Goal: Task Accomplishment & Management: Complete application form

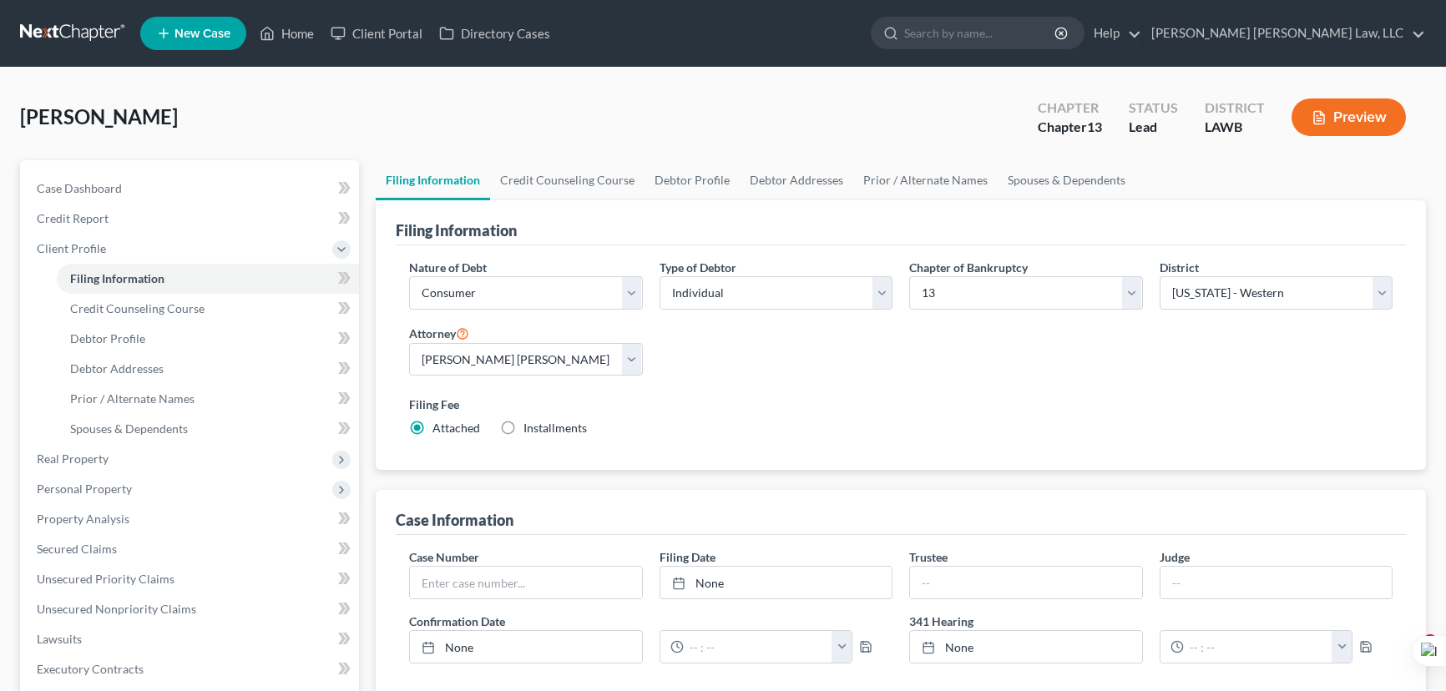
select select "1"
select select "0"
select select "3"
select select "36"
select select "0"
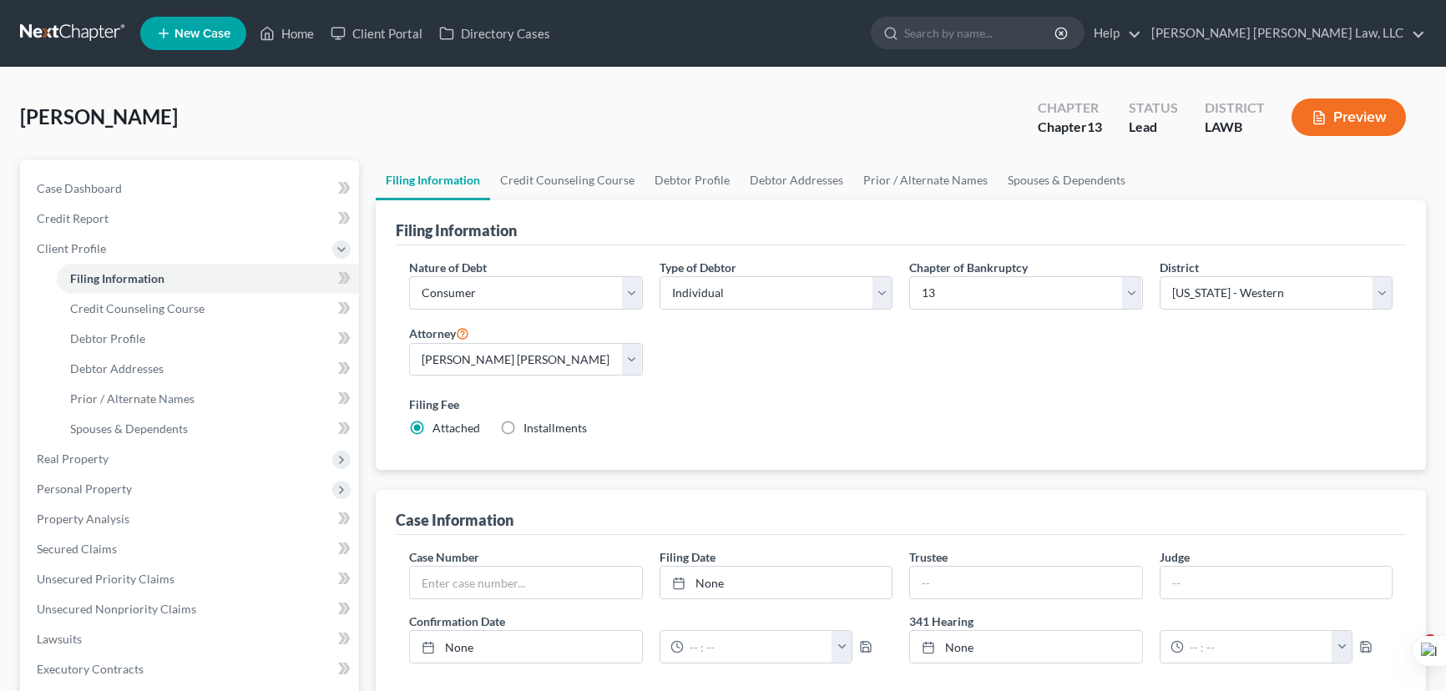
select select "19"
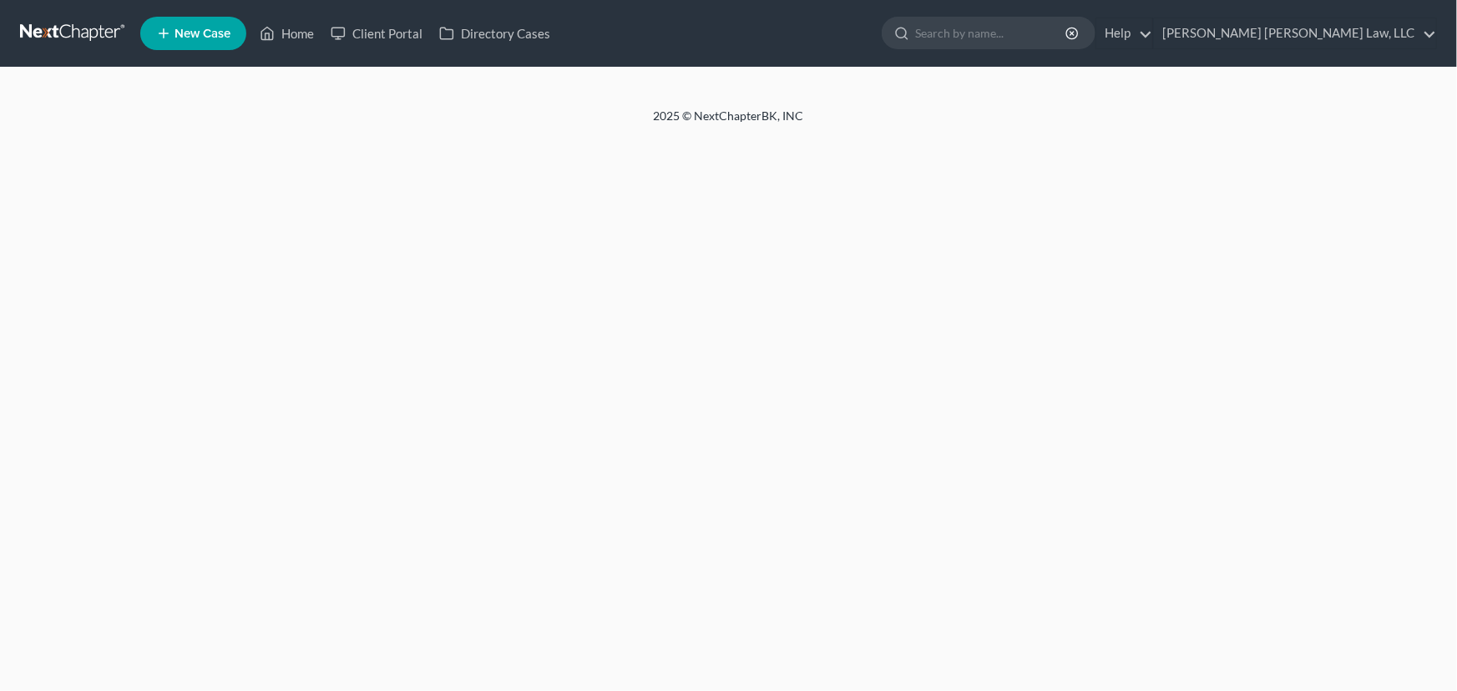
select select "1"
select select "0"
select select "3"
select select "36"
select select "0"
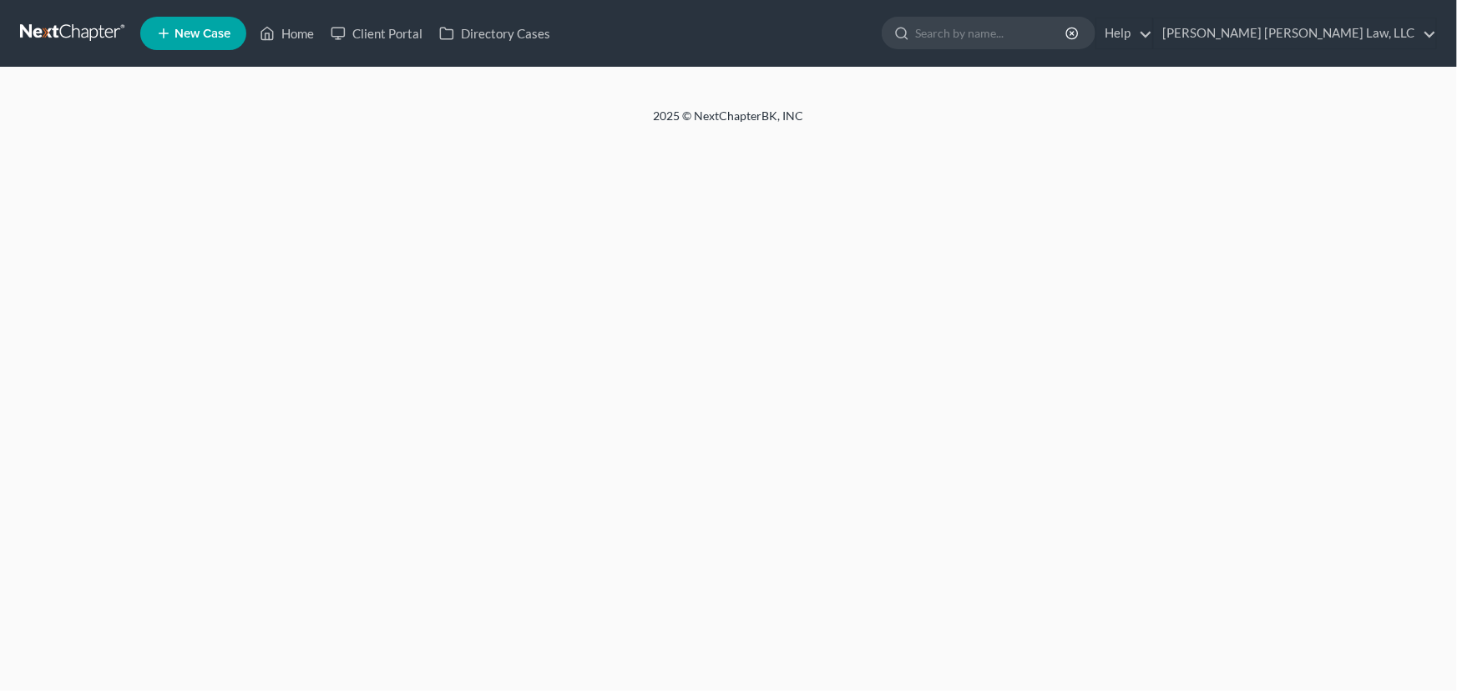
select select "19"
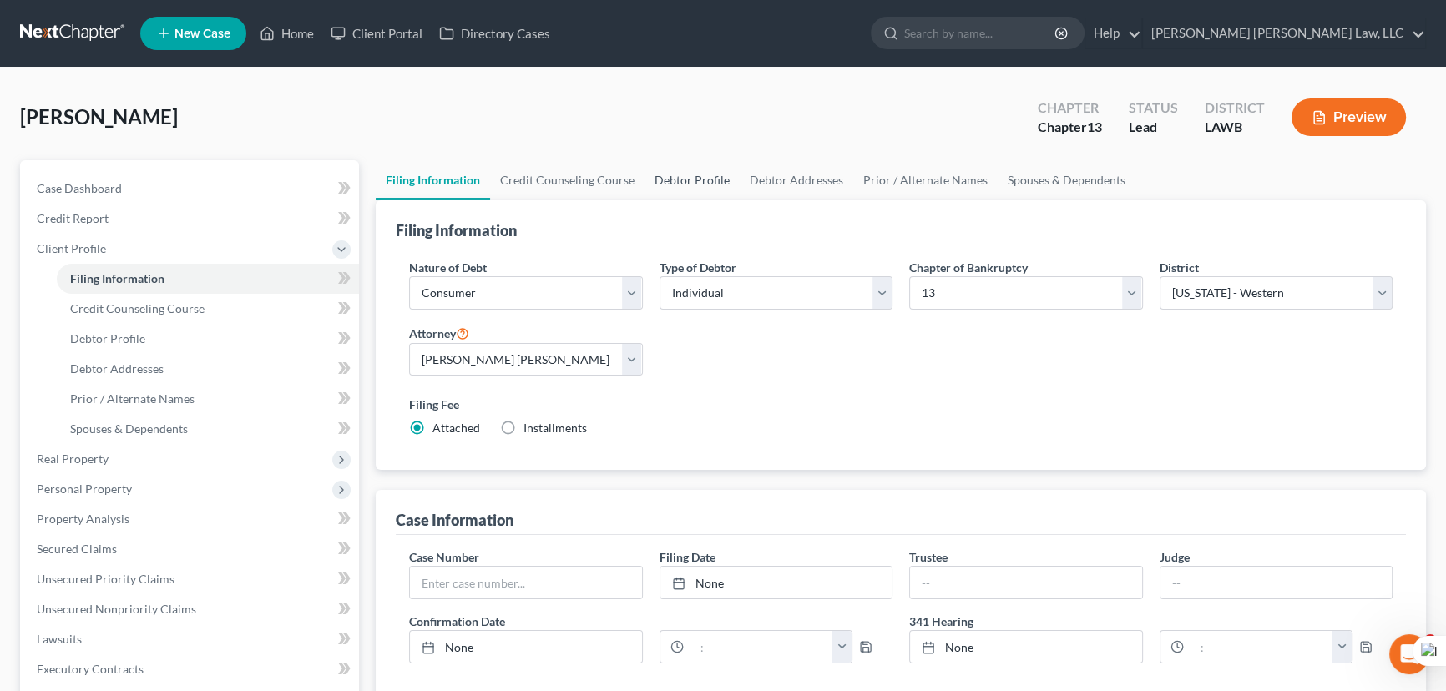
click at [664, 161] on link "Debtor Profile" at bounding box center [691, 180] width 95 height 40
select select "4"
select select "0"
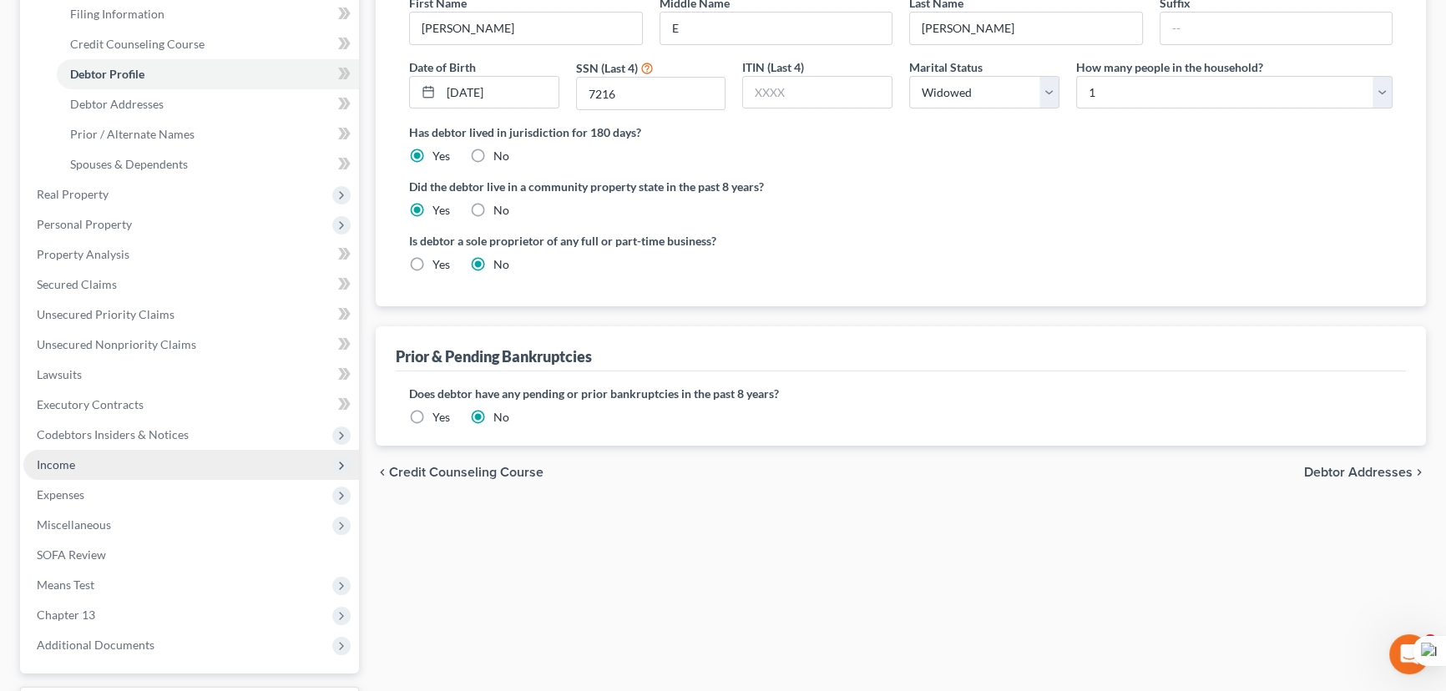
scroll to position [379, 0]
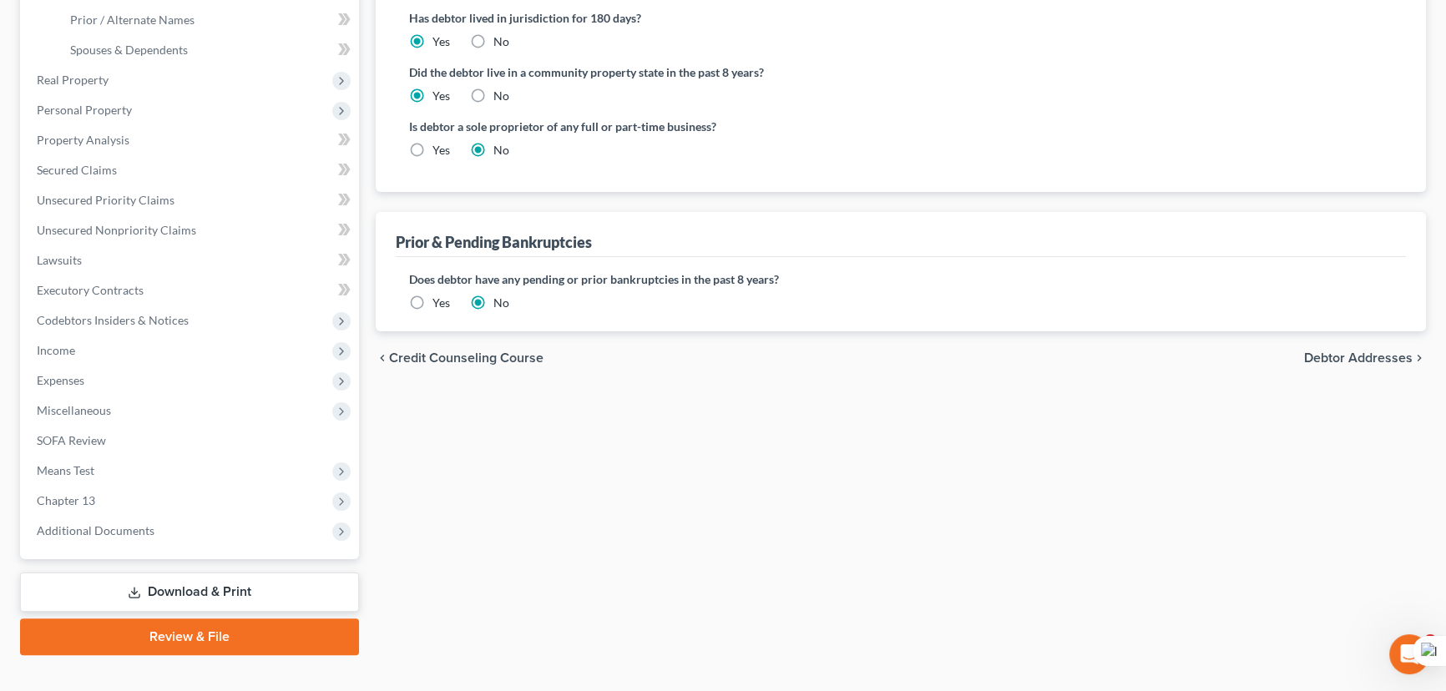
drag, startPoint x: 174, startPoint y: 378, endPoint x: 174, endPoint y: 398, distance: 20.0
click at [174, 379] on span "Expenses" at bounding box center [191, 381] width 336 height 30
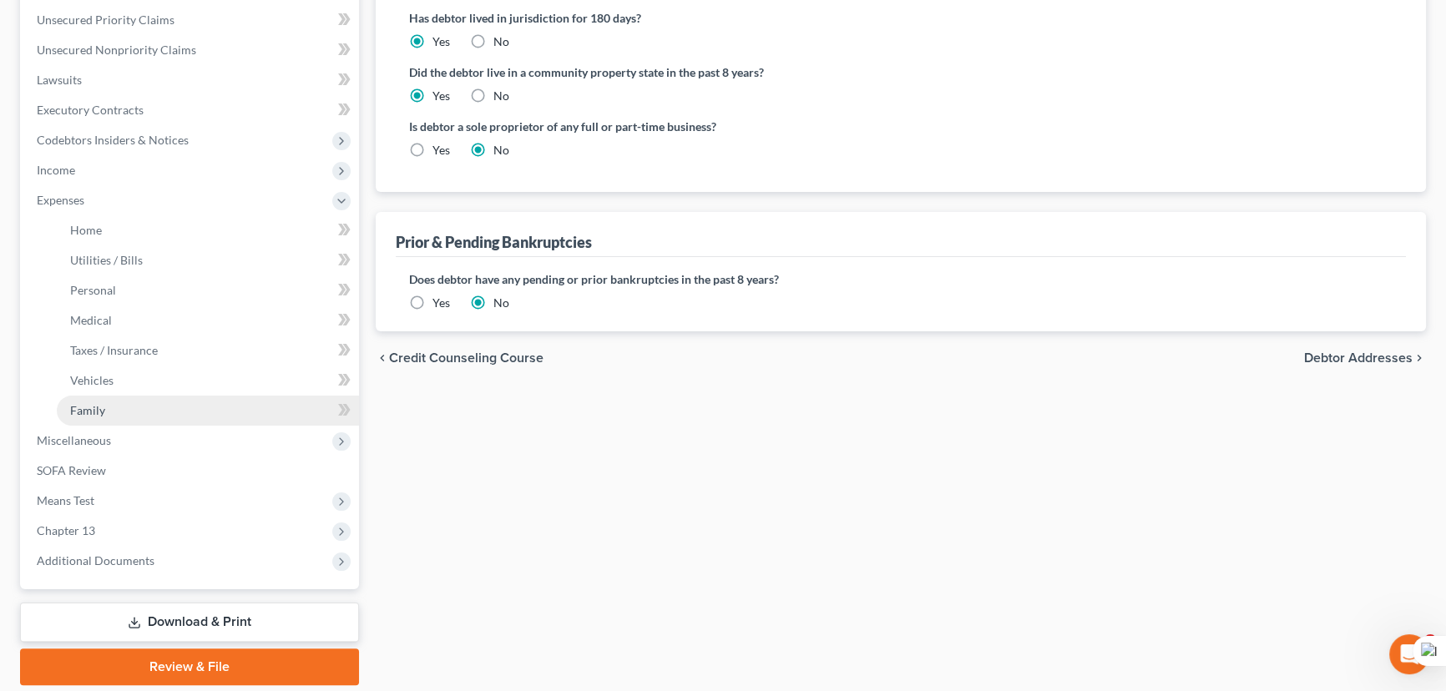
click at [175, 399] on link "Family" at bounding box center [208, 411] width 302 height 30
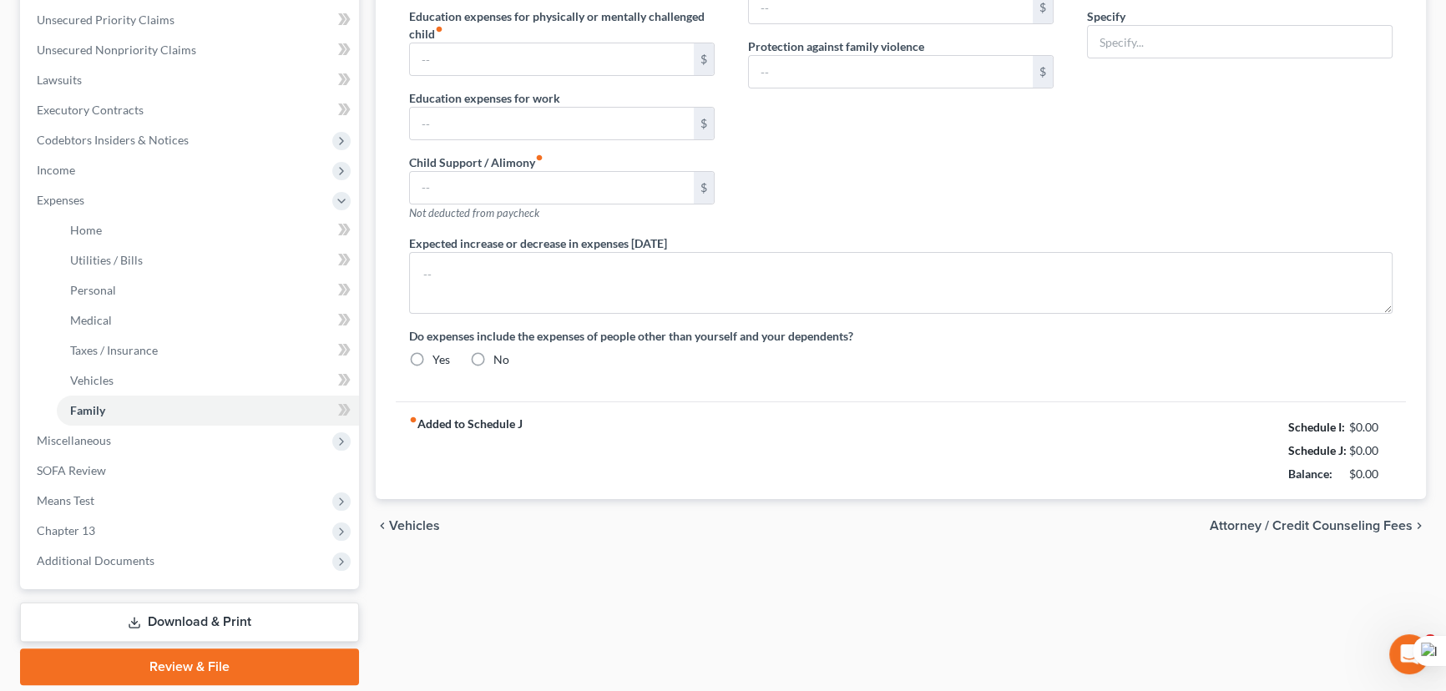
scroll to position [301, 0]
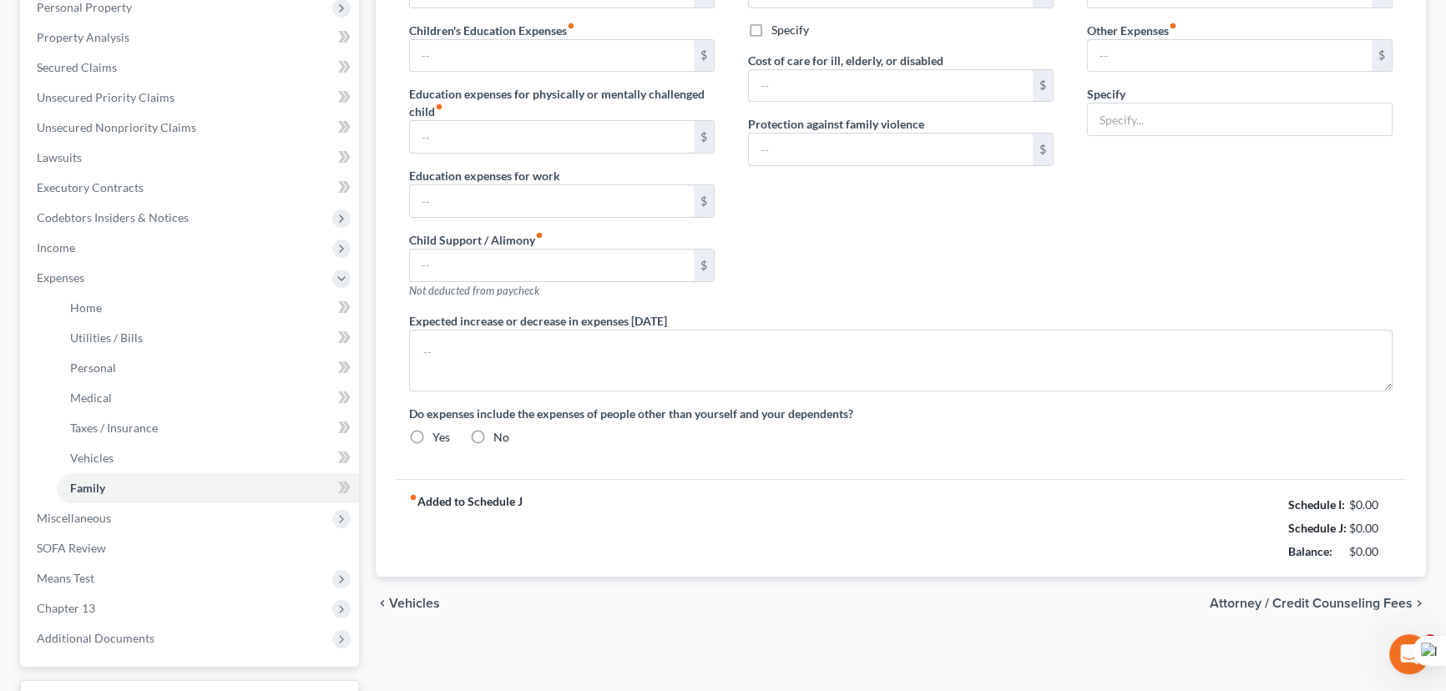
type input "0.00"
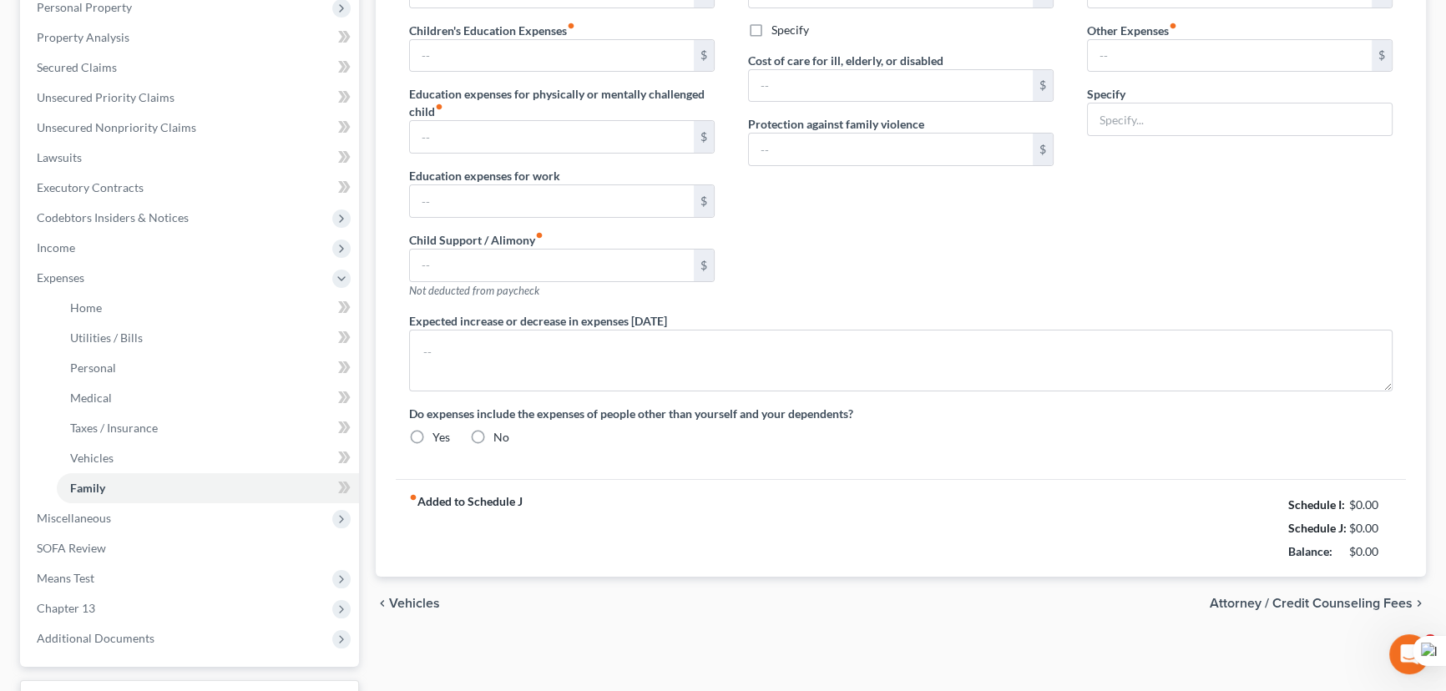
type input "0.00"
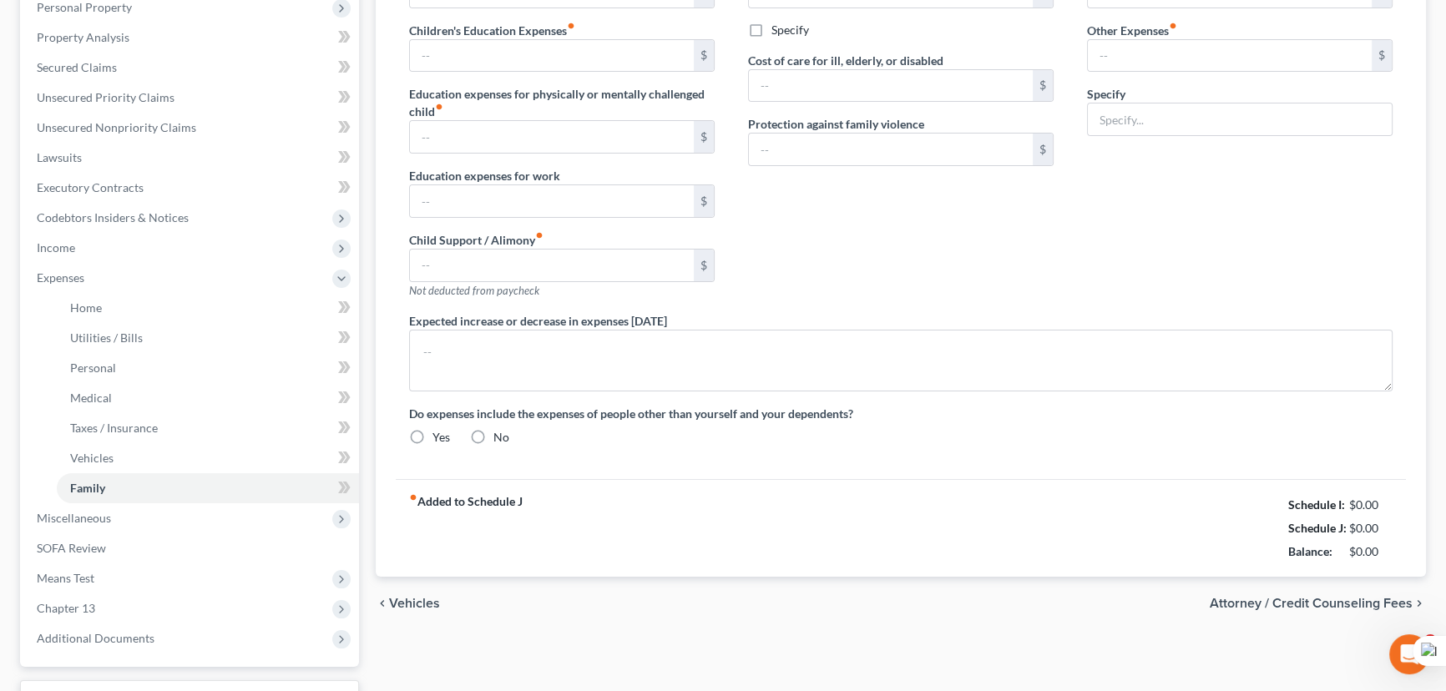
radio input "true"
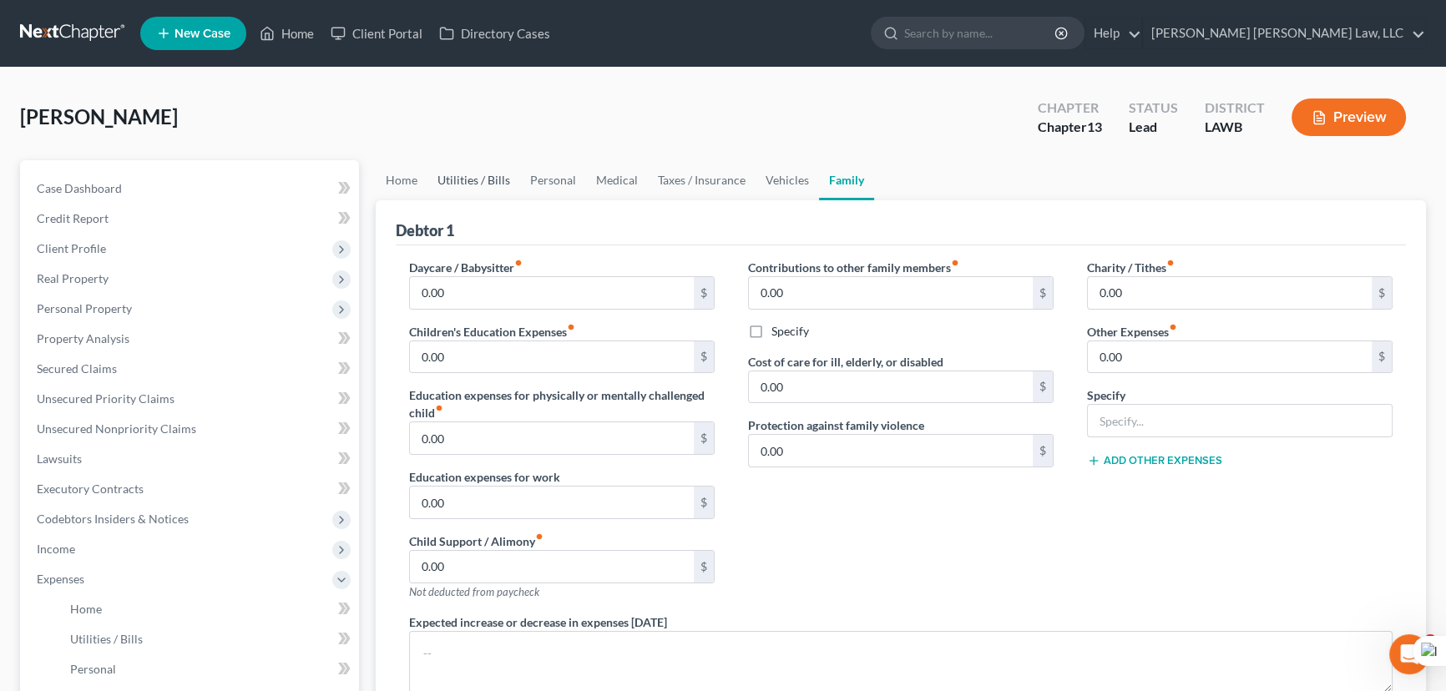
click at [447, 180] on link "Utilities / Bills" at bounding box center [473, 180] width 93 height 40
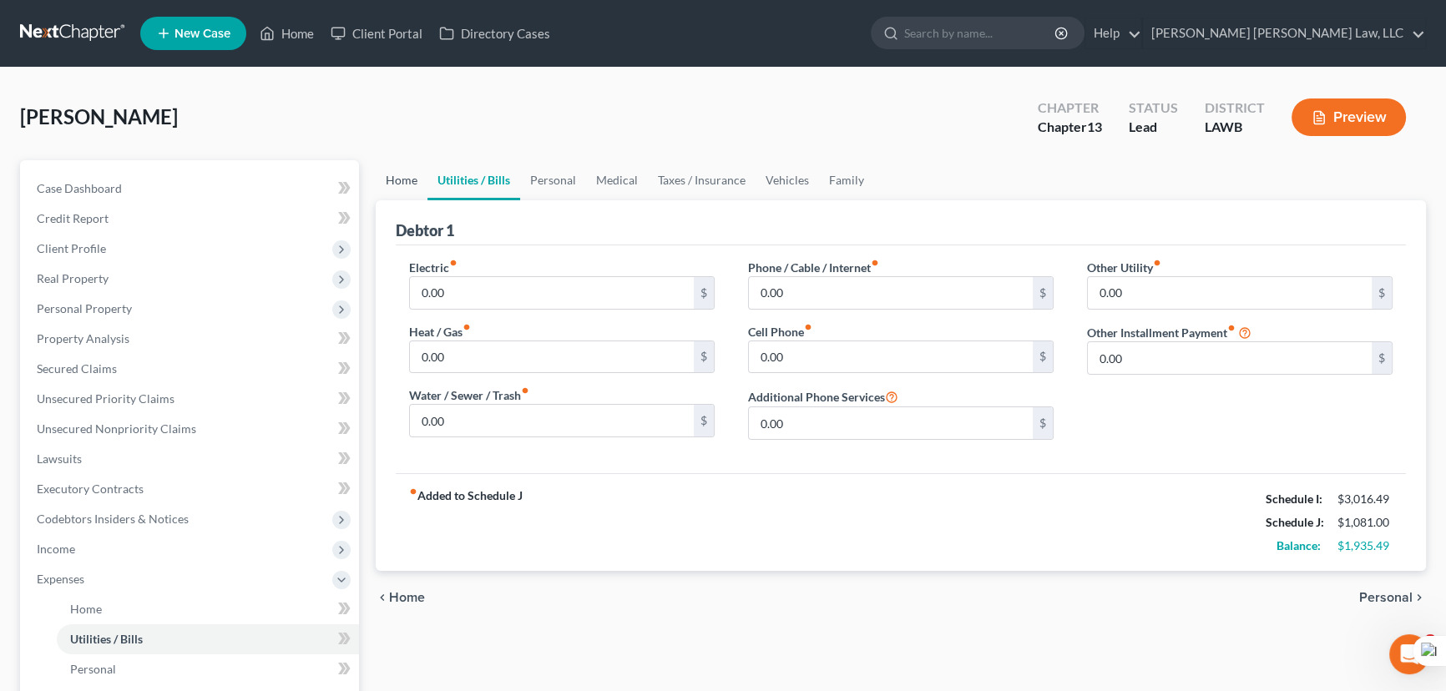
click at [383, 179] on link "Home" at bounding box center [402, 180] width 52 height 40
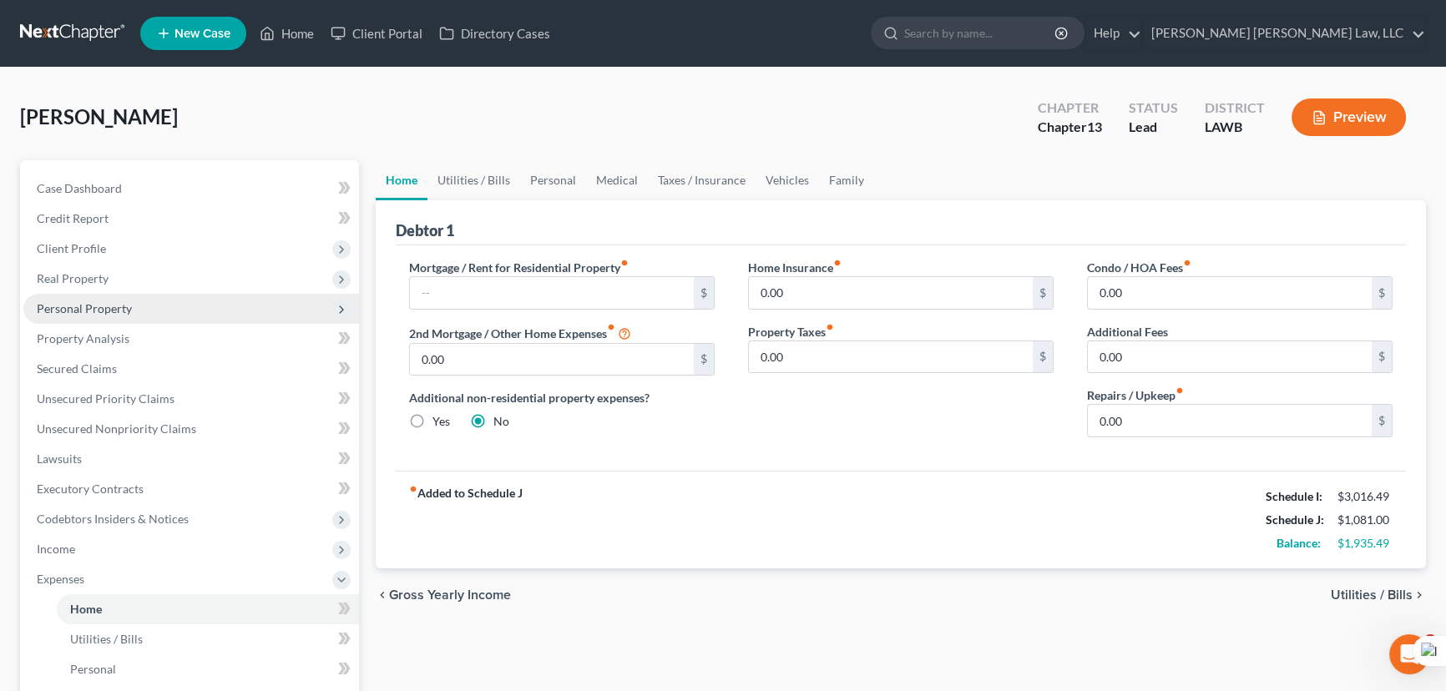
click at [174, 317] on span "Personal Property" at bounding box center [191, 309] width 336 height 30
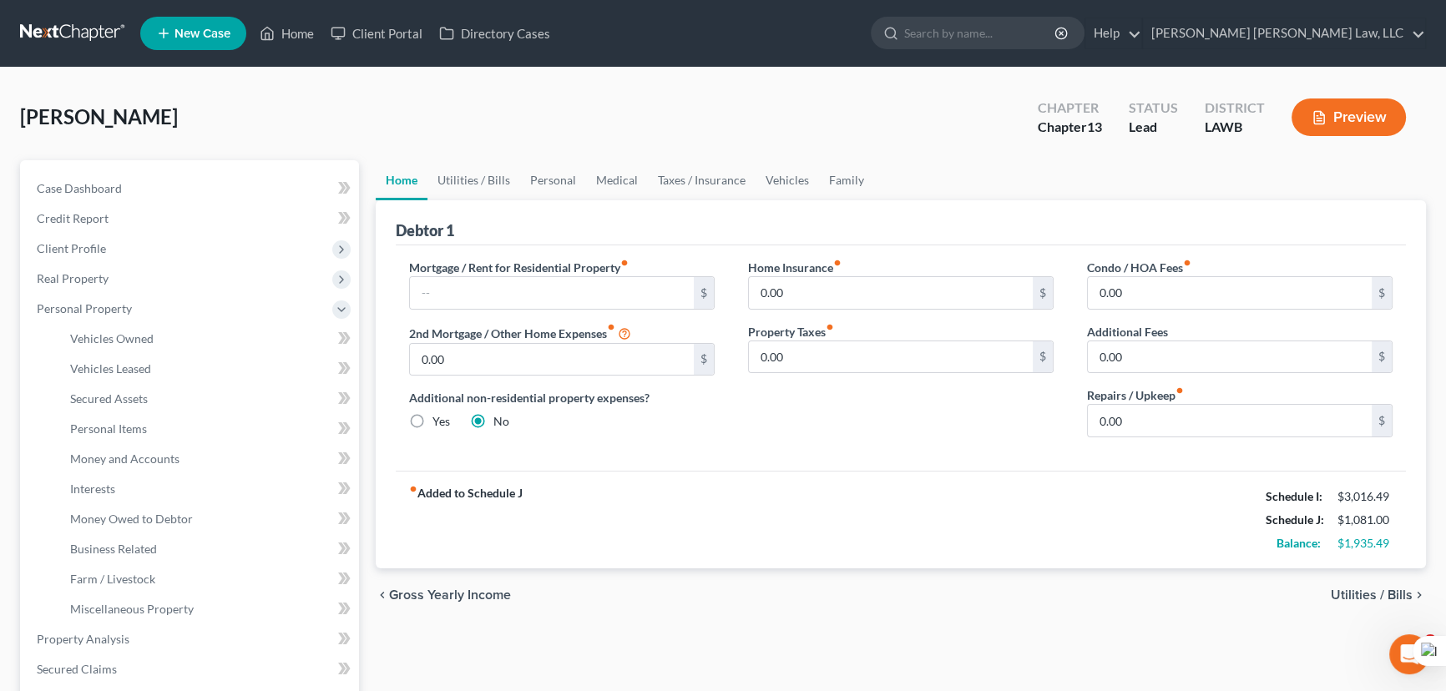
click at [71, 43] on link at bounding box center [73, 33] width 107 height 30
click at [72, 37] on link at bounding box center [73, 33] width 107 height 30
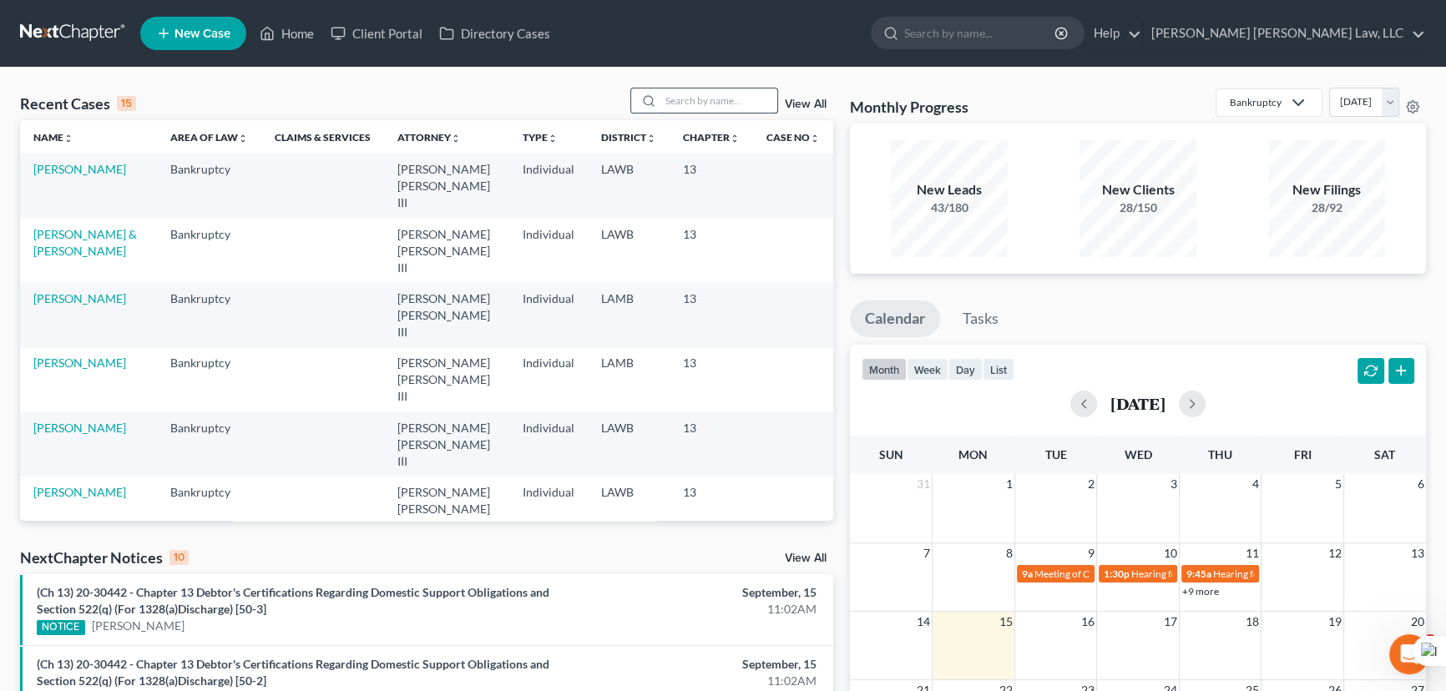
click at [681, 98] on input "search" at bounding box center [718, 100] width 117 height 24
type input "humphries"
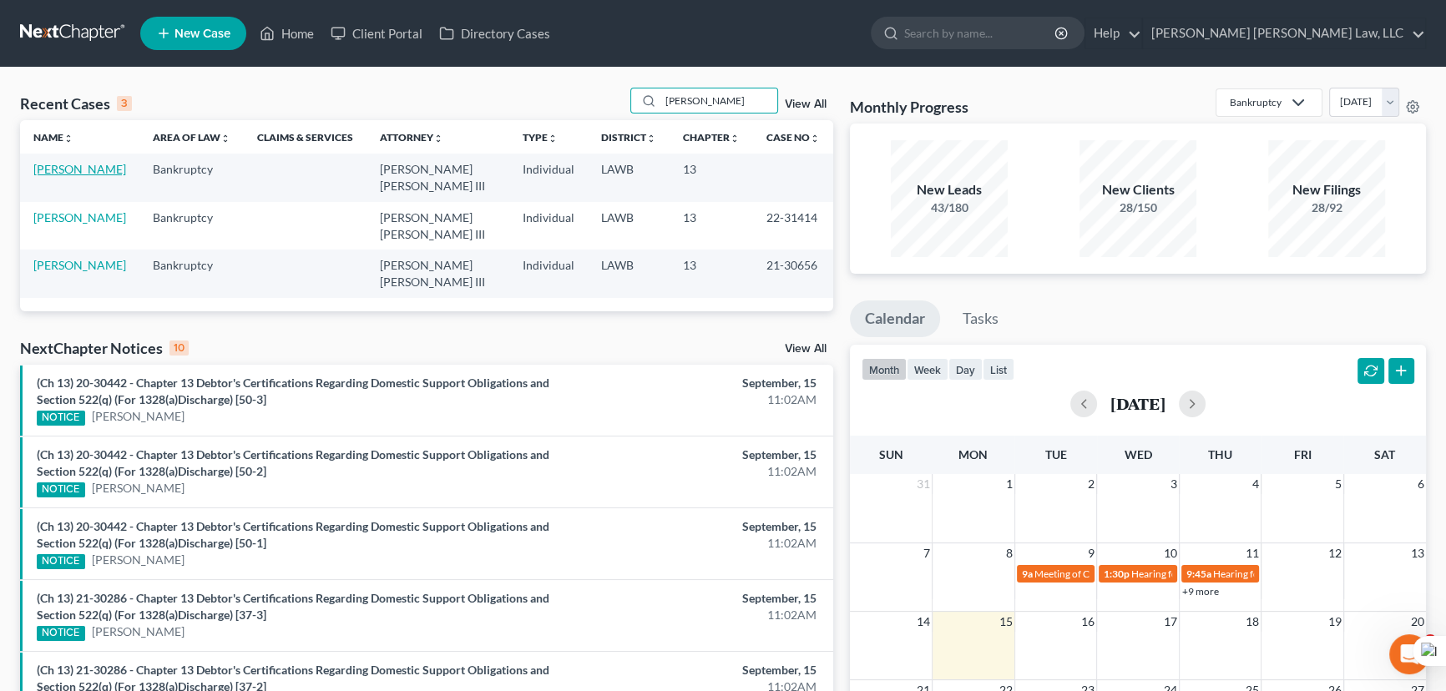
click at [101, 167] on link "Humphries, Seth" at bounding box center [79, 169] width 93 height 14
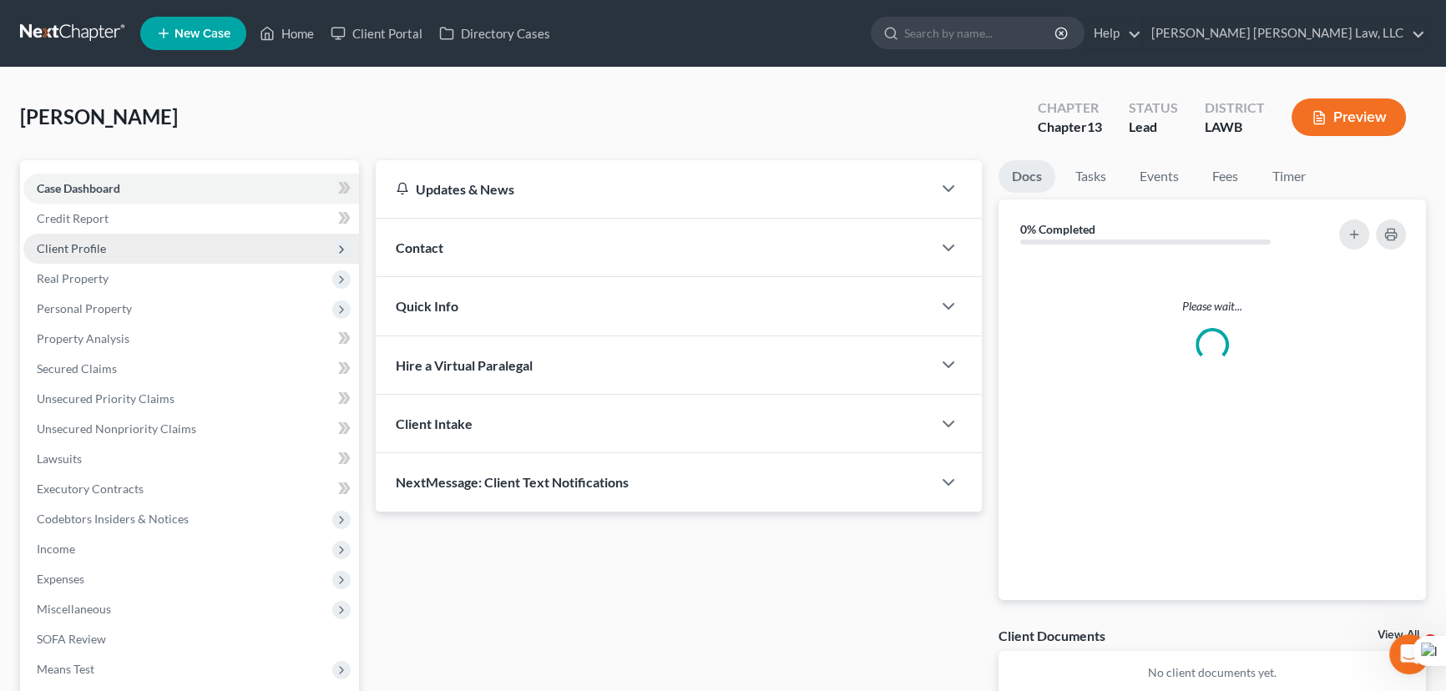
click at [173, 250] on span "Client Profile" at bounding box center [191, 249] width 336 height 30
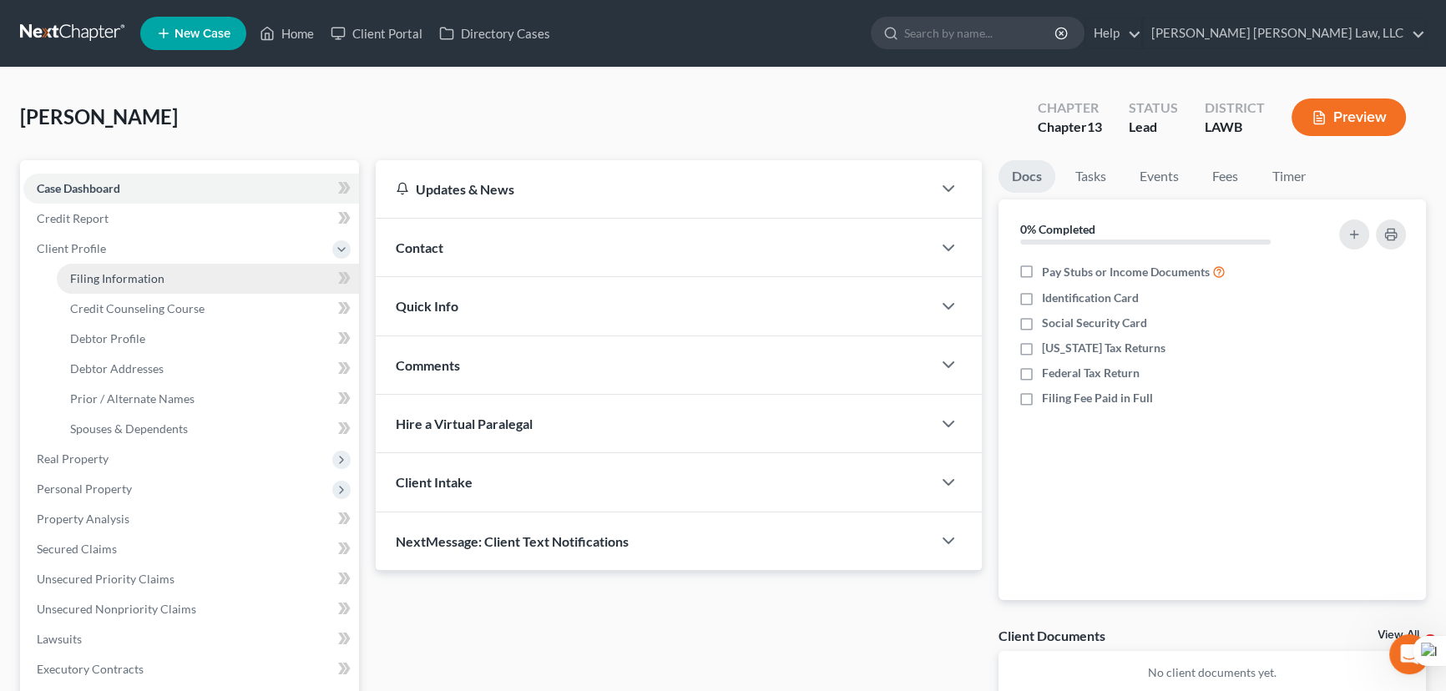
click at [179, 285] on link "Filing Information" at bounding box center [208, 279] width 302 height 30
select select "1"
select select "0"
select select "3"
select select "19"
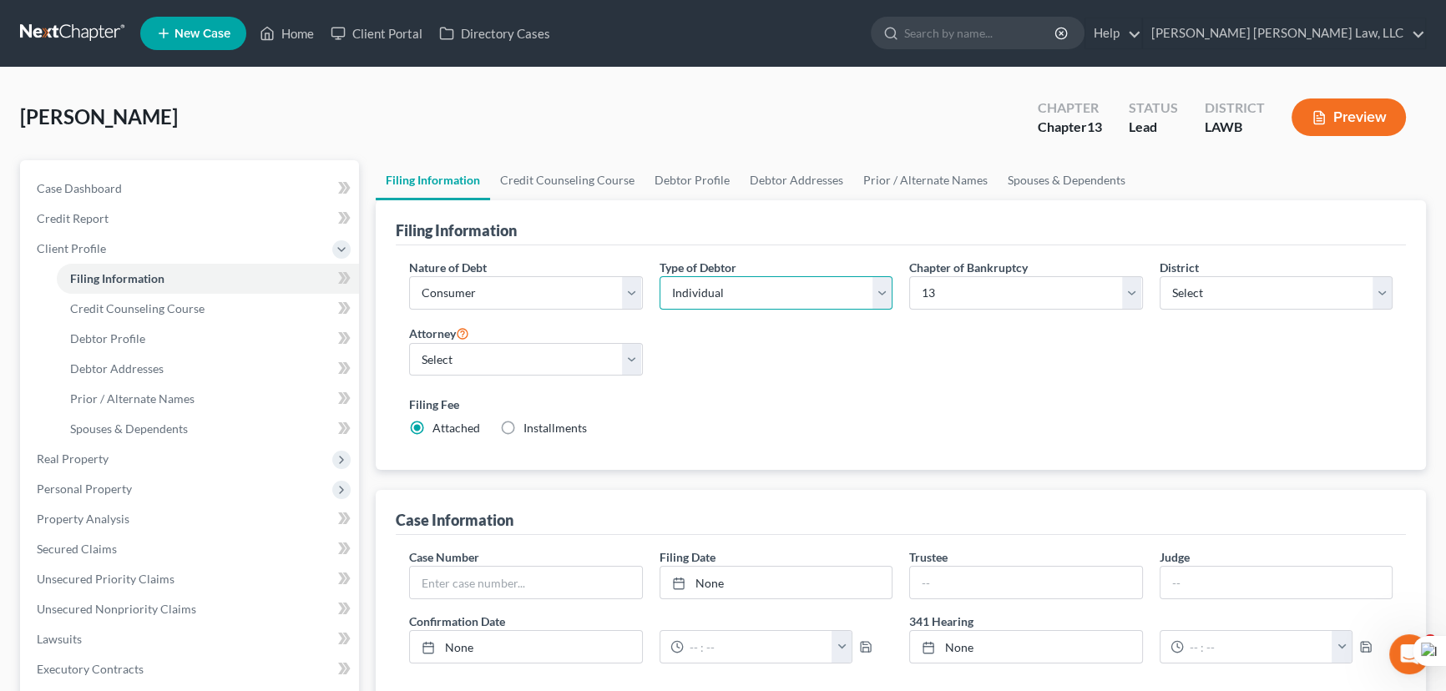
click at [799, 290] on select "Select Individual Joint" at bounding box center [776, 292] width 234 height 33
select select "1"
click at [659, 276] on select "Select Individual Joint" at bounding box center [776, 292] width 234 height 33
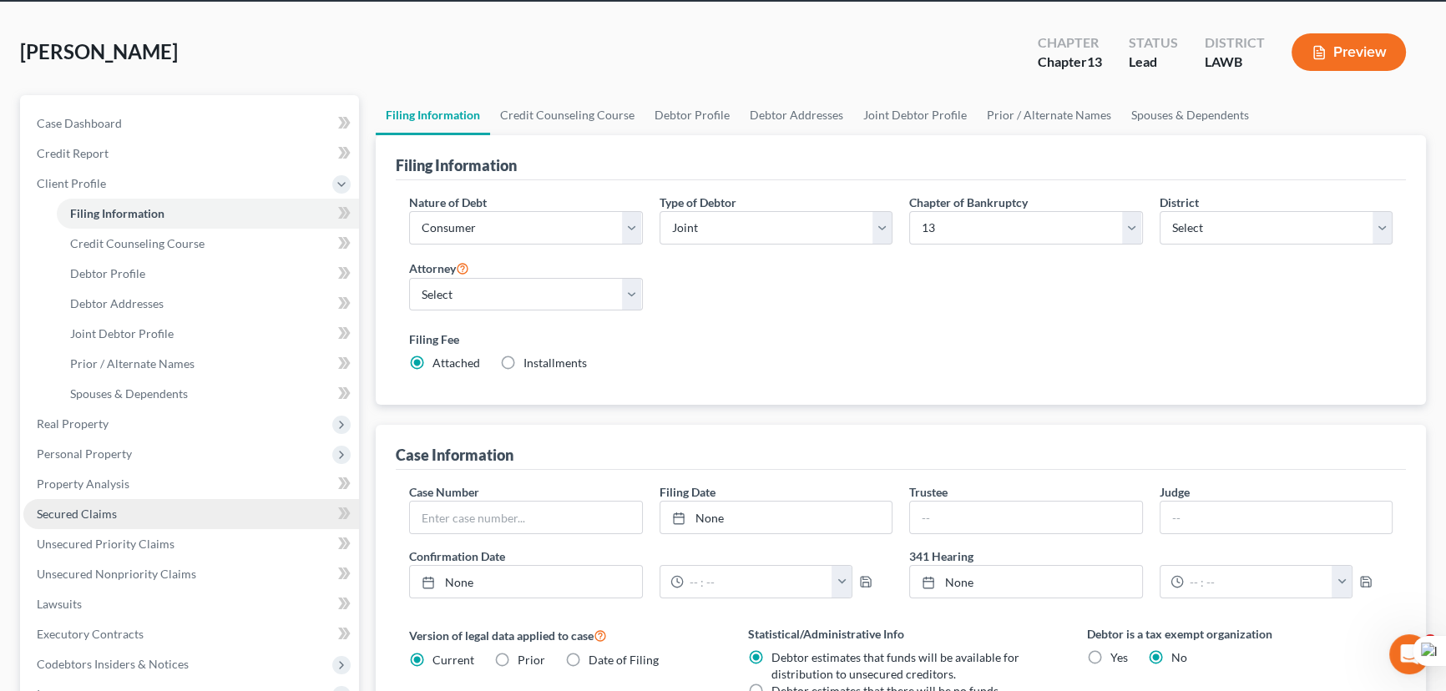
scroll to position [151, 0]
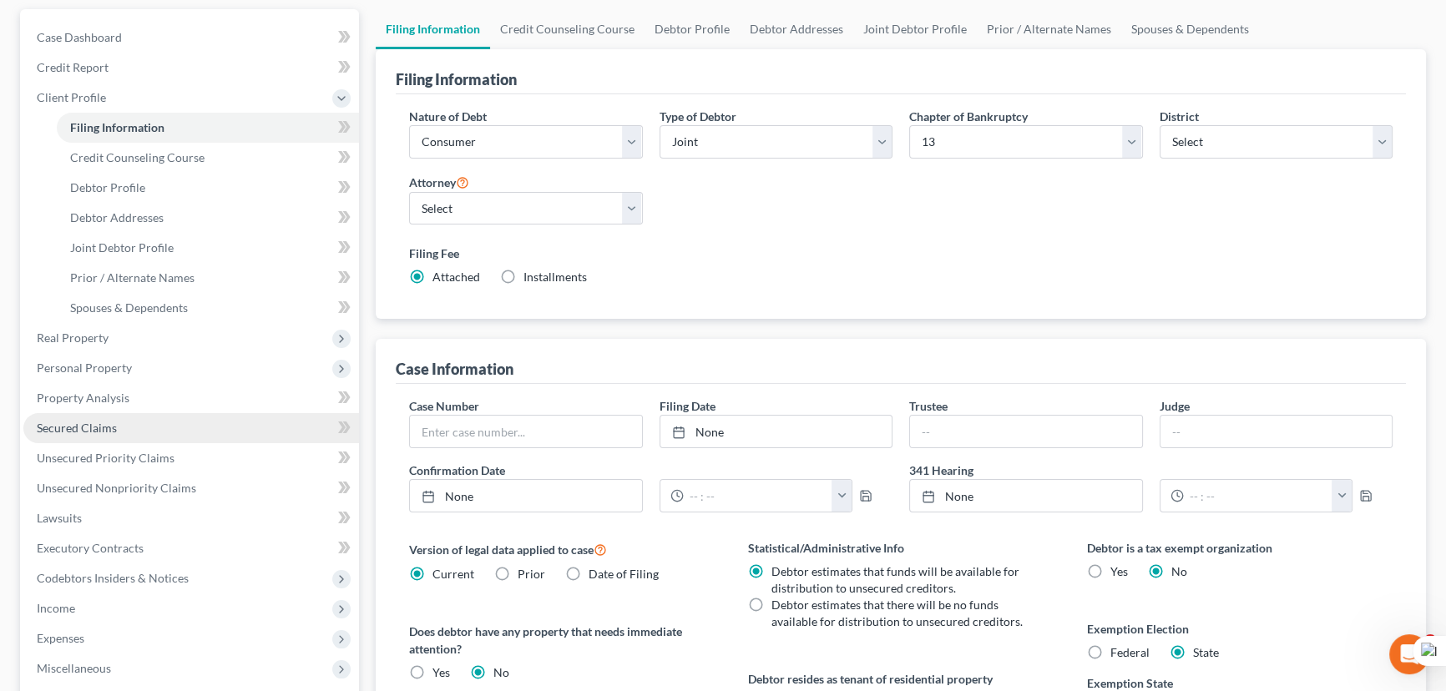
click at [230, 423] on link "Secured Claims" at bounding box center [191, 428] width 336 height 30
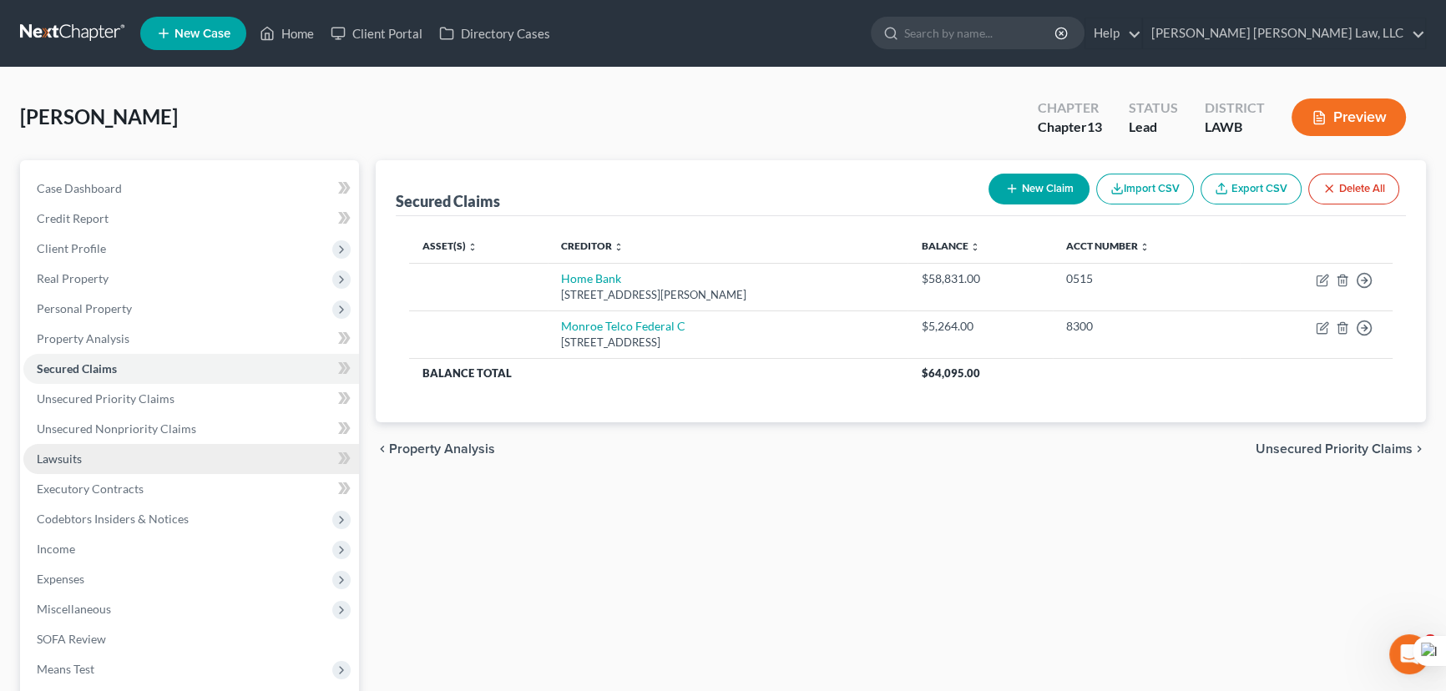
click at [234, 452] on link "Lawsuits" at bounding box center [191, 459] width 336 height 30
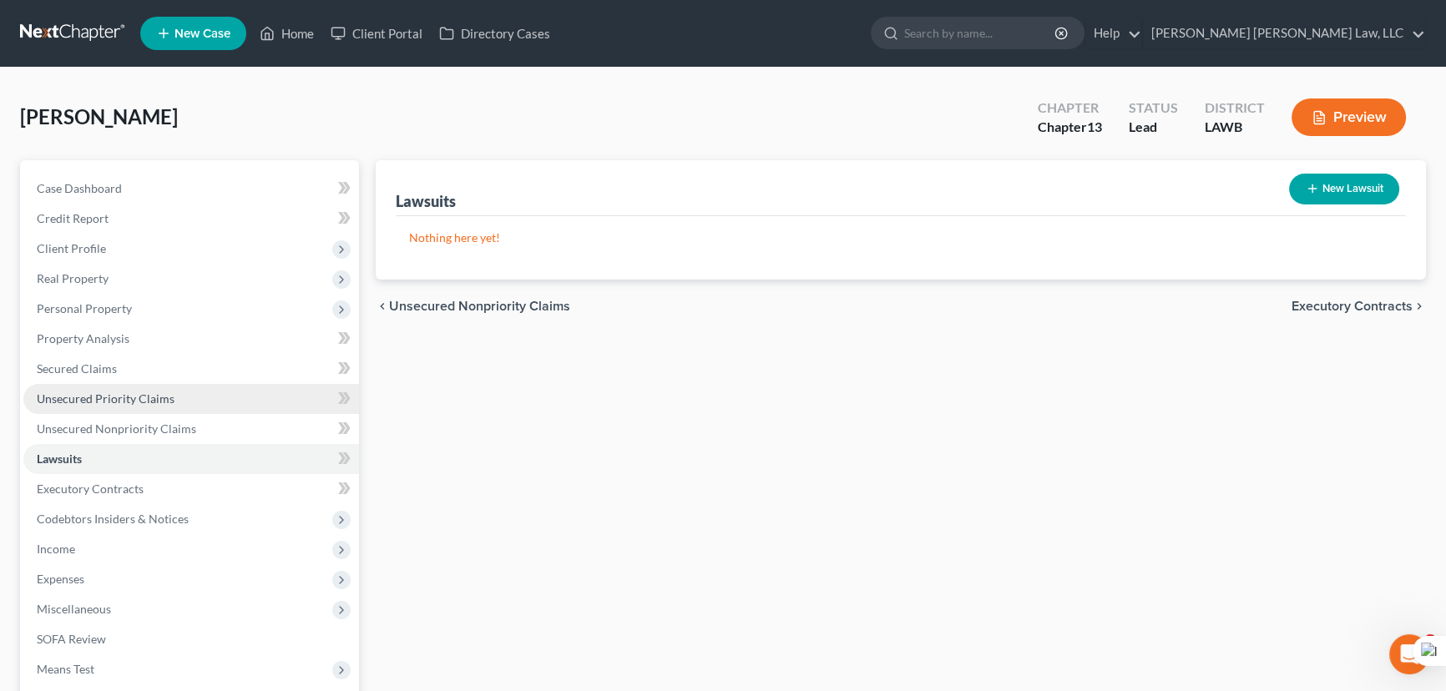
click at [233, 401] on link "Unsecured Priority Claims" at bounding box center [191, 399] width 336 height 30
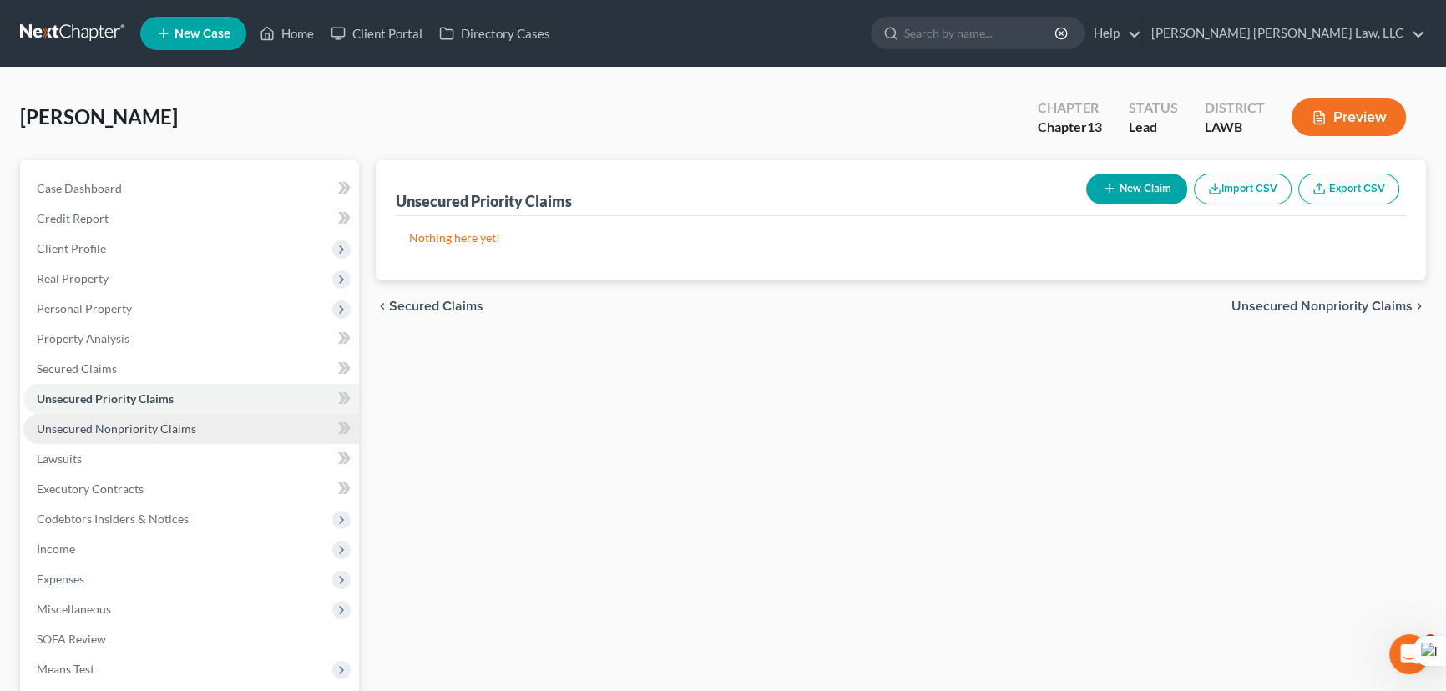
click at [234, 421] on link "Unsecured Nonpriority Claims" at bounding box center [191, 429] width 336 height 30
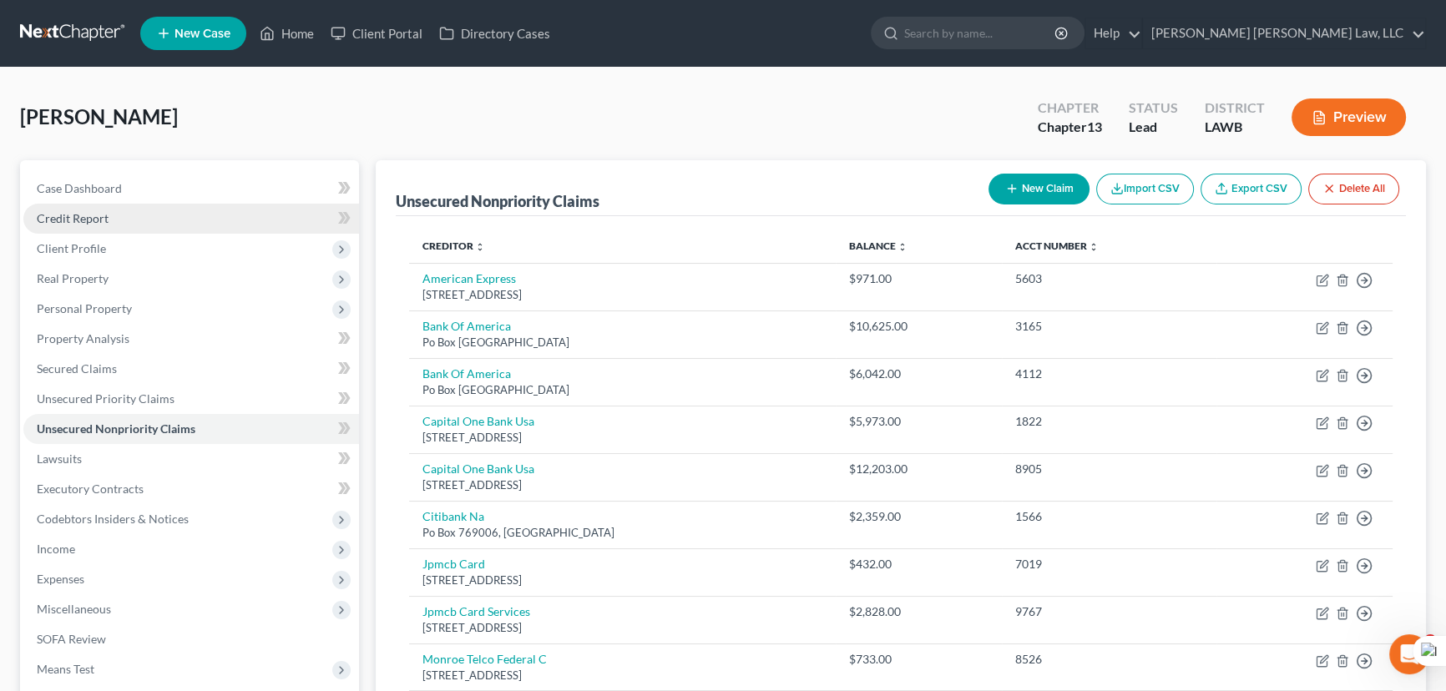
click at [248, 208] on link "Credit Report" at bounding box center [191, 219] width 336 height 30
click at [248, 212] on link "Credit Report" at bounding box center [191, 219] width 336 height 30
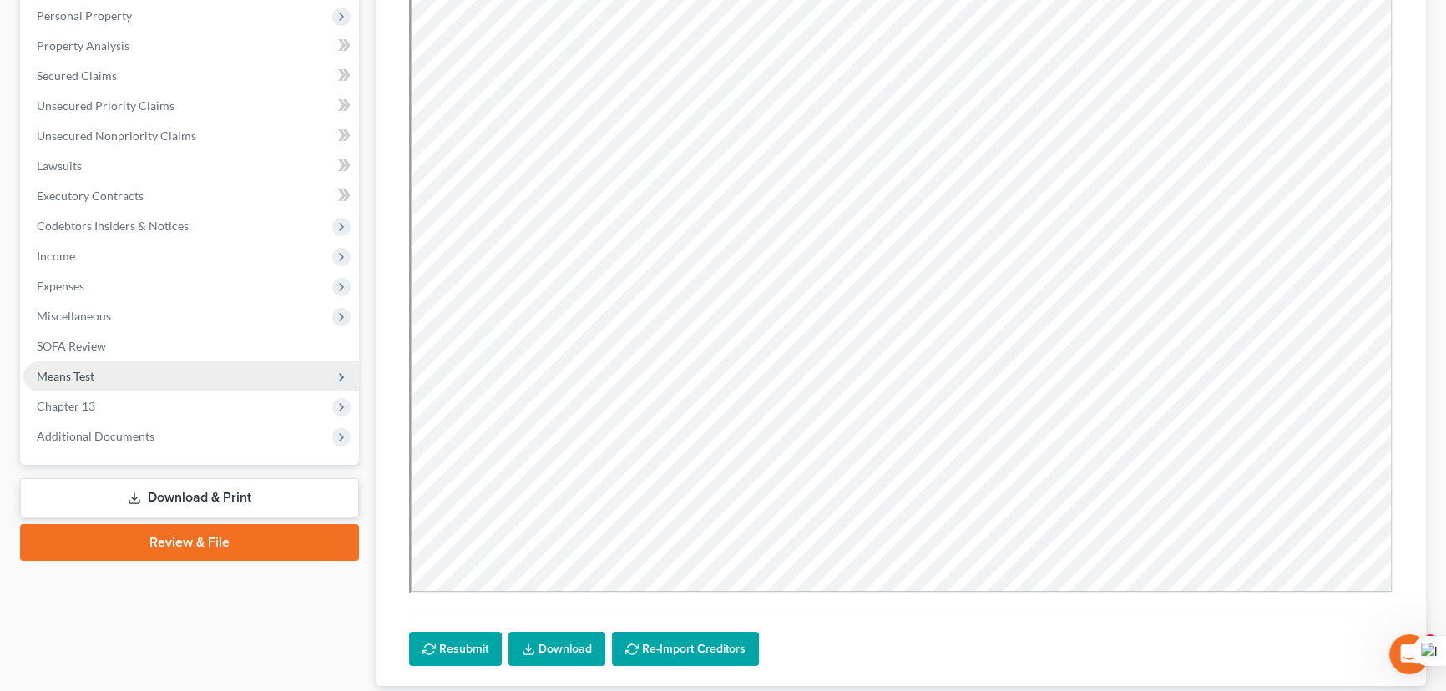
scroll to position [303, 0]
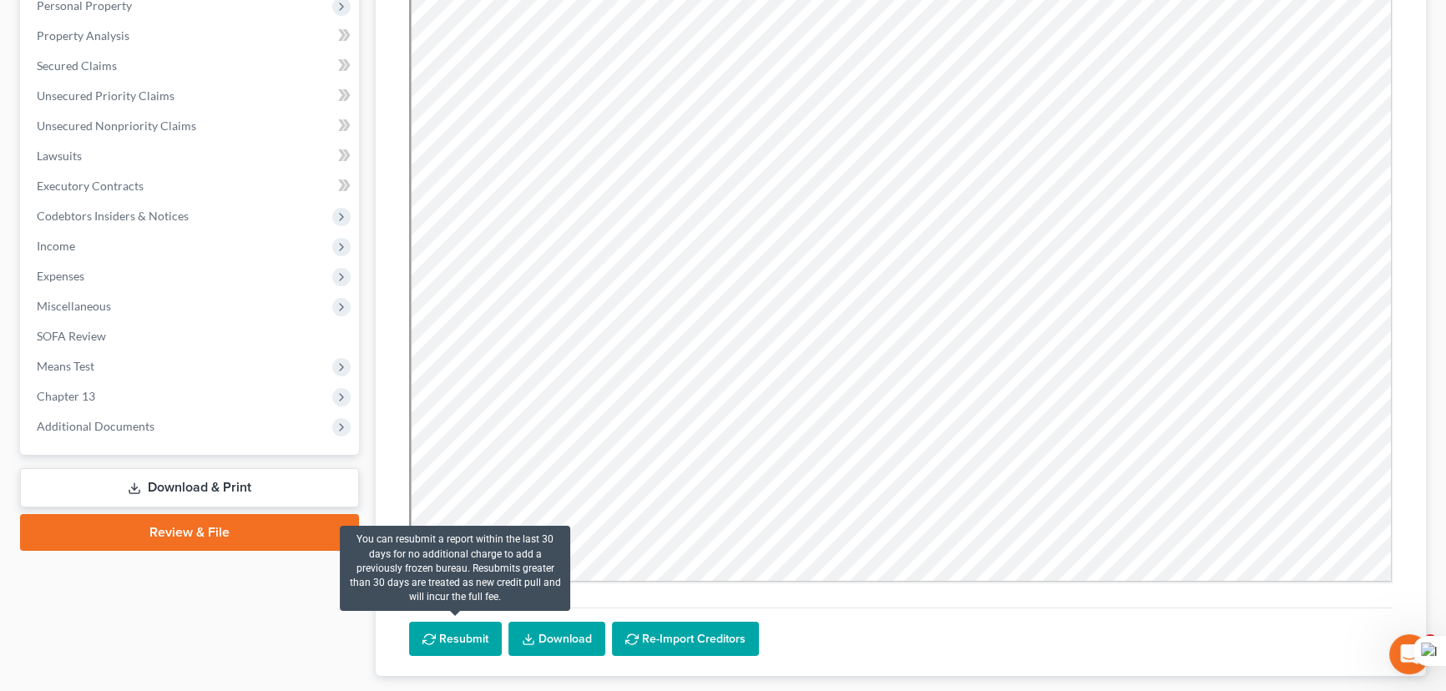
click at [473, 629] on button "Resubmit" at bounding box center [455, 639] width 93 height 35
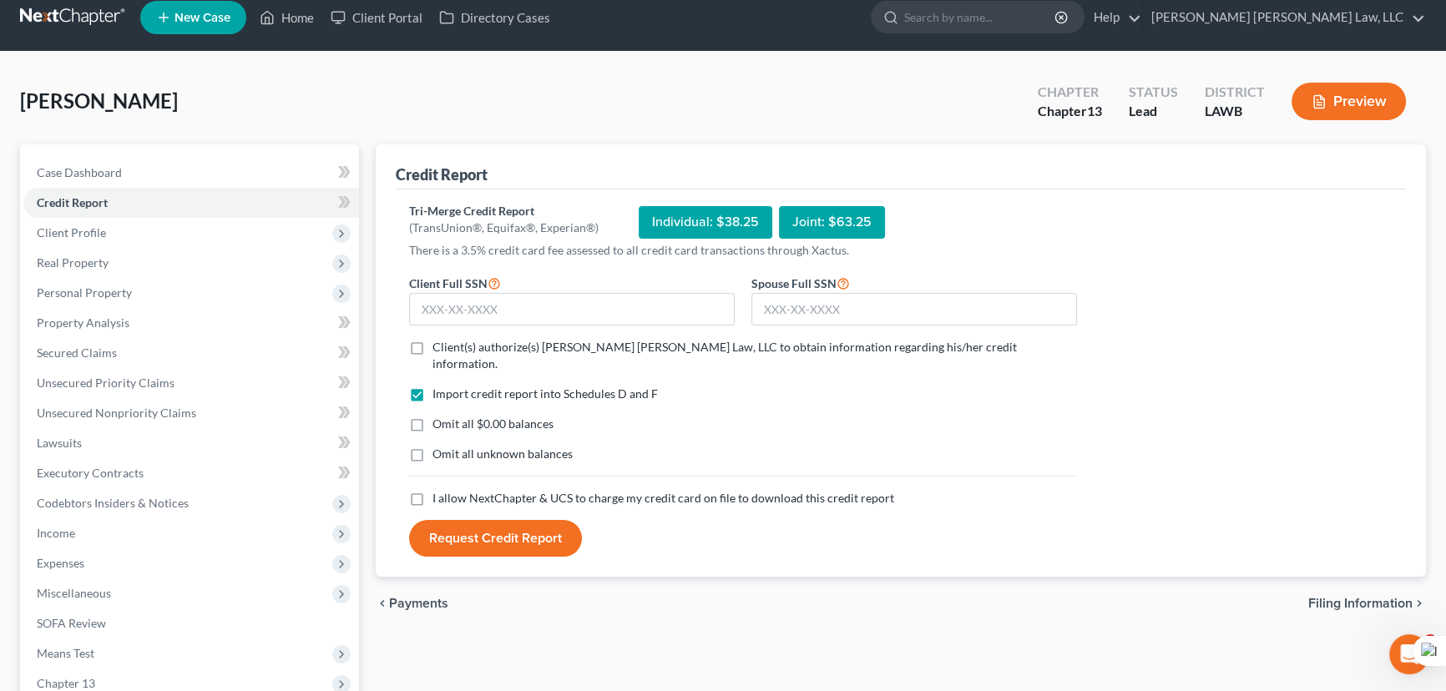
scroll to position [0, 0]
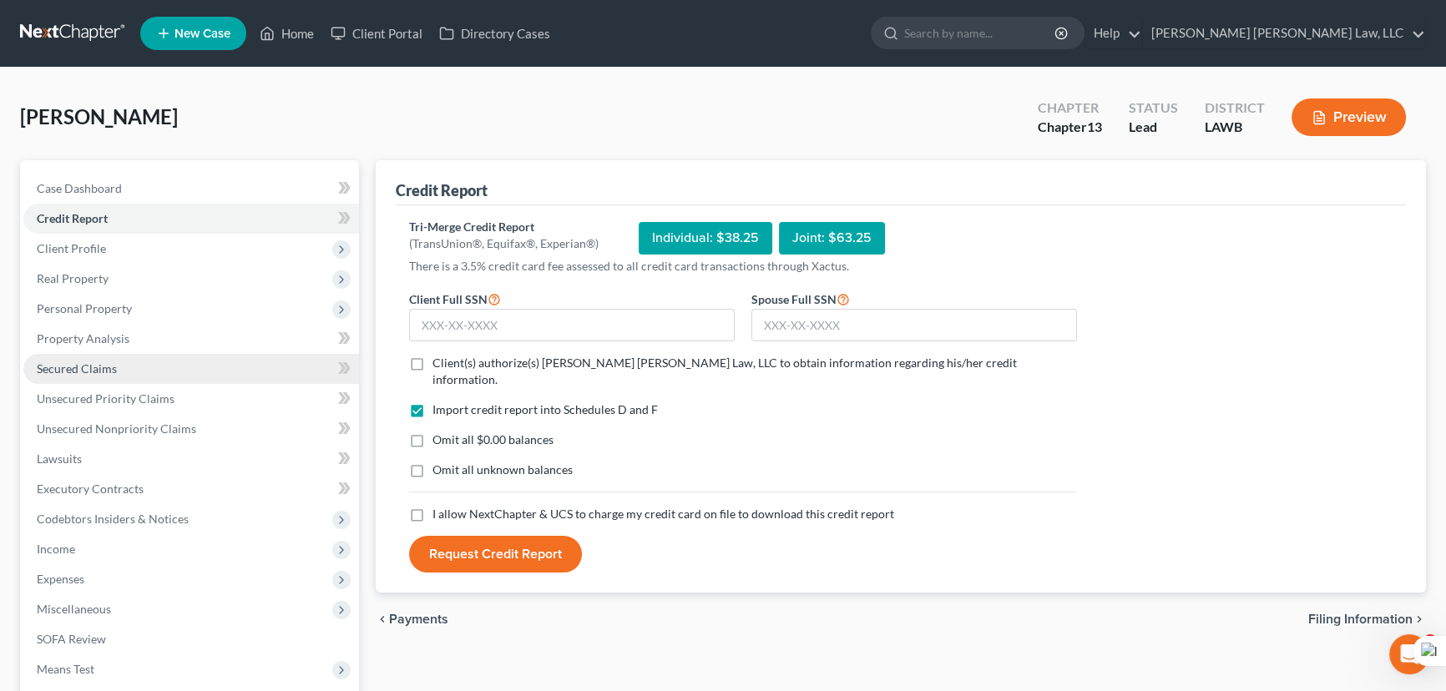
click at [194, 375] on link "Secured Claims" at bounding box center [191, 369] width 336 height 30
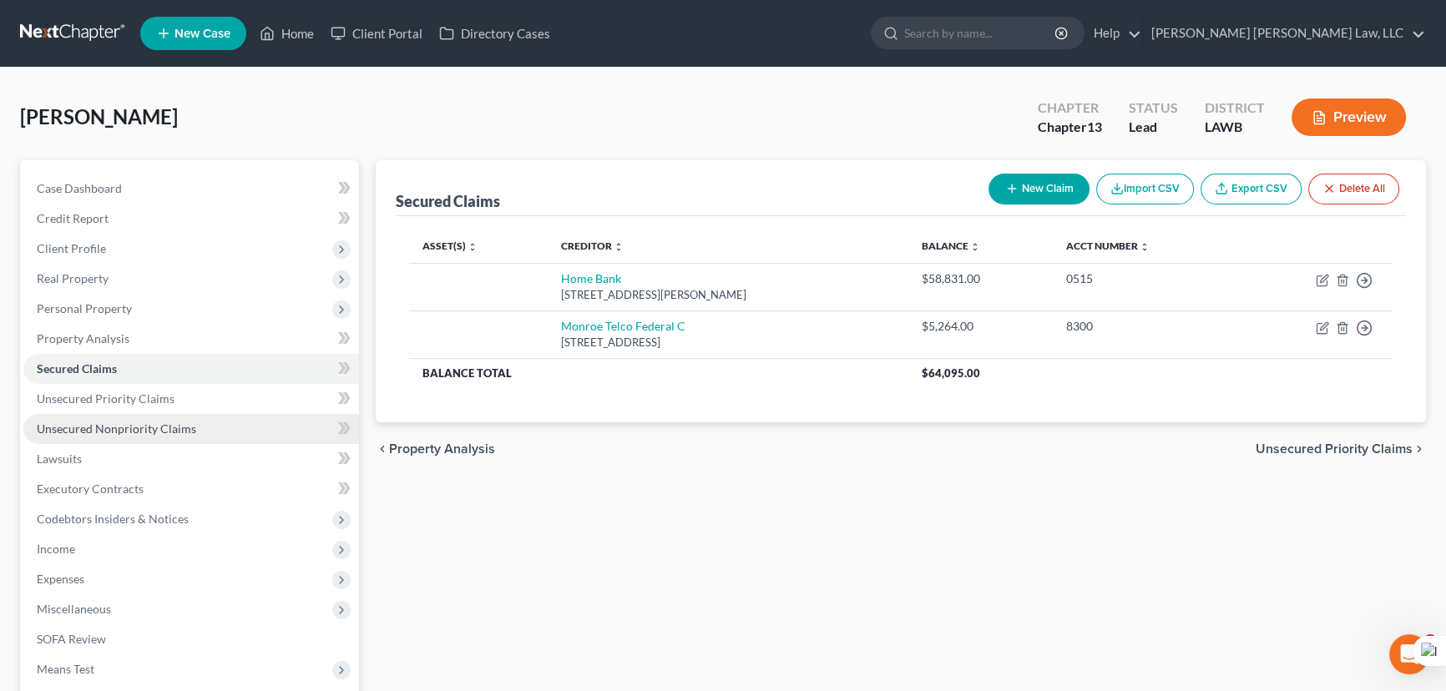
click at [209, 428] on link "Unsecured Nonpriority Claims" at bounding box center [191, 429] width 336 height 30
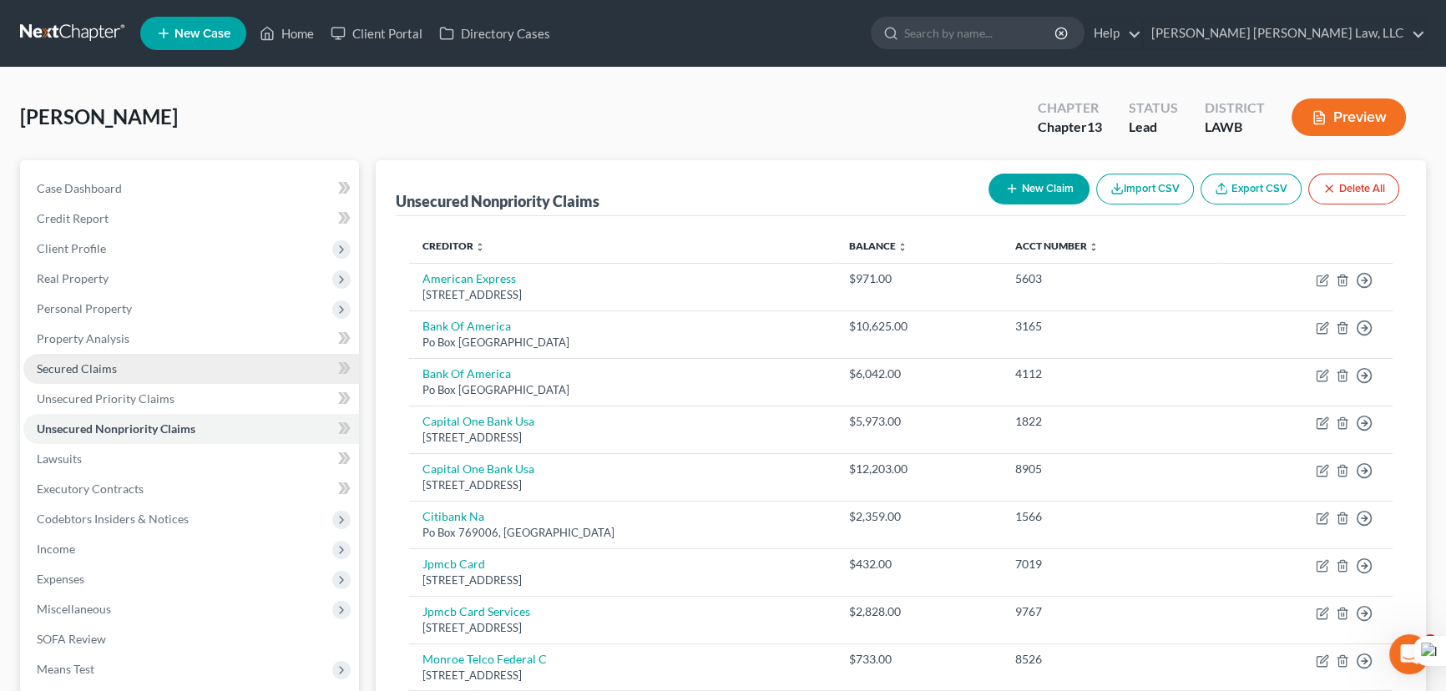
click at [199, 373] on link "Secured Claims" at bounding box center [191, 369] width 336 height 30
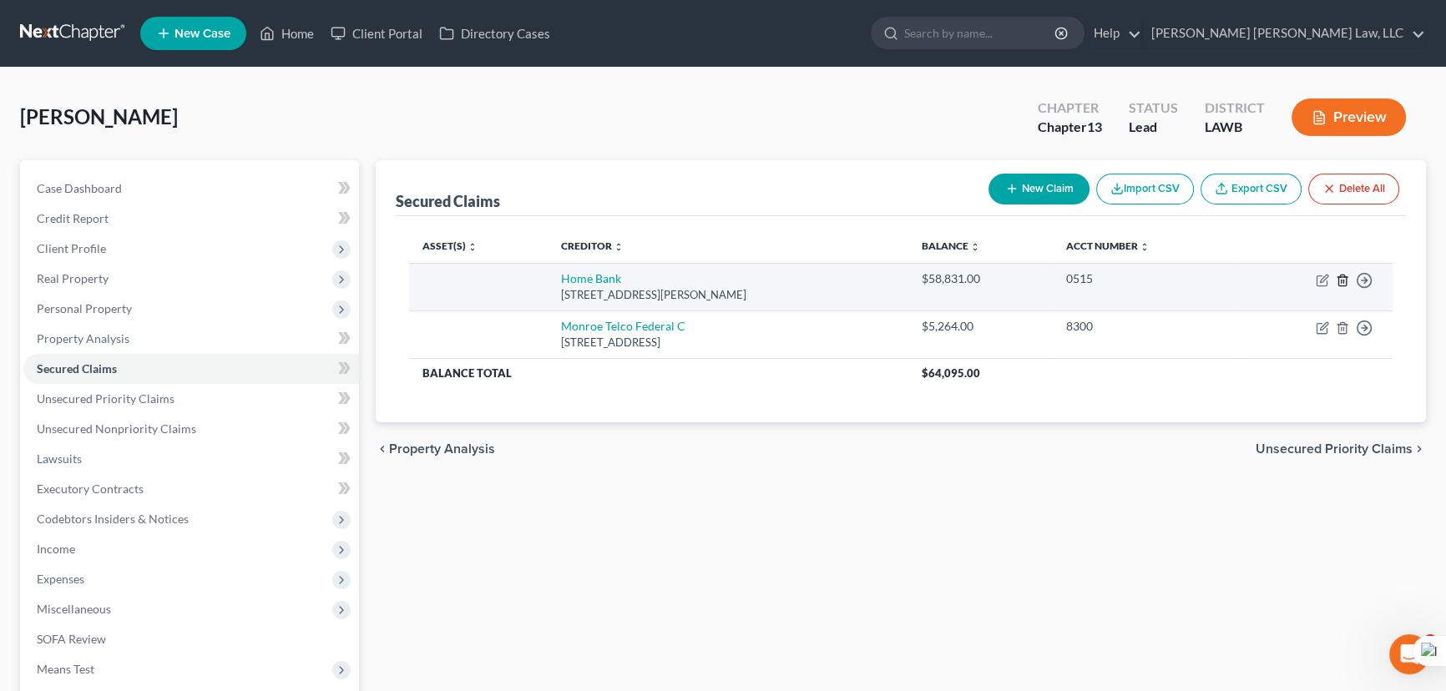
click at [1335, 280] on icon "button" at bounding box center [1341, 280] width 13 height 13
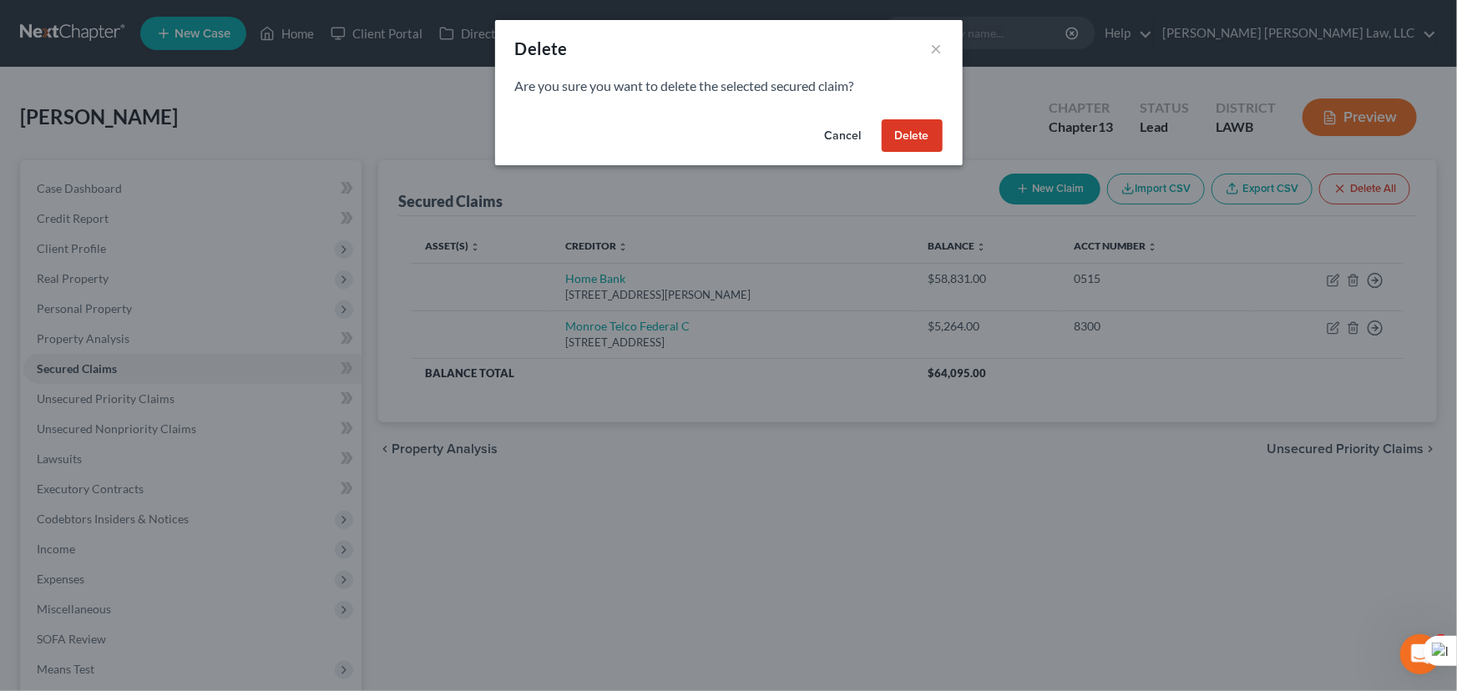
click at [904, 144] on button "Delete" at bounding box center [911, 135] width 61 height 33
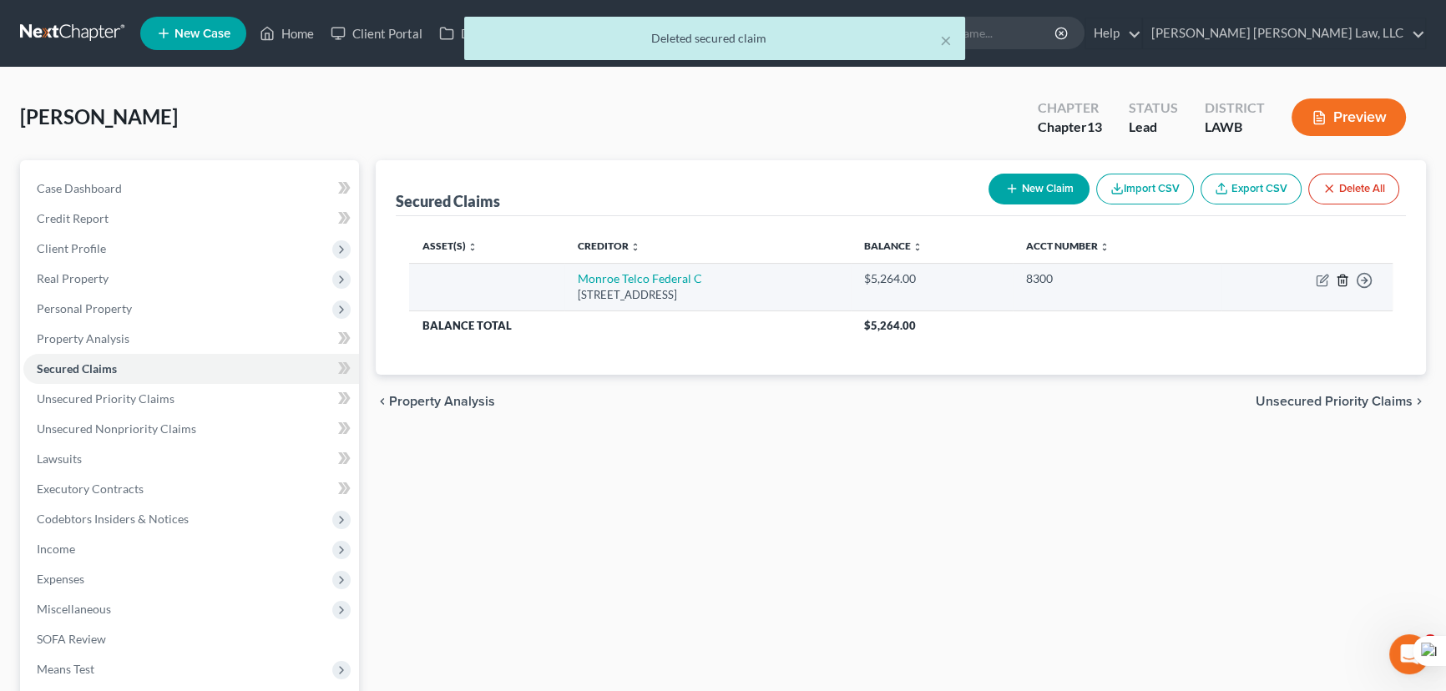
click at [1340, 280] on icon "button" at bounding box center [1341, 280] width 13 height 13
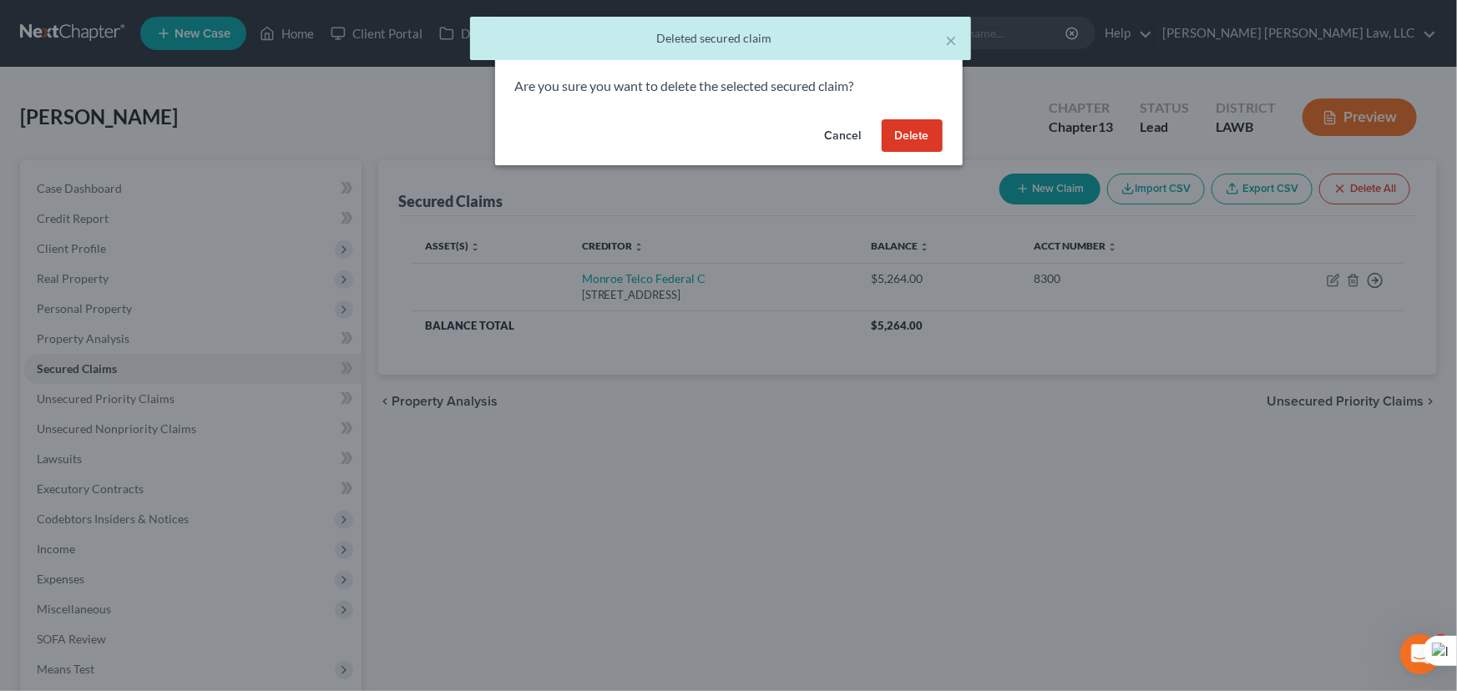
click at [926, 134] on button "Delete" at bounding box center [911, 135] width 61 height 33
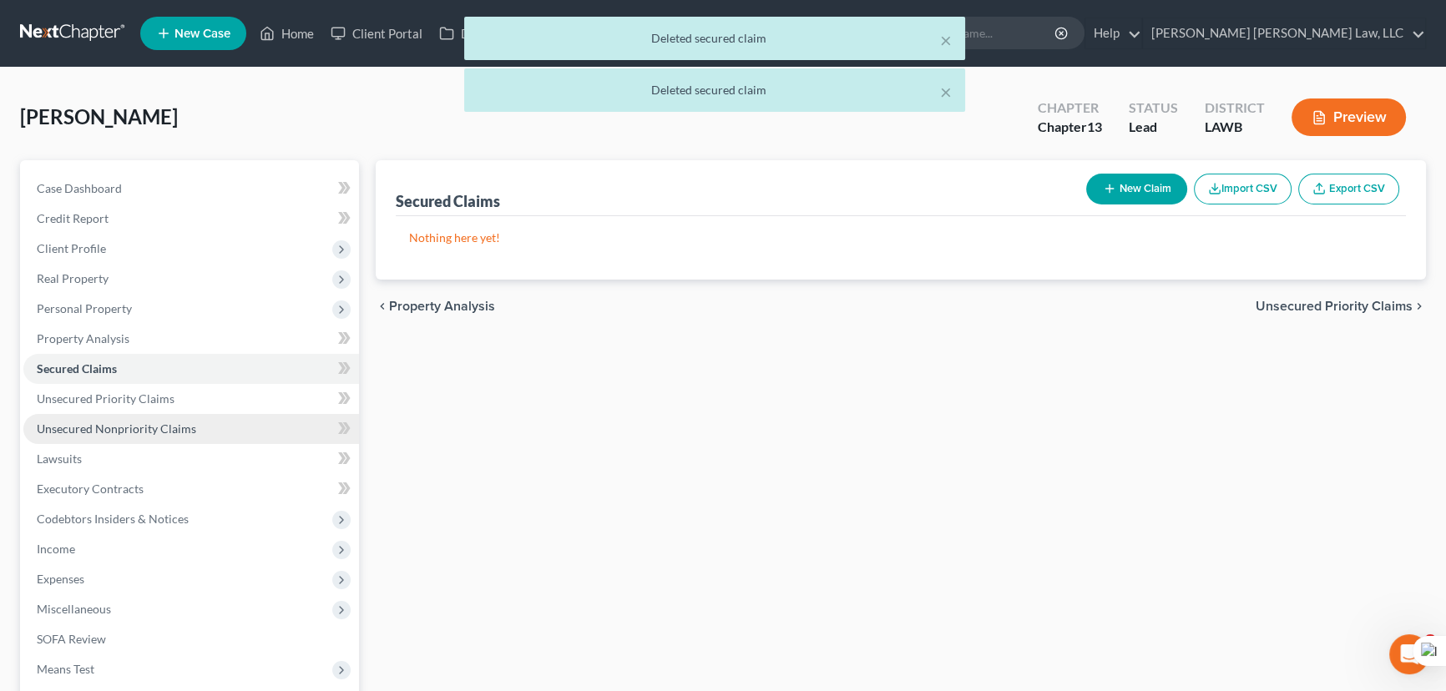
click at [142, 415] on link "Unsecured Nonpriority Claims" at bounding box center [191, 429] width 336 height 30
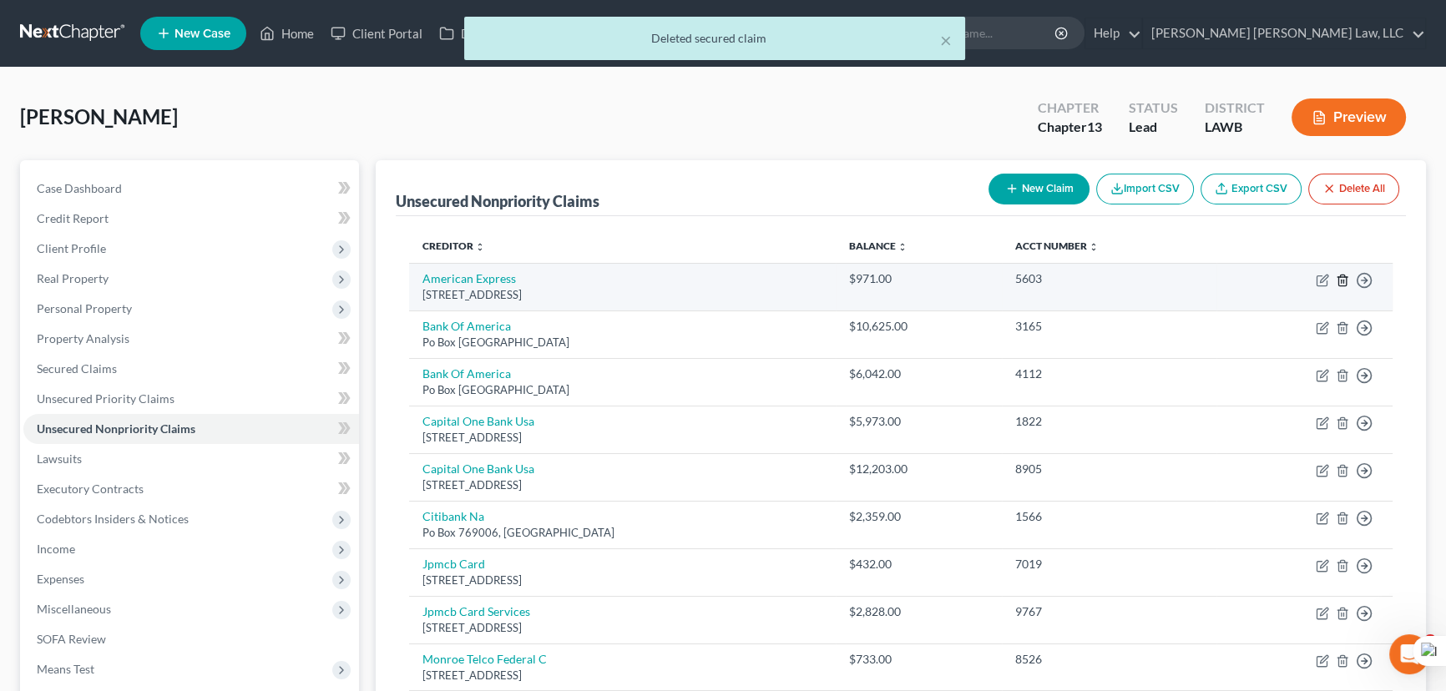
click at [1341, 277] on icon "button" at bounding box center [1341, 280] width 13 height 13
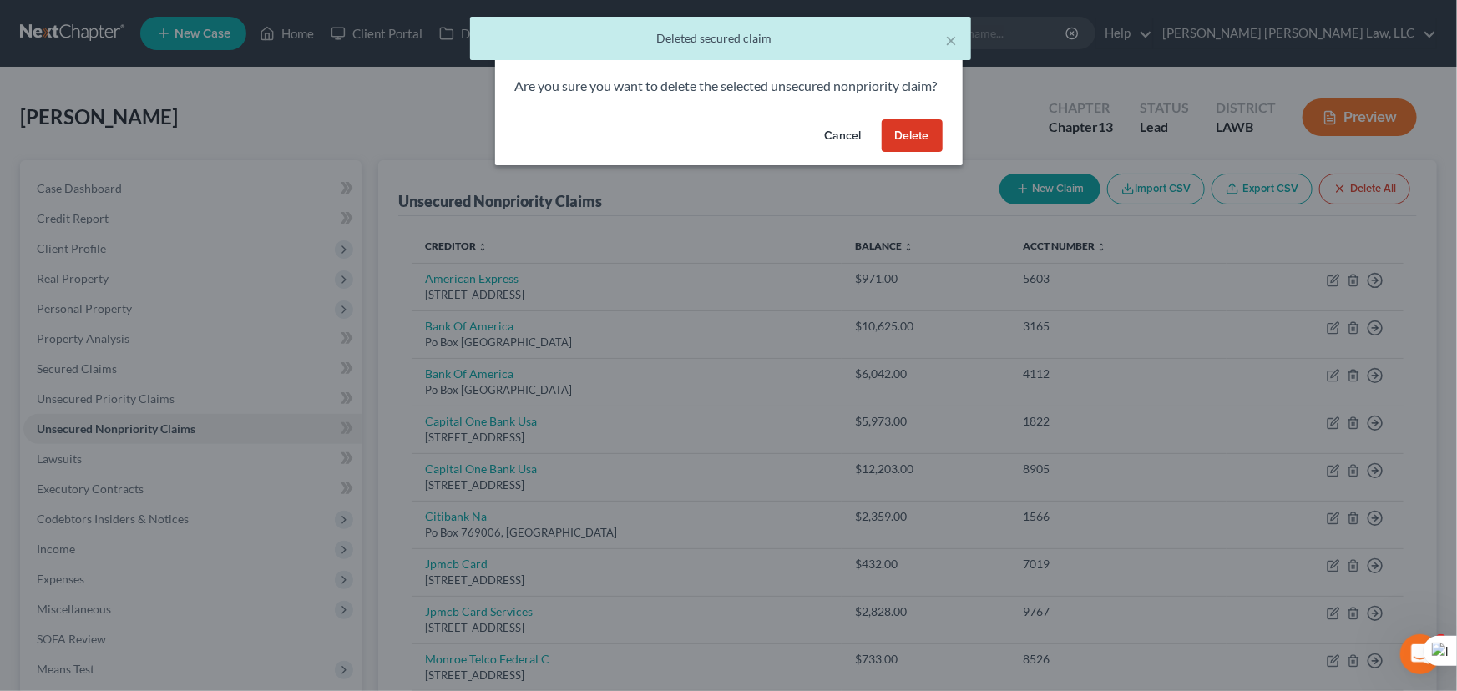
click at [924, 148] on button "Delete" at bounding box center [911, 135] width 61 height 33
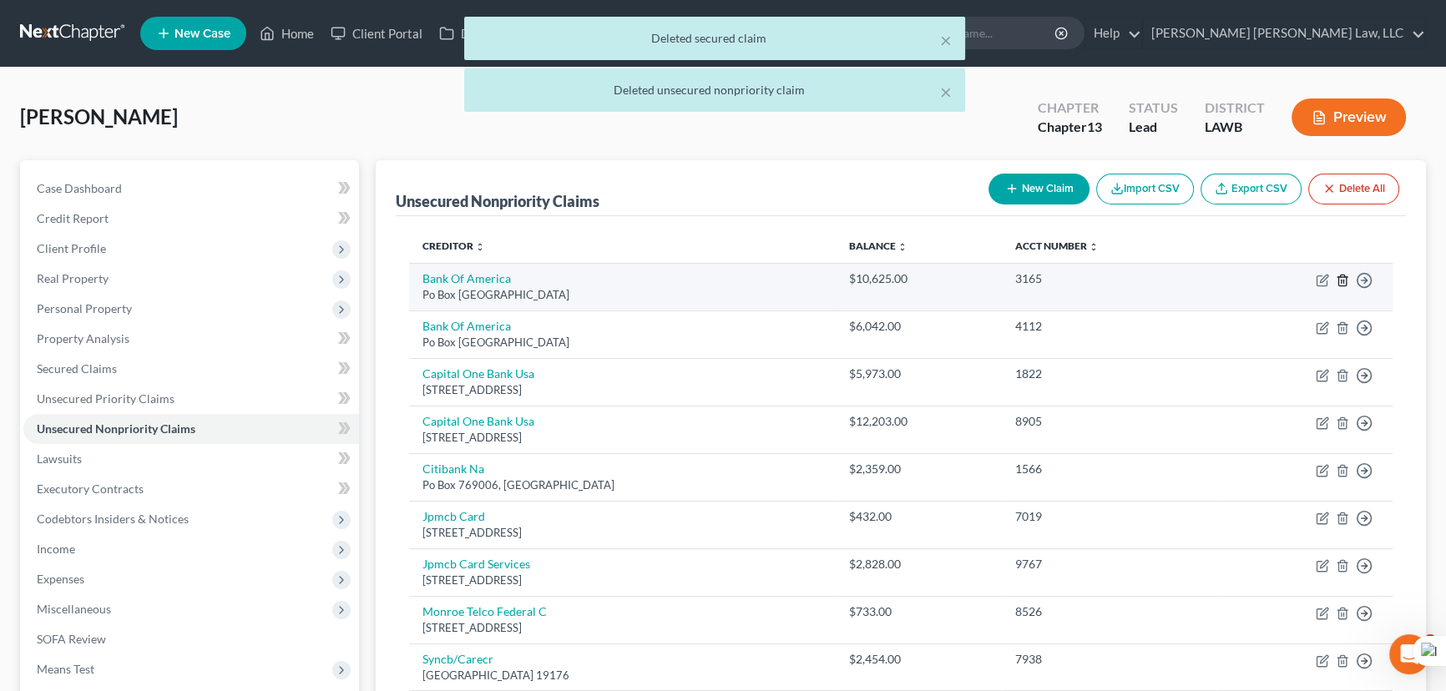
click at [1341, 280] on icon "button" at bounding box center [1341, 280] width 13 height 13
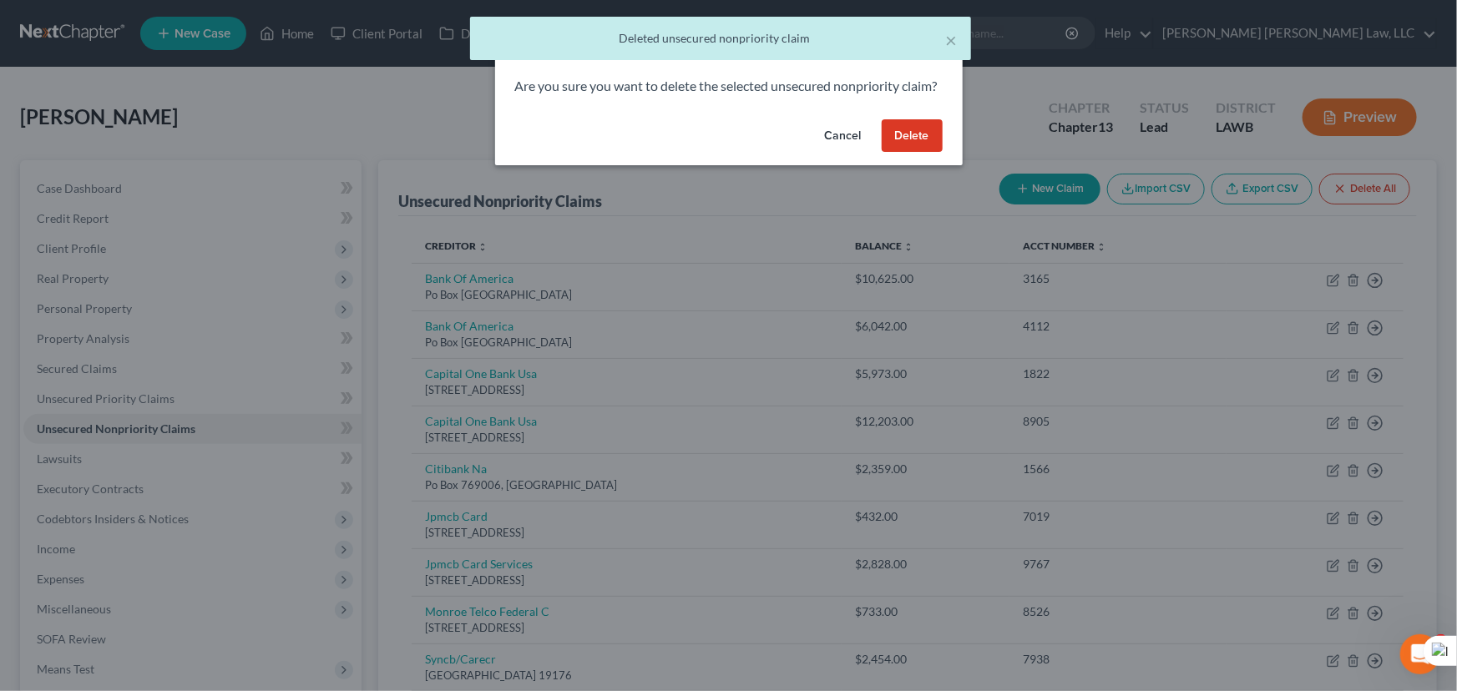
click at [901, 153] on button "Delete" at bounding box center [911, 135] width 61 height 33
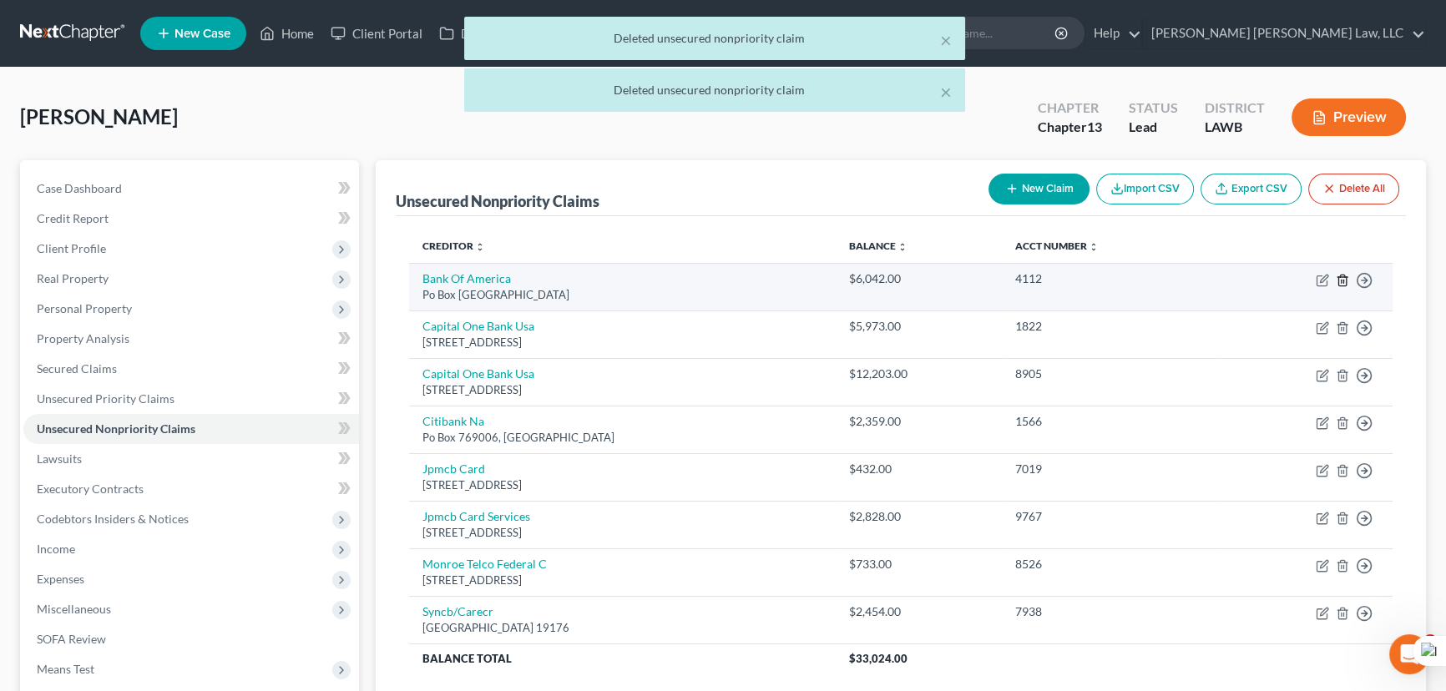
click at [1343, 276] on icon "button" at bounding box center [1341, 280] width 13 height 13
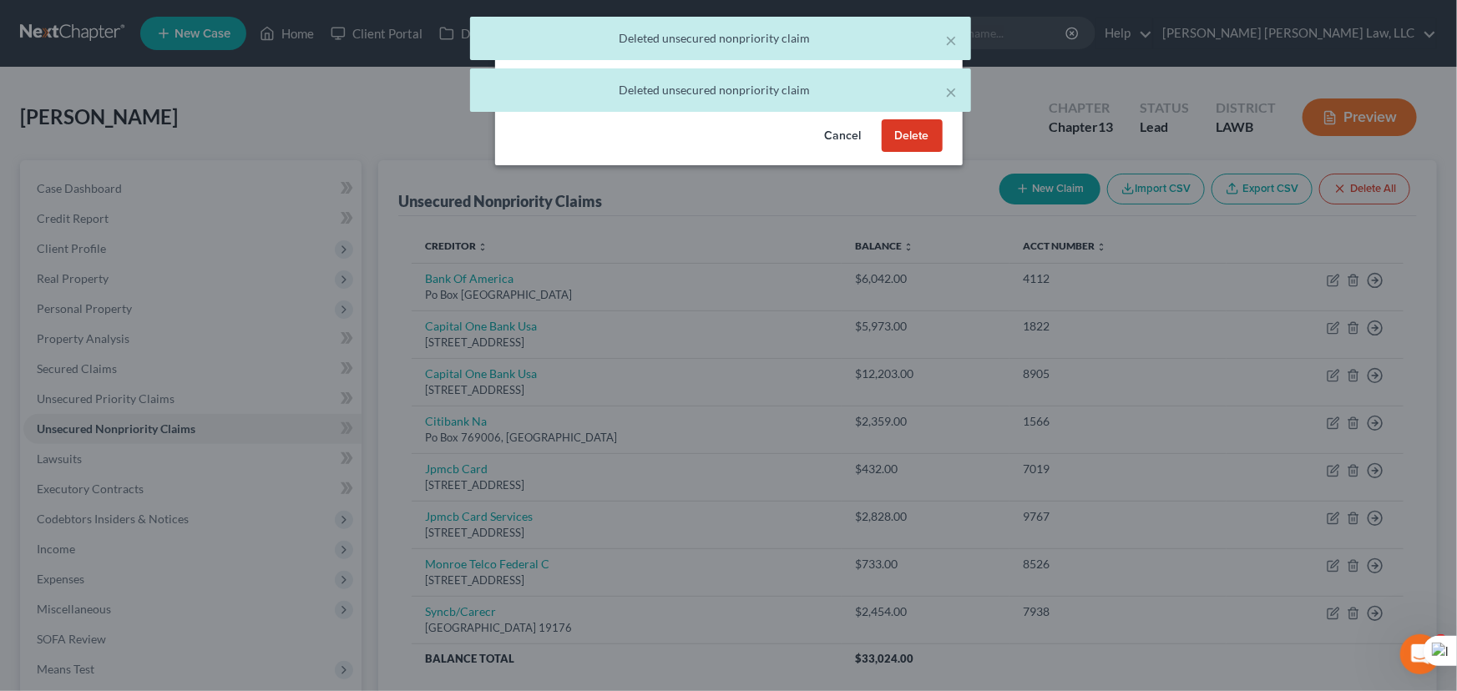
click at [921, 153] on button "Delete" at bounding box center [911, 135] width 61 height 33
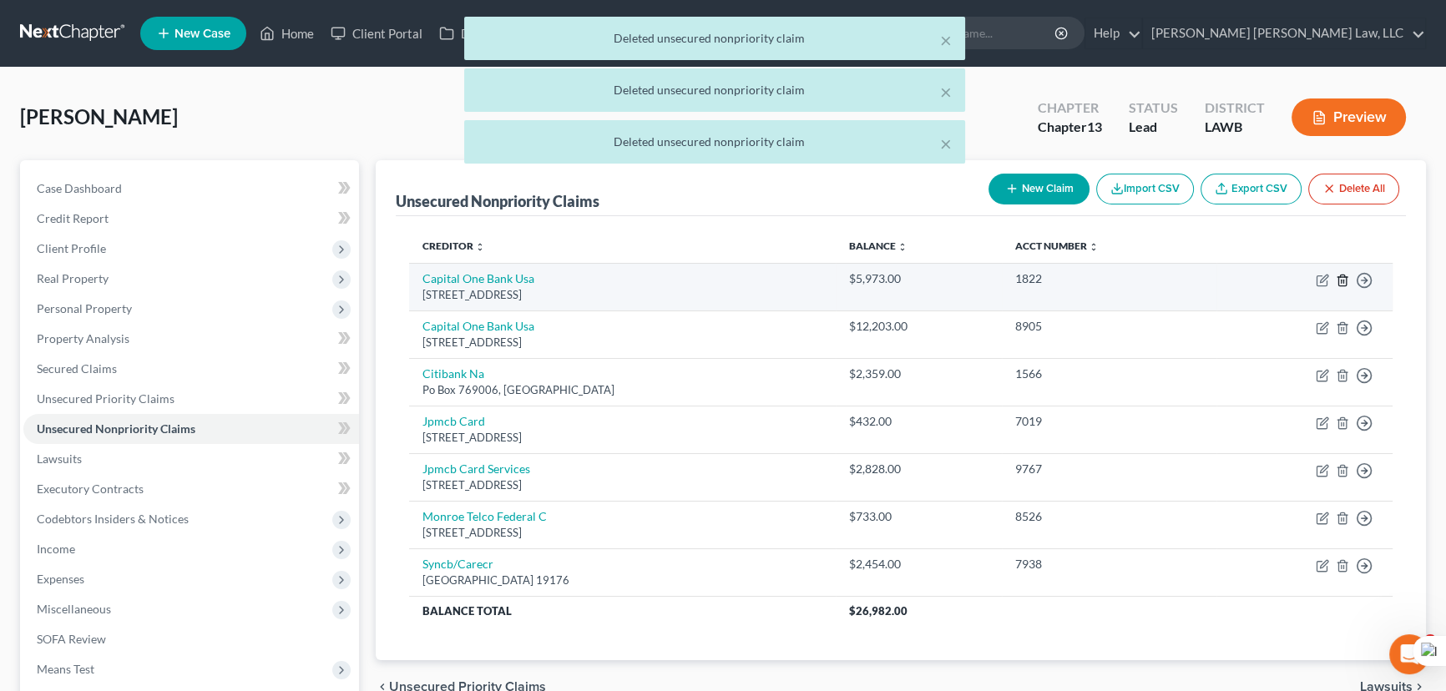
click at [1342, 278] on icon "button" at bounding box center [1341, 280] width 13 height 13
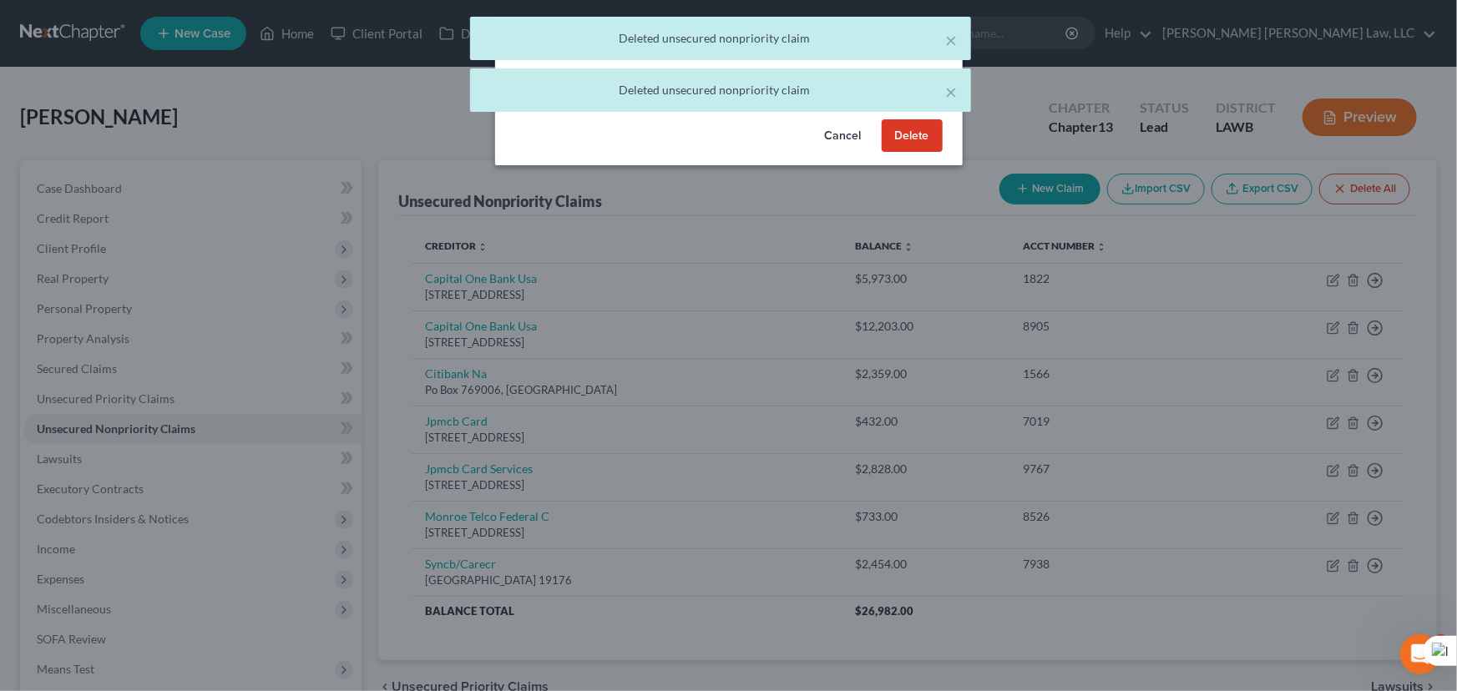
click at [933, 153] on button "Delete" at bounding box center [911, 135] width 61 height 33
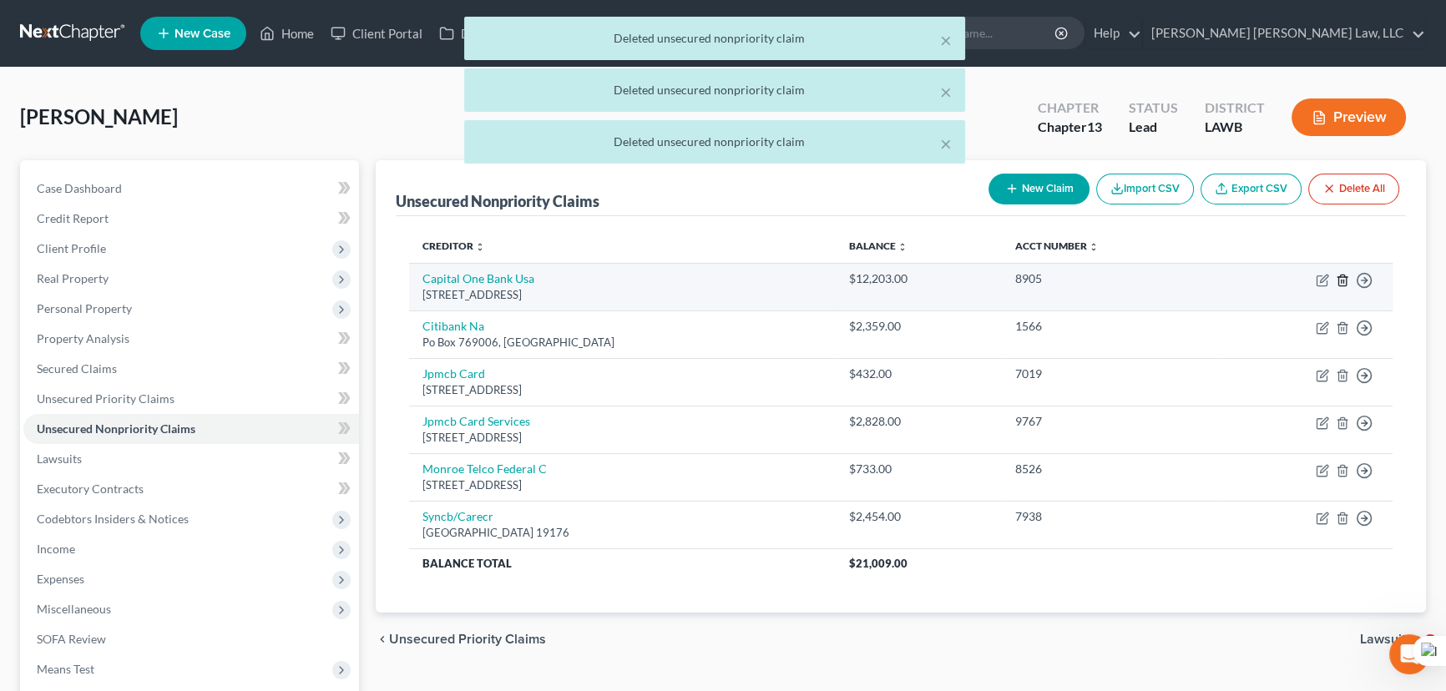
click at [1343, 275] on icon "button" at bounding box center [1341, 280] width 13 height 13
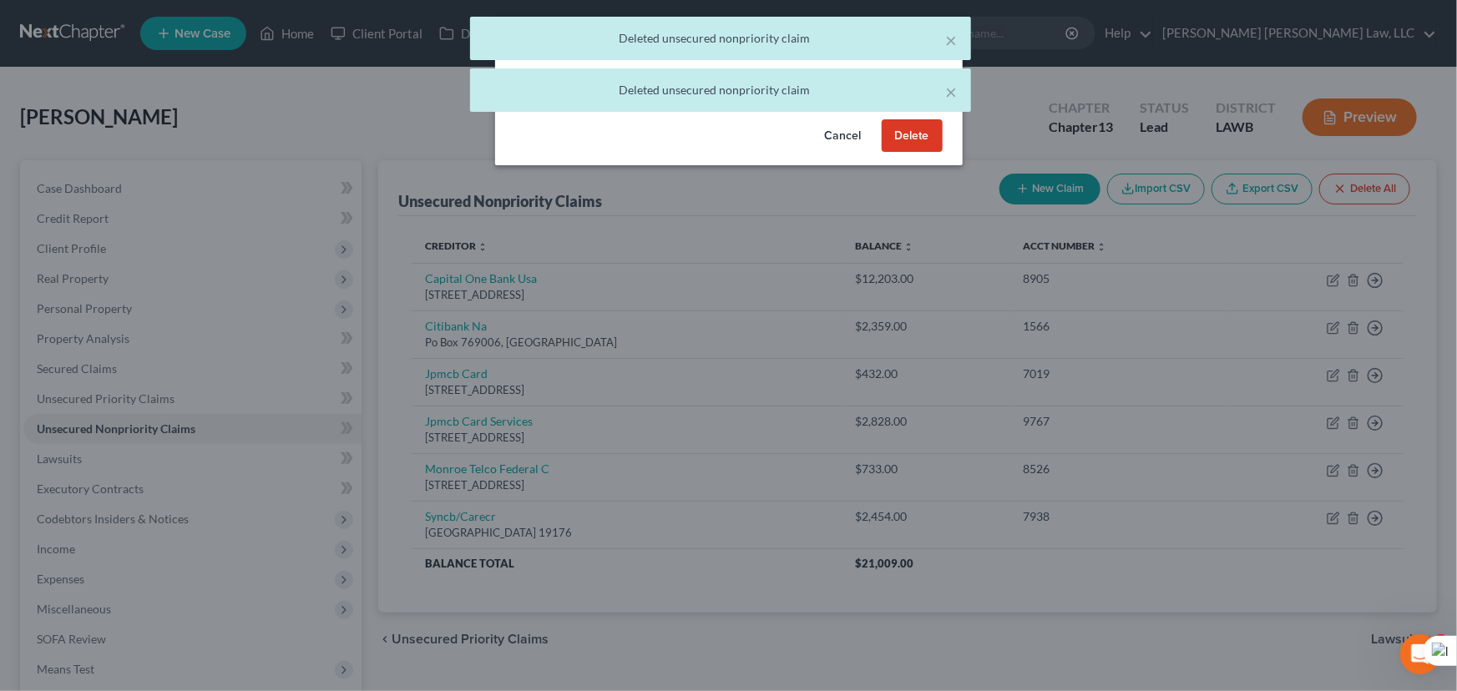
click at [911, 153] on button "Delete" at bounding box center [911, 135] width 61 height 33
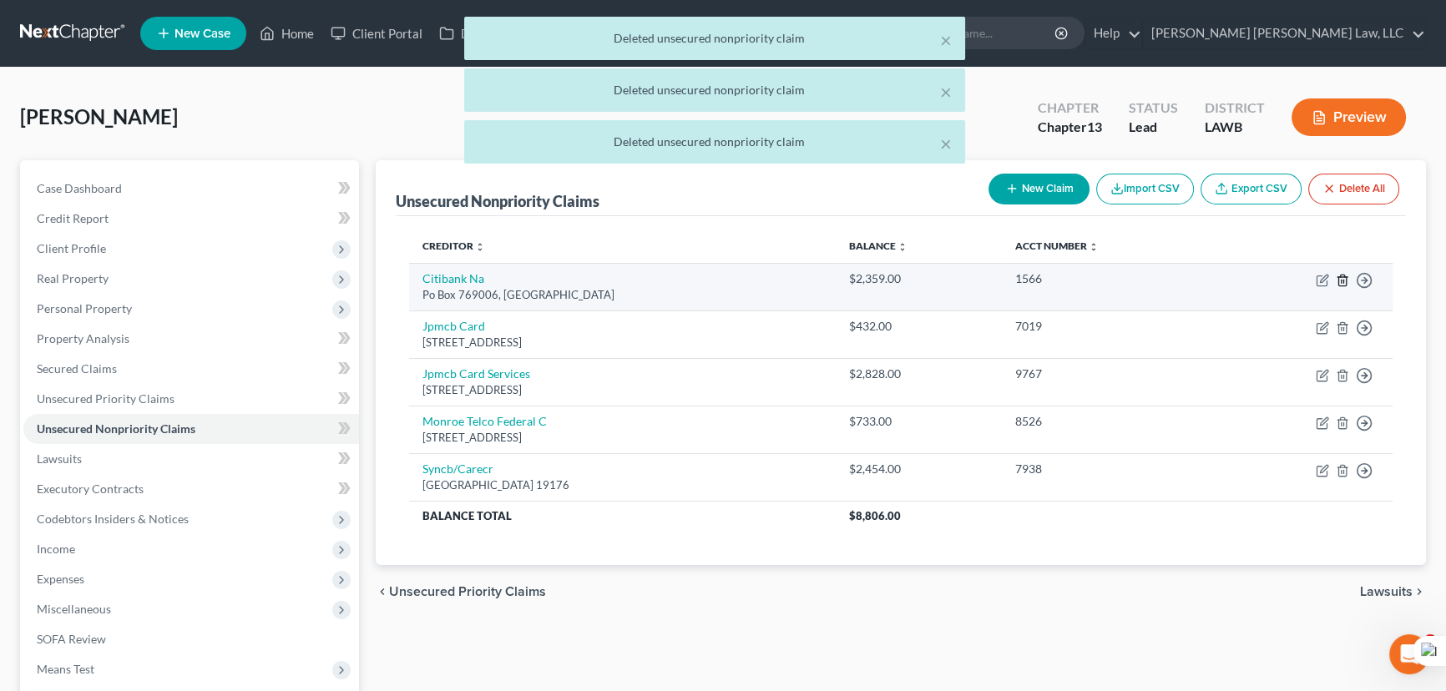
click at [1335, 279] on icon "button" at bounding box center [1341, 280] width 13 height 13
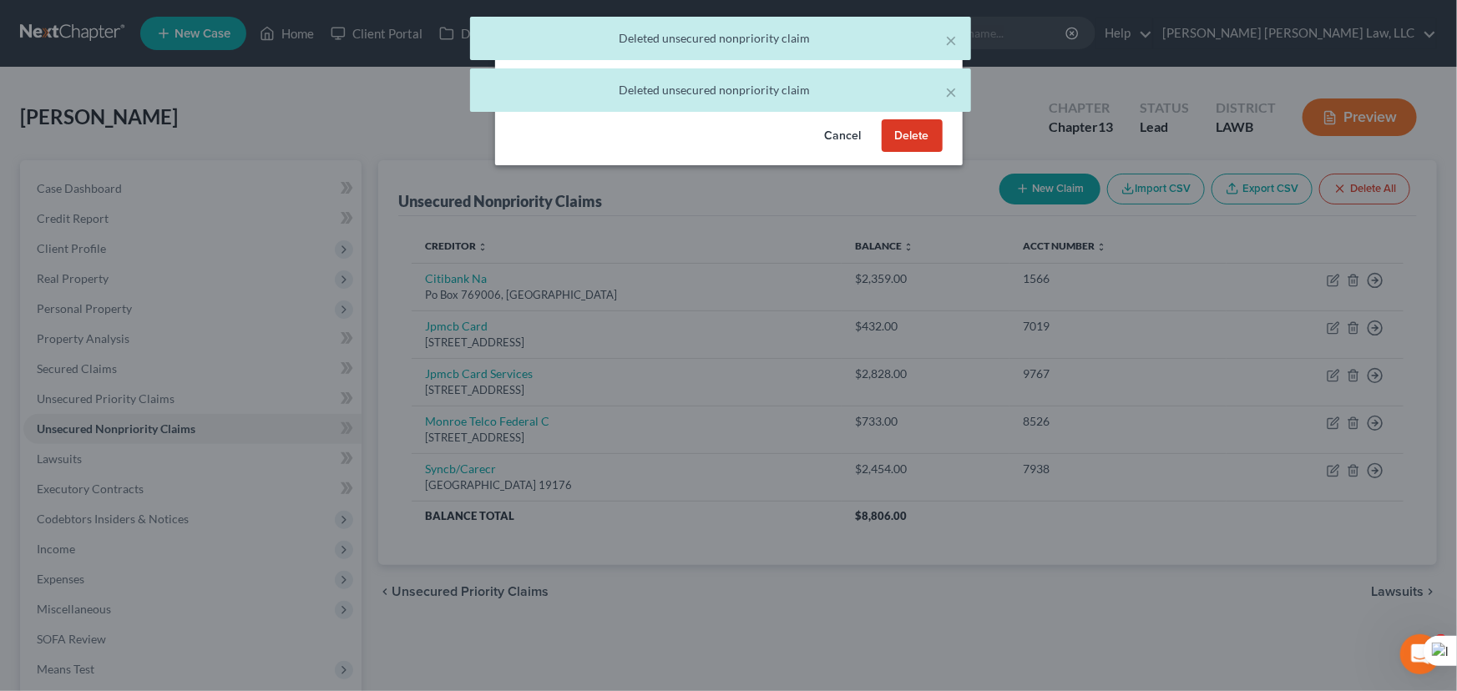
click at [915, 153] on button "Delete" at bounding box center [911, 135] width 61 height 33
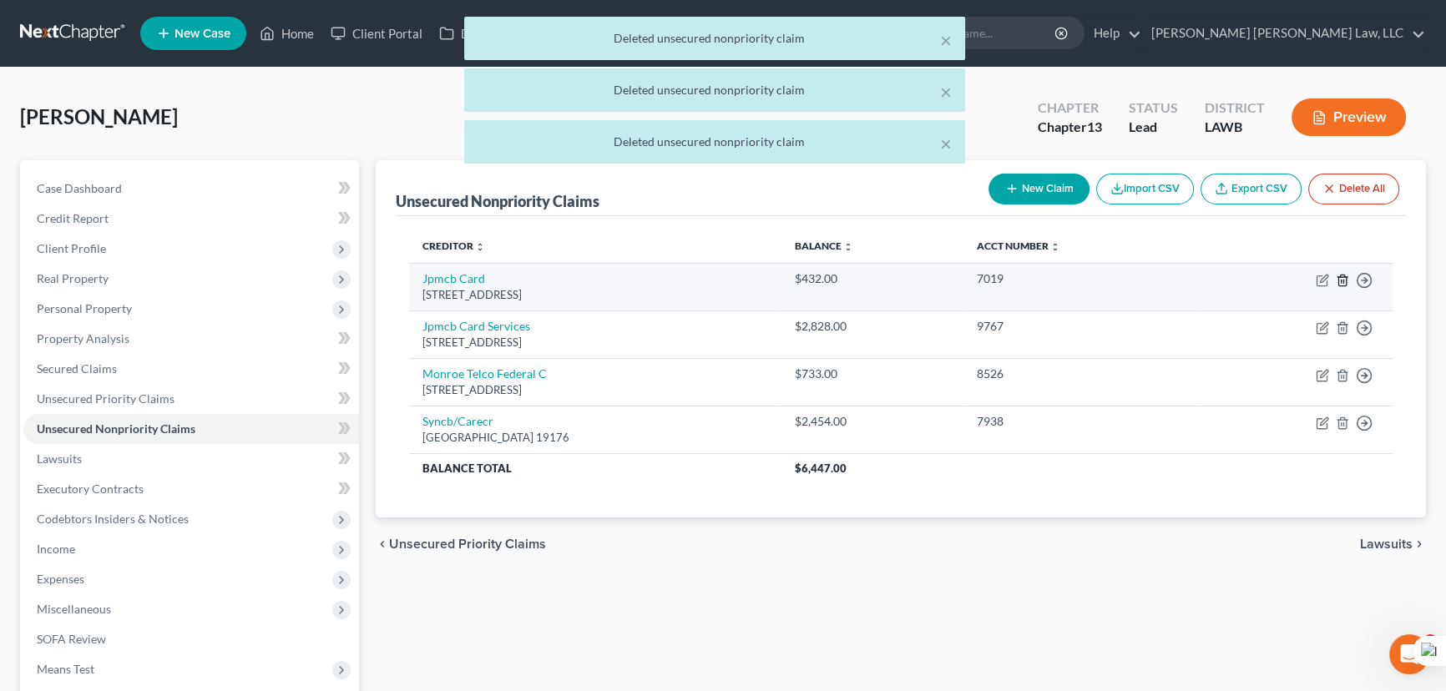
click at [1335, 275] on icon "button" at bounding box center [1341, 280] width 13 height 13
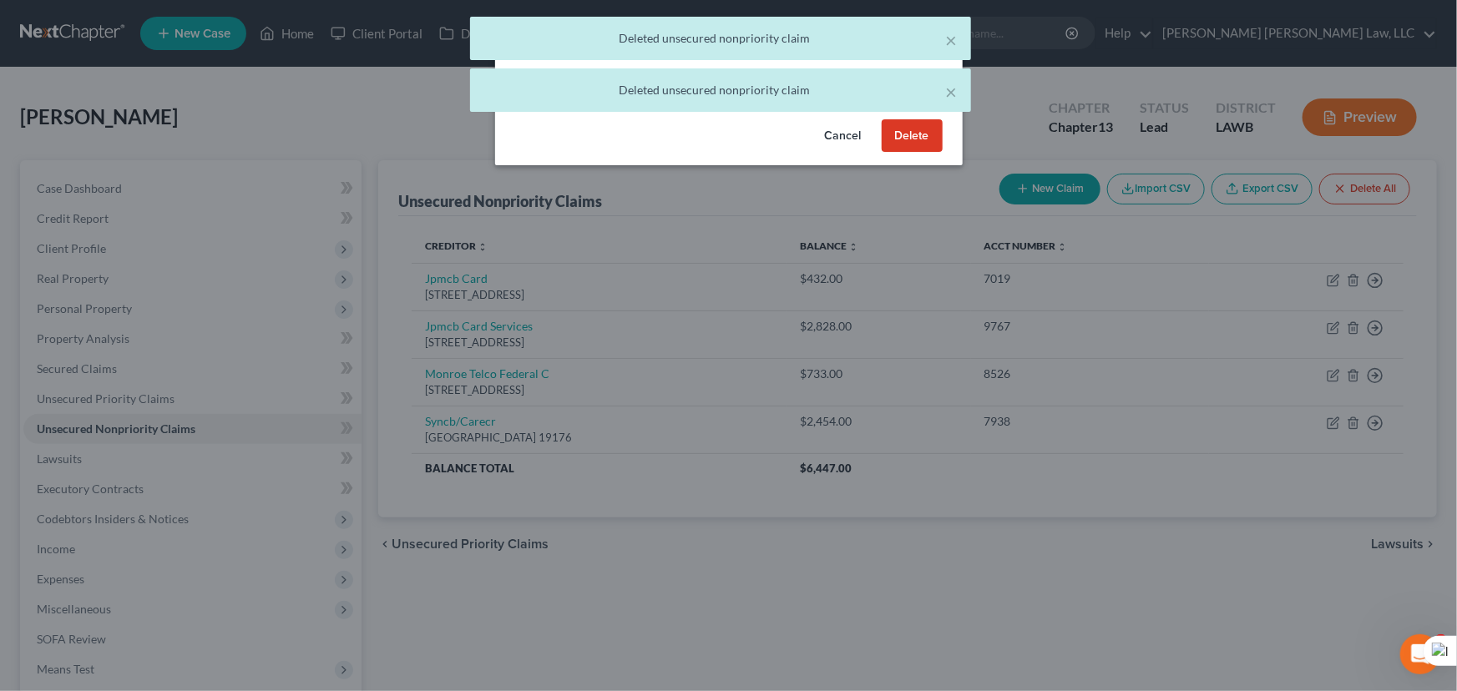
click at [908, 153] on button "Delete" at bounding box center [911, 135] width 61 height 33
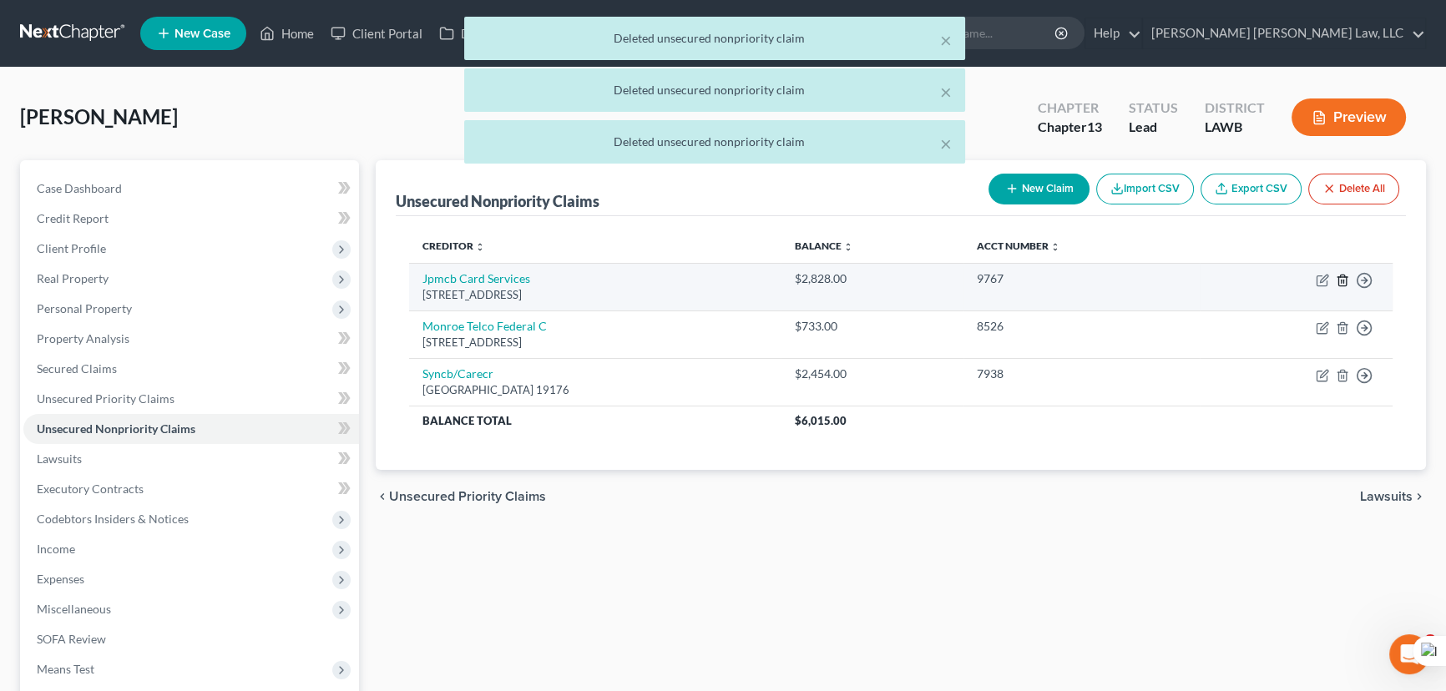
click at [1340, 276] on icon "button" at bounding box center [1341, 280] width 13 height 13
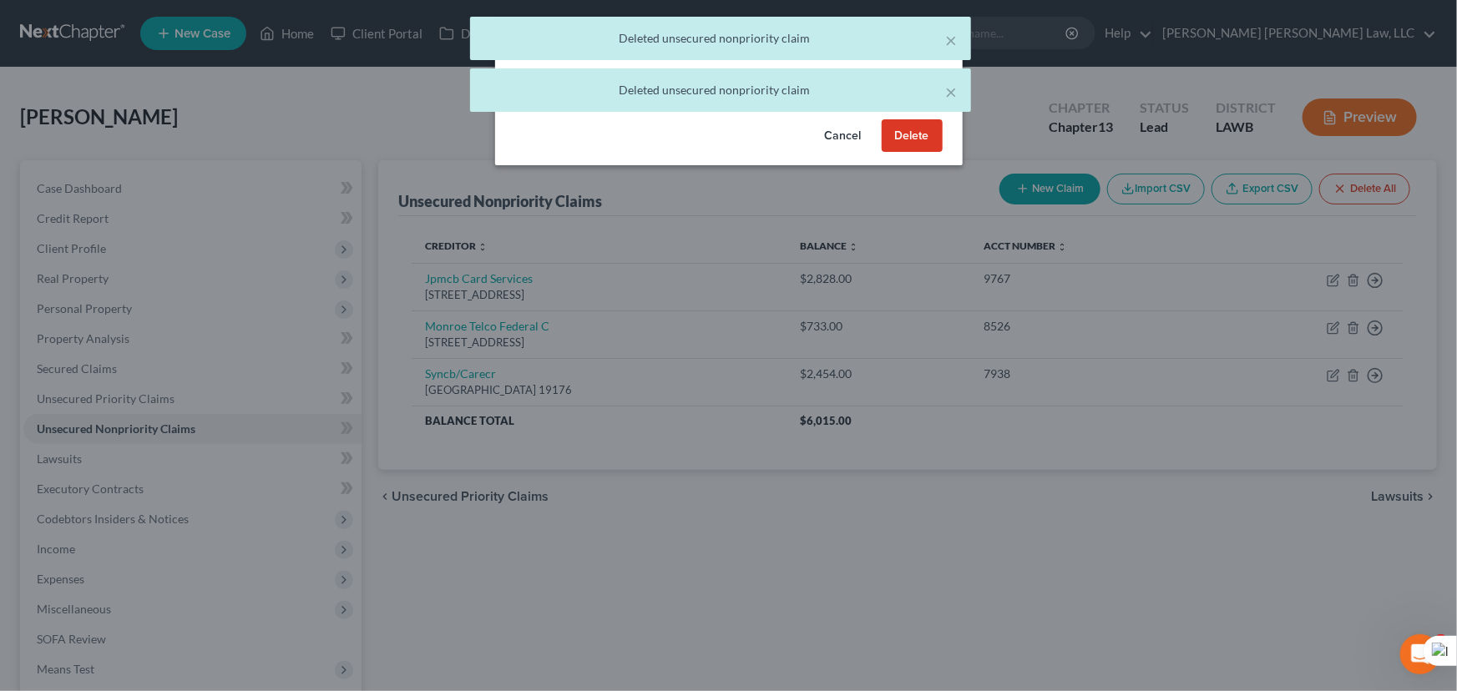
click at [911, 152] on button "Delete" at bounding box center [911, 135] width 61 height 33
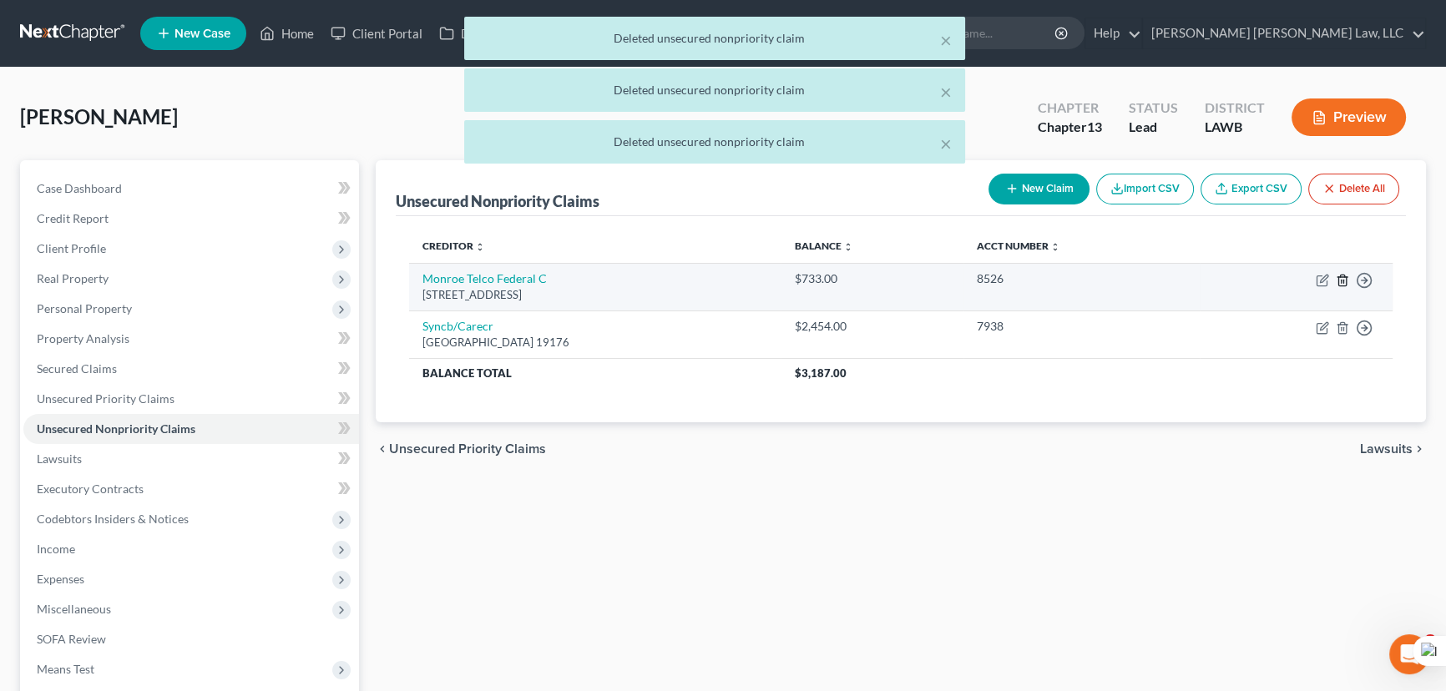
click at [1346, 279] on icon "button" at bounding box center [1341, 280] width 13 height 13
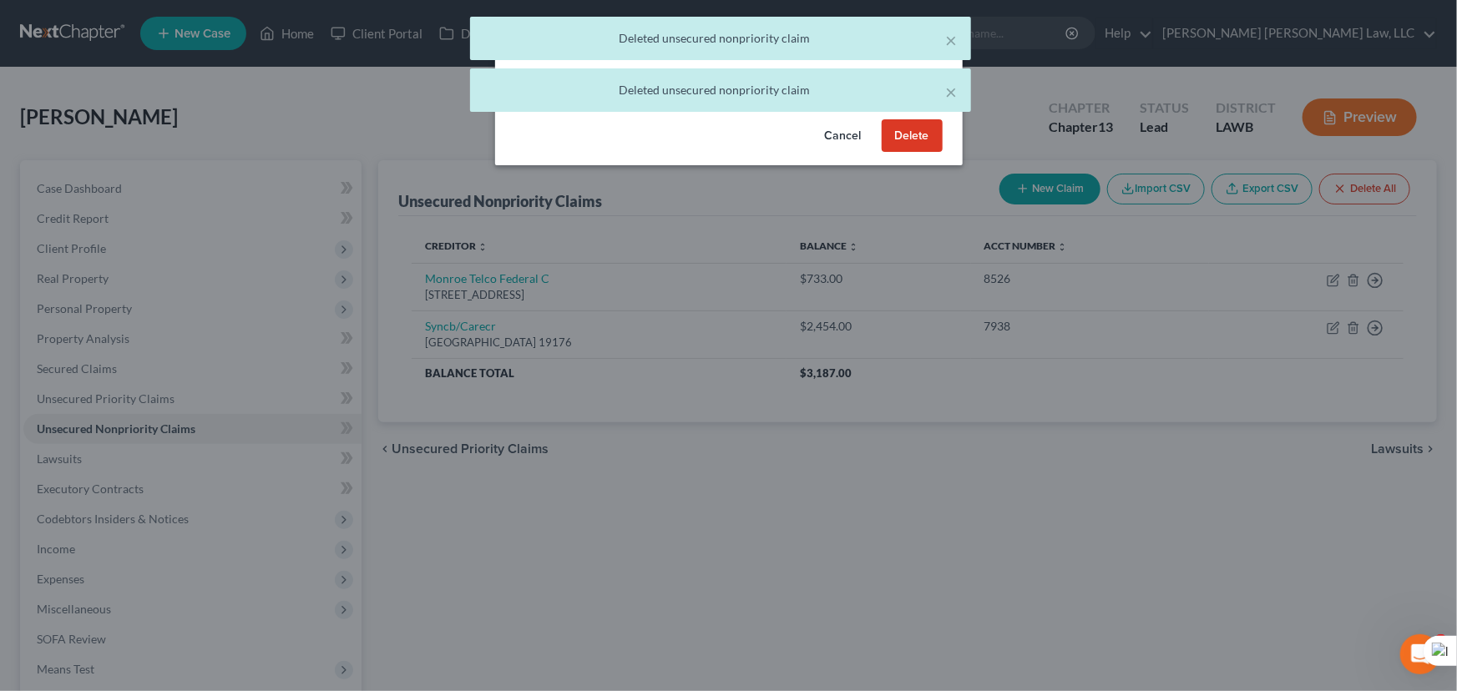
click at [911, 153] on button "Delete" at bounding box center [911, 135] width 61 height 33
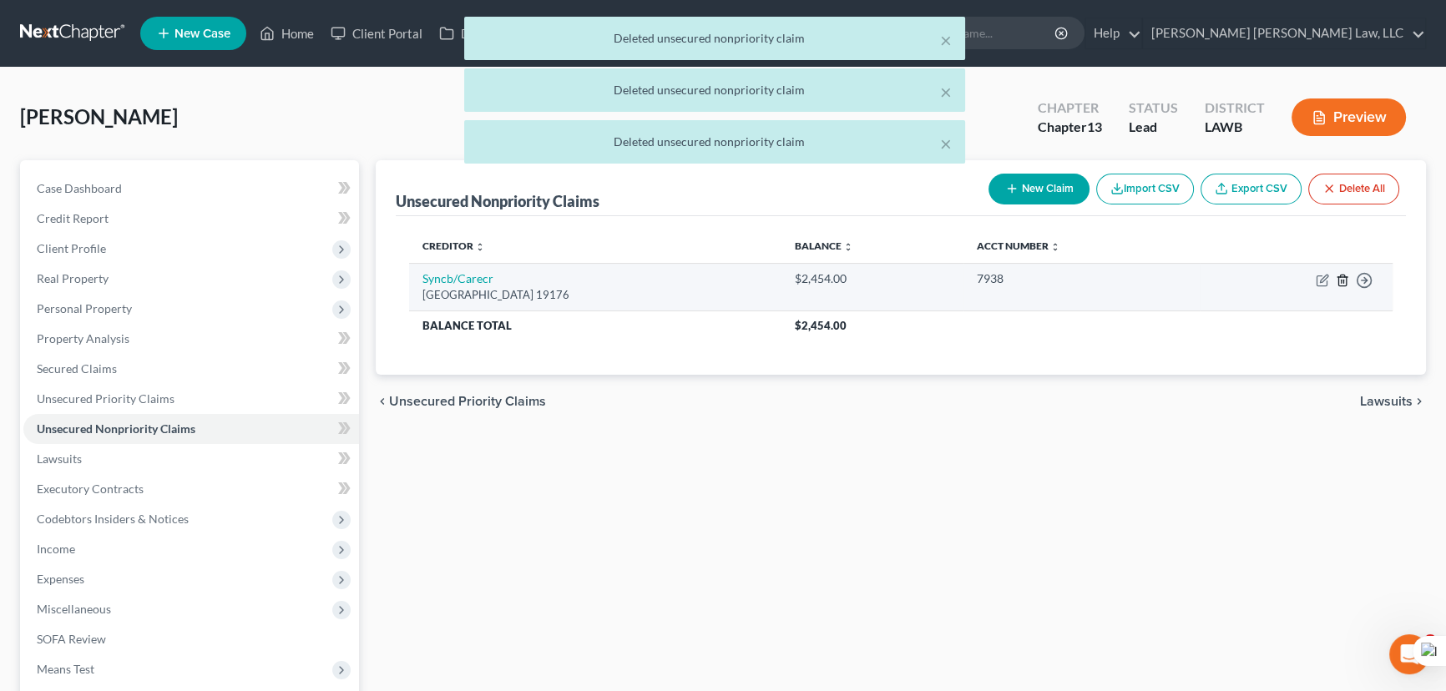
click at [1344, 276] on icon "button" at bounding box center [1341, 280] width 13 height 13
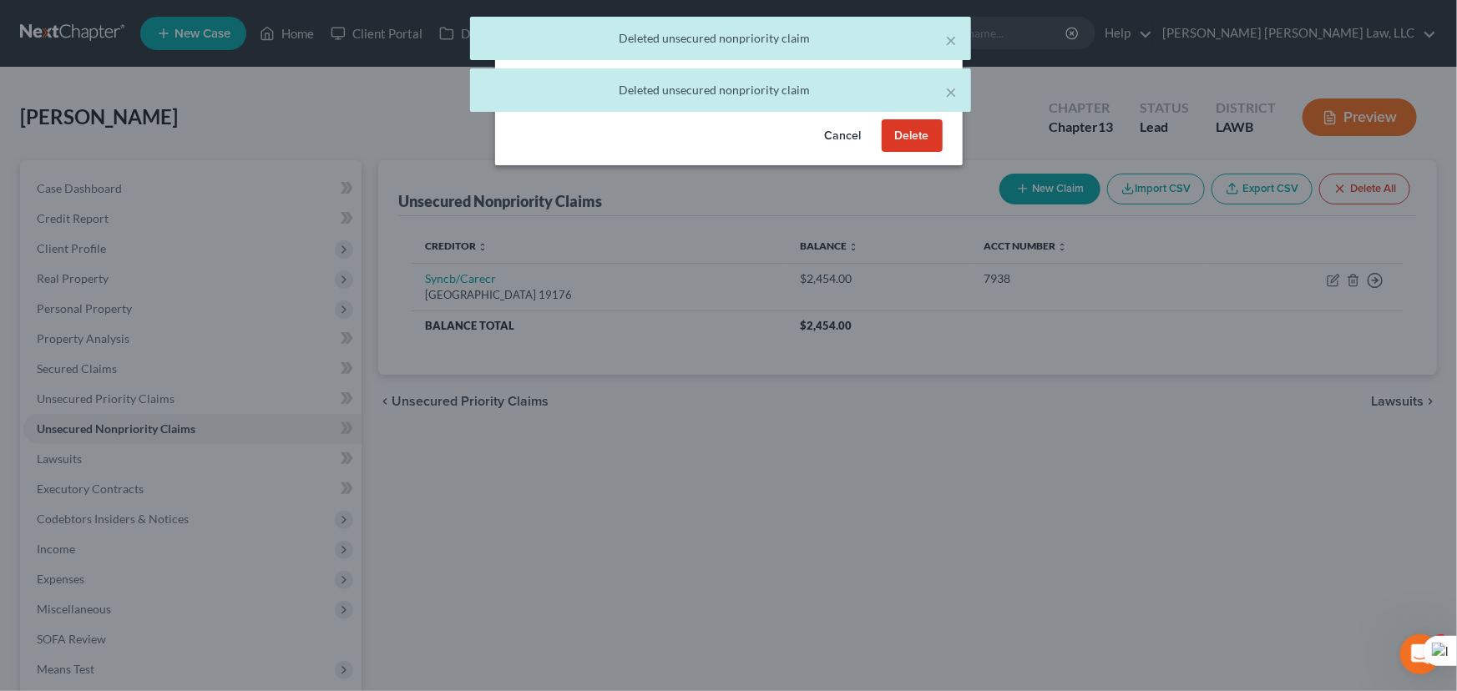
click at [890, 153] on button "Delete" at bounding box center [911, 135] width 61 height 33
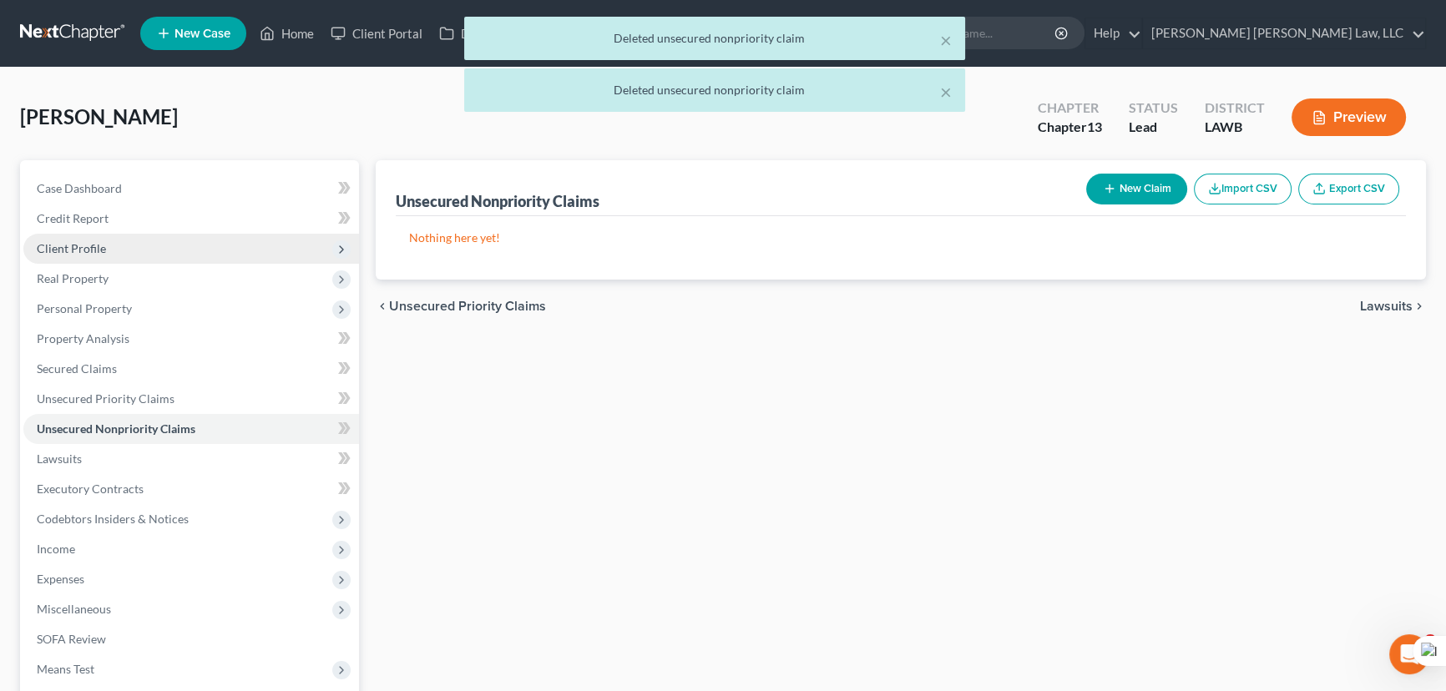
click at [242, 243] on span "Client Profile" at bounding box center [191, 249] width 336 height 30
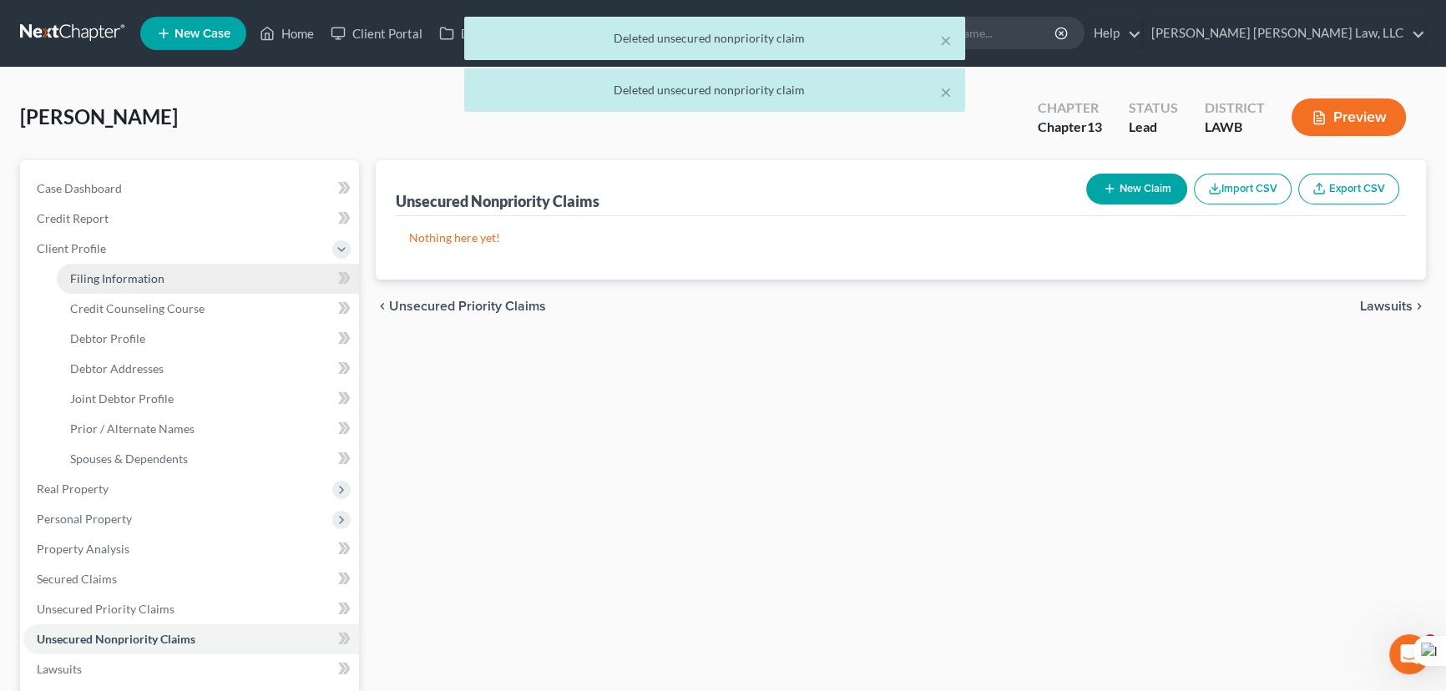
click at [218, 275] on link "Filing Information" at bounding box center [208, 279] width 302 height 30
select select "1"
select select "3"
select select "36"
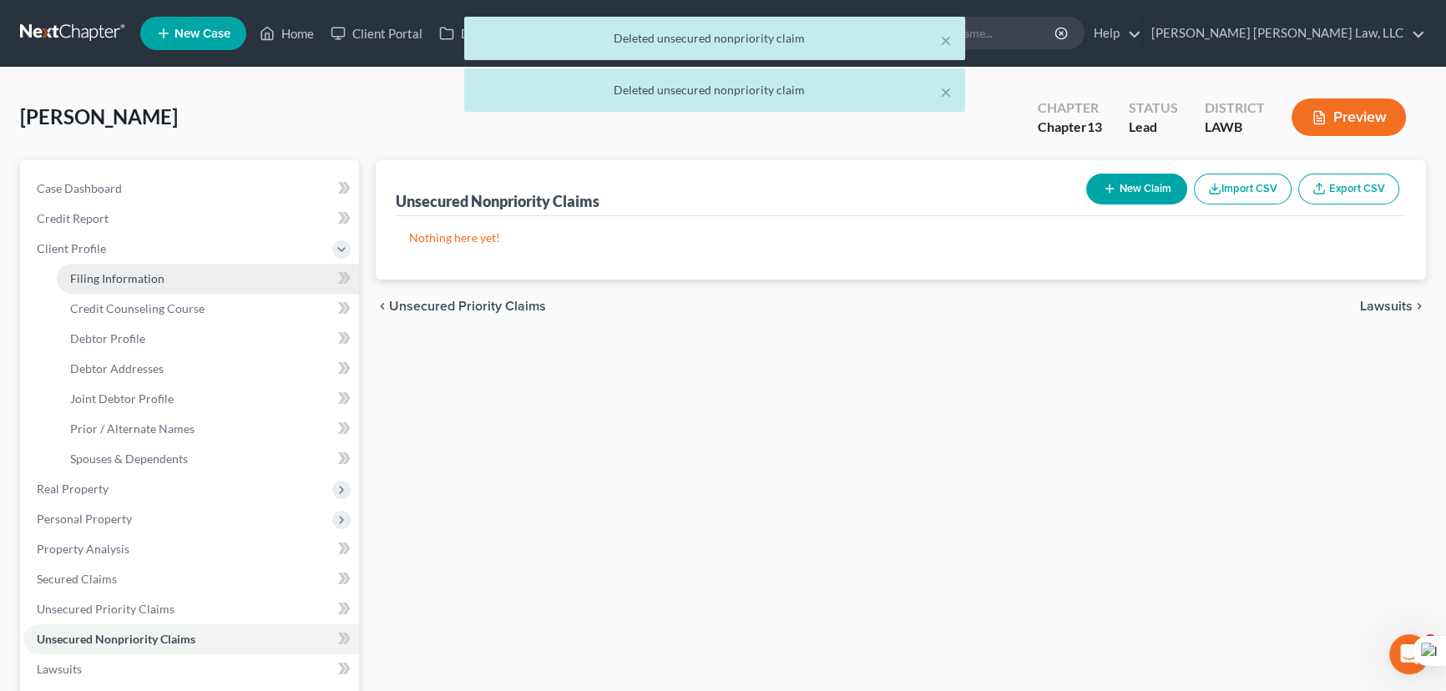
select select "0"
select select "19"
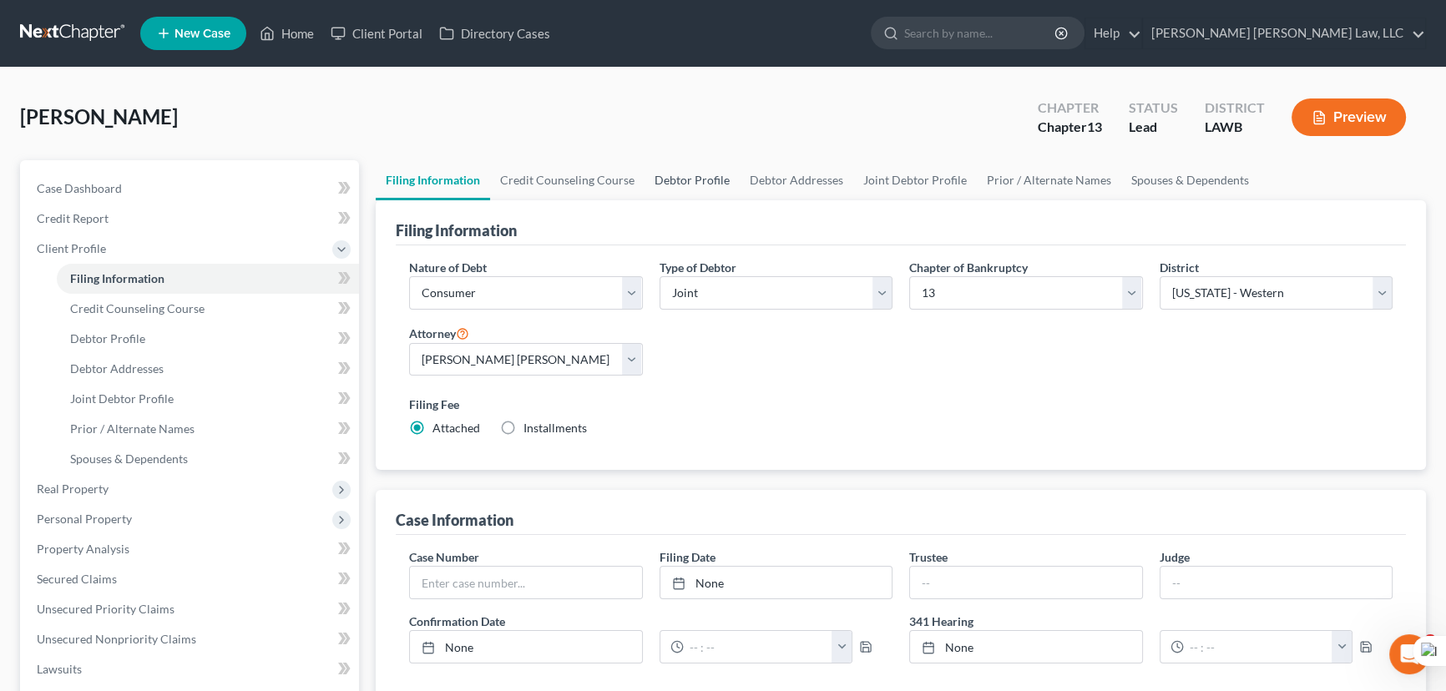
click at [692, 195] on link "Debtor Profile" at bounding box center [691, 180] width 95 height 40
select select "1"
select select "0"
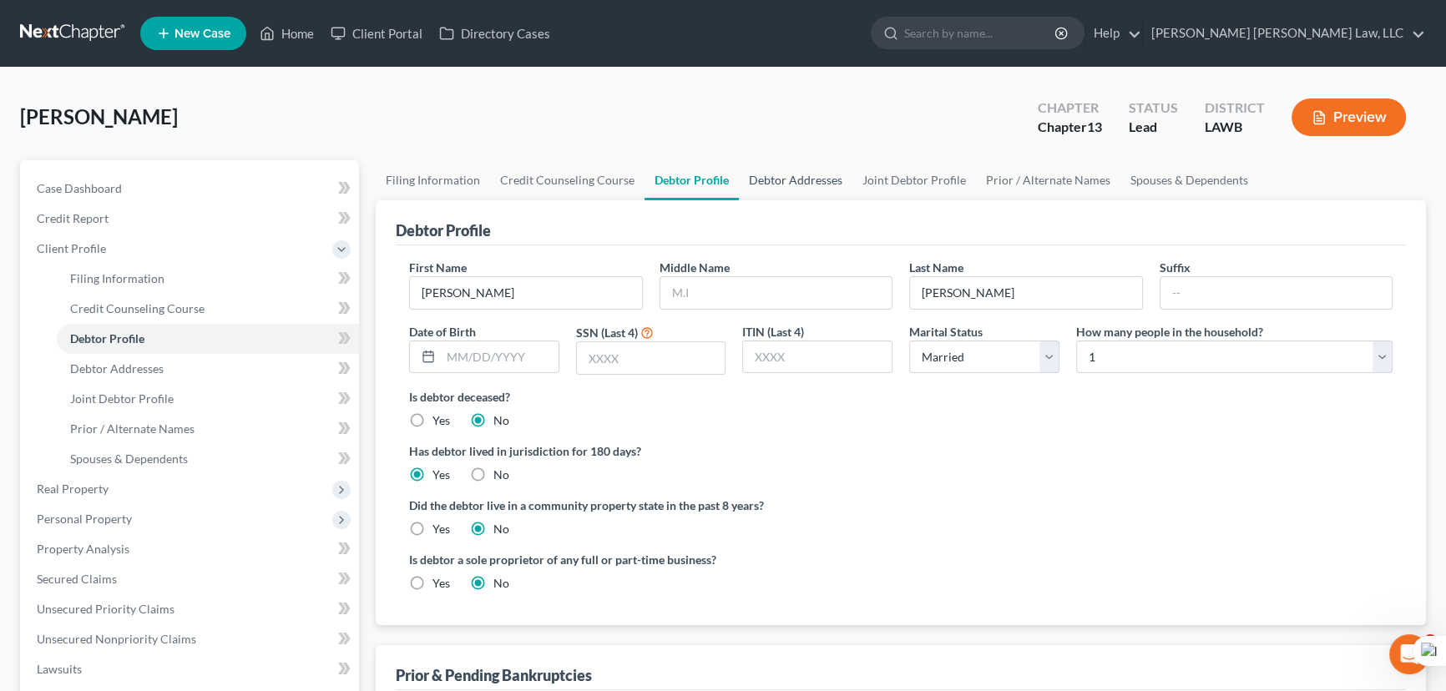
click at [828, 177] on link "Debtor Addresses" at bounding box center [796, 180] width 114 height 40
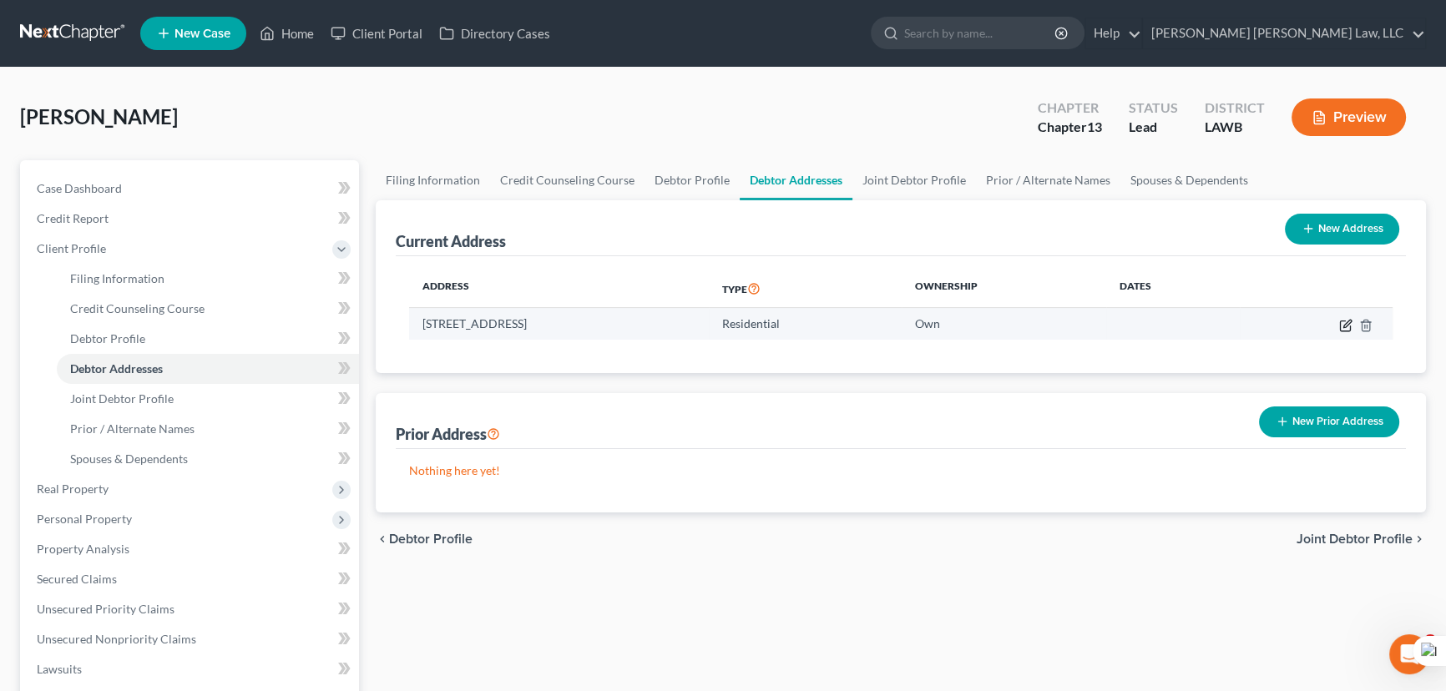
click at [1346, 320] on icon "button" at bounding box center [1347, 324] width 8 height 8
select select "19"
select select "0"
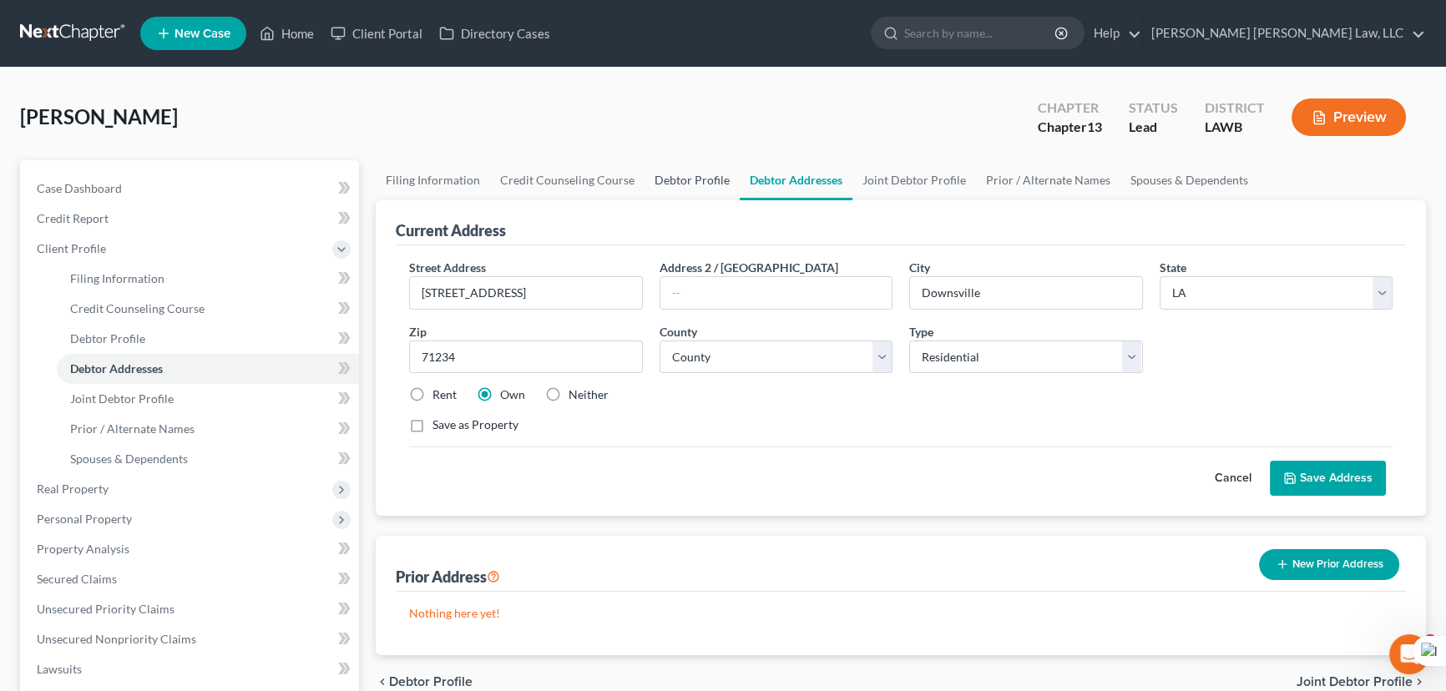
click at [679, 184] on link "Debtor Profile" at bounding box center [691, 180] width 95 height 40
select select "1"
select select "0"
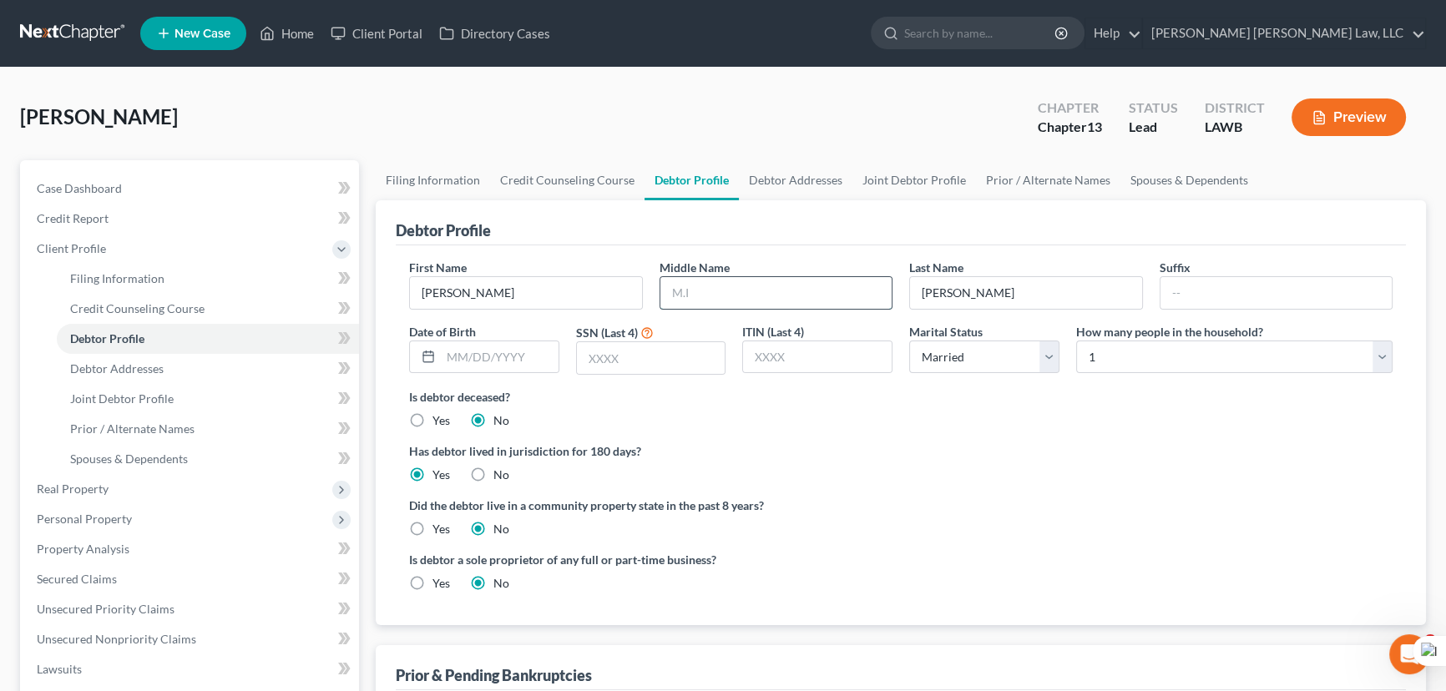
click at [748, 290] on input "text" at bounding box center [776, 293] width 232 height 32
type input "Wade"
click at [534, 342] on input "text" at bounding box center [500, 357] width 118 height 32
type input "04/06/1985"
drag, startPoint x: 1230, startPoint y: 342, endPoint x: 1216, endPoint y: 351, distance: 16.5
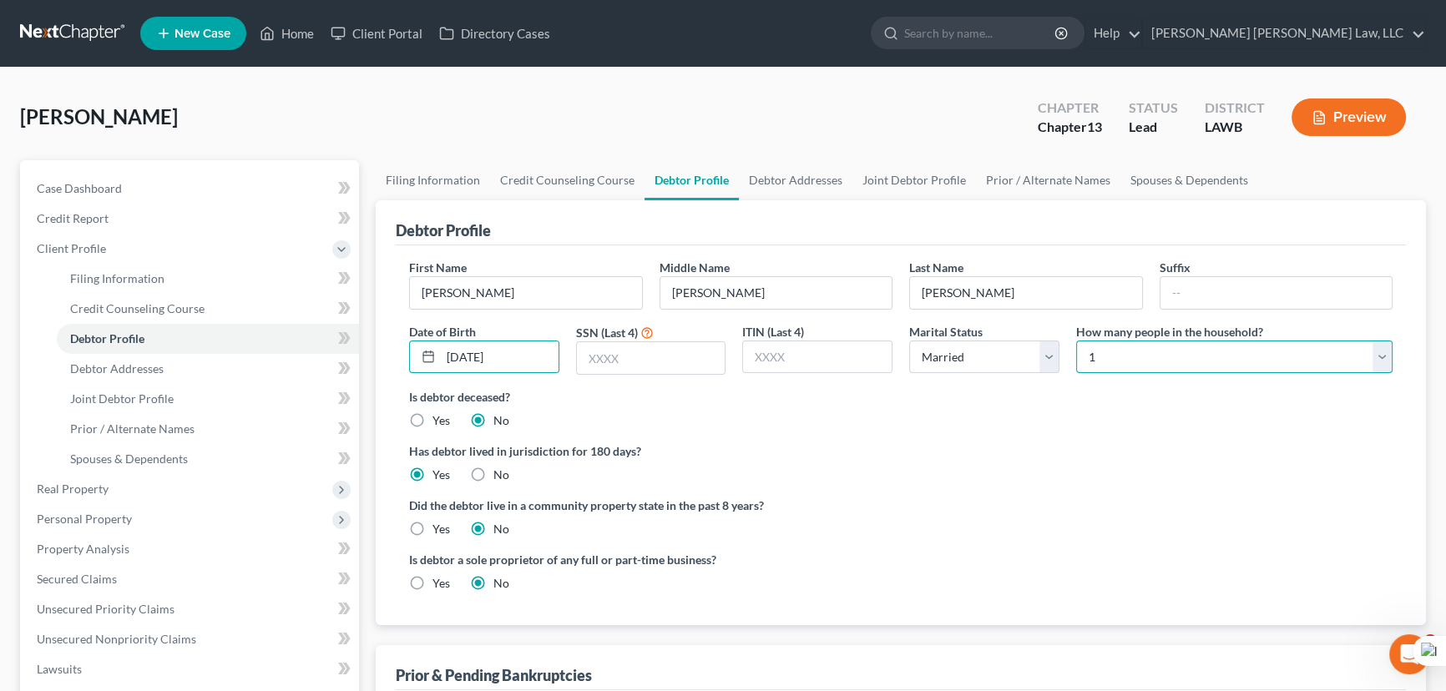
click at [1230, 342] on select "Select 1 2 3 4 5 6 7 8 9 10 11 12 13 14 15 16 17 18 19 20" at bounding box center [1234, 357] width 316 height 33
click at [1076, 341] on select "Select 1 2 3 4 5 6 7 8 9 10 11 12 13 14 15 16 17 18 19 20" at bounding box center [1234, 357] width 316 height 33
drag, startPoint x: 1192, startPoint y: 361, endPoint x: 1187, endPoint y: 342, distance: 19.8
click at [1192, 361] on select "Select 1 2 3 4 5 6 7 8 9 10 11 12 13 14 15 16 17 18 19 20" at bounding box center [1234, 357] width 316 height 33
select select "1"
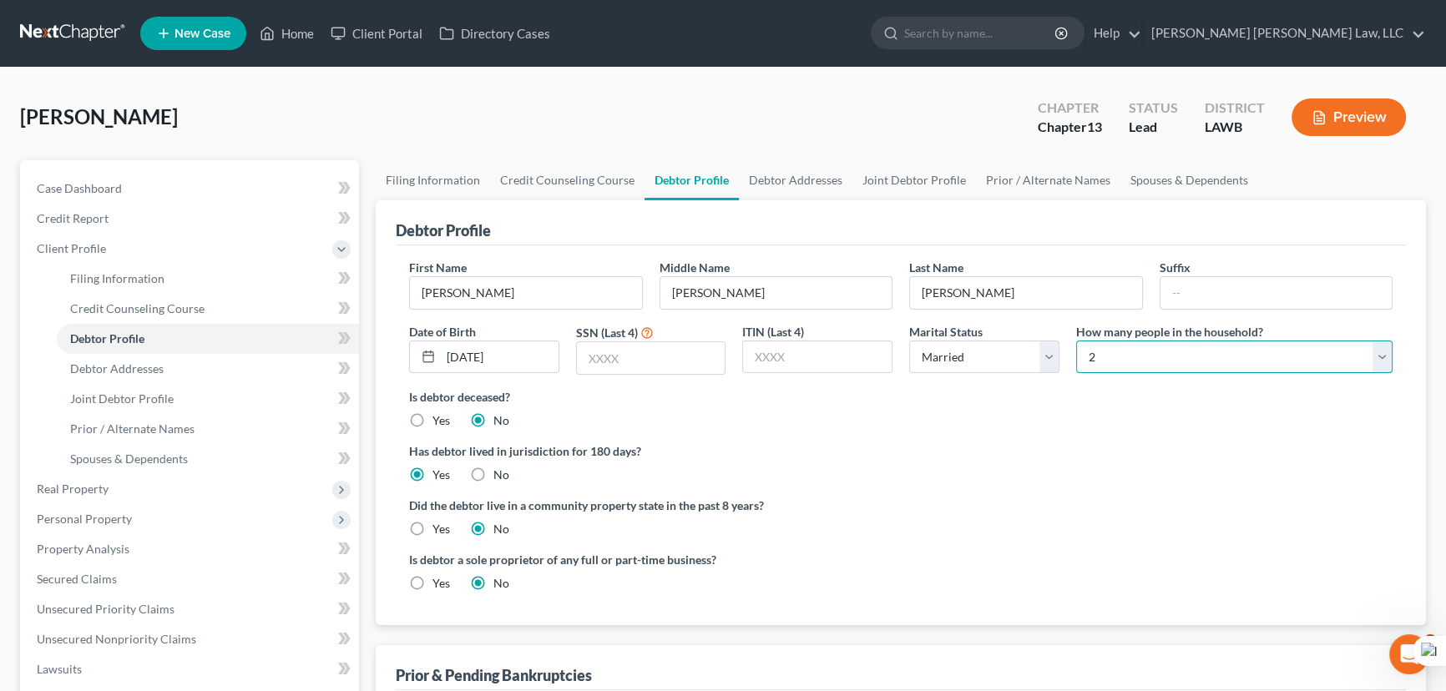
click at [1076, 341] on select "Select 1 2 3 4 5 6 7 8 9 10 11 12 13 14 15 16 17 18 19 20" at bounding box center [1234, 357] width 316 height 33
click at [432, 523] on label "Yes" at bounding box center [441, 529] width 18 height 17
click at [439, 523] on input "Yes" at bounding box center [444, 526] width 11 height 11
radio input "true"
radio input "false"
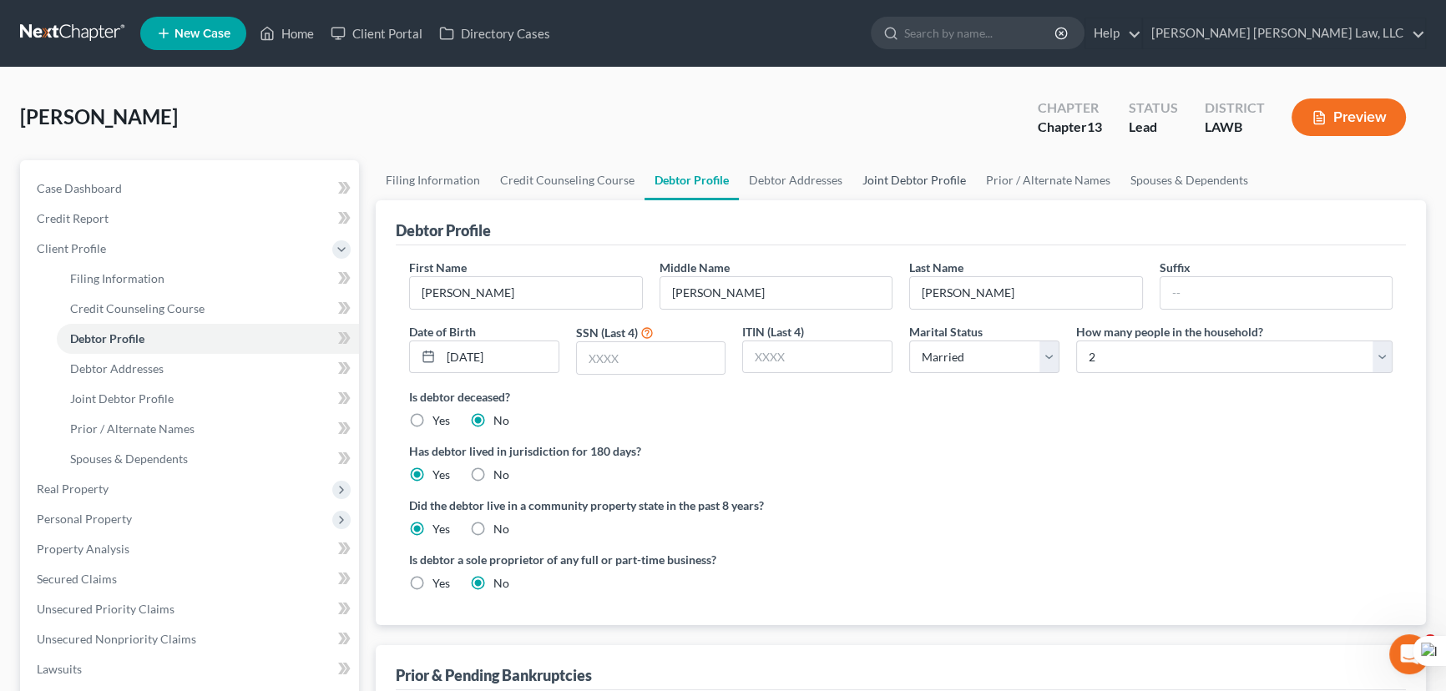
click at [897, 183] on link "Joint Debtor Profile" at bounding box center [914, 180] width 124 height 40
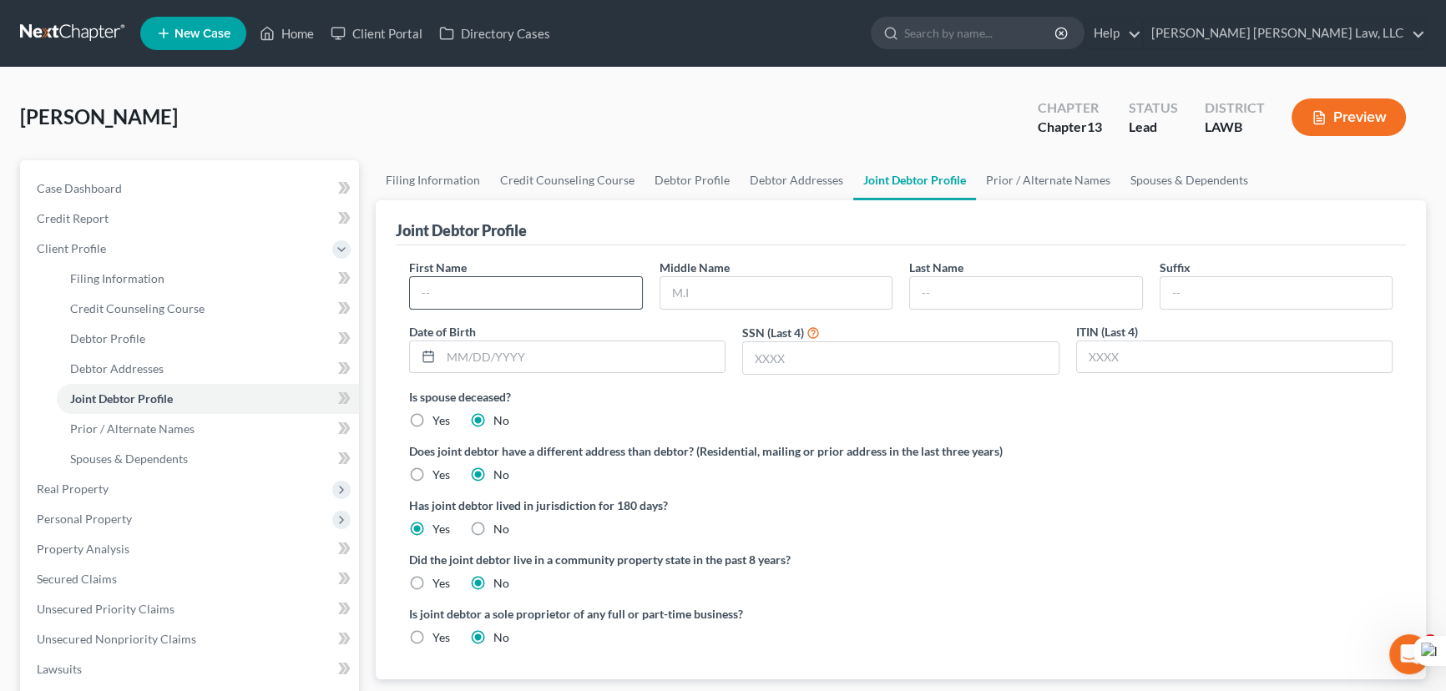
click at [543, 277] on input "text" at bounding box center [526, 293] width 232 height 32
type input "Alexa"
type input "Janea"
type input "Humphries"
click at [594, 355] on input "text" at bounding box center [583, 357] width 284 height 32
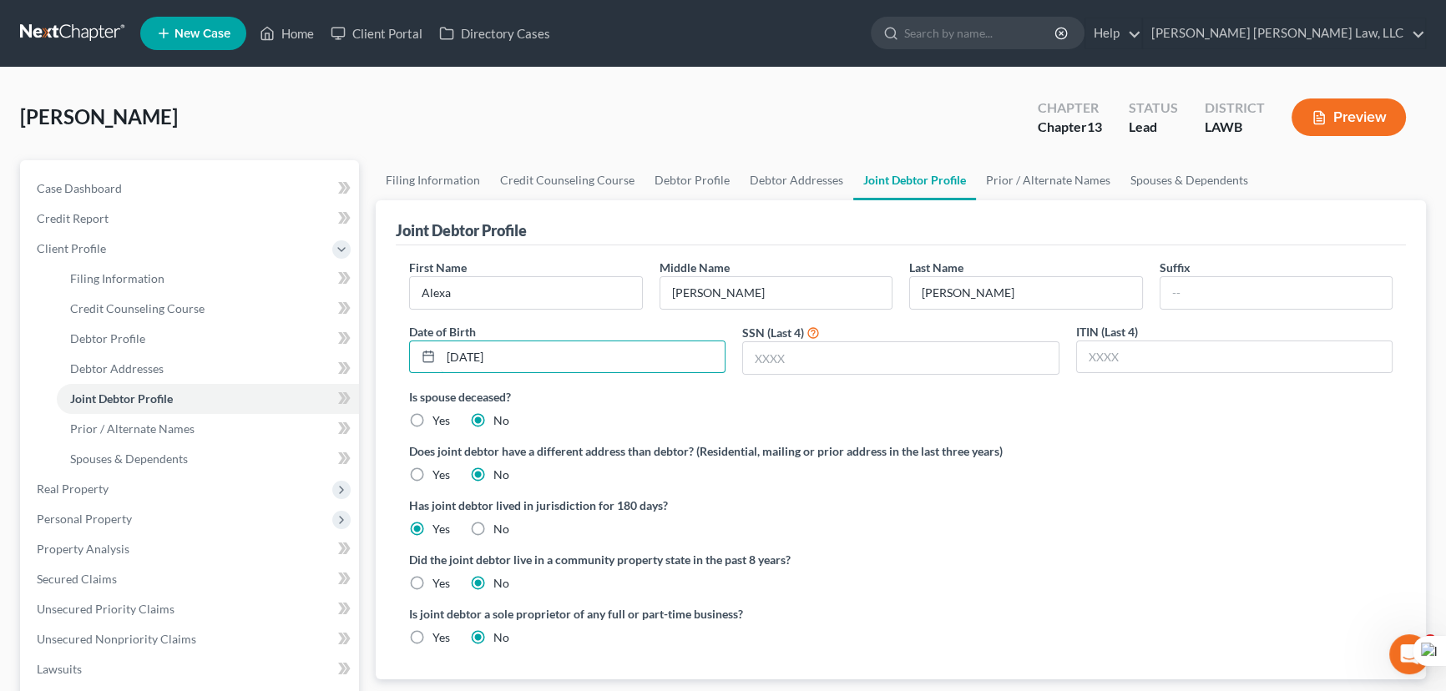
type input "06/22/1986"
click at [898, 361] on input "text" at bounding box center [900, 358] width 315 height 32
type input "4294"
click at [664, 167] on link "Debtor Profile" at bounding box center [691, 180] width 95 height 40
select select "1"
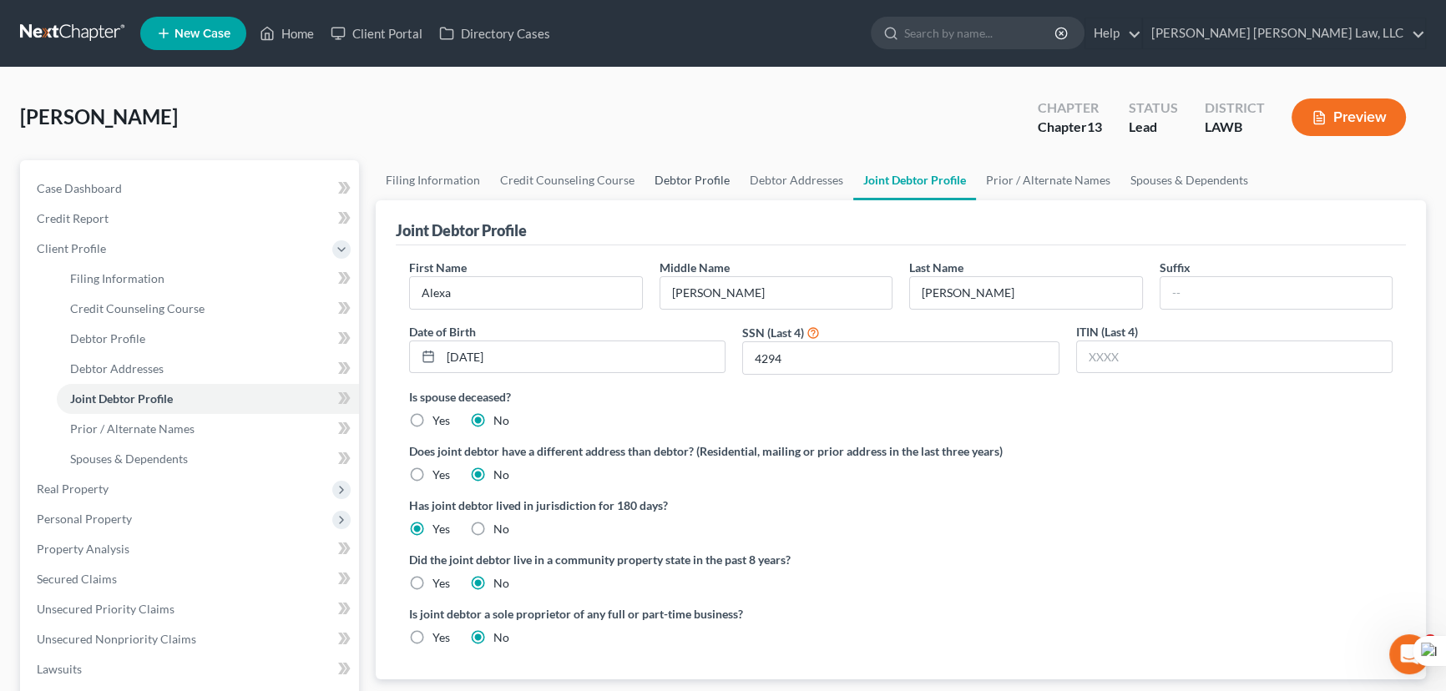
select select "1"
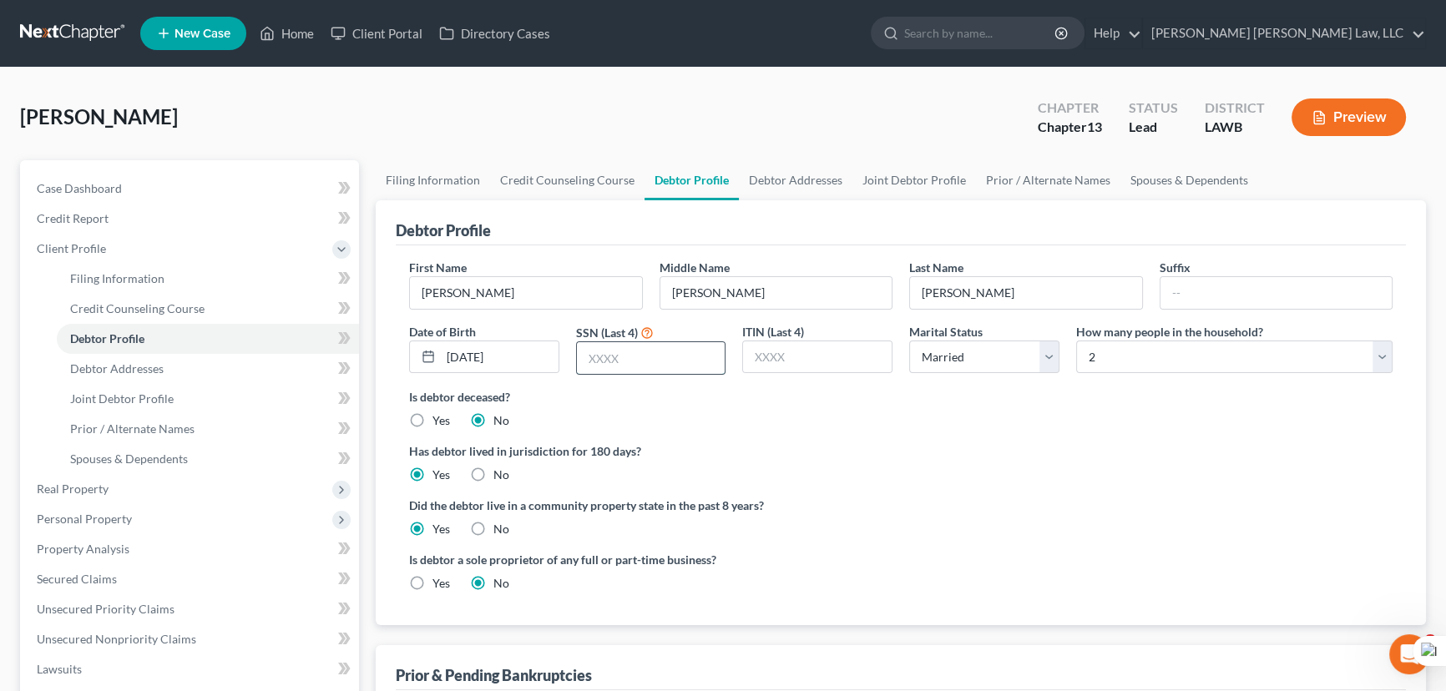
click at [664, 342] on input "text" at bounding box center [651, 358] width 149 height 32
type input "0523"
click at [1009, 183] on link "Prior / Alternate Names" at bounding box center [1048, 180] width 144 height 40
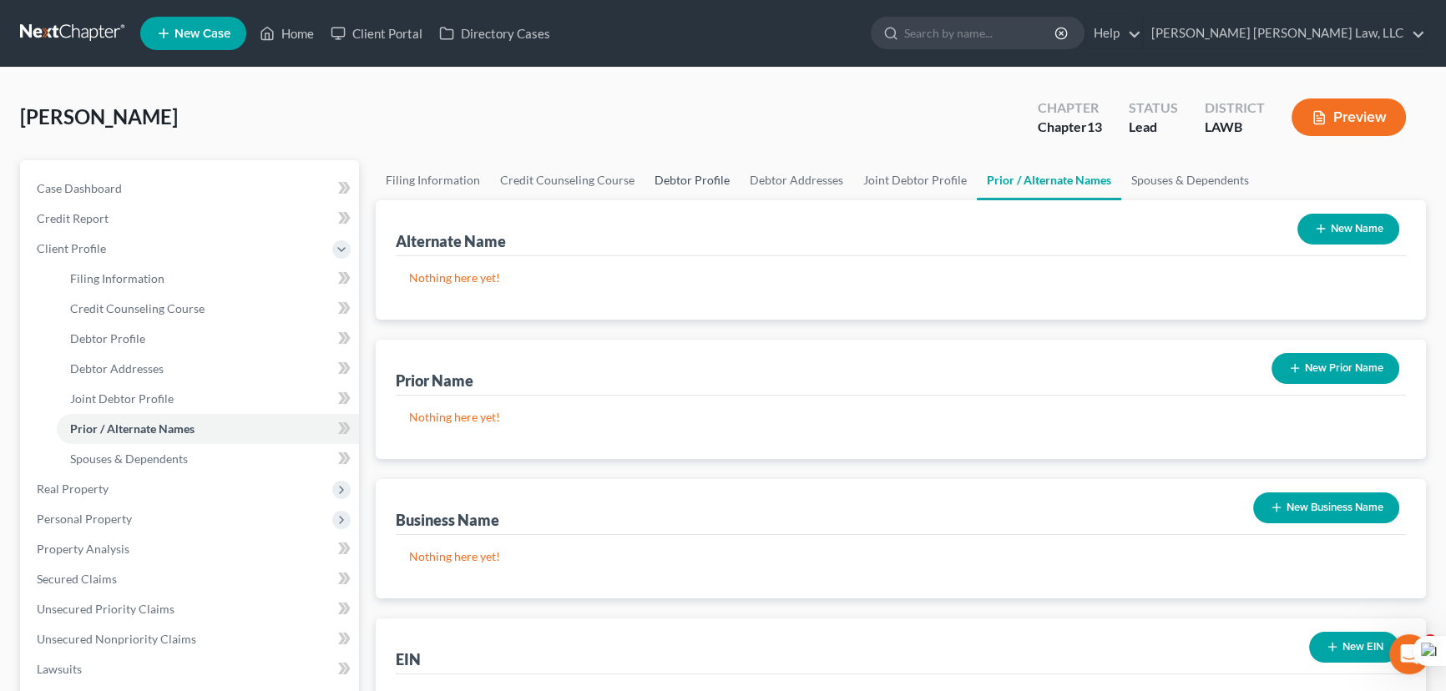
click at [706, 184] on link "Debtor Profile" at bounding box center [691, 180] width 95 height 40
select select "1"
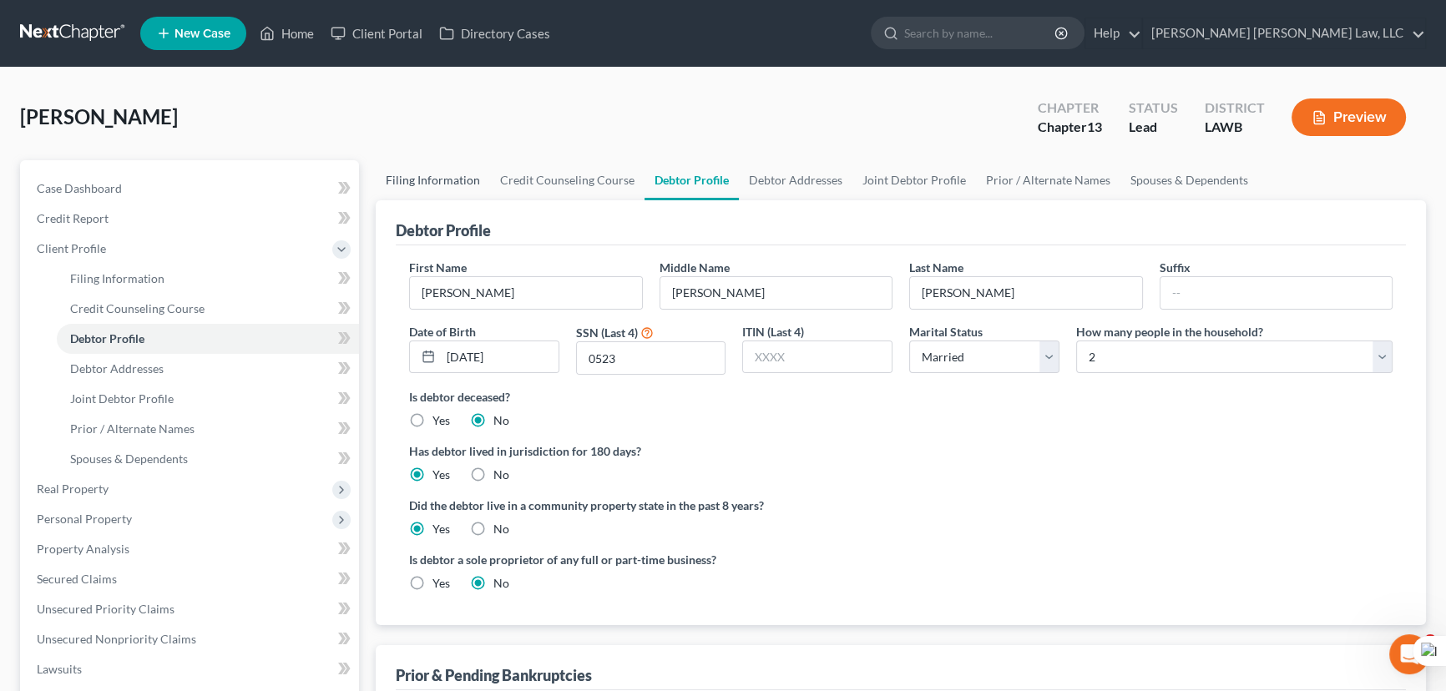
click at [456, 172] on link "Filing Information" at bounding box center [433, 180] width 114 height 40
select select "1"
select select "3"
select select "36"
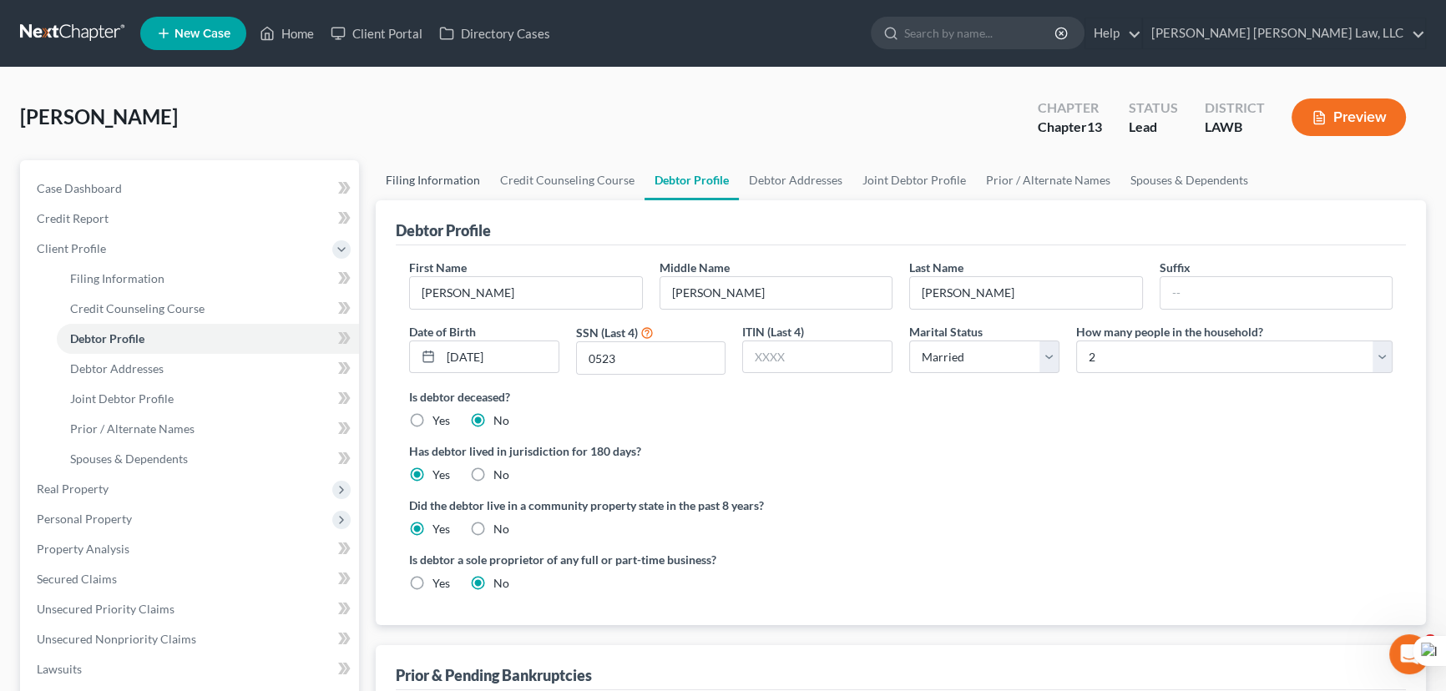
select select "0"
select select "19"
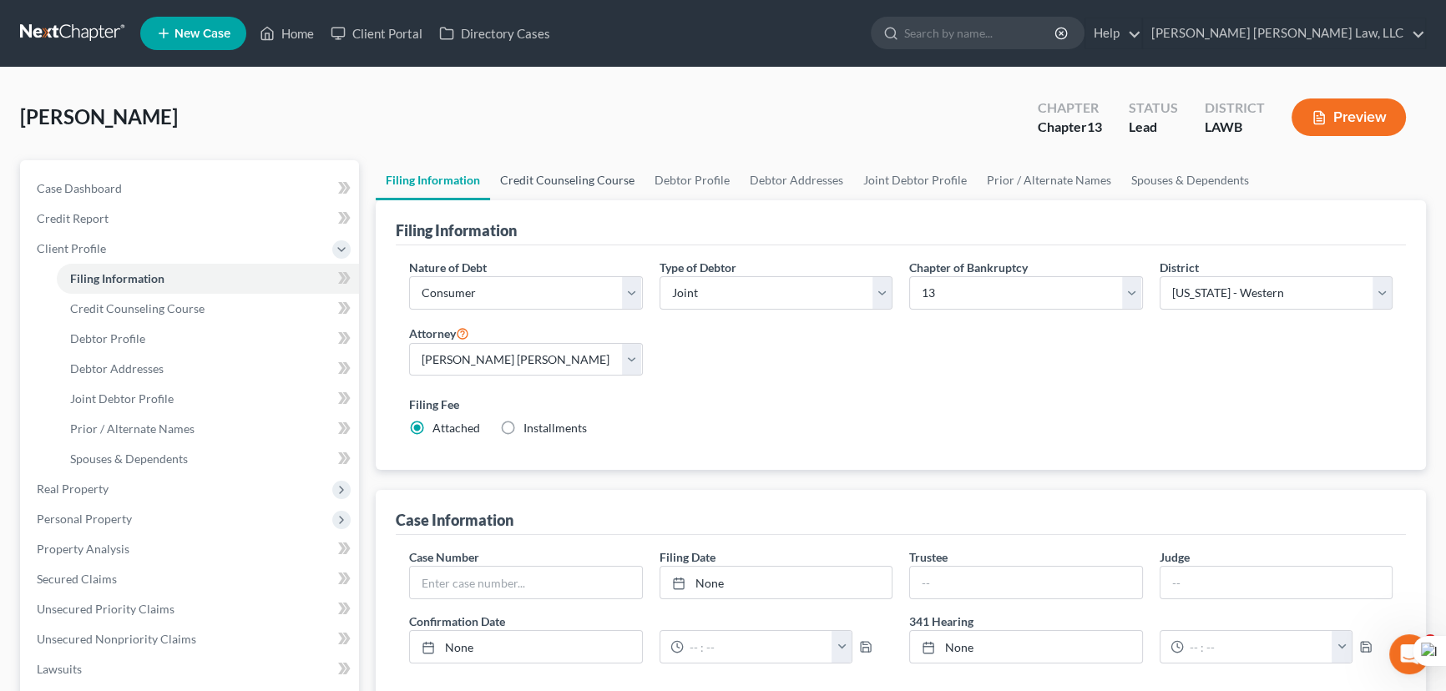
click at [579, 182] on link "Credit Counseling Course" at bounding box center [567, 180] width 154 height 40
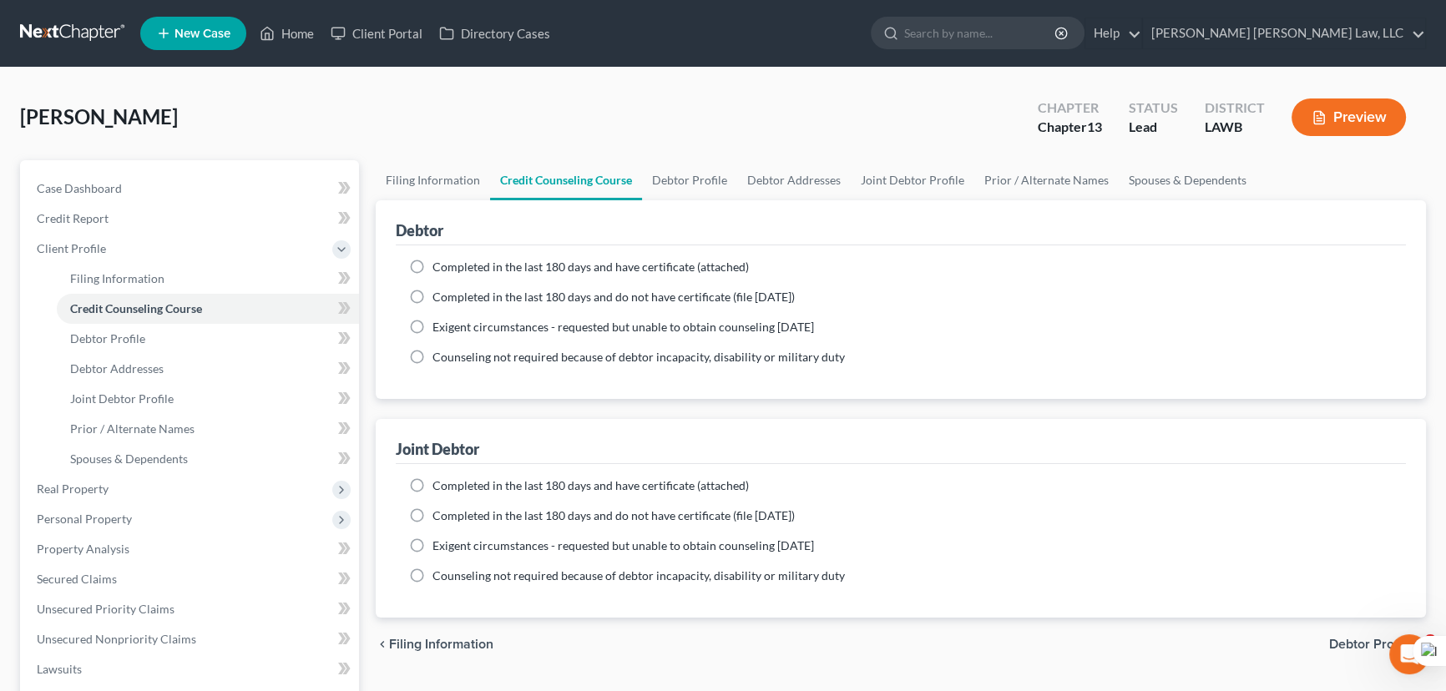
click at [432, 290] on label "Completed in the last 180 days and do not have certificate (file within 14 days)" at bounding box center [613, 297] width 362 height 17
click at [439, 290] on input "Completed in the last 180 days and do not have certificate (file within 14 days)" at bounding box center [444, 294] width 11 height 11
radio input "true"
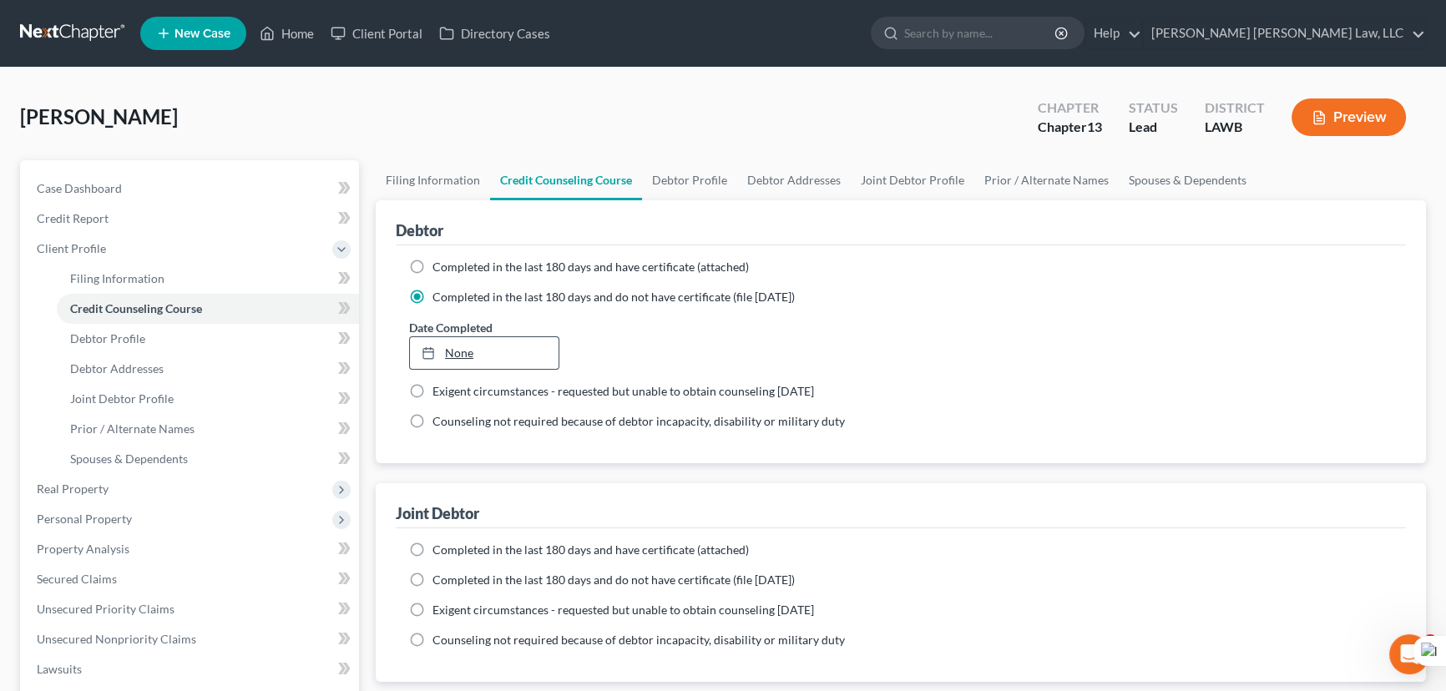
click at [442, 339] on link "None" at bounding box center [484, 353] width 149 height 32
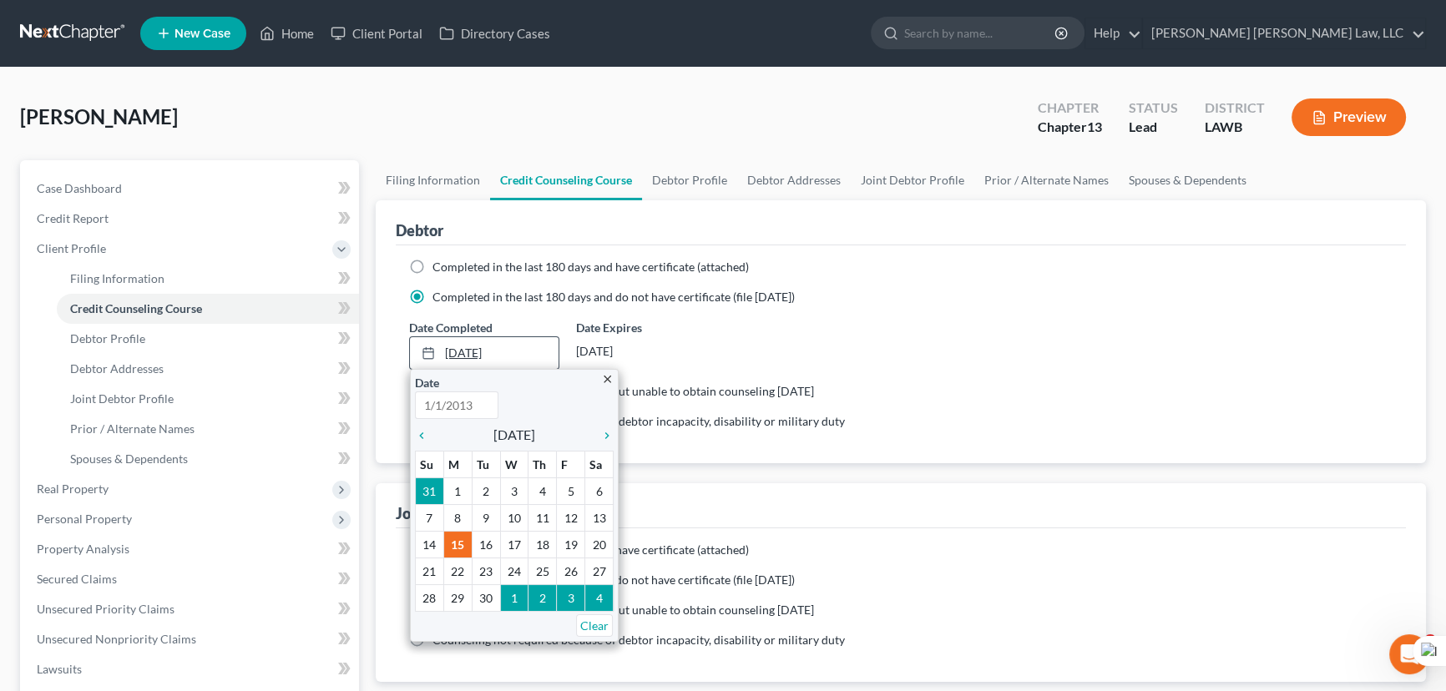
type input "9/15/2025"
click at [882, 451] on div "Completed in the last 180 days and have certificate (attached) Date Completed 9…" at bounding box center [901, 354] width 1010 height 218
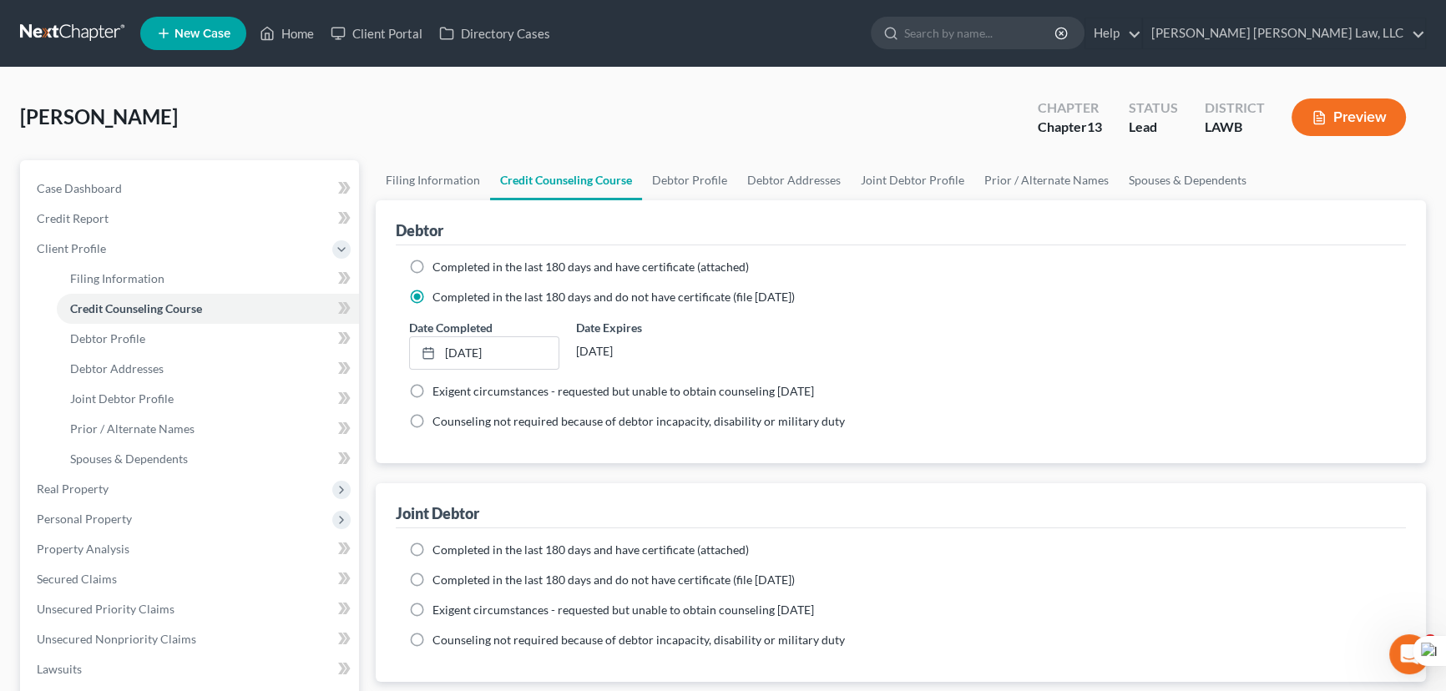
click at [432, 577] on label "Completed in the last 180 days and do not have certificate (file within 14 days)" at bounding box center [613, 580] width 362 height 17
click at [439, 577] on input "Completed in the last 180 days and do not have certificate (file within 14 days)" at bounding box center [444, 577] width 11 height 11
radio input "true"
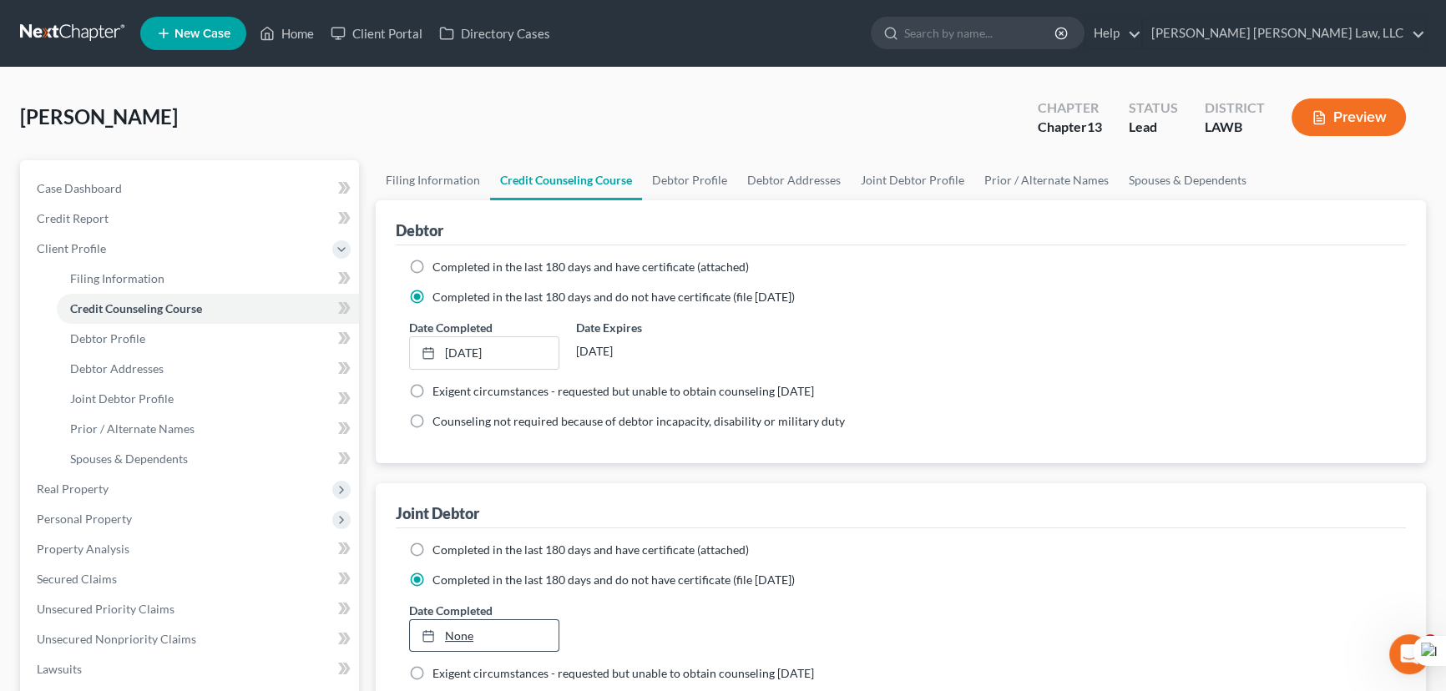
click at [470, 639] on link "None" at bounding box center [484, 636] width 149 height 32
type input "9/15/2025"
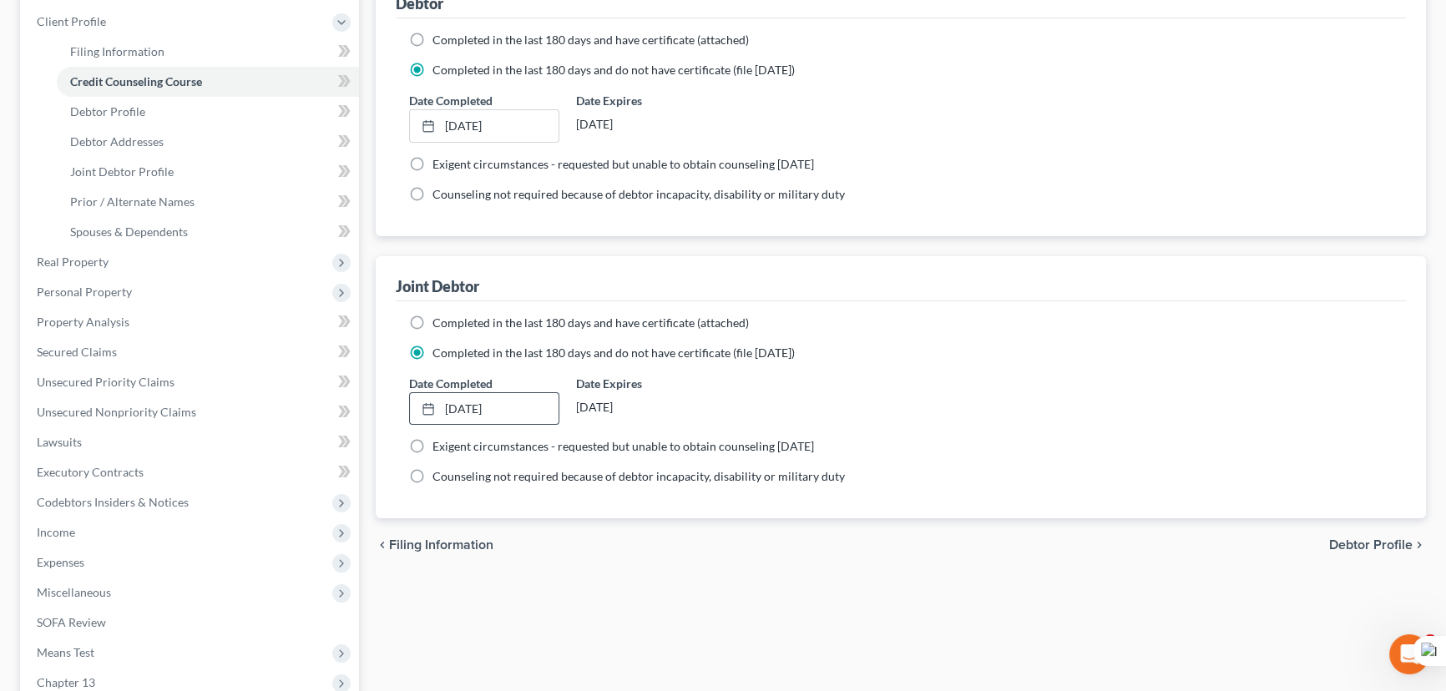
scroll to position [151, 0]
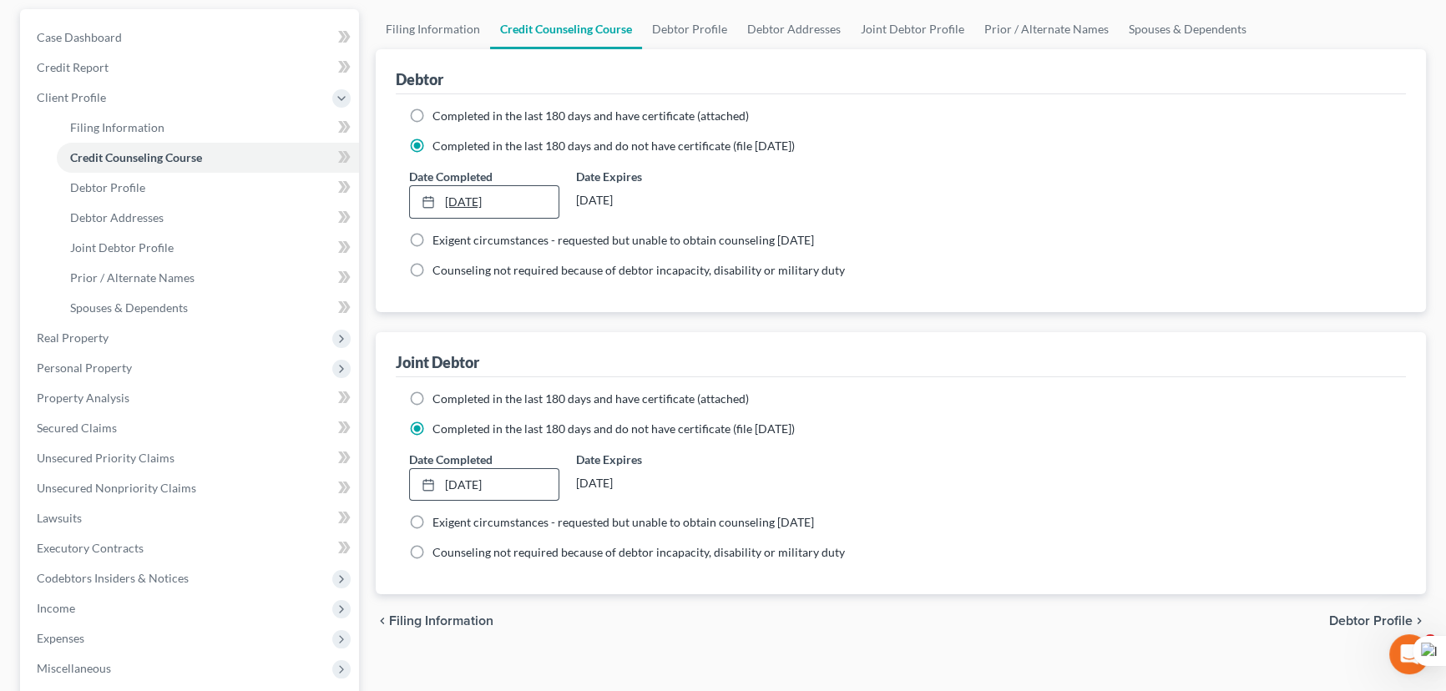
click at [461, 208] on link "9/15/2025" at bounding box center [484, 202] width 149 height 32
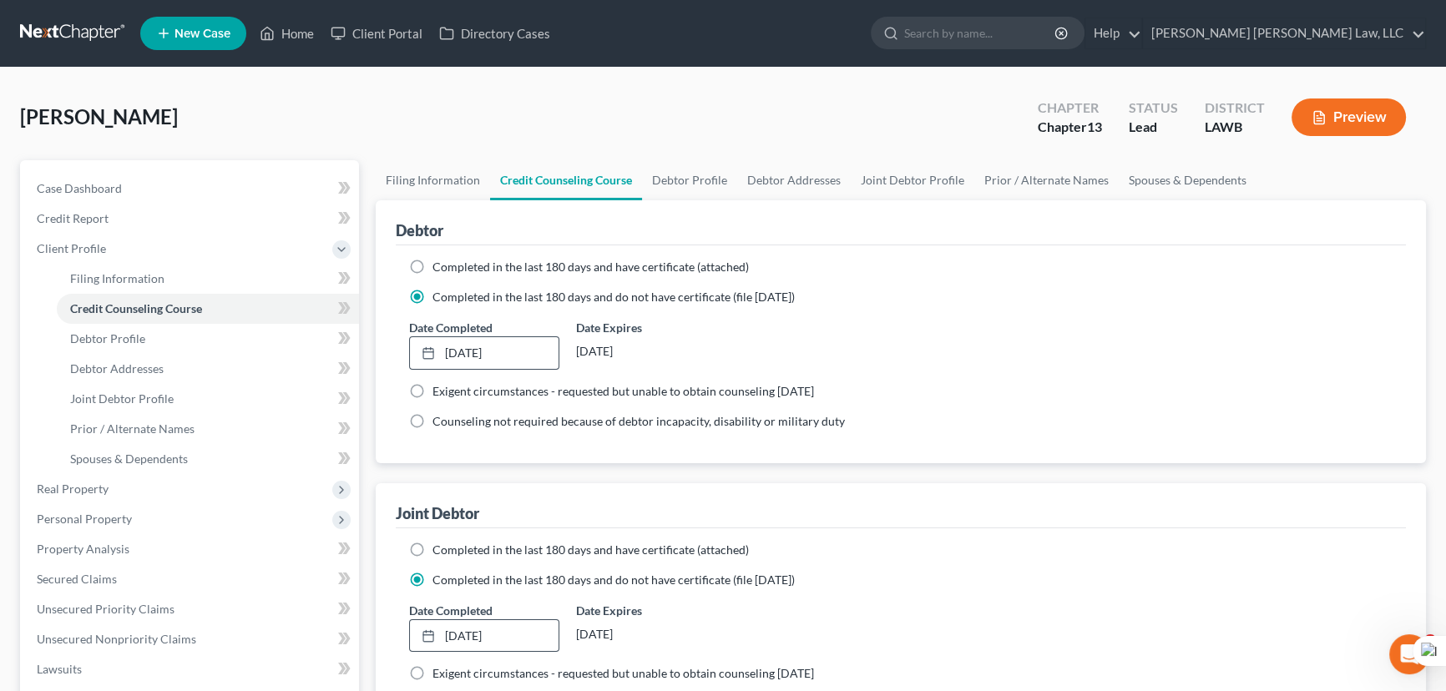
scroll to position [0, 0]
click at [737, 176] on link "Debtor Addresses" at bounding box center [794, 180] width 114 height 40
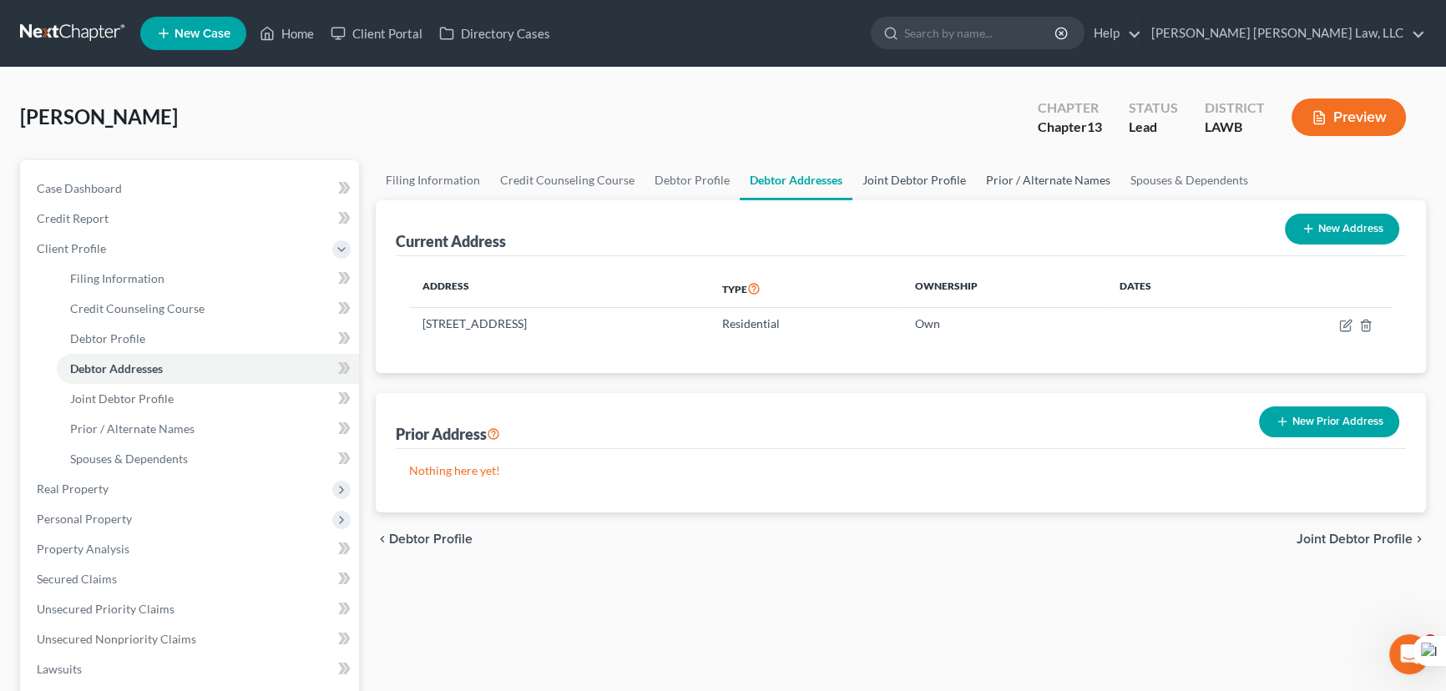
drag, startPoint x: 941, startPoint y: 173, endPoint x: 997, endPoint y: 184, distance: 57.1
click at [941, 173] on link "Joint Debtor Profile" at bounding box center [914, 180] width 124 height 40
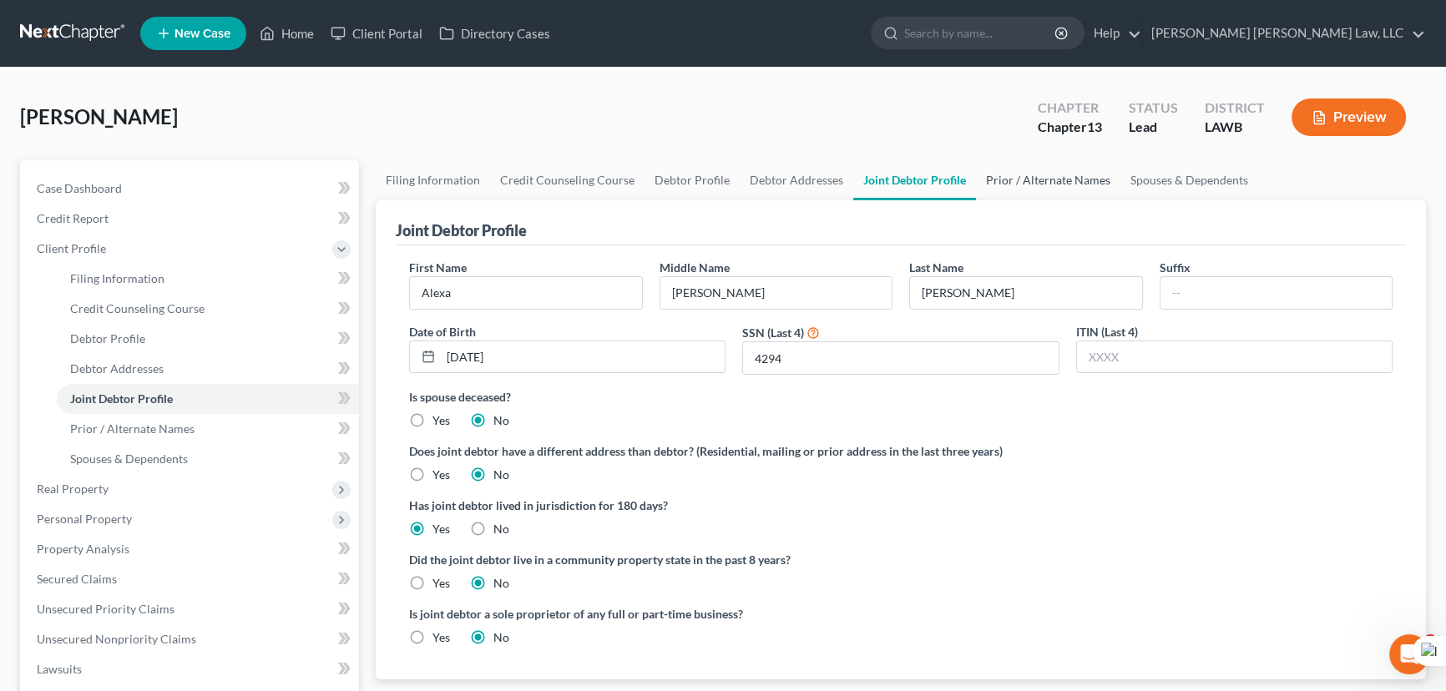
click at [1063, 183] on link "Prior / Alternate Names" at bounding box center [1048, 180] width 144 height 40
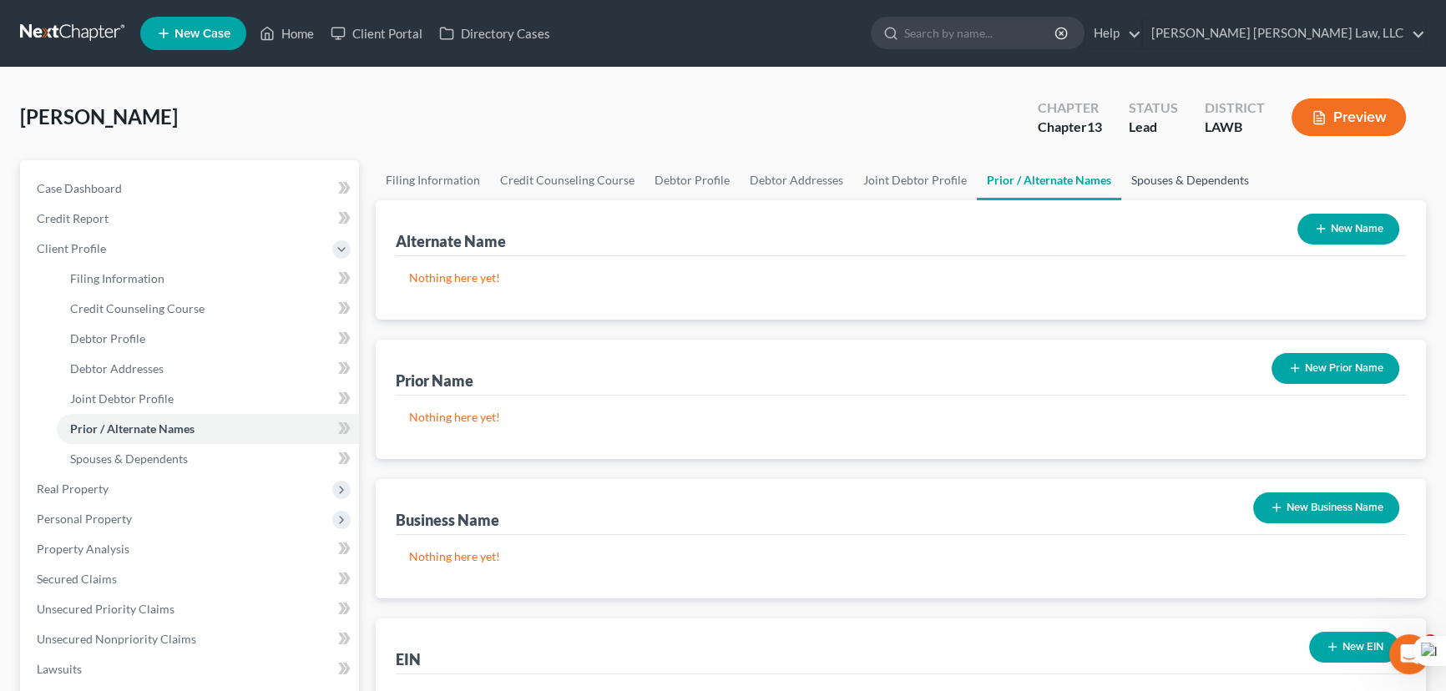
click at [1163, 187] on link "Spouses & Dependents" at bounding box center [1190, 180] width 138 height 40
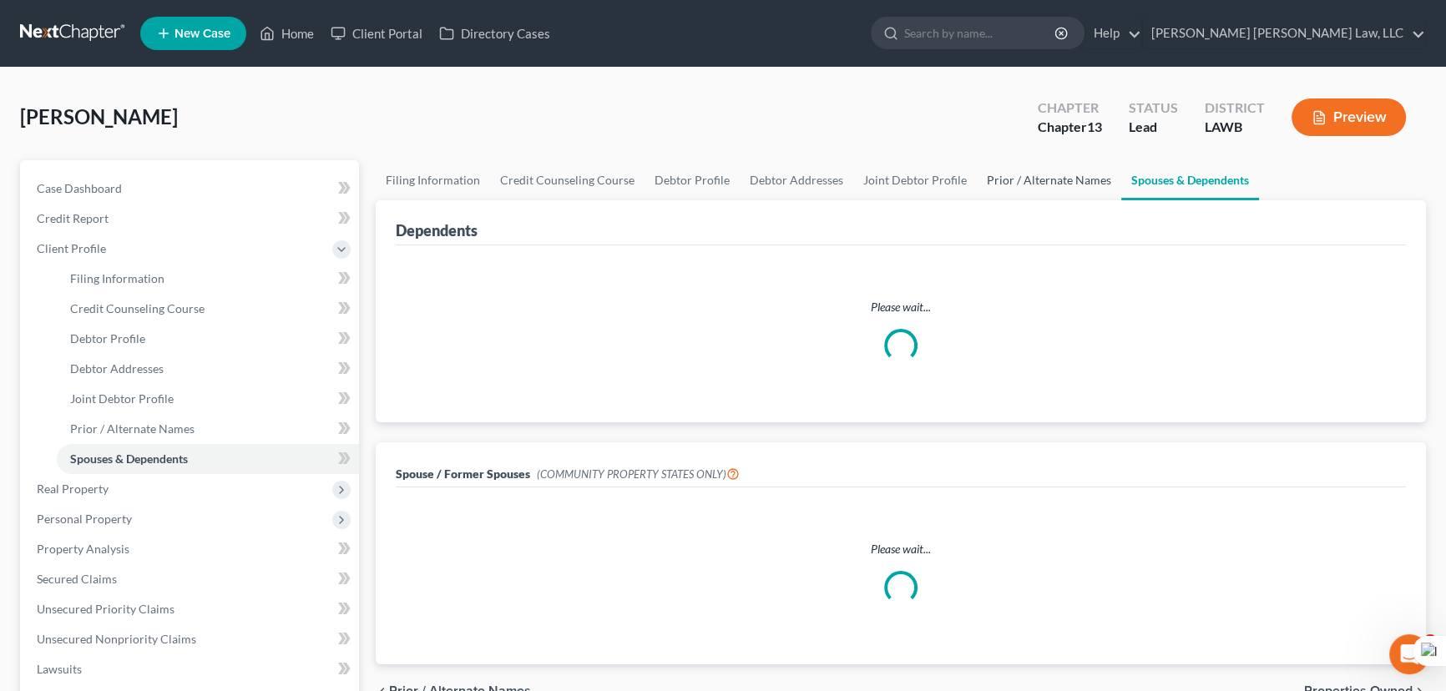
click at [1077, 179] on link "Prior / Alternate Names" at bounding box center [1049, 180] width 144 height 40
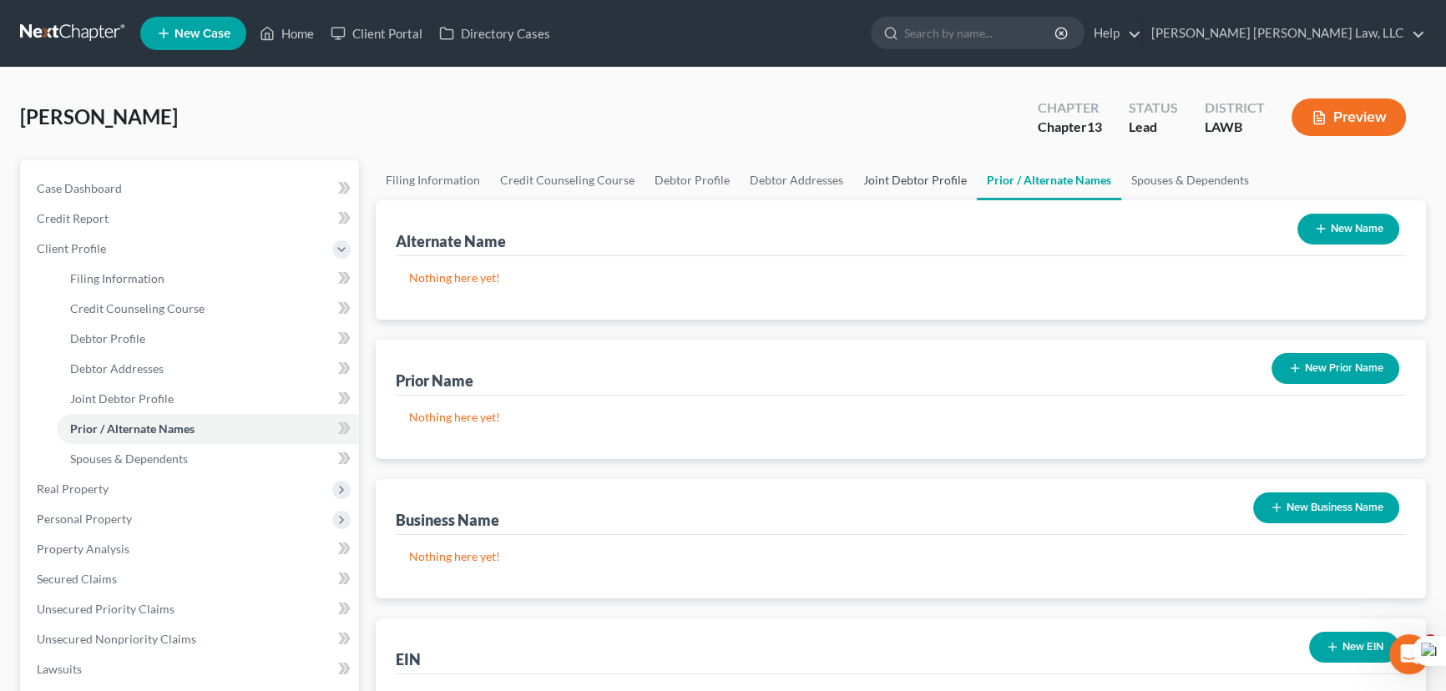
click at [926, 170] on link "Joint Debtor Profile" at bounding box center [915, 180] width 124 height 40
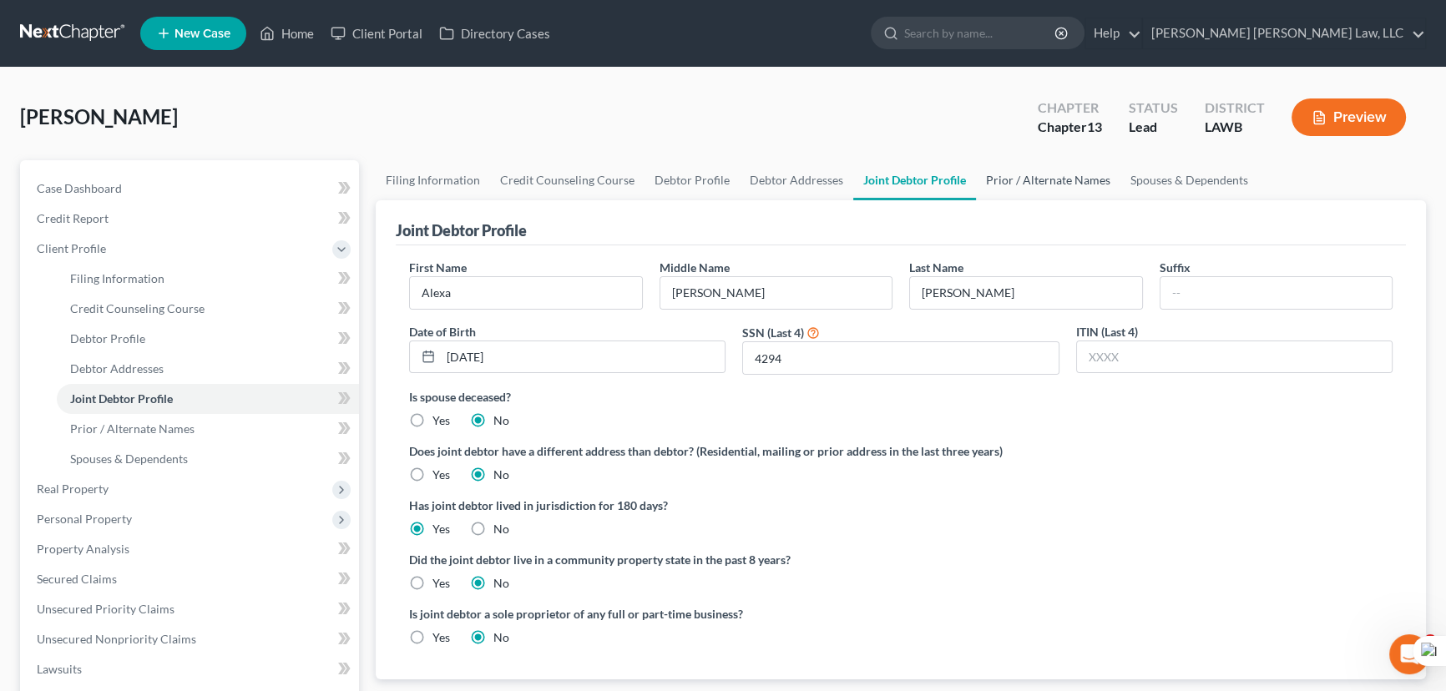
click at [988, 175] on link "Prior / Alternate Names" at bounding box center [1048, 180] width 144 height 40
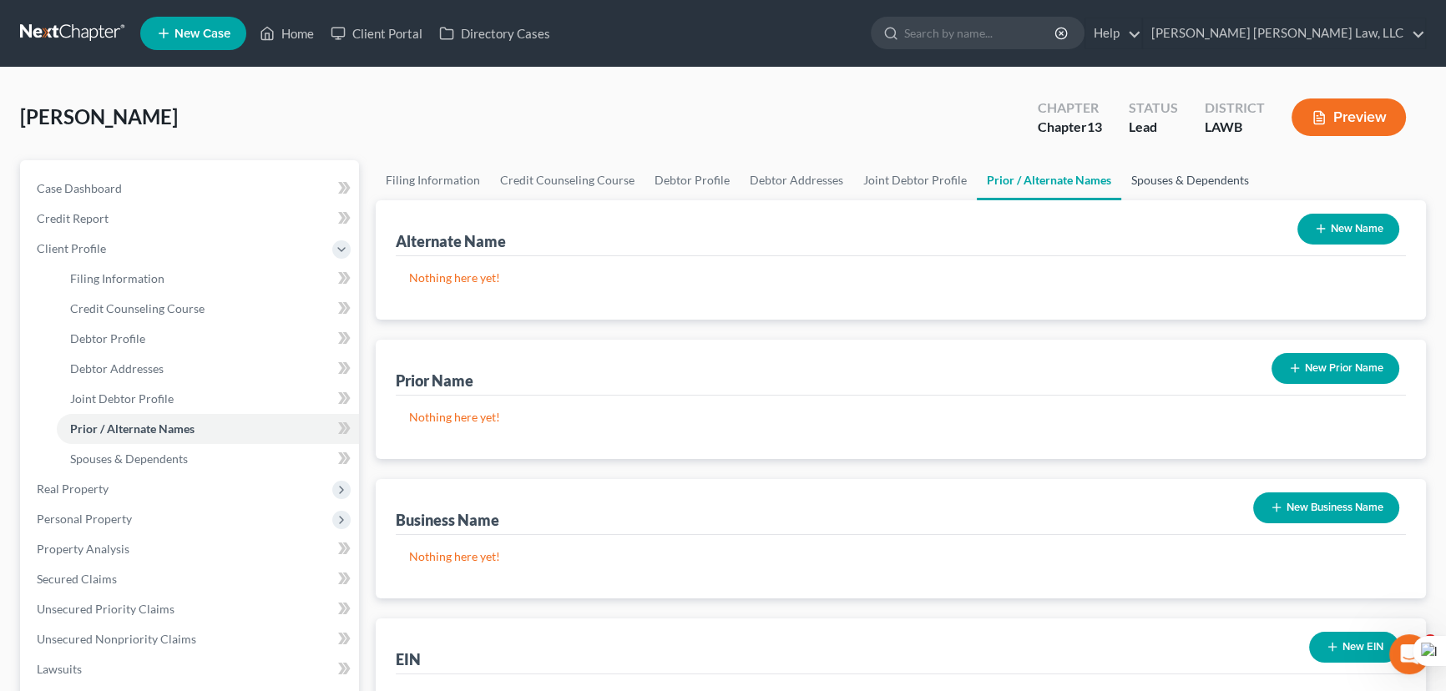
click at [1133, 175] on link "Spouses & Dependents" at bounding box center [1190, 180] width 138 height 40
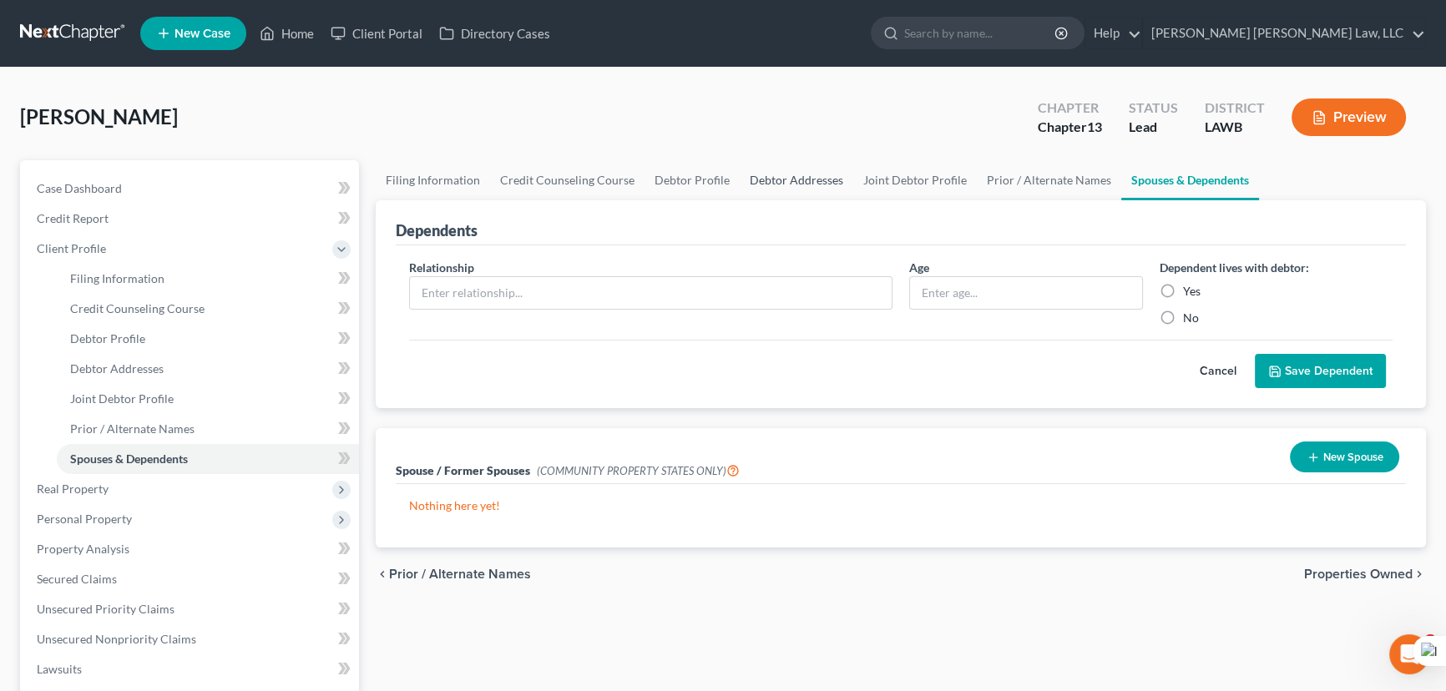
click at [784, 166] on link "Debtor Addresses" at bounding box center [797, 180] width 114 height 40
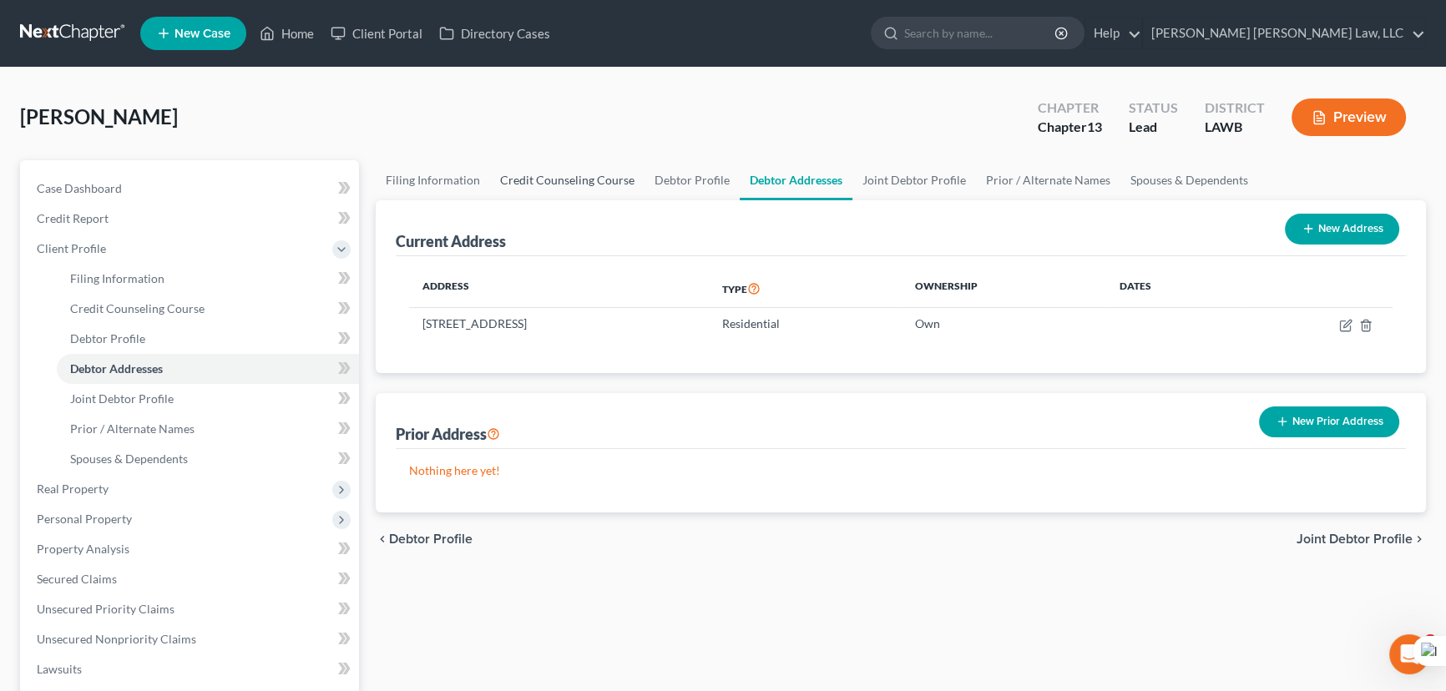
click at [563, 176] on link "Credit Counseling Course" at bounding box center [567, 180] width 154 height 40
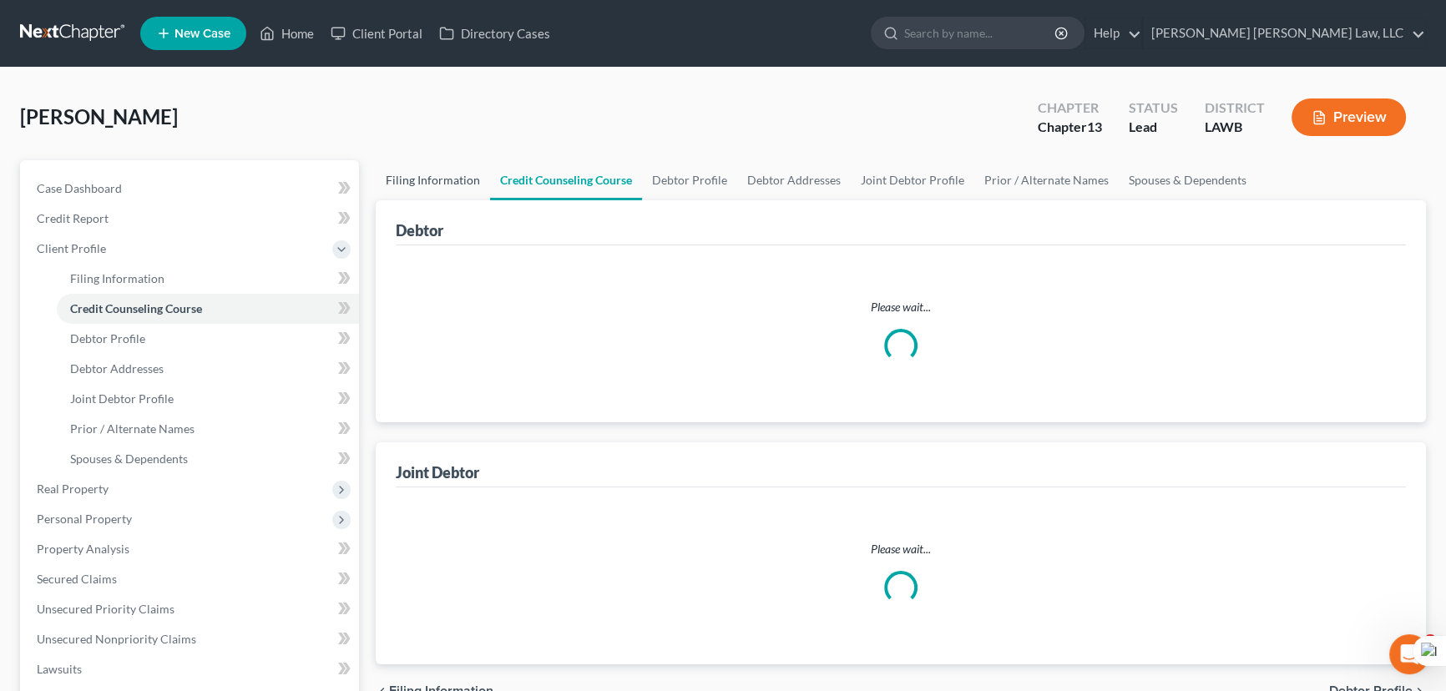
click at [431, 175] on link "Filing Information" at bounding box center [433, 180] width 114 height 40
select select "1"
select select "3"
select select "36"
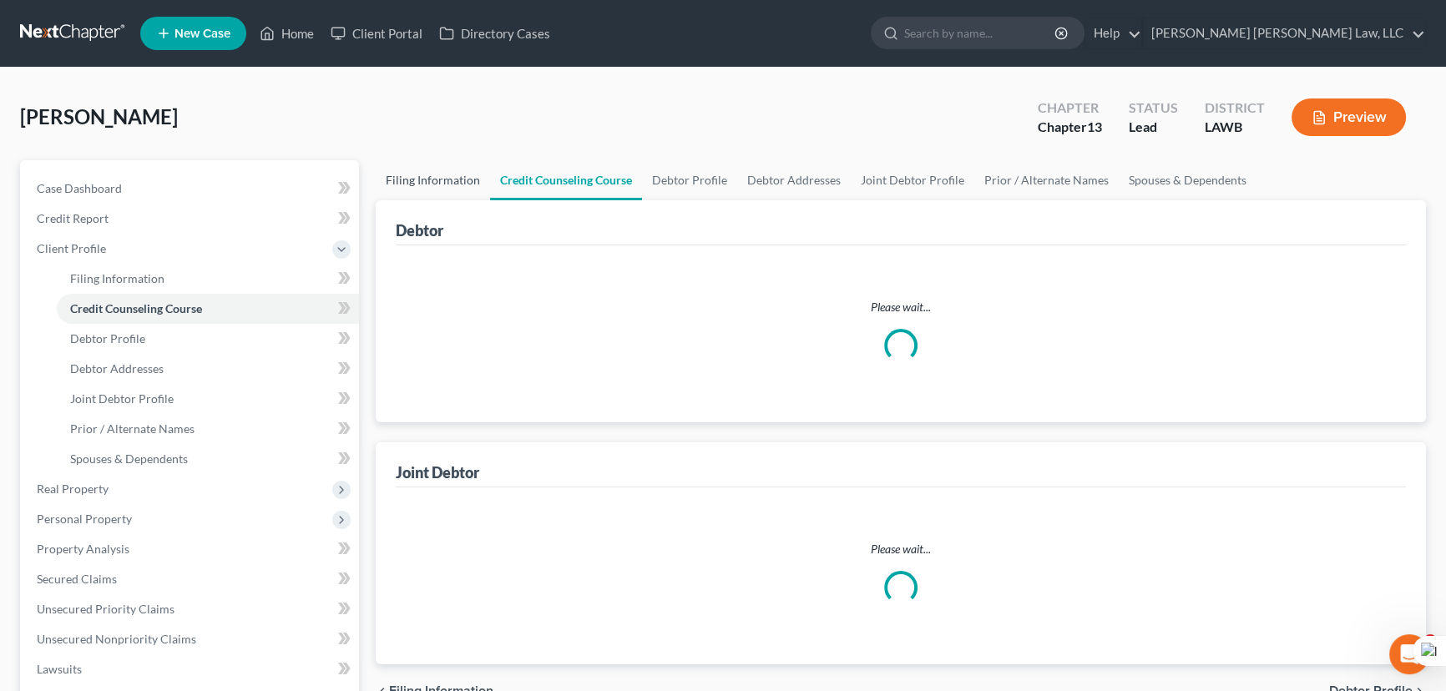
select select "0"
select select "19"
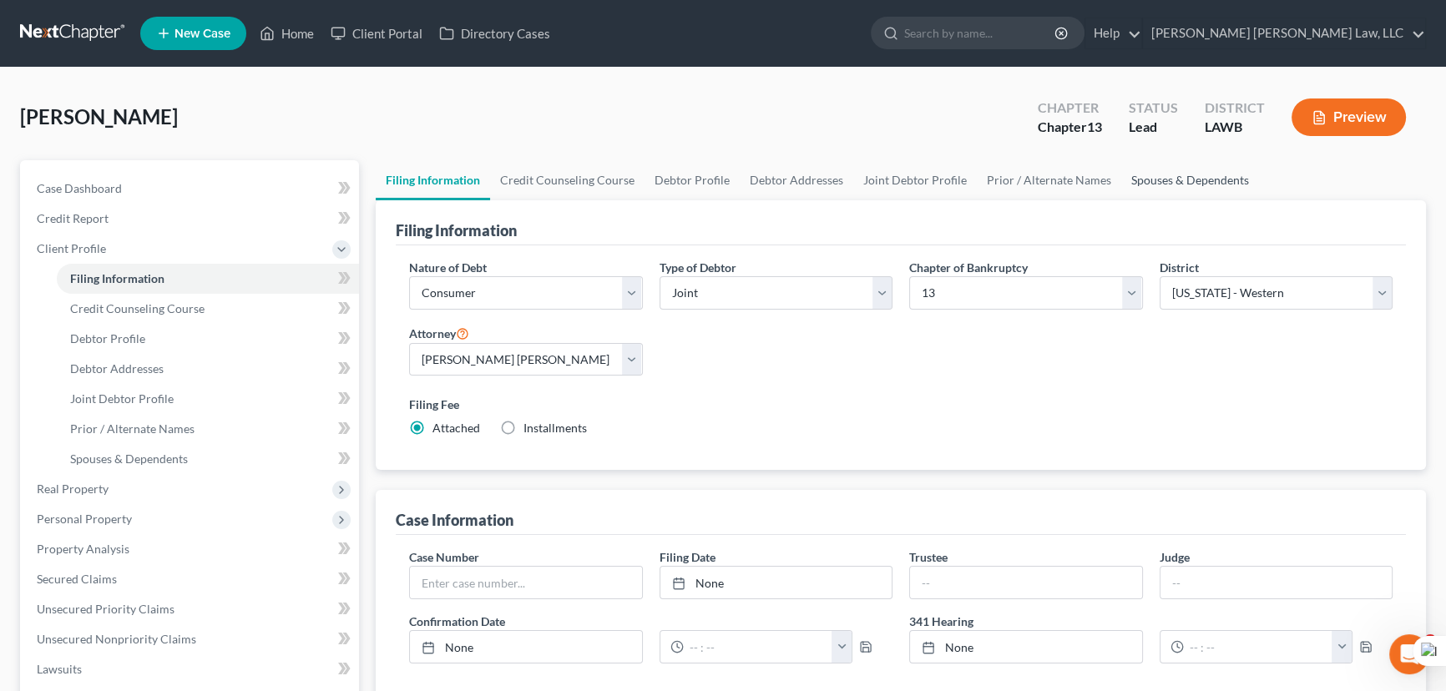
click at [1184, 178] on link "Spouses & Dependents" at bounding box center [1190, 180] width 138 height 40
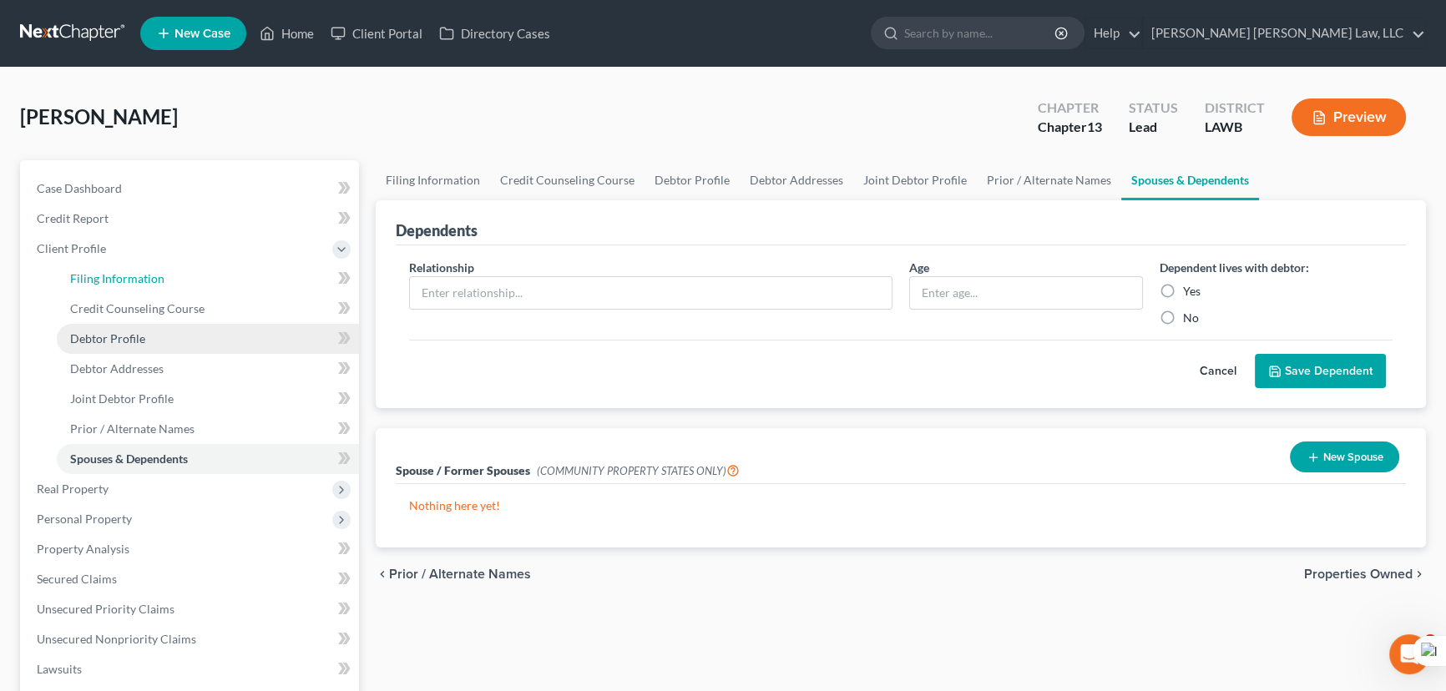
drag, startPoint x: 176, startPoint y: 275, endPoint x: 310, endPoint y: 336, distance: 146.8
click at [176, 275] on link "Filing Information" at bounding box center [208, 279] width 302 height 30
select select "1"
select select "3"
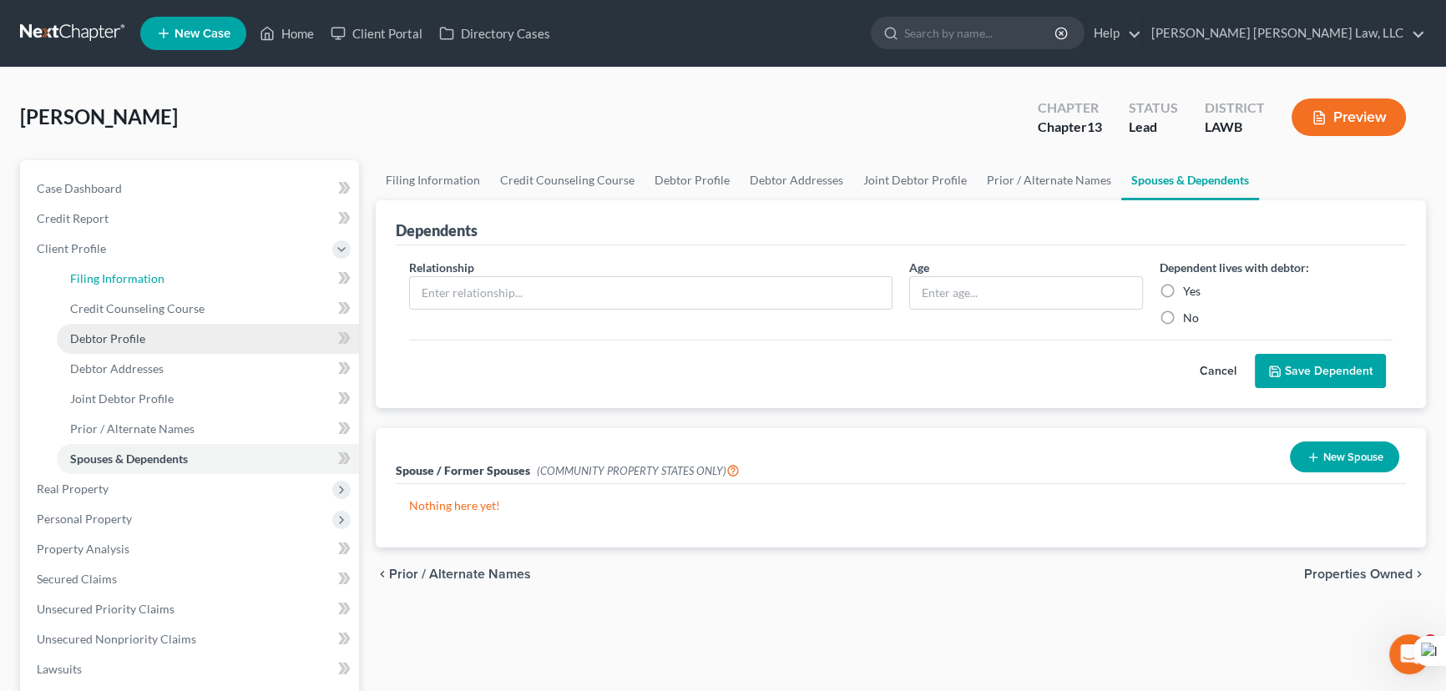
select select "36"
select select "0"
select select "19"
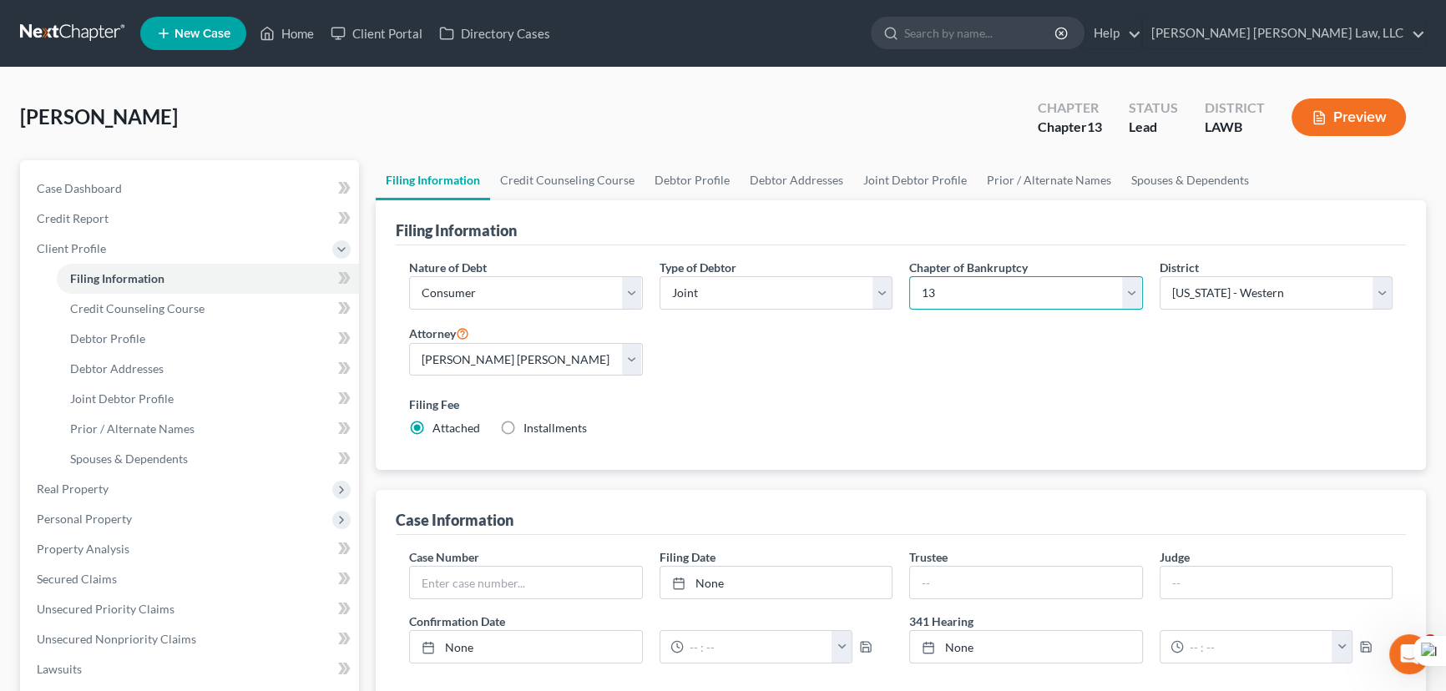
drag, startPoint x: 1025, startPoint y: 297, endPoint x: 1027, endPoint y: 307, distance: 10.3
click at [1025, 297] on select "Select 7 11 12 13" at bounding box center [1026, 292] width 234 height 33
select select "0"
click at [909, 276] on select "Select 7 11 12 13" at bounding box center [1026, 292] width 234 height 33
click at [687, 163] on link "Debtor Profile" at bounding box center [691, 180] width 95 height 40
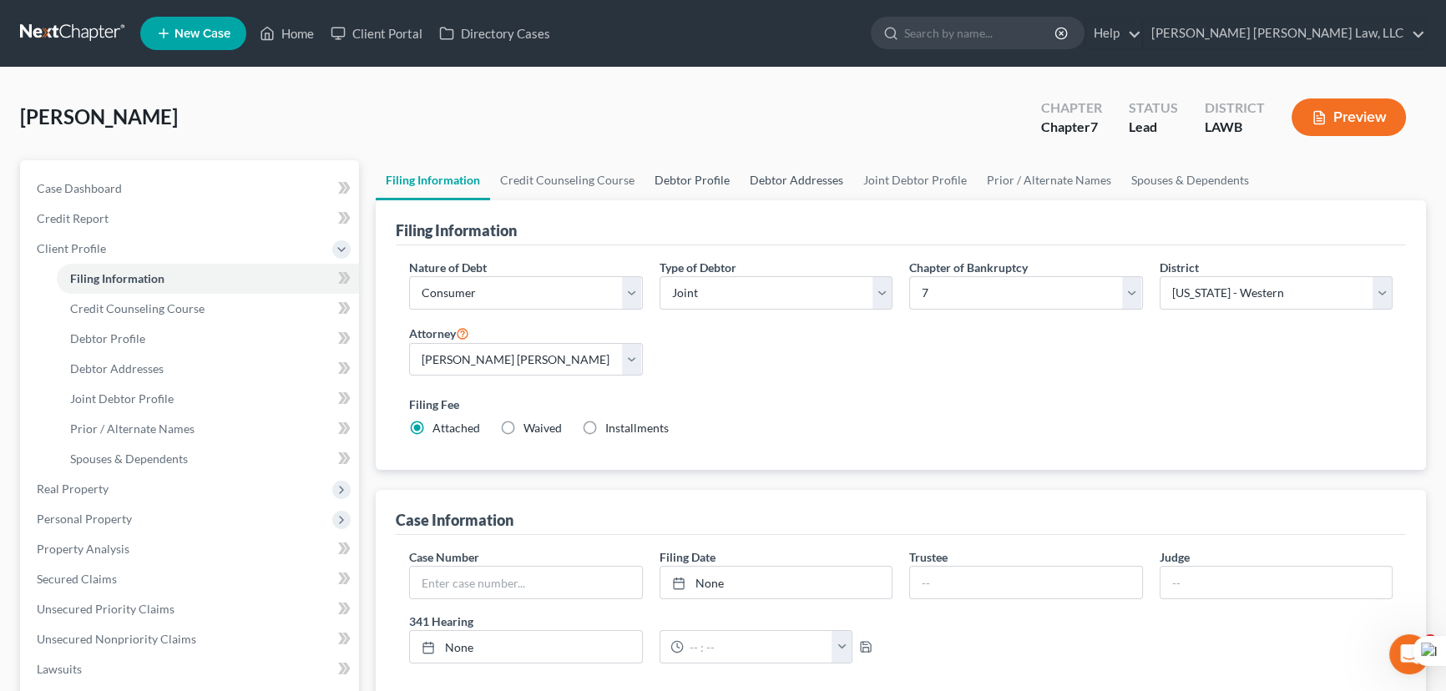
select select "1"
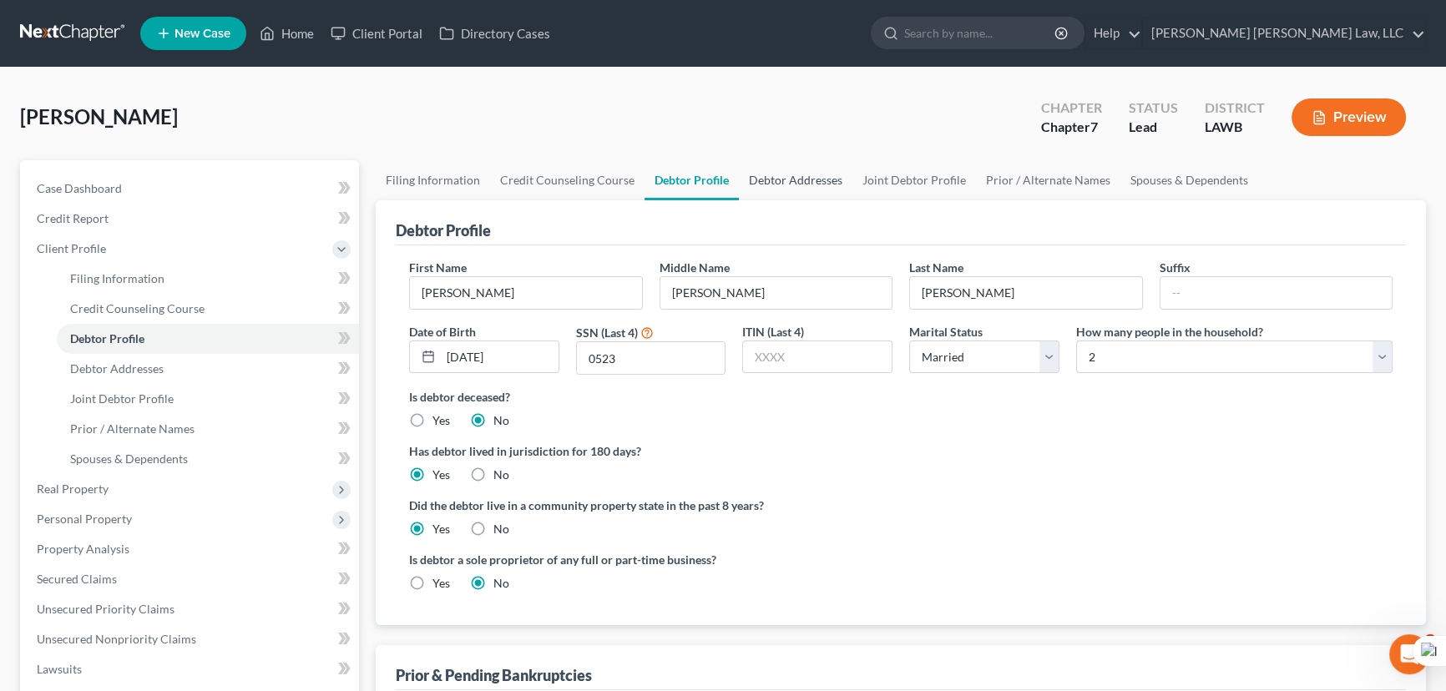
click at [801, 183] on link "Debtor Addresses" at bounding box center [796, 180] width 114 height 40
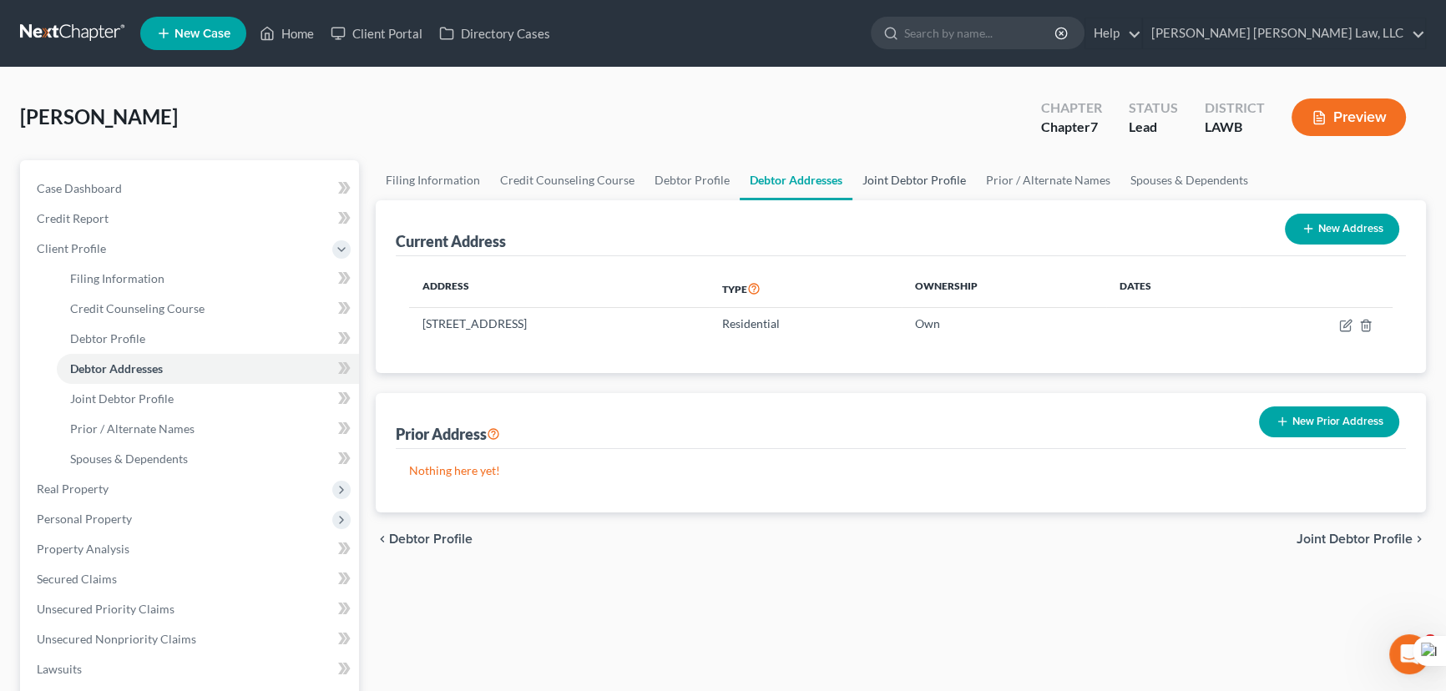
click at [961, 174] on link "Joint Debtor Profile" at bounding box center [914, 180] width 124 height 40
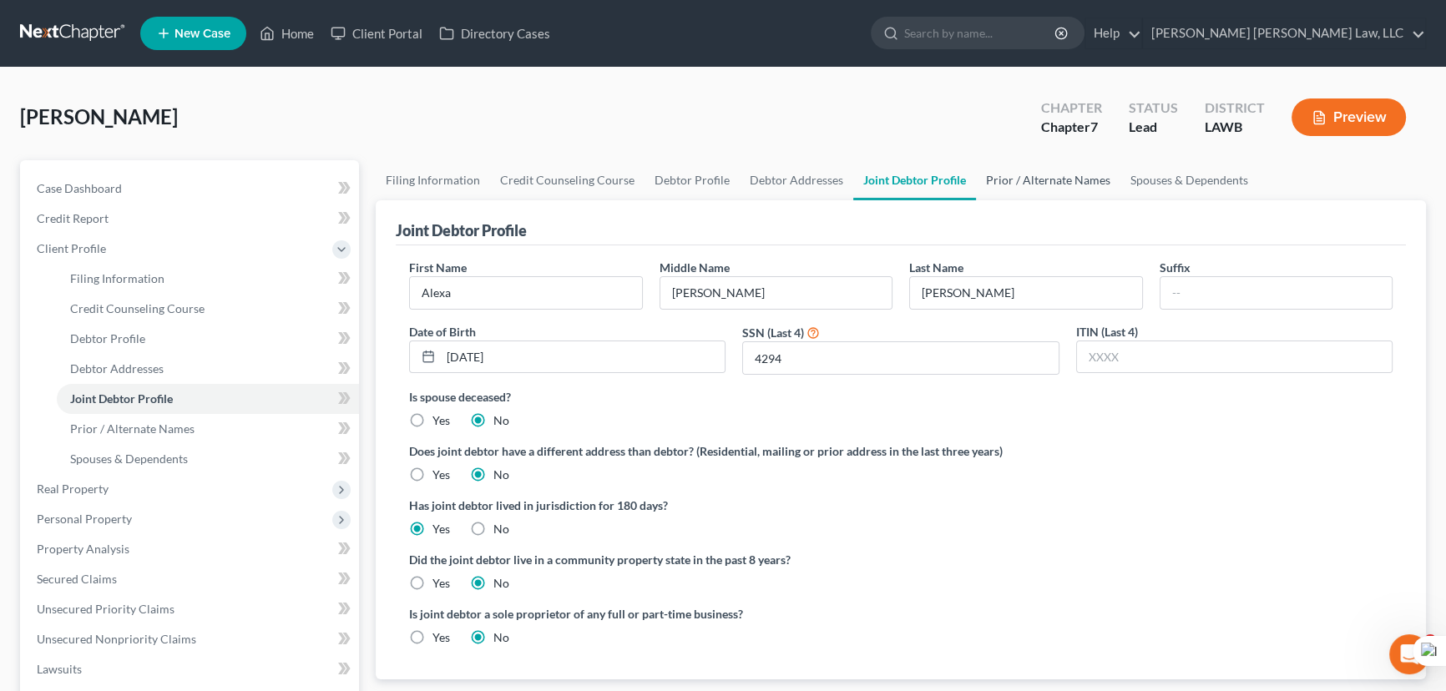
click at [1077, 184] on link "Prior / Alternate Names" at bounding box center [1048, 180] width 144 height 40
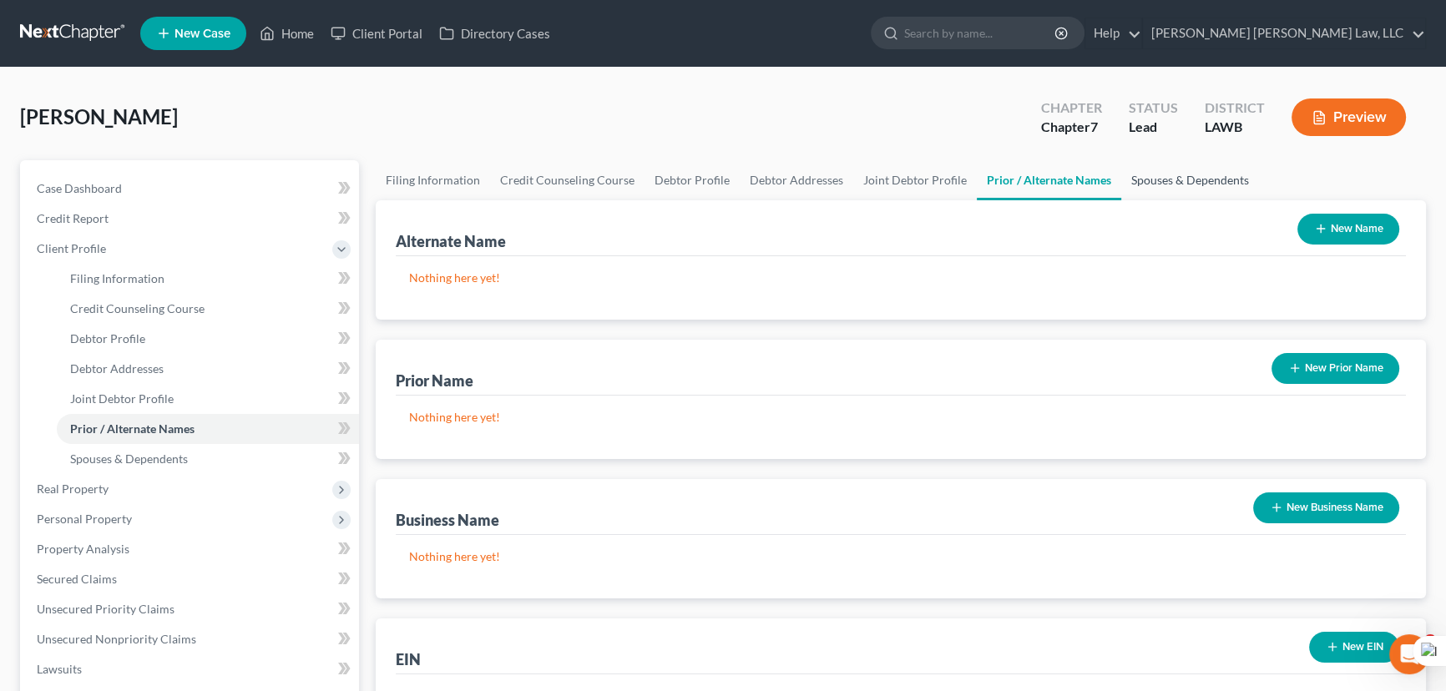
click at [1211, 177] on link "Spouses & Dependents" at bounding box center [1190, 180] width 138 height 40
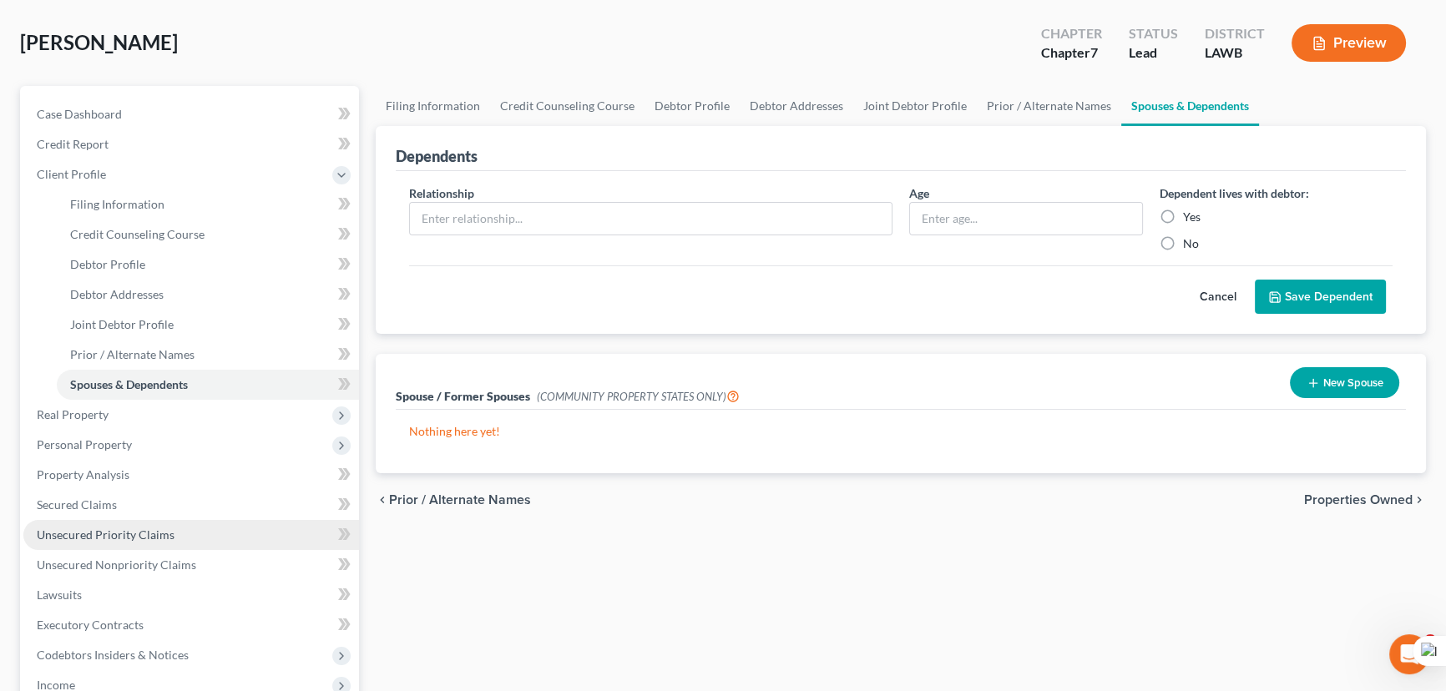
scroll to position [227, 0]
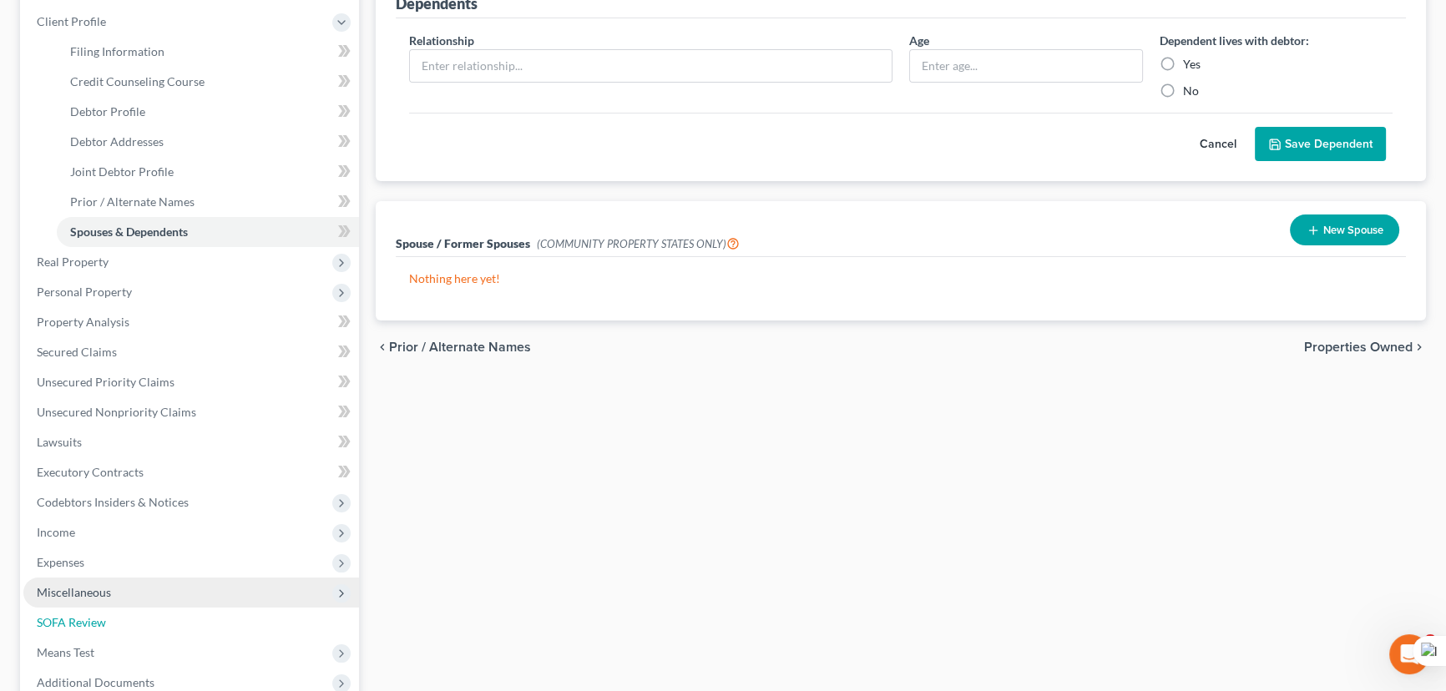
drag, startPoint x: 164, startPoint y: 615, endPoint x: 270, endPoint y: 575, distance: 113.3
click at [164, 615] on link "SOFA Review" at bounding box center [191, 623] width 336 height 30
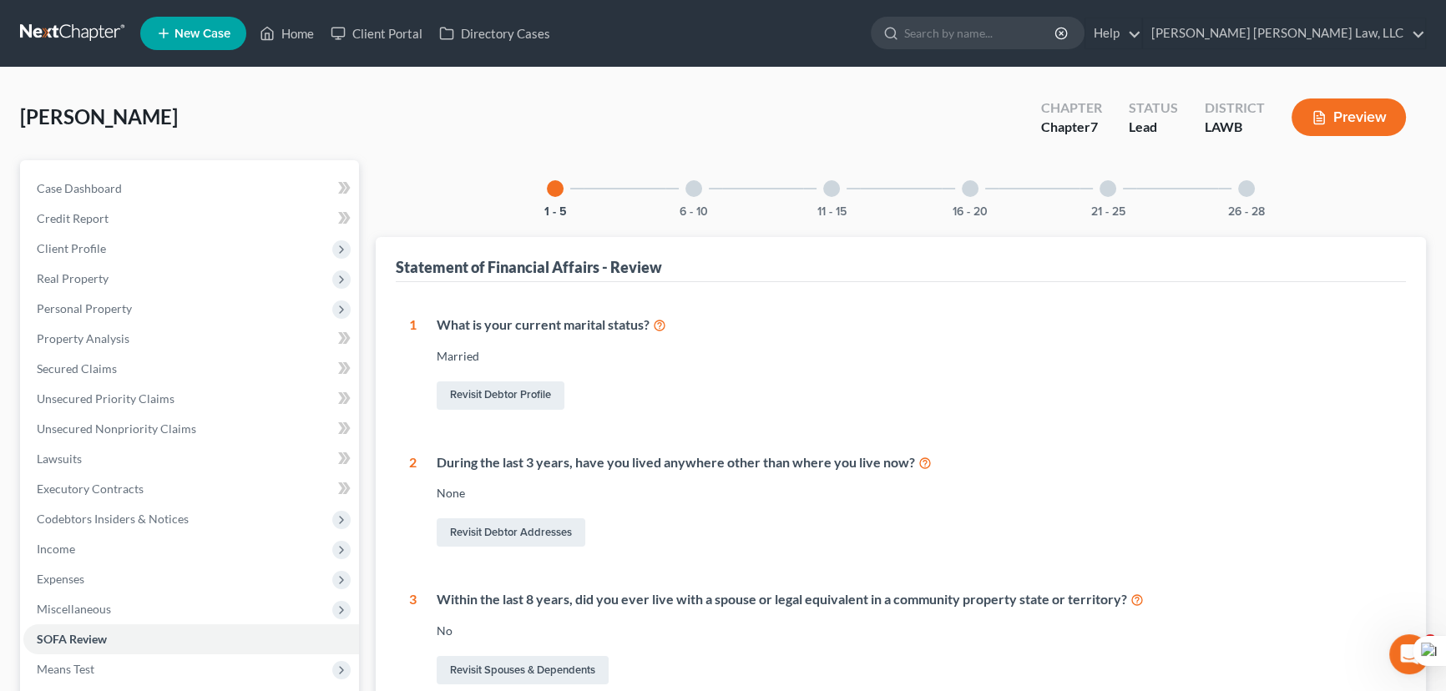
click at [1102, 186] on div at bounding box center [1107, 188] width 17 height 17
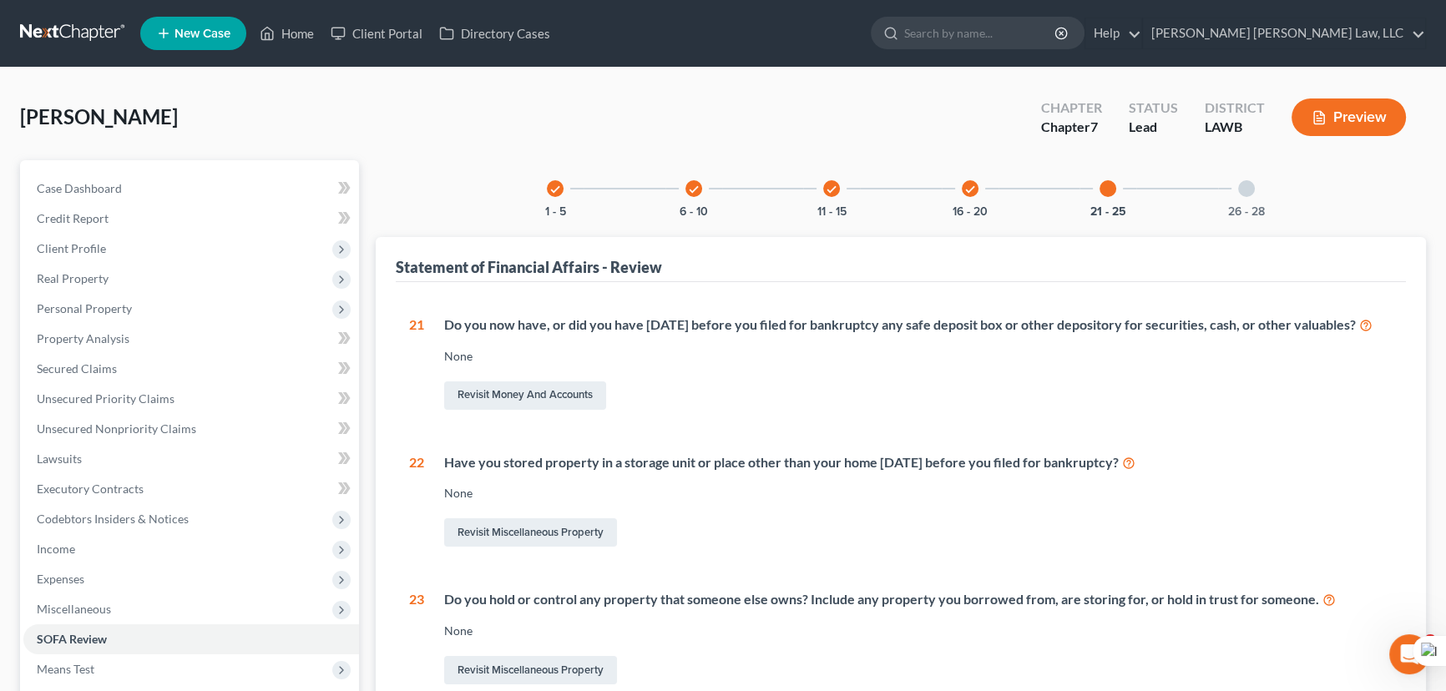
click at [1241, 196] on div "26 - 28" at bounding box center [1246, 188] width 57 height 57
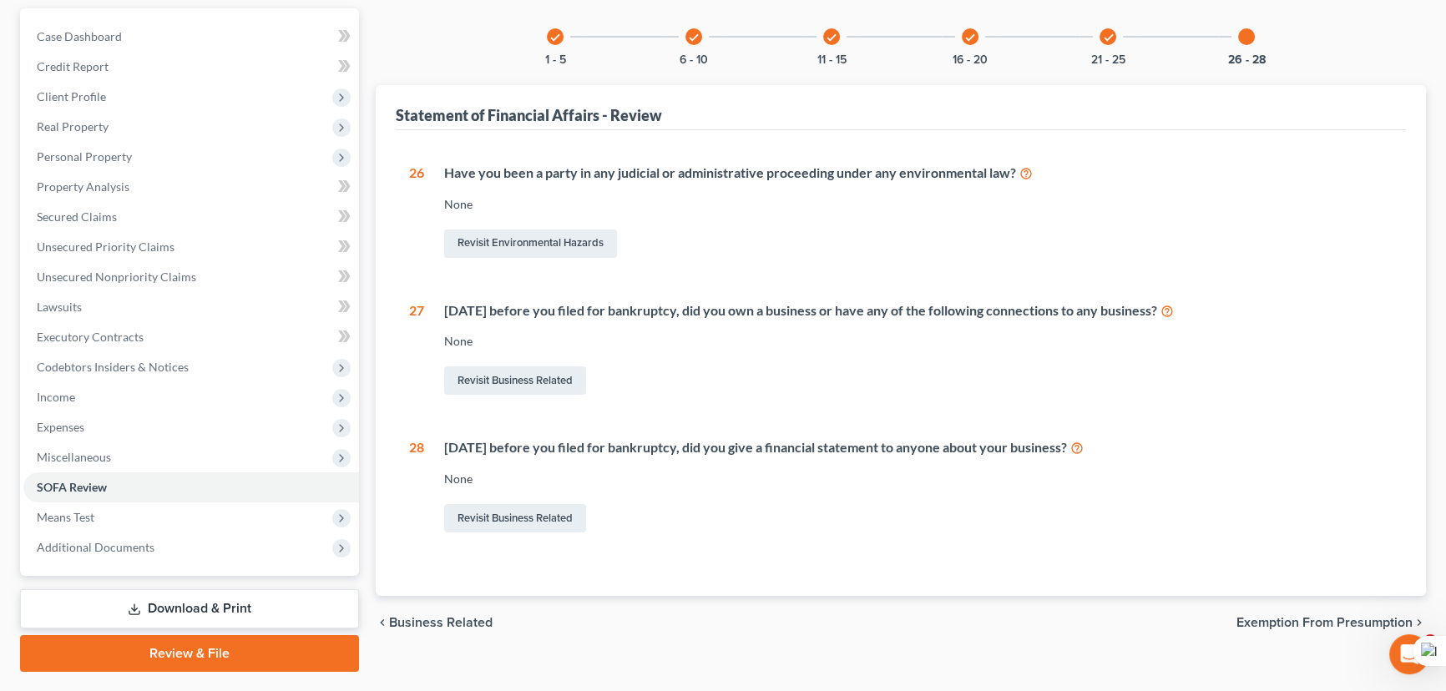
scroll to position [194, 0]
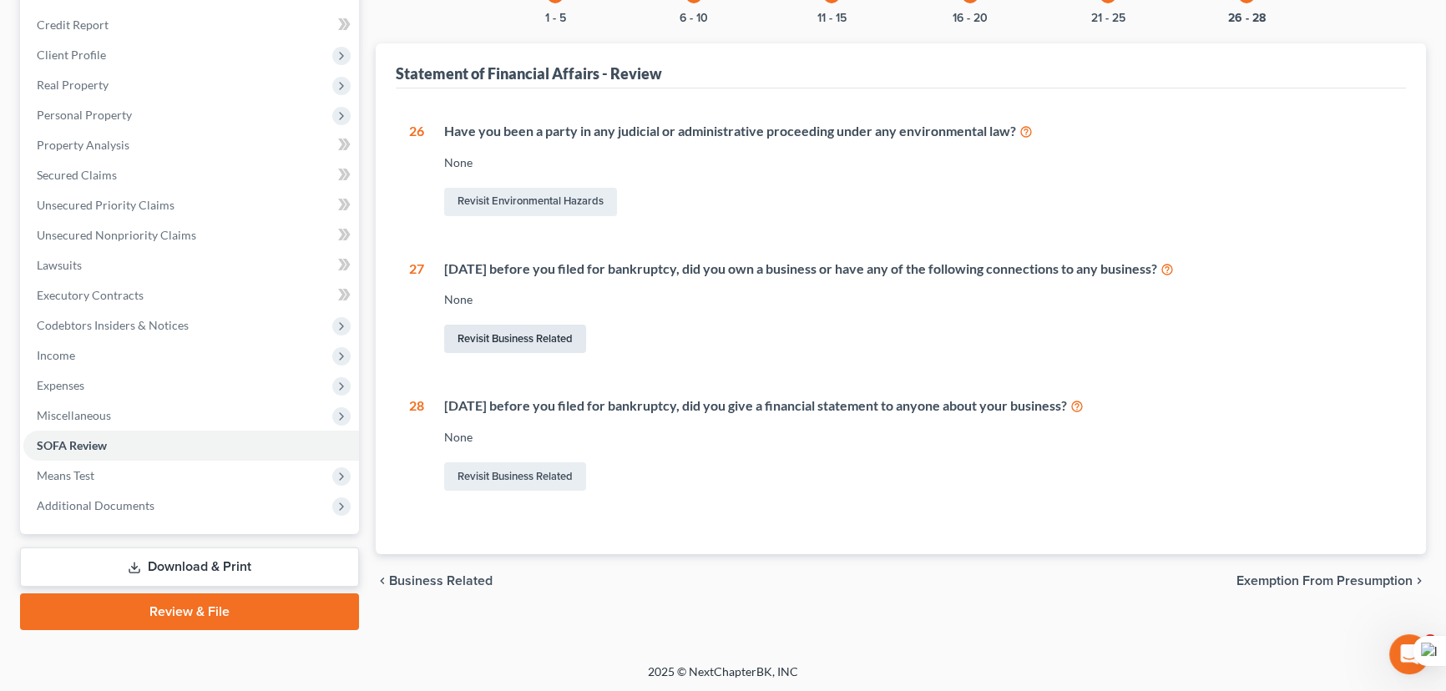
click at [535, 342] on link "Revisit Business Related" at bounding box center [515, 339] width 142 height 28
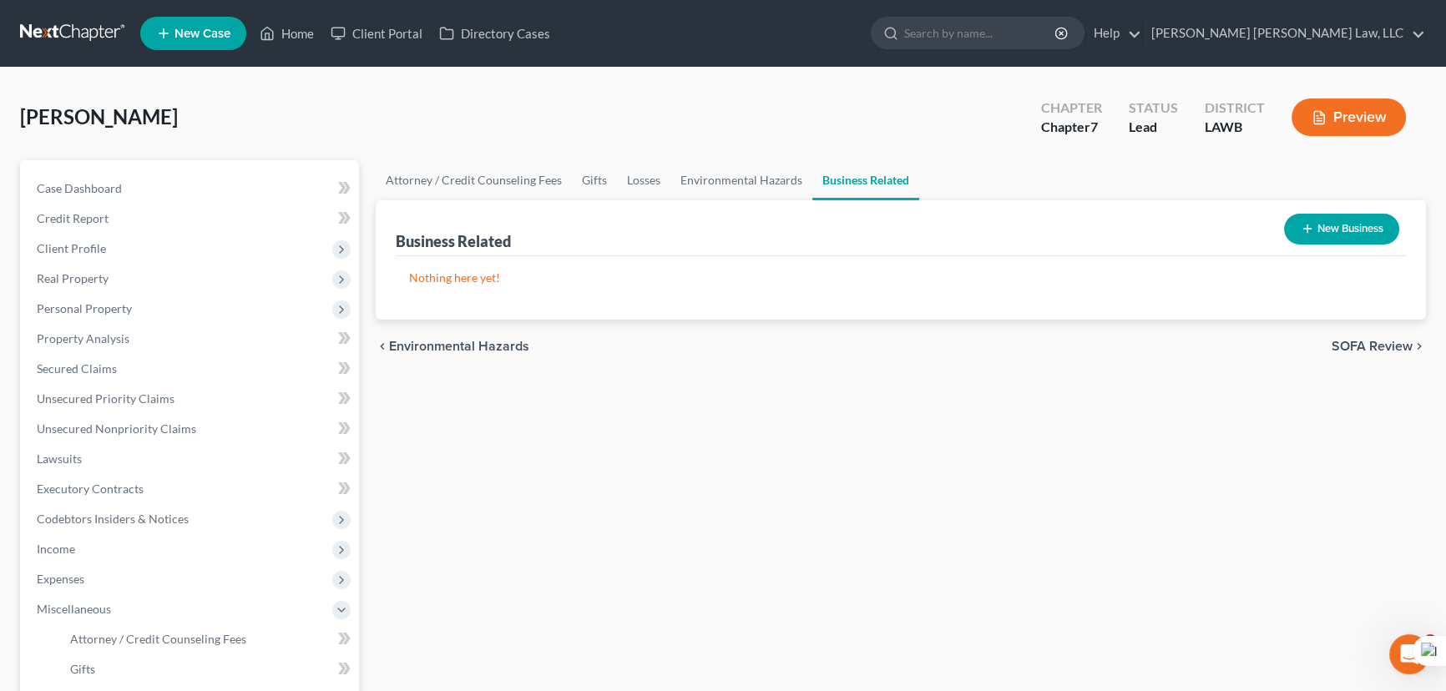
click at [1306, 225] on icon "button" at bounding box center [1306, 228] width 13 height 13
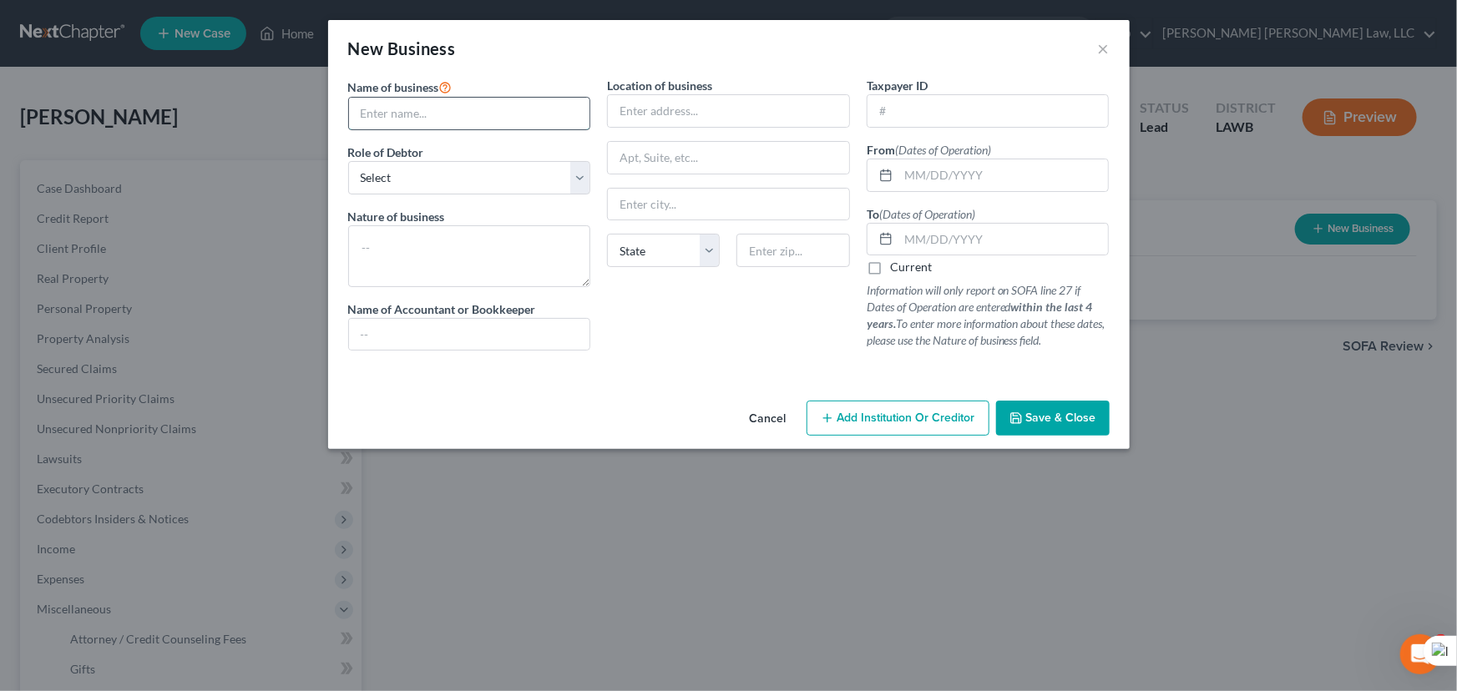
click at [498, 115] on input "text" at bounding box center [469, 114] width 241 height 32
click at [794, 107] on input "text" at bounding box center [728, 111] width 241 height 32
click at [927, 66] on div "New Business ×" at bounding box center [728, 48] width 801 height 57
click at [467, 98] on input "text" at bounding box center [469, 114] width 241 height 32
click at [567, 74] on div "New Business ×" at bounding box center [728, 48] width 801 height 57
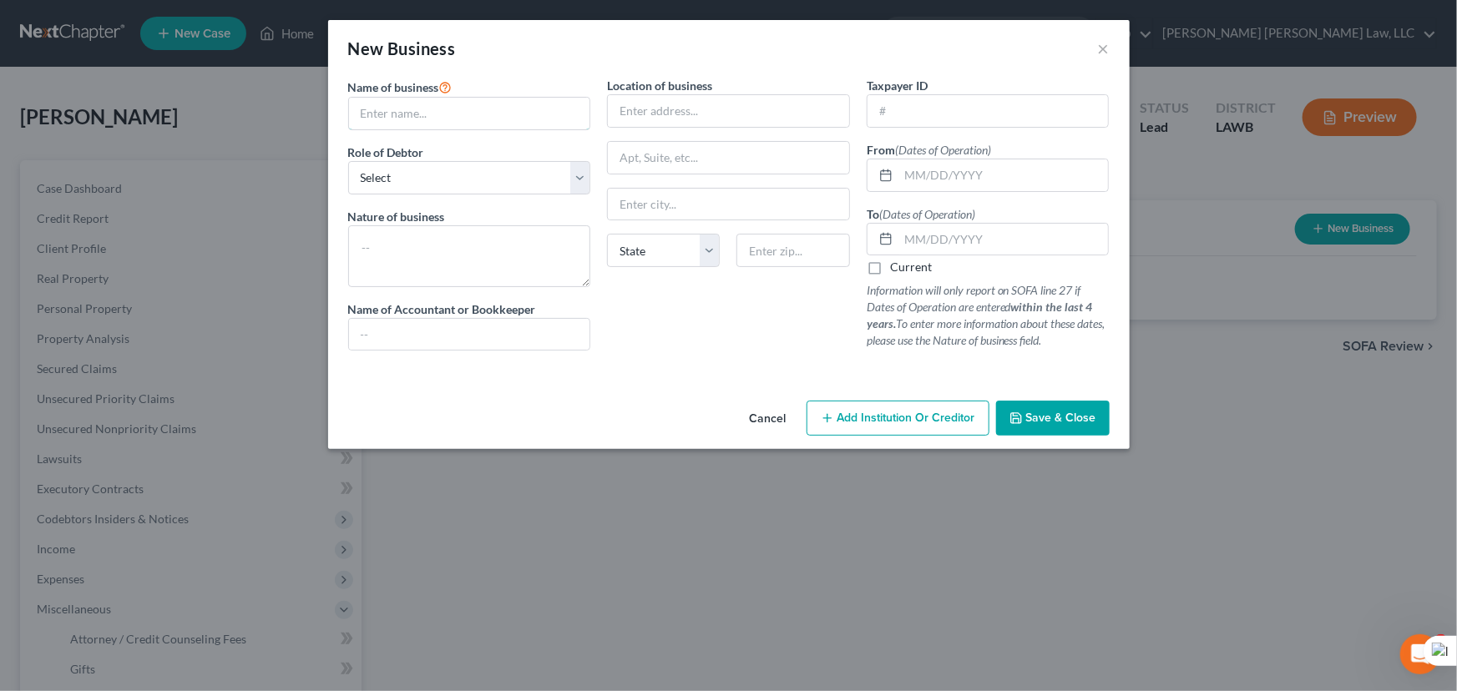
drag, startPoint x: 519, startPoint y: 106, endPoint x: 512, endPoint y: 73, distance: 33.4
click at [519, 106] on input "text" at bounding box center [469, 114] width 241 height 32
click at [664, 48] on div "New Business ×" at bounding box center [728, 48] width 801 height 57
click at [475, 109] on input "text" at bounding box center [469, 114] width 241 height 32
click at [668, 66] on div "New Business ×" at bounding box center [728, 48] width 801 height 57
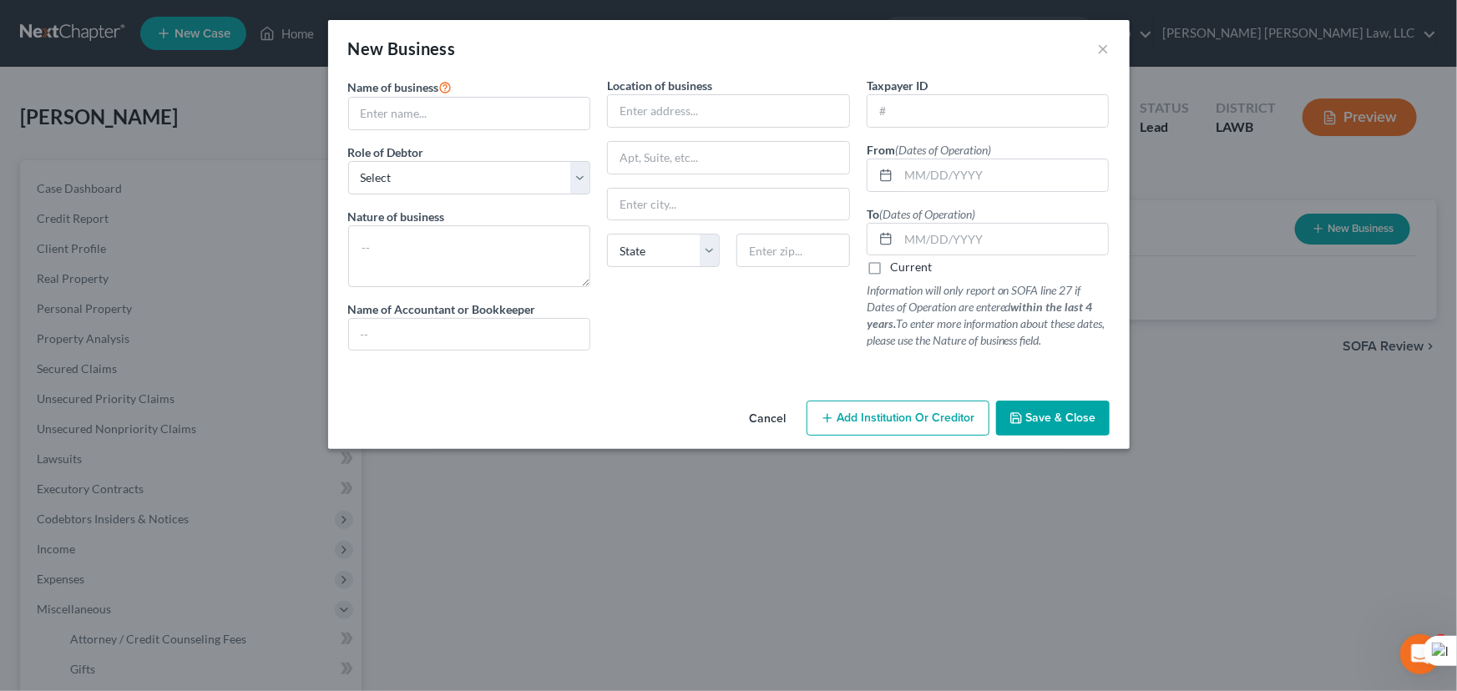
click at [707, 53] on div "New Business ×" at bounding box center [728, 48] width 801 height 57
click at [581, 259] on textarea at bounding box center [469, 256] width 243 height 62
type textarea "C"
click at [534, 341] on input "text" at bounding box center [469, 335] width 241 height 32
type input "self"
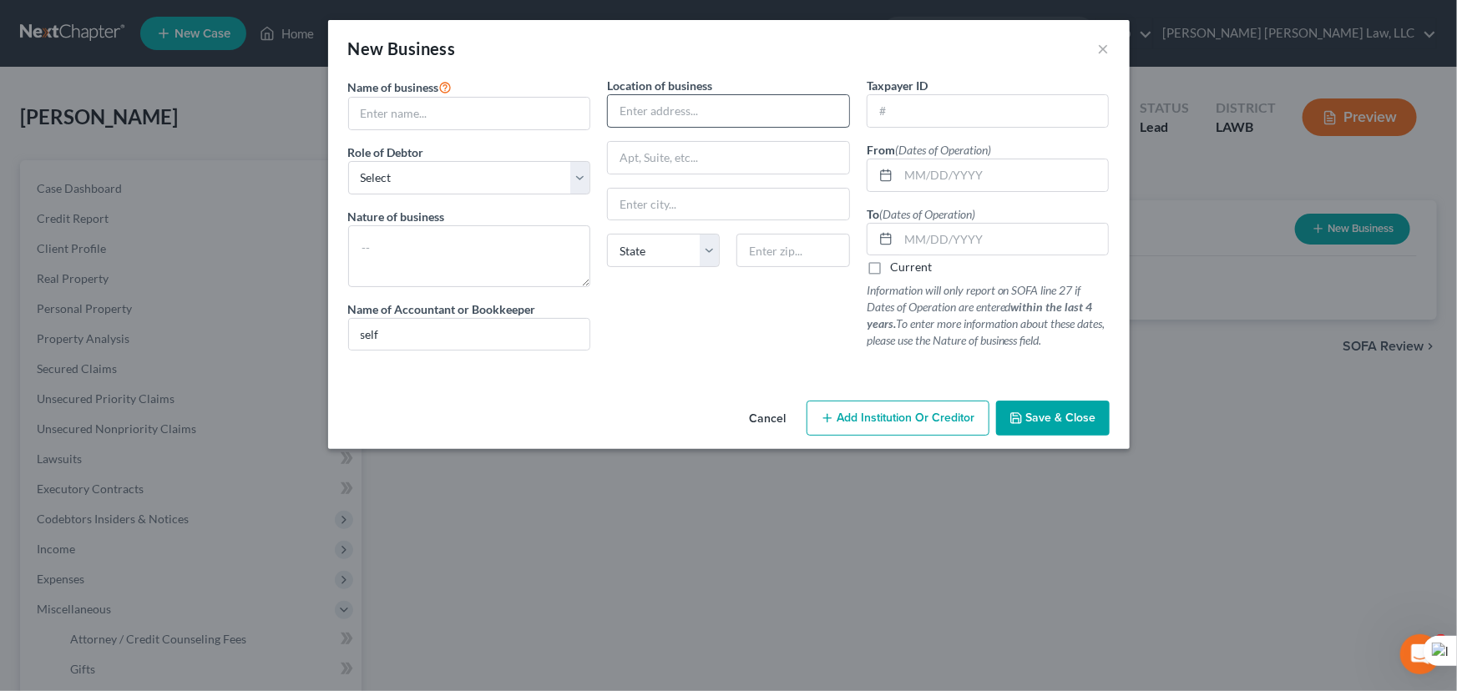
drag, startPoint x: 947, startPoint y: 58, endPoint x: 770, endPoint y: 119, distance: 186.4
click at [947, 58] on div "New Business ×" at bounding box center [728, 48] width 801 height 57
click at [521, 194] on div "Name of business * Role of Debtor * Select A member of a limited liability comp…" at bounding box center [470, 220] width 260 height 287
click at [520, 183] on select "Select A member of a limited liability company (LLC) or limited liability partn…" at bounding box center [469, 177] width 243 height 33
select select "sole_proprietor"
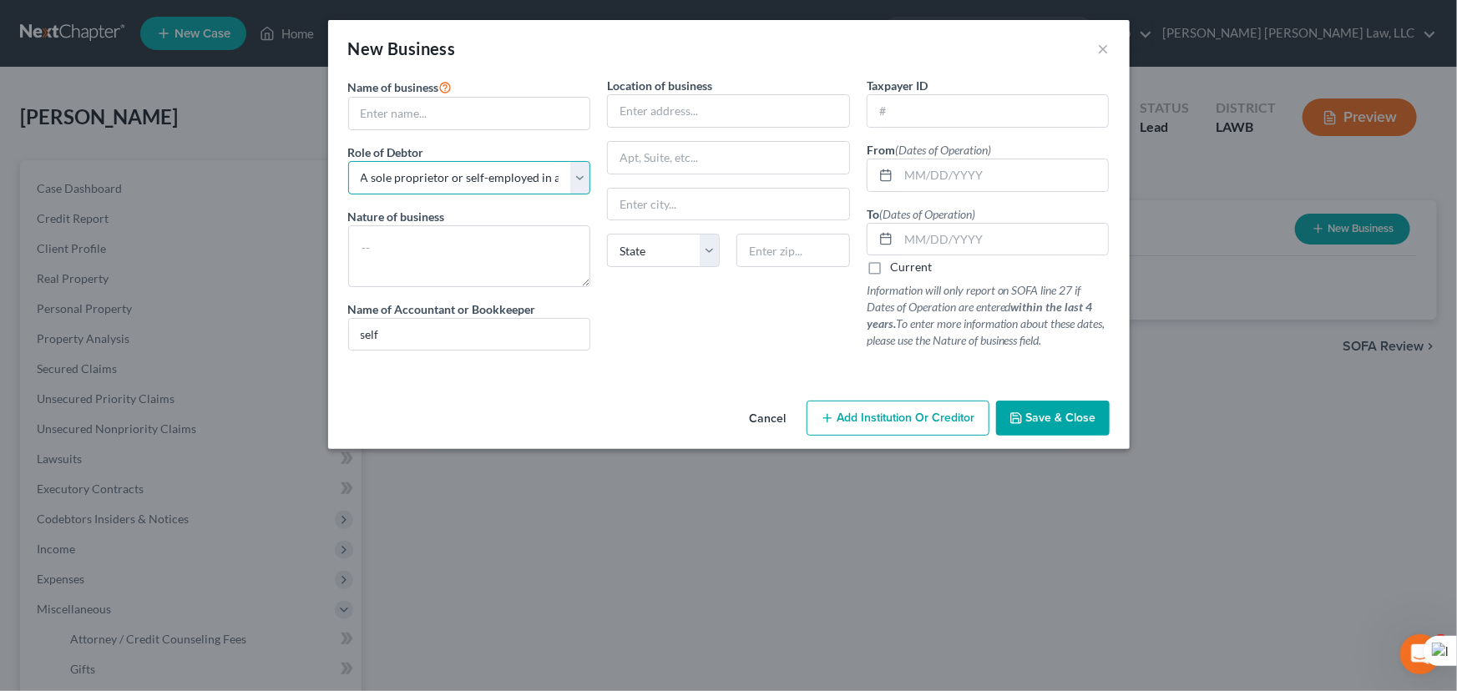
click at [348, 161] on select "Select A member of a limited liability company (LLC) or limited liability partn…" at bounding box center [469, 177] width 243 height 33
click at [486, 116] on input "text" at bounding box center [469, 114] width 241 height 32
click at [608, 33] on div "New Business ×" at bounding box center [728, 48] width 801 height 57
click at [1003, 164] on input "text" at bounding box center [1003, 175] width 210 height 32
click at [1045, 156] on div "From (Dates of Operation)" at bounding box center [987, 166] width 243 height 51
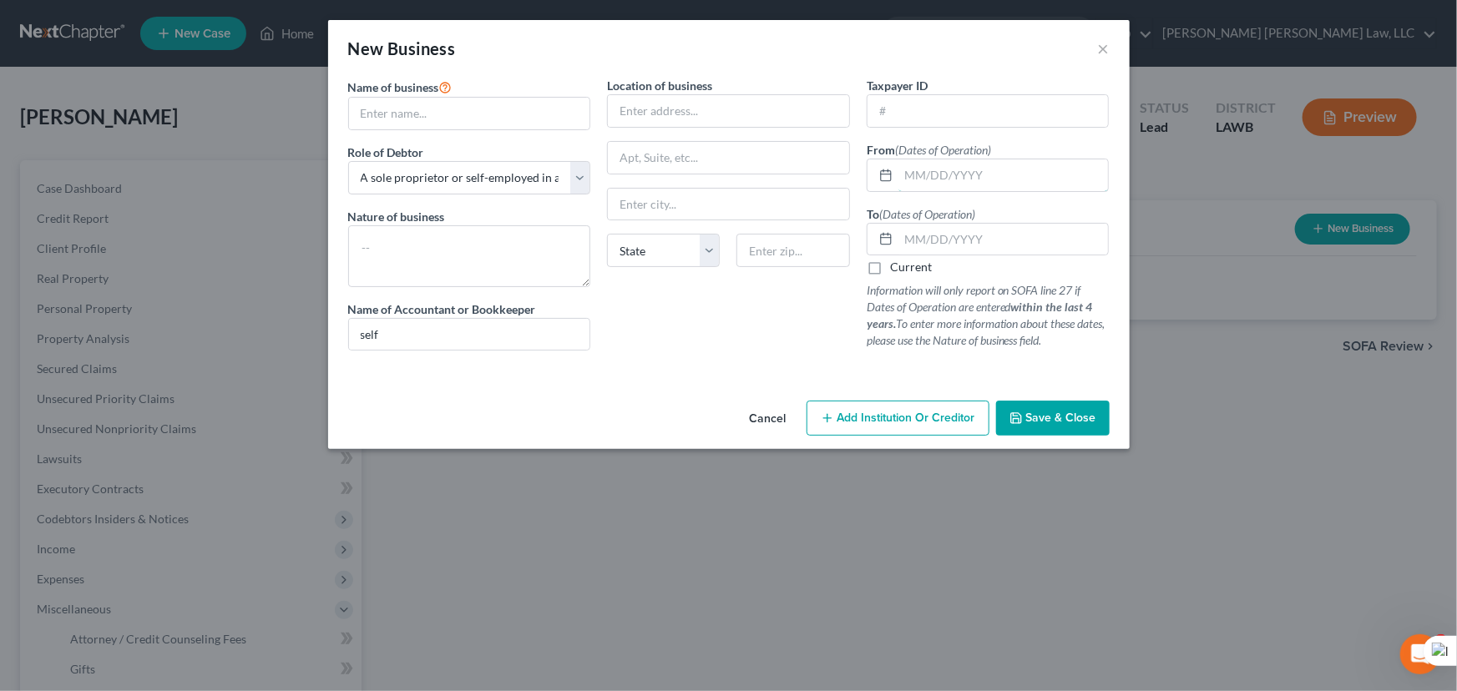
drag, startPoint x: 1017, startPoint y: 185, endPoint x: 1042, endPoint y: 147, distance: 45.4
click at [1017, 185] on input "text" at bounding box center [1003, 175] width 210 height 32
click at [1043, 144] on div "From (Dates of Operation)" at bounding box center [987, 166] width 243 height 51
click at [1043, 167] on input "text" at bounding box center [1003, 175] width 210 height 32
drag, startPoint x: 1059, startPoint y: 141, endPoint x: 1058, endPoint y: 165, distance: 24.2
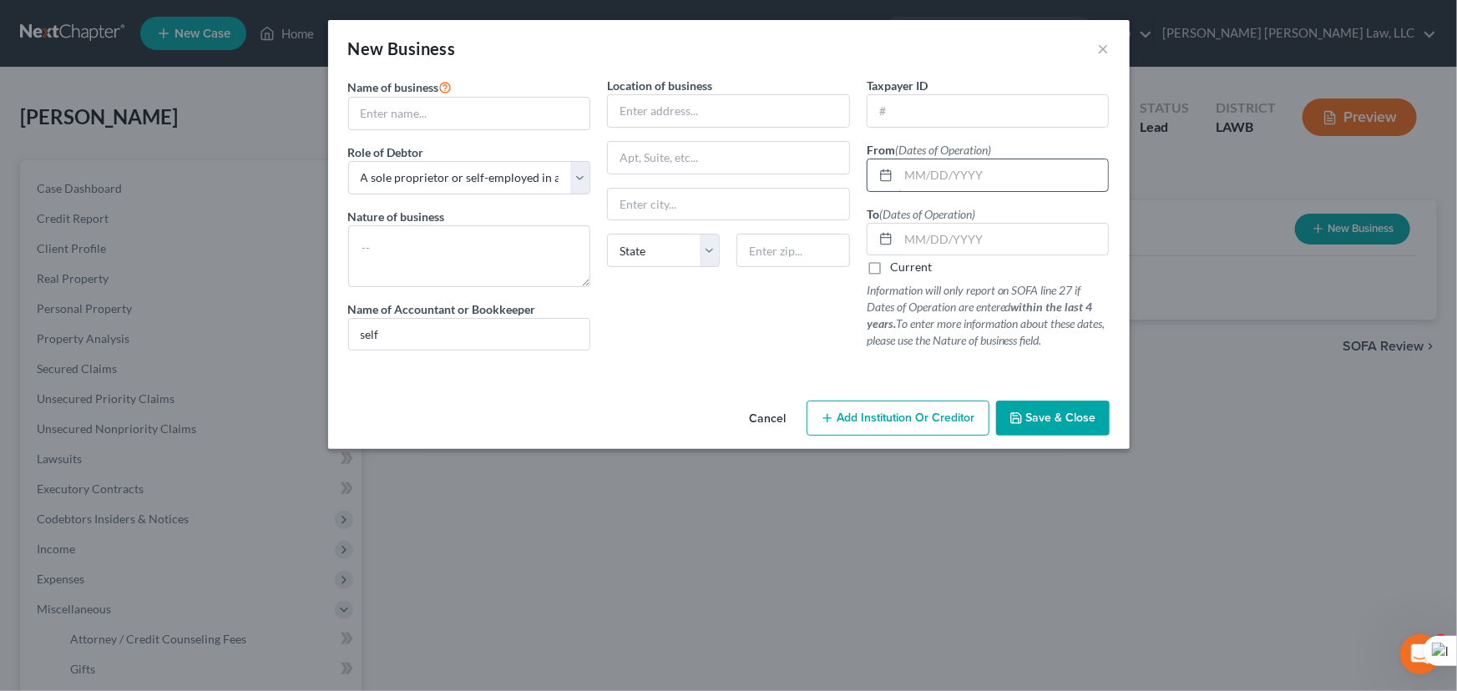
click at [1059, 141] on div "From (Dates of Operation)" at bounding box center [987, 166] width 243 height 51
drag, startPoint x: 1058, startPoint y: 165, endPoint x: 1061, endPoint y: 145, distance: 20.2
click at [1058, 165] on input "text" at bounding box center [1003, 175] width 210 height 32
click at [1061, 145] on div "From (Dates of Operation)" at bounding box center [987, 166] width 243 height 51
drag, startPoint x: 1065, startPoint y: 166, endPoint x: 1060, endPoint y: 142, distance: 24.7
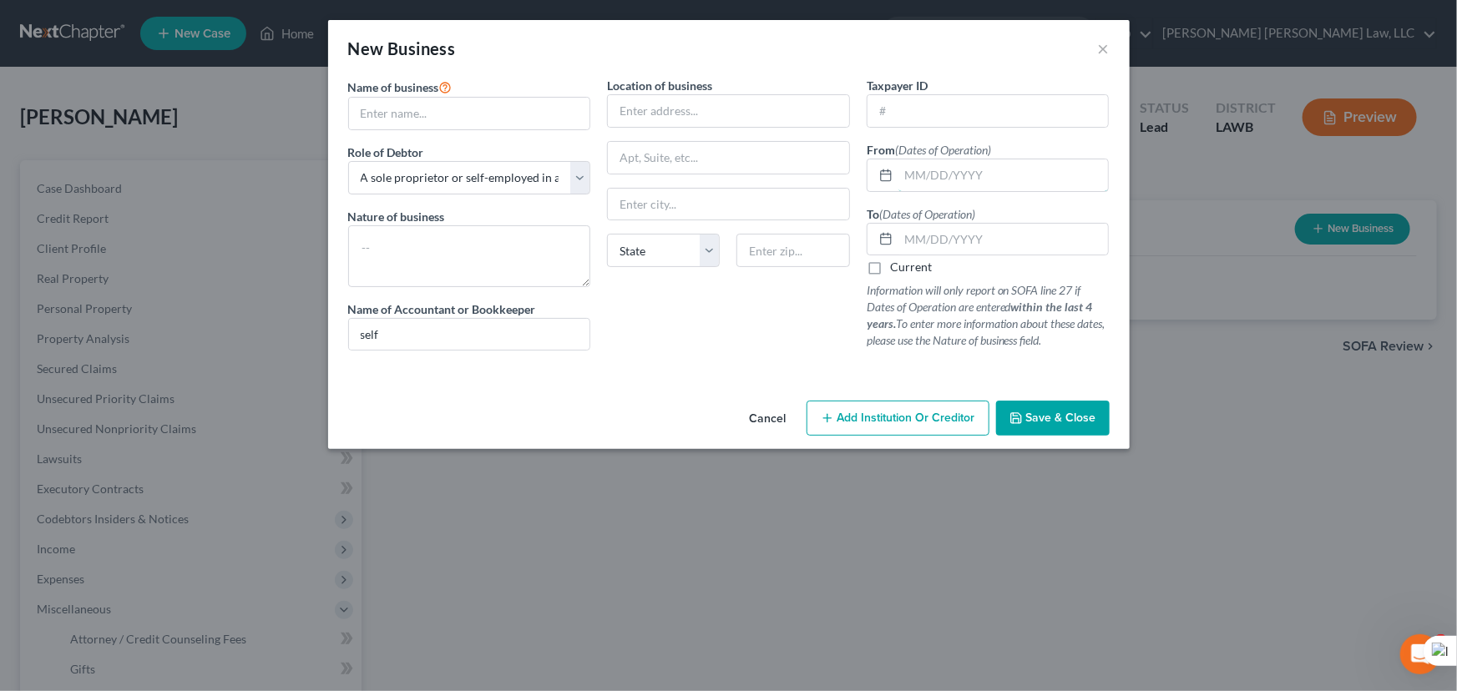
click at [1065, 166] on input "text" at bounding box center [1003, 175] width 210 height 32
click at [1060, 135] on div "Taxpayer ID From (Dates of Operation) To (Dates of Operation) Current Informati…" at bounding box center [988, 220] width 260 height 287
click at [1043, 173] on input "text" at bounding box center [1003, 175] width 210 height 32
click at [1037, 150] on div "From (Dates of Operation)" at bounding box center [987, 166] width 243 height 51
click at [997, 228] on input "text" at bounding box center [1003, 240] width 210 height 32
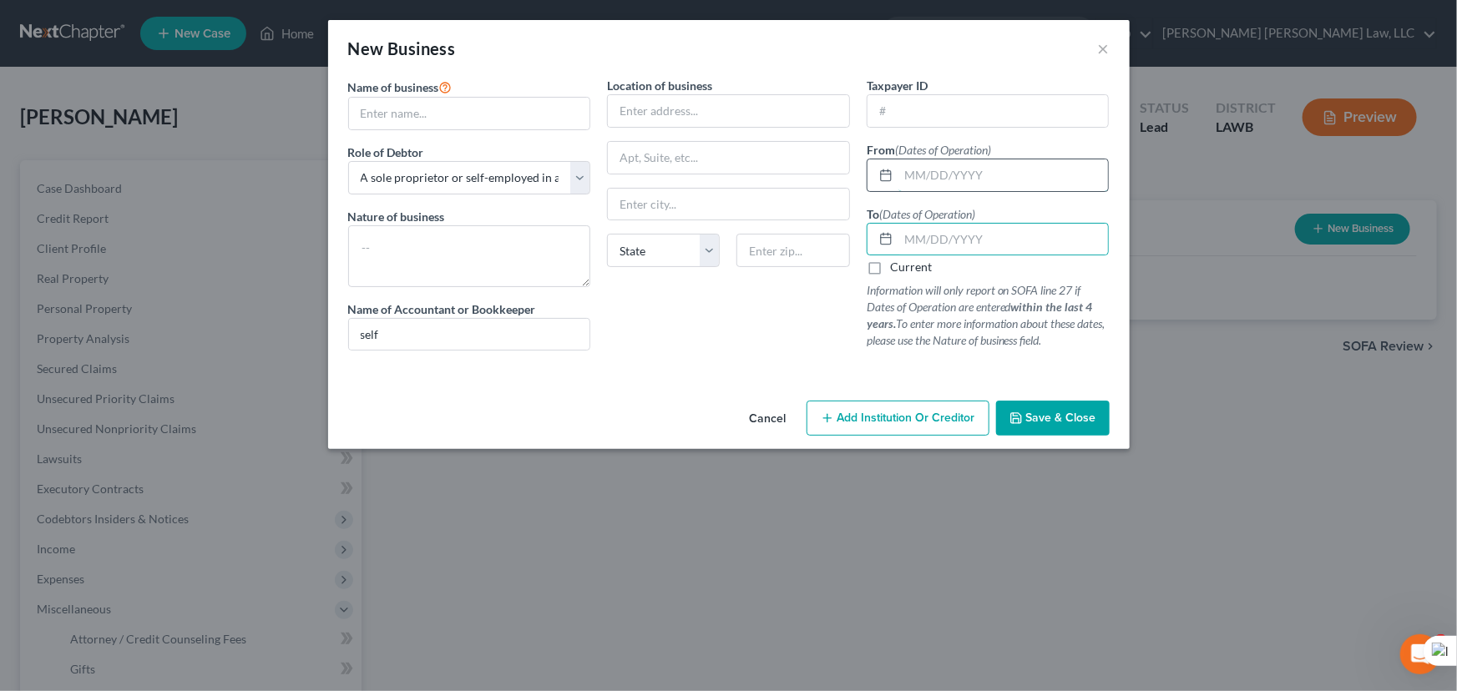
click at [1010, 178] on input "text" at bounding box center [1003, 175] width 210 height 32
click at [959, 234] on input "text" at bounding box center [1003, 240] width 210 height 32
drag, startPoint x: 989, startPoint y: 171, endPoint x: 967, endPoint y: 235, distance: 67.3
click at [989, 171] on input "text" at bounding box center [1003, 175] width 210 height 32
click at [952, 242] on input "text" at bounding box center [1003, 240] width 210 height 32
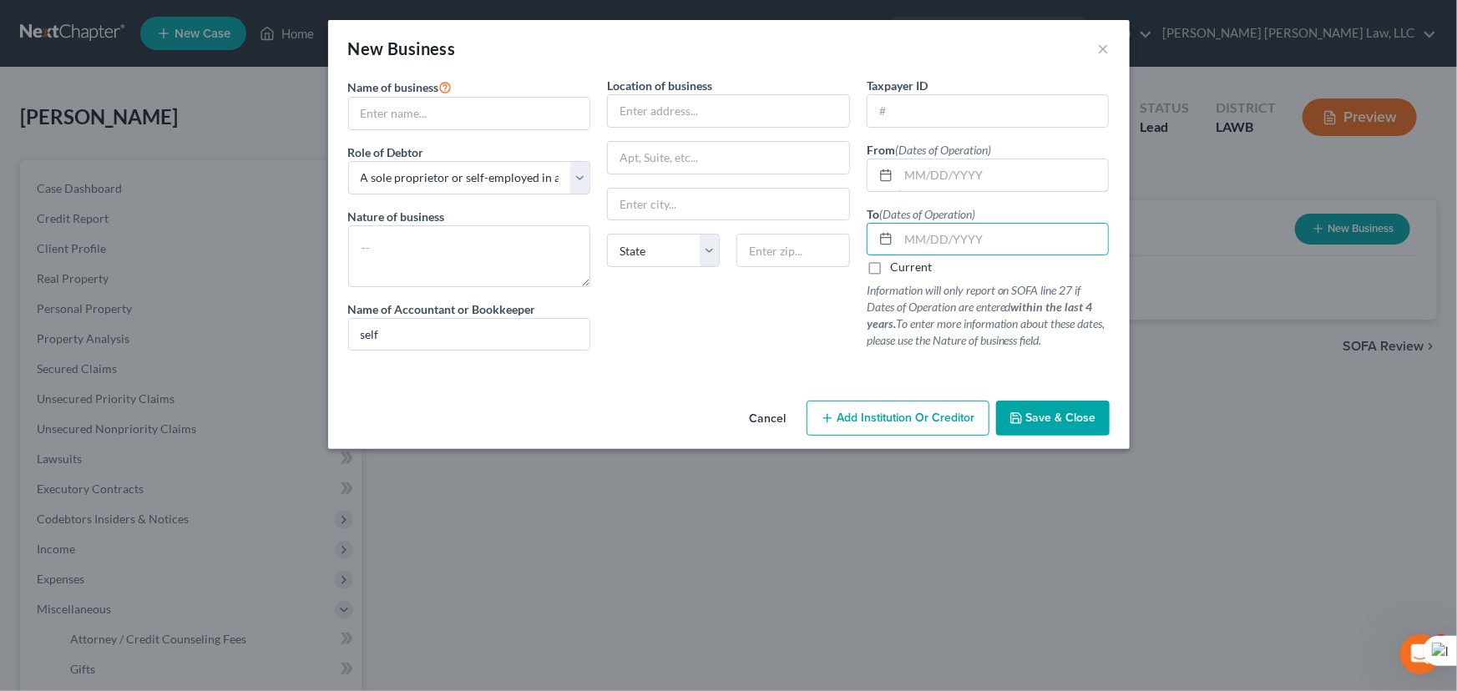
drag, startPoint x: 968, startPoint y: 164, endPoint x: 1024, endPoint y: 157, distance: 56.3
click at [968, 164] on input "text" at bounding box center [1003, 175] width 210 height 32
click at [1047, 132] on div "Taxpayer ID From (Dates of Operation) To (Dates of Operation) Current Informati…" at bounding box center [988, 220] width 260 height 287
click at [975, 173] on input "text" at bounding box center [1003, 175] width 210 height 32
type input "09/01/2024"
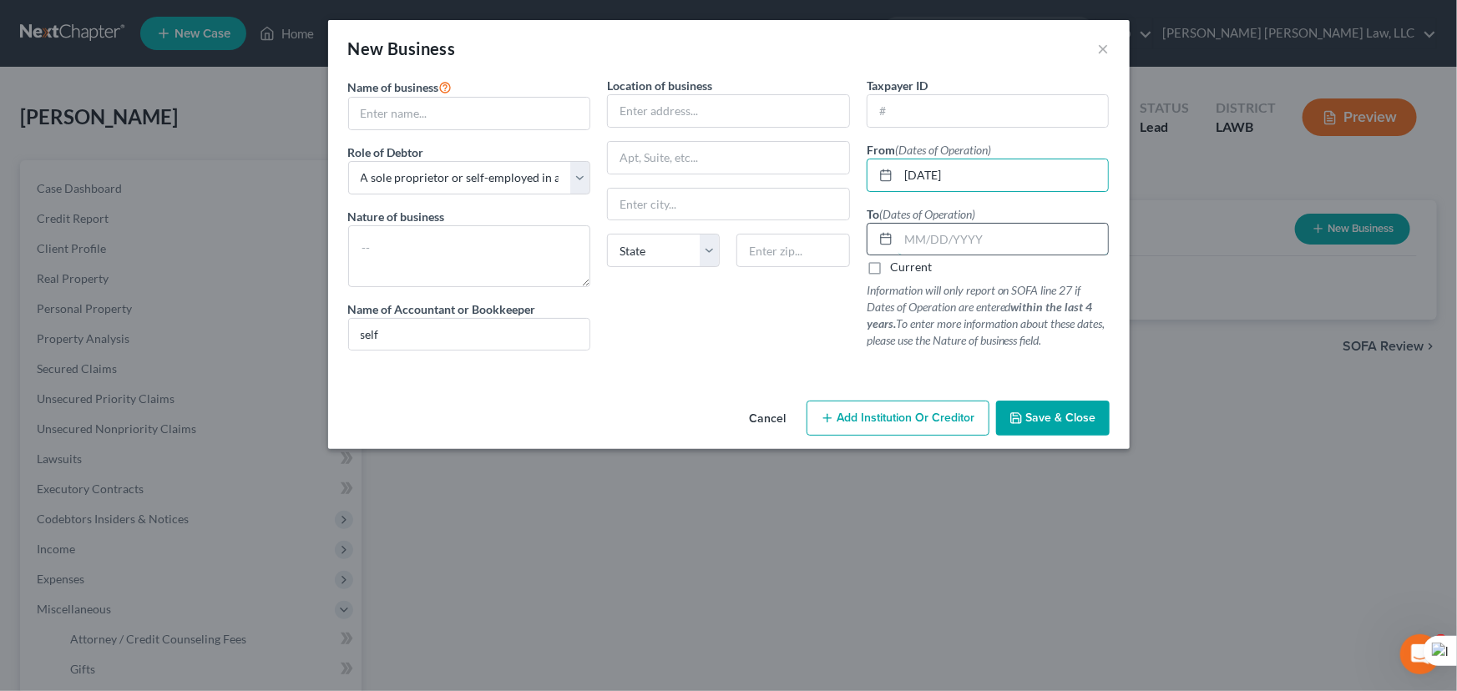
click at [995, 232] on input "text" at bounding box center [1003, 240] width 210 height 32
click at [890, 270] on label "Current" at bounding box center [911, 267] width 42 height 17
click at [896, 270] on input "Current" at bounding box center [901, 264] width 11 height 11
checkbox input "true"
click at [719, 139] on div "Location of business State AL AK AR AZ CA CO CT DE DC FL GA GU HI ID IL IN IA K…" at bounding box center [728, 220] width 260 height 287
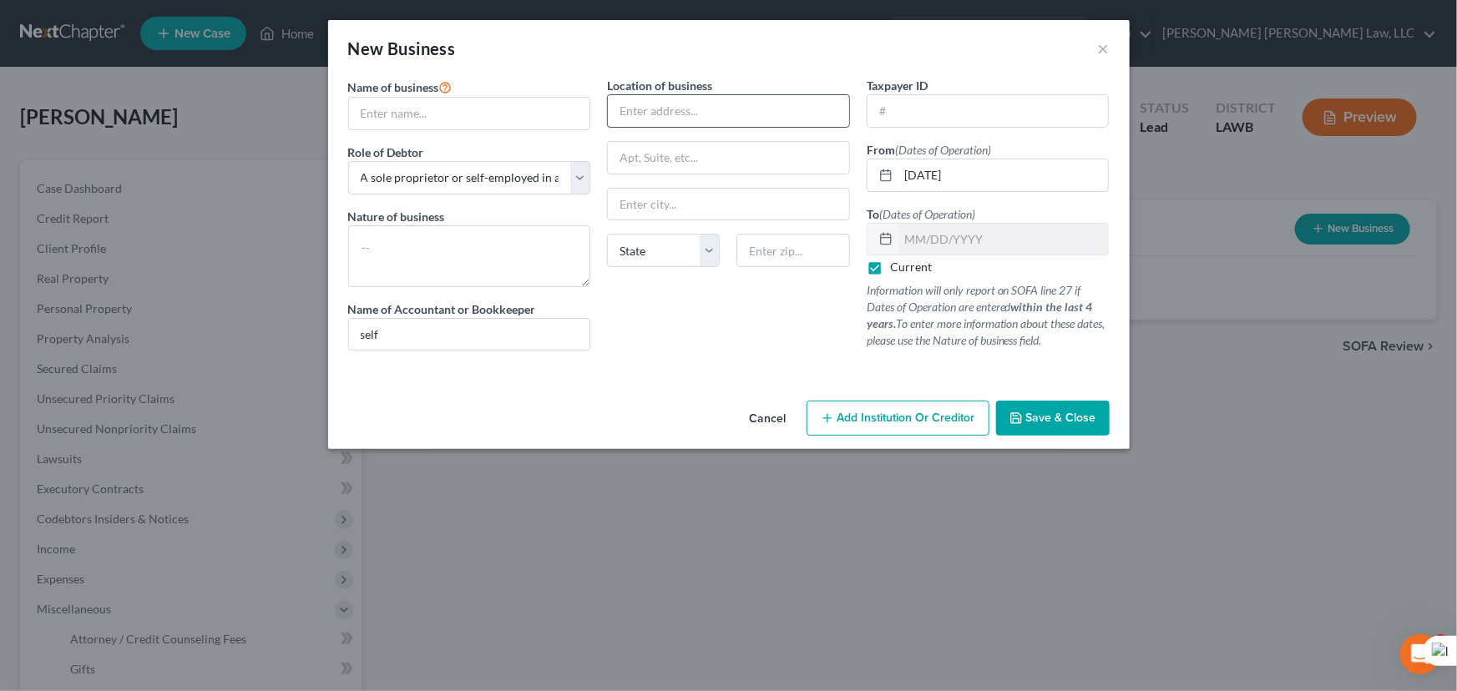
click at [670, 96] on div "Location of business" at bounding box center [728, 102] width 243 height 51
drag, startPoint x: 394, startPoint y: 103, endPoint x: 603, endPoint y: 99, distance: 208.7
click at [394, 103] on input "text" at bounding box center [469, 114] width 241 height 32
drag, startPoint x: 634, startPoint y: 59, endPoint x: 668, endPoint y: 93, distance: 47.2
click at [634, 59] on div "New Business ×" at bounding box center [728, 48] width 801 height 57
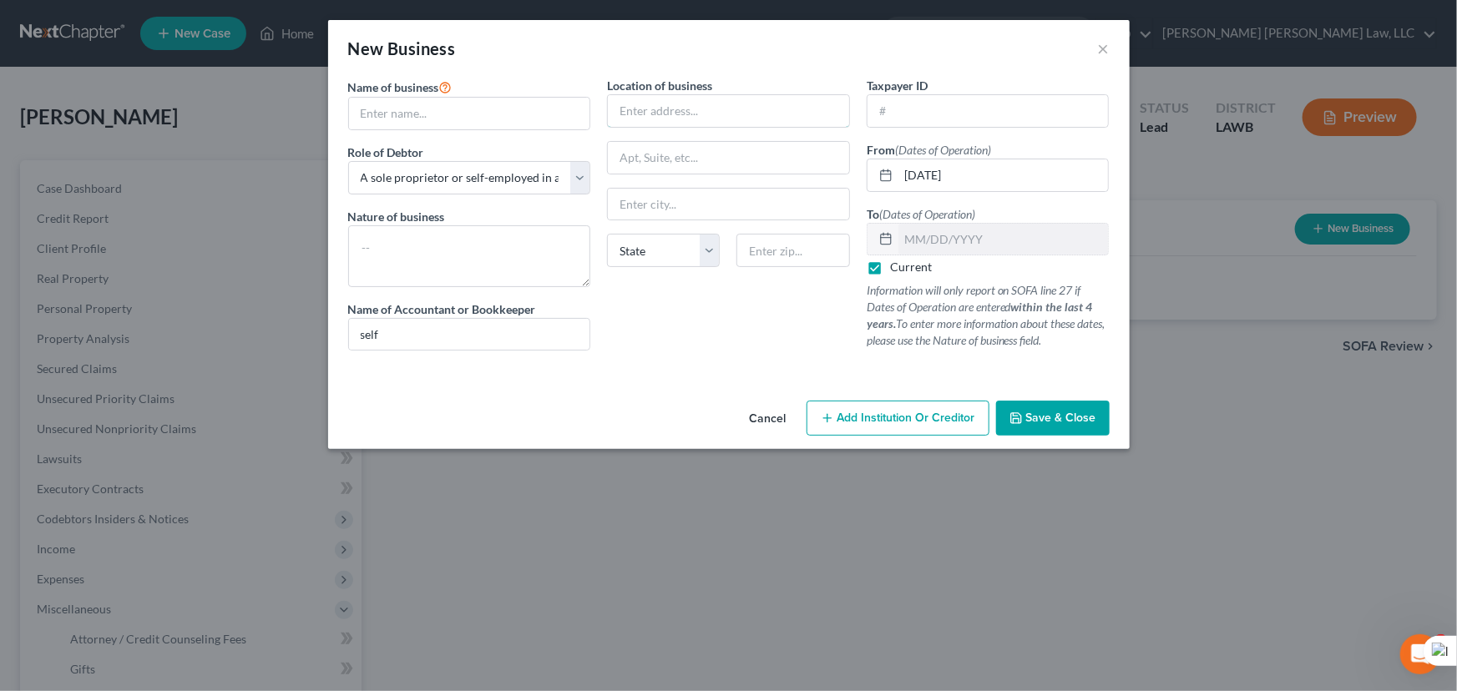
drag, startPoint x: 689, startPoint y: 109, endPoint x: 748, endPoint y: 89, distance: 62.3
click at [689, 109] on input "text" at bounding box center [728, 111] width 241 height 32
drag, startPoint x: 749, startPoint y: 57, endPoint x: 781, endPoint y: 130, distance: 80.3
click at [749, 57] on div "New Business ×" at bounding box center [728, 48] width 801 height 57
click at [499, 83] on div "Name of business *" at bounding box center [469, 103] width 243 height 53
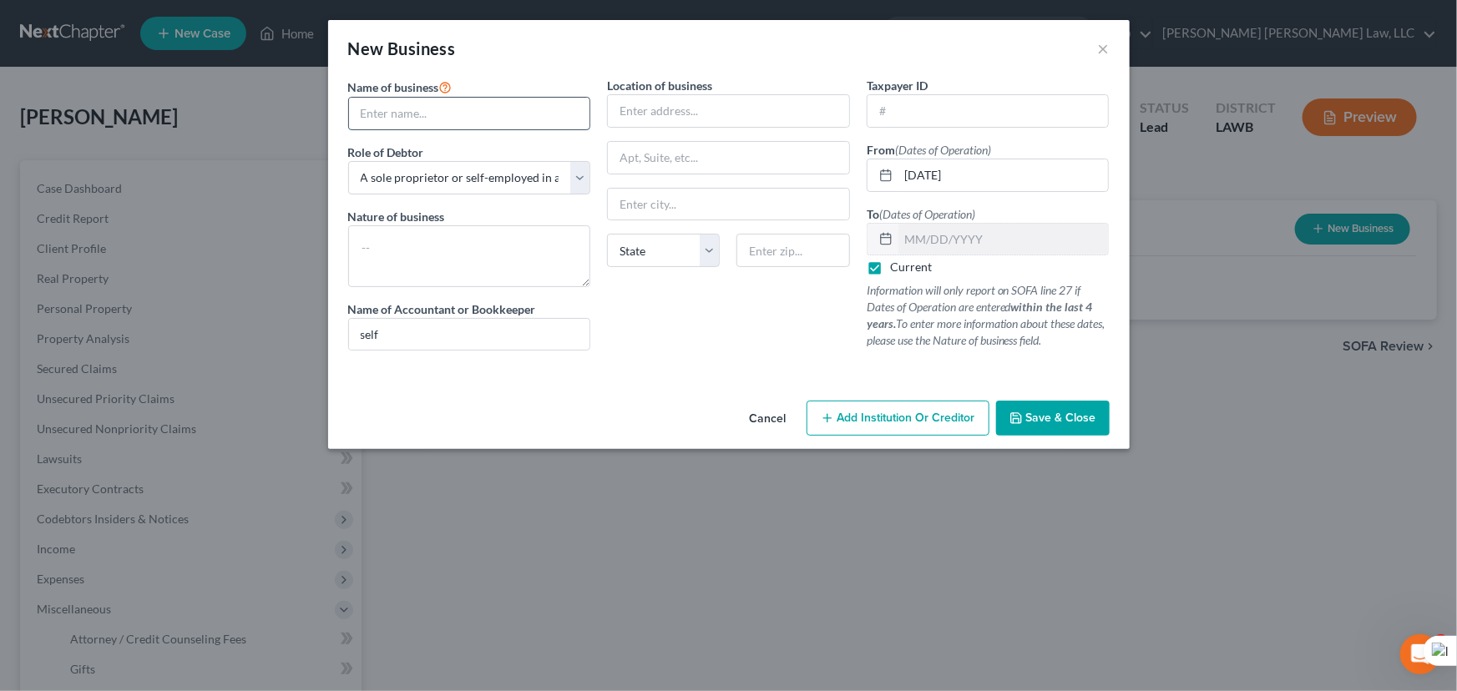
click at [490, 107] on input "text" at bounding box center [469, 114] width 241 height 32
click at [539, 41] on div "New Business ×" at bounding box center [728, 48] width 801 height 57
drag, startPoint x: 514, startPoint y: 112, endPoint x: 528, endPoint y: 71, distance: 43.0
click at [514, 112] on input "text" at bounding box center [469, 114] width 241 height 32
click at [534, 52] on div "New Business ×" at bounding box center [728, 48] width 801 height 57
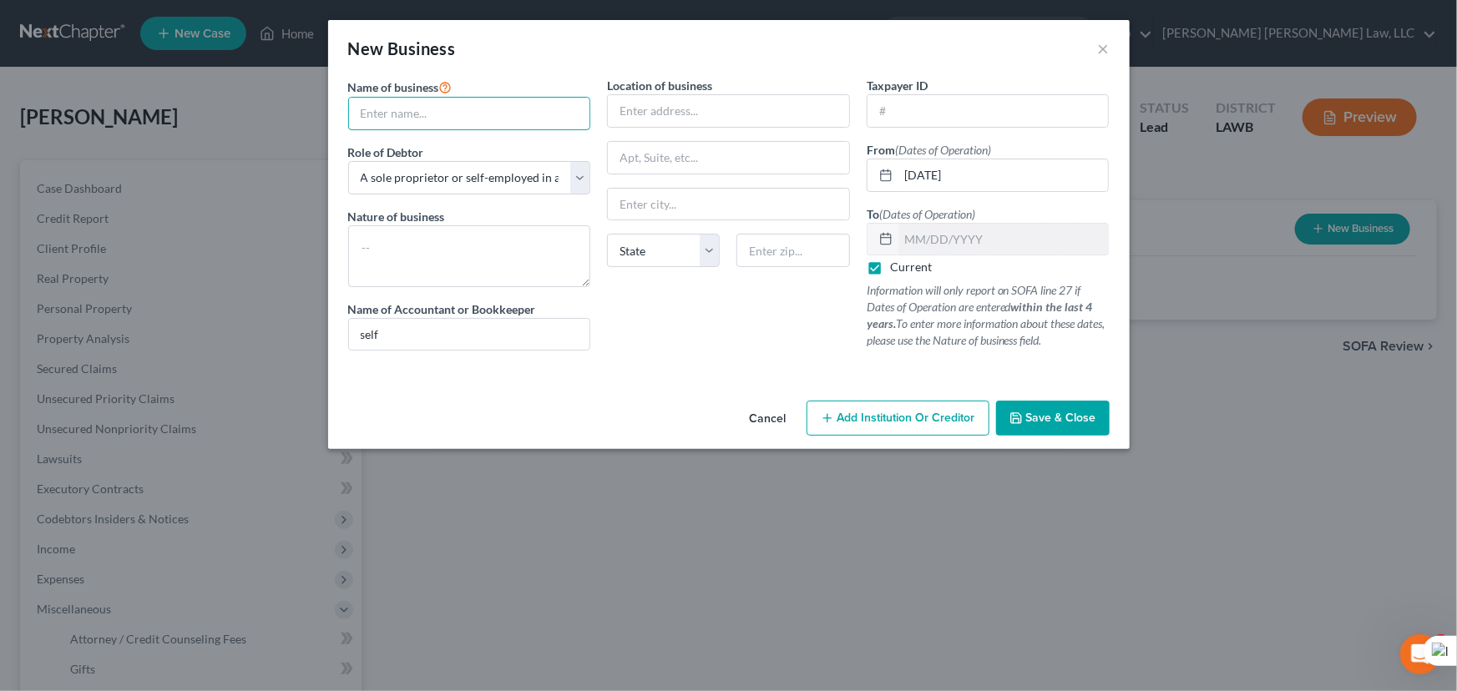
drag, startPoint x: 523, startPoint y: 118, endPoint x: 538, endPoint y: 58, distance: 62.2
click at [523, 118] on input "text" at bounding box center [469, 114] width 241 height 32
click at [541, 50] on div "New Business ×" at bounding box center [728, 48] width 801 height 57
click at [543, 100] on input "text" at bounding box center [469, 114] width 241 height 32
drag, startPoint x: 557, startPoint y: 62, endPoint x: 527, endPoint y: 114, distance: 60.6
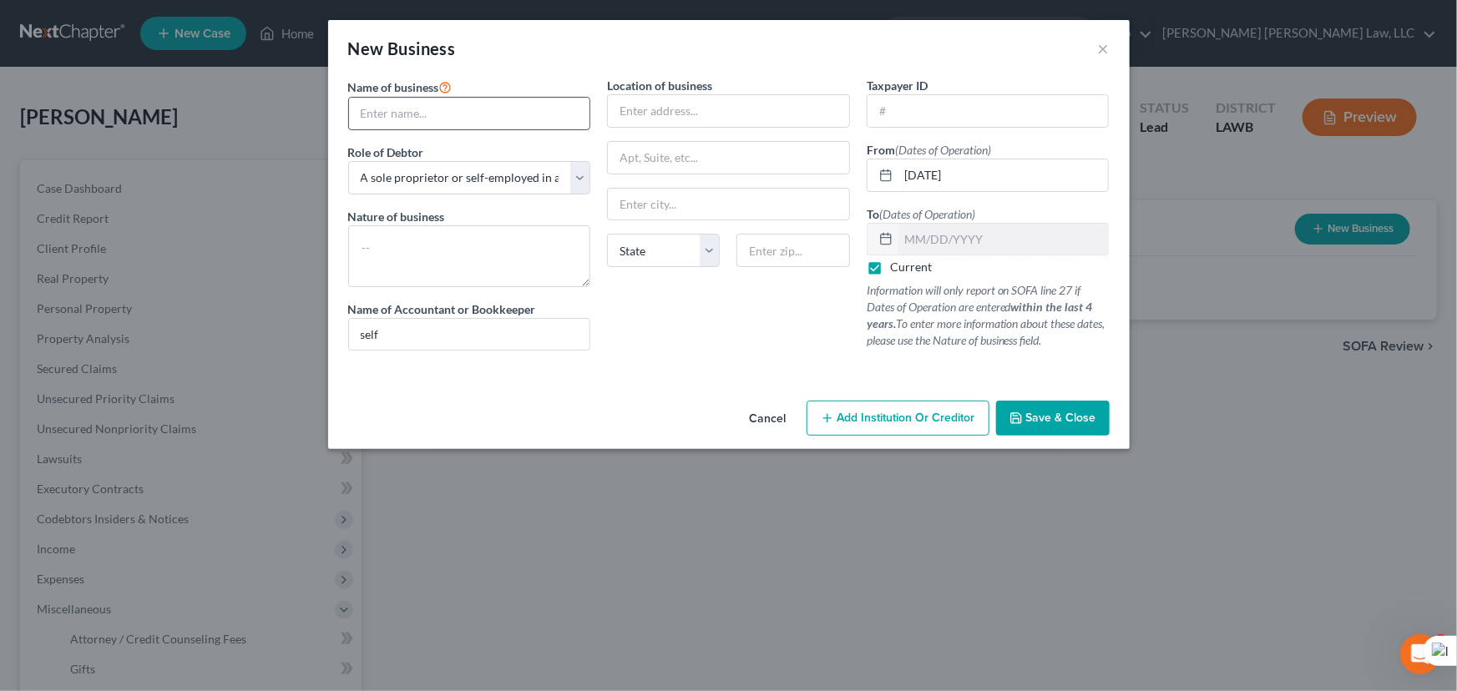
click at [557, 62] on div "New Business ×" at bounding box center [728, 48] width 801 height 57
drag, startPoint x: 525, startPoint y: 117, endPoint x: 537, endPoint y: 73, distance: 45.8
click at [525, 117] on input "text" at bounding box center [469, 114] width 241 height 32
click at [538, 68] on div "New Business ×" at bounding box center [728, 48] width 801 height 57
click at [523, 95] on div "Name of business *" at bounding box center [469, 103] width 243 height 53
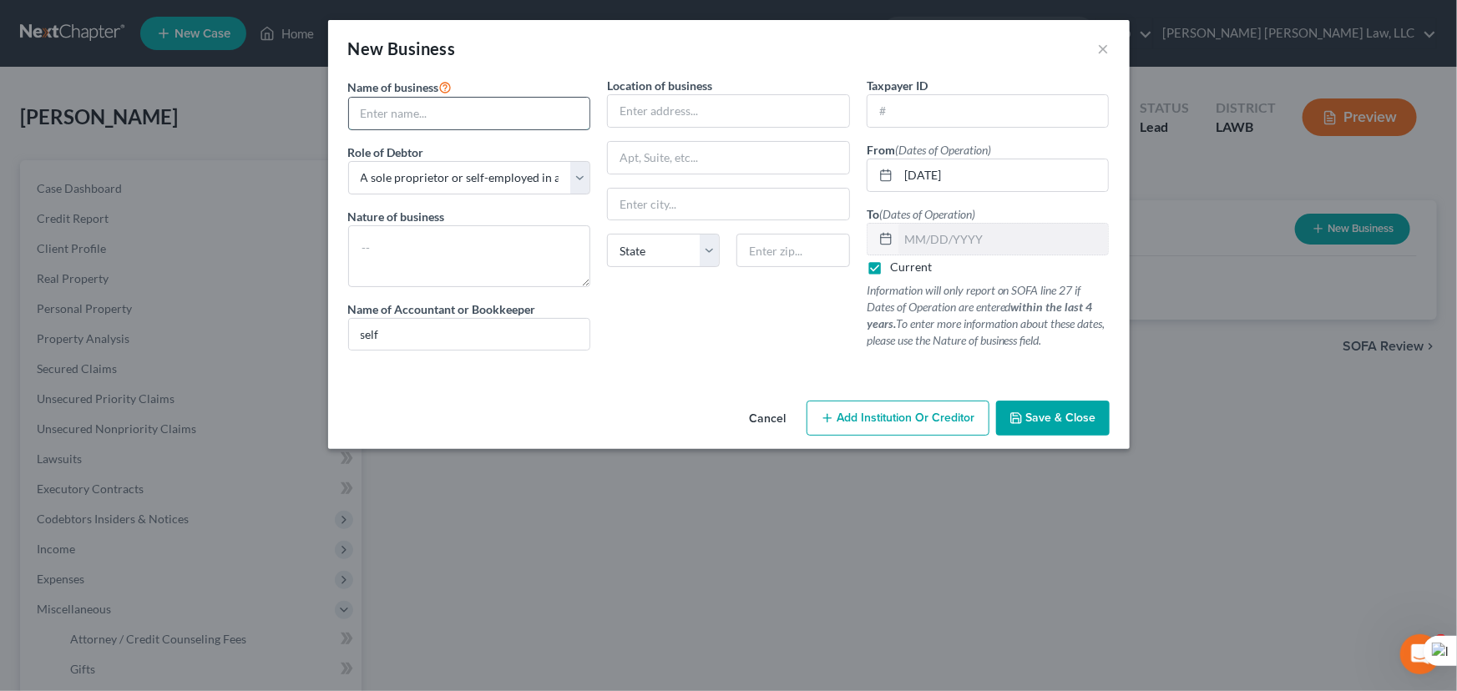
drag, startPoint x: 510, startPoint y: 127, endPoint x: 510, endPoint y: 110, distance: 16.7
click at [510, 127] on input "text" at bounding box center [469, 114] width 241 height 32
type input "Humphries Construction Consulting LLC"
click at [427, 243] on textarea at bounding box center [469, 256] width 243 height 62
type textarea "o"
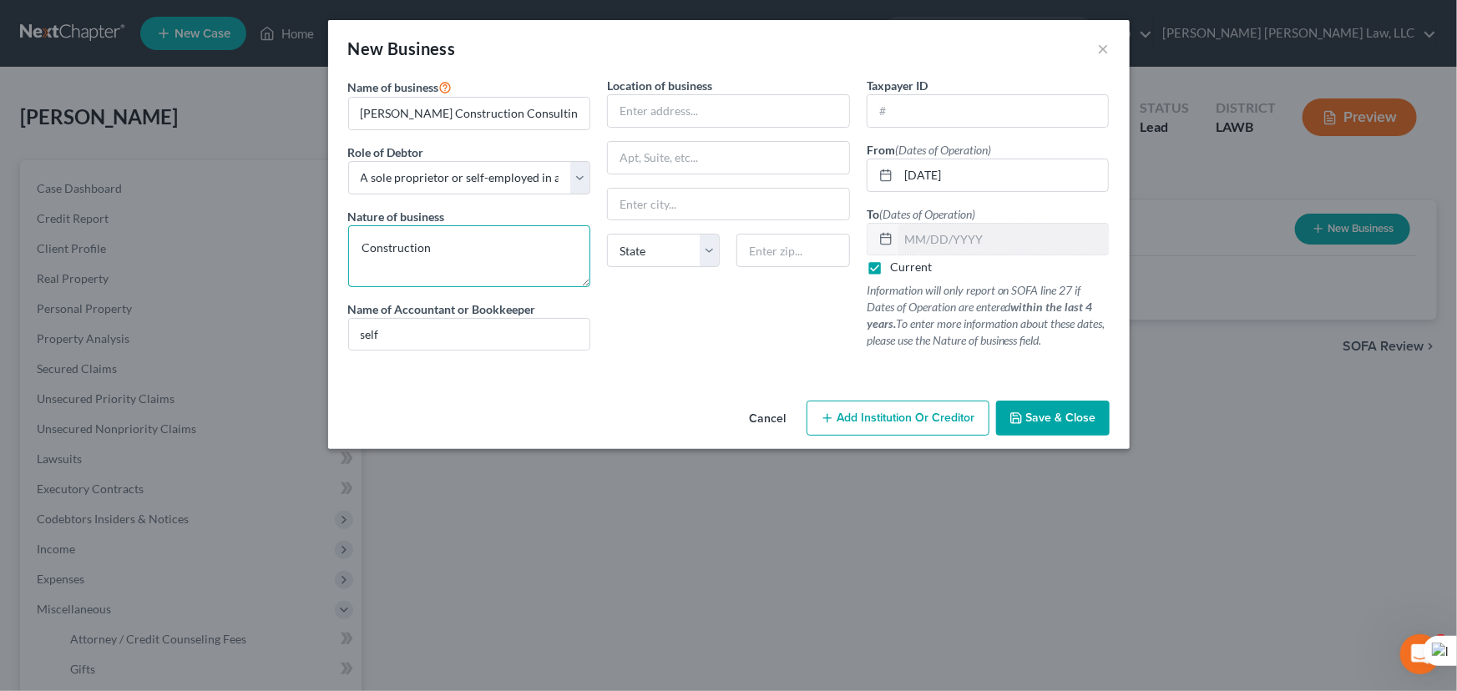
type textarea "Construction"
click at [712, 123] on input "text" at bounding box center [728, 111] width 241 height 32
type input "180 Goshen Dr"
type input "Downsville"
select select "19"
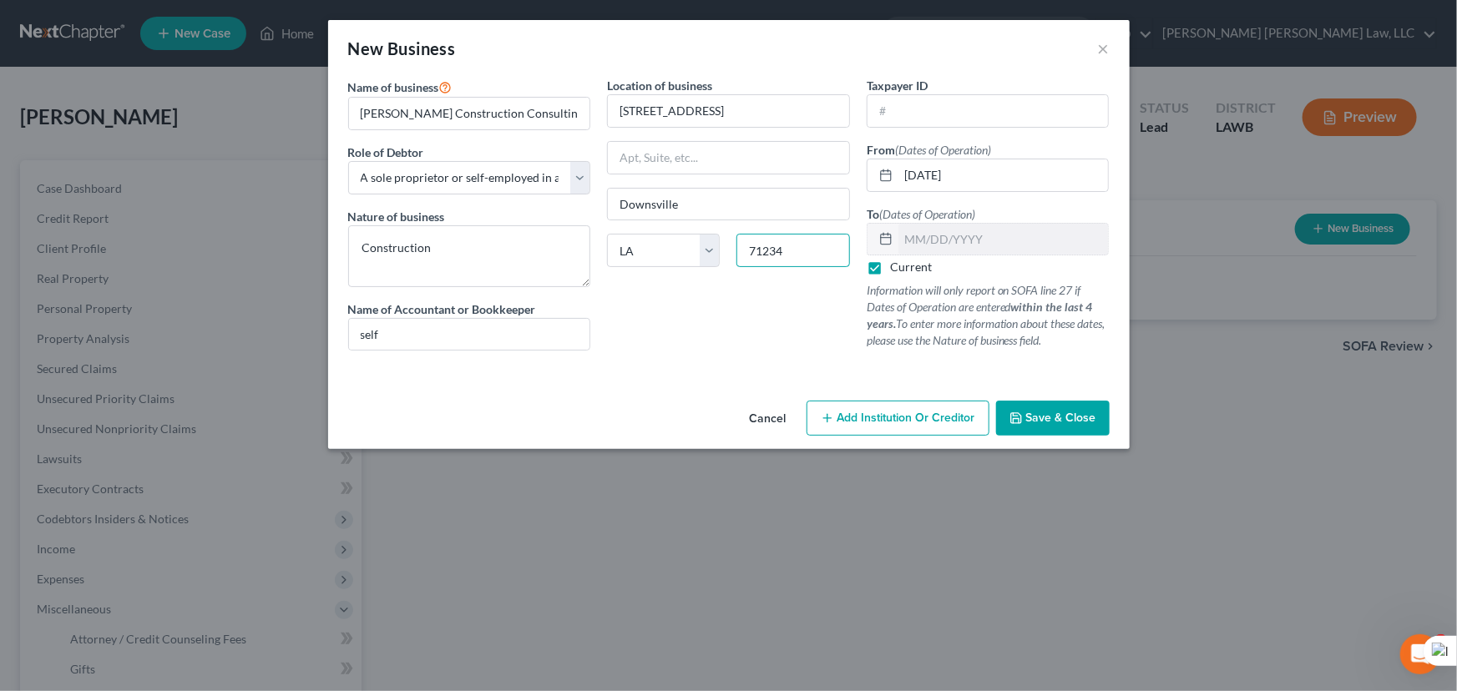
type input "71234"
click at [1070, 422] on span "Save & Close" at bounding box center [1061, 418] width 70 height 14
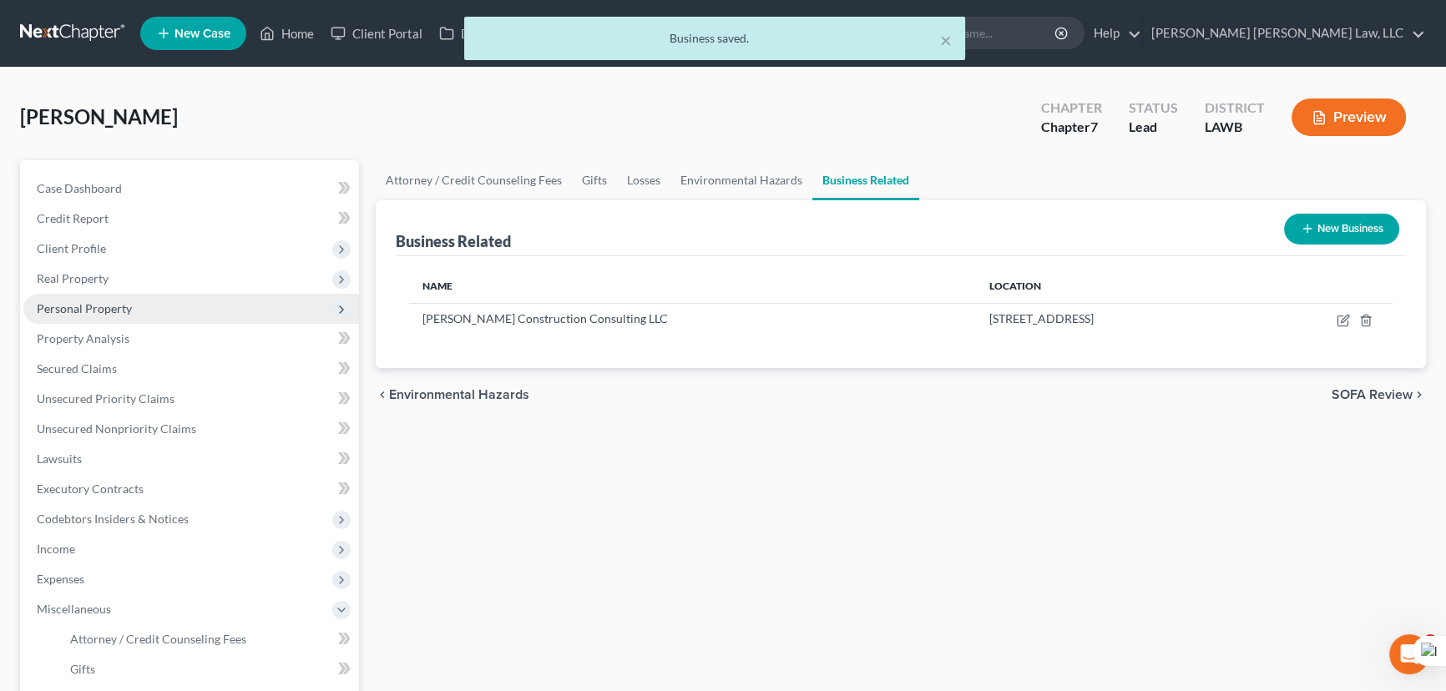
drag, startPoint x: 95, startPoint y: 244, endPoint x: 143, endPoint y: 309, distance: 80.6
click at [95, 244] on span "Client Profile" at bounding box center [71, 248] width 69 height 14
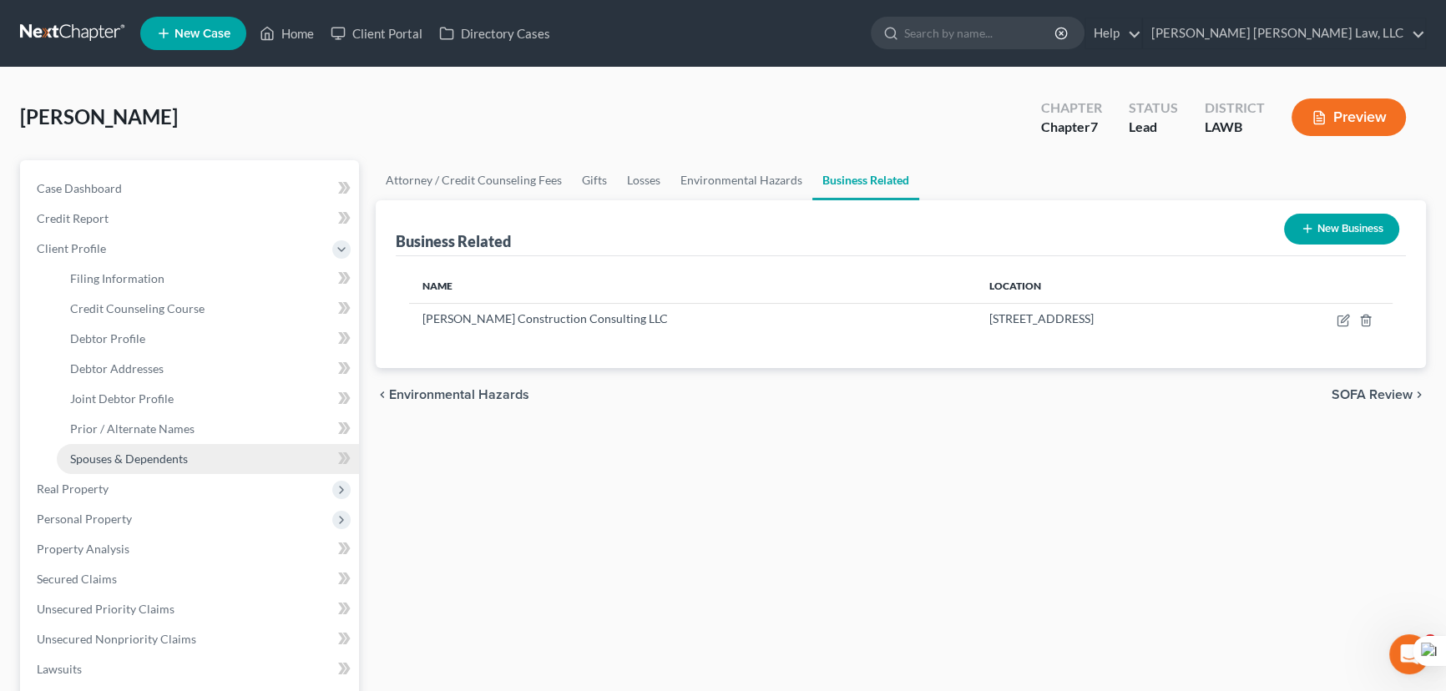
click at [172, 453] on span "Spouses & Dependents" at bounding box center [129, 459] width 118 height 14
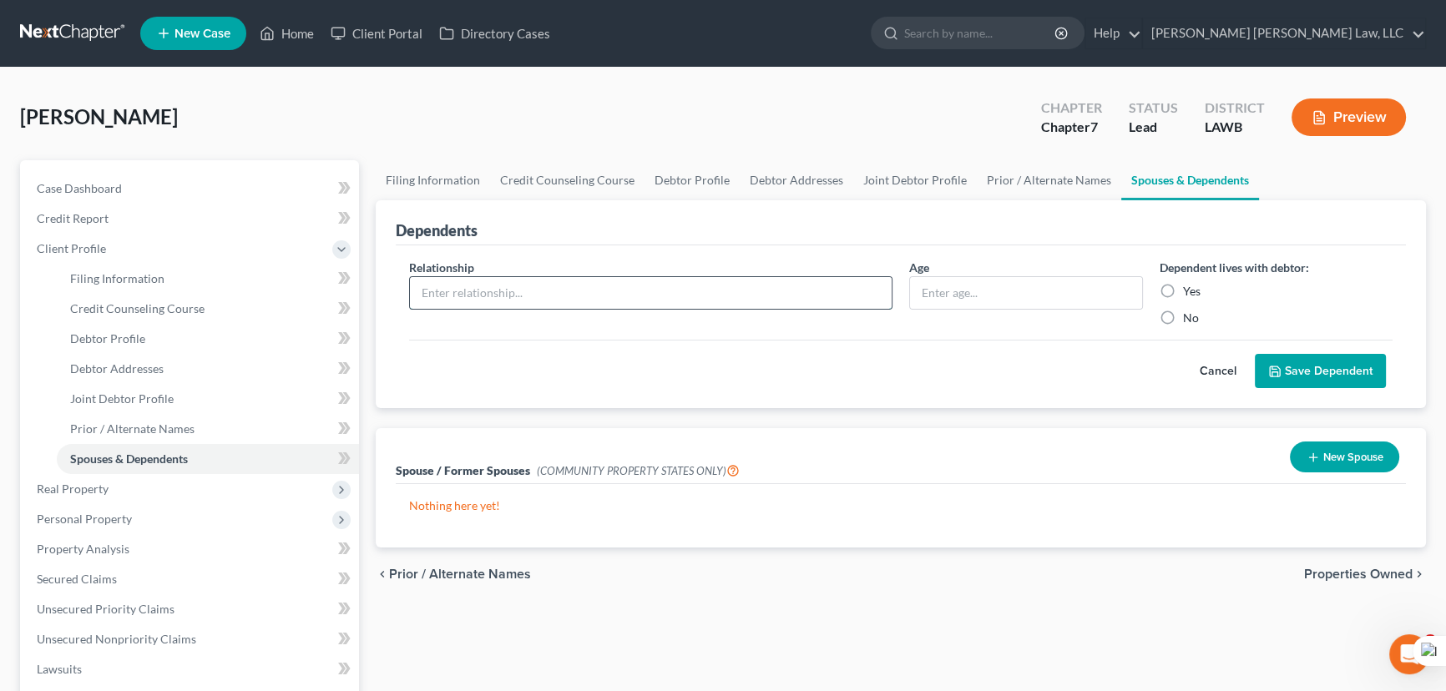
click at [602, 295] on input "text" at bounding box center [651, 293] width 482 height 32
type input "daughter"
type input "19"
click at [1183, 290] on label "Yes" at bounding box center [1192, 291] width 18 height 17
click at [1189, 290] on input "Yes" at bounding box center [1194, 288] width 11 height 11
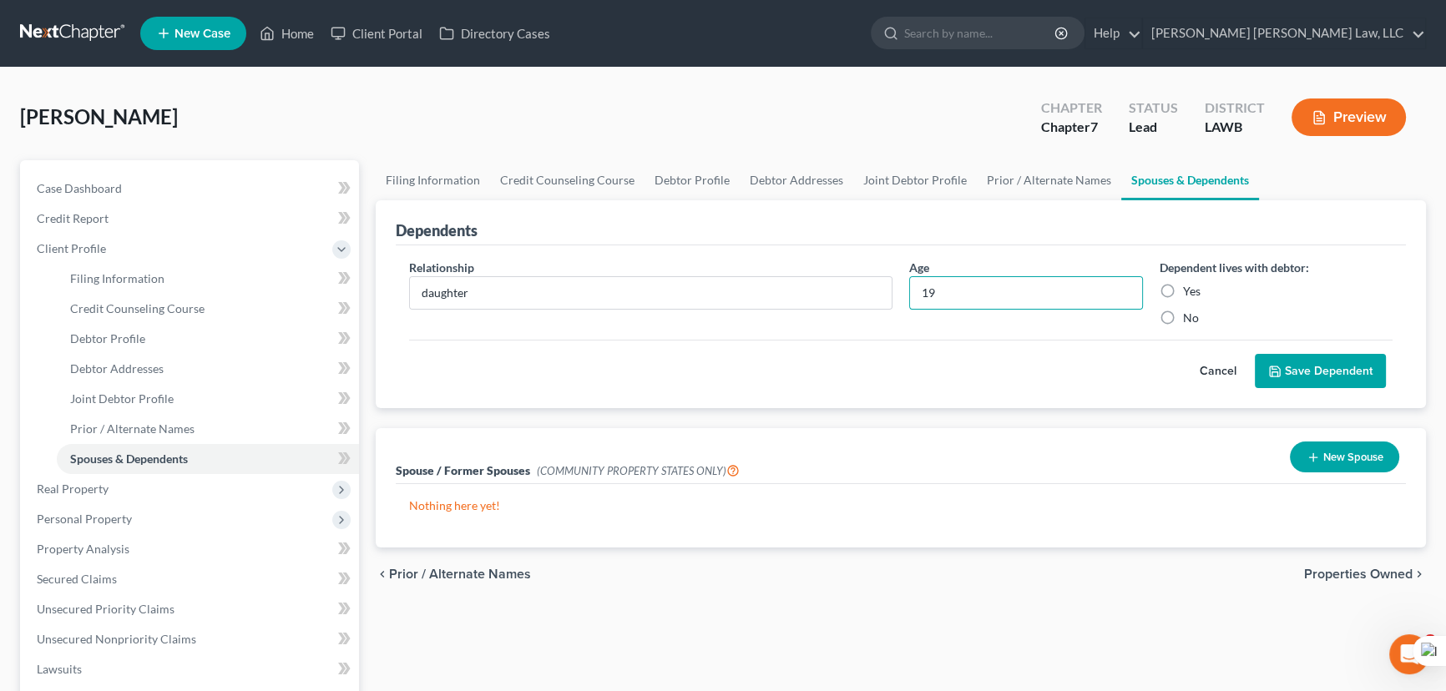
radio input "true"
click at [1318, 354] on button "Save Dependent" at bounding box center [1320, 371] width 131 height 35
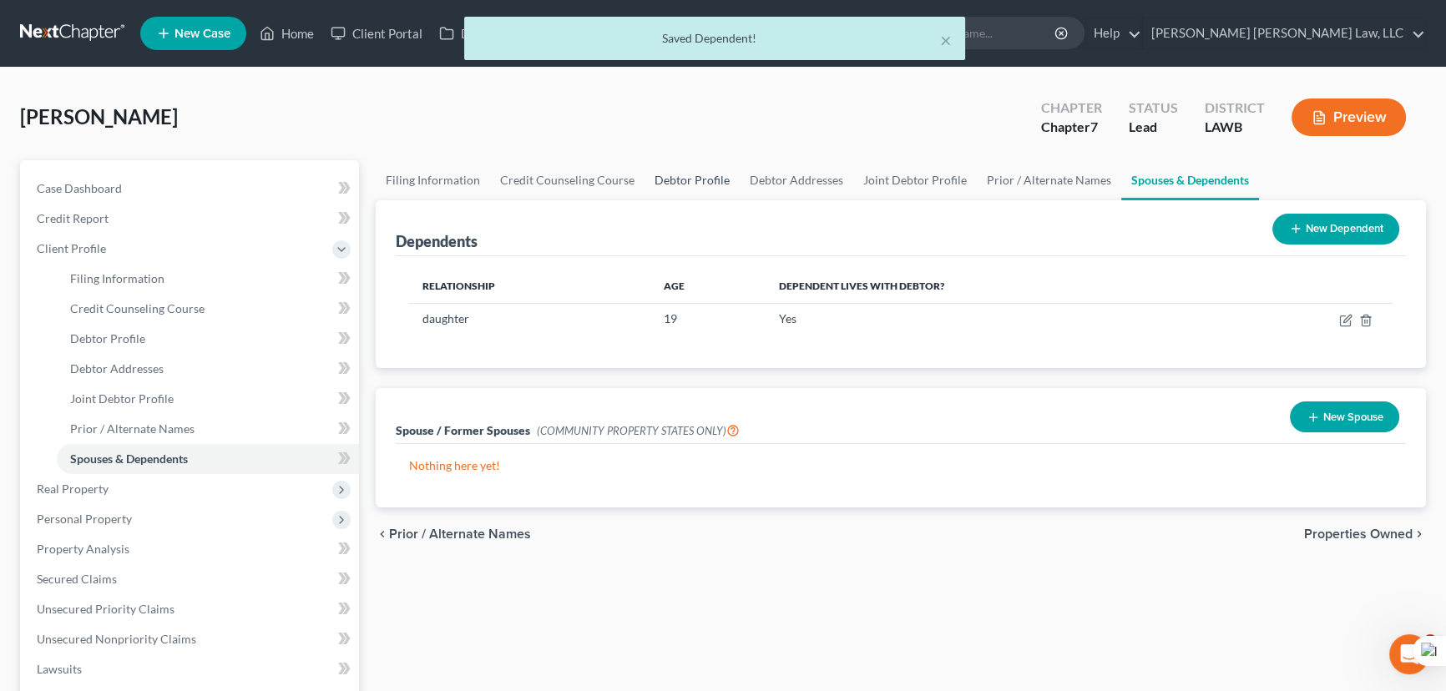
click at [719, 174] on link "Debtor Profile" at bounding box center [691, 180] width 95 height 40
select select "1"
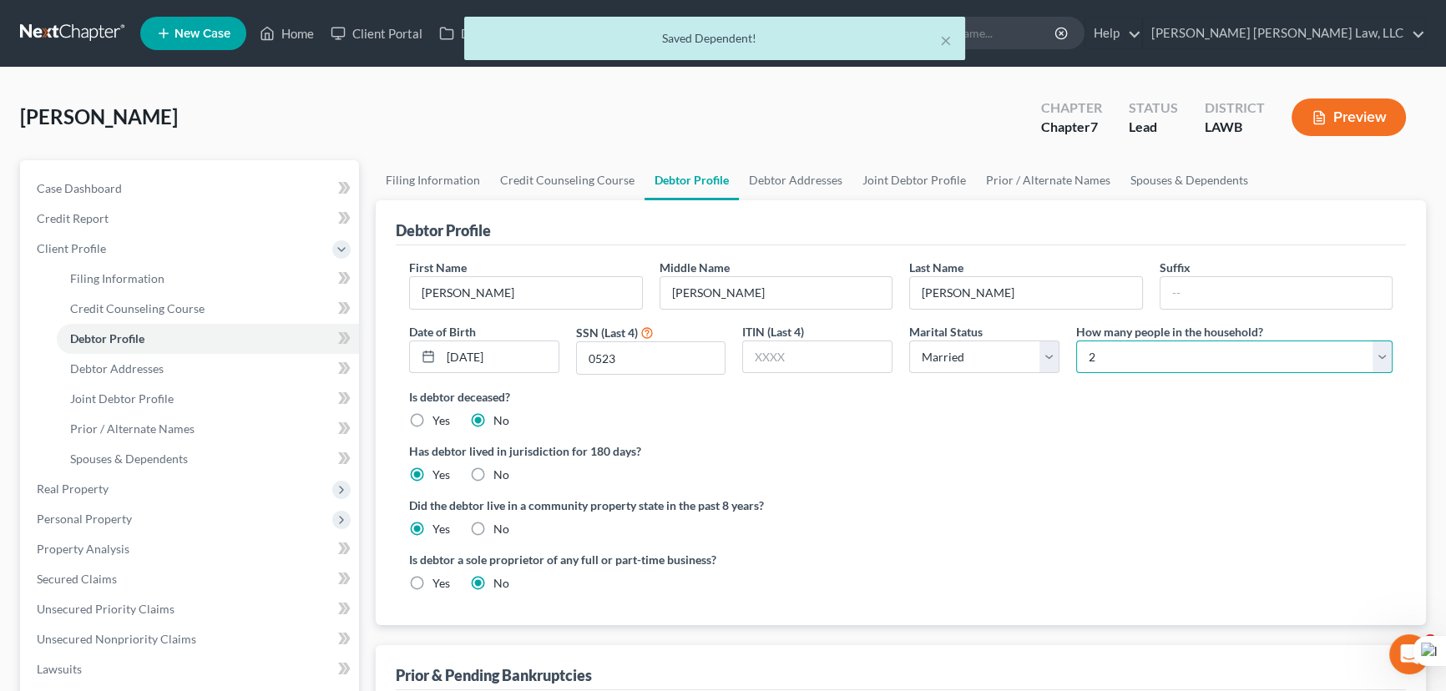
drag, startPoint x: 1128, startPoint y: 351, endPoint x: 1130, endPoint y: 381, distance: 29.3
click at [1128, 351] on select "Select 1 2 3 4 5 6 7 8 9 10 11 12 13 14 15 16 17 18 19 20" at bounding box center [1234, 357] width 316 height 33
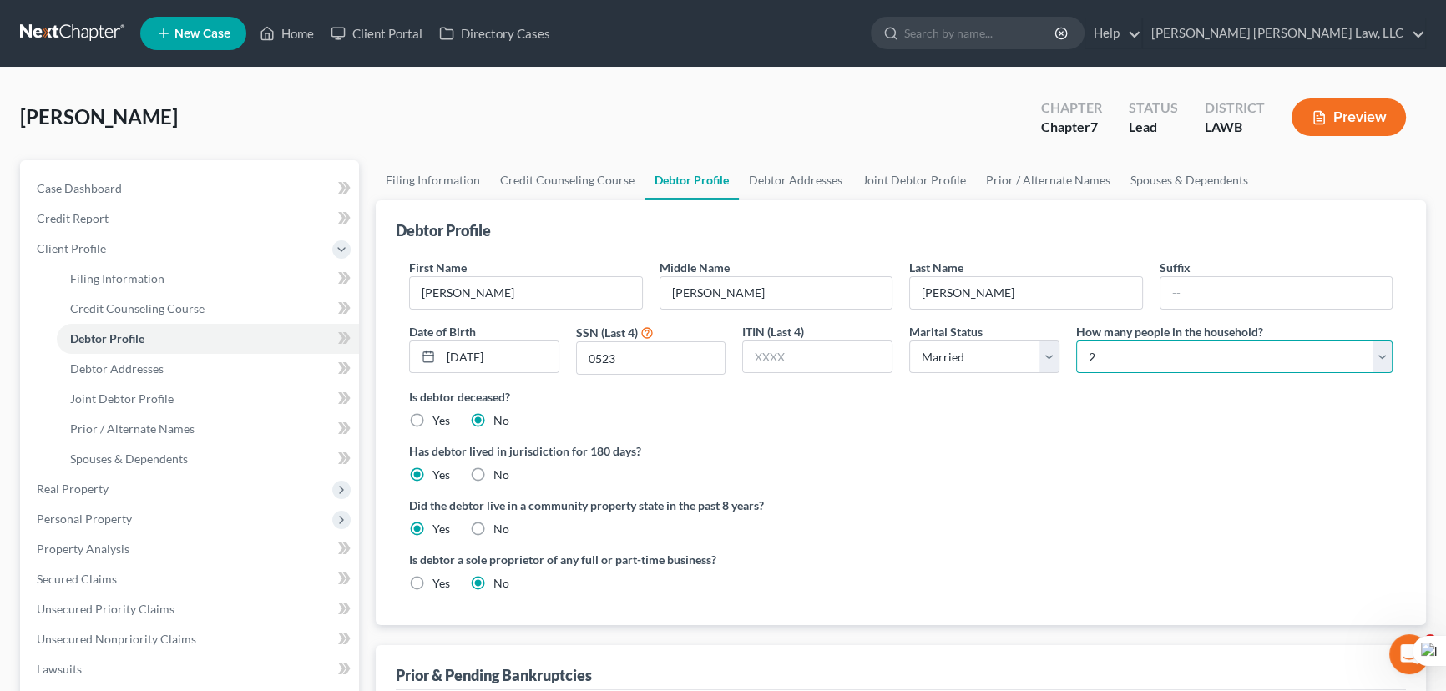
select select "8"
click at [1076, 341] on select "Select 1 2 3 4 5 6 7 8 9 10 11 12 13 14 15 16 17 18 19 20" at bounding box center [1234, 357] width 316 height 33
click at [1168, 180] on link "Spouses & Dependents" at bounding box center [1189, 180] width 138 height 40
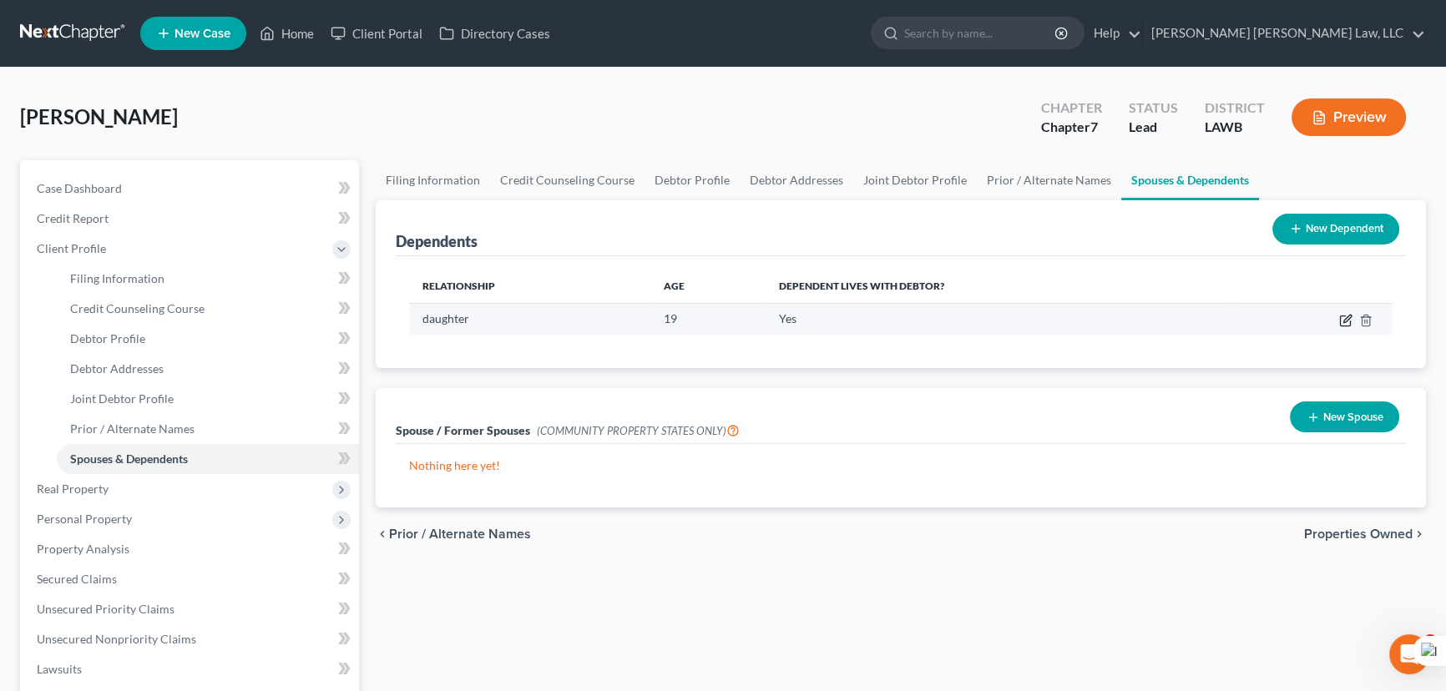
click at [1342, 316] on icon "button" at bounding box center [1345, 321] width 10 height 10
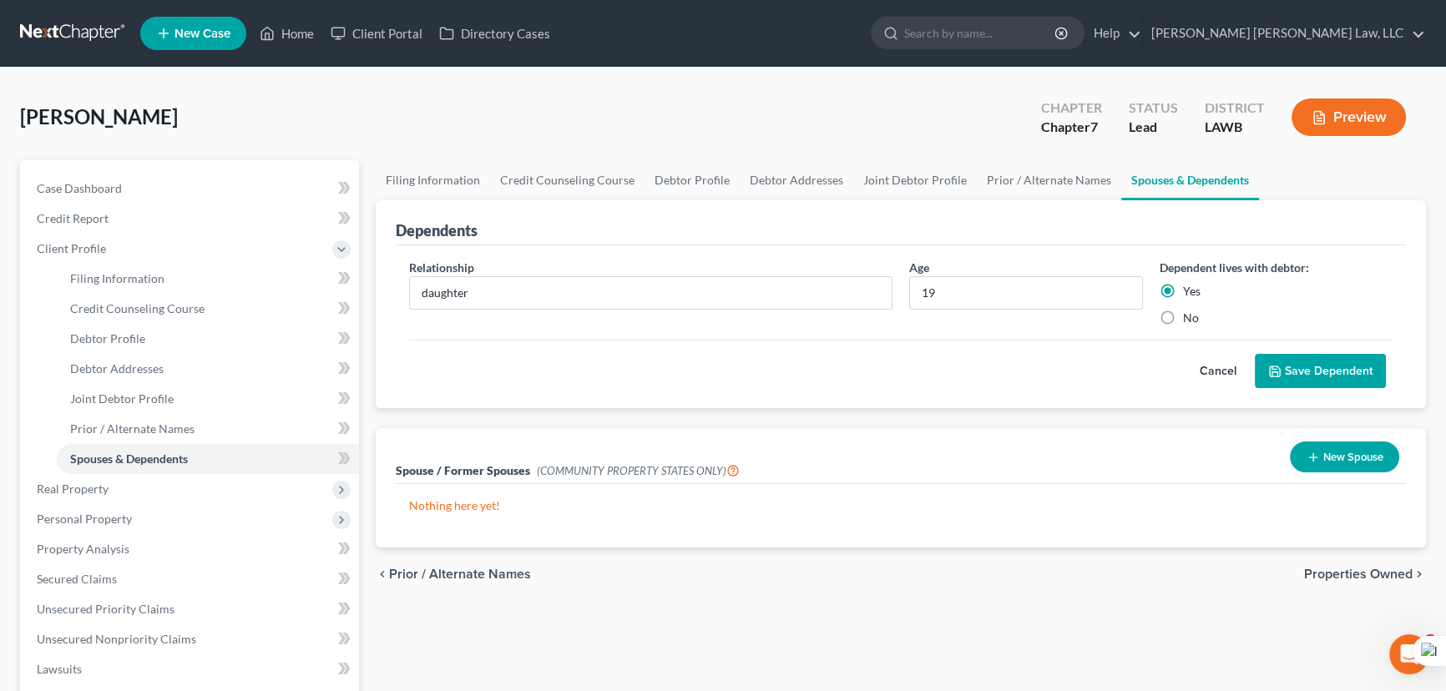
click at [1290, 361] on button "Save Dependent" at bounding box center [1320, 371] width 131 height 35
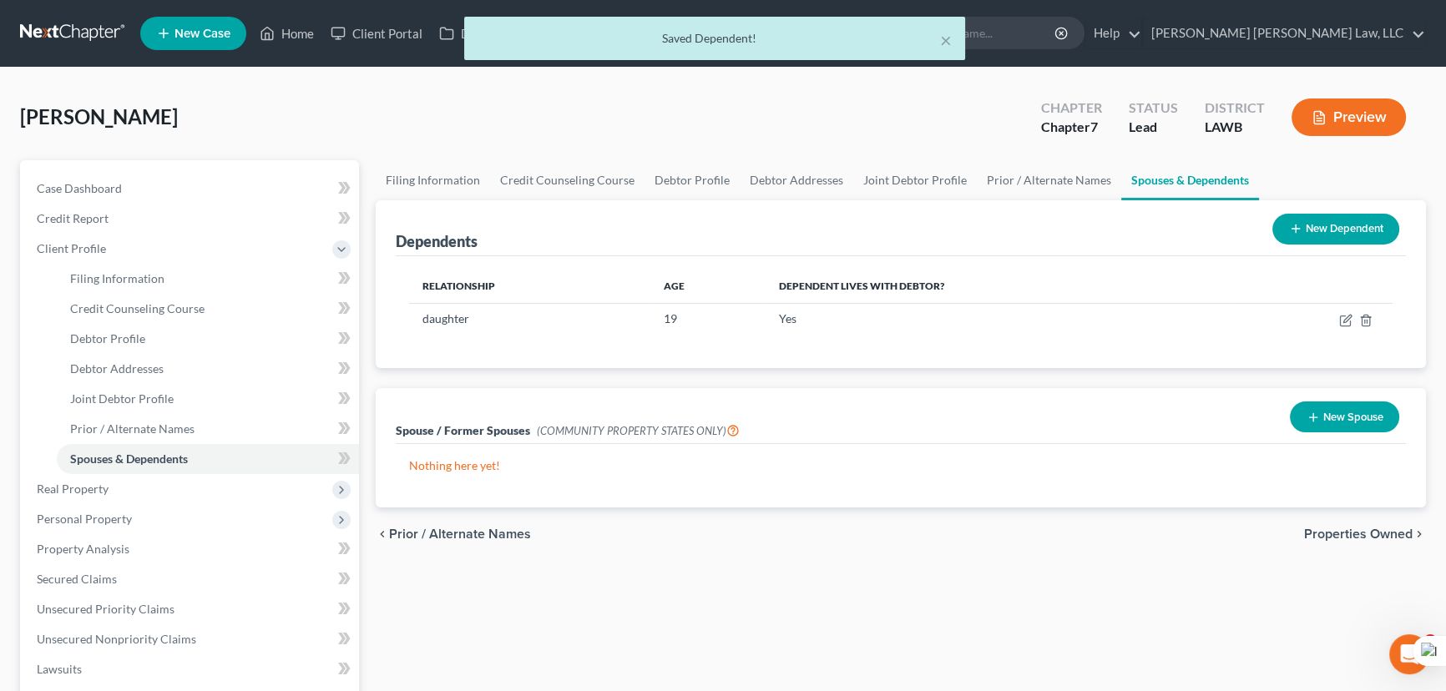
click at [1332, 224] on button "New Dependent" at bounding box center [1335, 229] width 127 height 31
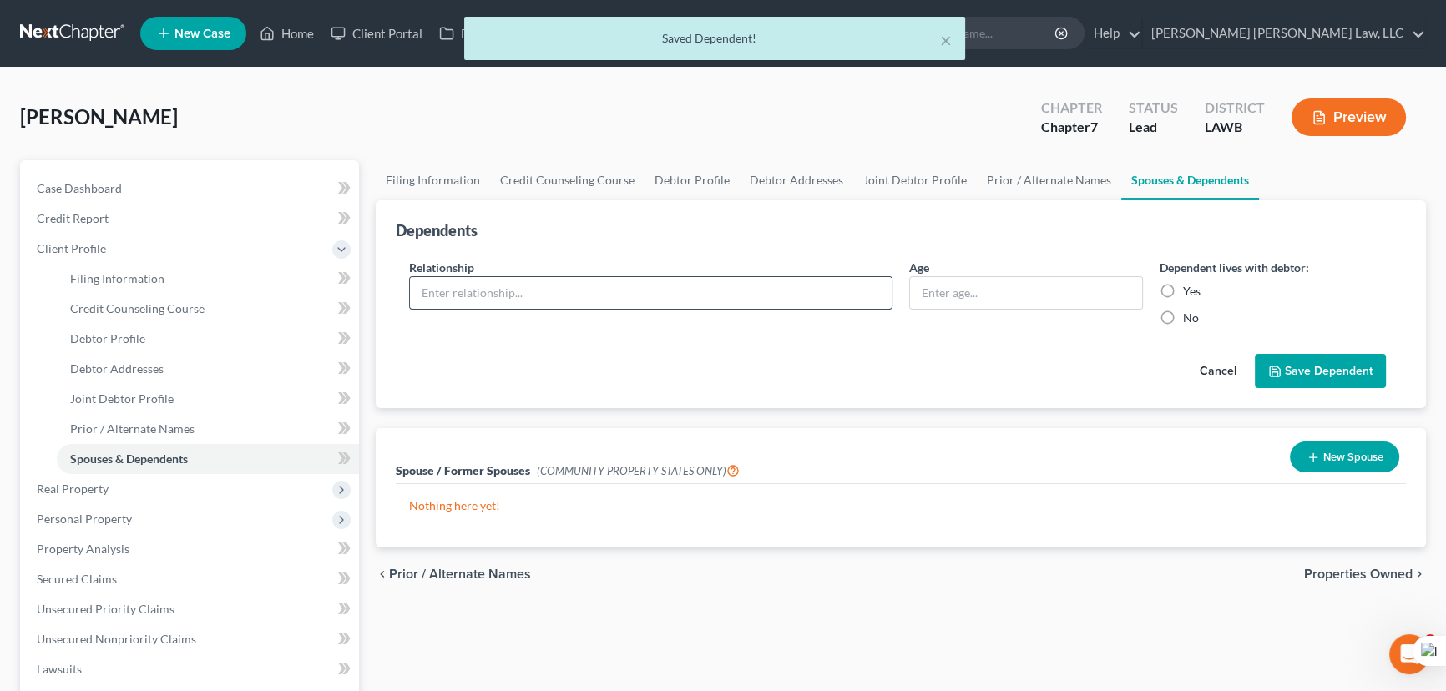
click at [600, 284] on input "text" at bounding box center [651, 293] width 482 height 32
type input "daughter"
type input "14"
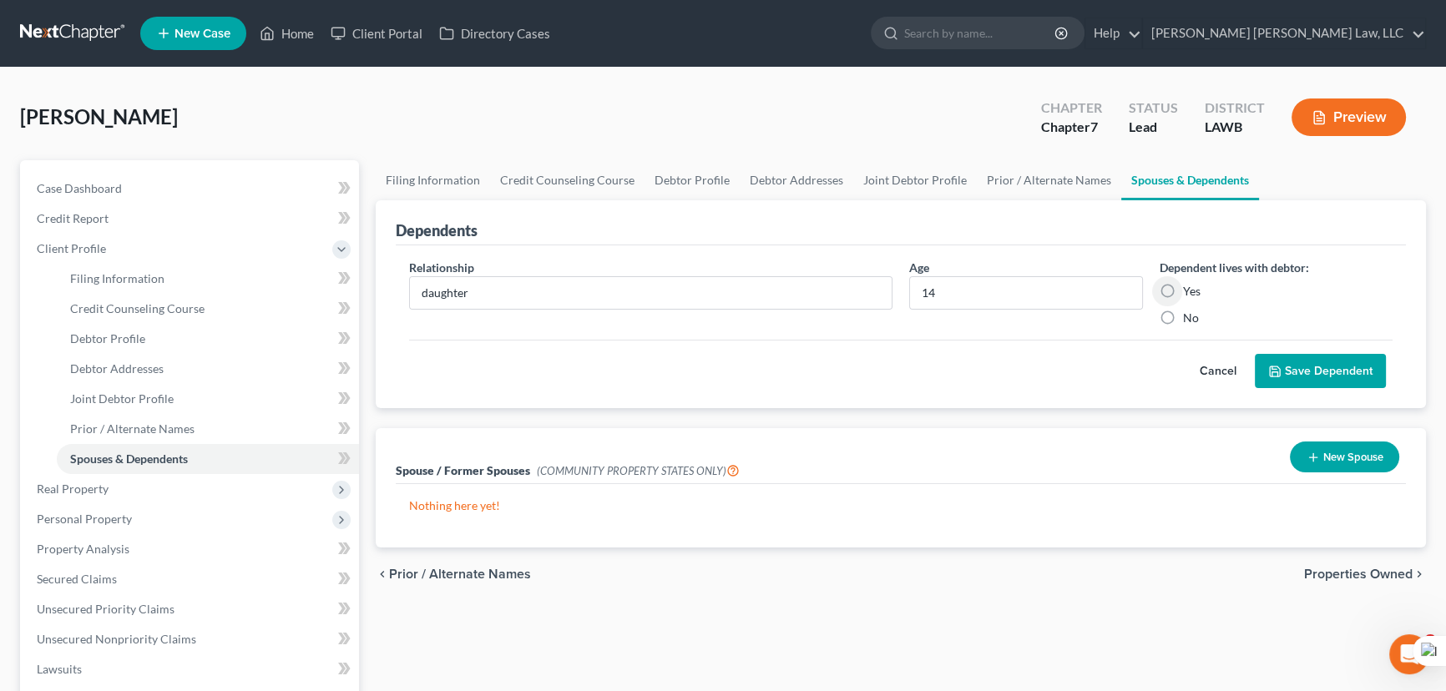
click at [1183, 289] on label "Yes" at bounding box center [1192, 291] width 18 height 17
click at [1189, 289] on input "Yes" at bounding box center [1194, 288] width 11 height 11
radio input "true"
click at [1278, 365] on icon "submit" at bounding box center [1274, 371] width 13 height 13
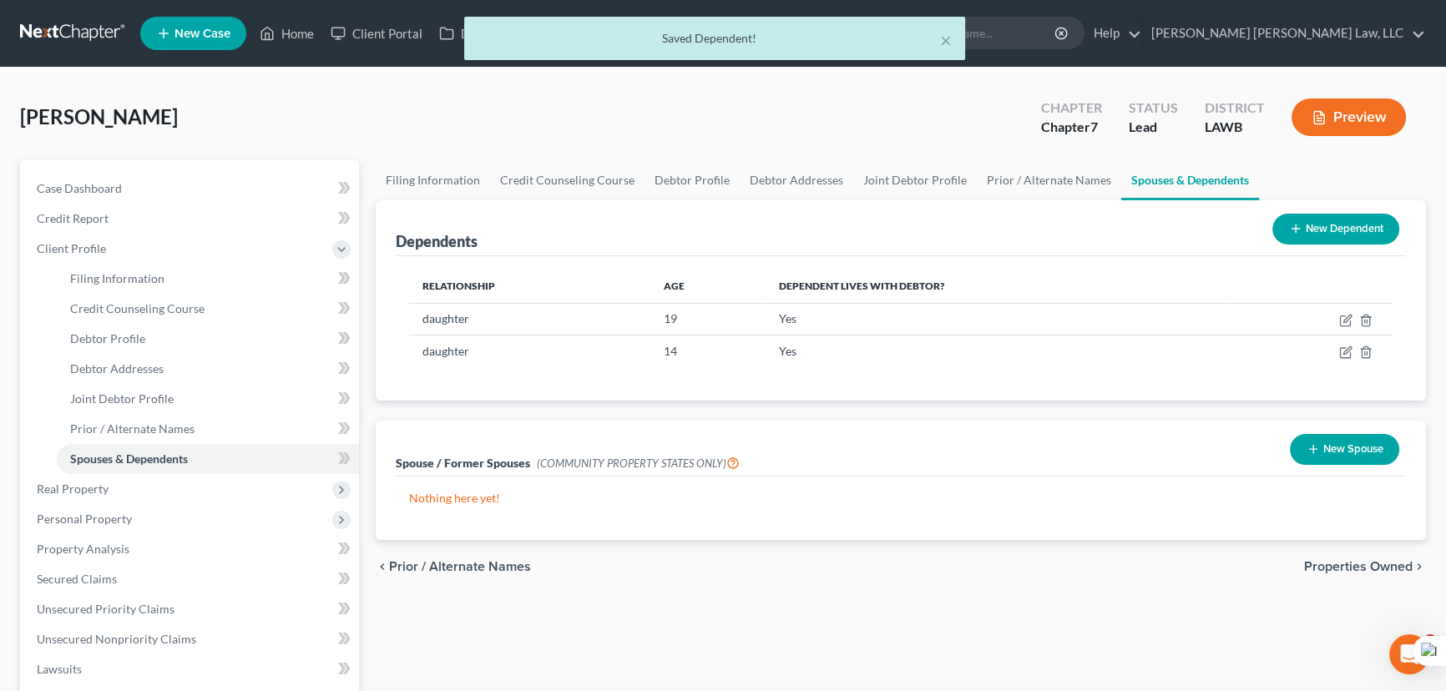
click at [1315, 222] on button "New Dependent" at bounding box center [1335, 229] width 127 height 31
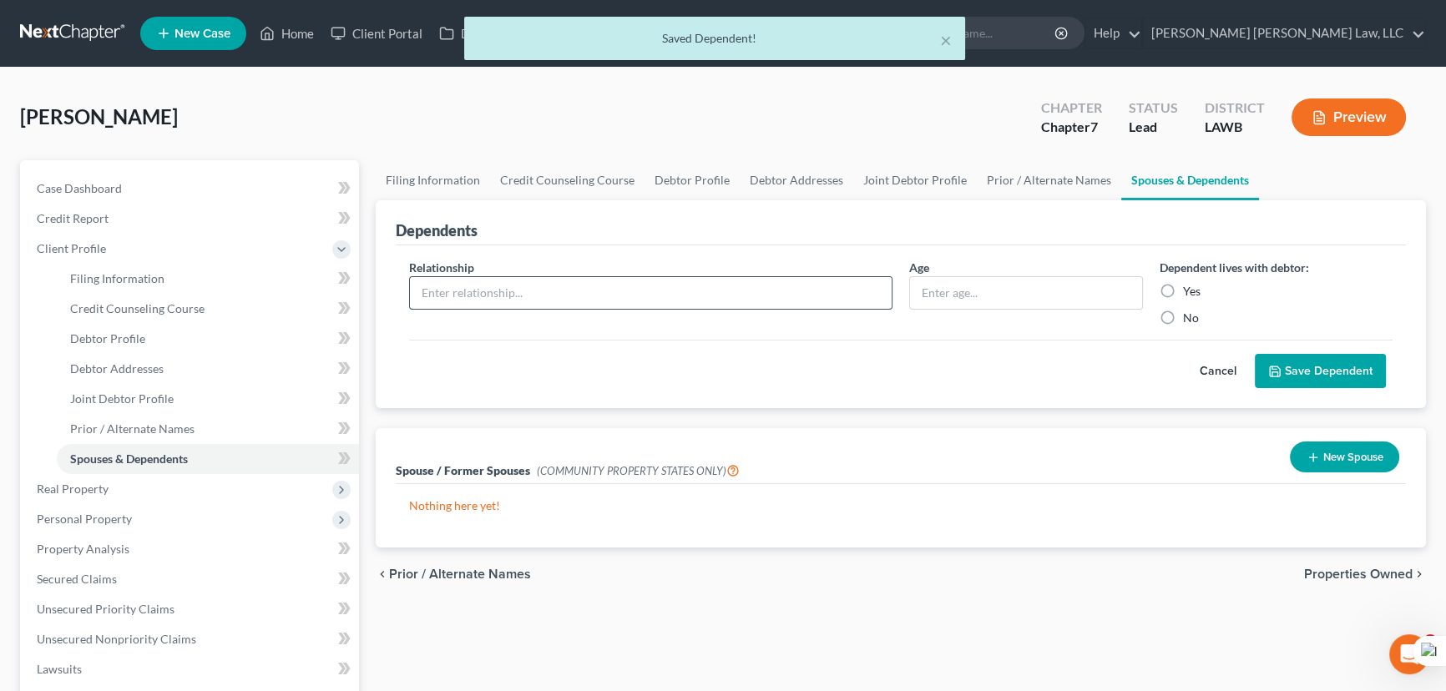
click at [579, 289] on input "text" at bounding box center [651, 293] width 482 height 32
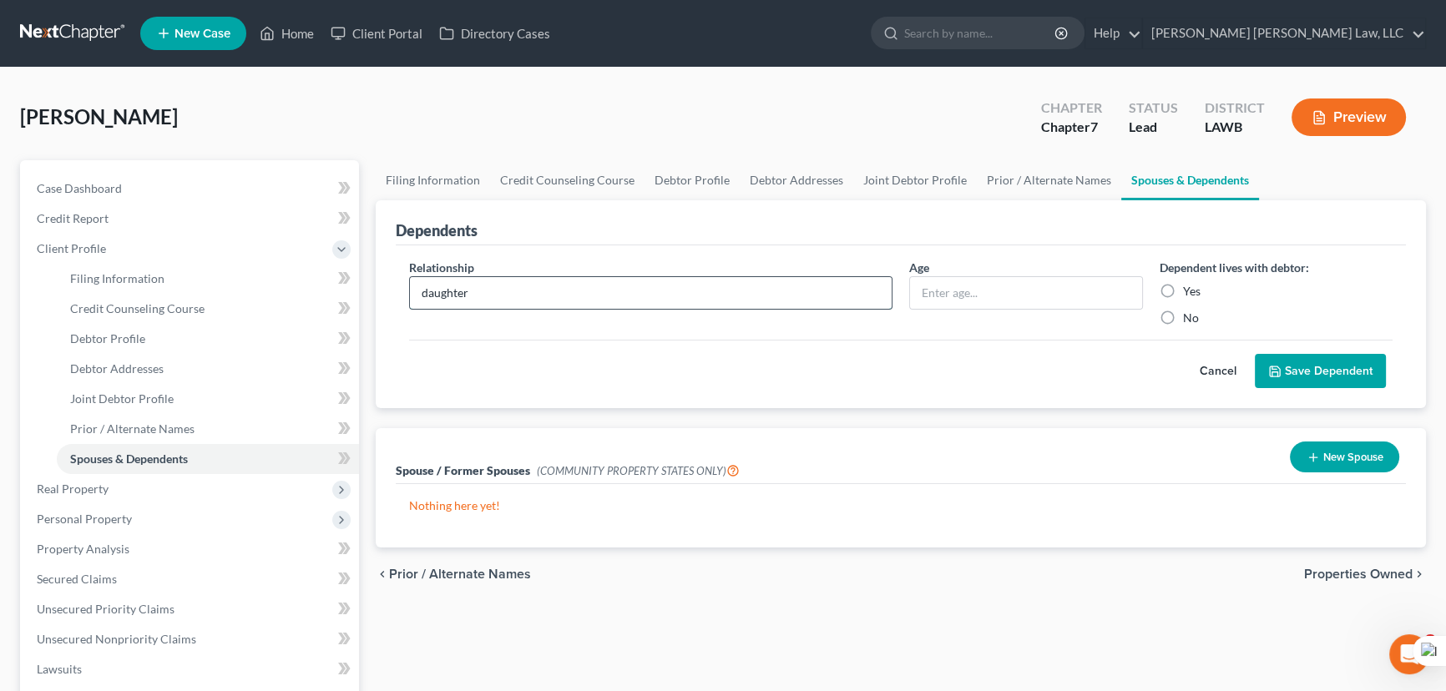
type input "daughter"
type input "6"
click at [1183, 289] on label "Yes" at bounding box center [1192, 291] width 18 height 17
click at [1189, 289] on input "Yes" at bounding box center [1194, 288] width 11 height 11
radio input "true"
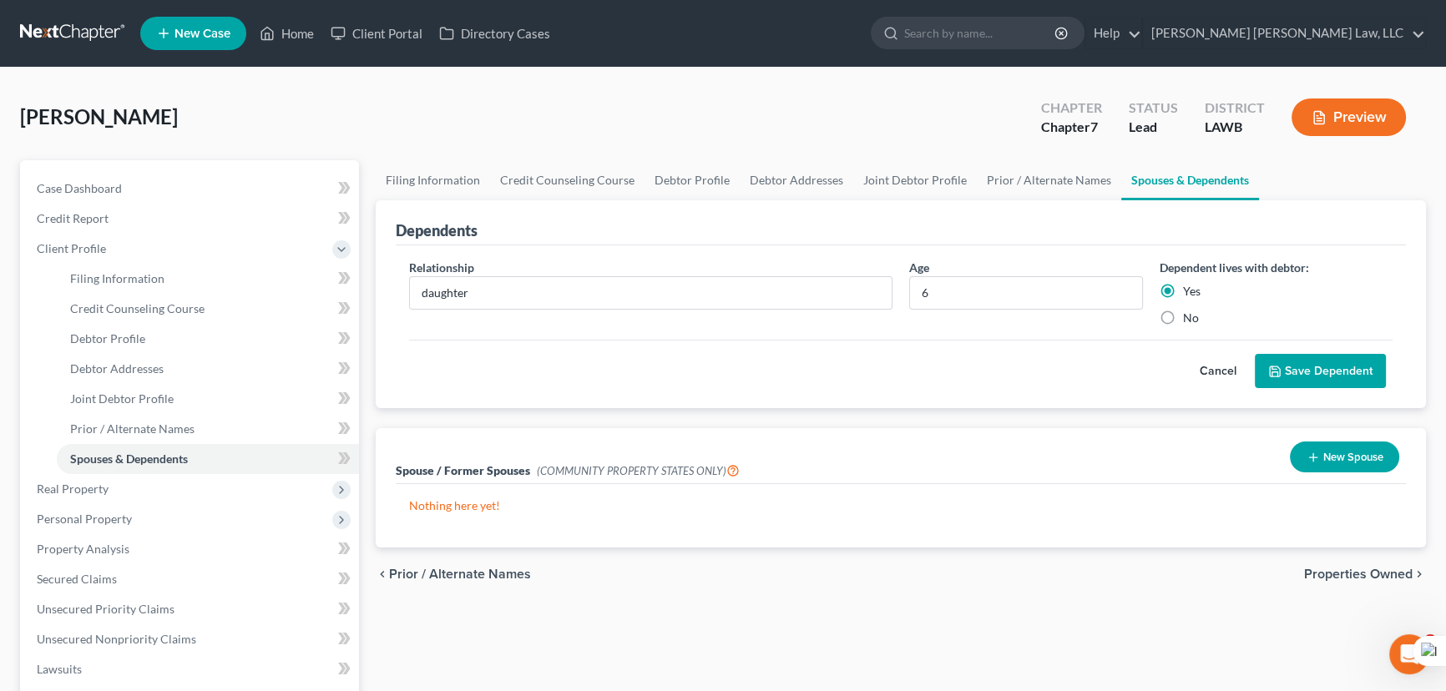
click at [1286, 370] on button "Save Dependent" at bounding box center [1320, 371] width 131 height 35
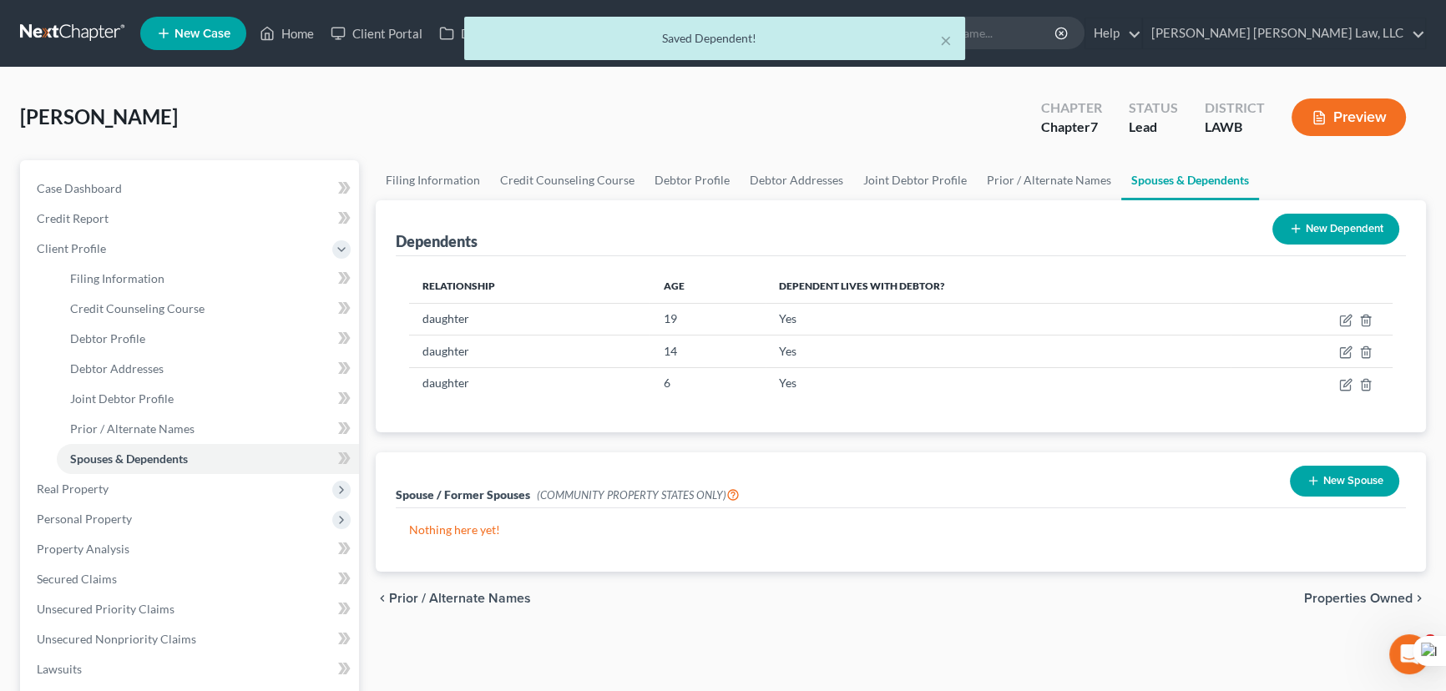
click at [1341, 214] on button "New Dependent" at bounding box center [1335, 229] width 127 height 31
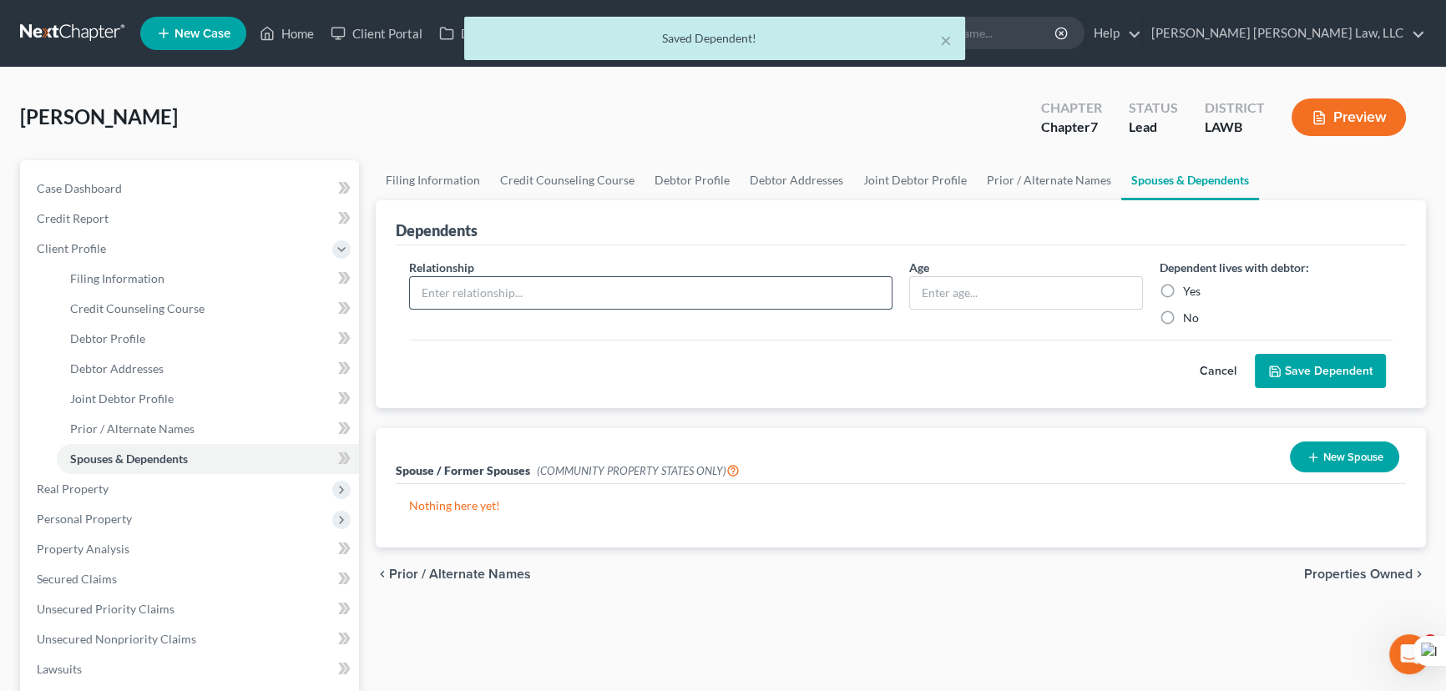
click at [557, 277] on input "text" at bounding box center [651, 293] width 482 height 32
type input "son"
type input "2"
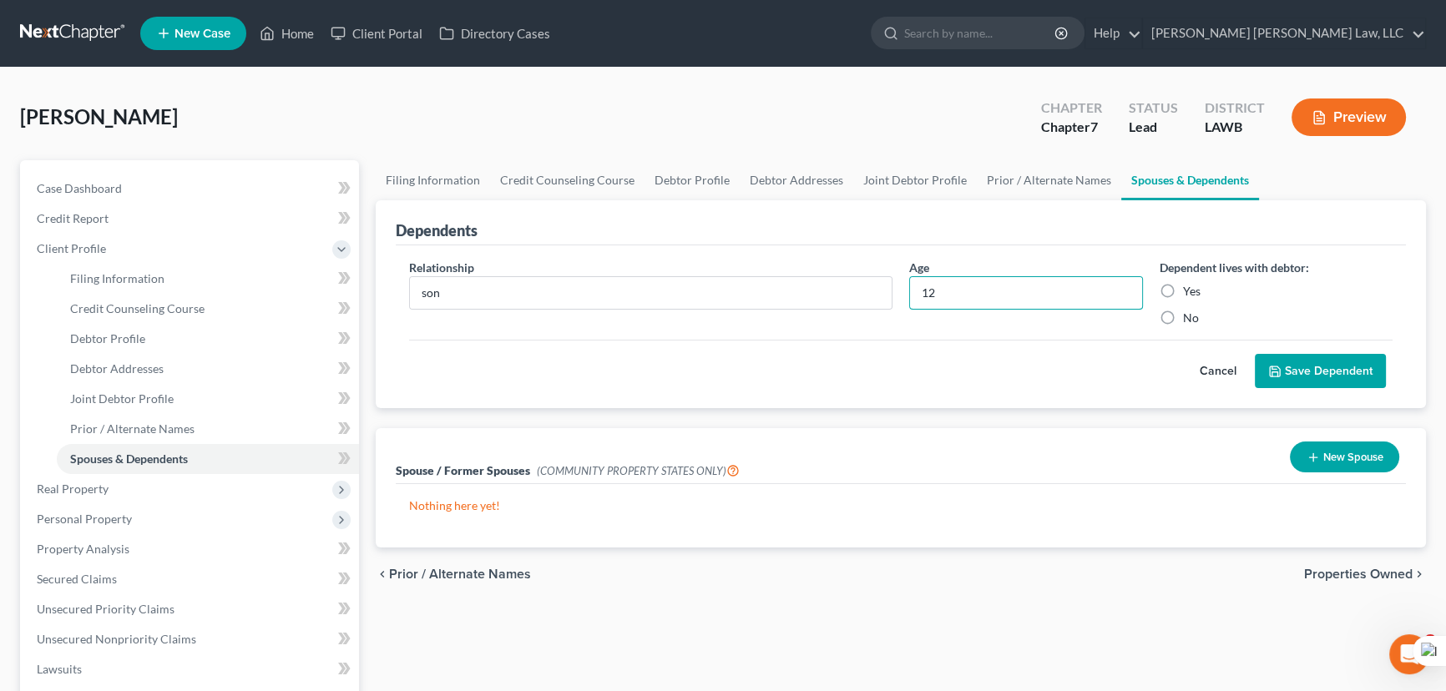
type input "12"
click at [1183, 288] on label "Yes" at bounding box center [1192, 291] width 18 height 17
click at [1189, 288] on input "Yes" at bounding box center [1194, 288] width 11 height 11
radio input "true"
click at [1300, 367] on button "Save Dependent" at bounding box center [1320, 371] width 131 height 35
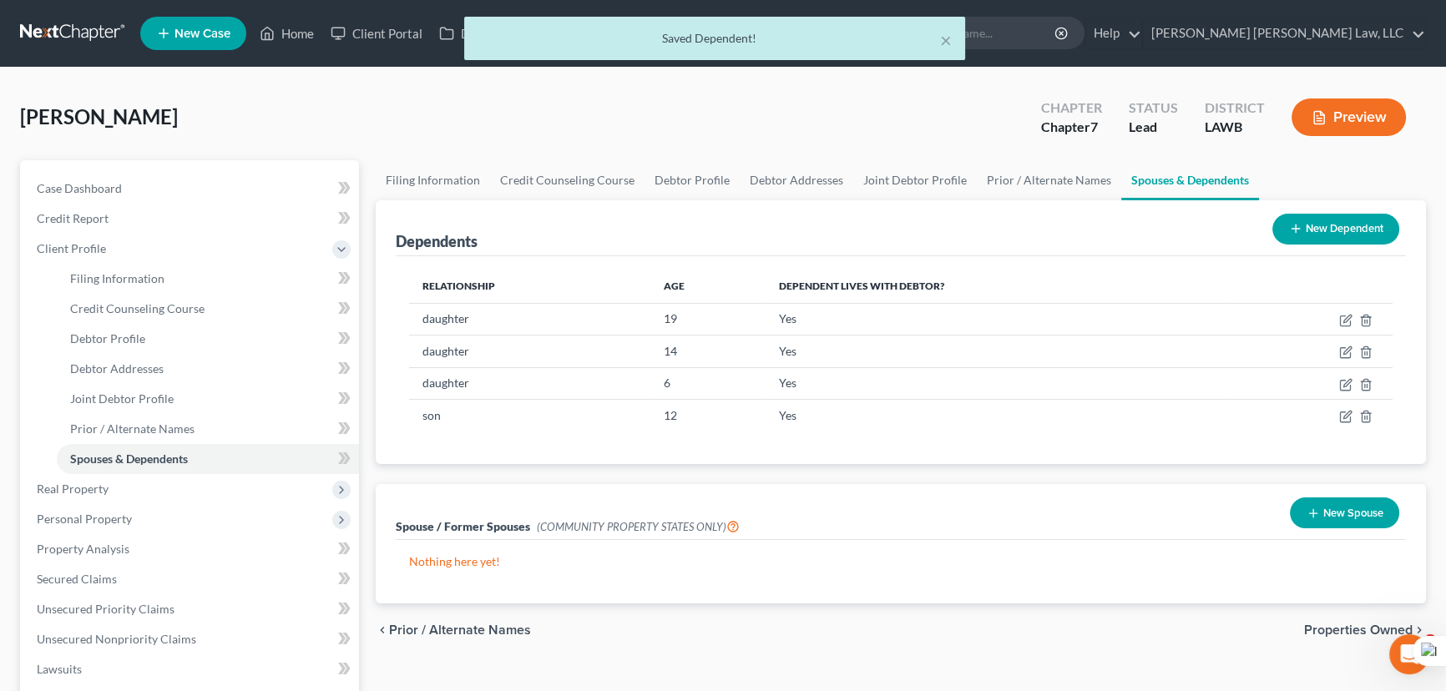
click at [1360, 225] on button "New Dependent" at bounding box center [1335, 229] width 127 height 31
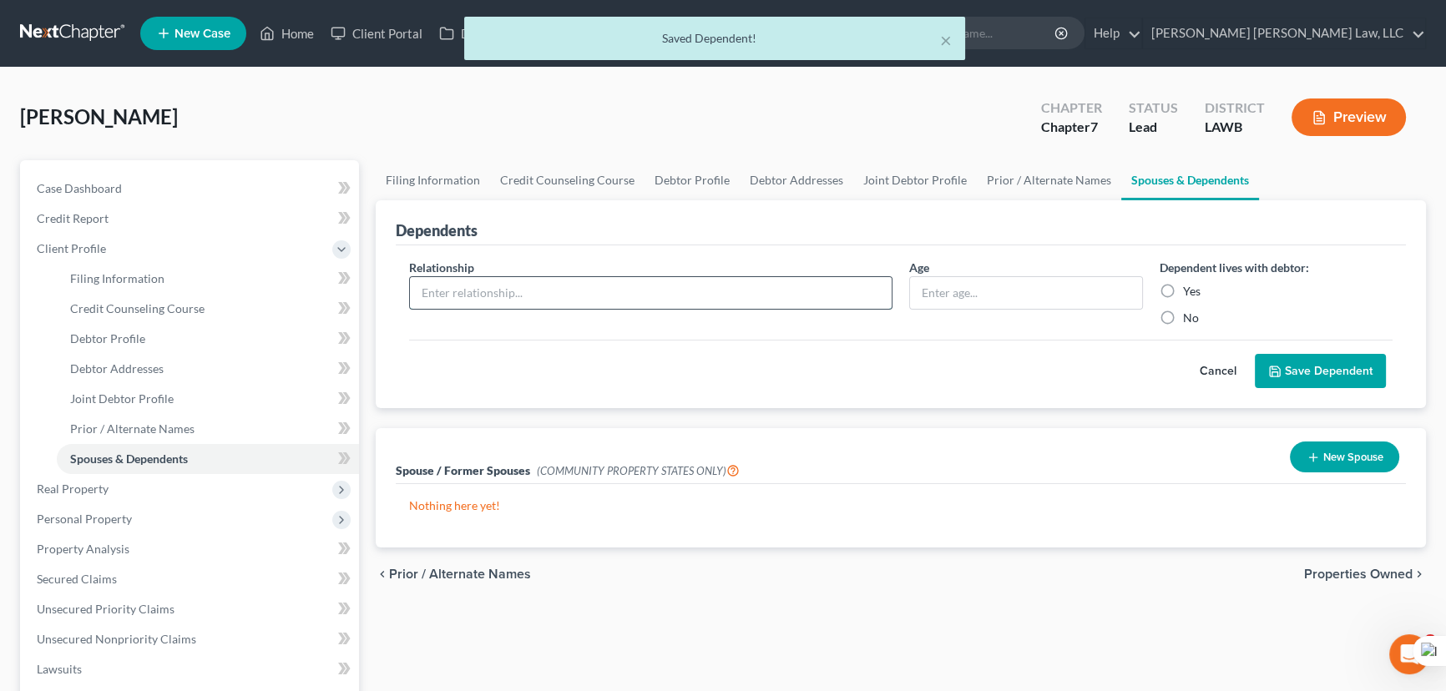
click at [633, 282] on input "text" at bounding box center [651, 293] width 482 height 32
type input "son"
type input "2"
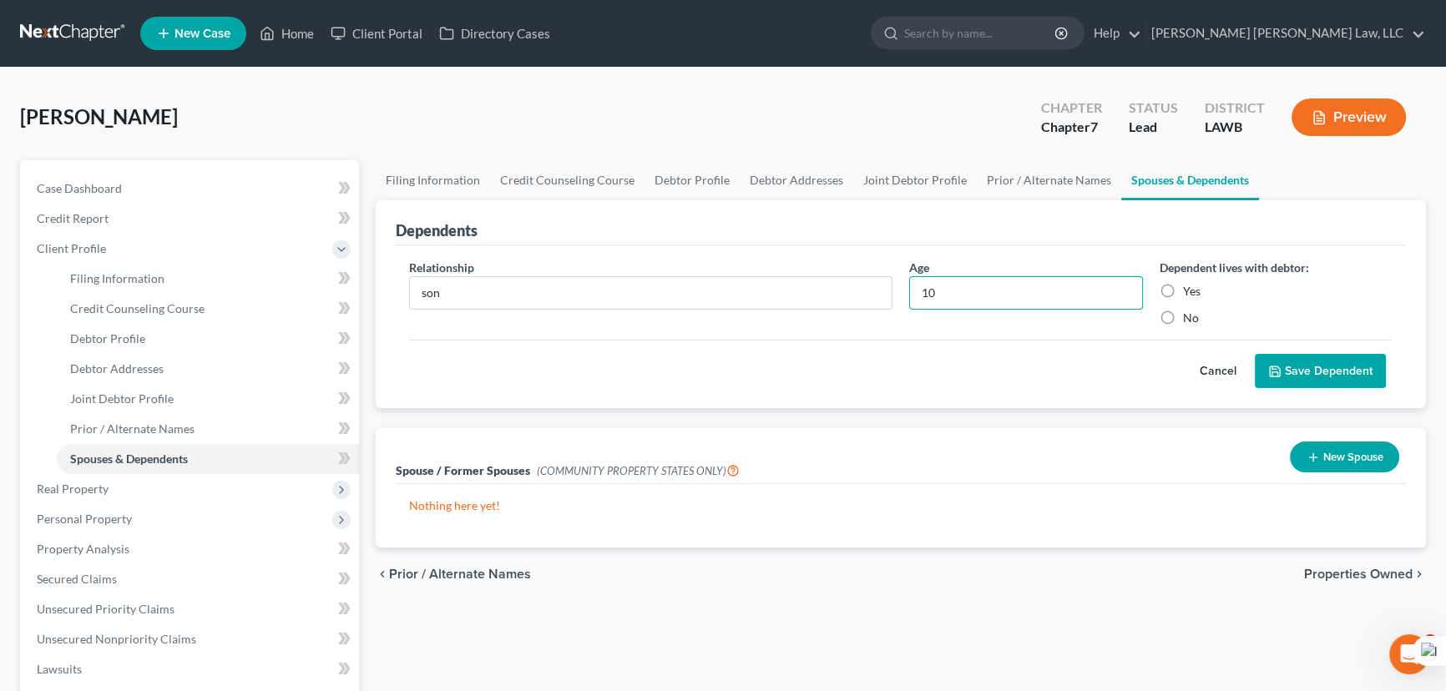
type input "10"
click at [1183, 285] on label "Yes" at bounding box center [1192, 291] width 18 height 17
click at [1189, 285] on input "Yes" at bounding box center [1194, 288] width 11 height 11
radio input "true"
click at [1306, 366] on button "Save Dependent" at bounding box center [1320, 371] width 131 height 35
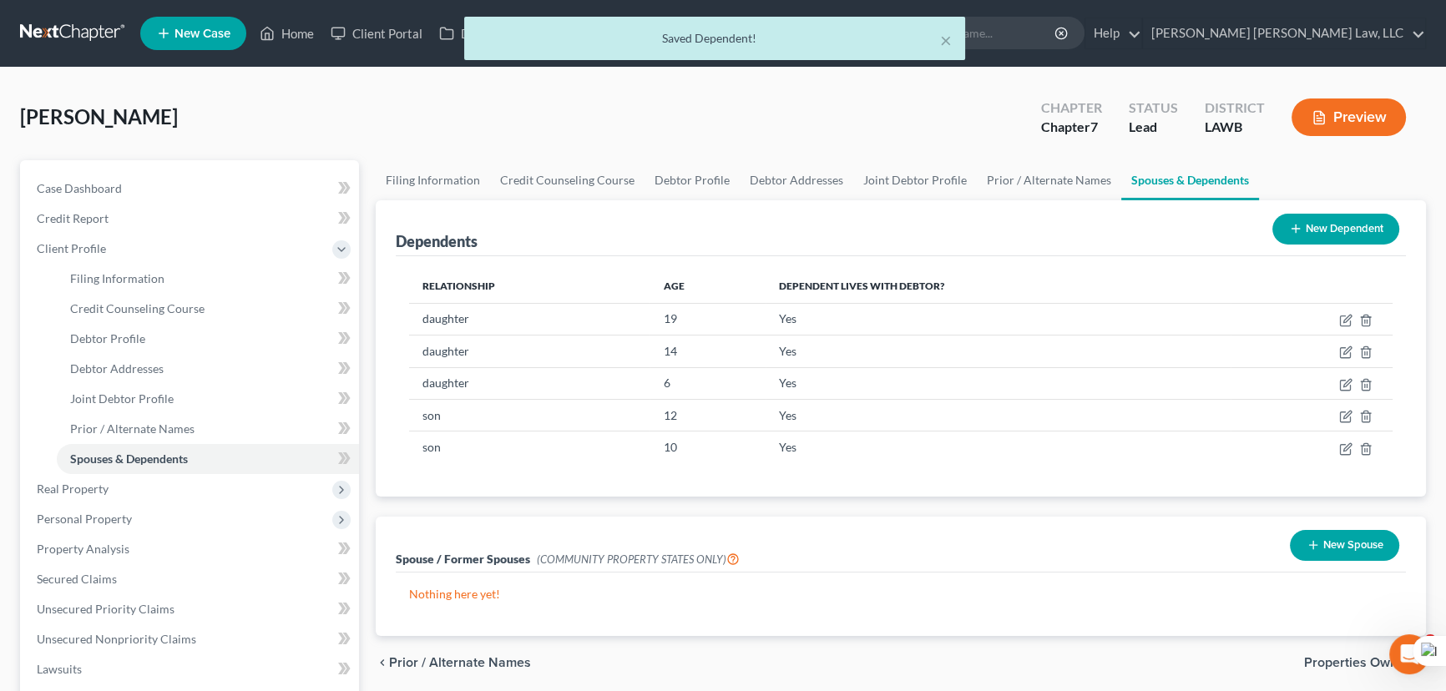
click at [1330, 235] on button "New Dependent" at bounding box center [1335, 229] width 127 height 31
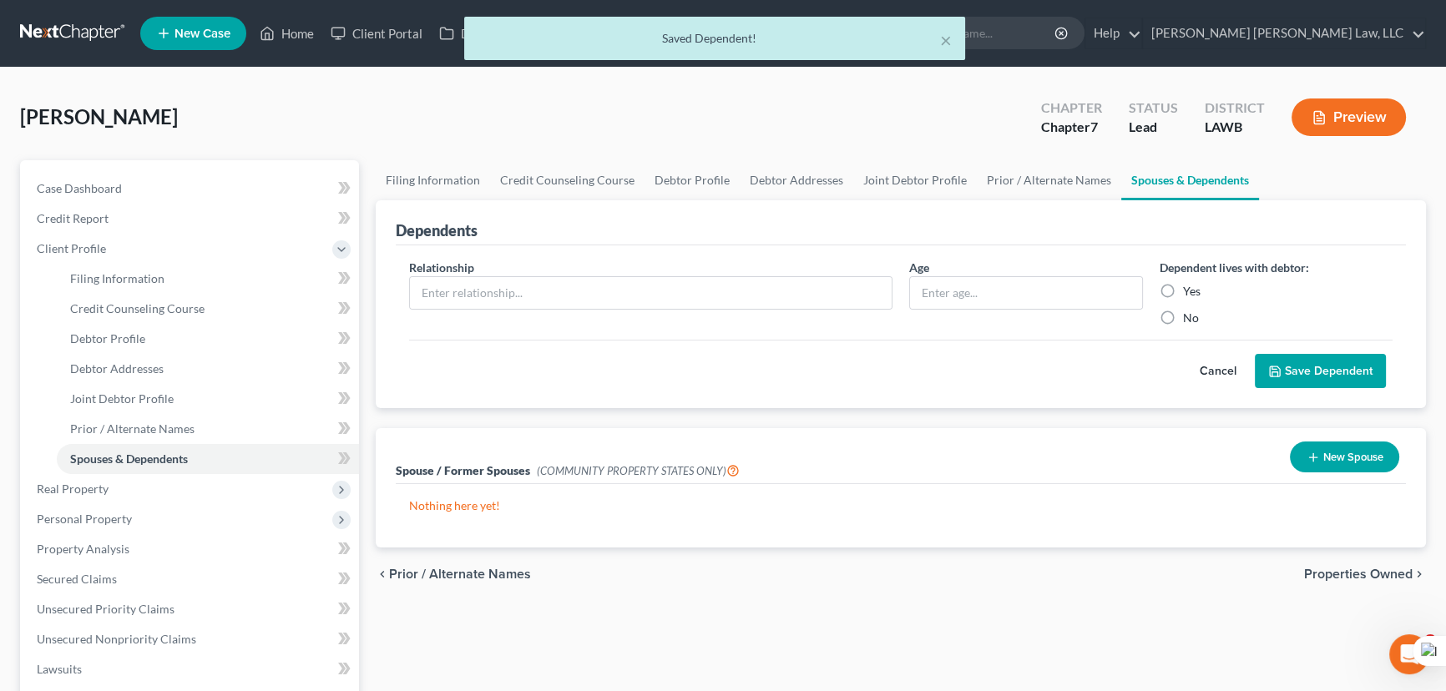
click at [466, 270] on span "Relationship" at bounding box center [441, 267] width 65 height 14
click at [476, 281] on input "text" at bounding box center [651, 293] width 482 height 32
type input "son"
type input "8"
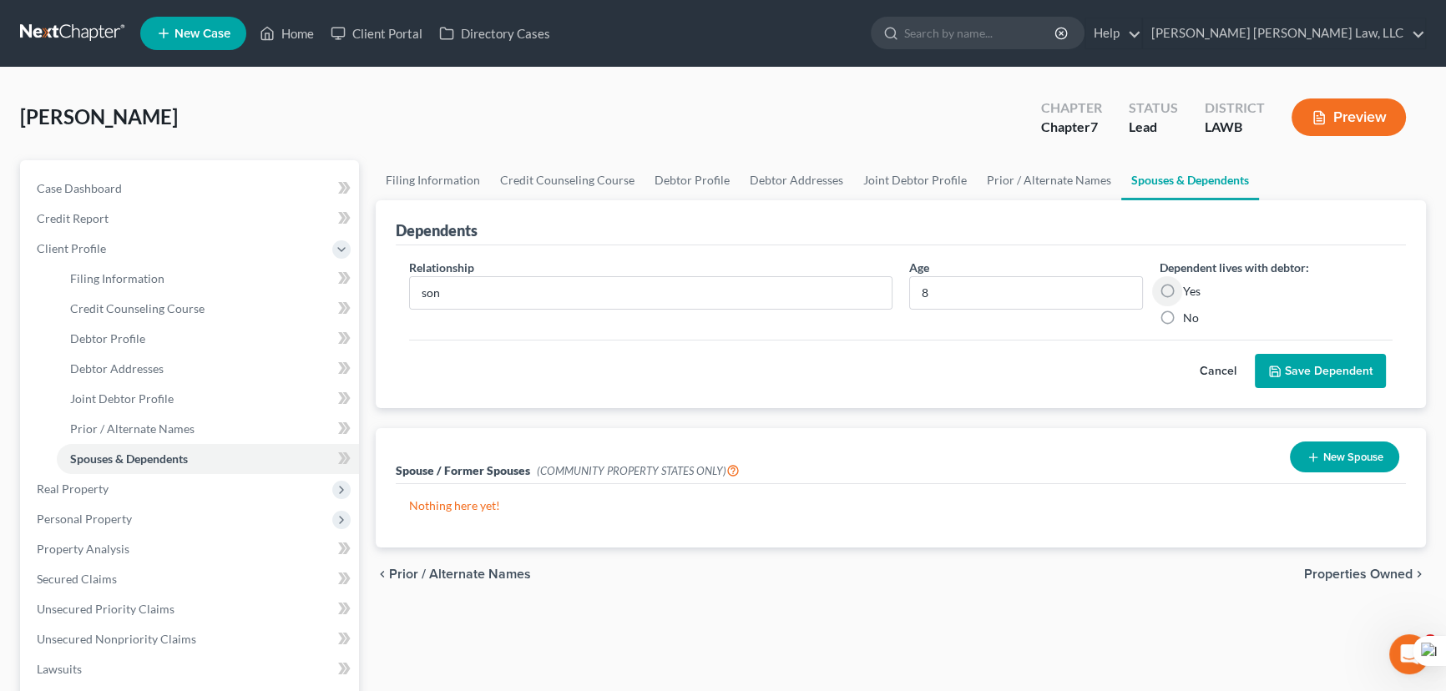
click at [1183, 291] on label "Yes" at bounding box center [1192, 291] width 18 height 17
click at [1189, 291] on input "Yes" at bounding box center [1194, 288] width 11 height 11
radio input "true"
click at [1333, 379] on button "Save Dependent" at bounding box center [1320, 371] width 131 height 35
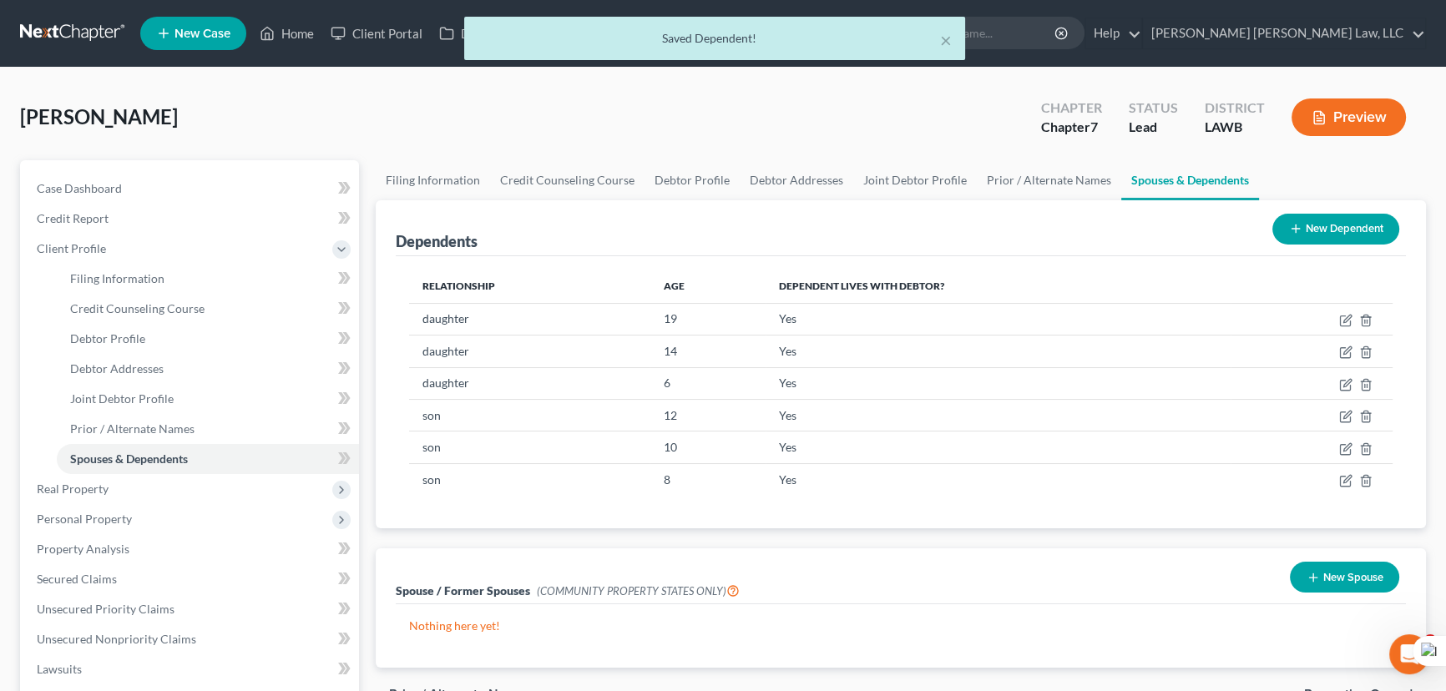
click at [1350, 224] on button "New Dependent" at bounding box center [1335, 229] width 127 height 31
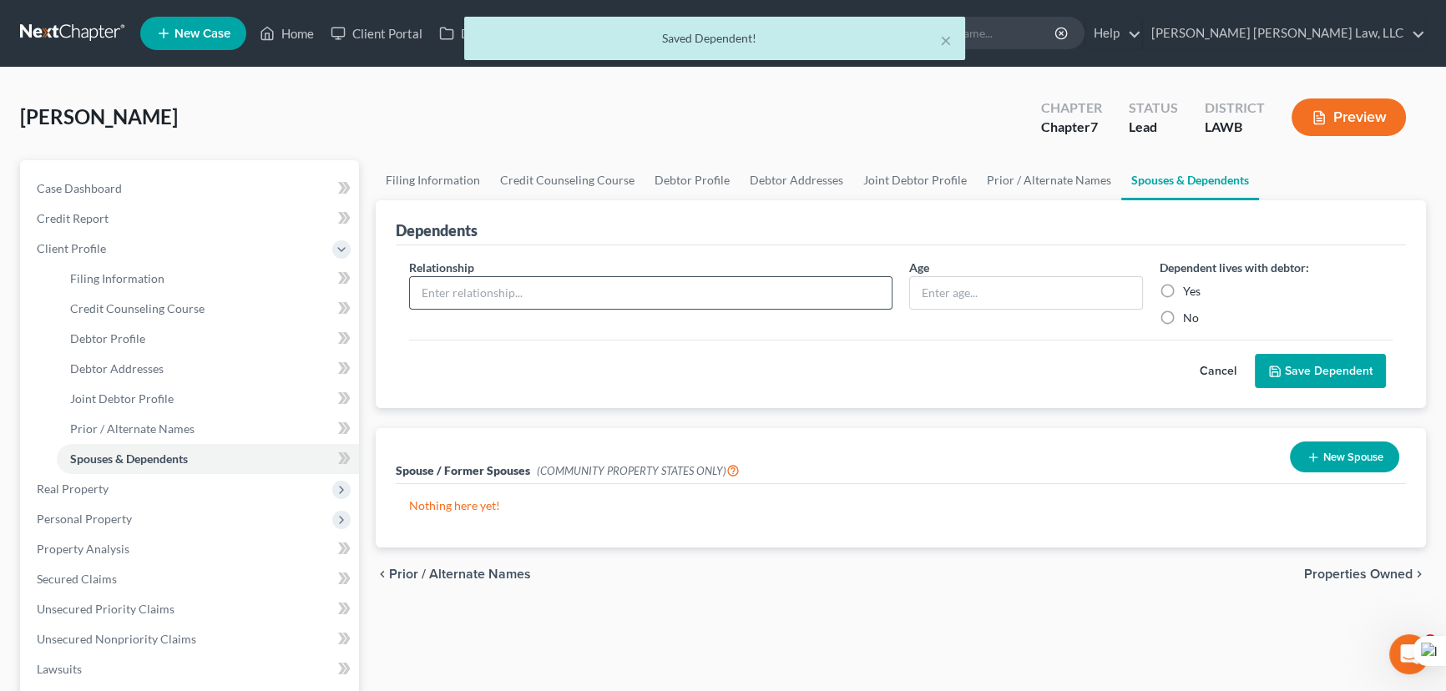
click at [609, 277] on input "text" at bounding box center [651, 293] width 482 height 32
type input "son"
type input "3"
click at [1183, 288] on label "Yes" at bounding box center [1192, 291] width 18 height 17
click at [1189, 288] on input "Yes" at bounding box center [1194, 288] width 11 height 11
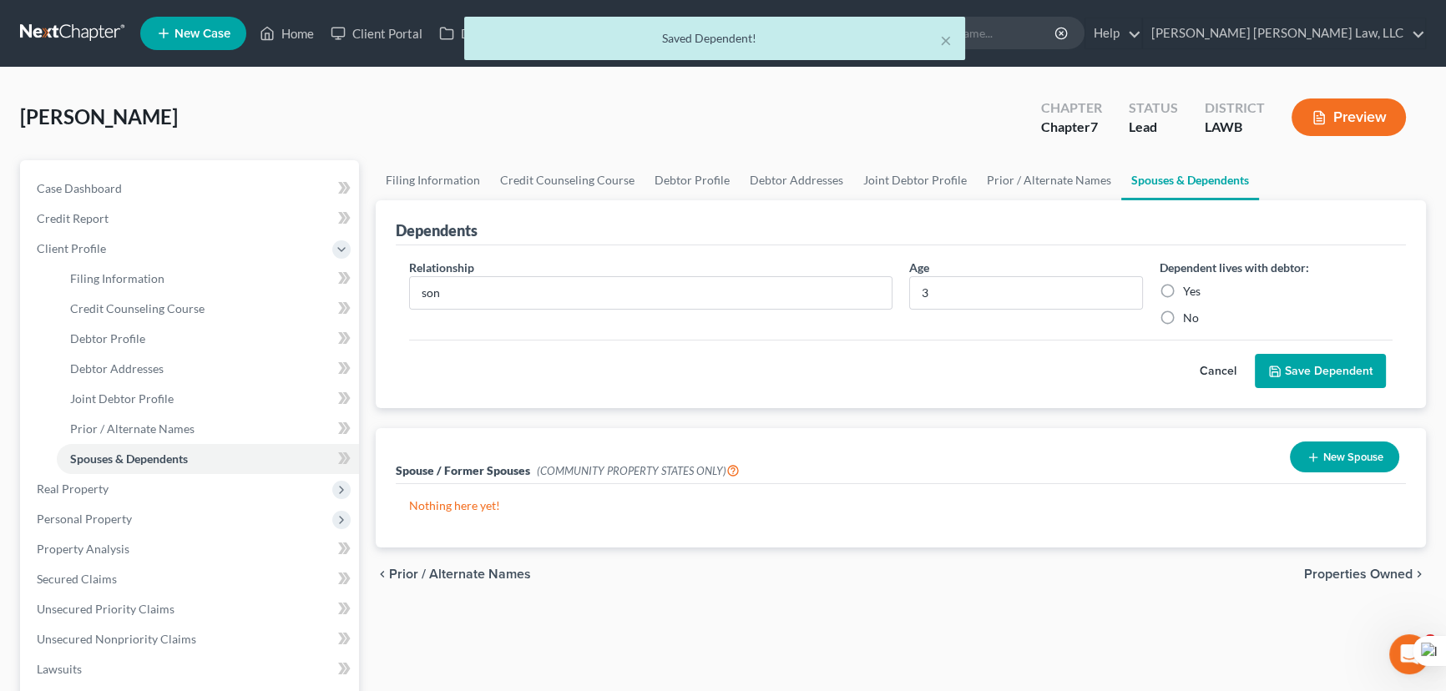
radio input "true"
click at [1297, 365] on button "Save Dependent" at bounding box center [1320, 371] width 131 height 35
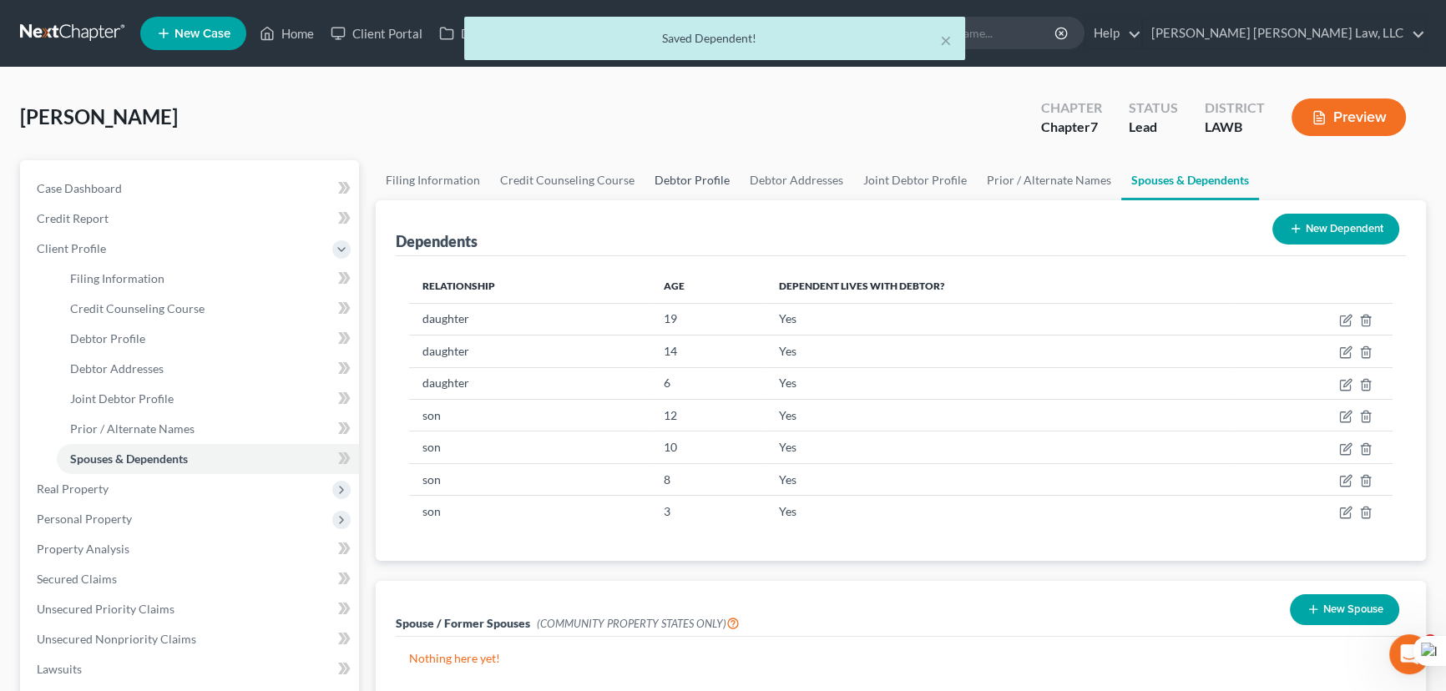
click at [691, 173] on link "Debtor Profile" at bounding box center [691, 180] width 95 height 40
select select "1"
select select "8"
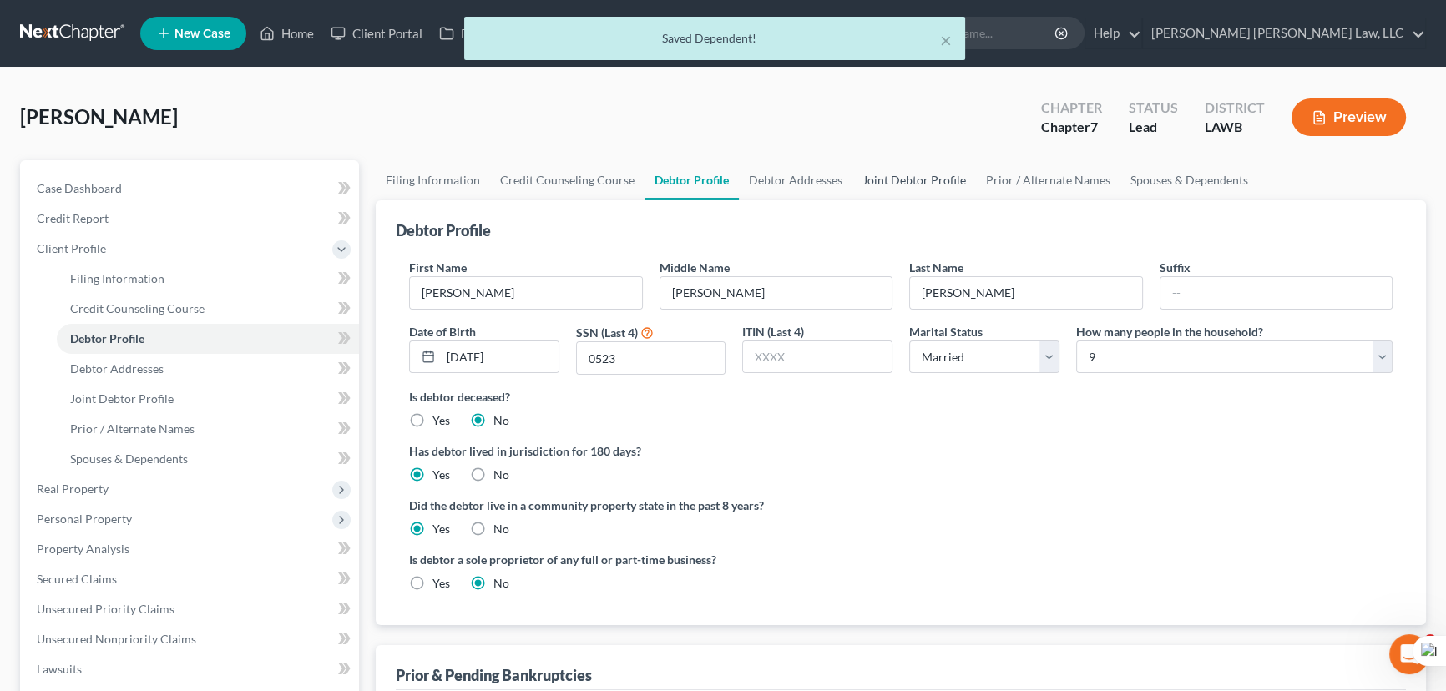
click at [911, 193] on link "Joint Debtor Profile" at bounding box center [914, 180] width 124 height 40
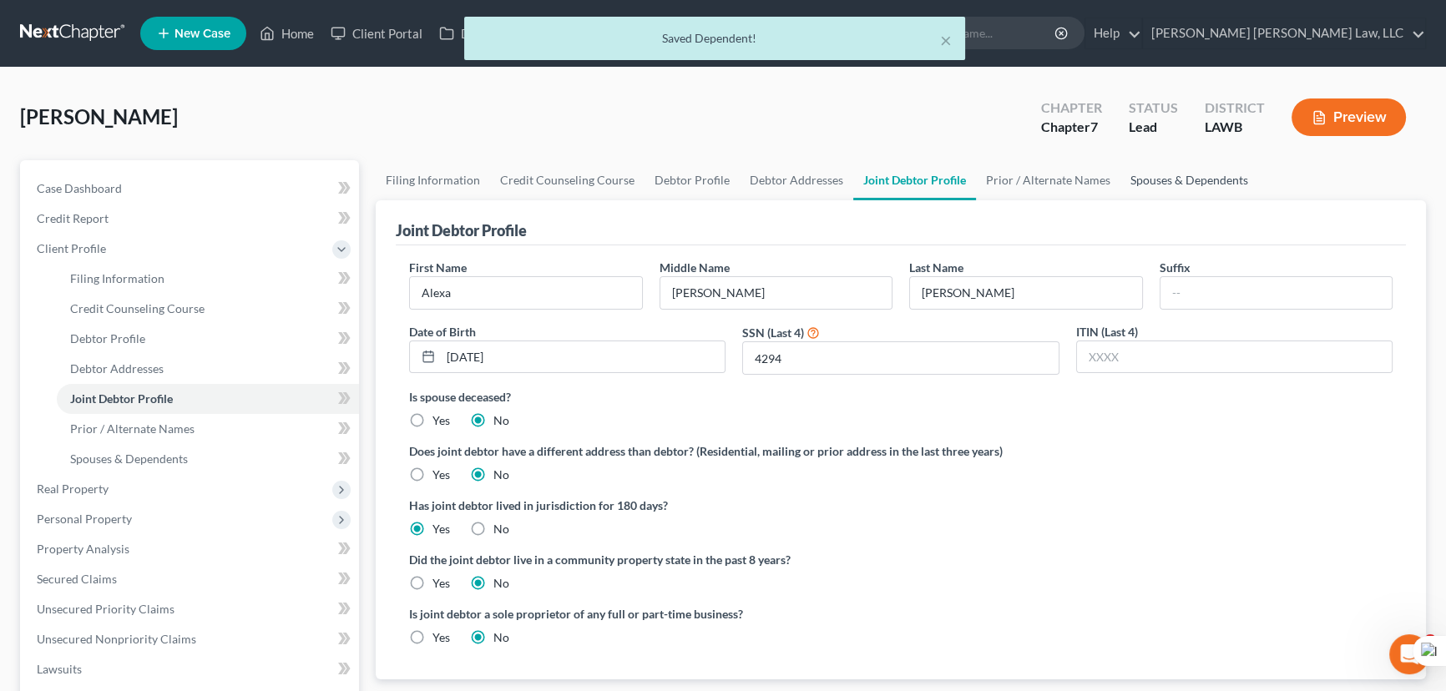
click at [1157, 196] on link "Spouses & Dependents" at bounding box center [1189, 180] width 138 height 40
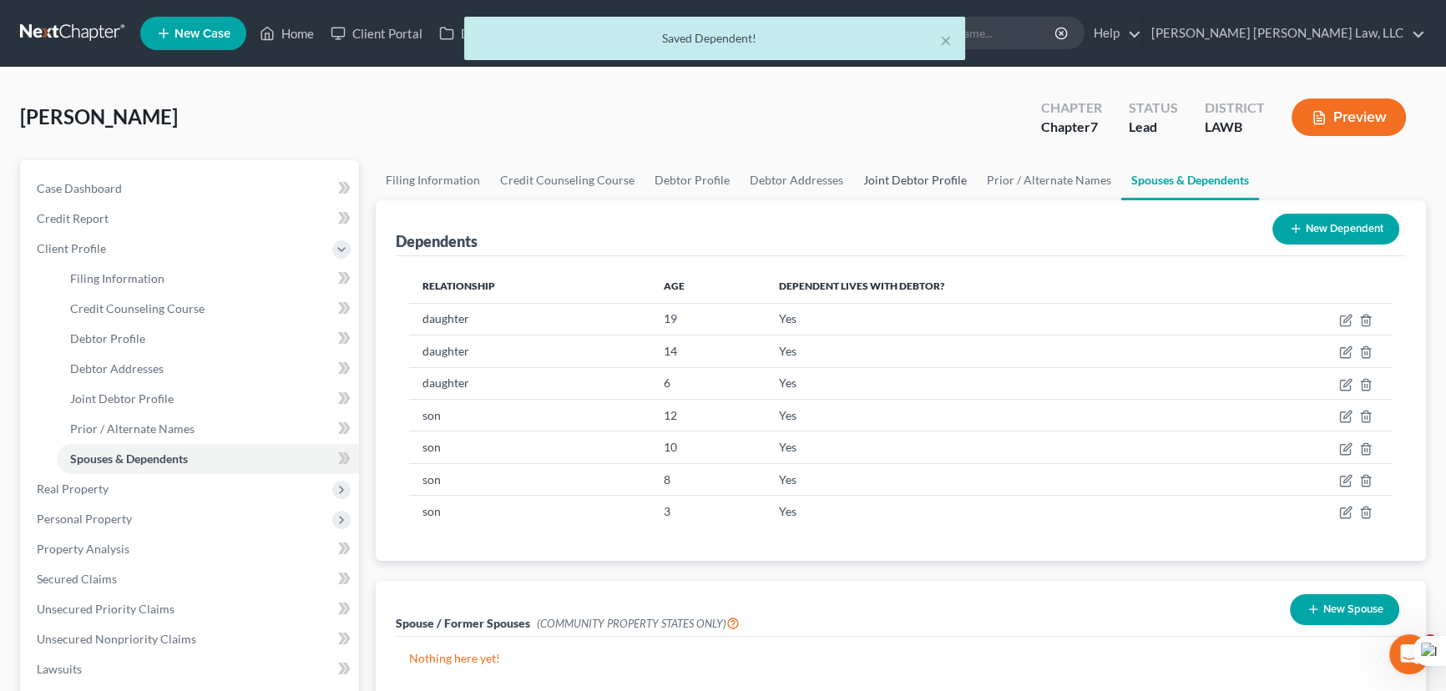
click at [911, 179] on link "Joint Debtor Profile" at bounding box center [915, 180] width 124 height 40
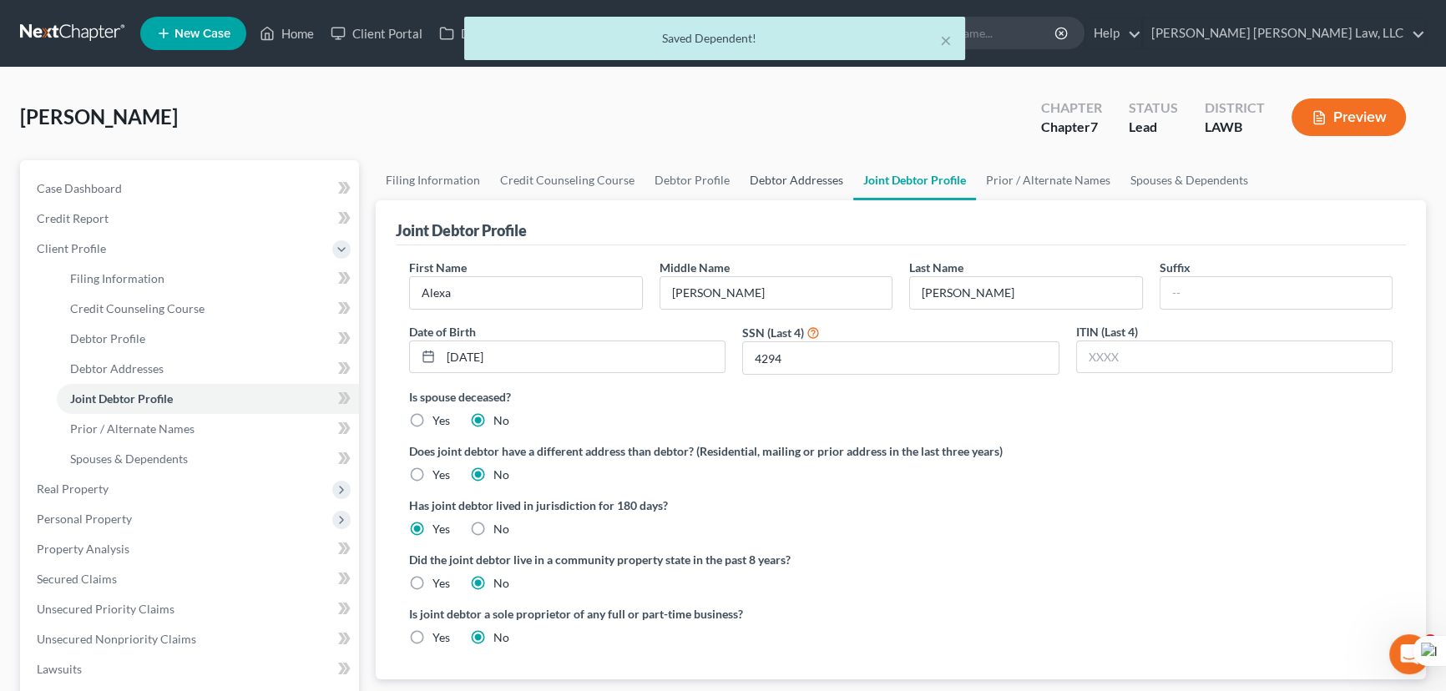
click at [754, 172] on link "Debtor Addresses" at bounding box center [797, 180] width 114 height 40
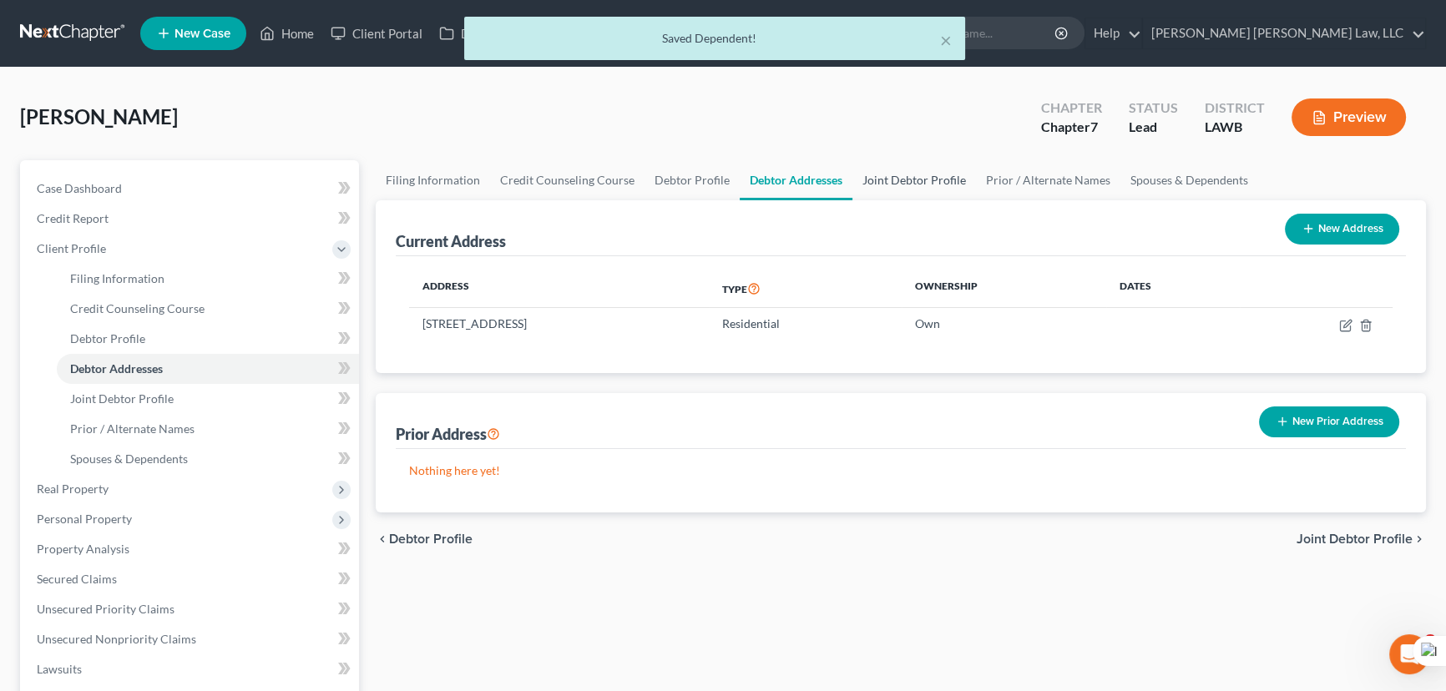
click at [921, 188] on link "Joint Debtor Profile" at bounding box center [914, 180] width 124 height 40
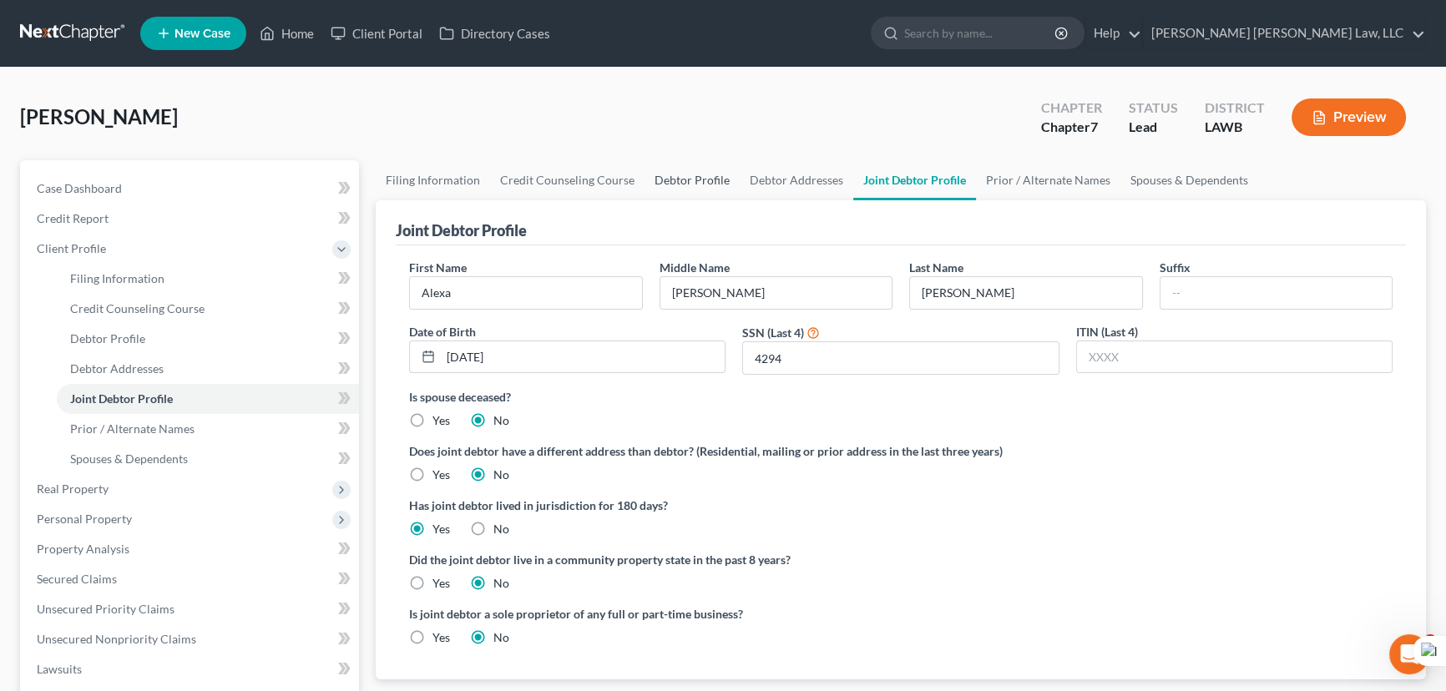
click at [718, 178] on link "Debtor Profile" at bounding box center [691, 180] width 95 height 40
select select "1"
select select "8"
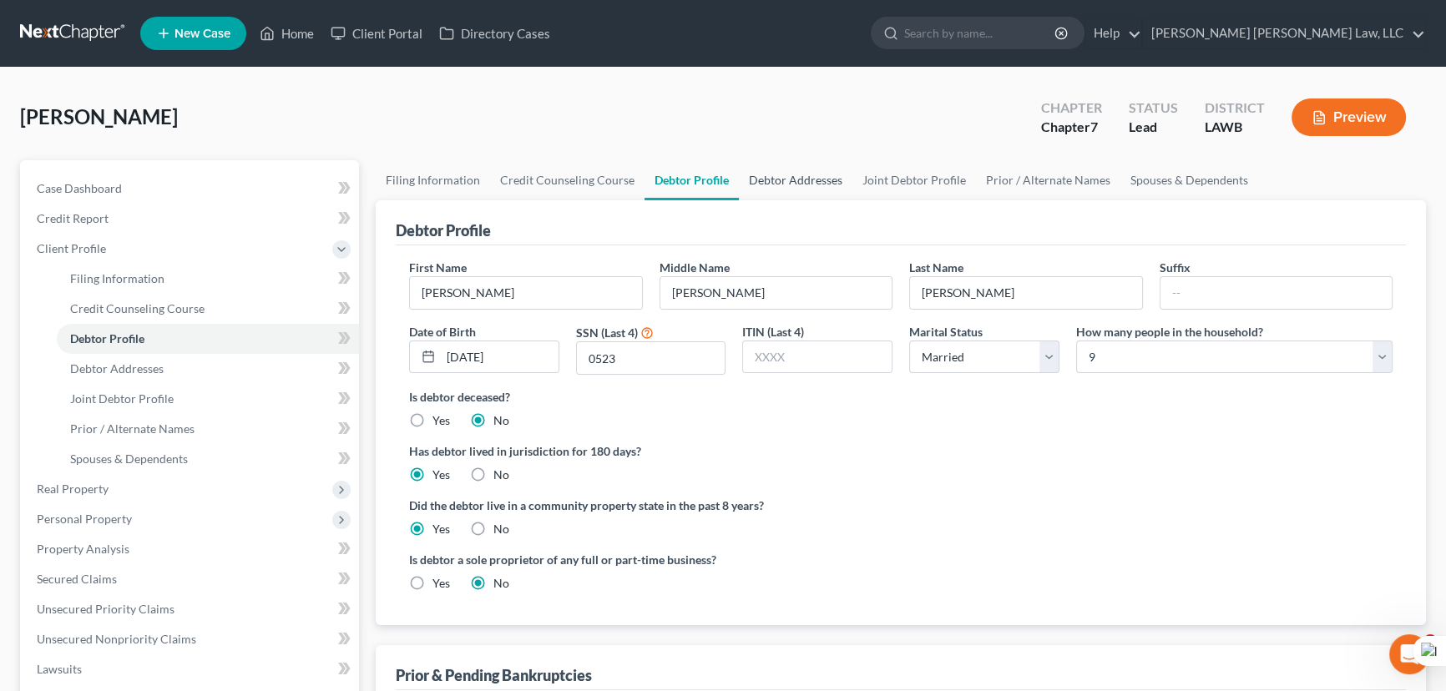
click at [812, 175] on link "Debtor Addresses" at bounding box center [796, 180] width 114 height 40
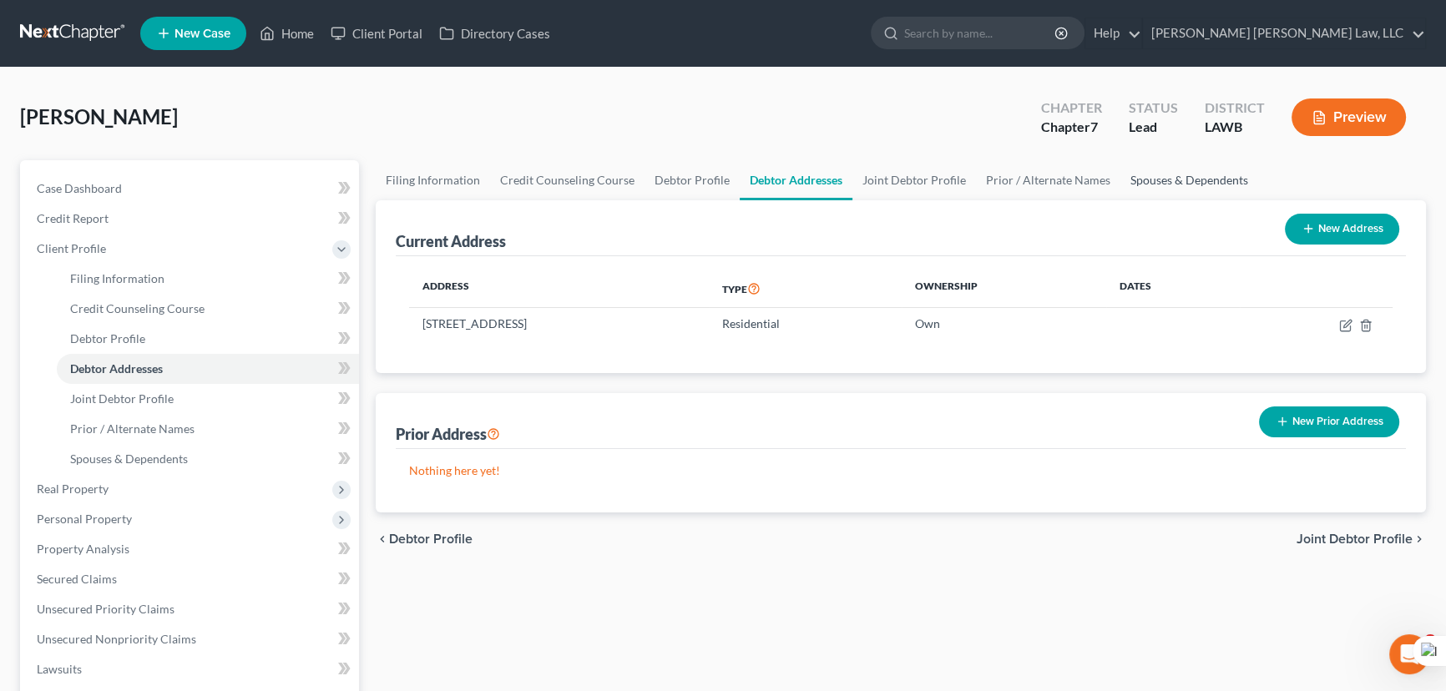
click at [1154, 170] on link "Spouses & Dependents" at bounding box center [1189, 180] width 138 height 40
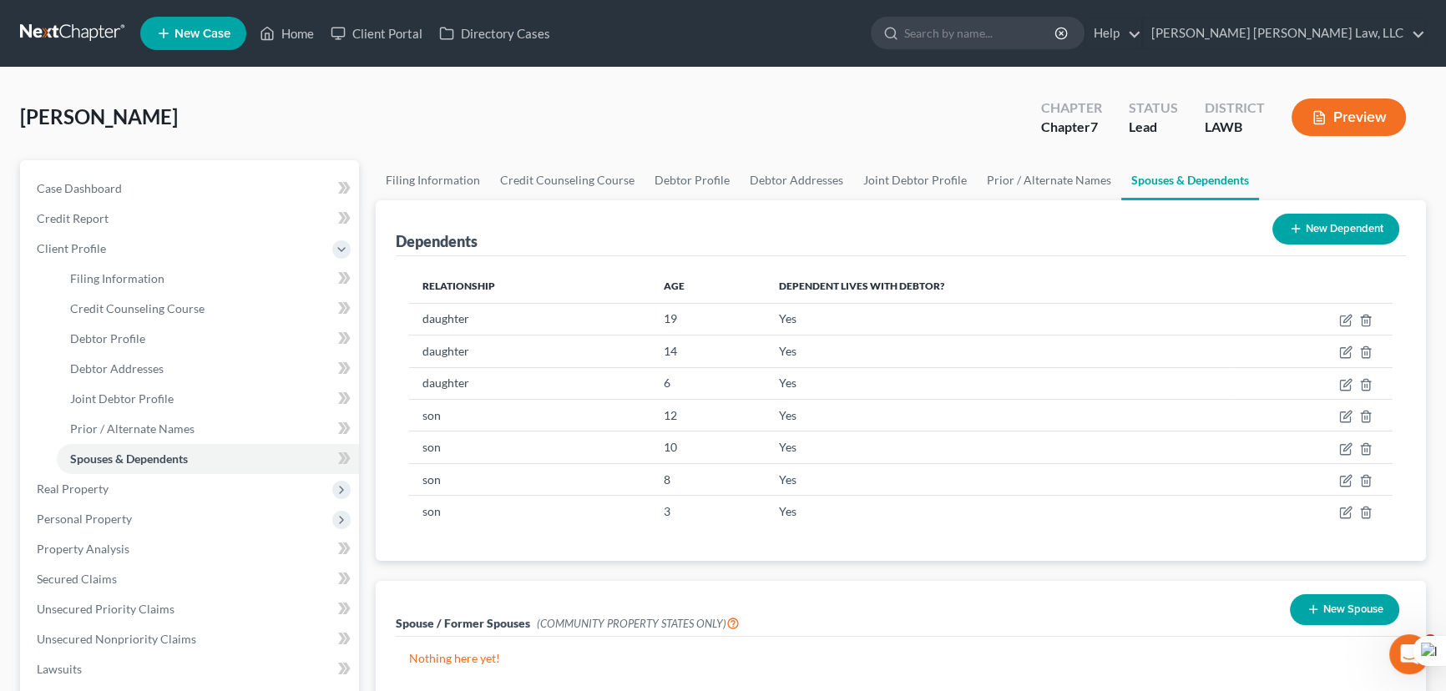
click at [1358, 602] on button "New Spouse" at bounding box center [1344, 609] width 109 height 31
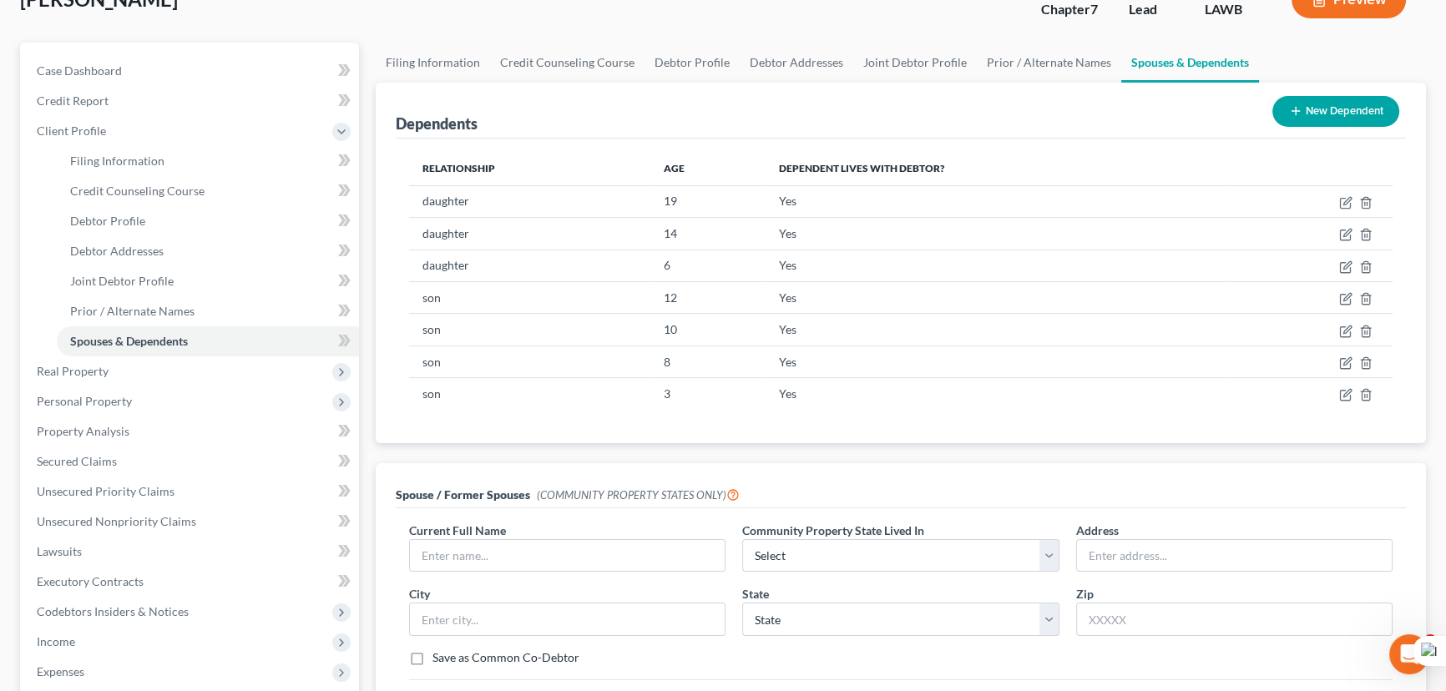
scroll to position [303, 0]
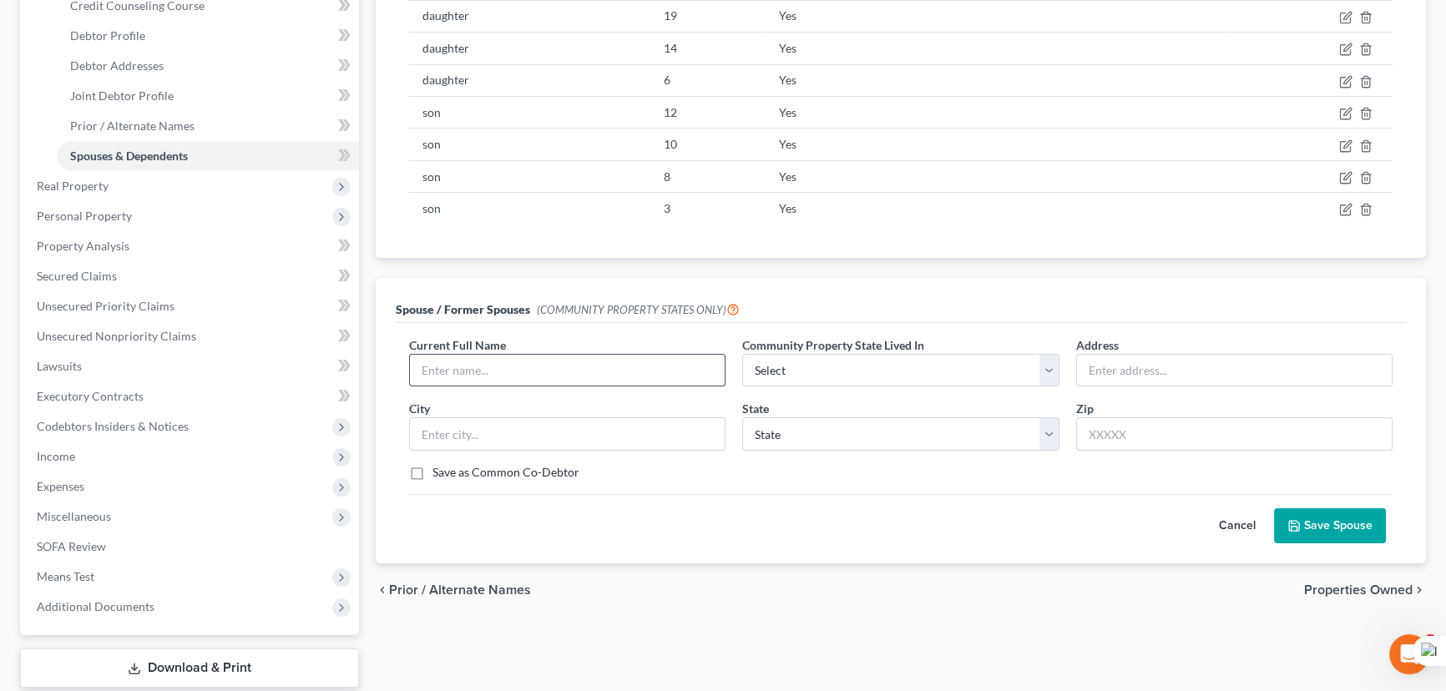
click at [509, 366] on input "text" at bounding box center [567, 371] width 315 height 32
type input "Alexa Humphries"
click at [890, 347] on span "Community Property State Lived In" at bounding box center [833, 345] width 182 height 14
click at [891, 365] on select "Select AZ CA GU ID LA NV NM PR TX WA WI" at bounding box center [900, 370] width 316 height 33
select select "4"
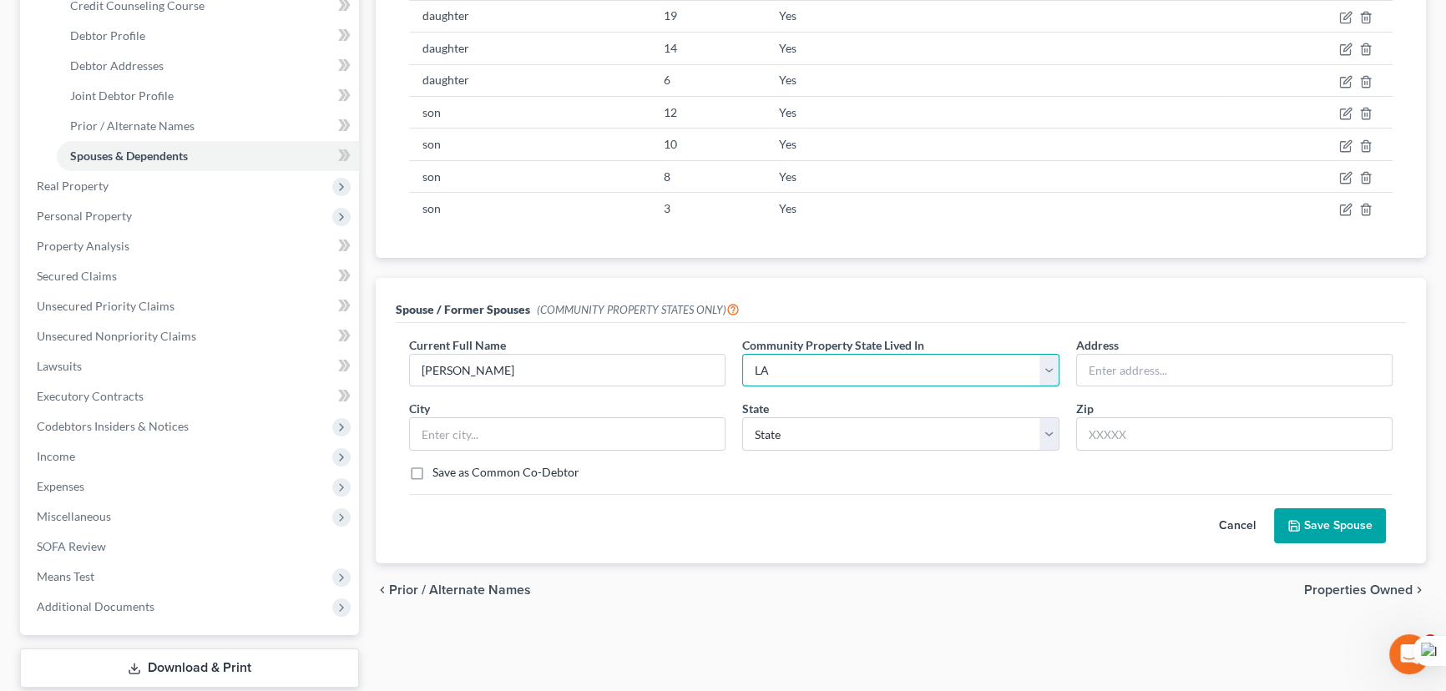
click at [742, 354] on select "Select AZ CA GU ID LA NV NM PR TX WA WI" at bounding box center [900, 370] width 316 height 33
click at [1182, 366] on input "text" at bounding box center [1234, 371] width 315 height 32
type input "180 Goshen Dr"
type input "Downsville"
select select "19"
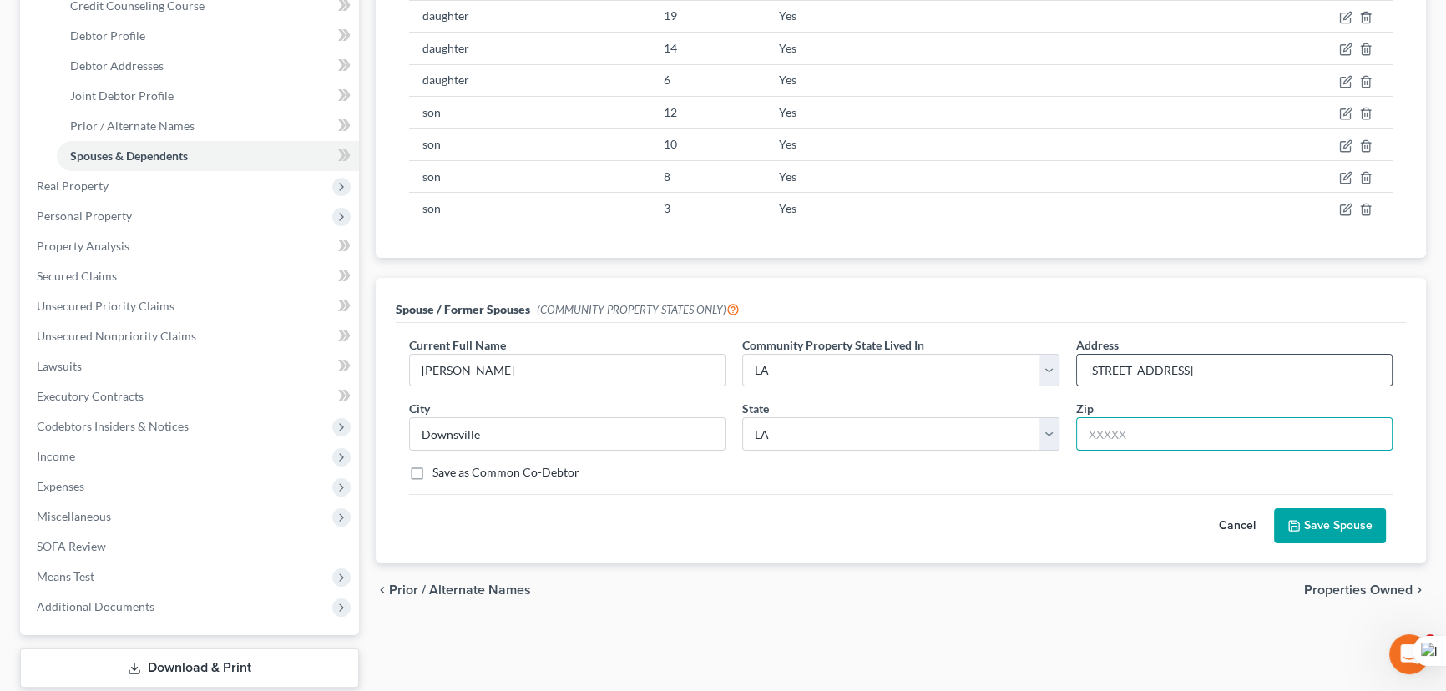
type input "71234"
type input "180 Goshen Dr"
click at [1345, 534] on button "Save Spouse" at bounding box center [1330, 525] width 112 height 35
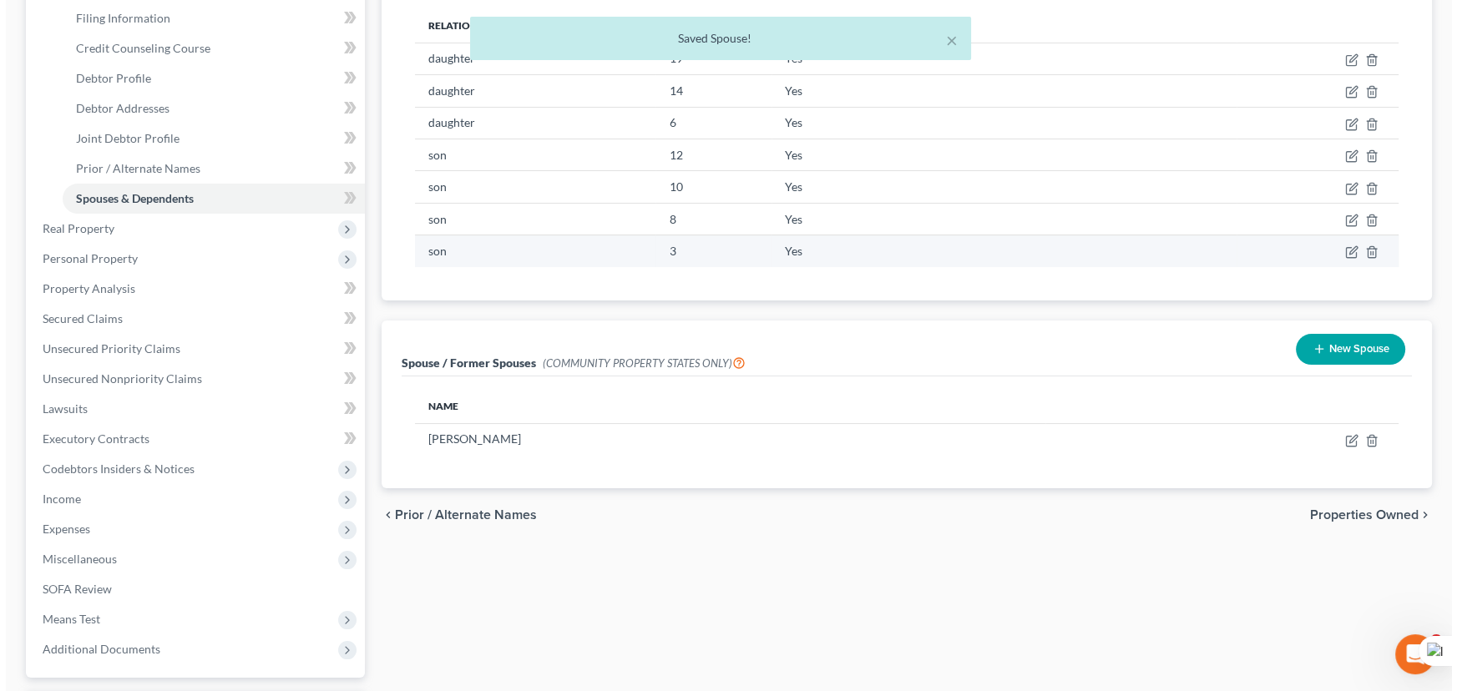
scroll to position [0, 0]
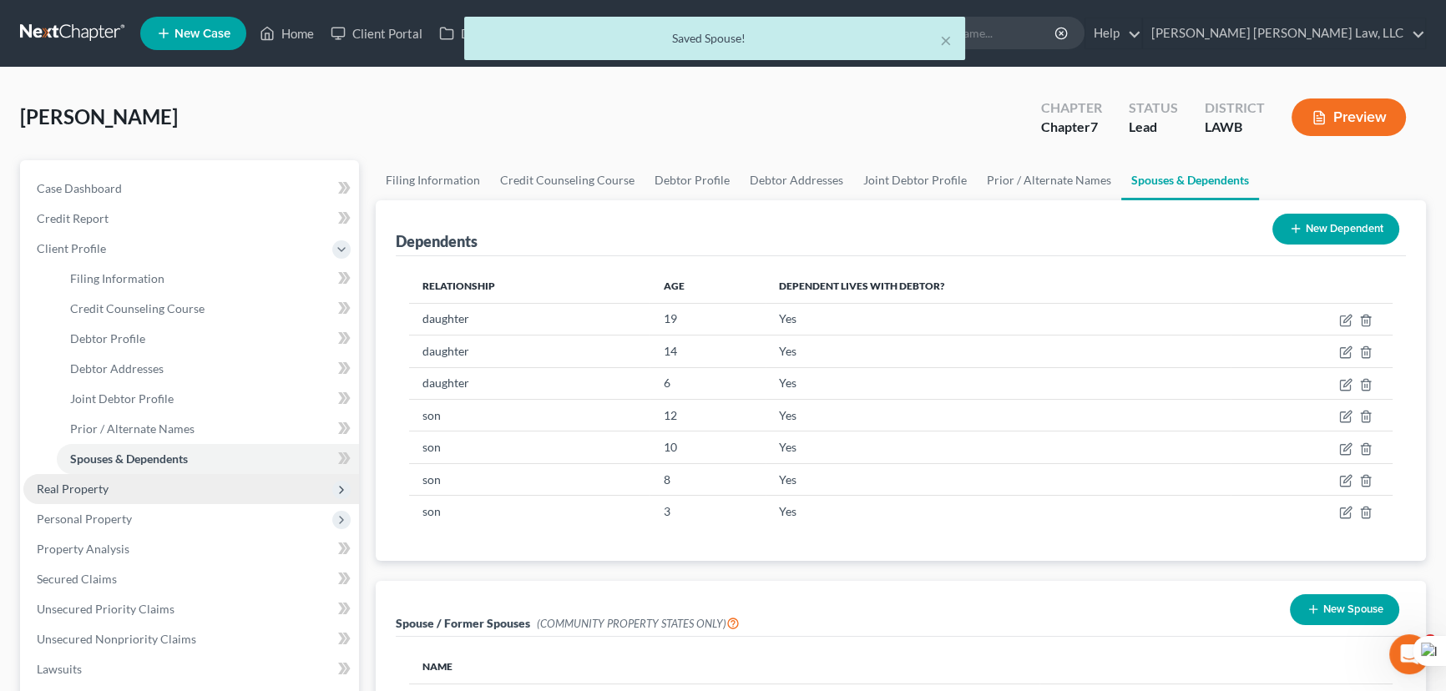
click at [70, 474] on span "Real Property" at bounding box center [191, 489] width 336 height 30
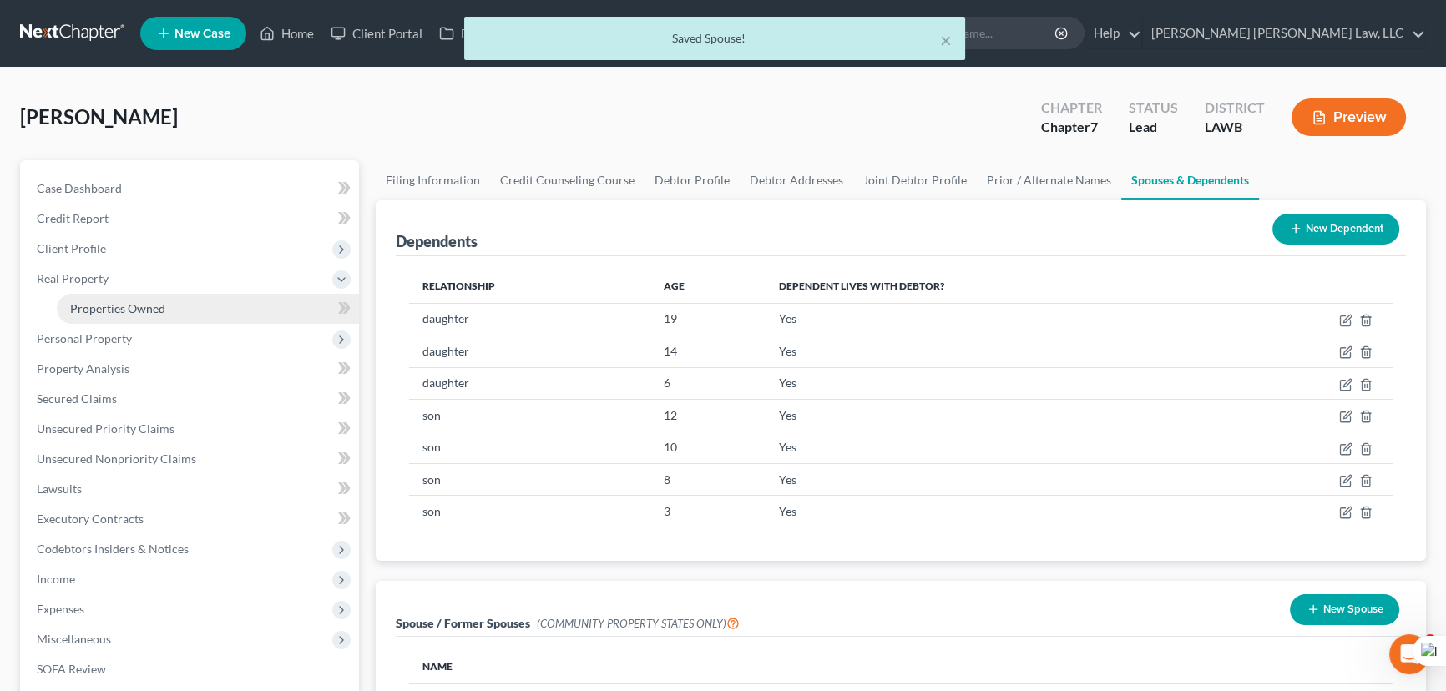
click at [122, 299] on link "Properties Owned" at bounding box center [208, 309] width 302 height 30
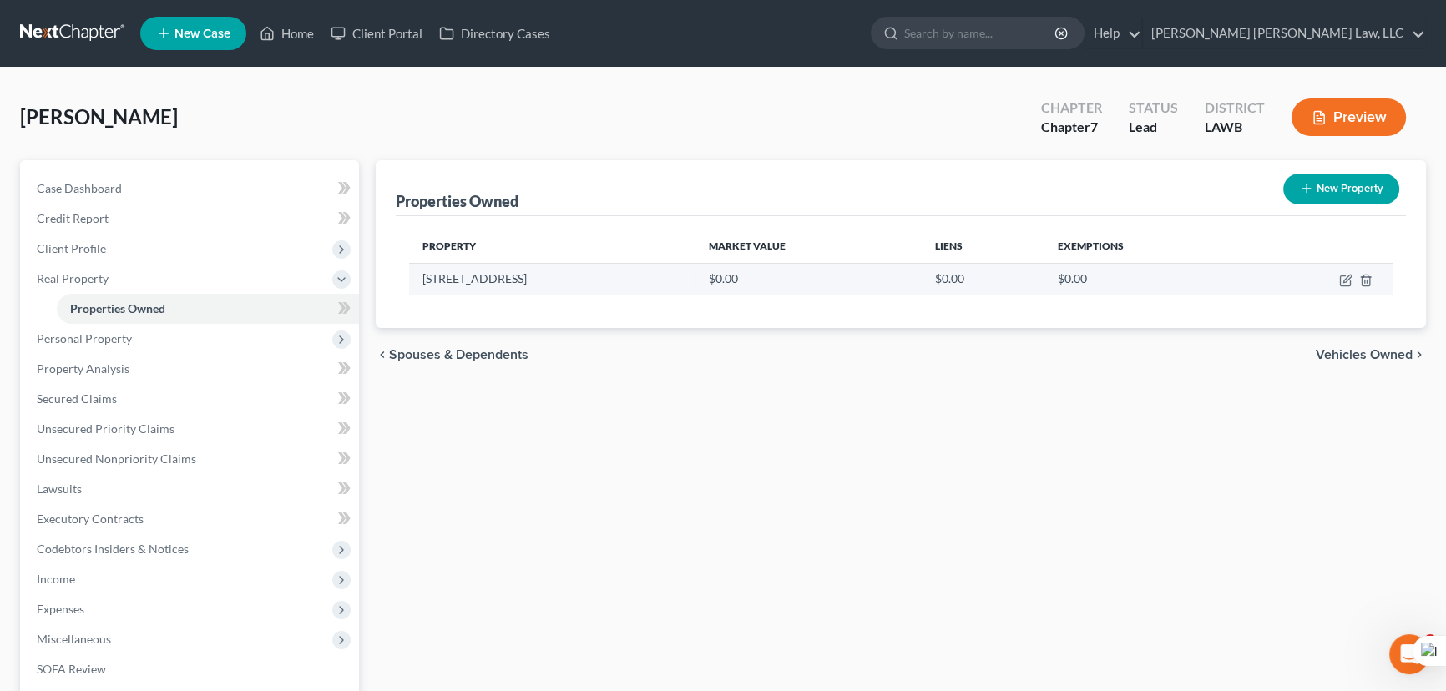
click at [1335, 280] on td at bounding box center [1319, 279] width 146 height 32
click at [1338, 280] on td at bounding box center [1319, 279] width 146 height 32
click at [1341, 280] on icon "button" at bounding box center [1345, 280] width 13 height 13
select select "19"
select select "55"
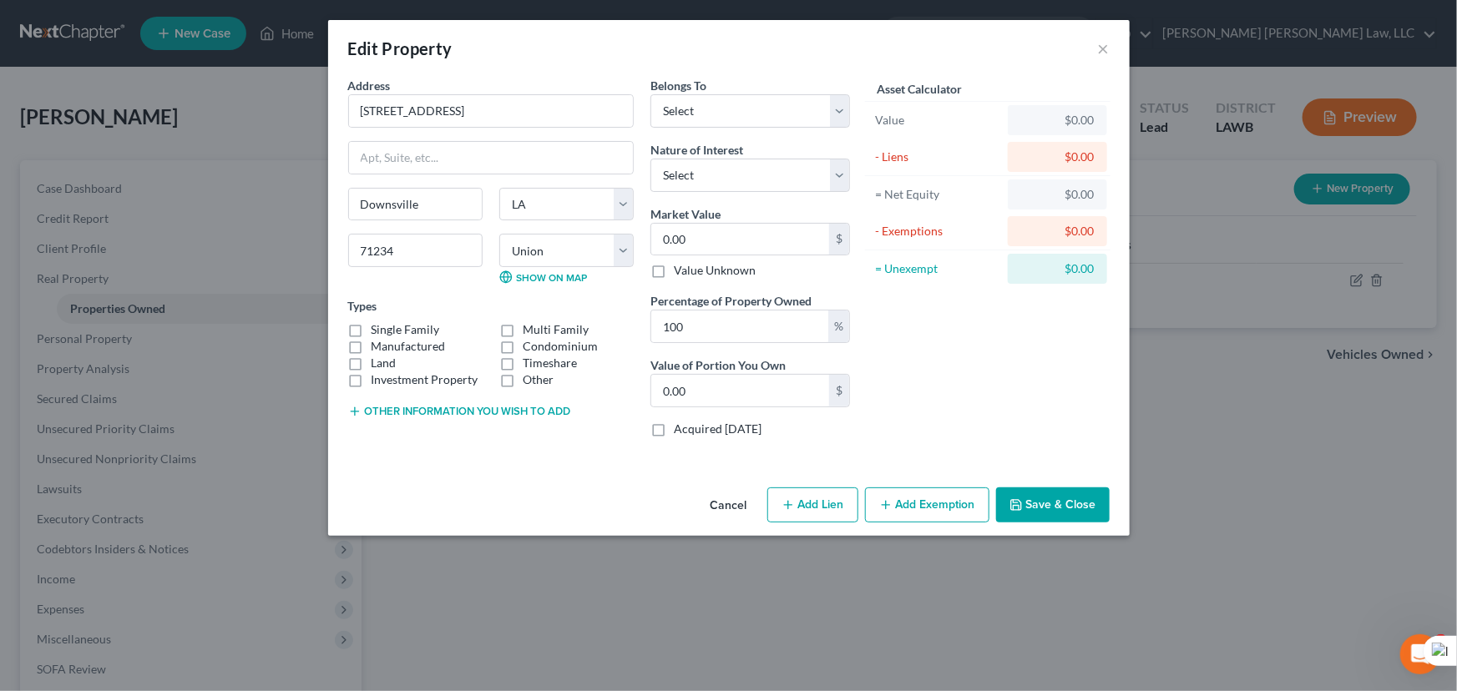
click at [371, 346] on label "Manufactured" at bounding box center [408, 346] width 74 height 17
click at [378, 346] on input "Manufactured" at bounding box center [383, 343] width 11 height 11
checkbox input "true"
click at [709, 227] on input "0.00" at bounding box center [740, 240] width 178 height 32
type input "6"
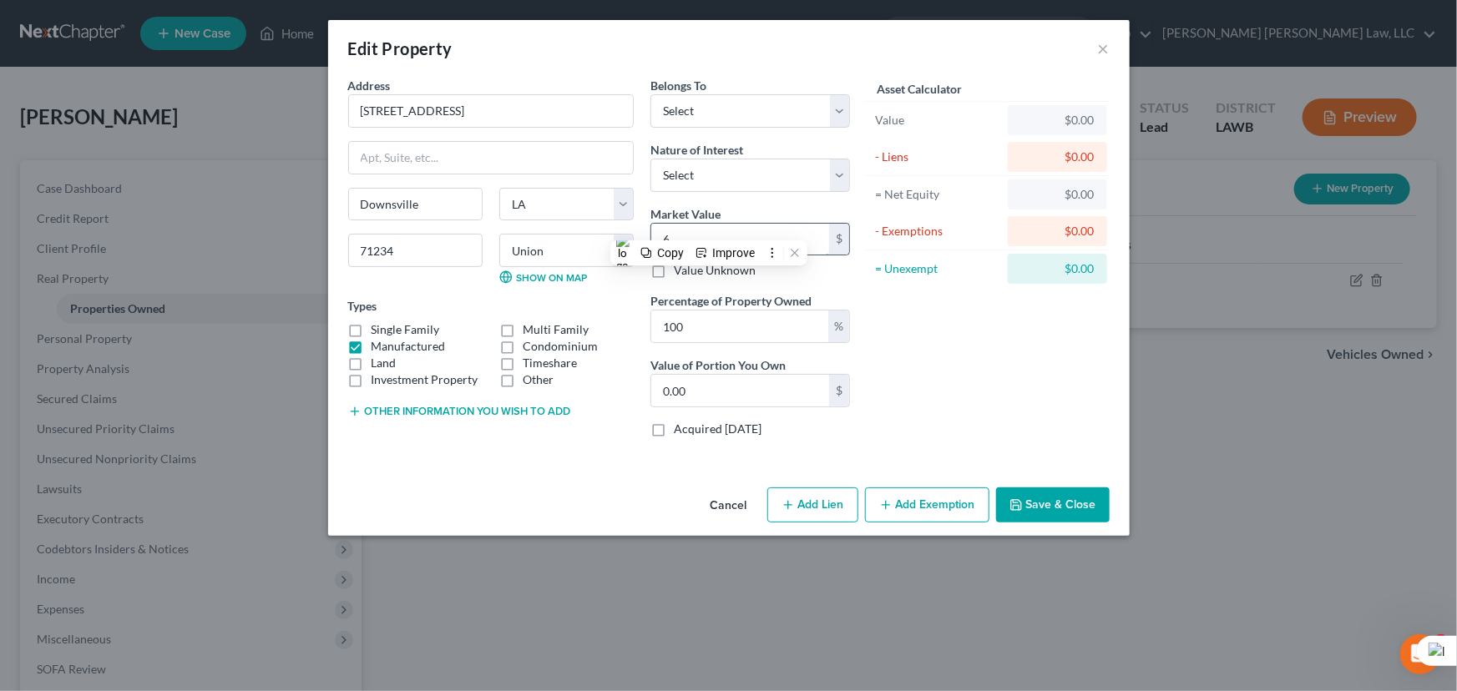
type input "6.00"
type input "68"
type input "68.00"
type input "687"
type input "687.00"
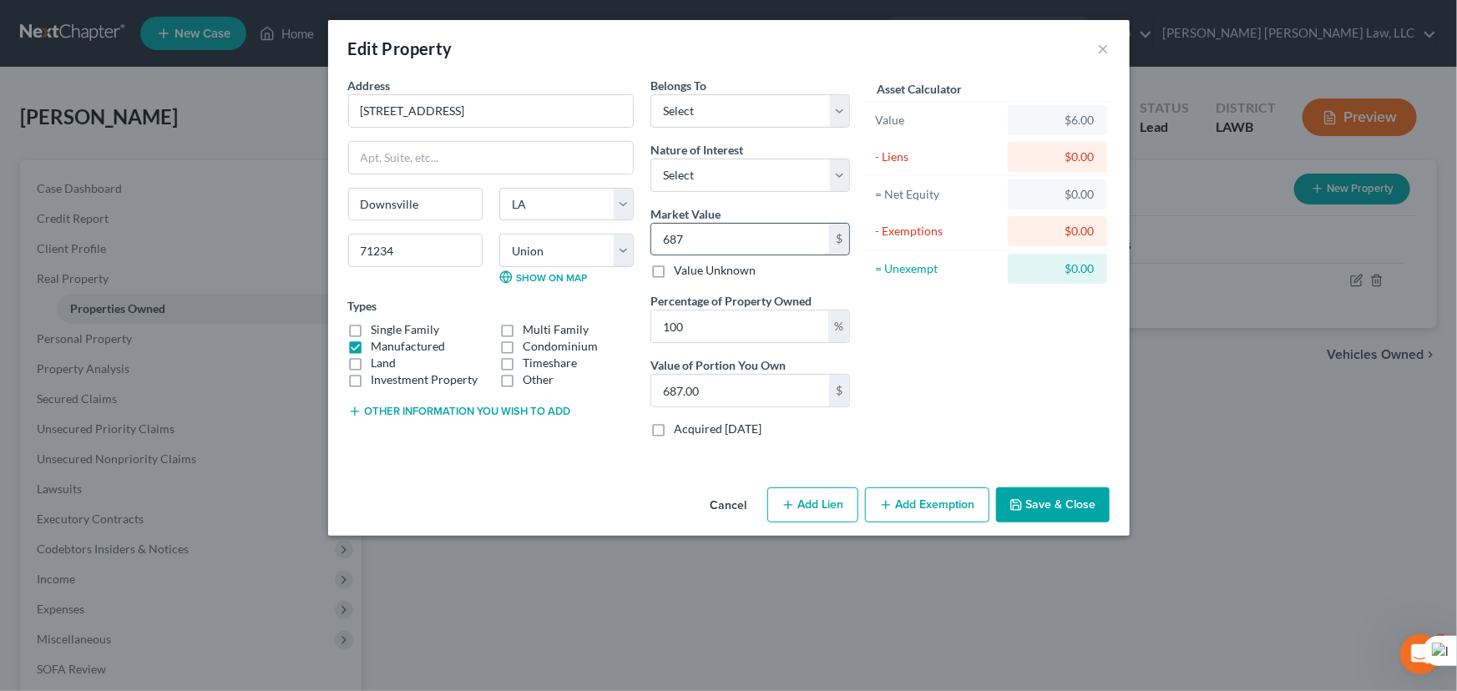
type input "6873"
type input "6,873.00"
type input "6,8738"
type input "68,738.00"
type input "68,738"
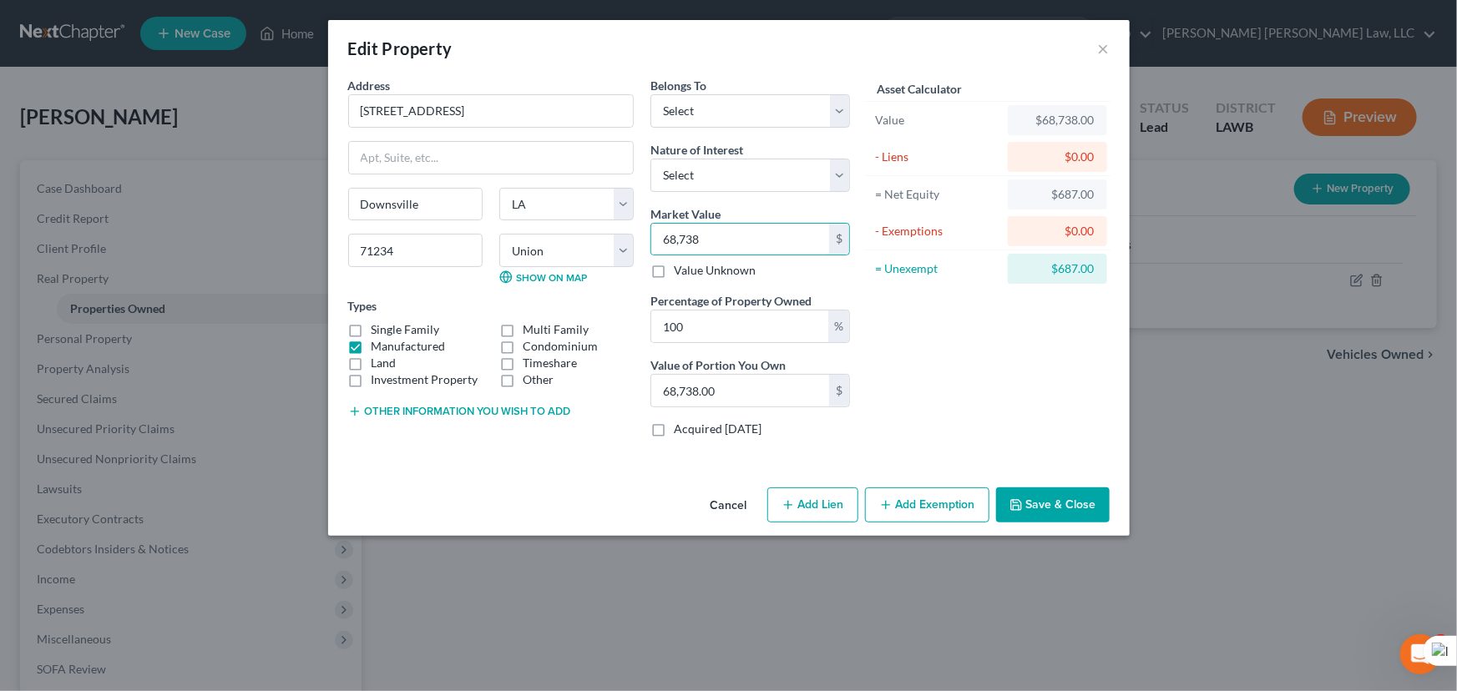
click at [930, 503] on button "Add Exemption" at bounding box center [927, 504] width 124 height 35
select select "2"
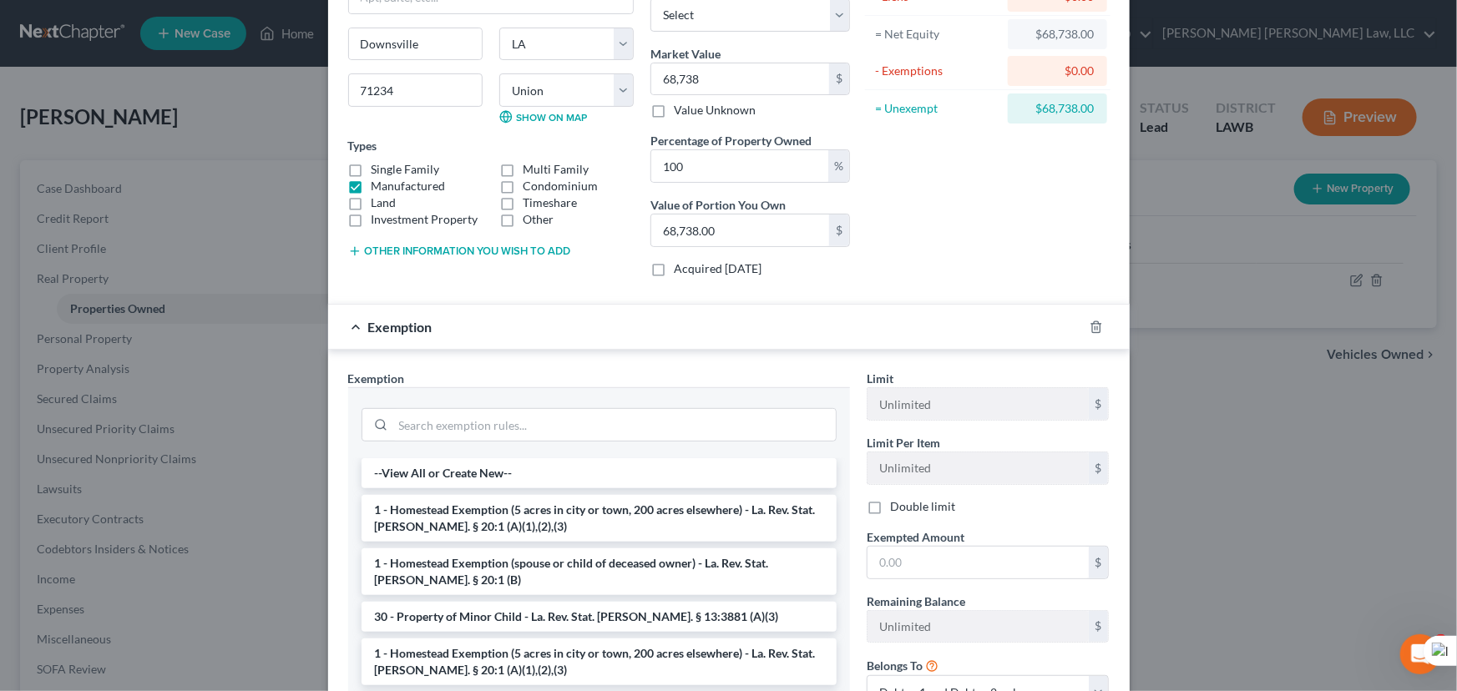
scroll to position [311, 0]
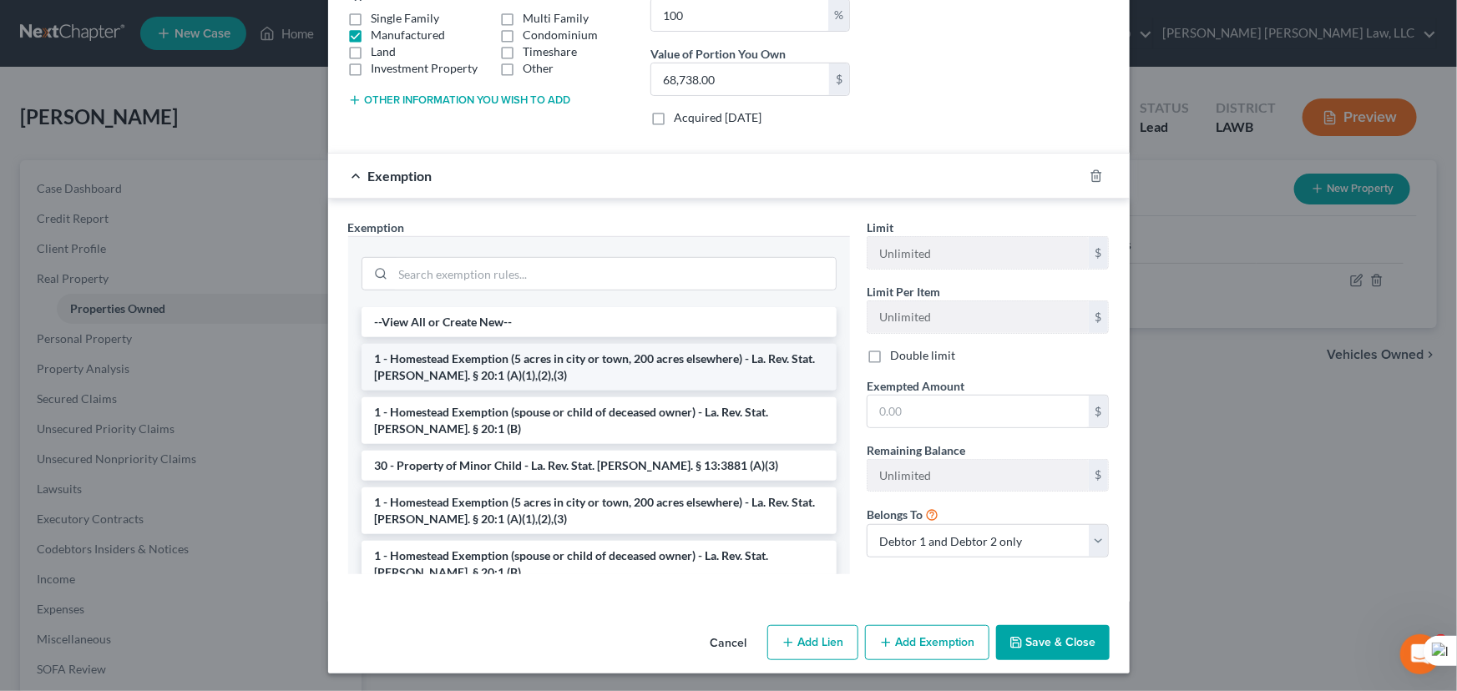
click at [581, 362] on li "1 - Homestead Exemption (5 acres in city or town, 200 acres elsewhere) - La. Re…" at bounding box center [598, 367] width 475 height 47
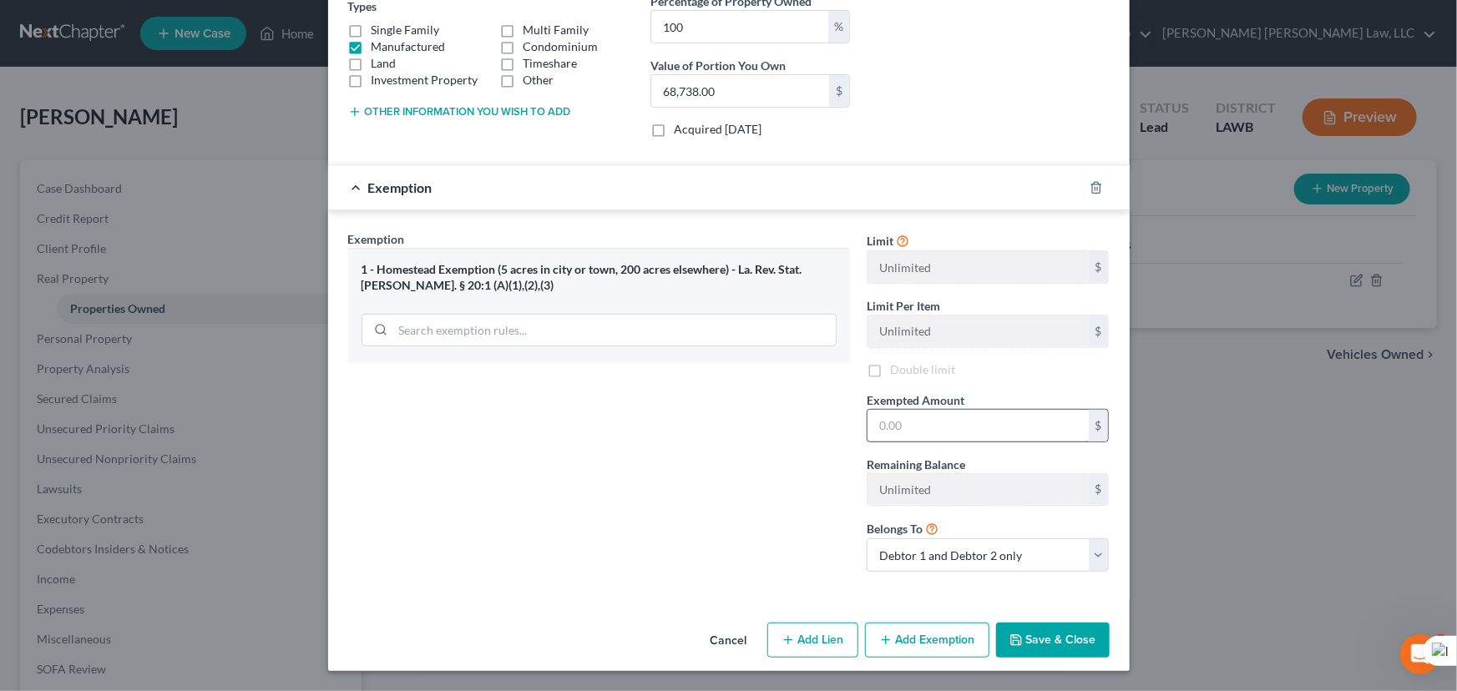
scroll to position [297, 0]
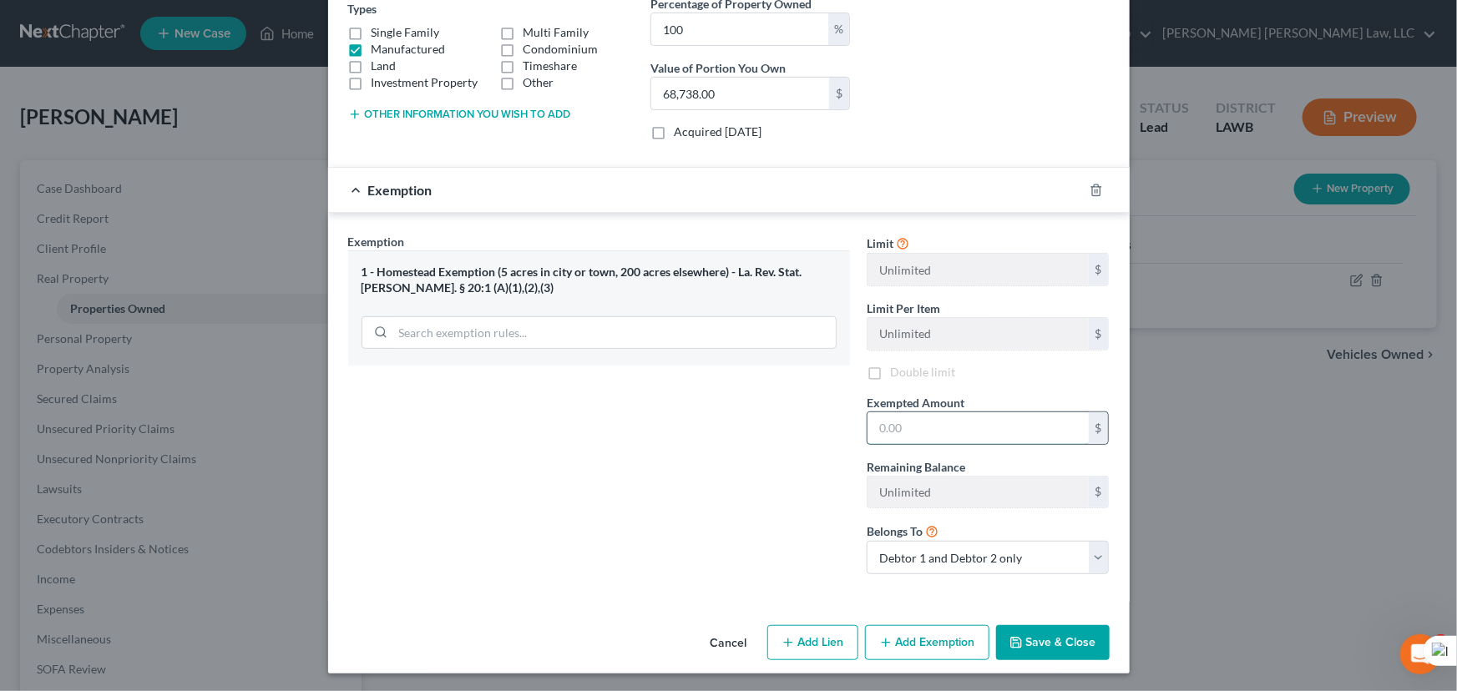
click at [967, 417] on input "text" at bounding box center [977, 428] width 221 height 32
type input "35,000"
click at [1051, 644] on button "Save & Close" at bounding box center [1053, 642] width 114 height 35
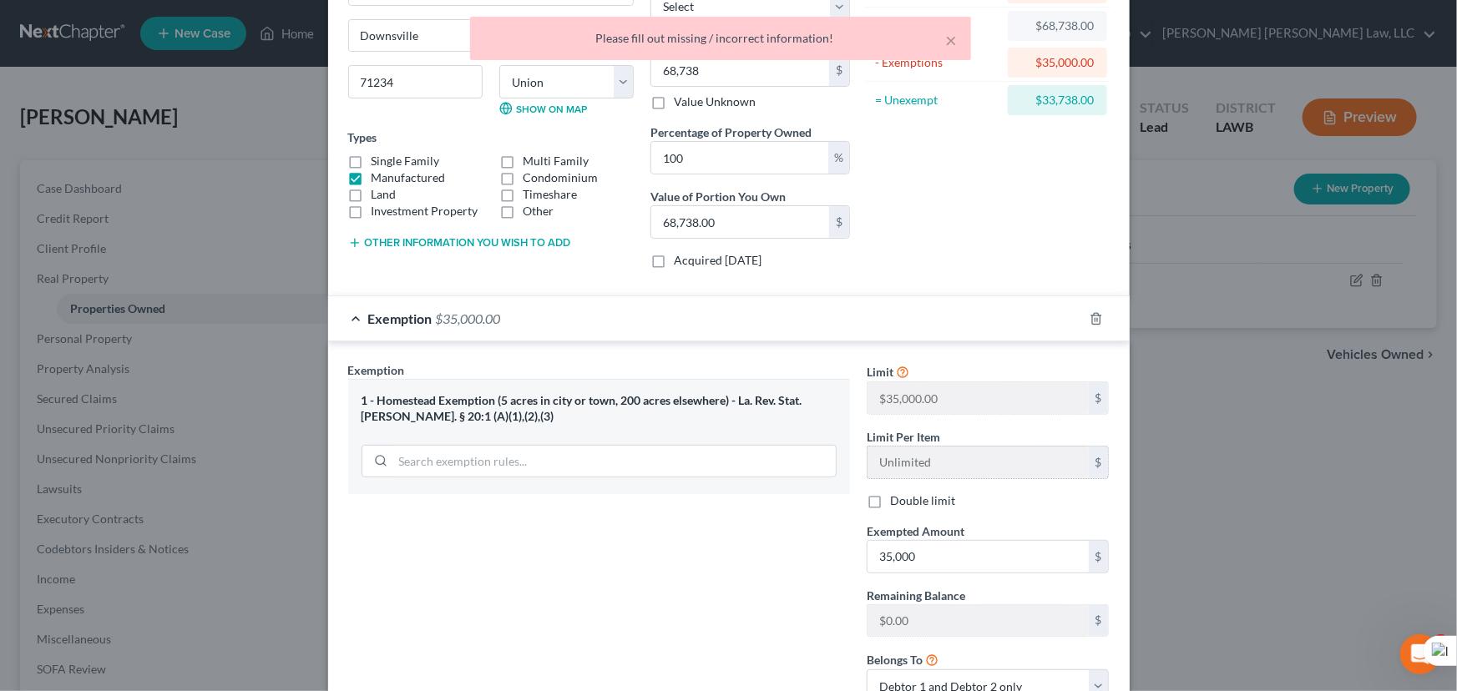
scroll to position [0, 0]
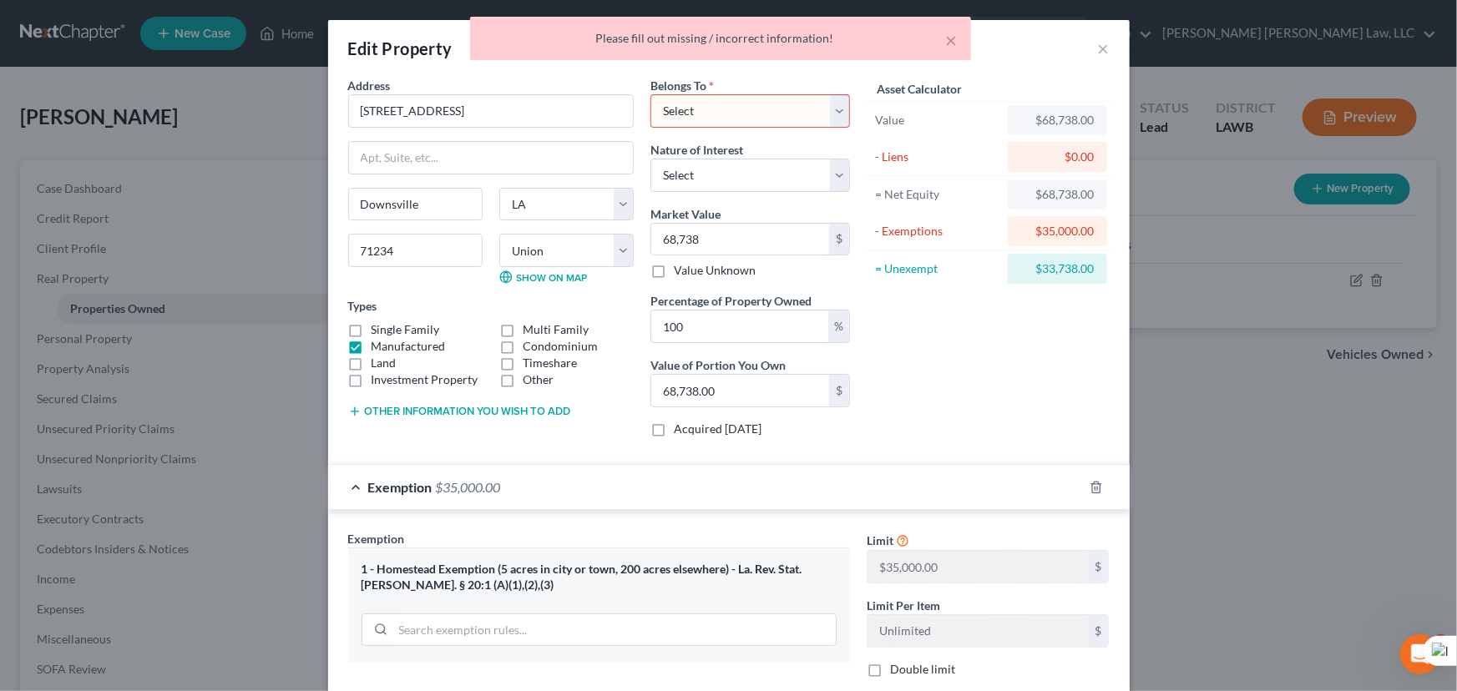
drag, startPoint x: 673, startPoint y: 114, endPoint x: 674, endPoint y: 125, distance: 11.8
click at [673, 114] on select "Select Debtor 1 Only Debtor 2 Only Debtor 1 And Debtor 2 Only At Least One Of T…" at bounding box center [749, 110] width 199 height 33
click at [650, 94] on select "Select Debtor 1 Only Debtor 2 Only Debtor 1 And Debtor 2 Only At Least One Of T…" at bounding box center [749, 110] width 199 height 33
drag, startPoint x: 750, startPoint y: 109, endPoint x: 750, endPoint y: 196, distance: 87.6
click at [750, 109] on select "Select Debtor 1 Only Debtor 2 Only Debtor 1 And Debtor 2 Only At Least One Of T…" at bounding box center [749, 110] width 199 height 33
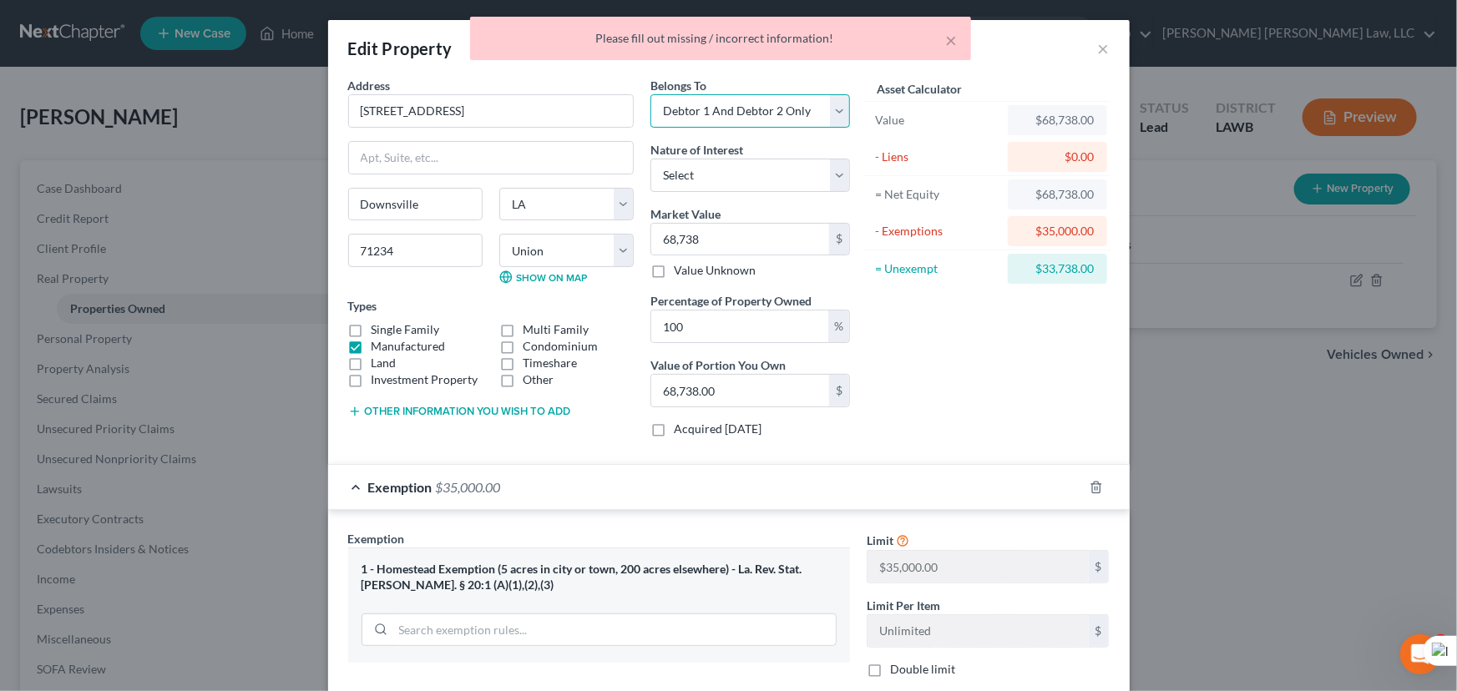
click at [750, 109] on select "Select Debtor 1 Only Debtor 2 Only Debtor 1 And Debtor 2 Only At Least One Of T…" at bounding box center [749, 110] width 199 height 33
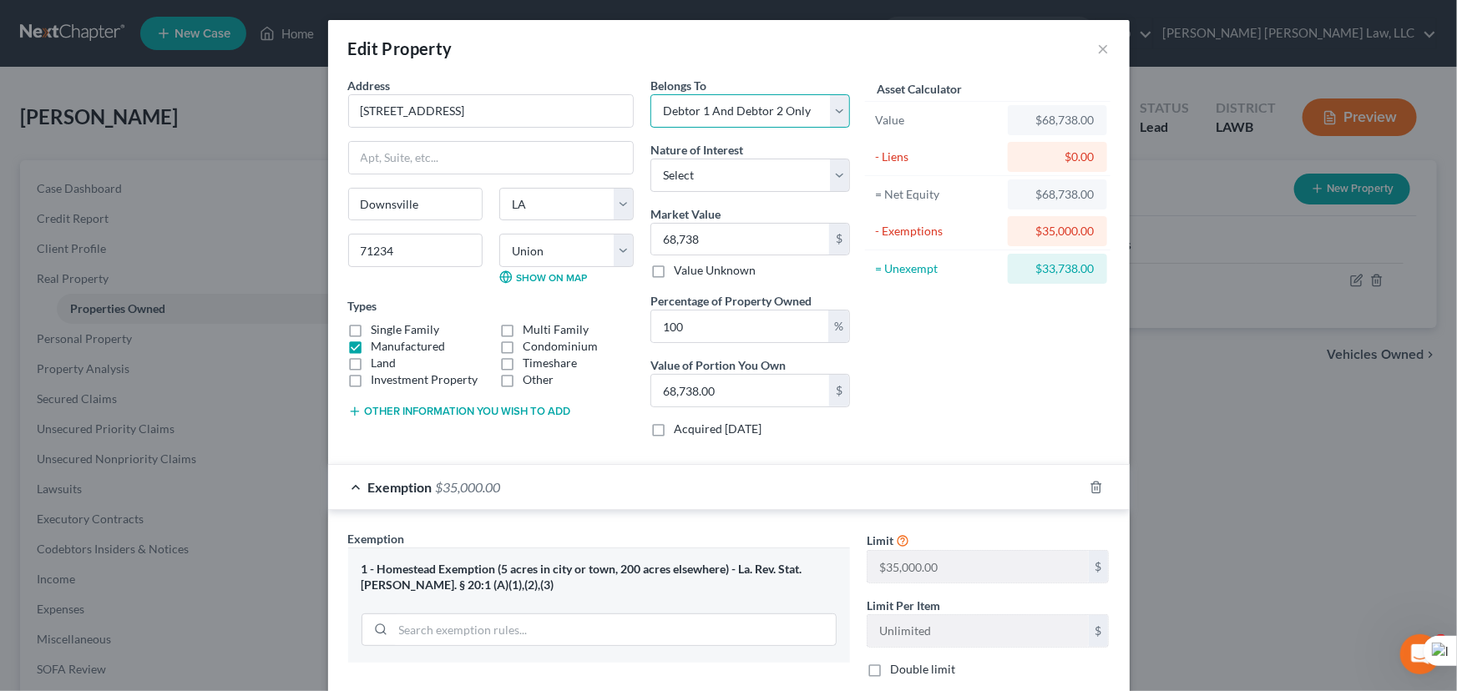
select select "4"
click at [650, 94] on select "Select Debtor 1 Only Debtor 2 Only Debtor 1 And Debtor 2 Only At Least One Of T…" at bounding box center [749, 110] width 199 height 33
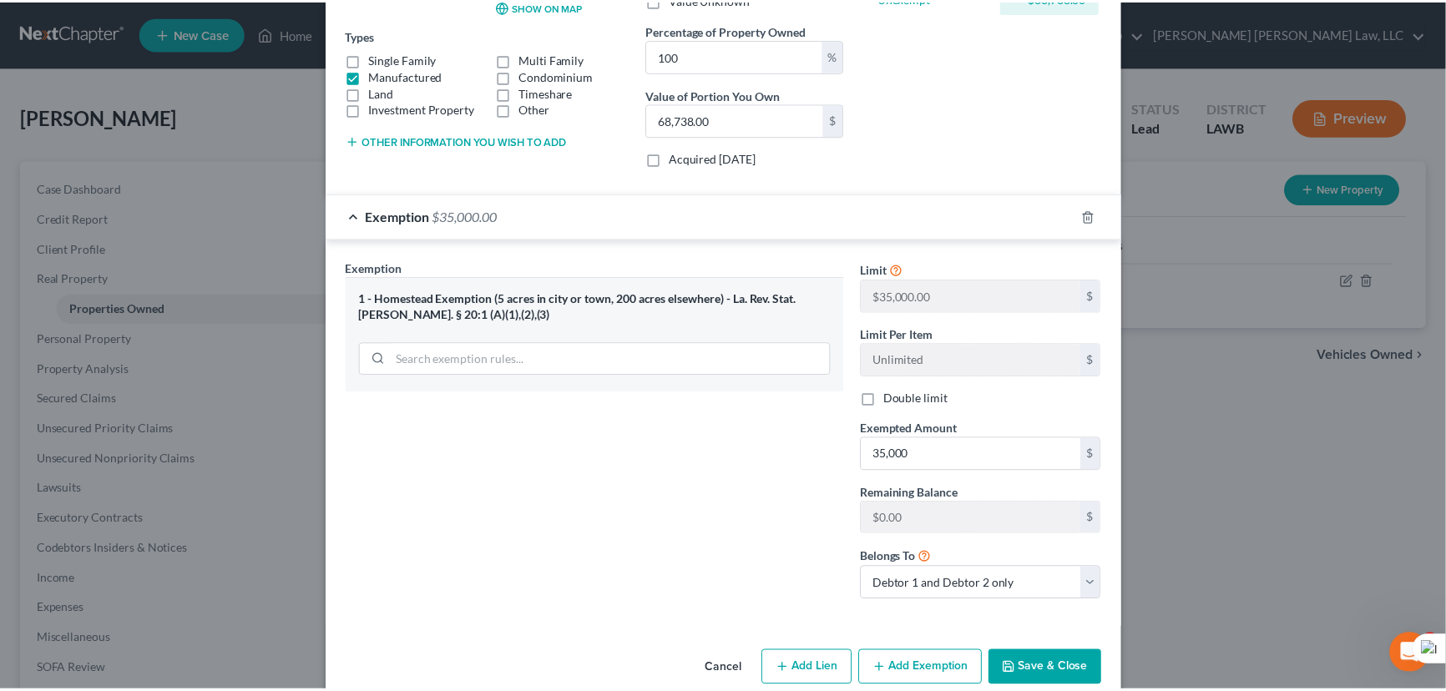
scroll to position [297, 0]
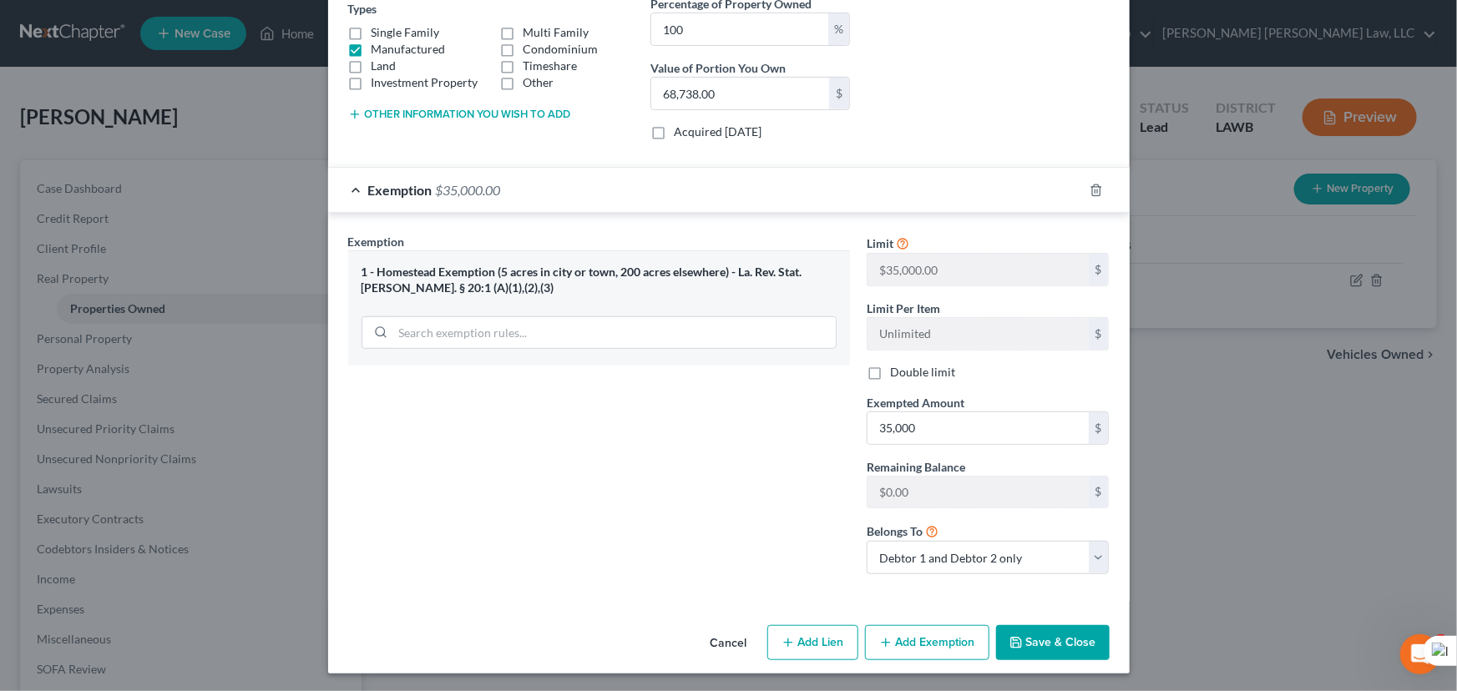
drag, startPoint x: 1043, startPoint y: 644, endPoint x: 806, endPoint y: 399, distance: 341.2
click at [1044, 644] on button "Save & Close" at bounding box center [1053, 642] width 114 height 35
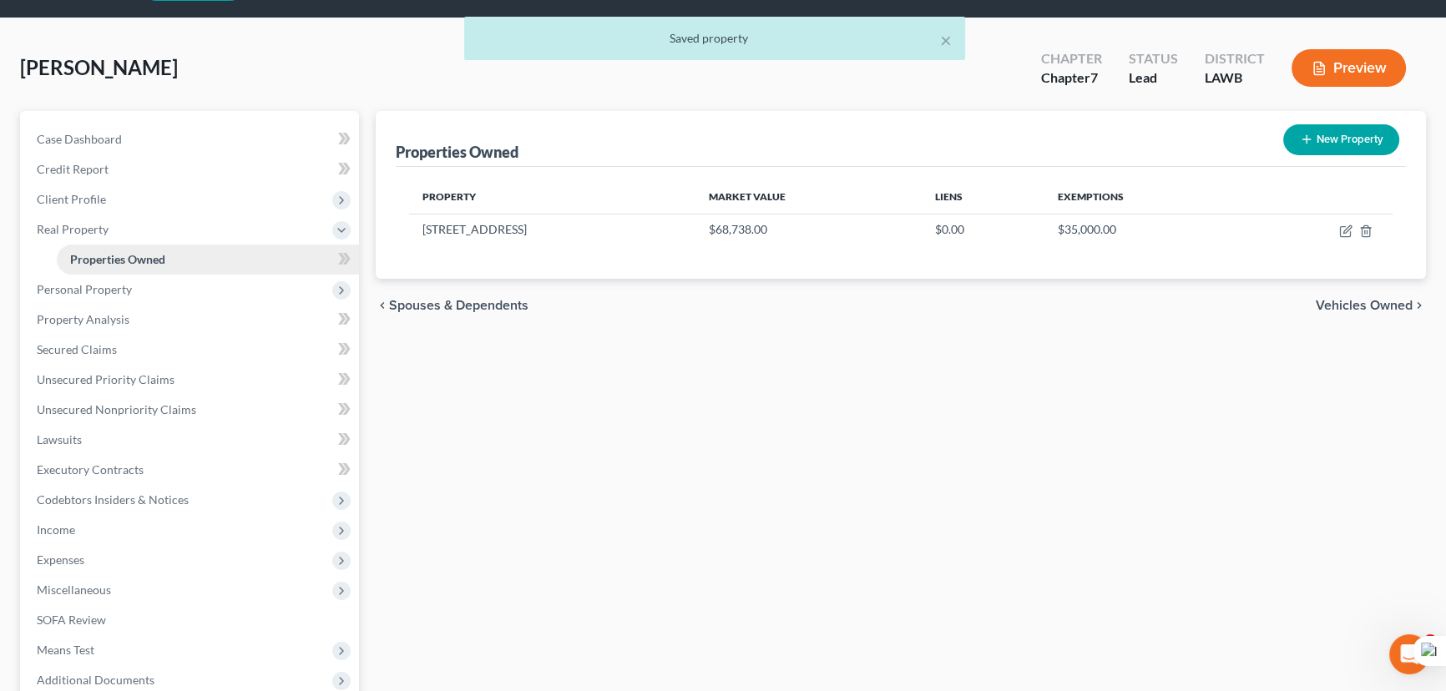
scroll to position [75, 0]
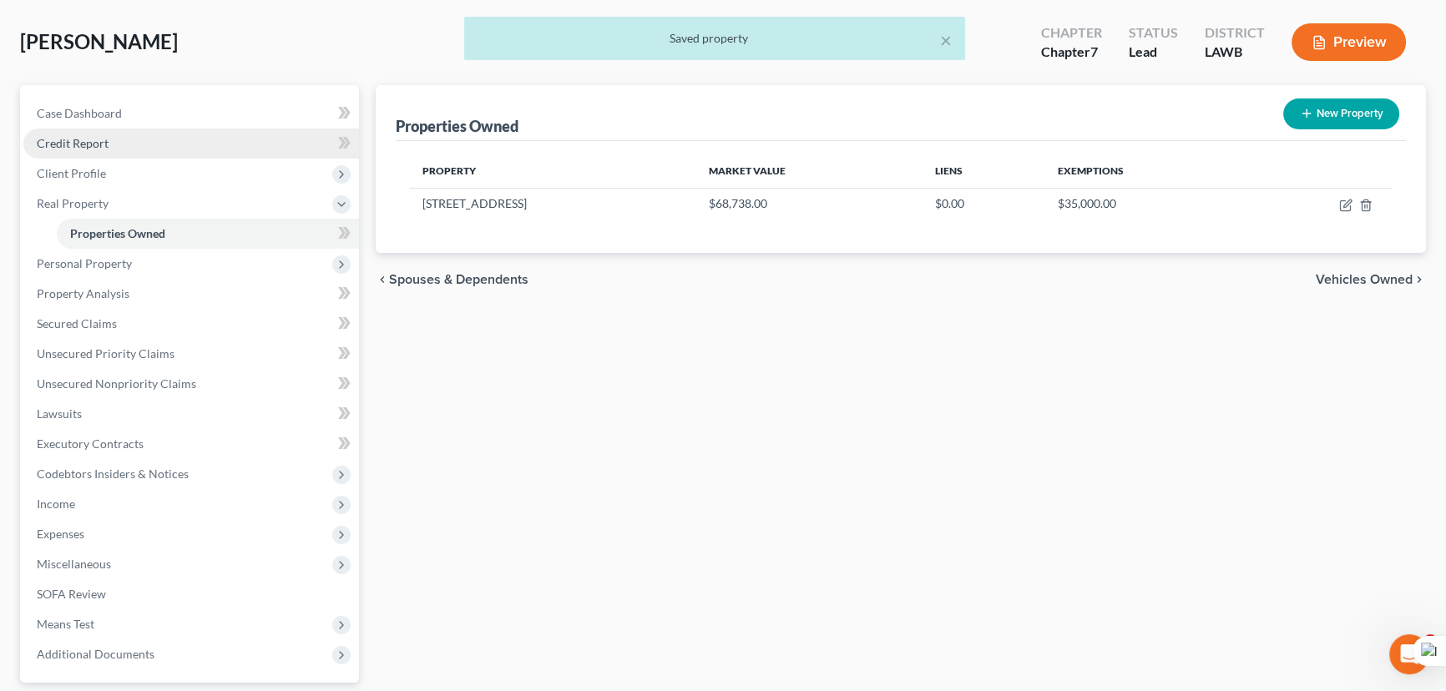
drag, startPoint x: 154, startPoint y: 142, endPoint x: 164, endPoint y: 143, distance: 10.1
click at [154, 142] on link "Credit Report" at bounding box center [191, 144] width 336 height 30
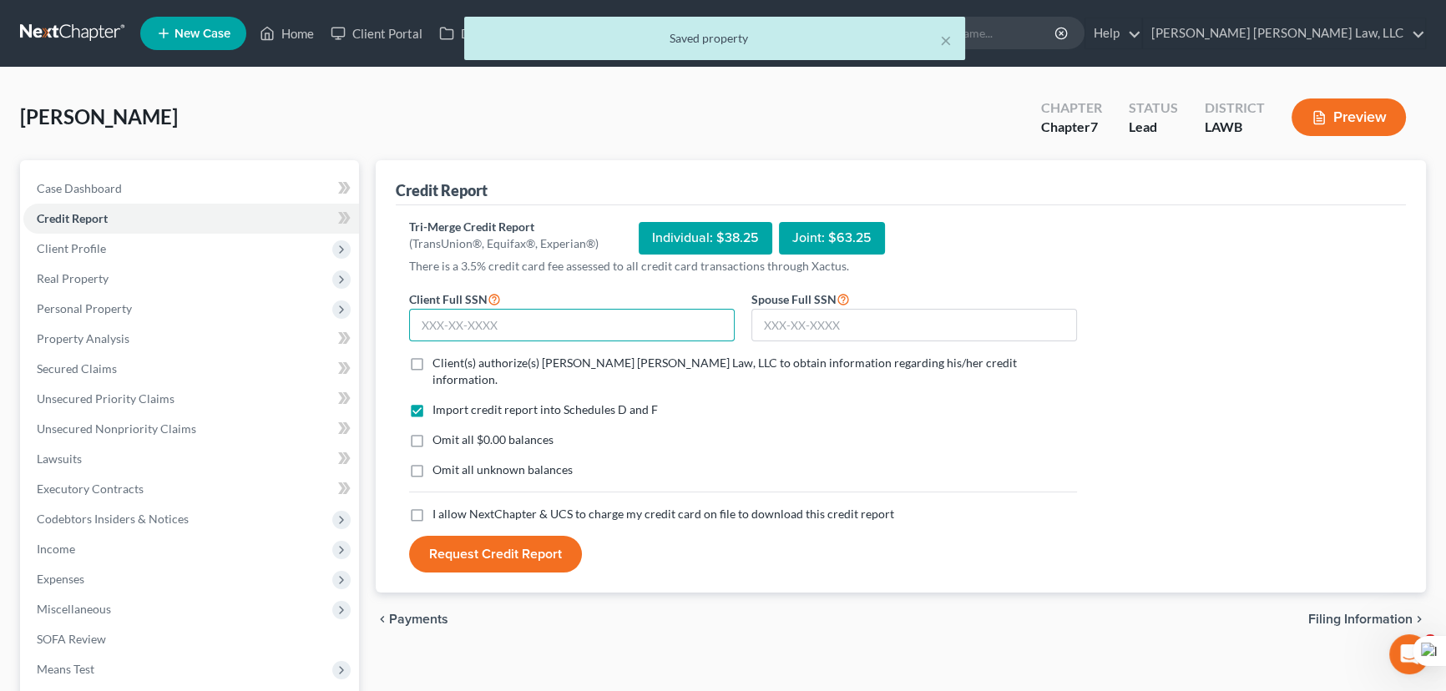
click at [487, 324] on input "text" at bounding box center [572, 325] width 326 height 33
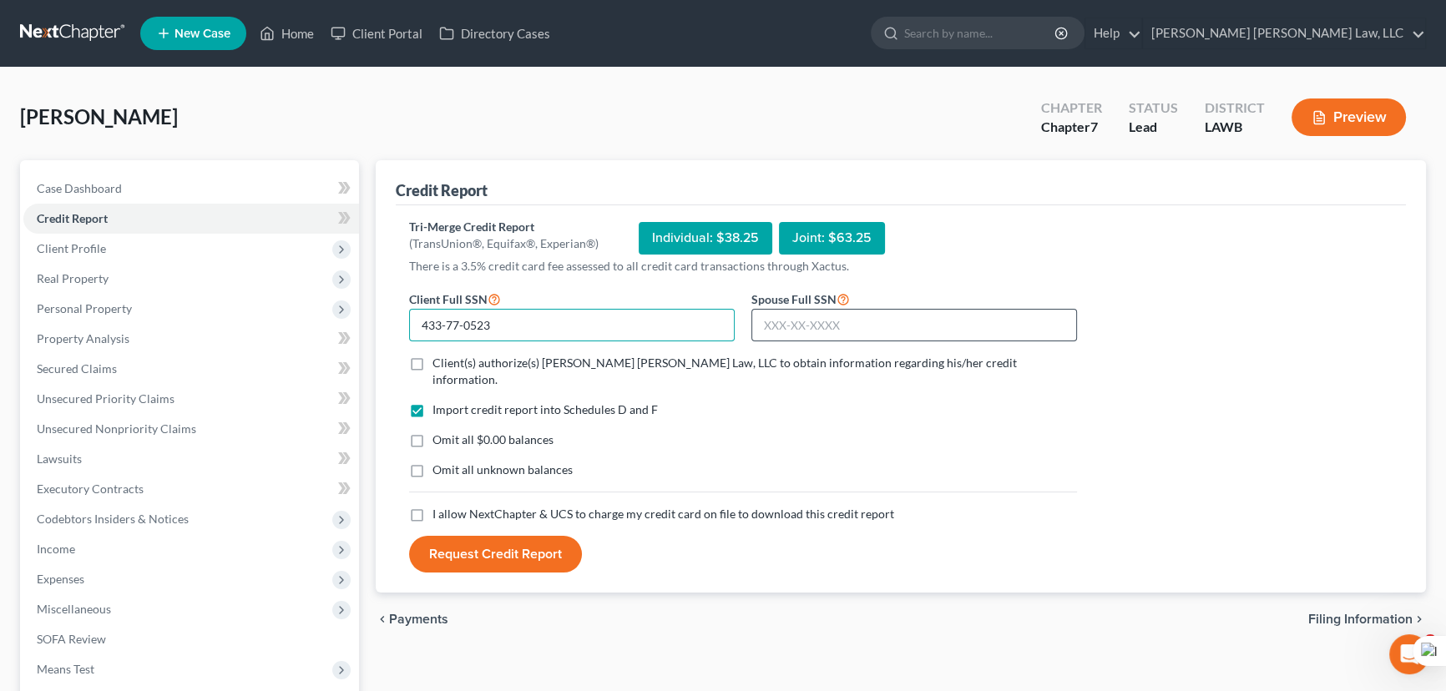
type input "433-77-0523"
click at [876, 334] on input "text" at bounding box center [914, 325] width 326 height 33
click at [871, 314] on input "text" at bounding box center [914, 325] width 326 height 33
type input "437-75-4294"
click at [432, 362] on label "Client(s) authorize(s) E. Orum Young Law, LLC to obtain information regarding h…" at bounding box center [754, 371] width 644 height 33
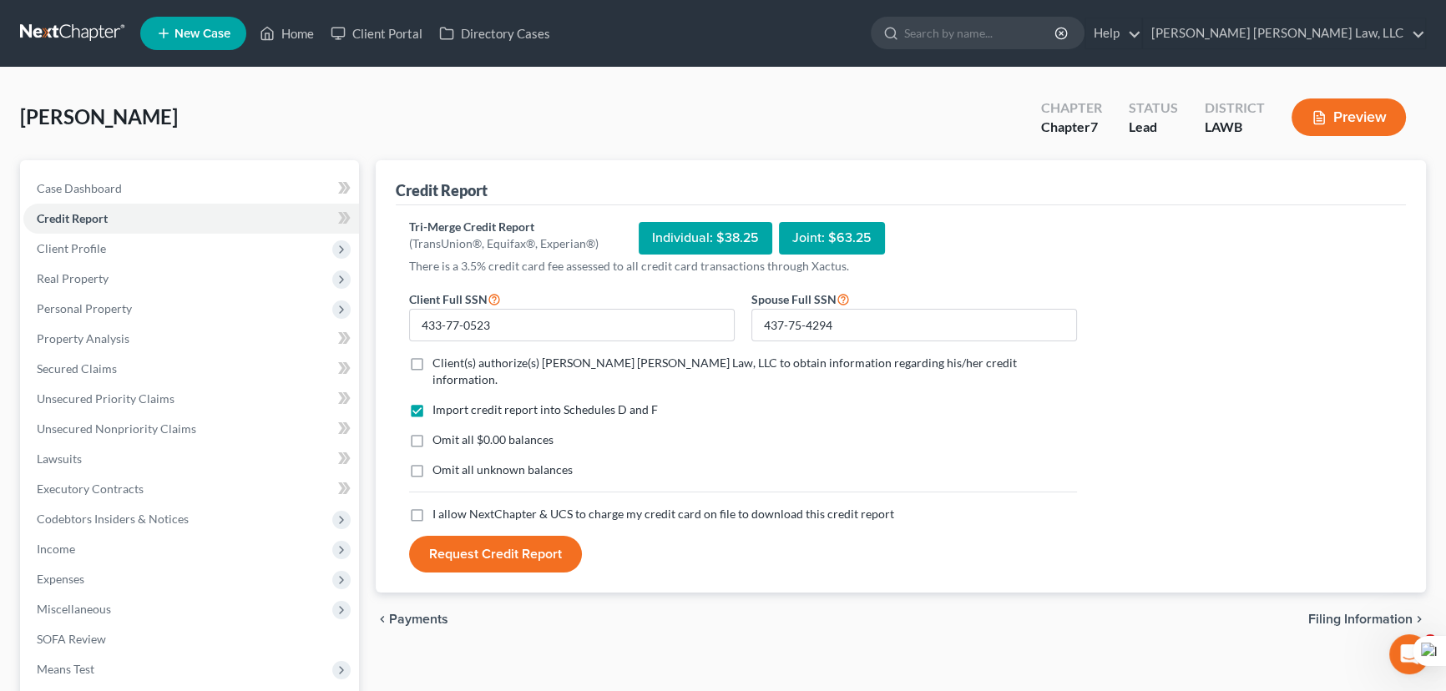
click at [439, 362] on input "Client(s) authorize(s) E. Orum Young Law, LLC to obtain information regarding h…" at bounding box center [444, 360] width 11 height 11
checkbox input "true"
drag, startPoint x: 417, startPoint y: 420, endPoint x: 417, endPoint y: 492, distance: 72.6
click at [432, 432] on label "Omit all $0.00 balances" at bounding box center [492, 440] width 121 height 17
click at [439, 432] on input "Omit all $0.00 balances" at bounding box center [444, 437] width 11 height 11
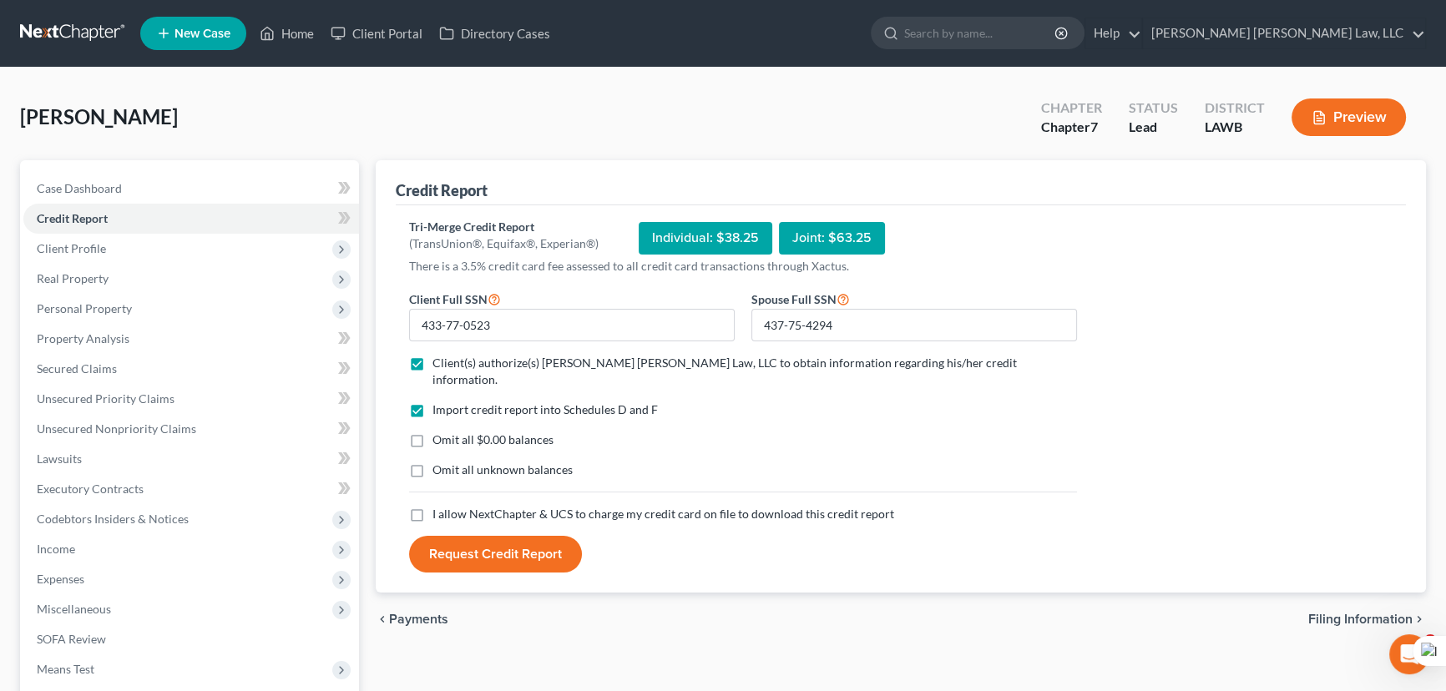
checkbox input "true"
click at [432, 462] on label "Omit all unknown balances" at bounding box center [502, 470] width 140 height 17
click at [439, 462] on input "Omit all unknown balances" at bounding box center [444, 467] width 11 height 11
checkbox input "true"
drag, startPoint x: 417, startPoint y: 492, endPoint x: 425, endPoint y: 505, distance: 14.6
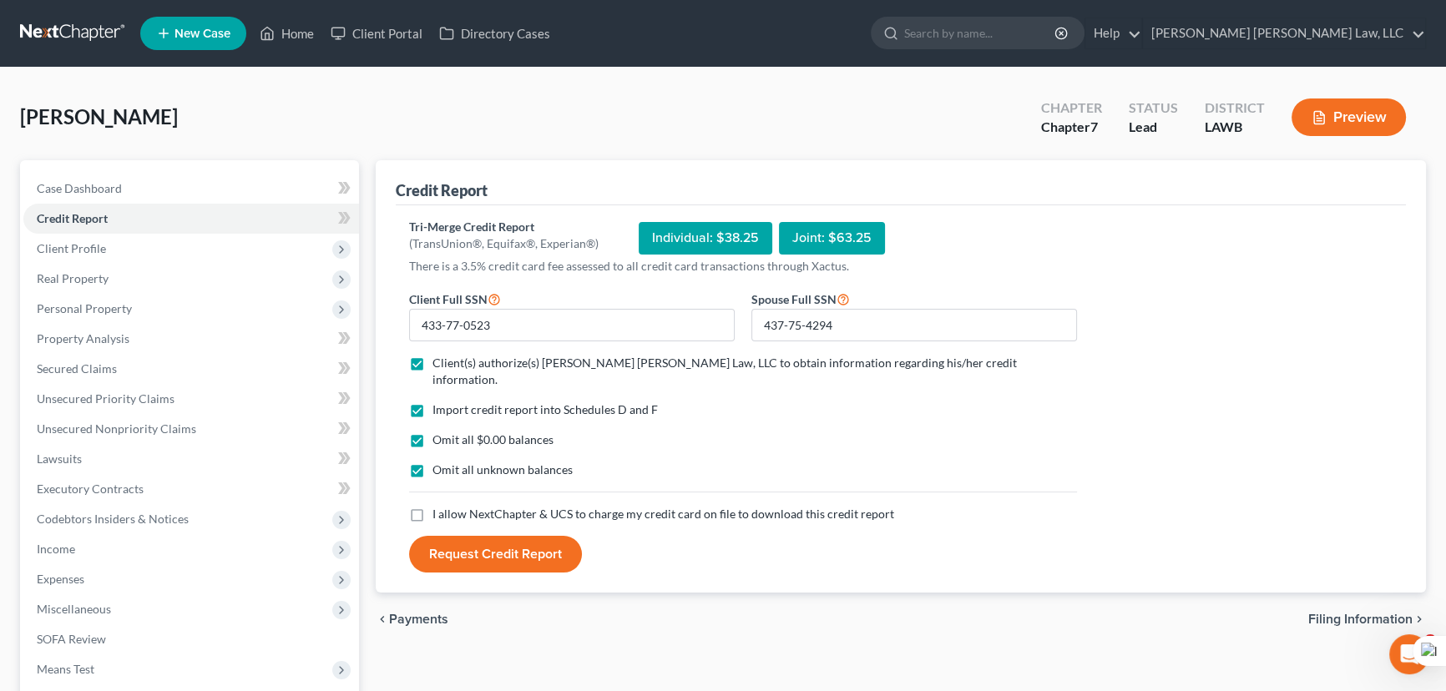
click at [432, 506] on label "I allow NextChapter & UCS to charge my credit card on file to download this cre…" at bounding box center [663, 514] width 462 height 17
click at [439, 506] on input "I allow NextChapter & UCS to charge my credit card on file to download this cre…" at bounding box center [444, 511] width 11 height 11
click at [432, 506] on label "I allow NextChapter & UCS to charge my credit card on file to download this cre…" at bounding box center [663, 514] width 462 height 17
click at [439, 506] on input "I allow NextChapter & UCS to charge my credit card on file to download this cre…" at bounding box center [444, 511] width 11 height 11
click at [432, 506] on label "I allow NextChapter & UCS to charge my credit card on file to download this cre…" at bounding box center [663, 514] width 462 height 17
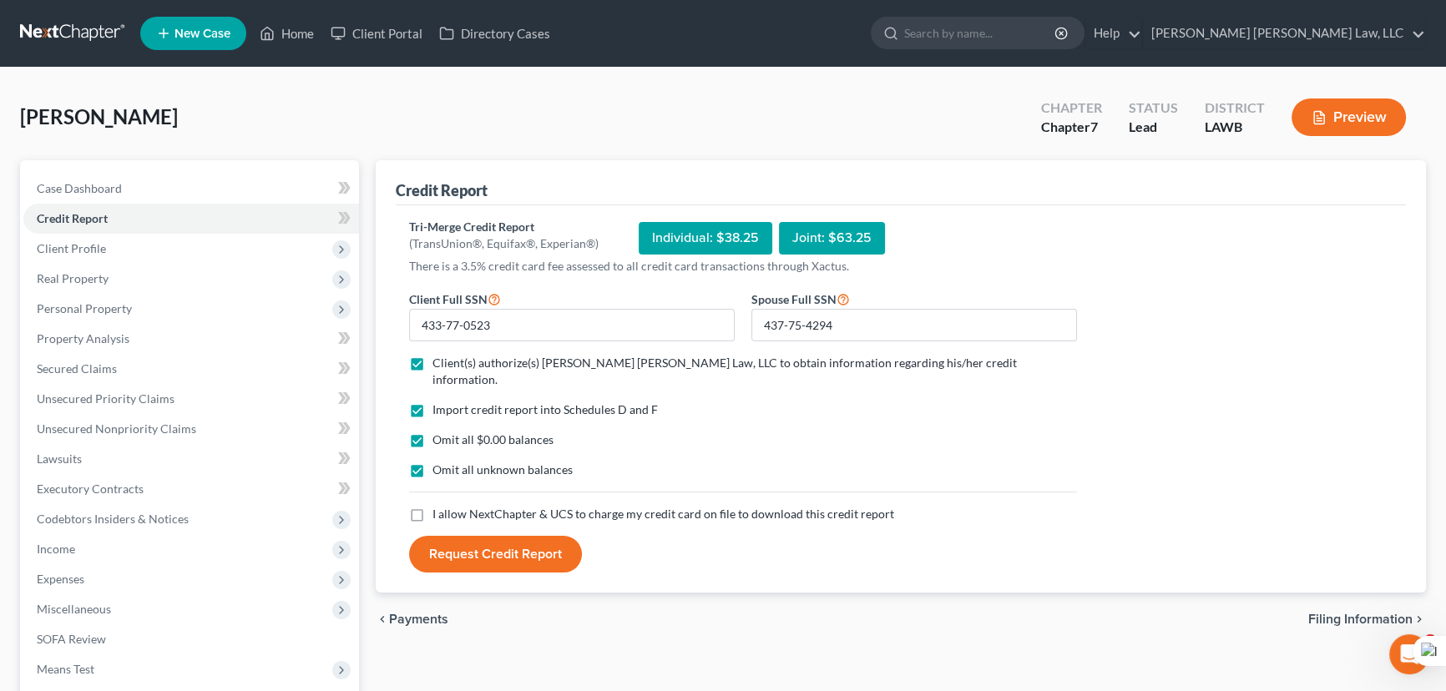
click at [439, 506] on input "I allow NextChapter & UCS to charge my credit card on file to download this cre…" at bounding box center [444, 511] width 11 height 11
checkbox input "true"
click at [452, 536] on button "Request Credit Report" at bounding box center [495, 554] width 173 height 37
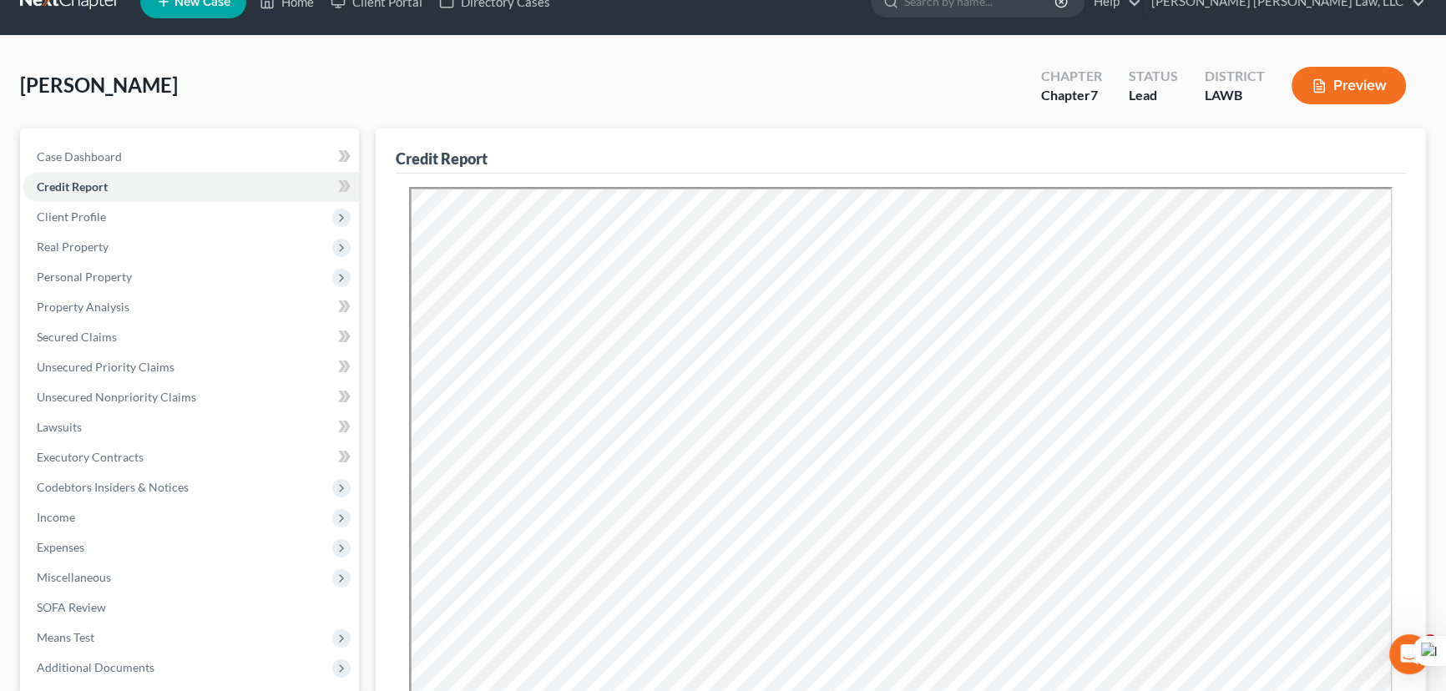
scroll to position [75, 0]
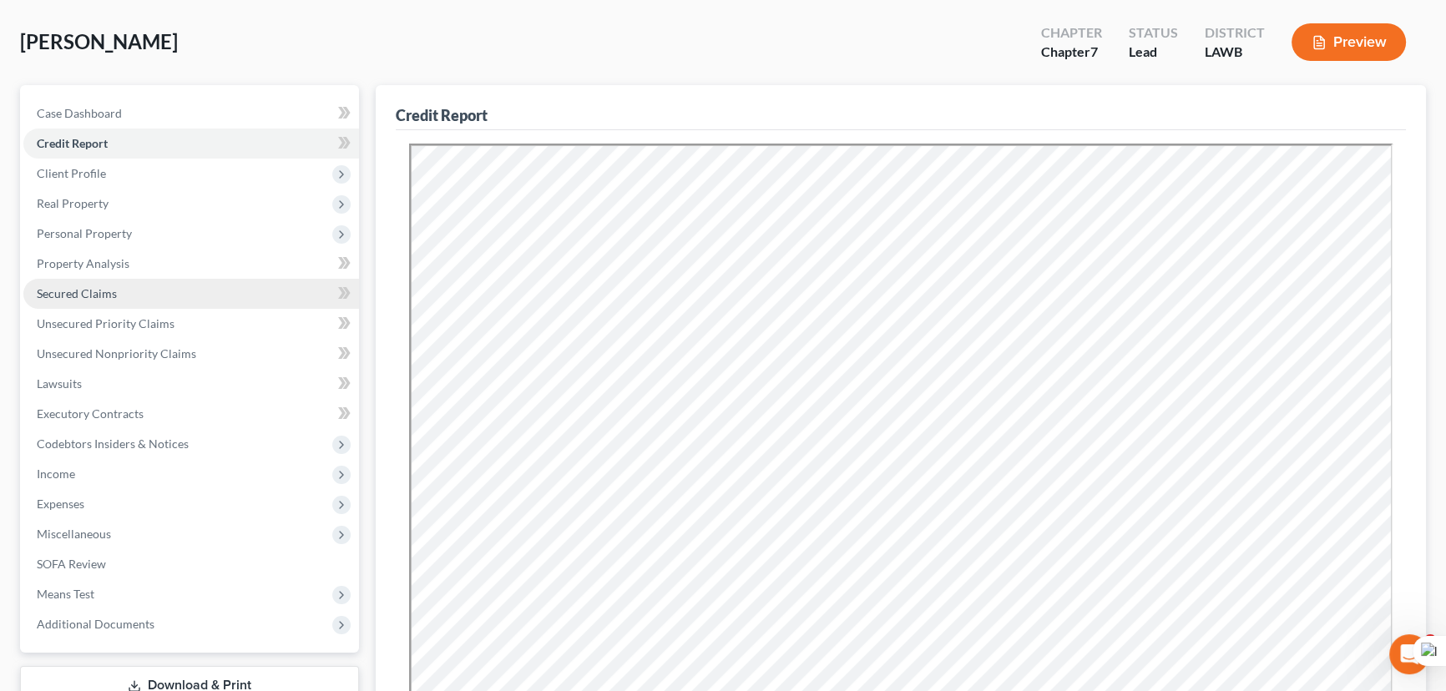
click at [162, 290] on link "Secured Claims" at bounding box center [191, 294] width 336 height 30
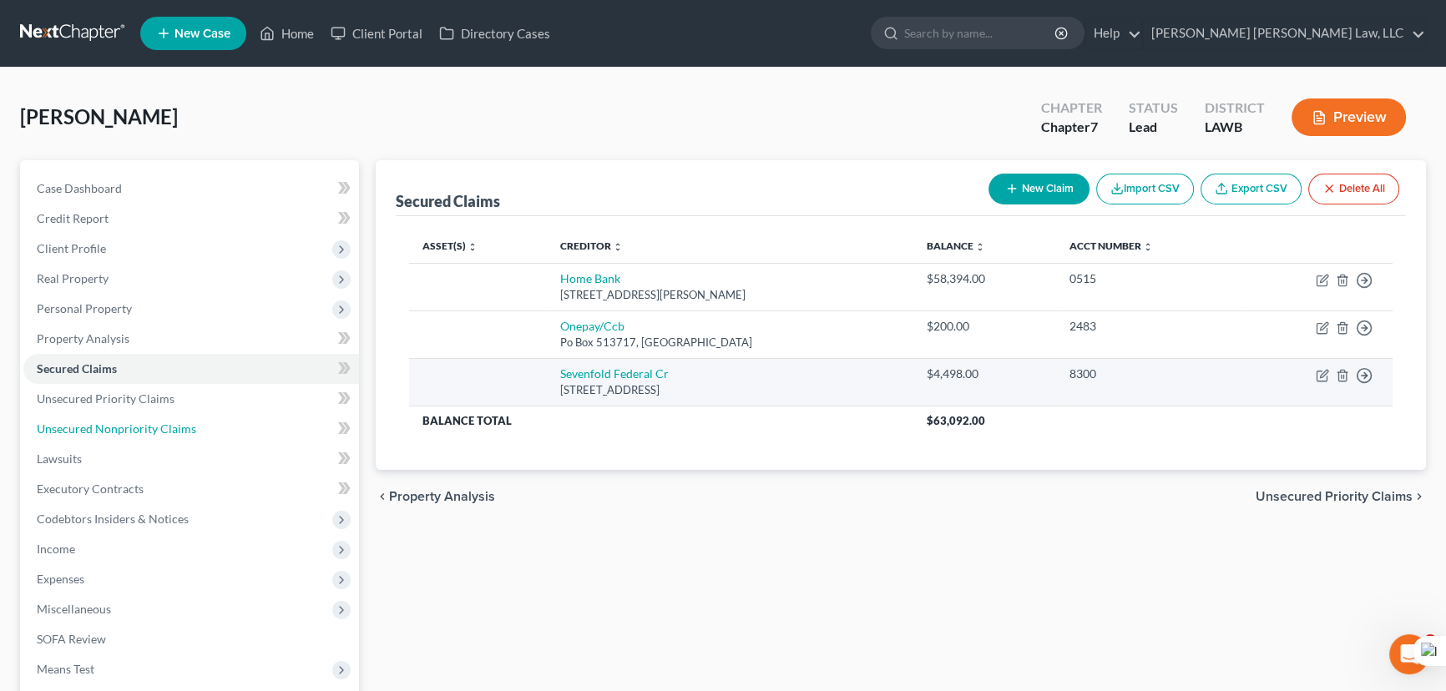
drag, startPoint x: 99, startPoint y: 423, endPoint x: 649, endPoint y: 361, distance: 553.6
click at [99, 423] on span "Unsecured Nonpriority Claims" at bounding box center [116, 429] width 159 height 14
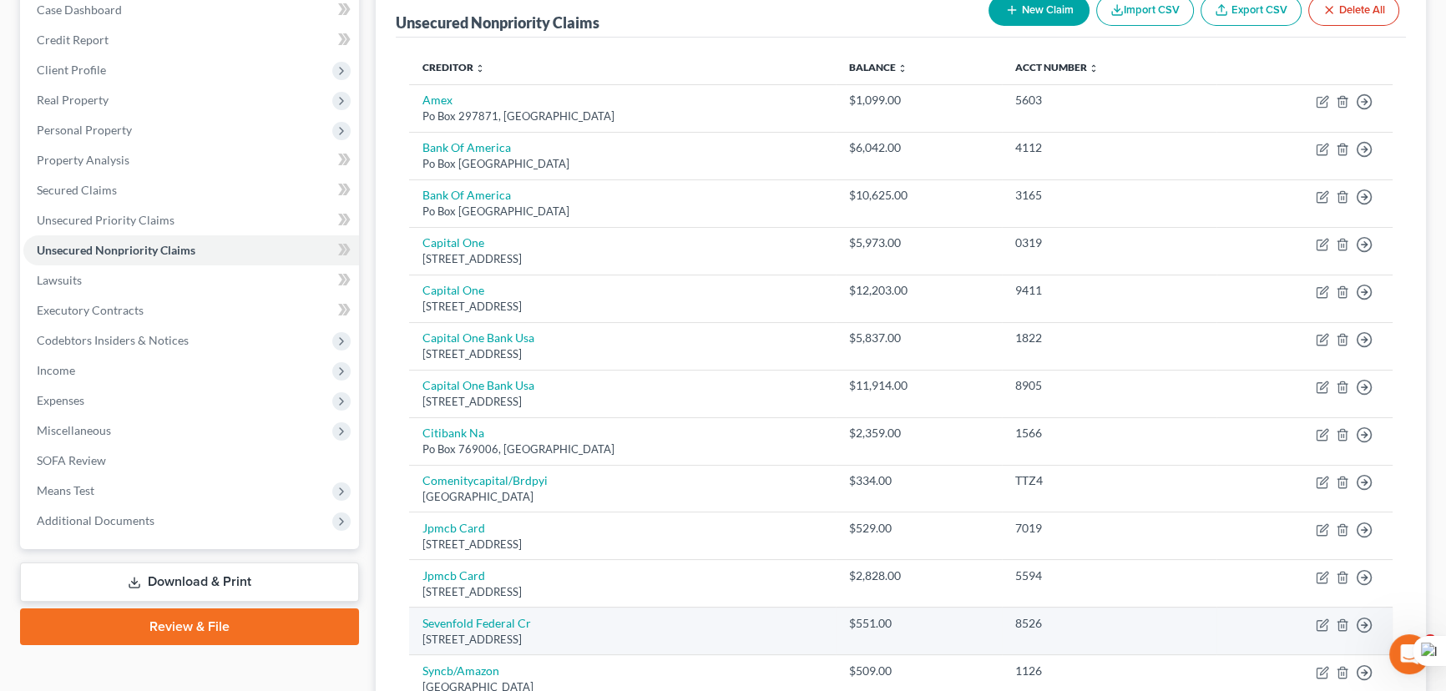
scroll to position [151, 0]
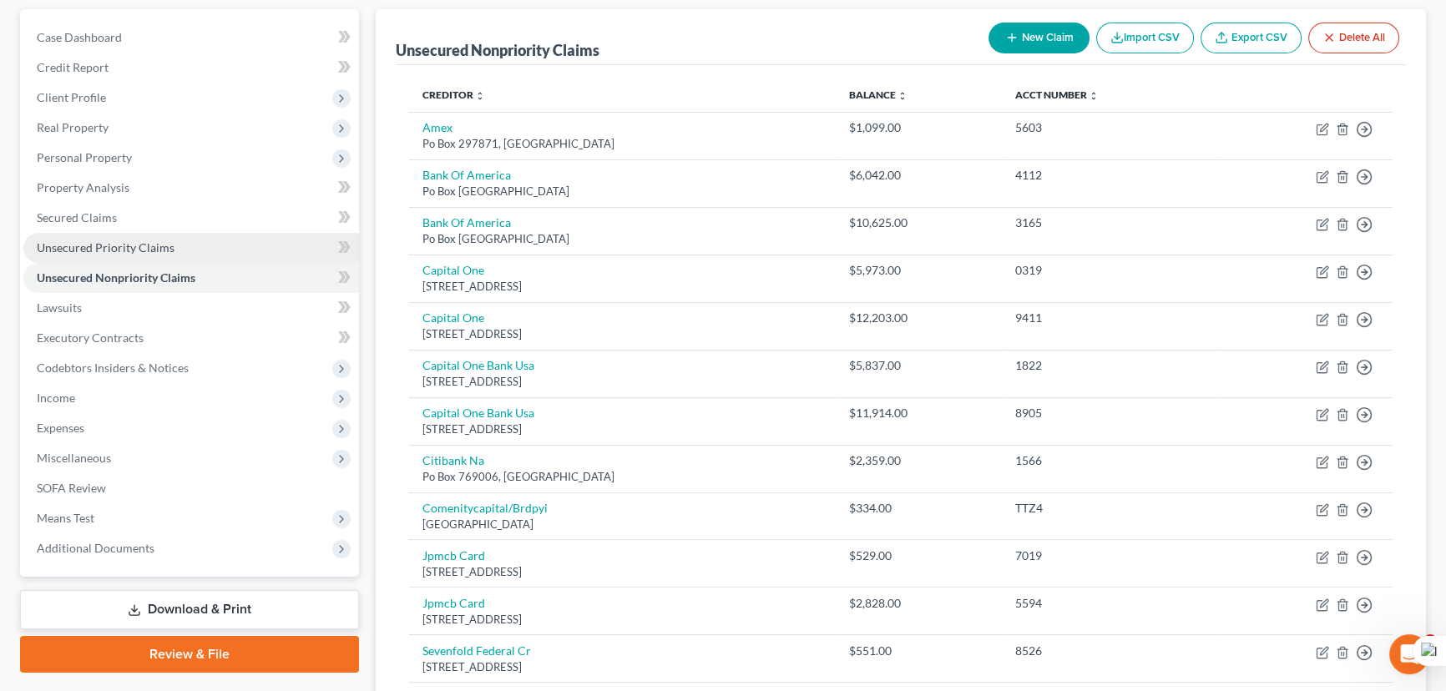
click at [225, 234] on link "Unsecured Priority Claims" at bounding box center [191, 248] width 336 height 30
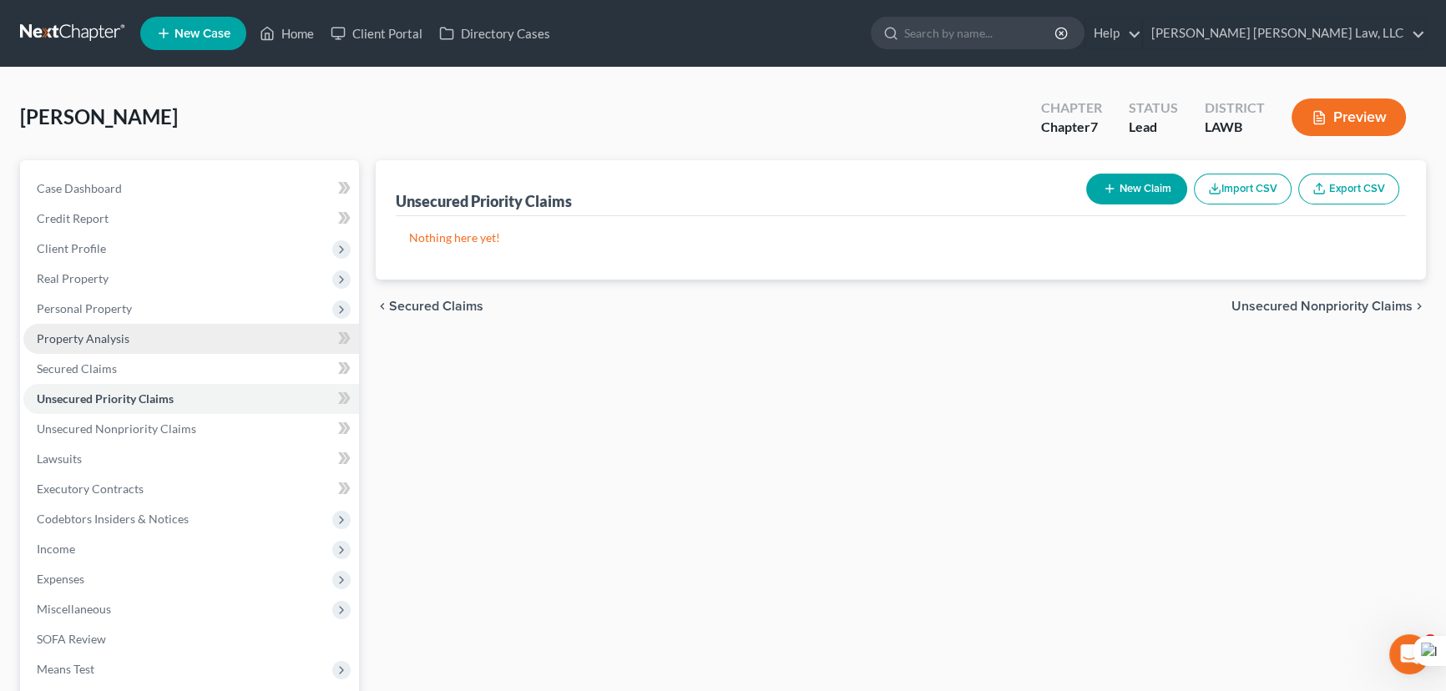
click at [188, 346] on link "Property Analysis" at bounding box center [191, 339] width 336 height 30
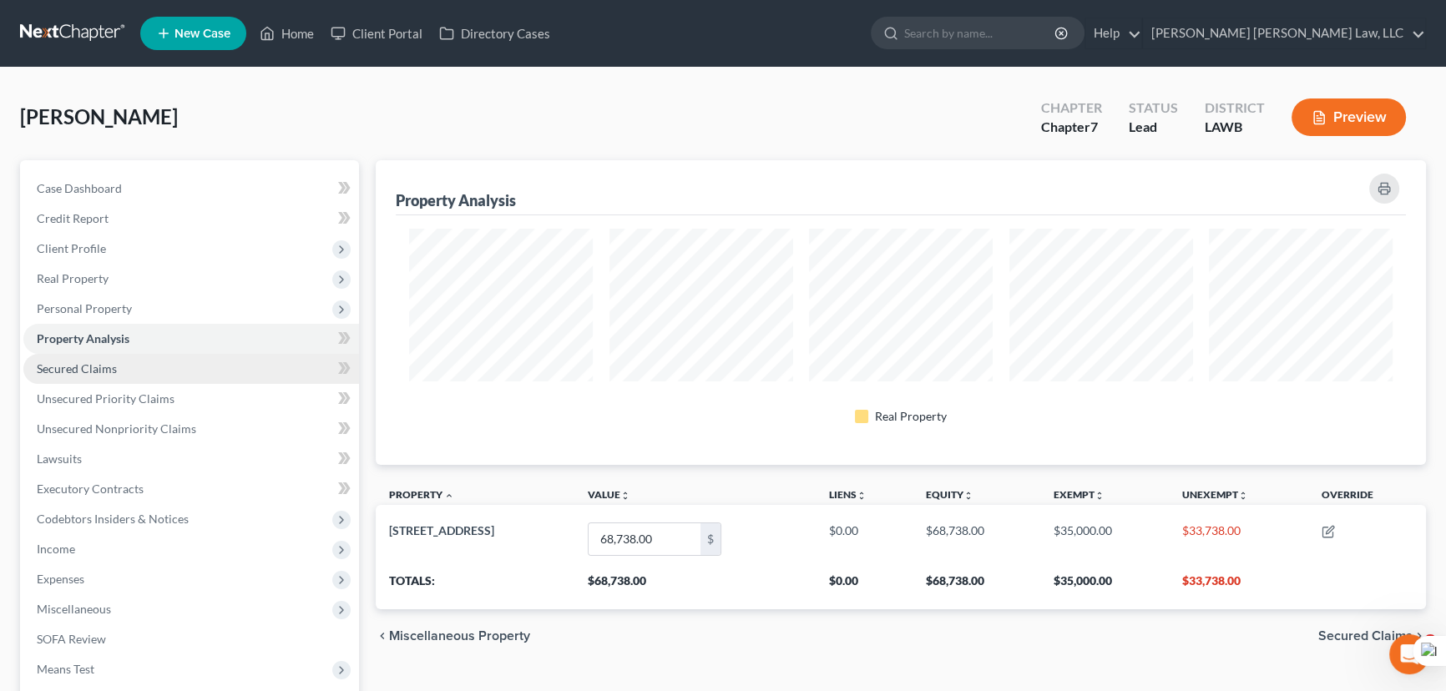
click at [189, 374] on link "Secured Claims" at bounding box center [191, 369] width 336 height 30
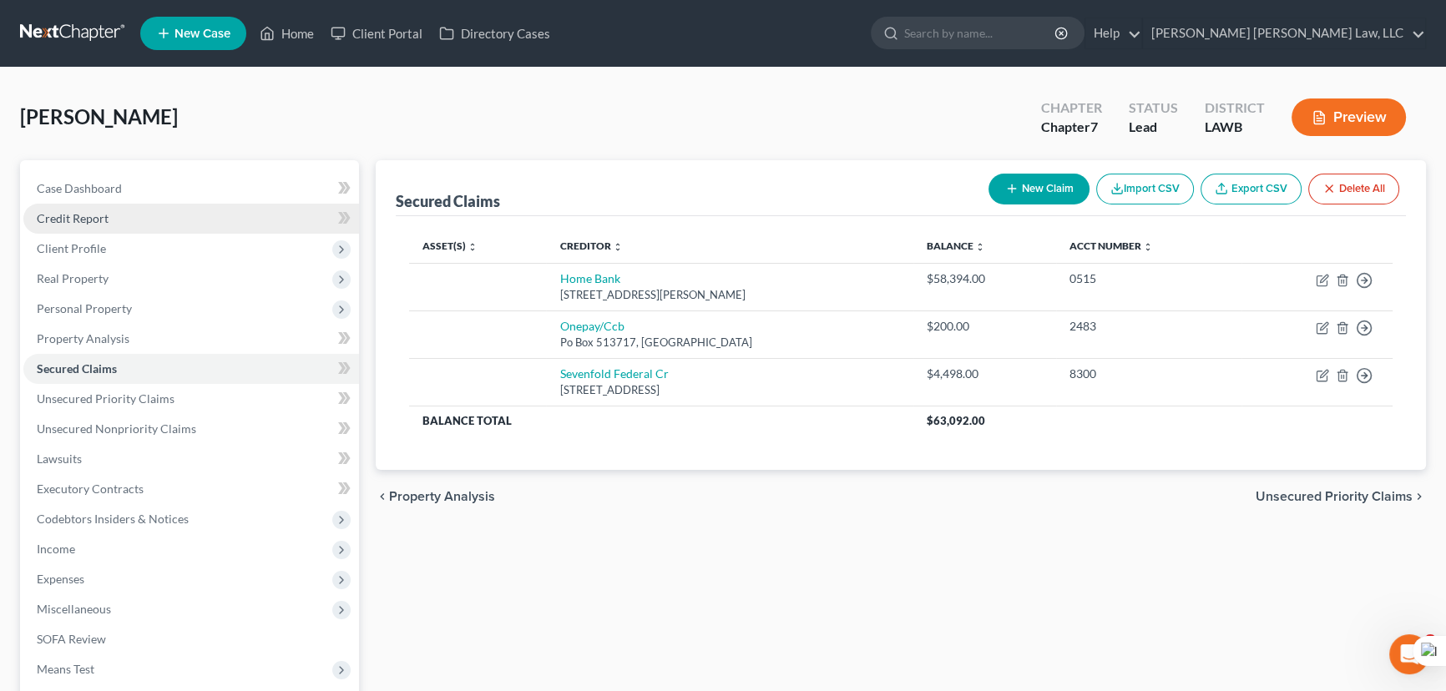
click at [134, 228] on link "Credit Report" at bounding box center [191, 219] width 336 height 30
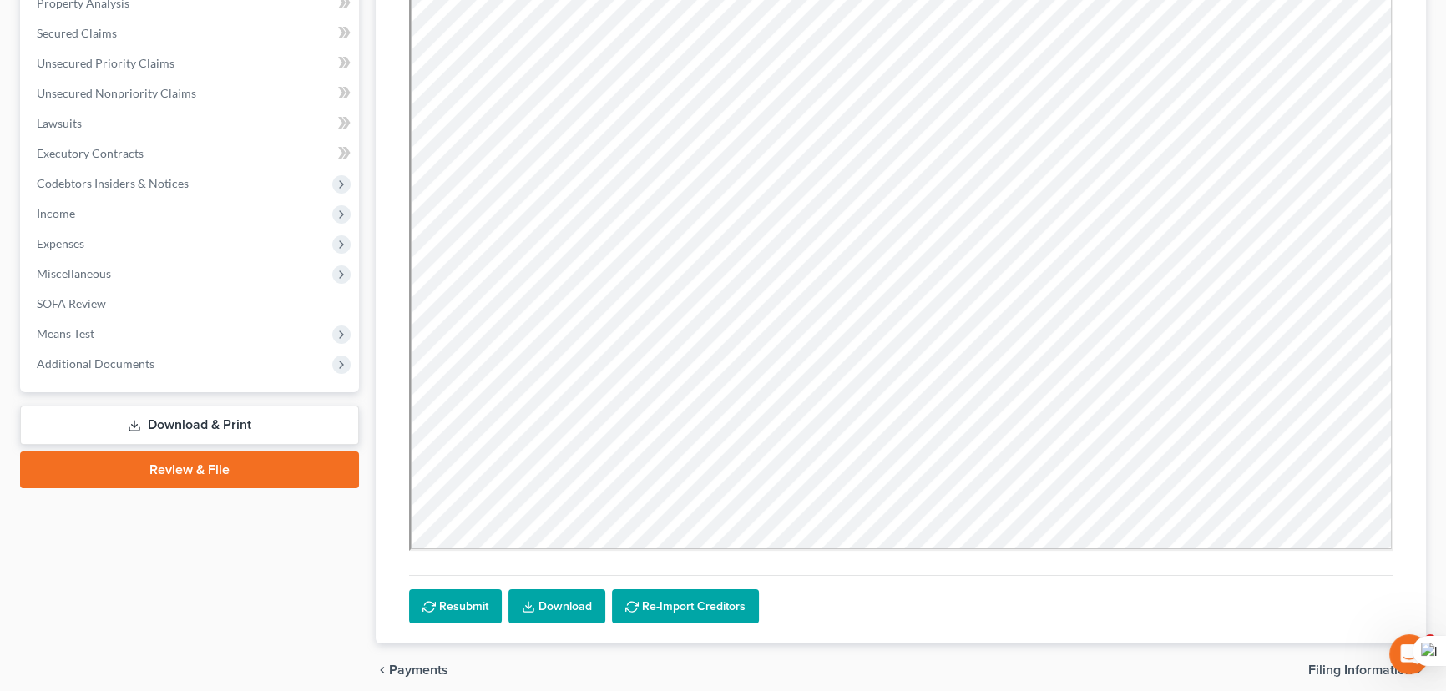
scroll to position [402, 0]
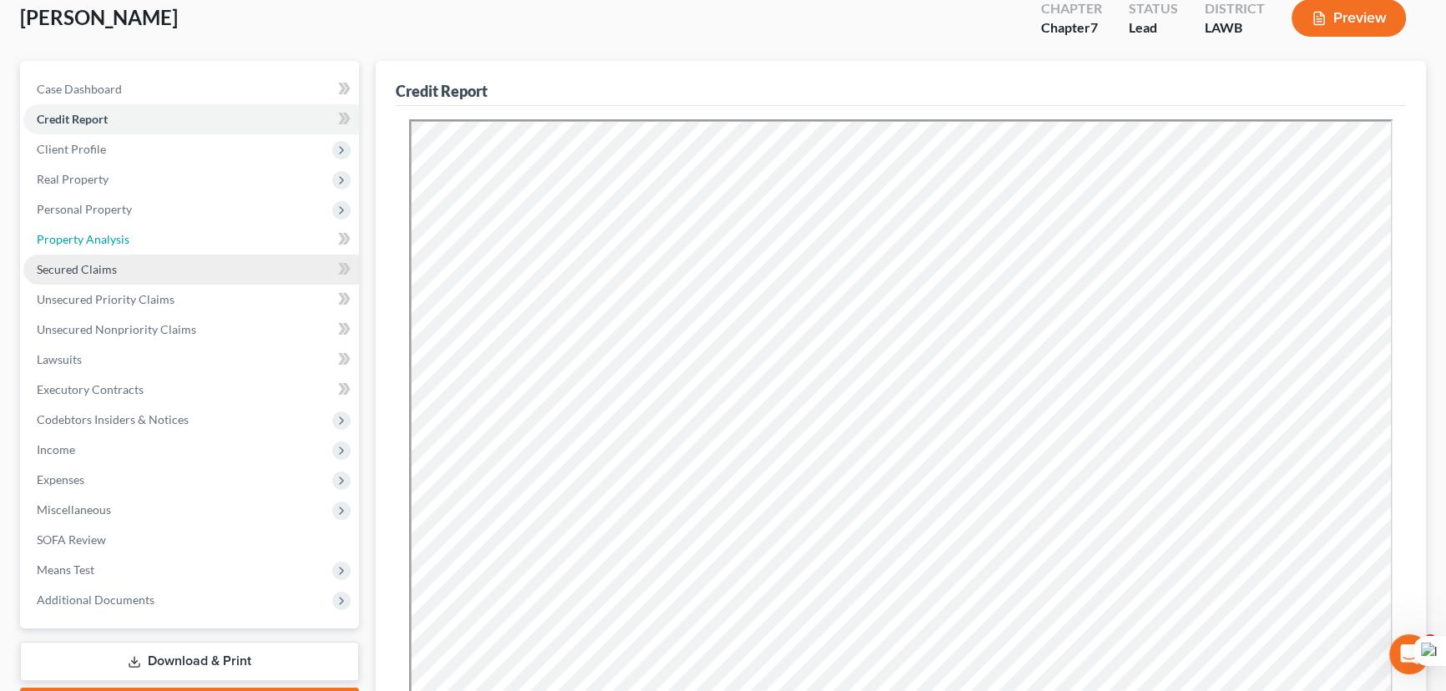
drag, startPoint x: 119, startPoint y: 247, endPoint x: 128, endPoint y: 277, distance: 31.4
click at [119, 247] on link "Property Analysis" at bounding box center [191, 240] width 336 height 30
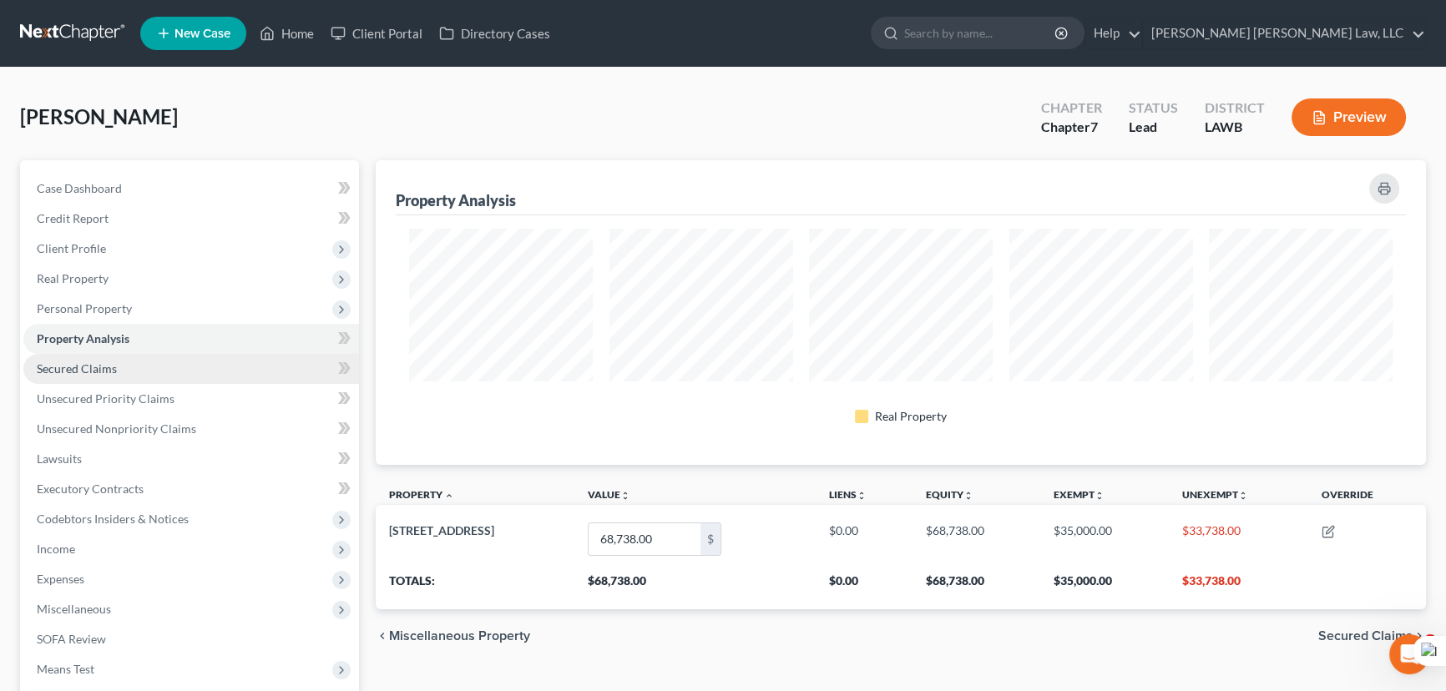
click at [144, 381] on link "Secured Claims" at bounding box center [191, 369] width 336 height 30
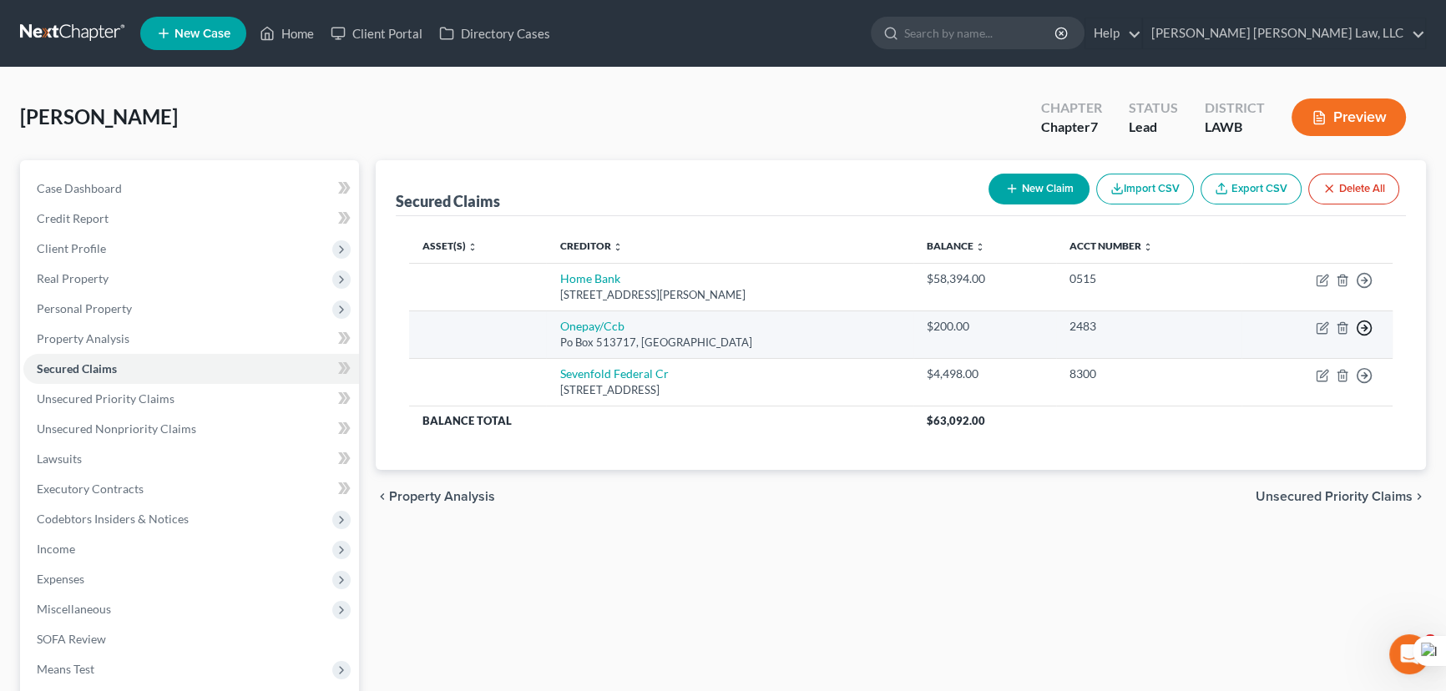
click at [1364, 328] on line "button" at bounding box center [1364, 328] width 6 height 0
click at [1270, 375] on link "Move to F" at bounding box center [1287, 369] width 139 height 28
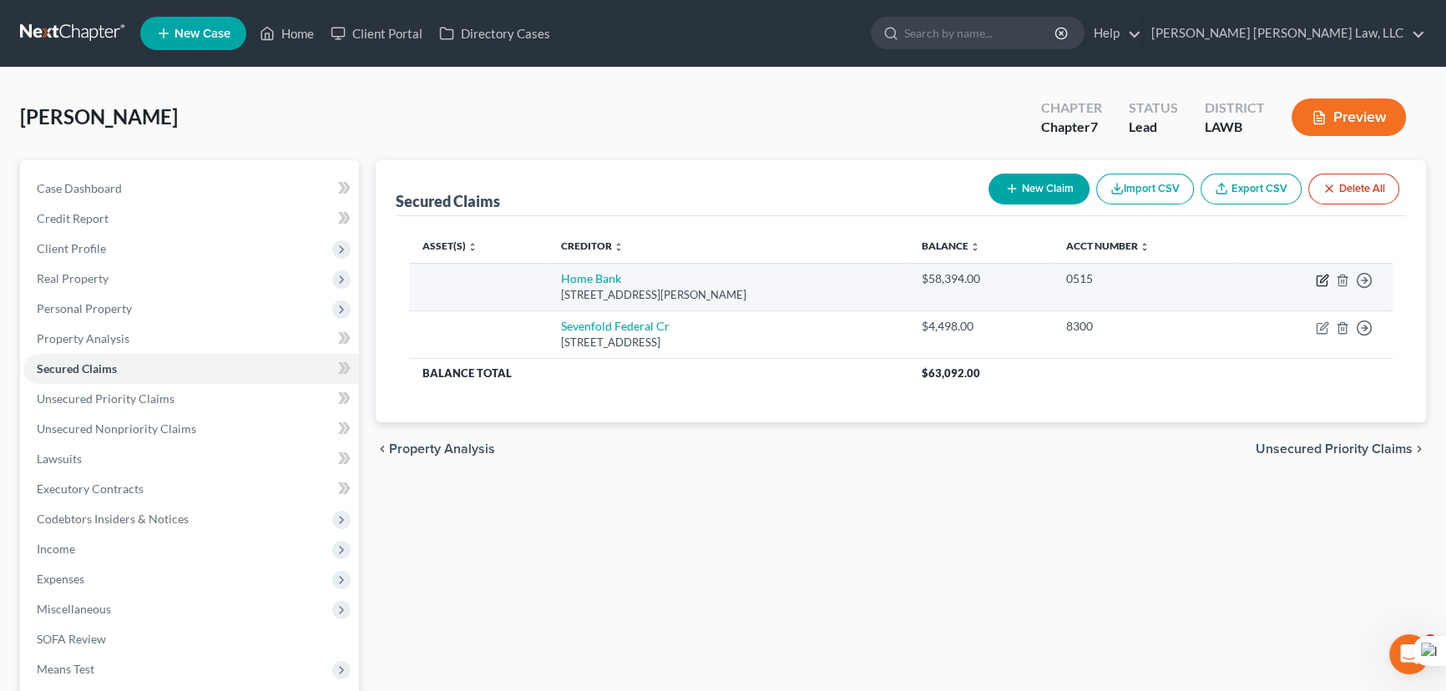
click at [1321, 280] on icon "button" at bounding box center [1324, 279] width 8 height 8
select select "19"
select select "0"
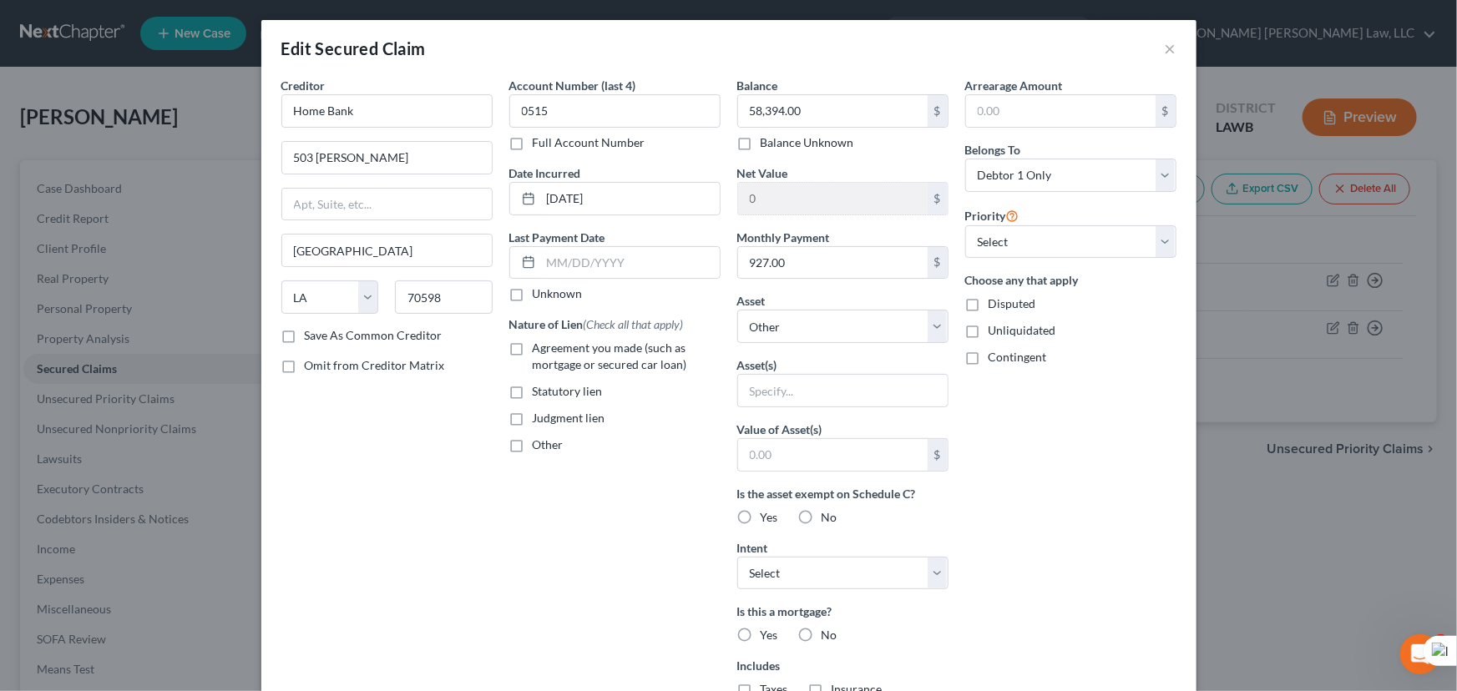
click at [533, 348] on label "Agreement you made (such as mortgage or secured car loan)" at bounding box center [627, 356] width 188 height 33
click at [539, 348] on input "Agreement you made (such as mortgage or secured car loan)" at bounding box center [544, 345] width 11 height 11
checkbox input "true"
click at [857, 326] on select "Select Other Multiple Assets 180 Goshen Drive - $68738.0" at bounding box center [842, 326] width 211 height 33
select select "2"
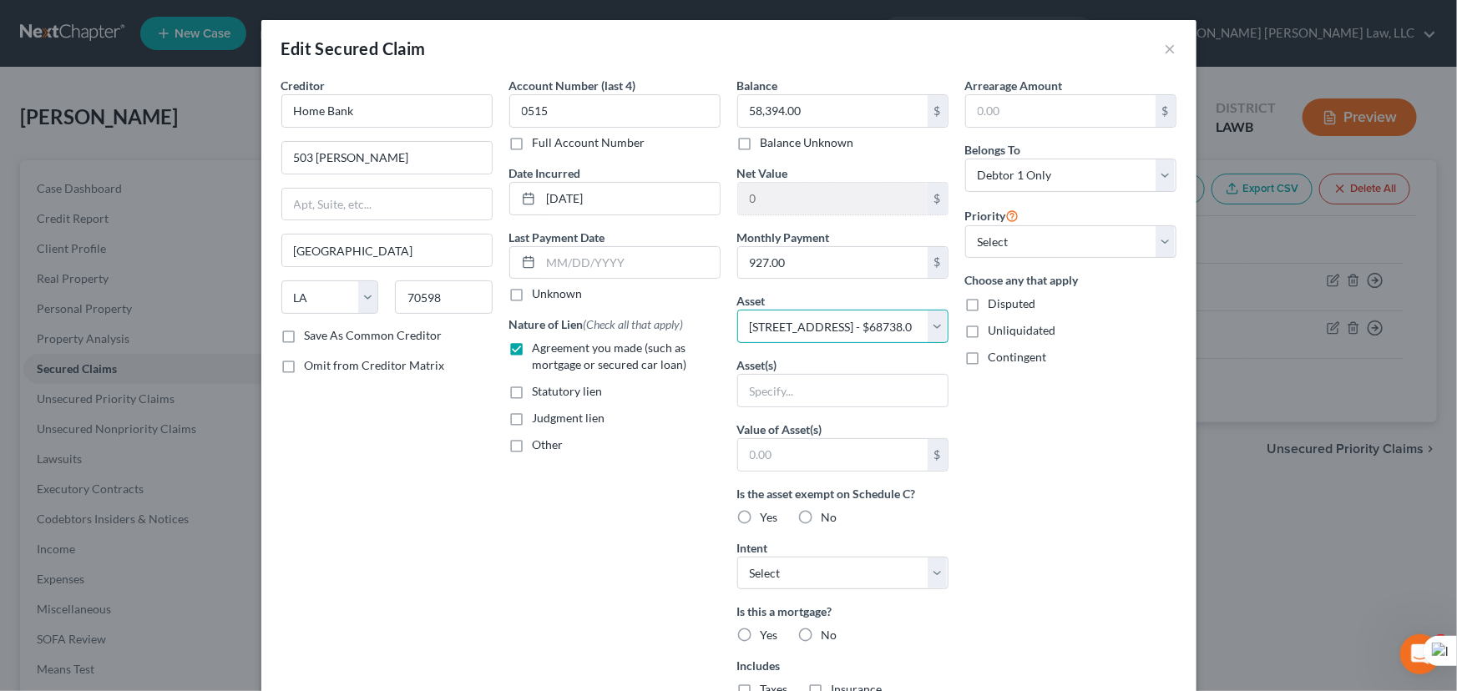
click at [737, 310] on select "Select Other Multiple Assets 180 Goshen Drive - $68738.0" at bounding box center [842, 326] width 211 height 33
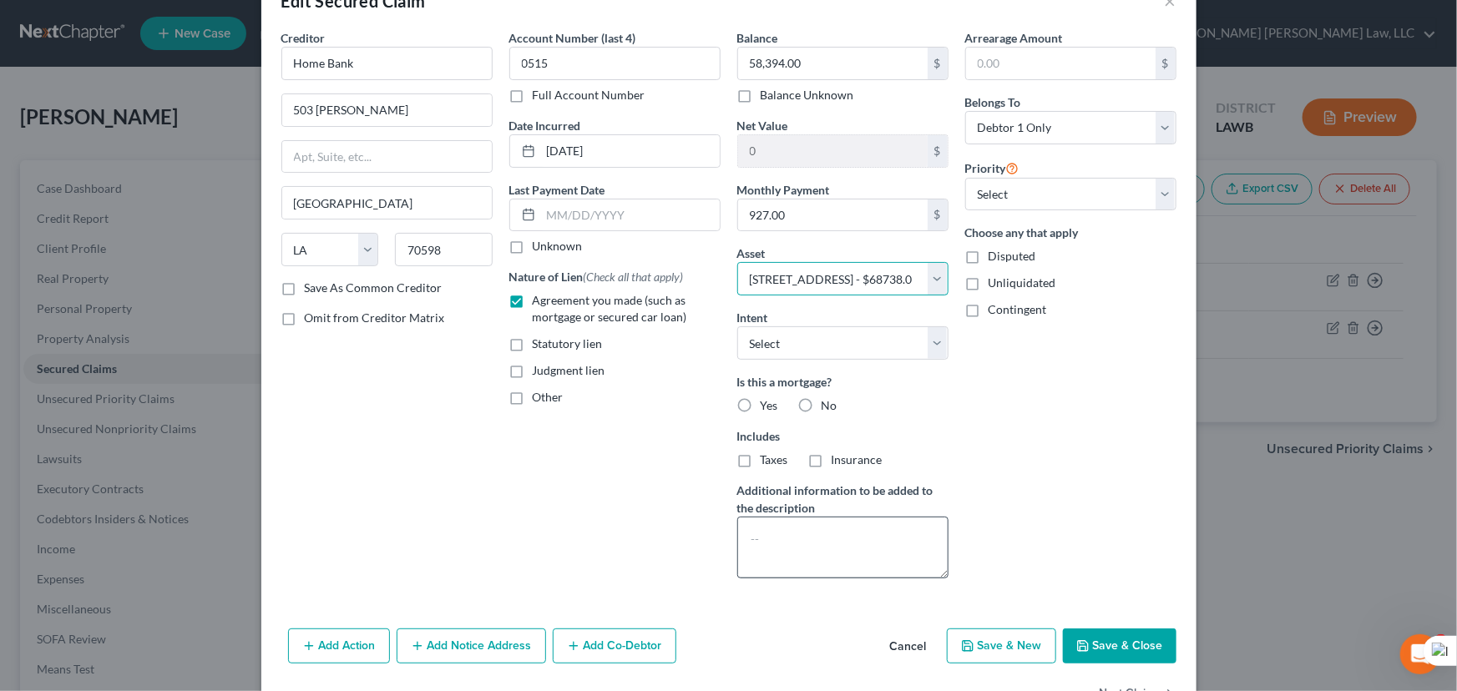
scroll to position [100, 0]
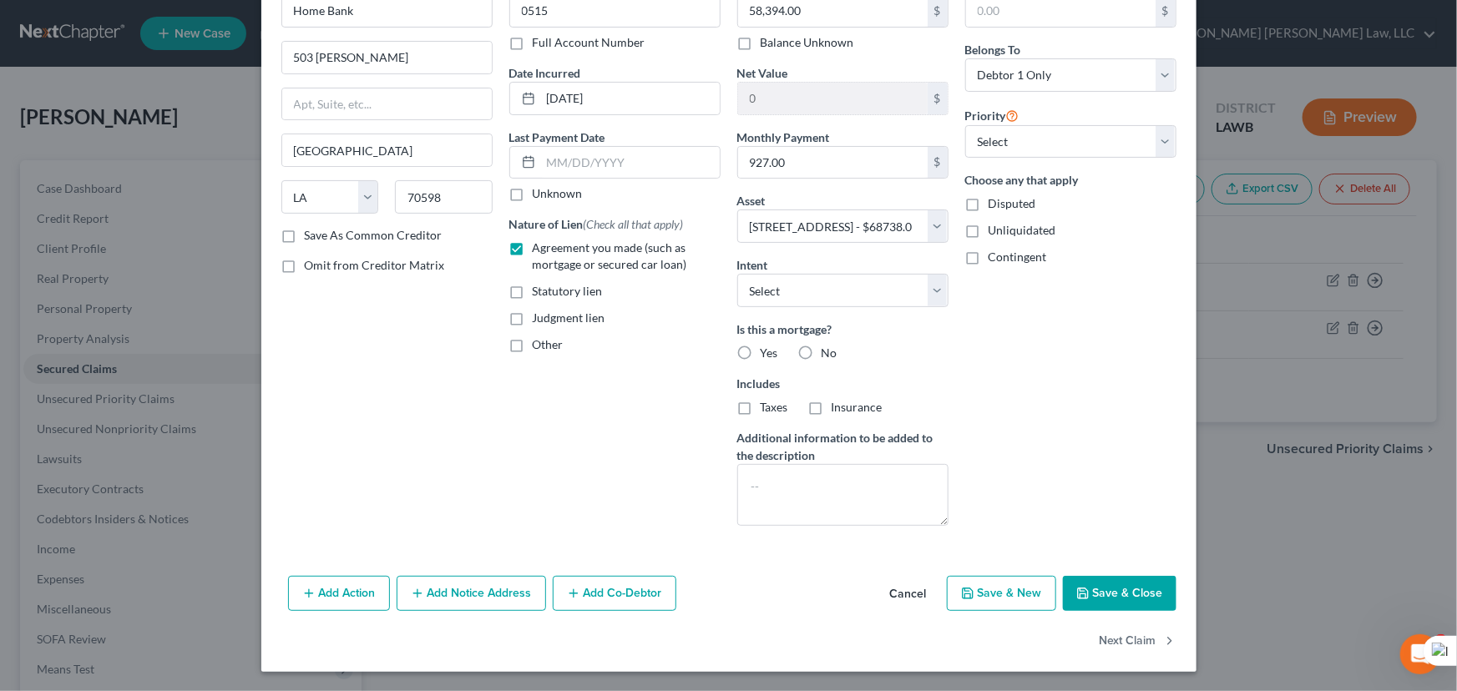
click at [760, 348] on label "Yes" at bounding box center [769, 353] width 18 height 17
click at [767, 348] on input "Yes" at bounding box center [772, 350] width 11 height 11
radio input "true"
click at [760, 406] on label "Taxes" at bounding box center [774, 407] width 28 height 17
click at [767, 406] on input "Taxes" at bounding box center [772, 404] width 11 height 11
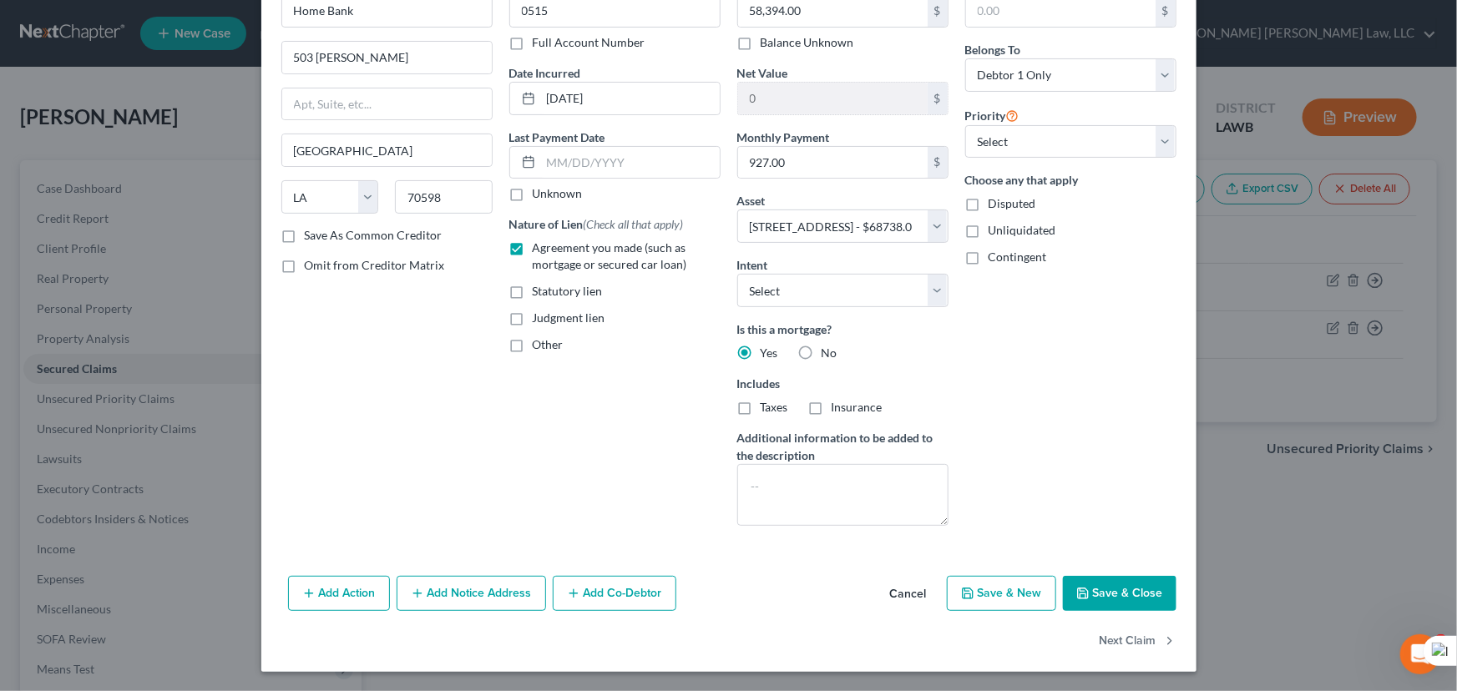
checkbox input "true"
click at [831, 406] on label "Insurance" at bounding box center [856, 407] width 51 height 17
click at [838, 406] on input "Insurance" at bounding box center [843, 404] width 11 height 11
checkbox input "true"
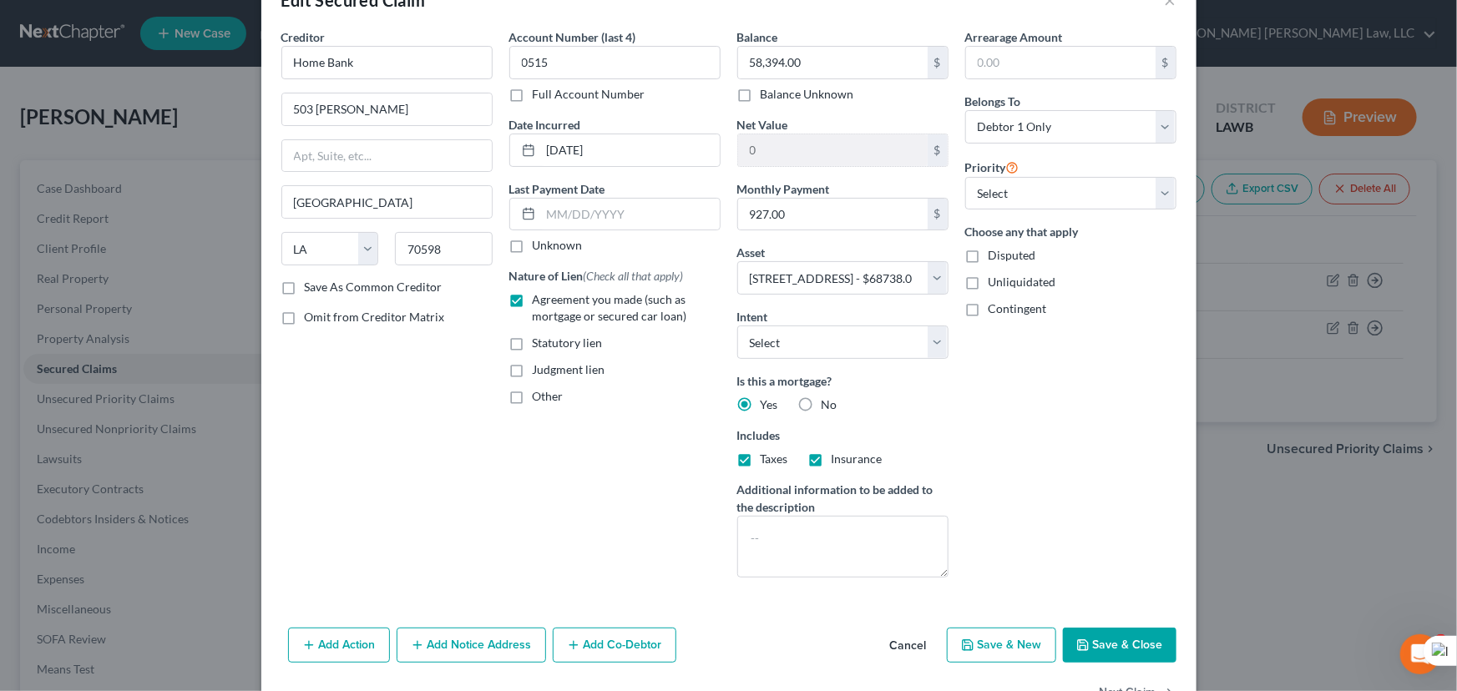
scroll to position [0, 0]
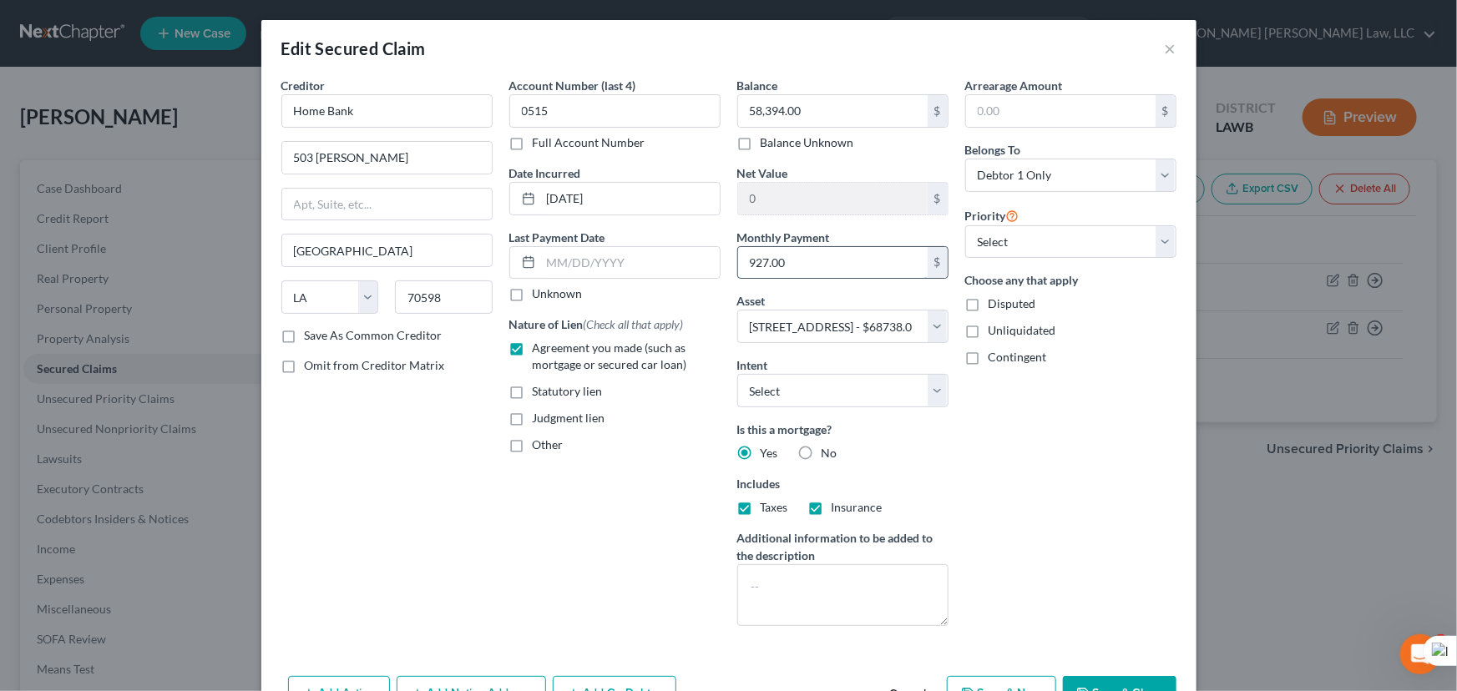
click at [796, 261] on input "927.00" at bounding box center [832, 263] width 189 height 32
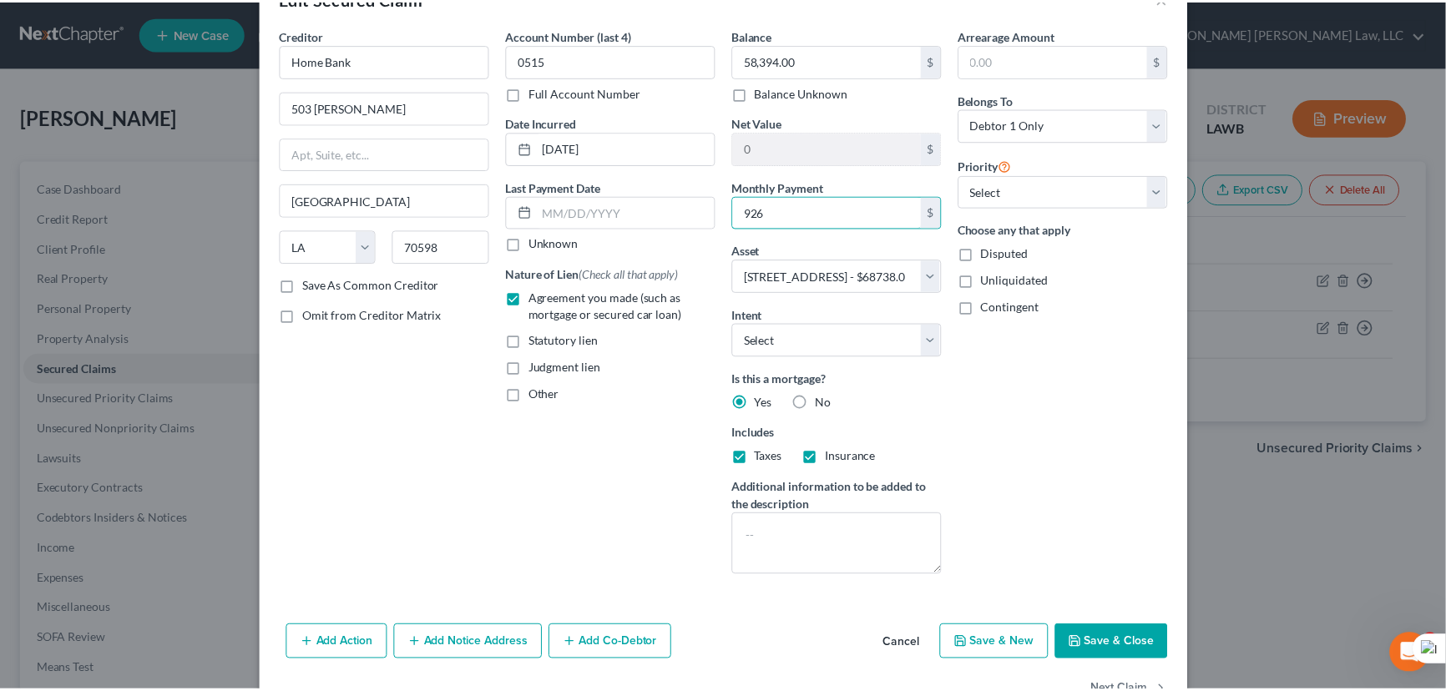
scroll to position [100, 0]
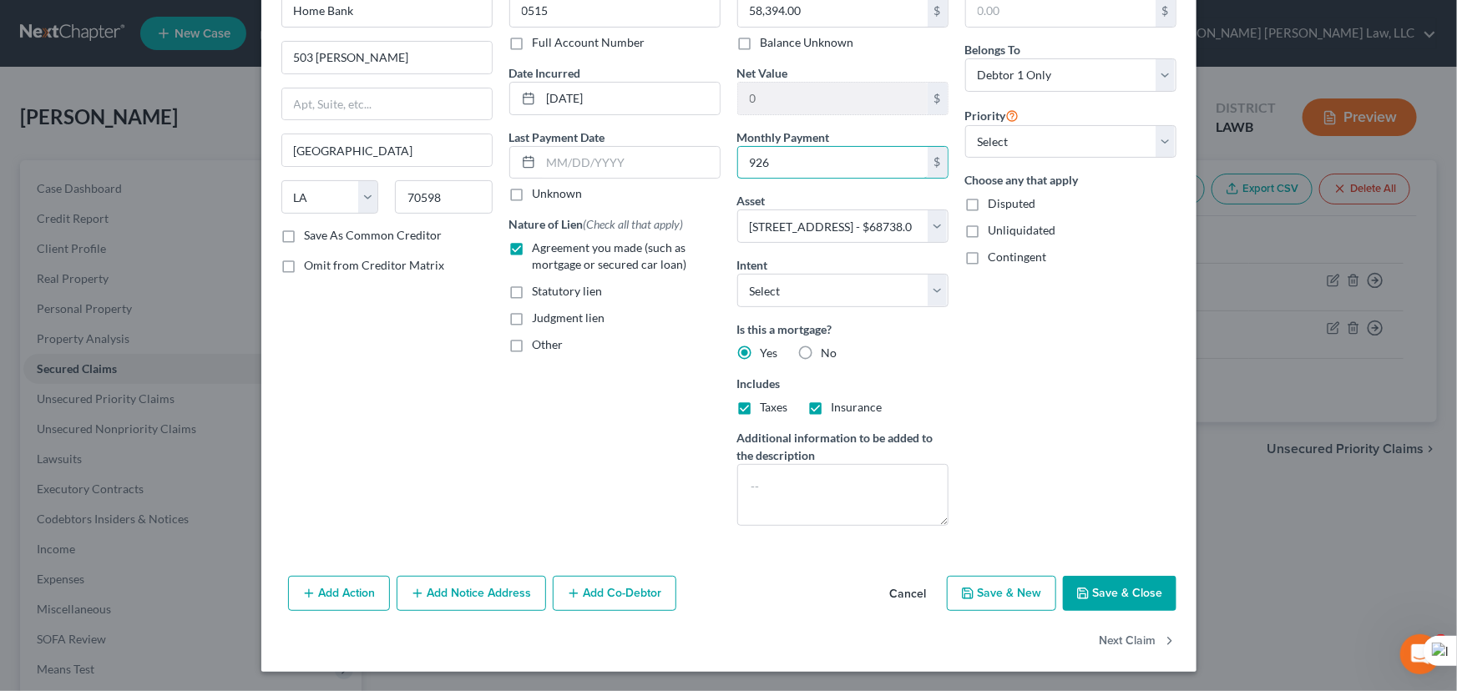
type input "926"
click at [1107, 597] on button "Save & Close" at bounding box center [1120, 593] width 114 height 35
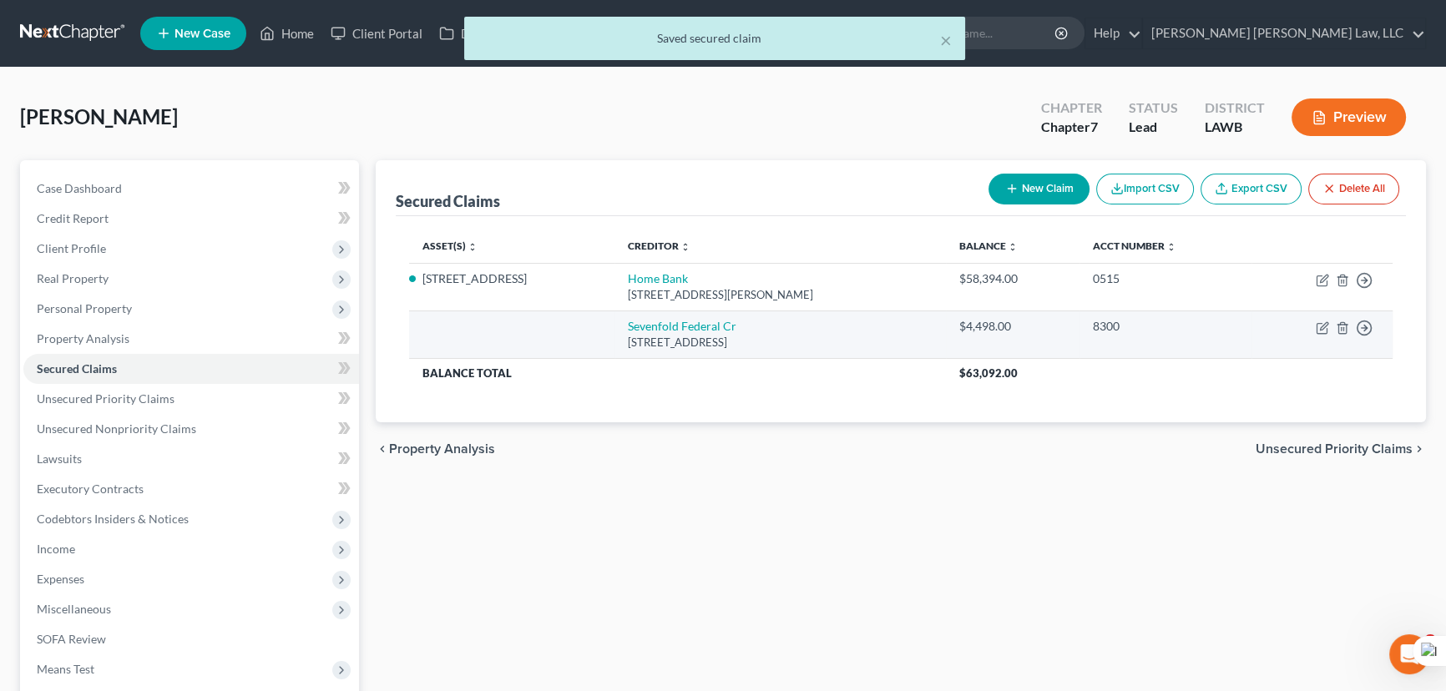
scroll to position [0, 0]
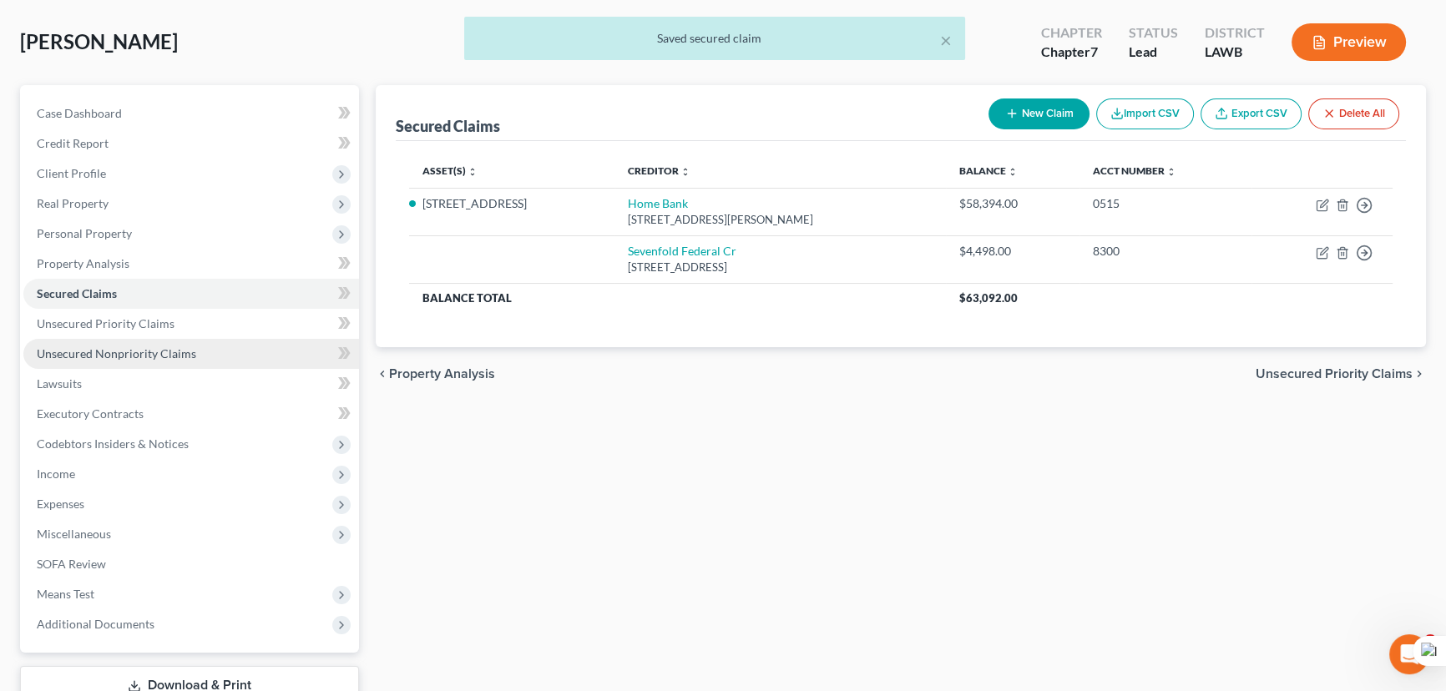
drag, startPoint x: 171, startPoint y: 336, endPoint x: 175, endPoint y: 351, distance: 14.8
click at [171, 339] on link "Unsecured Nonpriority Claims" at bounding box center [191, 354] width 336 height 30
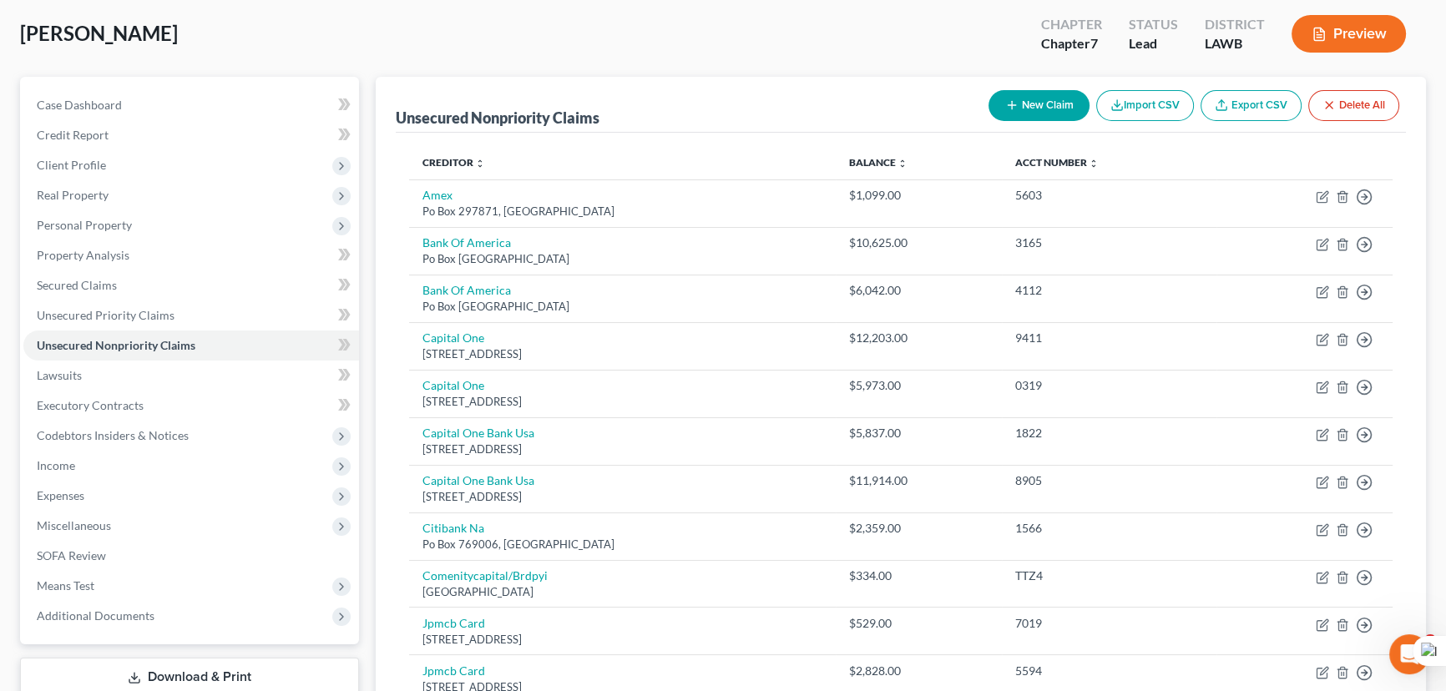
scroll to position [55, 0]
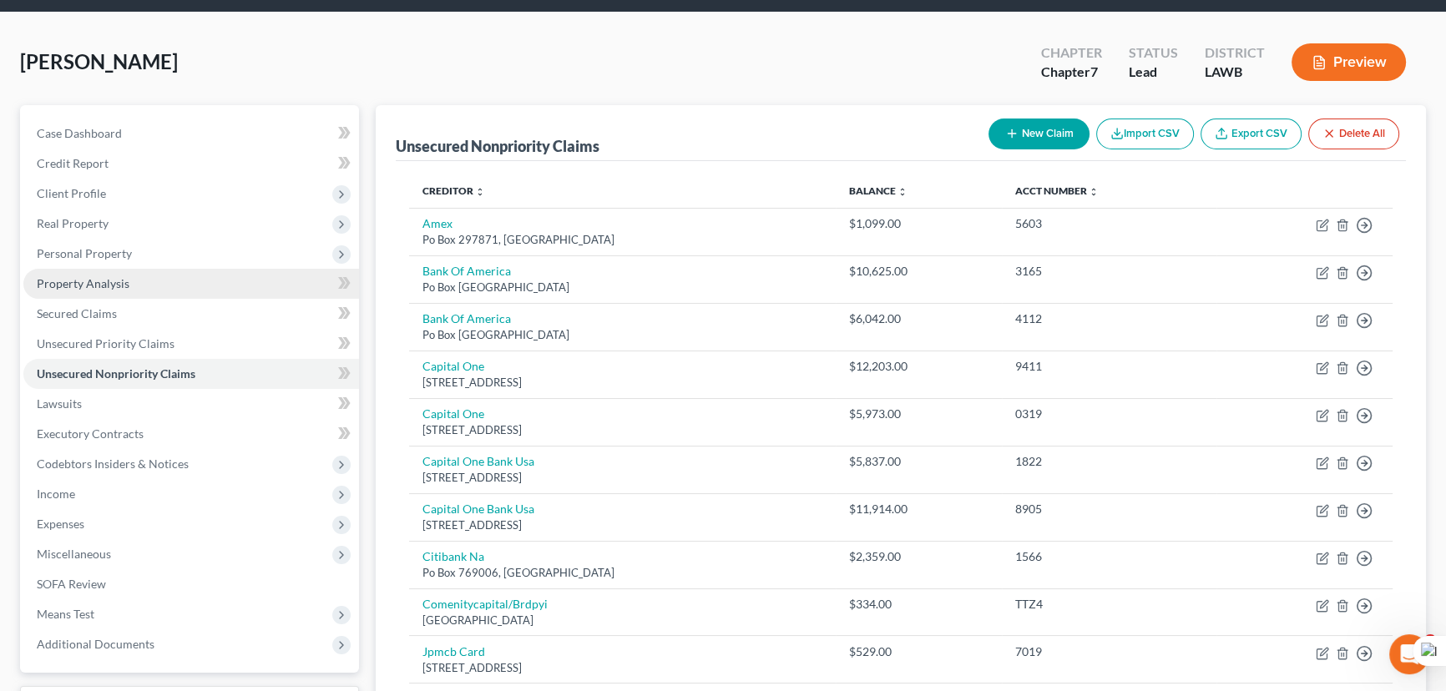
click at [148, 255] on span "Personal Property" at bounding box center [191, 254] width 336 height 30
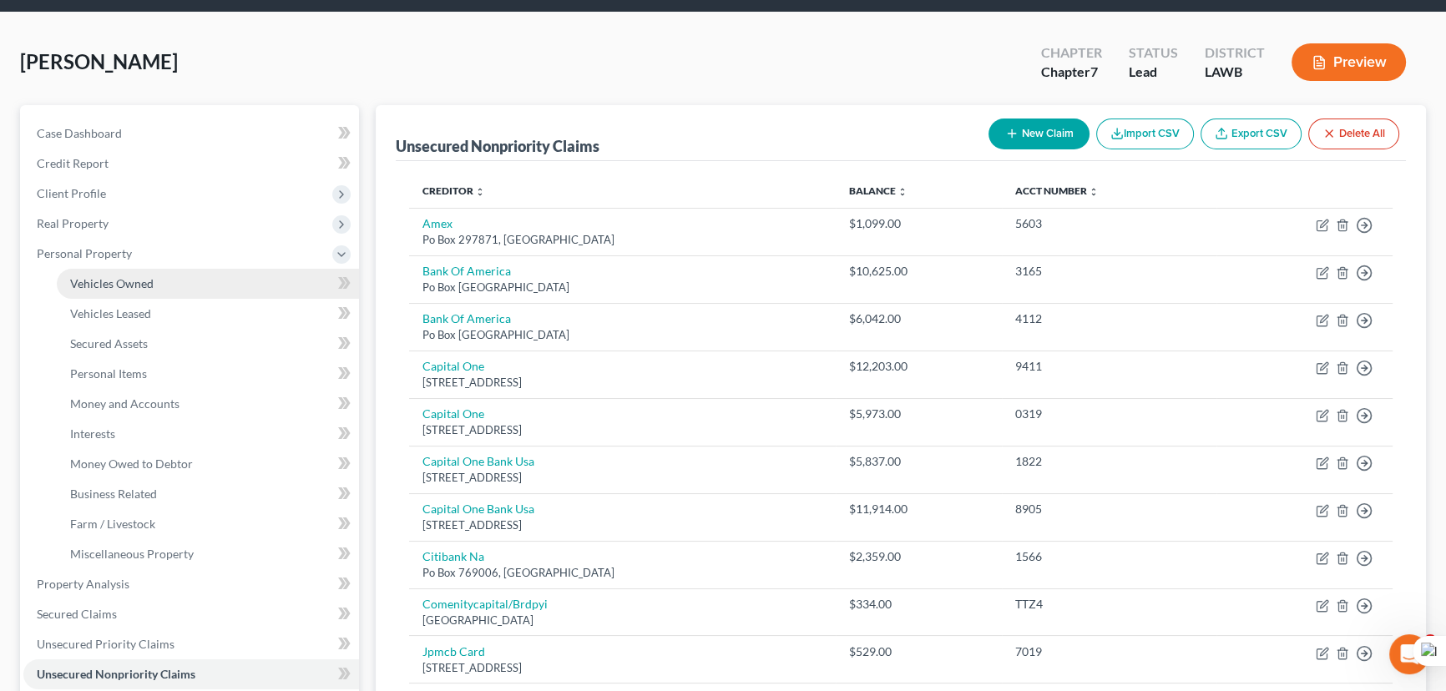
click at [163, 272] on link "Vehicles Owned" at bounding box center [208, 284] width 302 height 30
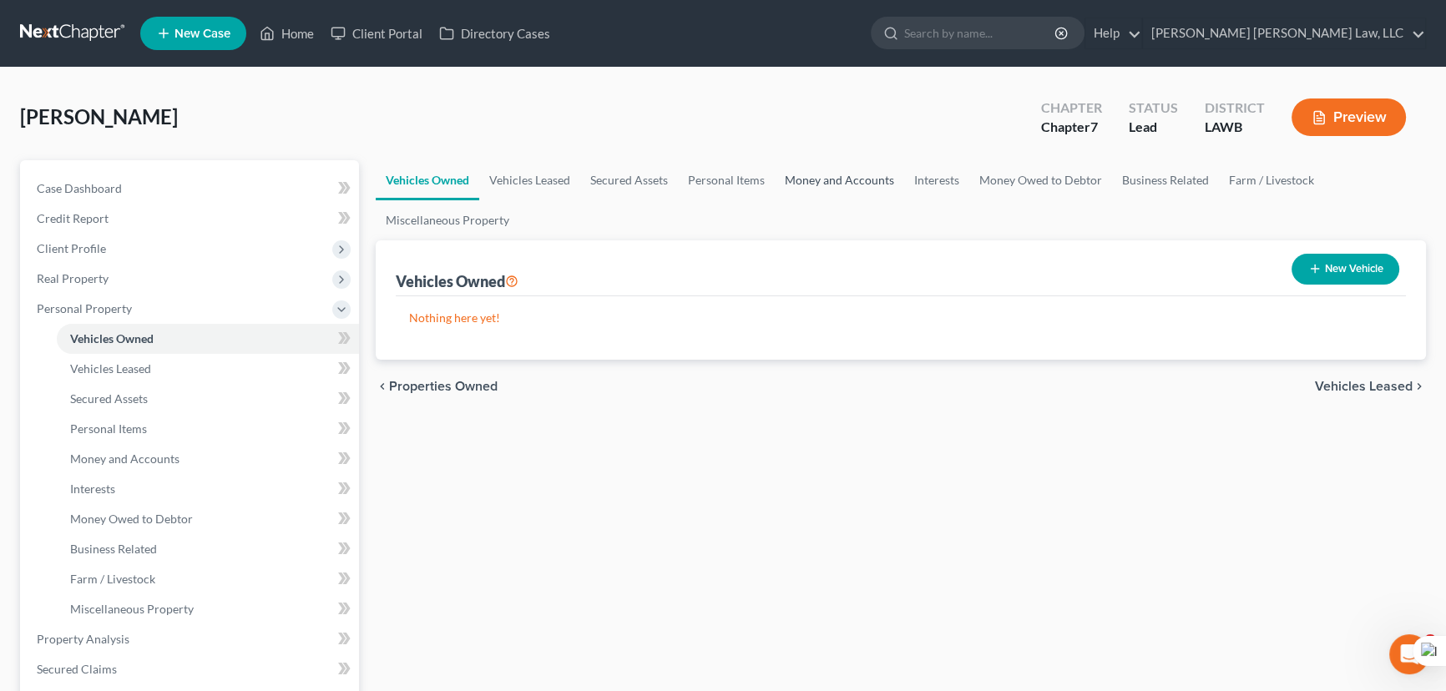
click at [827, 171] on link "Money and Accounts" at bounding box center [839, 180] width 129 height 40
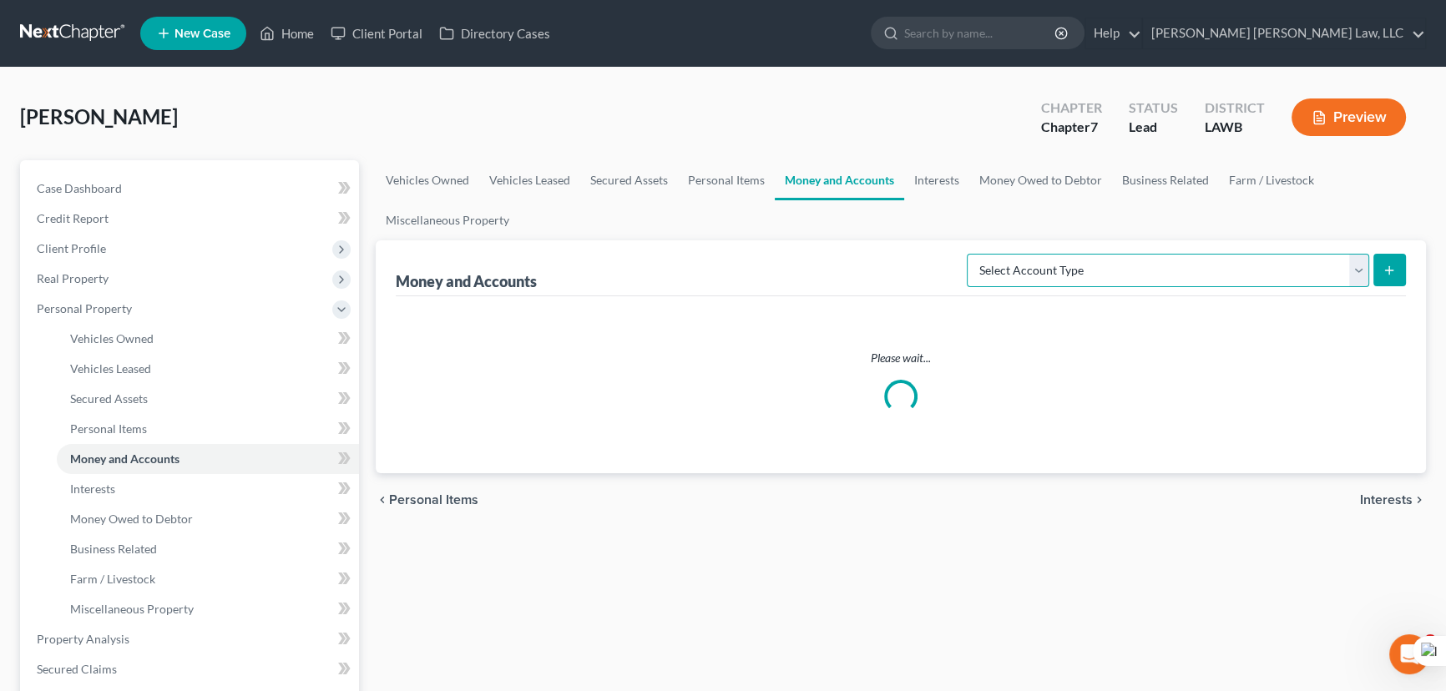
click at [1184, 262] on select "Select Account Type Brokerage (A/B: 18, SOFA: 20) Cash on Hand (A/B: 16) Certif…" at bounding box center [1168, 270] width 402 height 33
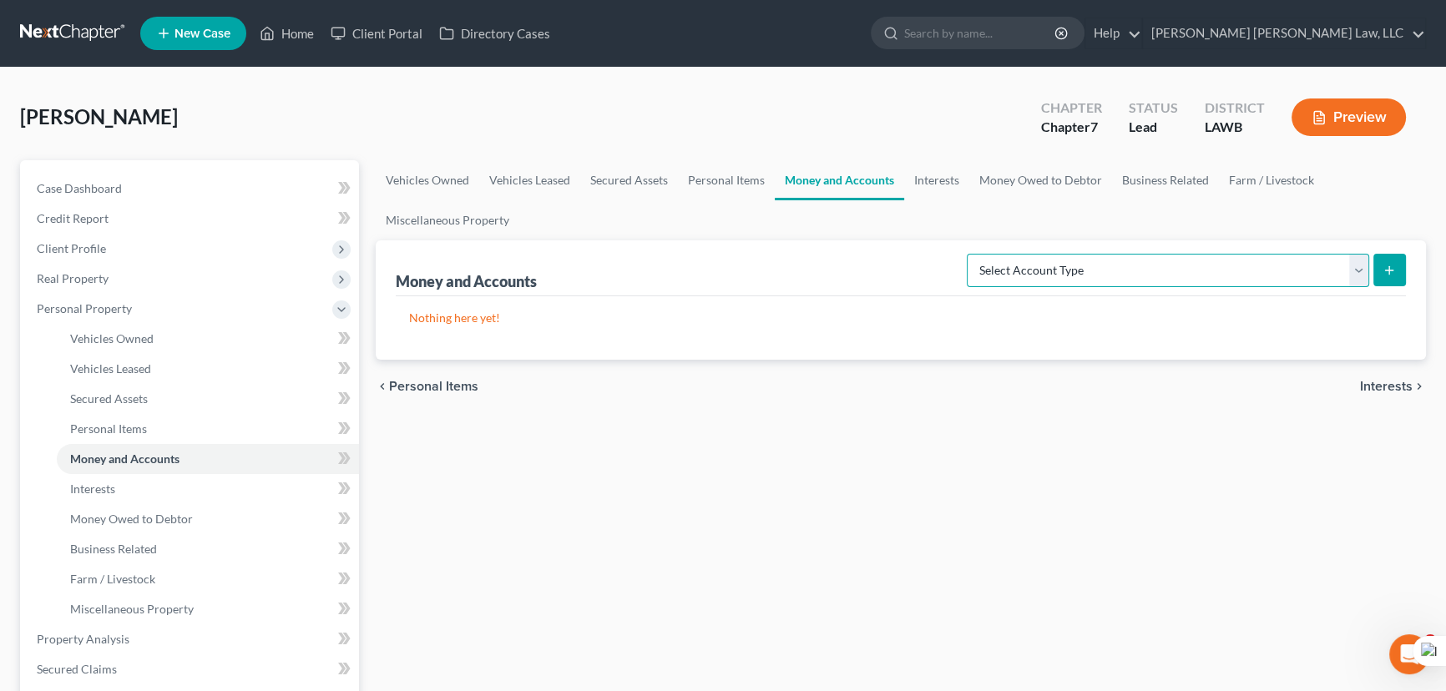
select select "checking"
click at [972, 254] on select "Select Account Type Brokerage (A/B: 18, SOFA: 20) Cash on Hand (A/B: 16) Certif…" at bounding box center [1168, 270] width 402 height 33
click at [1385, 265] on icon "submit" at bounding box center [1388, 270] width 13 height 13
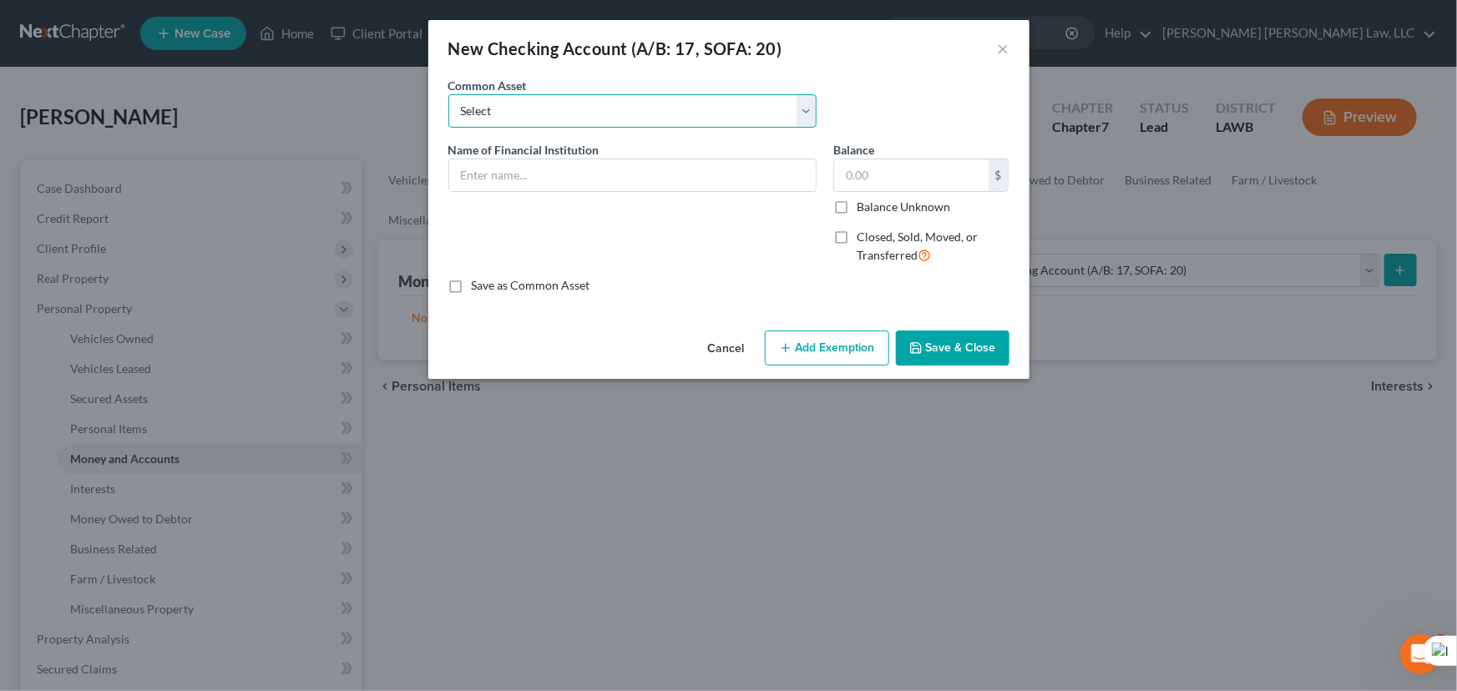
click at [565, 109] on select "Select Current Bank Sevenfold Credit Union Apple Cash First Horizon Bank Centri…" at bounding box center [632, 110] width 368 height 33
select select "17"
click at [448, 94] on select "Select Current Bank Sevenfold Credit Union Apple Cash First Horizon Bank Centri…" at bounding box center [632, 110] width 368 height 33
type input "Origin Bank"
click at [952, 356] on button "Save & Close" at bounding box center [953, 348] width 114 height 35
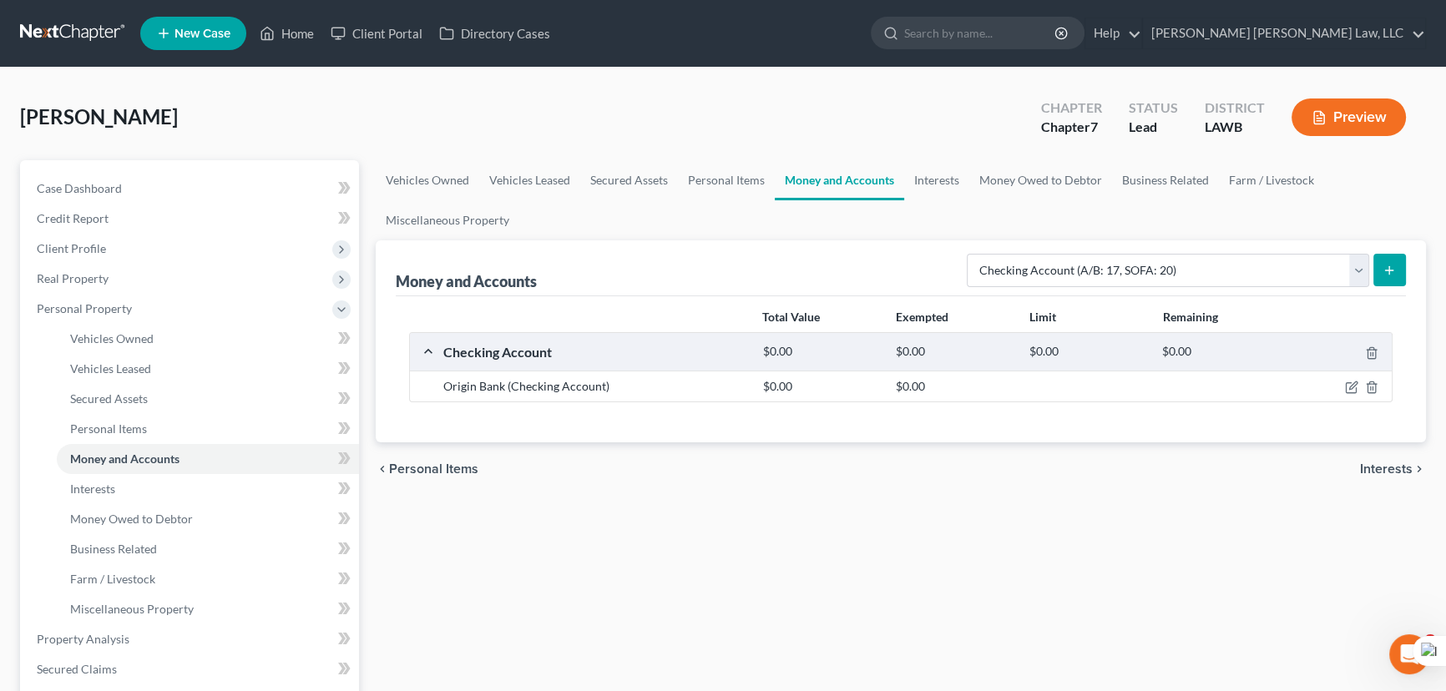
click at [1393, 264] on icon "submit" at bounding box center [1388, 270] width 13 height 13
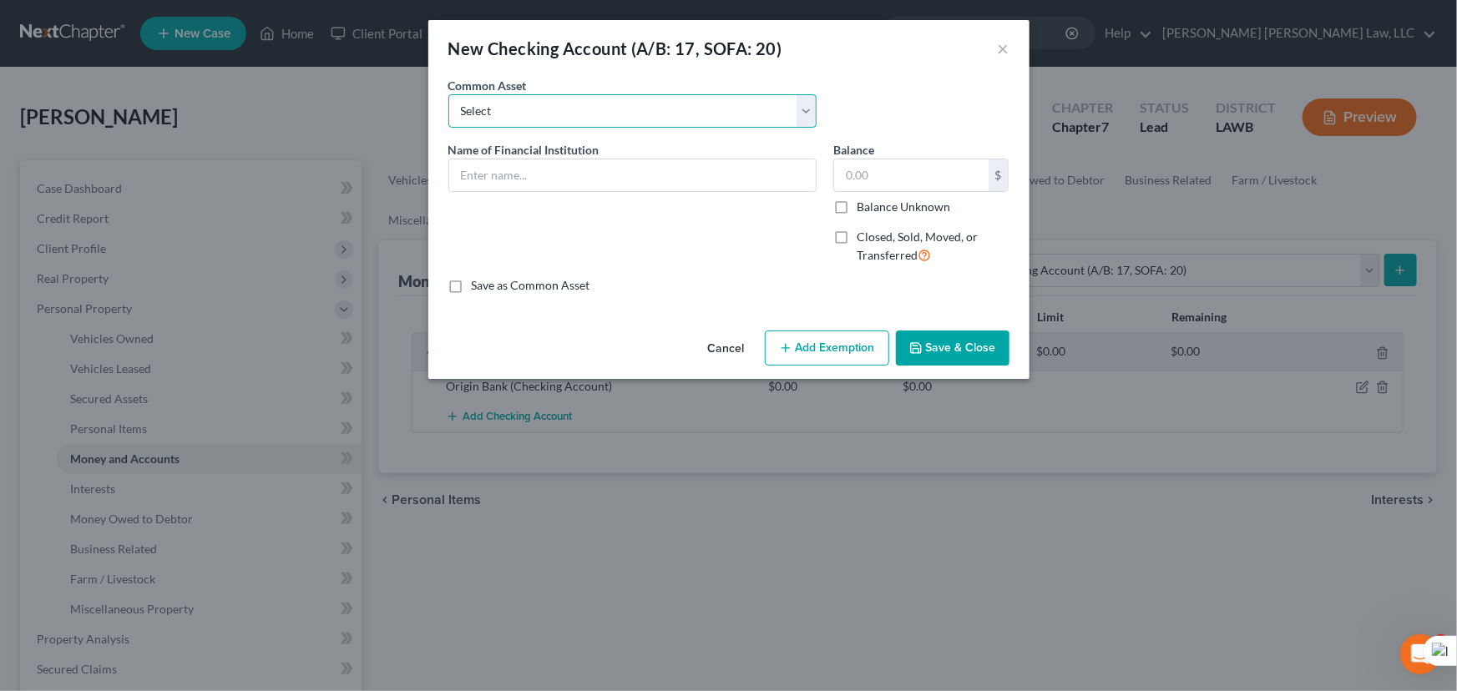
click at [584, 109] on select "Select Current Bank Sevenfold Credit Union Apple Cash First Horizon Bank Centri…" at bounding box center [632, 110] width 368 height 33
select select "30"
click at [448, 94] on select "Select Current Bank Sevenfold Credit Union Apple Cash First Horizon Bank Centri…" at bounding box center [632, 110] width 368 height 33
type input "Marion State Bank"
type input "0.00"
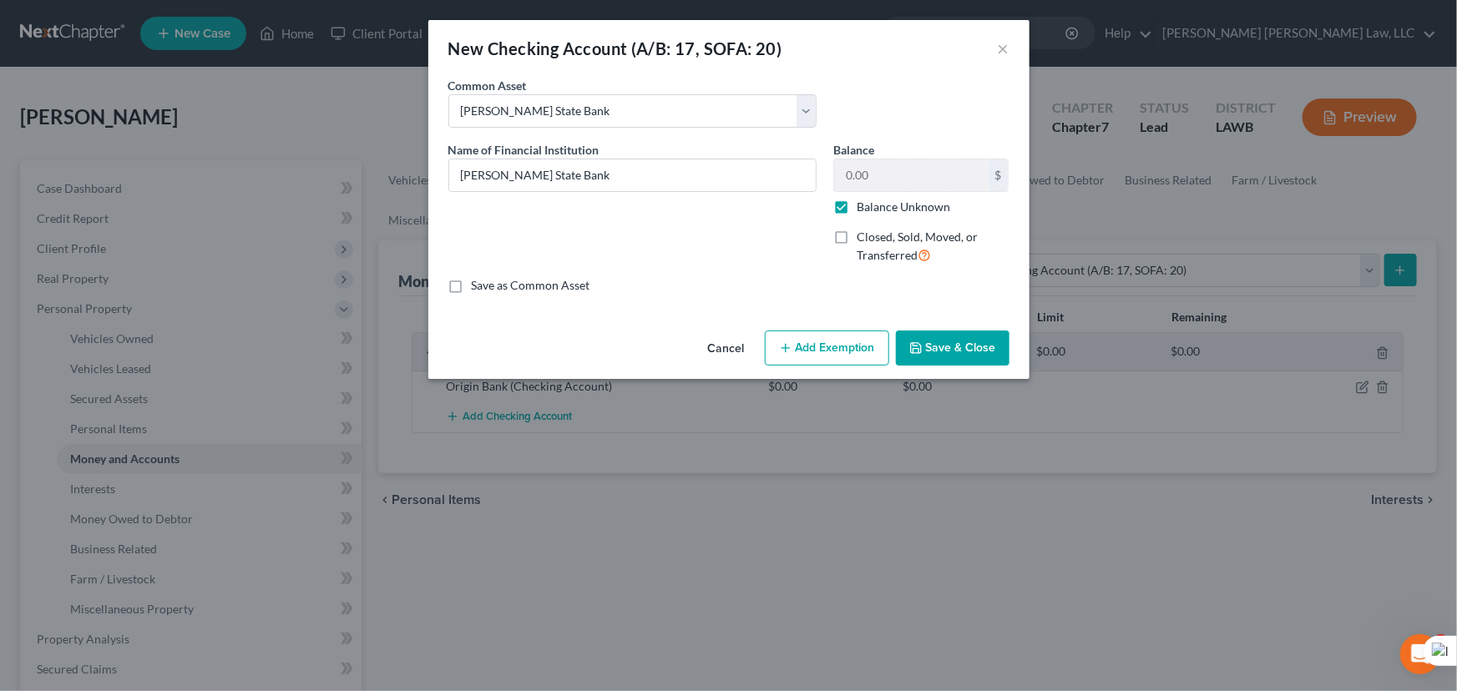
click at [856, 206] on label "Balance Unknown" at bounding box center [902, 207] width 93 height 17
click at [863, 206] on input "Balance Unknown" at bounding box center [868, 204] width 11 height 11
checkbox input "false"
click at [951, 338] on button "Save & Close" at bounding box center [953, 348] width 114 height 35
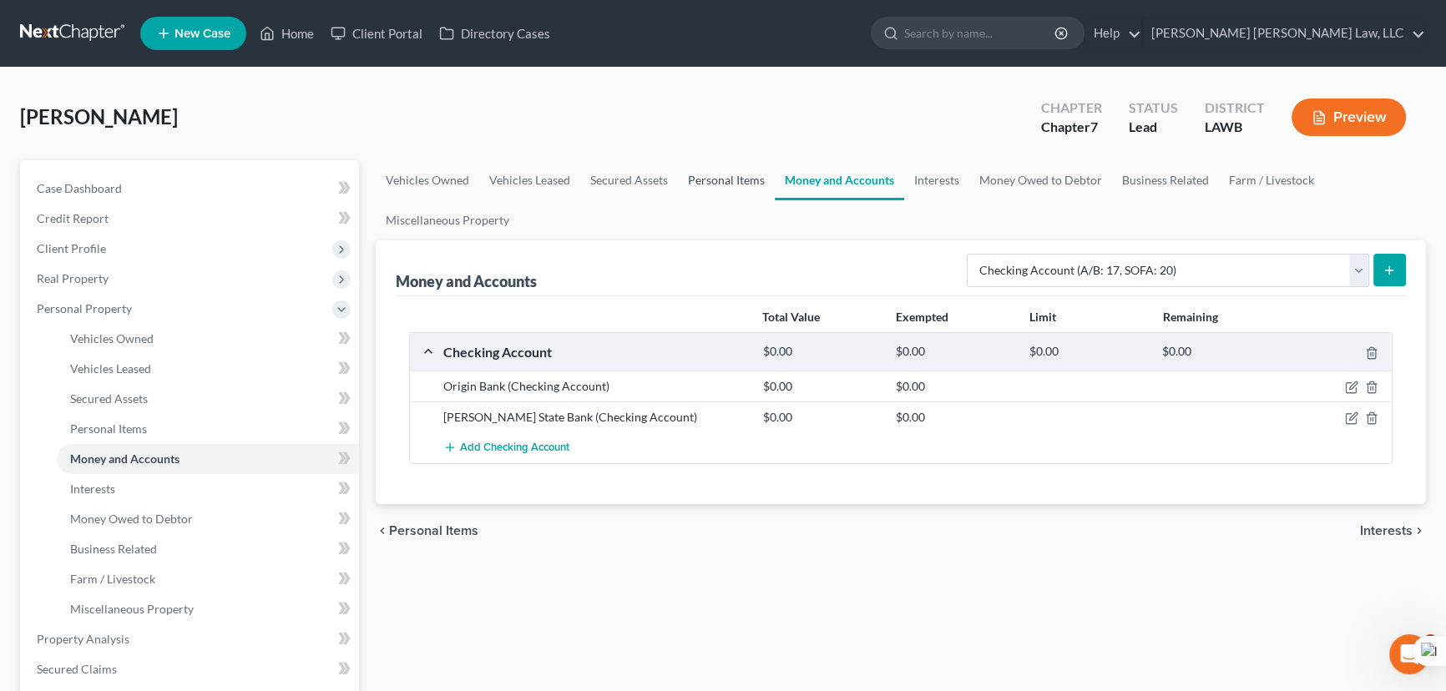
click at [701, 171] on link "Personal Items" at bounding box center [726, 180] width 97 height 40
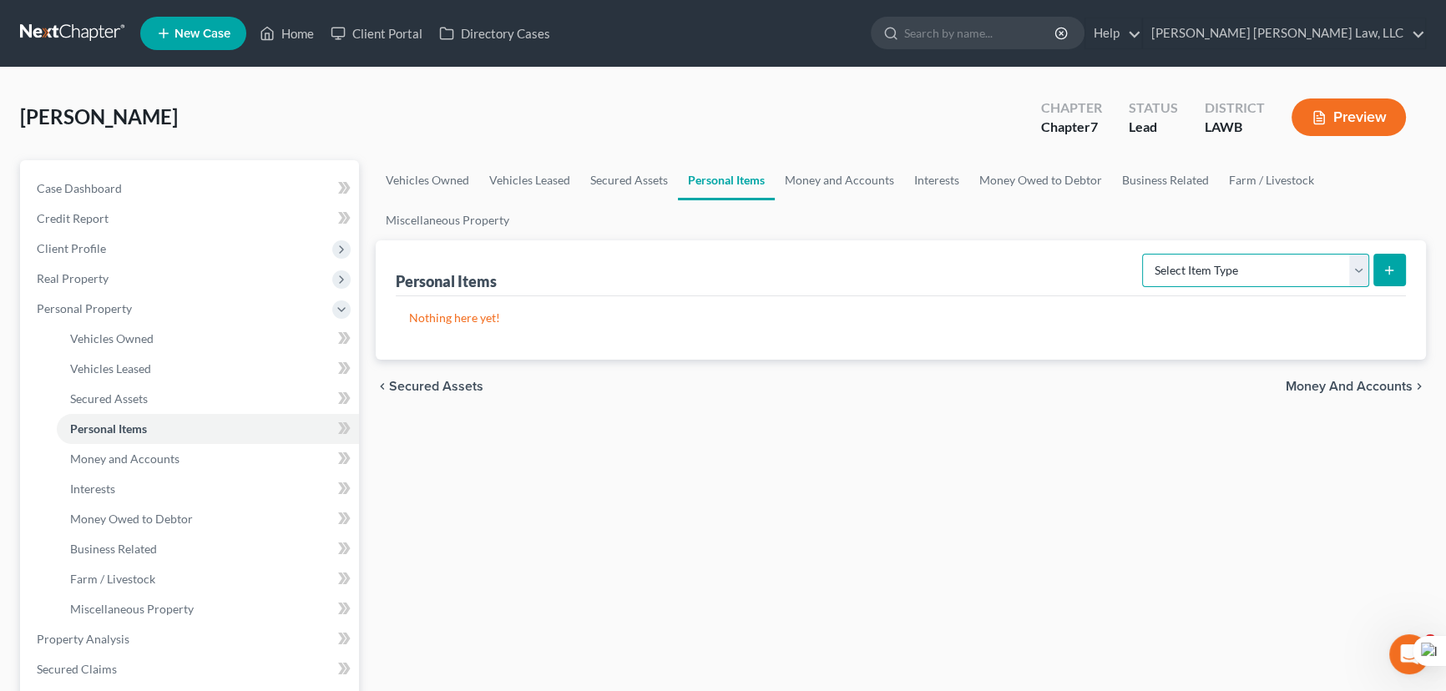
click at [1224, 268] on select "Select Item Type Clothing (A/B: 11) Collectibles Of Value (A/B: 8) Electronics …" at bounding box center [1255, 270] width 227 height 33
select select "clothing"
click at [1144, 254] on select "Select Item Type Clothing (A/B: 11) Collectibles Of Value (A/B: 8) Electronics …" at bounding box center [1255, 270] width 227 height 33
click at [1385, 269] on icon "submit" at bounding box center [1388, 270] width 13 height 13
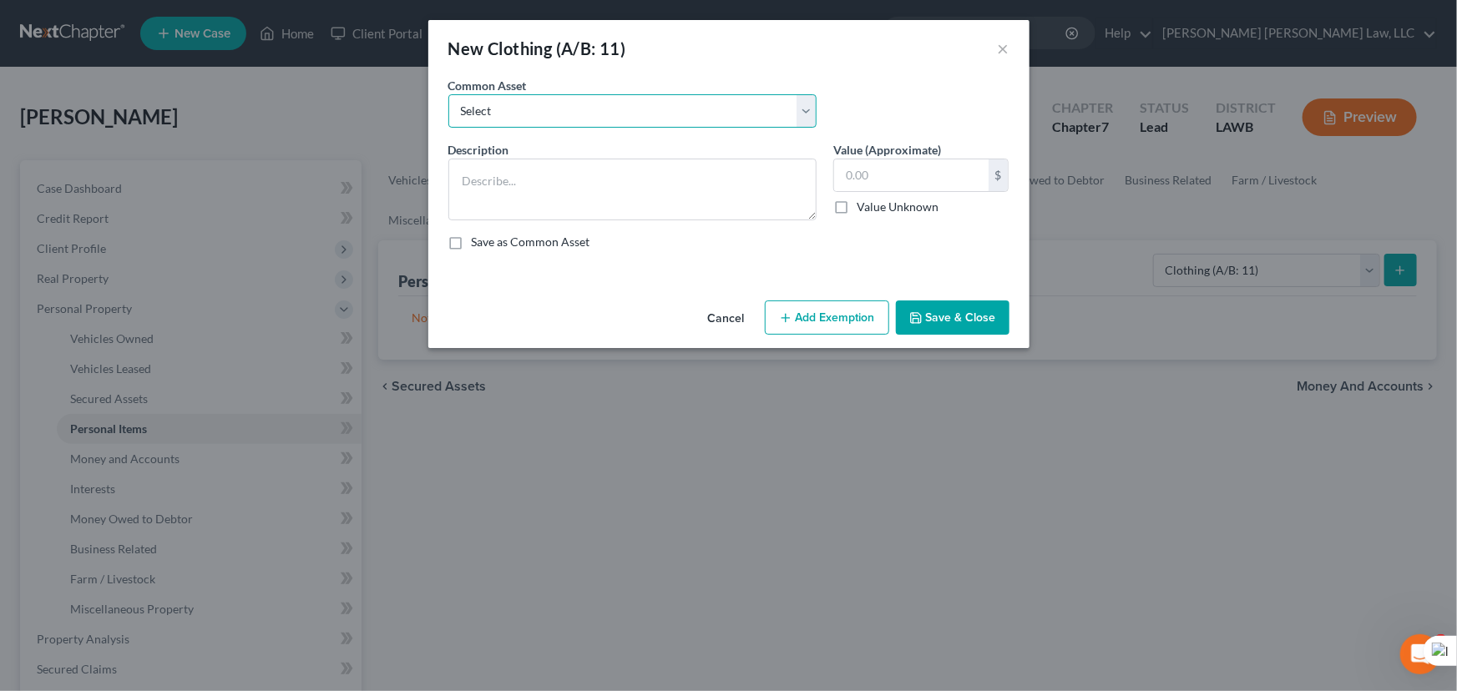
drag, startPoint x: 584, startPoint y: 98, endPoint x: 580, endPoint y: 125, distance: 27.0
click at [584, 98] on select "Select Clothes Clothes" at bounding box center [632, 110] width 368 height 33
select select "0"
click at [448, 94] on select "Select Clothes Clothes" at bounding box center [632, 110] width 368 height 33
type textarea "Clothes"
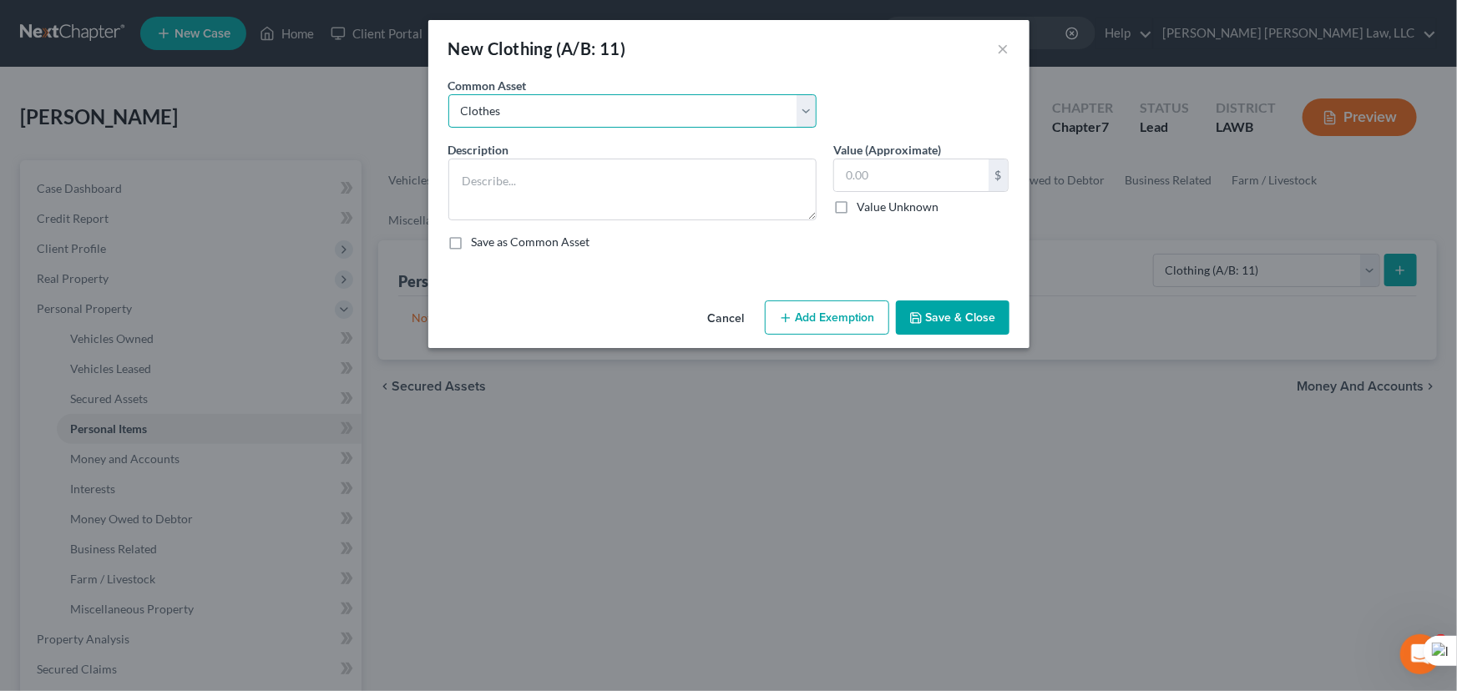
type input "300.00"
click at [865, 326] on button "Add Exemption" at bounding box center [827, 317] width 124 height 35
select select "2"
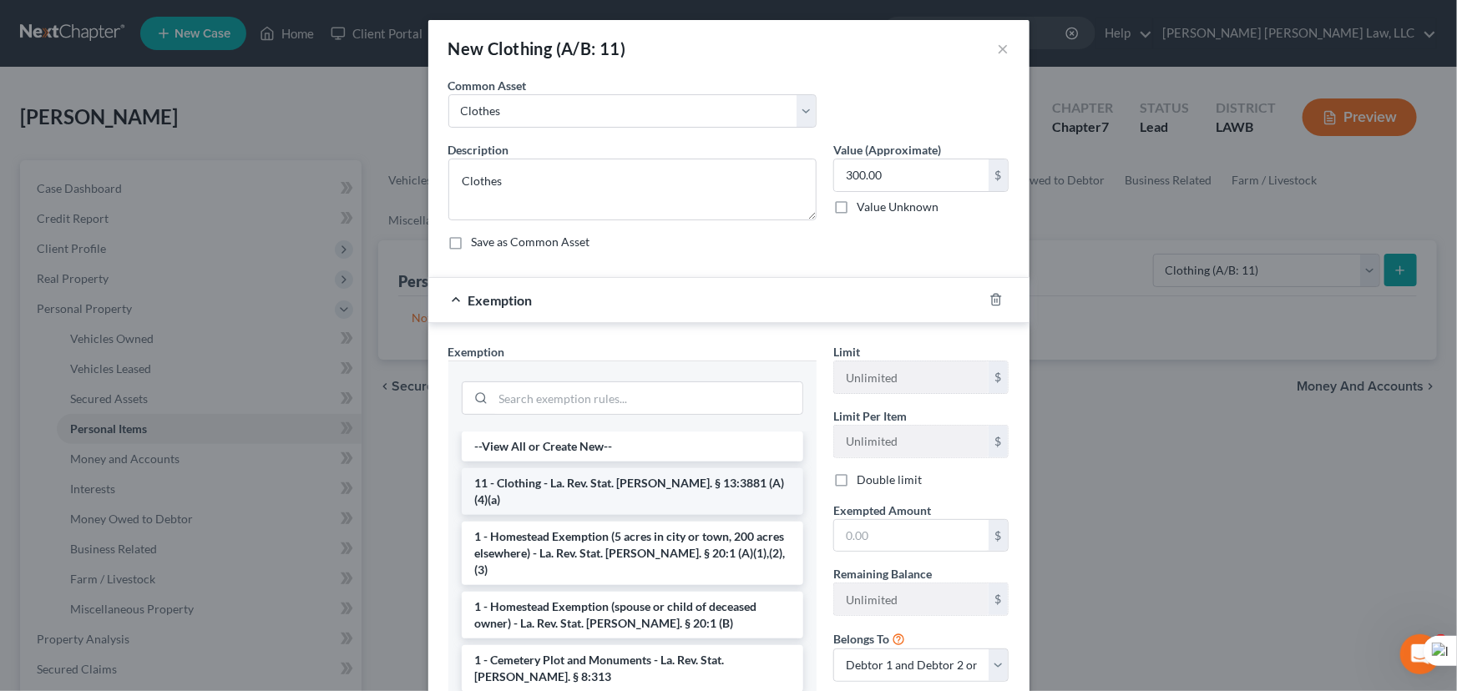
click at [608, 490] on li "11 - Clothing - La. Rev. Stat. Ann. § 13:3881 (A)(4)(a)" at bounding box center [632, 491] width 341 height 47
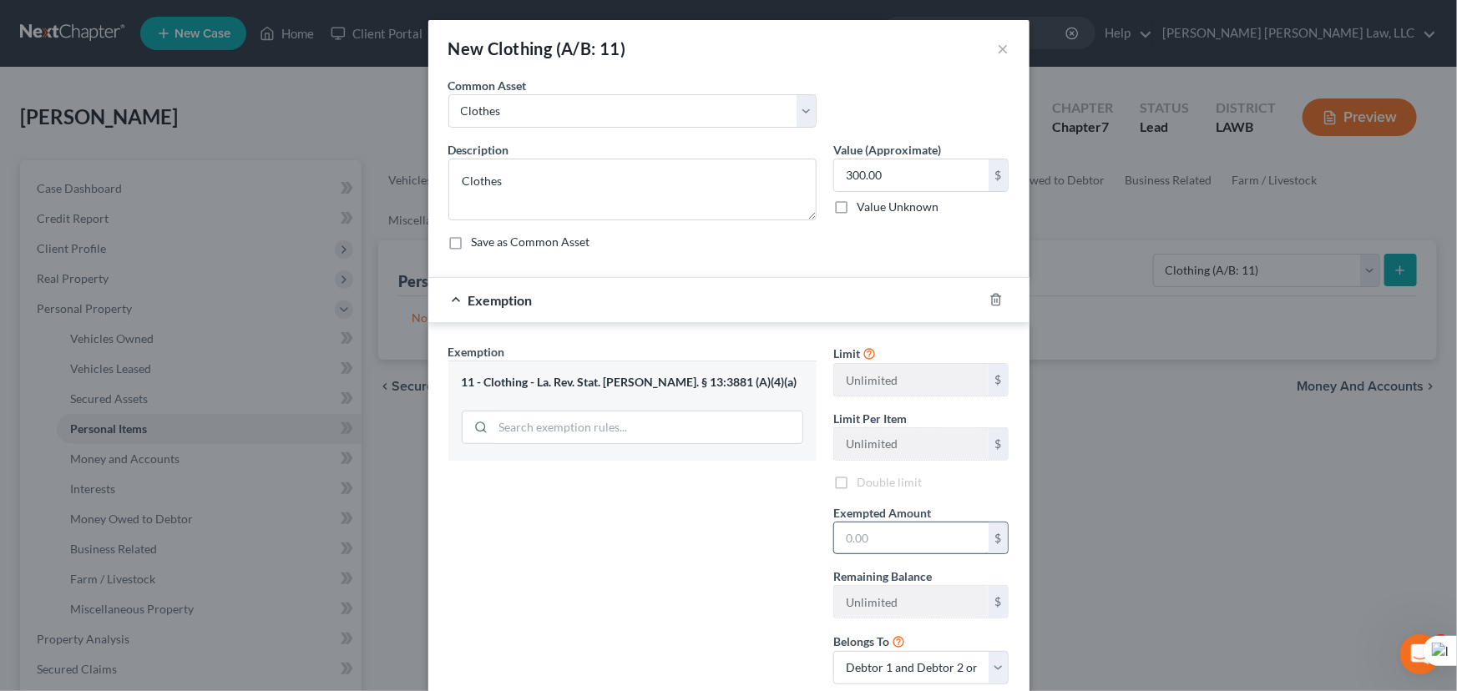
drag, startPoint x: 921, startPoint y: 548, endPoint x: 932, endPoint y: 526, distance: 24.3
click at [922, 547] on input "text" at bounding box center [911, 539] width 154 height 32
type input "300.00"
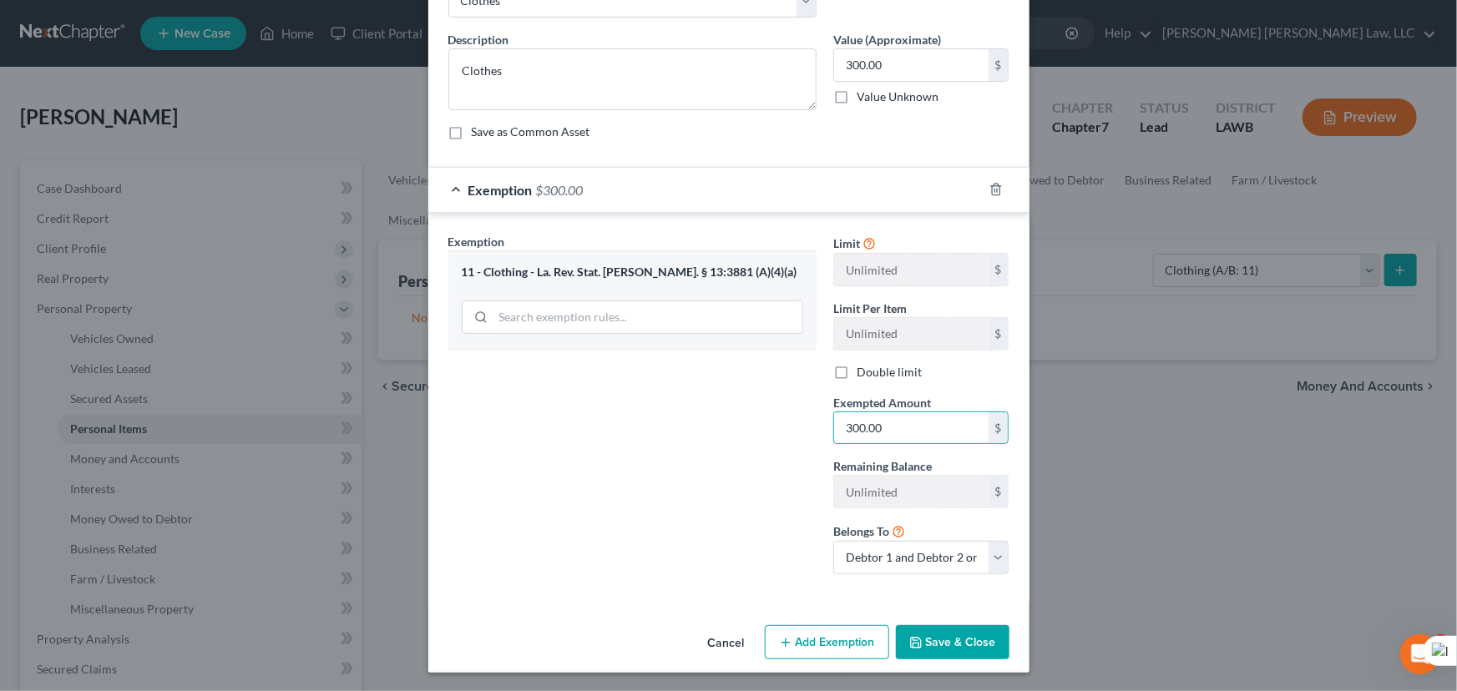
click at [983, 637] on button "Save & Close" at bounding box center [953, 642] width 114 height 35
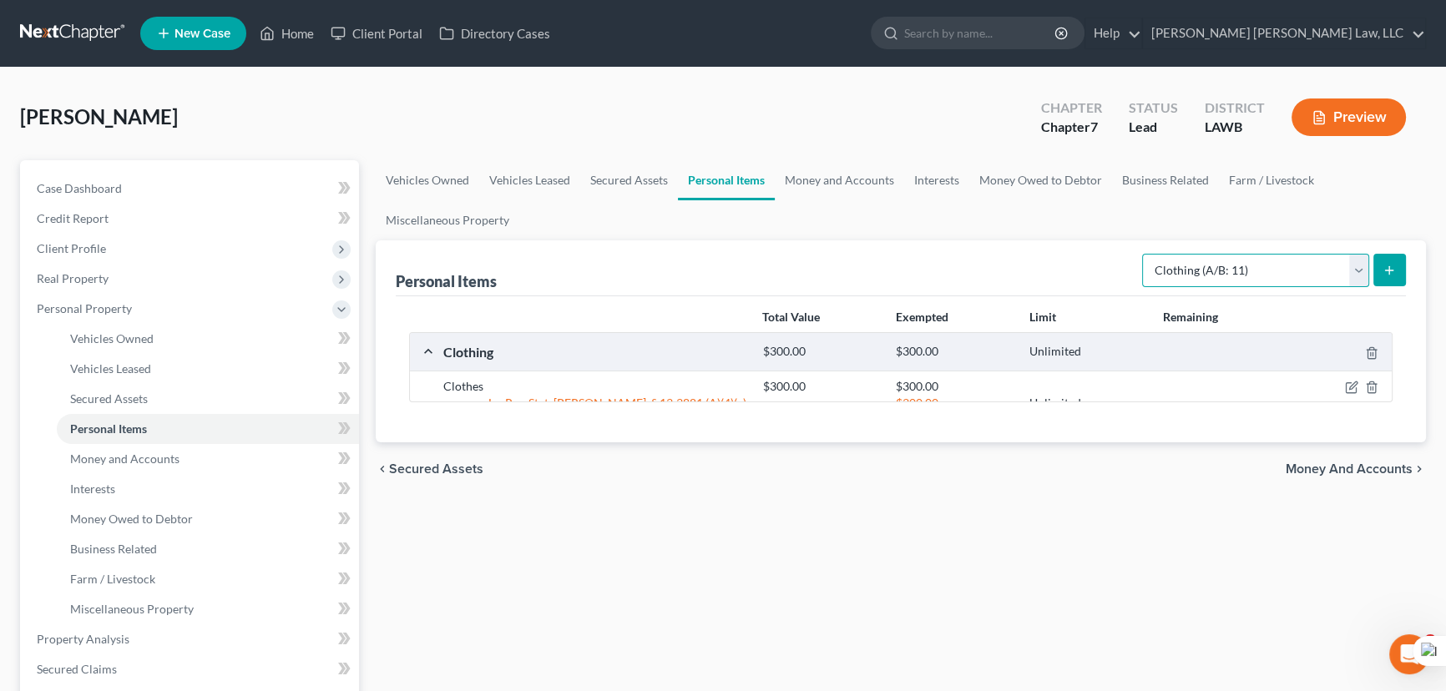
click at [1285, 273] on select "Select Item Type Clothing (A/B: 11) Collectibles Of Value (A/B: 8) Electronics …" at bounding box center [1255, 270] width 227 height 33
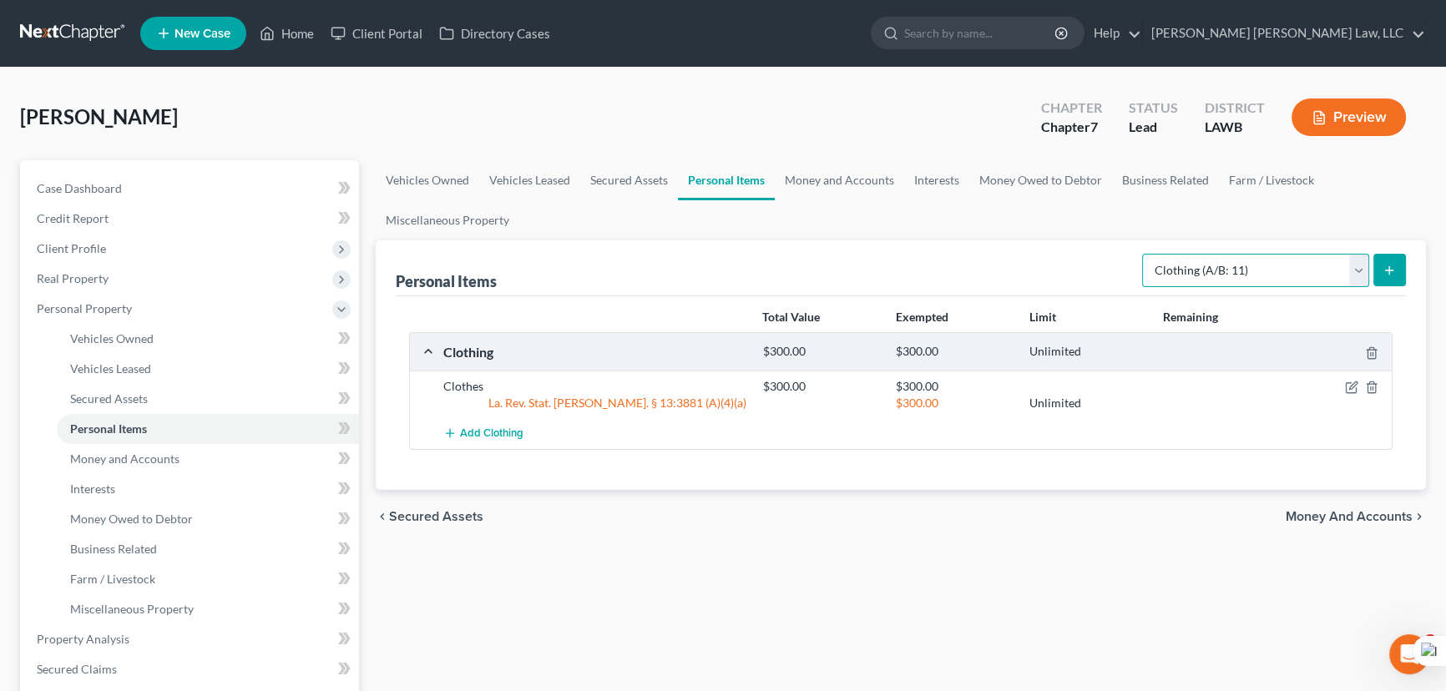
select select "household_goods"
click at [1144, 254] on select "Select Item Type Clothing (A/B: 11) Collectibles Of Value (A/B: 8) Electronics …" at bounding box center [1255, 270] width 227 height 33
click at [1387, 264] on icon "submit" at bounding box center [1388, 270] width 13 height 13
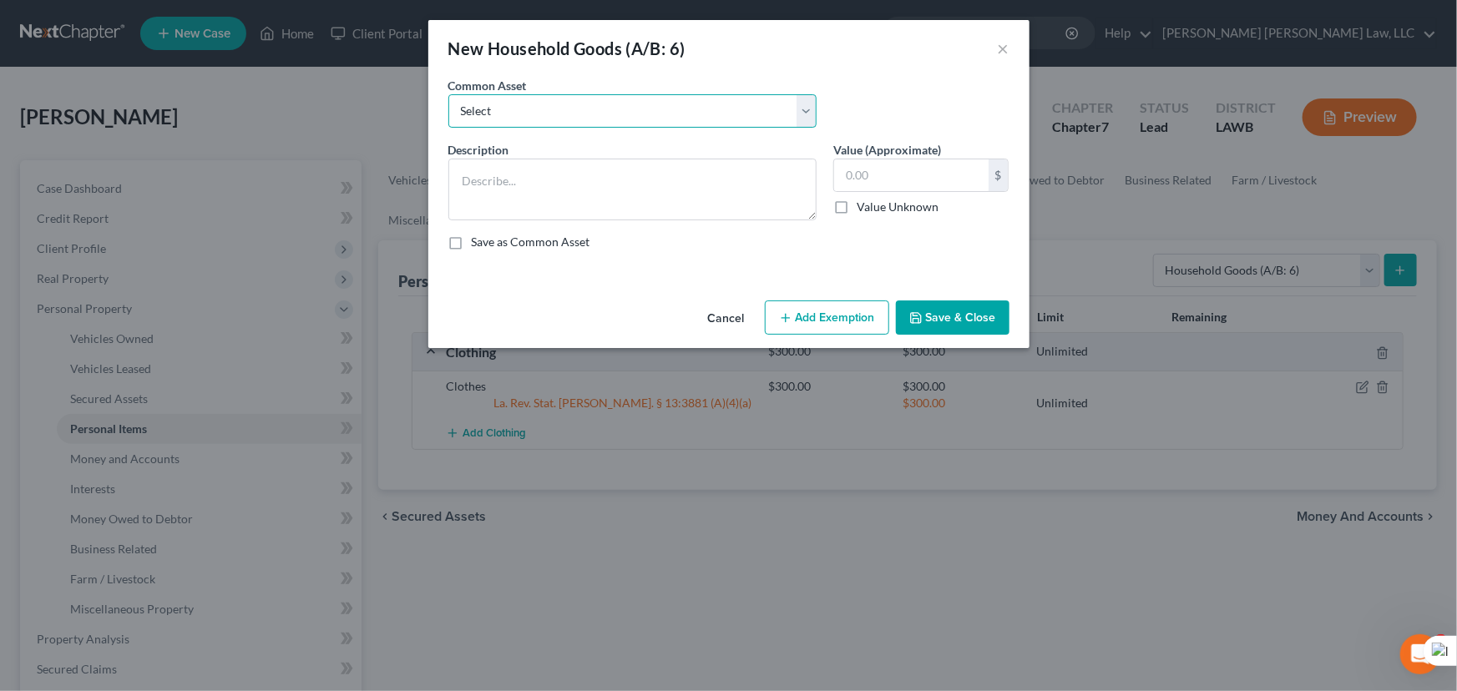
drag, startPoint x: 571, startPoint y: 108, endPoint x: 571, endPoint y: 125, distance: 17.5
click at [571, 108] on select "Select Furniture Movables 2002 Chevy Tahoe 231,000 miles Movables Movables Mova…" at bounding box center [632, 110] width 368 height 33
select select "0"
click at [448, 94] on select "Select Furniture Movables 2002 Chevy Tahoe 231,000 miles Movables Movables Mova…" at bounding box center [632, 110] width 368 height 33
type textarea "Furniture"
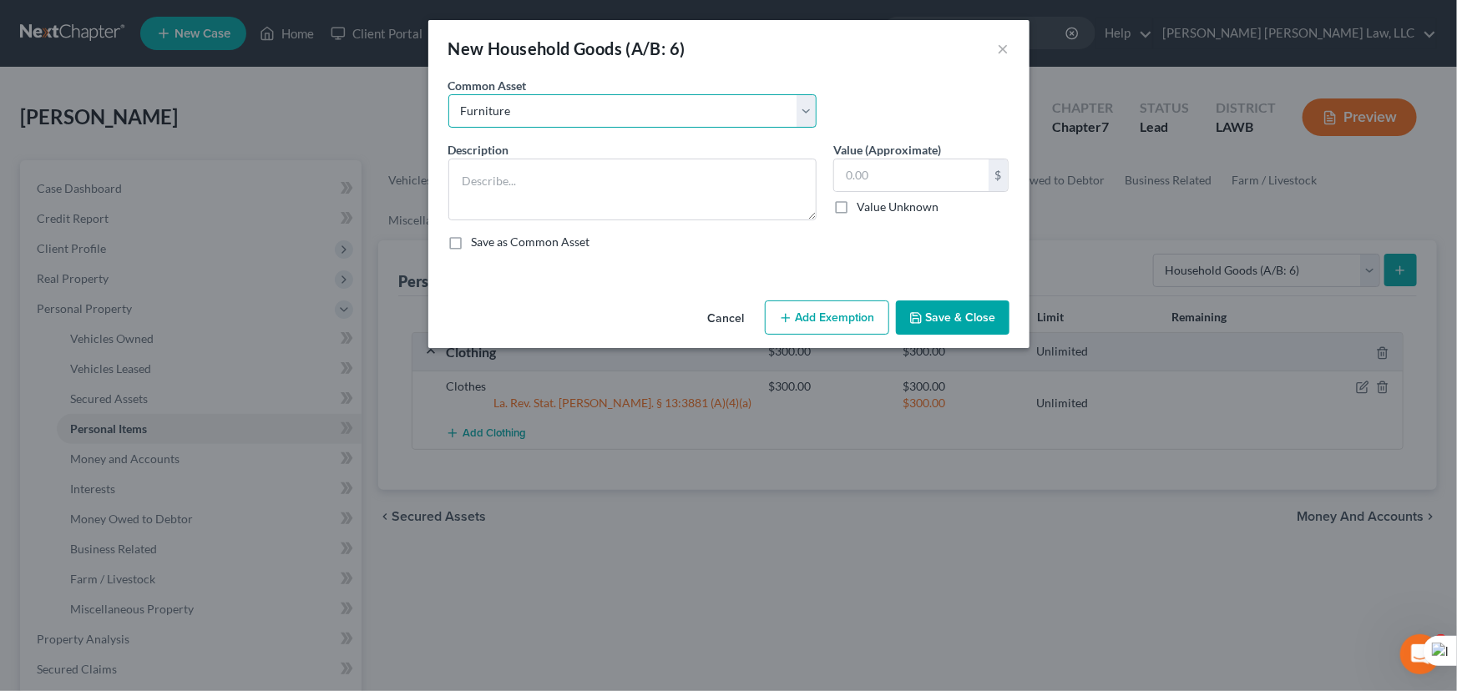
type input "1,200.00"
click at [825, 323] on button "Add Exemption" at bounding box center [827, 317] width 124 height 35
select select "2"
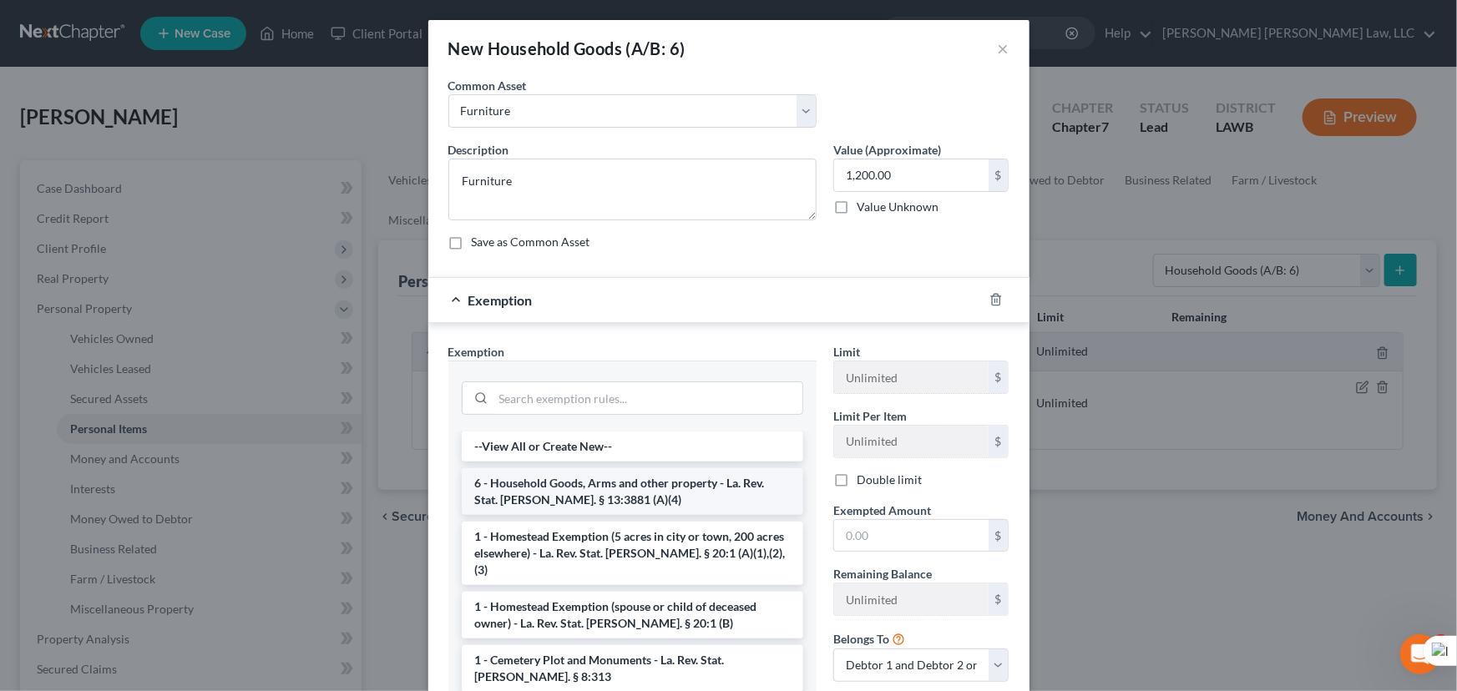
click at [626, 480] on li "6 - Household Goods, Arms and other property - La. Rev. Stat. Ann. § 13:3881 (A…" at bounding box center [632, 491] width 341 height 47
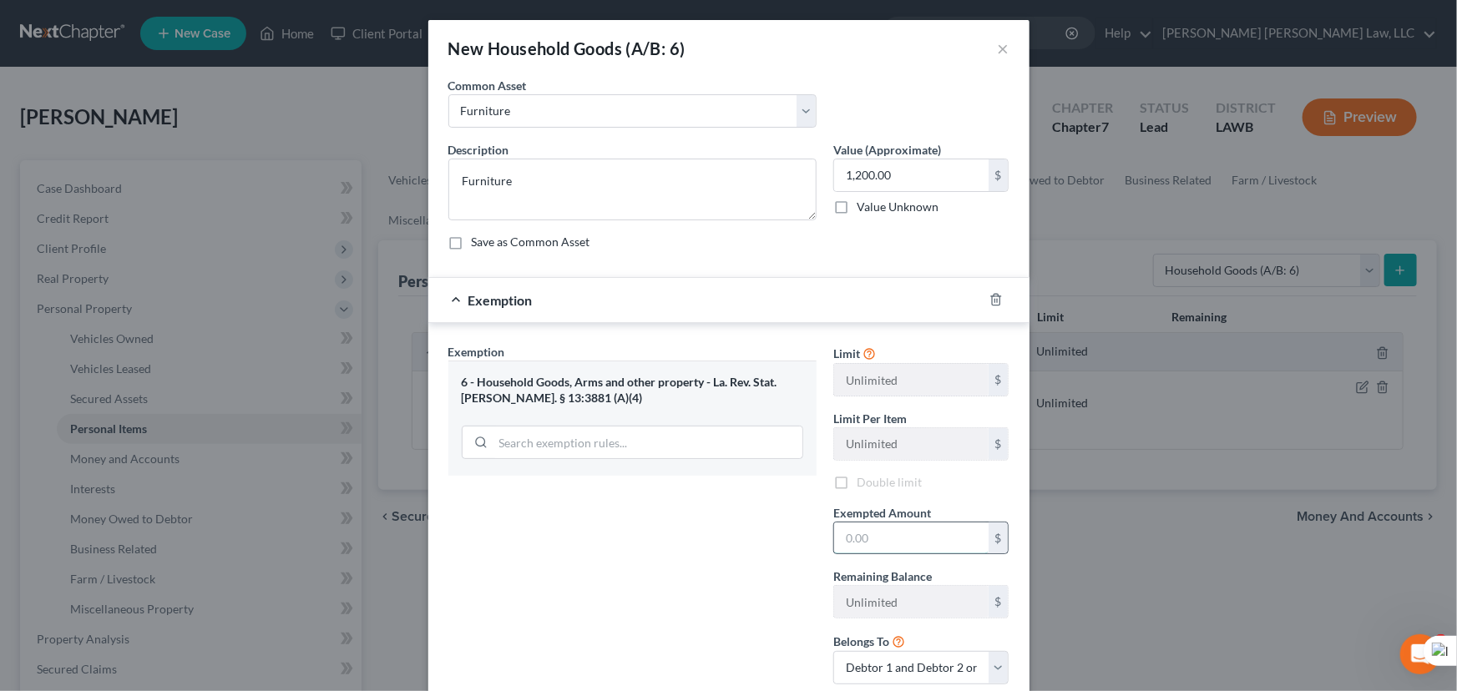
drag, startPoint x: 903, startPoint y: 537, endPoint x: 945, endPoint y: 526, distance: 43.1
click at [903, 537] on input "text" at bounding box center [911, 539] width 154 height 32
type input "1,200.00"
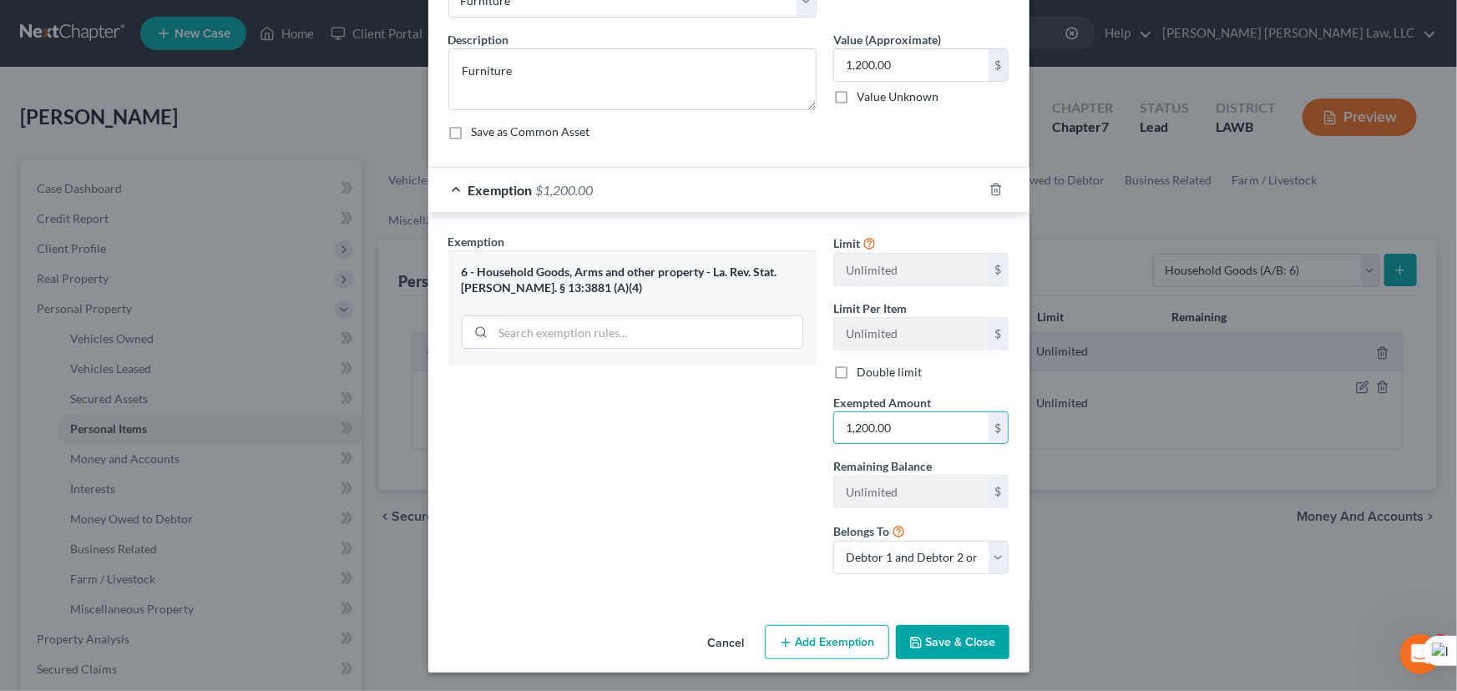
click at [974, 643] on button "Save & Close" at bounding box center [953, 642] width 114 height 35
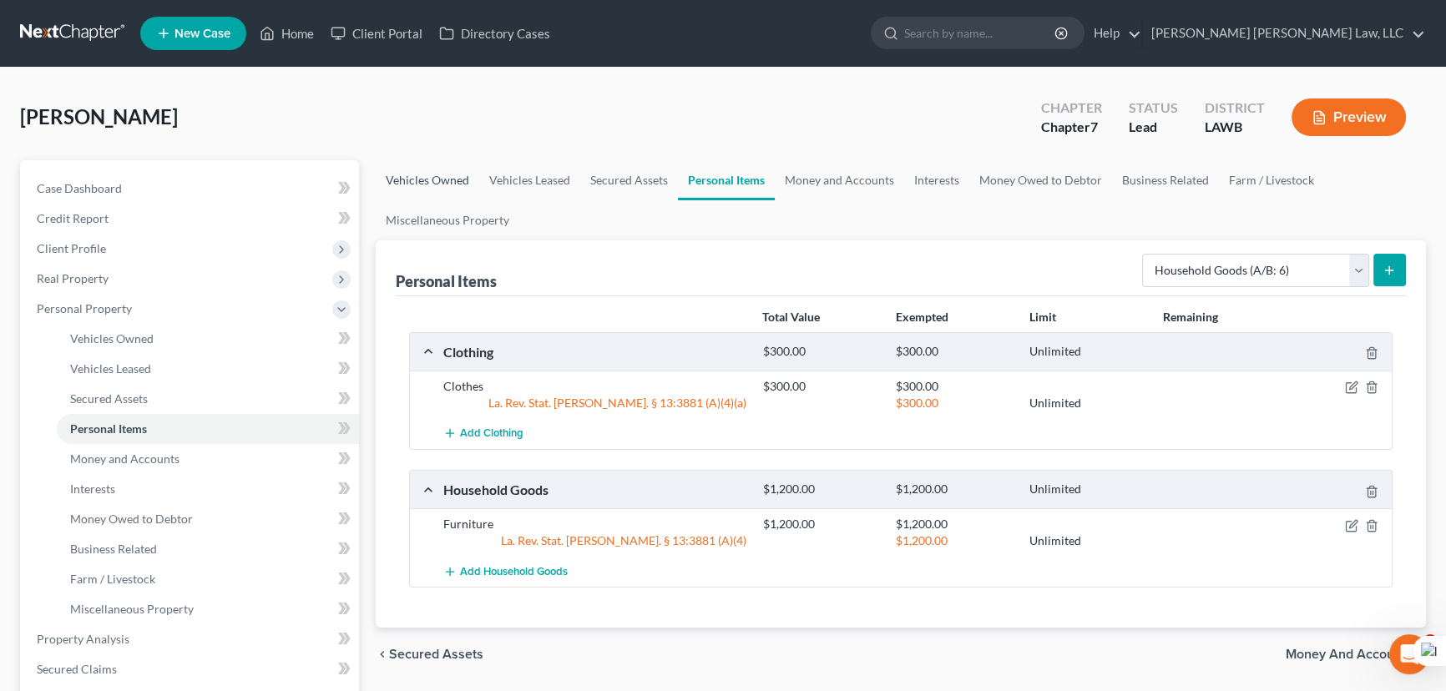
drag, startPoint x: 421, startPoint y: 162, endPoint x: 1157, endPoint y: 248, distance: 741.2
click at [422, 162] on link "Vehicles Owned" at bounding box center [427, 180] width 103 height 40
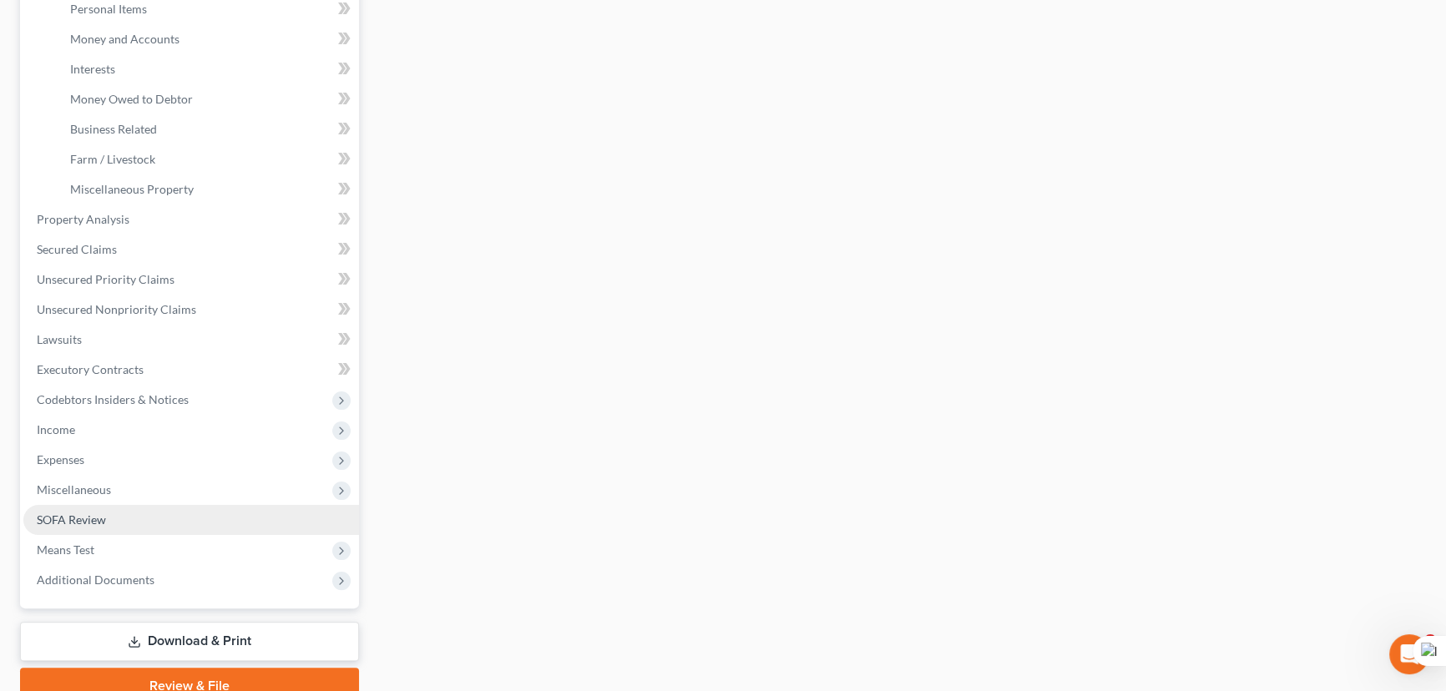
scroll to position [494, 0]
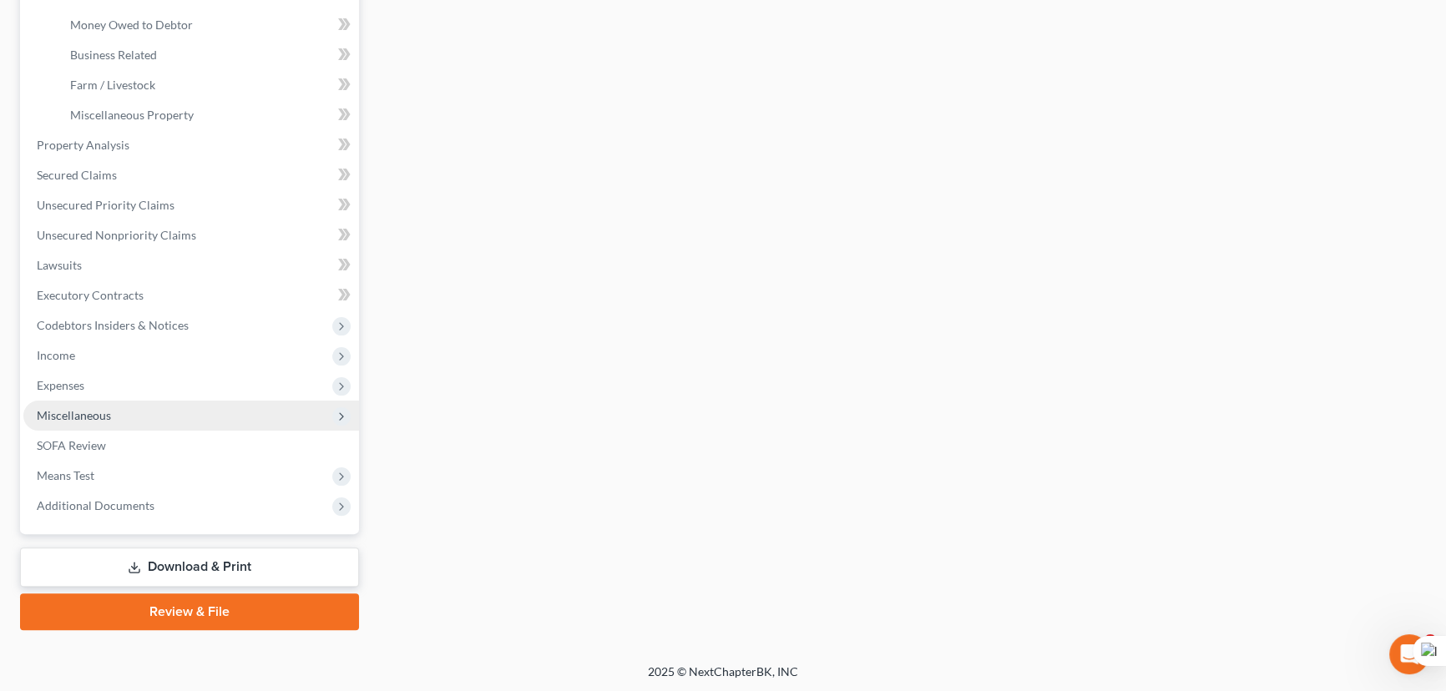
click at [138, 408] on span "Miscellaneous" at bounding box center [191, 416] width 336 height 30
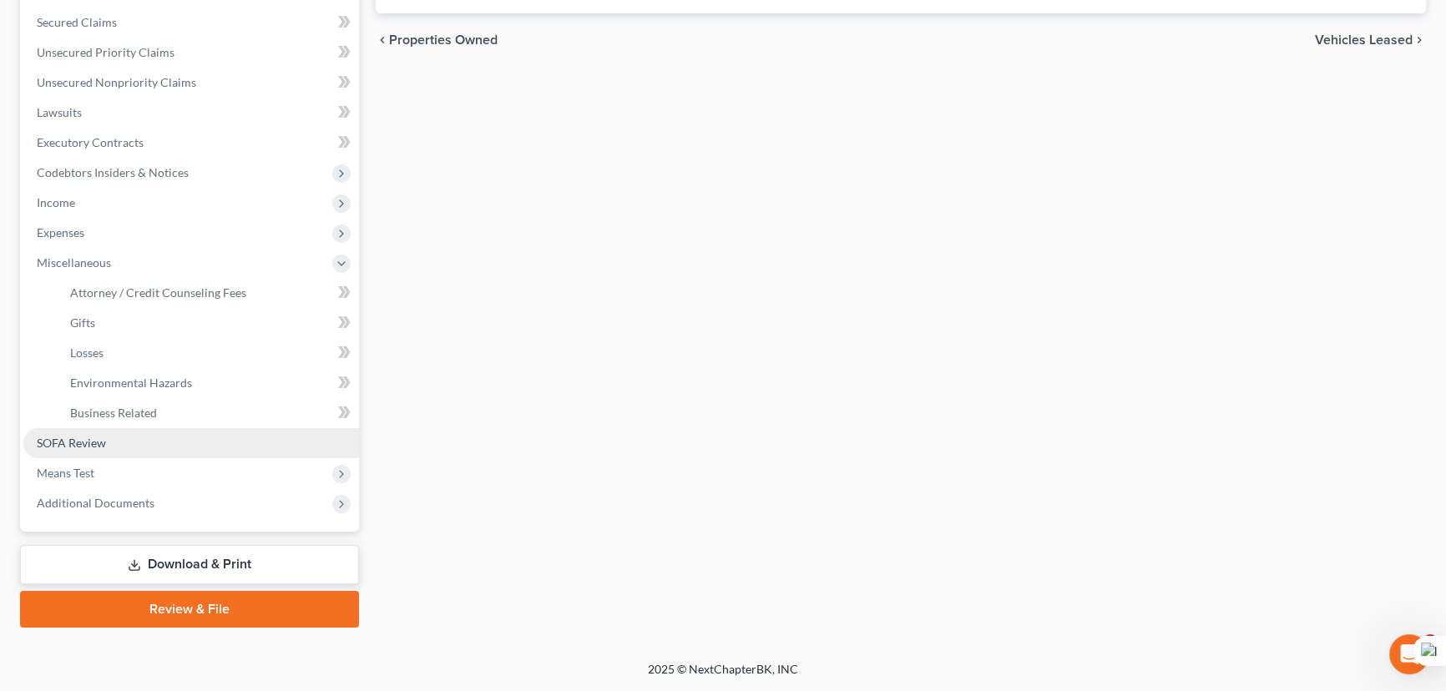
scroll to position [344, 0]
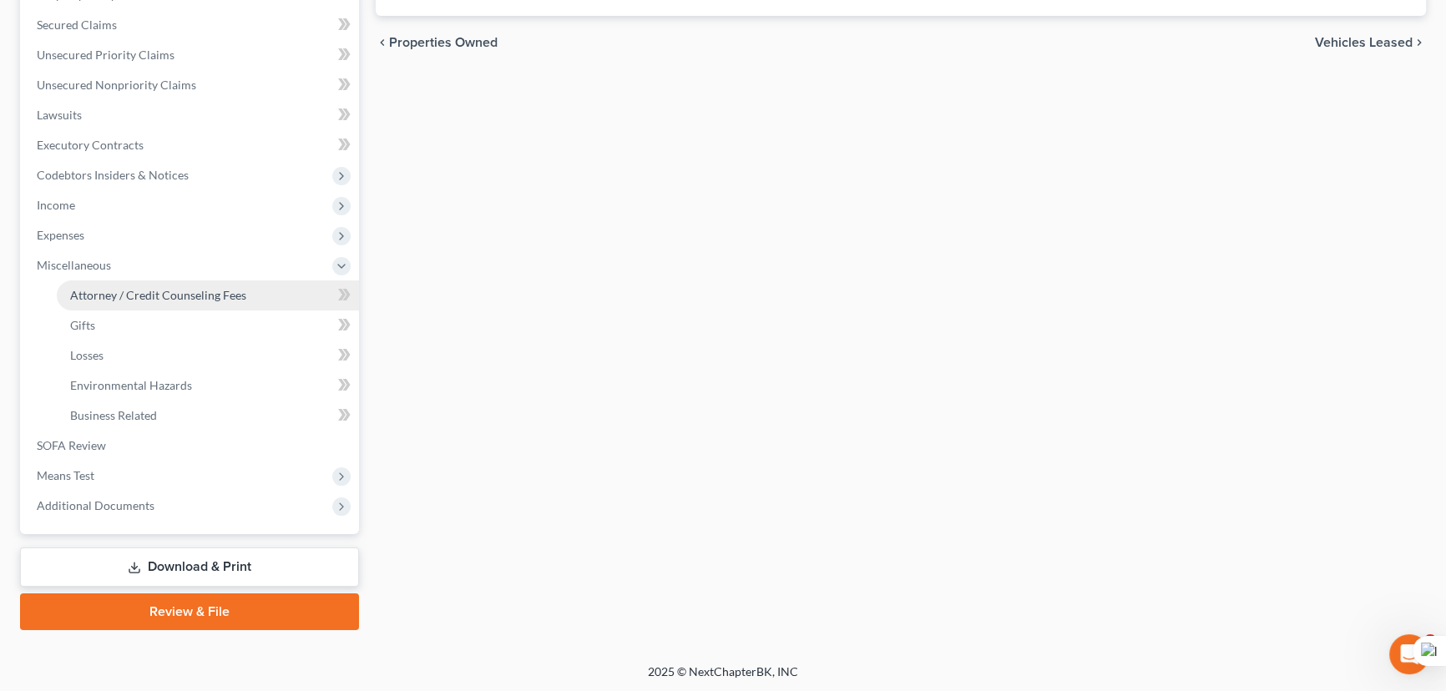
click at [176, 296] on span "Attorney / Credit Counseling Fees" at bounding box center [158, 295] width 176 height 14
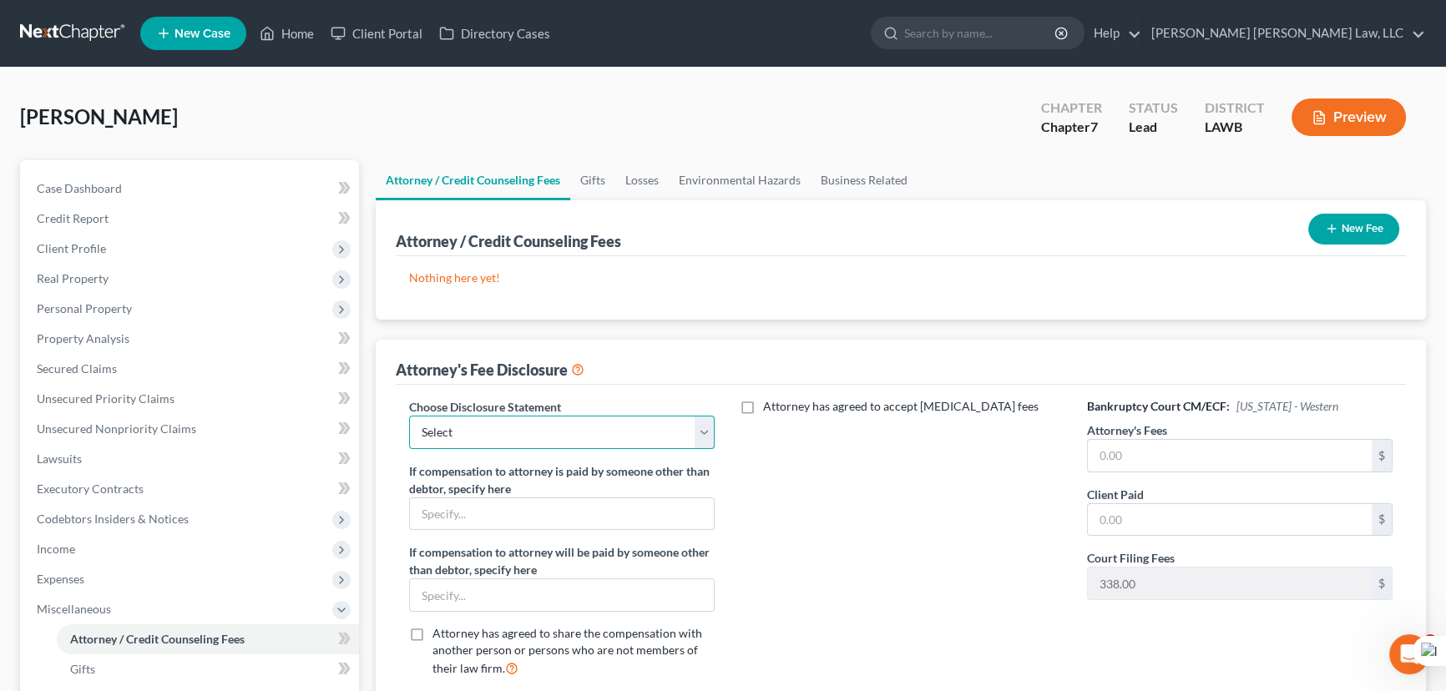
drag, startPoint x: 635, startPoint y: 437, endPoint x: 626, endPoint y: 446, distance: 12.4
click at [635, 437] on select "Select LAEB 2016 Bankruptcy Rule 2016(B) Disclosure and Application for Approva…" at bounding box center [561, 432] width 305 height 33
select select "2"
click at [409, 416] on select "Select LAEB 2016 Bankruptcy Rule 2016(B) Disclosure and Application for Approva…" at bounding box center [561, 432] width 305 height 33
click at [1199, 434] on div "Attorney's Fees $" at bounding box center [1239, 447] width 305 height 51
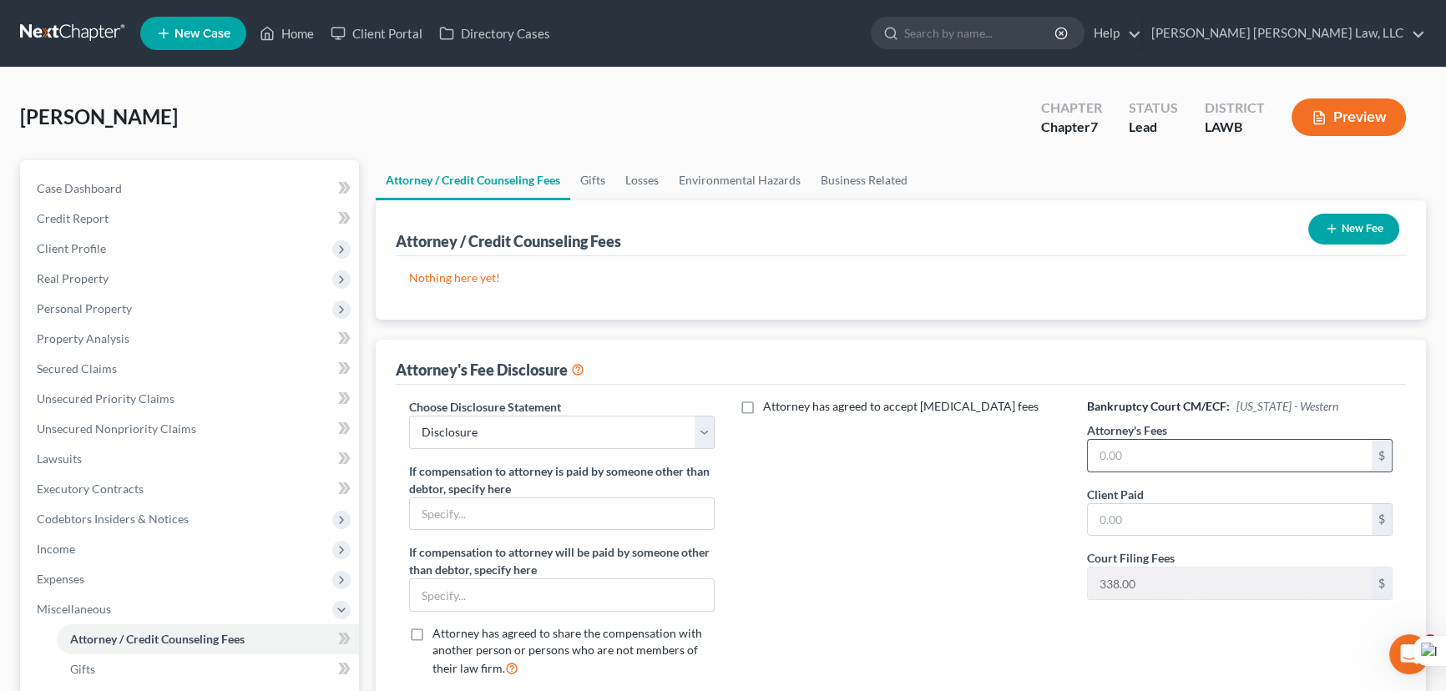
click at [1194, 449] on input "text" at bounding box center [1230, 456] width 284 height 32
type input "1,995"
click at [1202, 534] on div "$" at bounding box center [1239, 519] width 305 height 33
click at [1204, 509] on input "text" at bounding box center [1230, 520] width 284 height 32
type input "1,995"
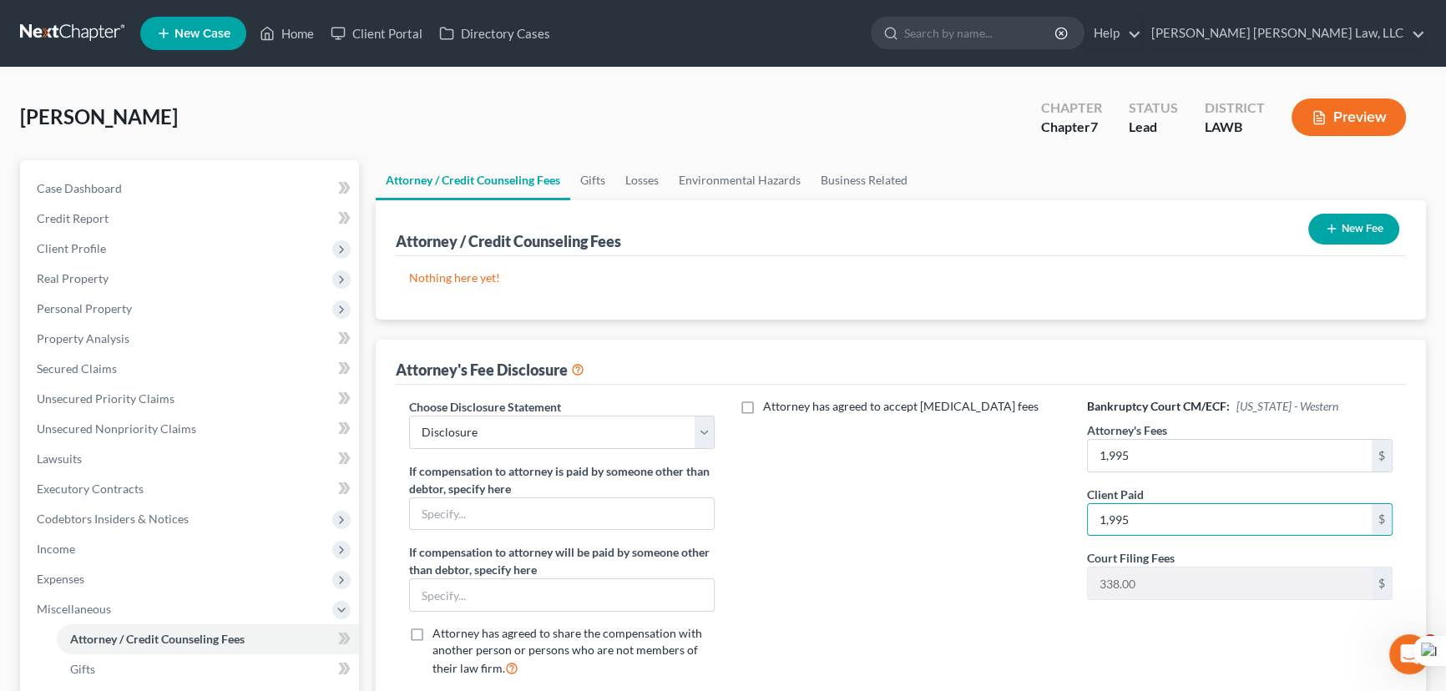
click at [1321, 230] on button "New Fee" at bounding box center [1353, 229] width 91 height 31
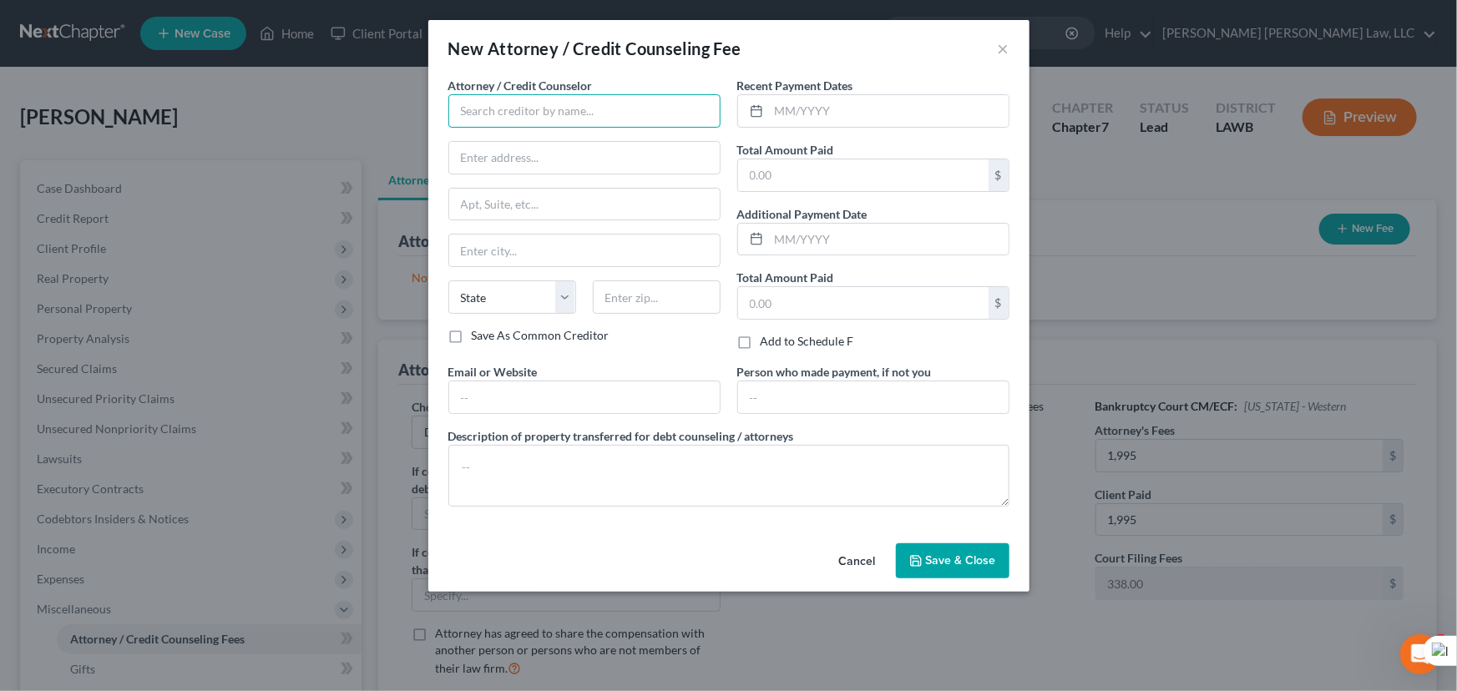
click at [504, 94] on input "text" at bounding box center [584, 110] width 272 height 33
type input "E Orum Young Law Office"
type input "200 Washington Street"
type input "Monroe"
select select "19"
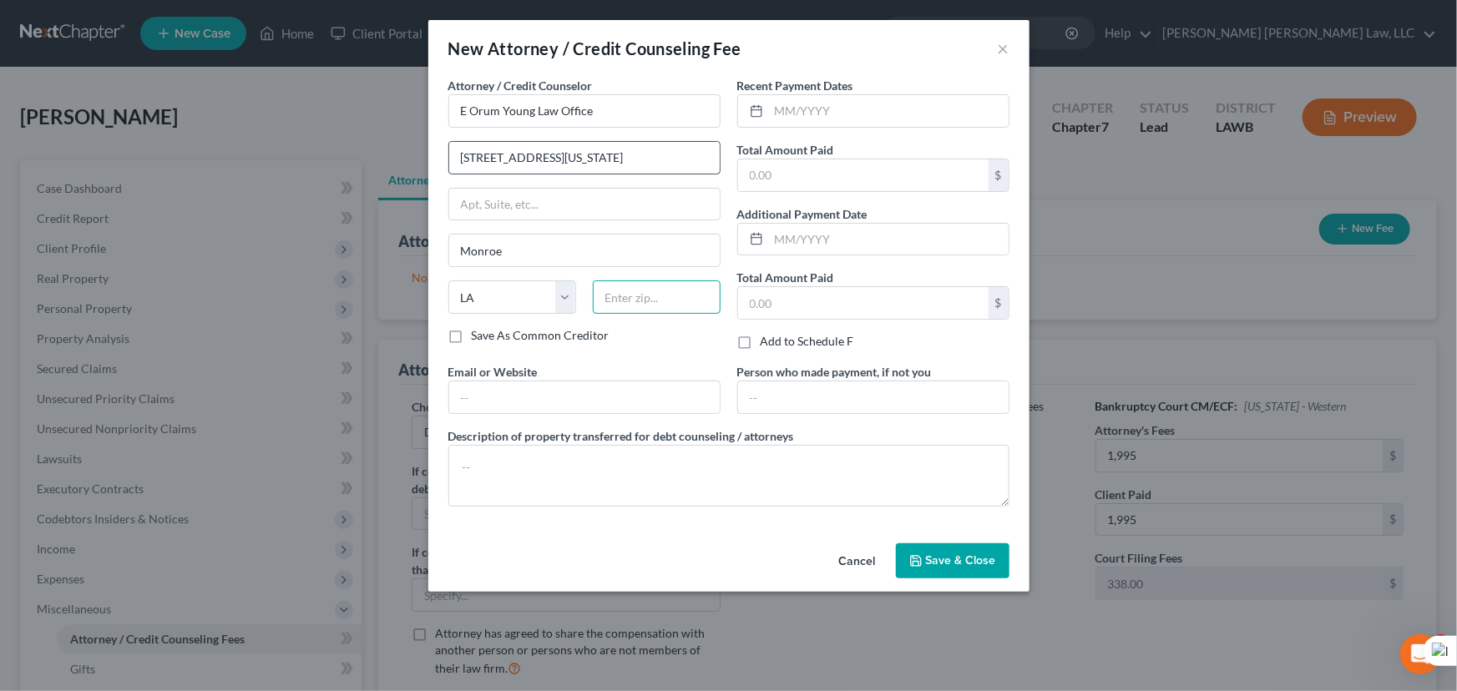
type input "71201"
click at [881, 112] on input "text" at bounding box center [889, 111] width 240 height 32
type input "09/2025"
type input "1,995"
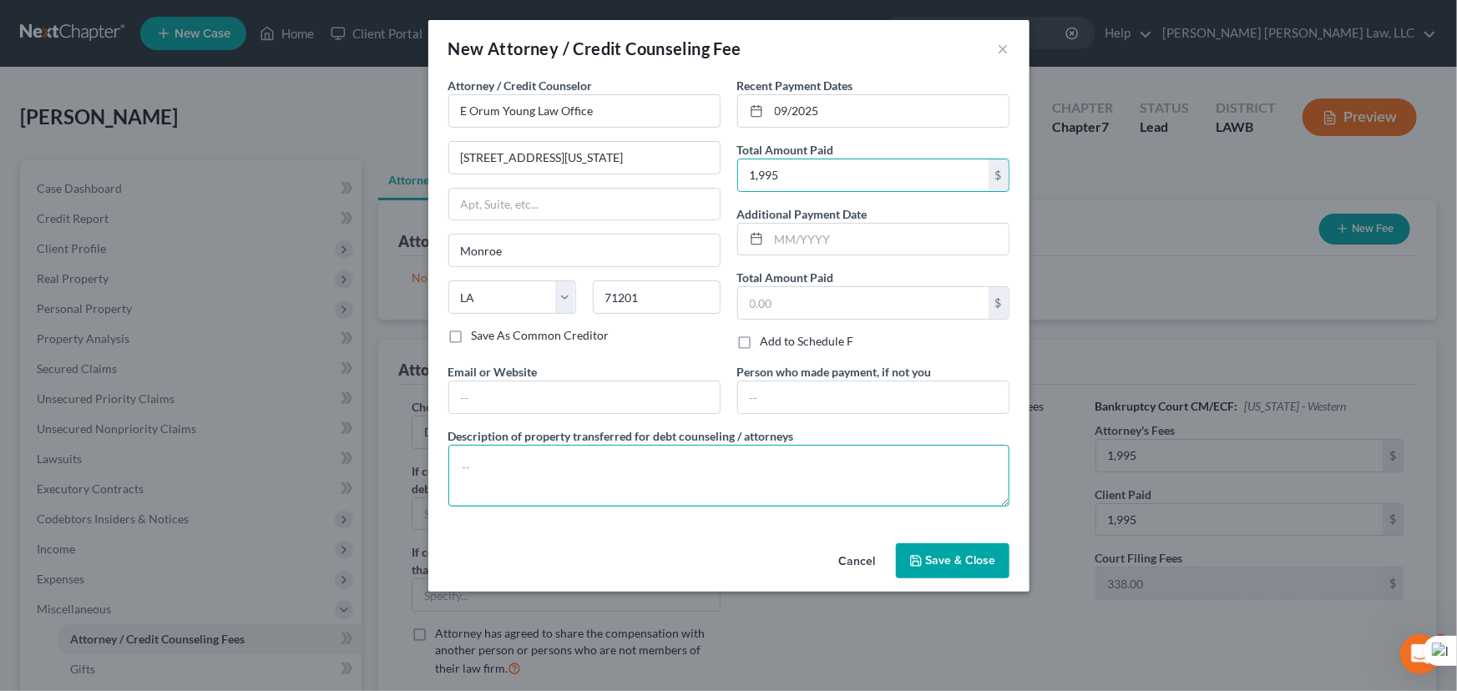
click at [836, 458] on textarea at bounding box center [728, 476] width 561 height 62
type textarea "credit report, credit counseling, filing fee"
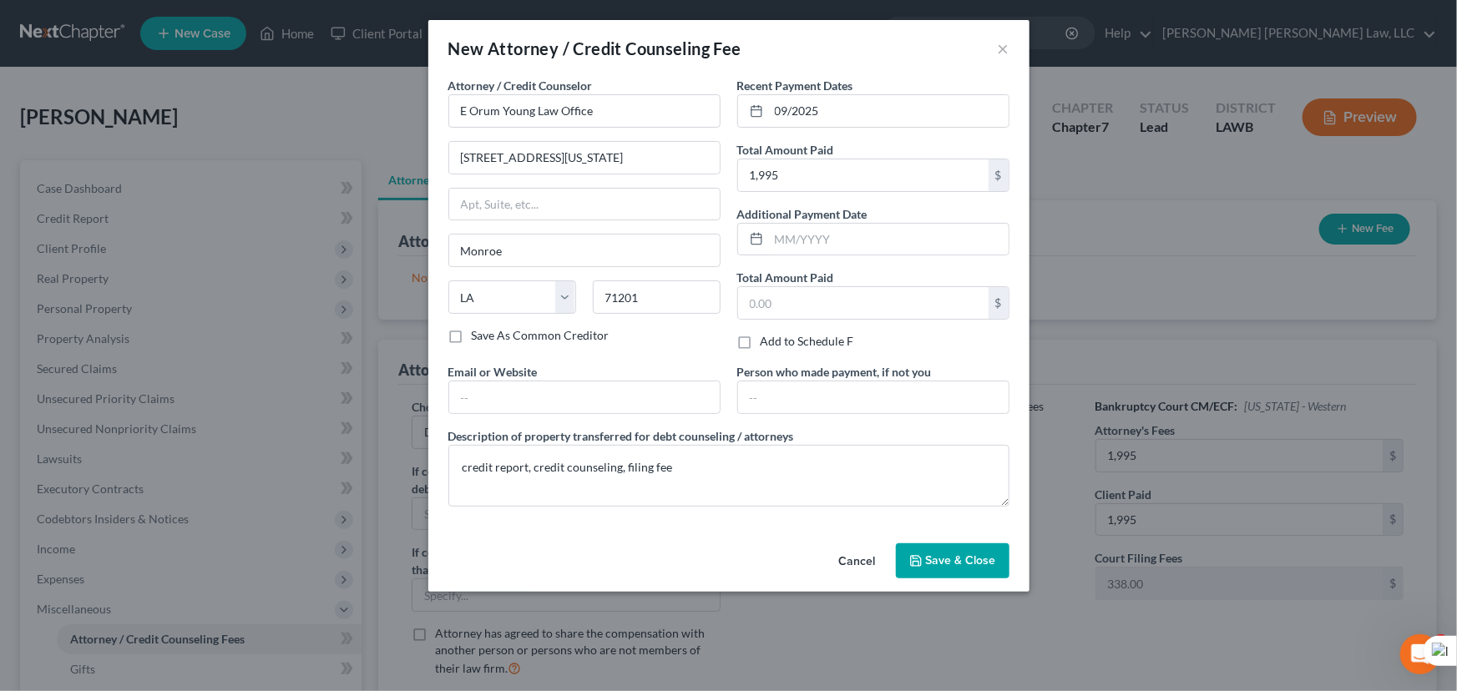
drag, startPoint x: 960, startPoint y: 554, endPoint x: 512, endPoint y: 512, distance: 450.2
click at [960, 553] on span "Save & Close" at bounding box center [961, 560] width 70 height 14
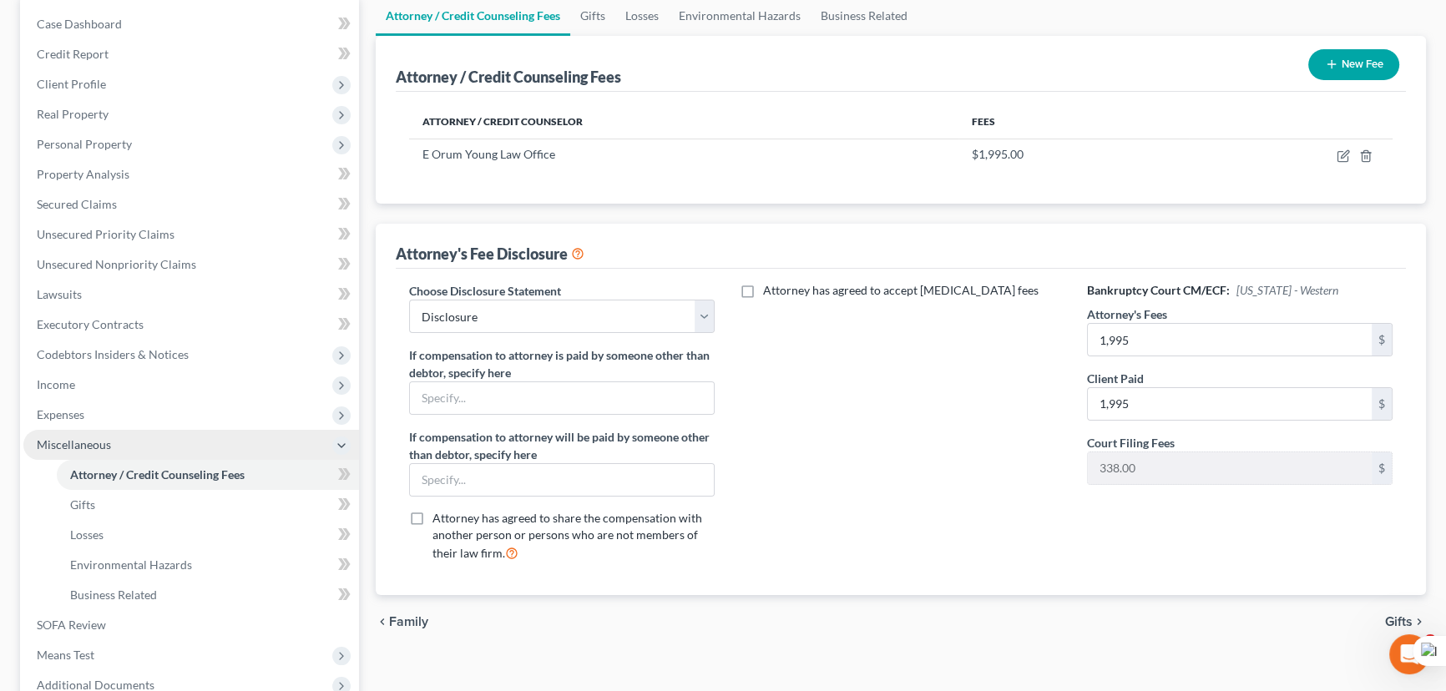
scroll to position [227, 0]
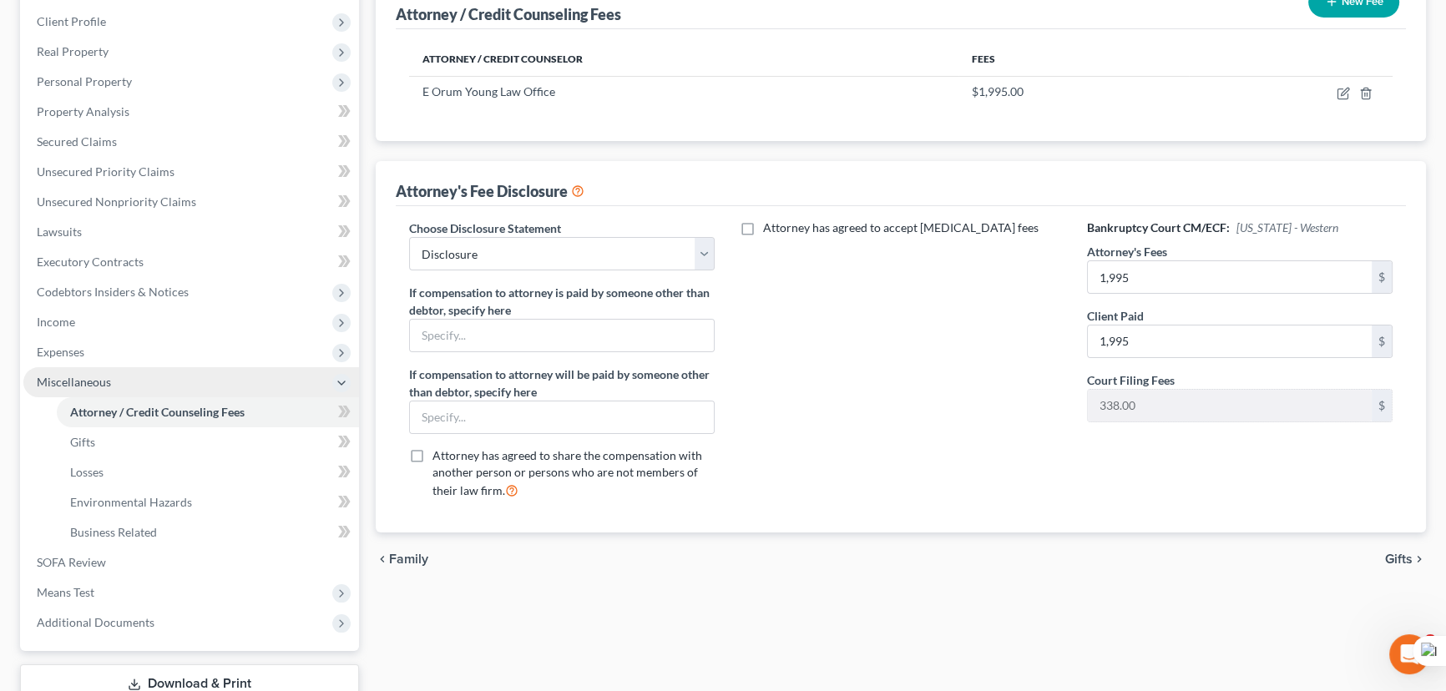
drag, startPoint x: 115, startPoint y: 347, endPoint x: 130, endPoint y: 371, distance: 27.8
click at [115, 347] on span "Expenses" at bounding box center [191, 352] width 336 height 30
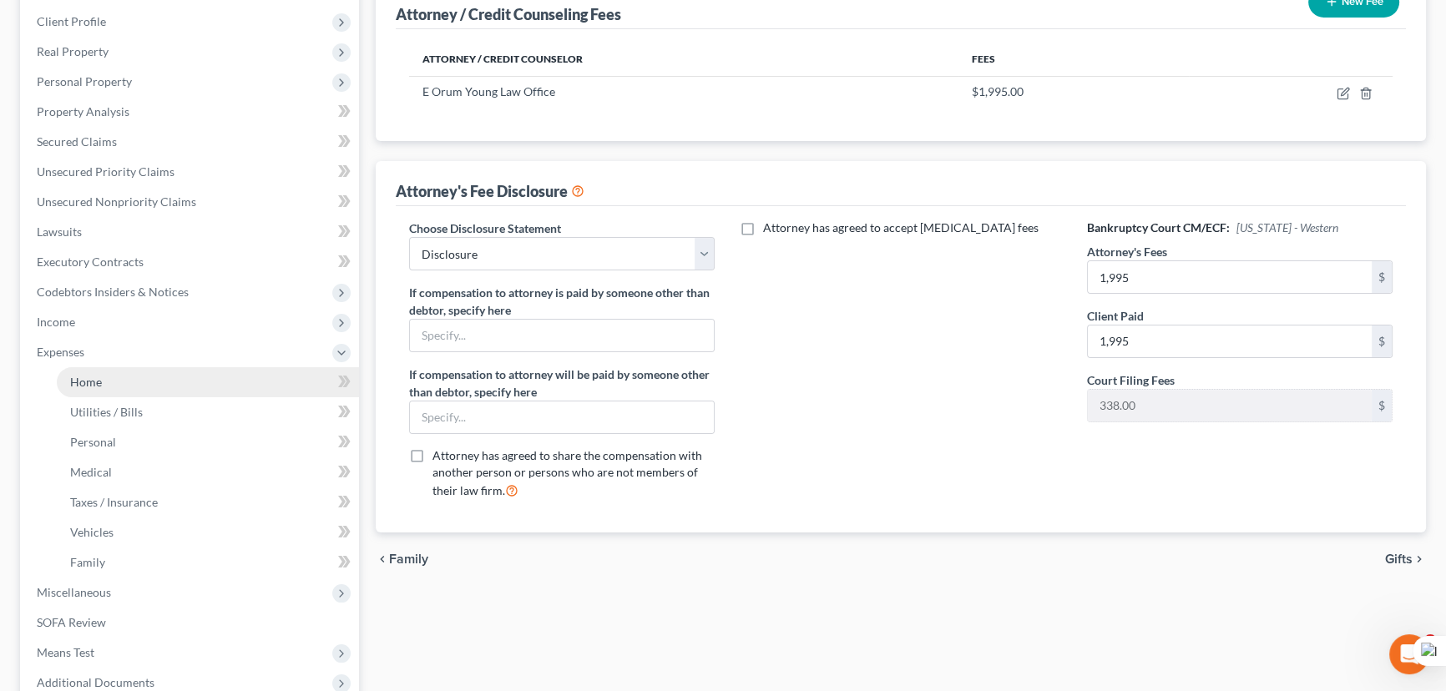
click at [132, 383] on link "Home" at bounding box center [208, 382] width 302 height 30
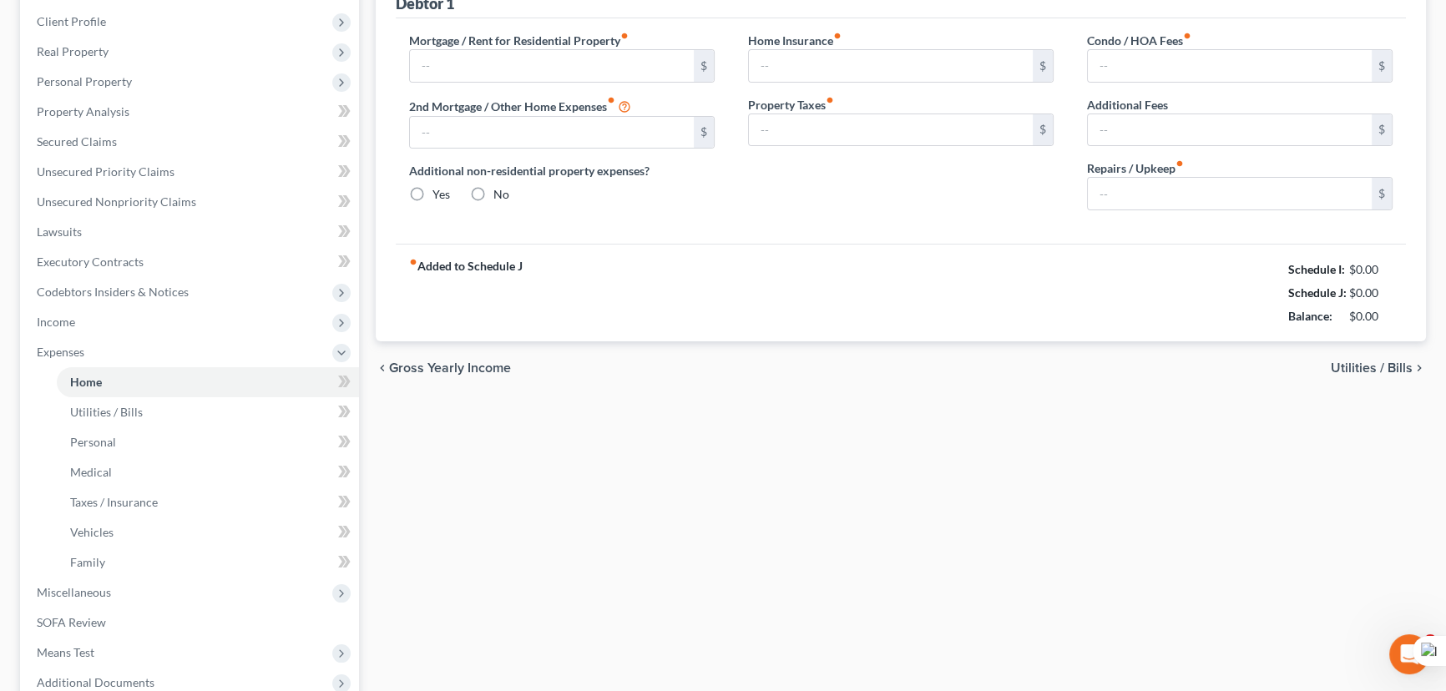
scroll to position [17, 0]
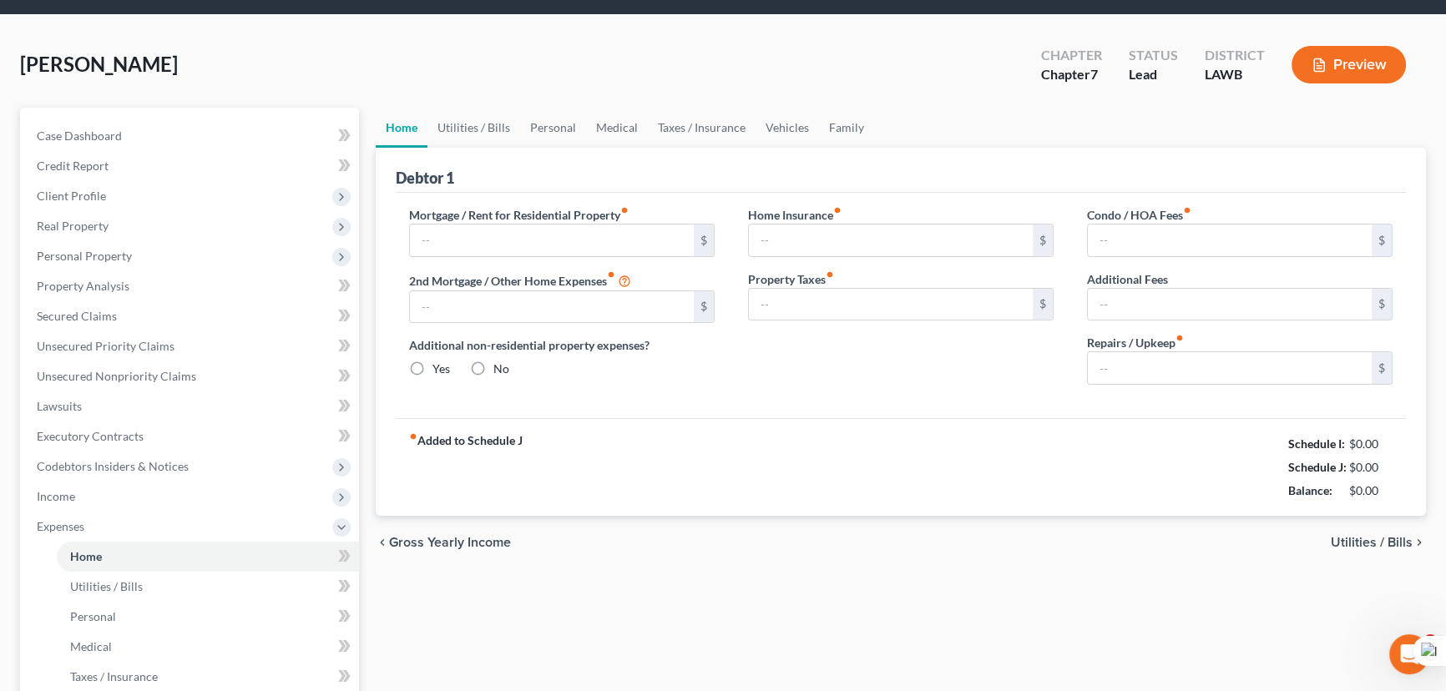
type input "0.00"
radio input "true"
type input "0.00"
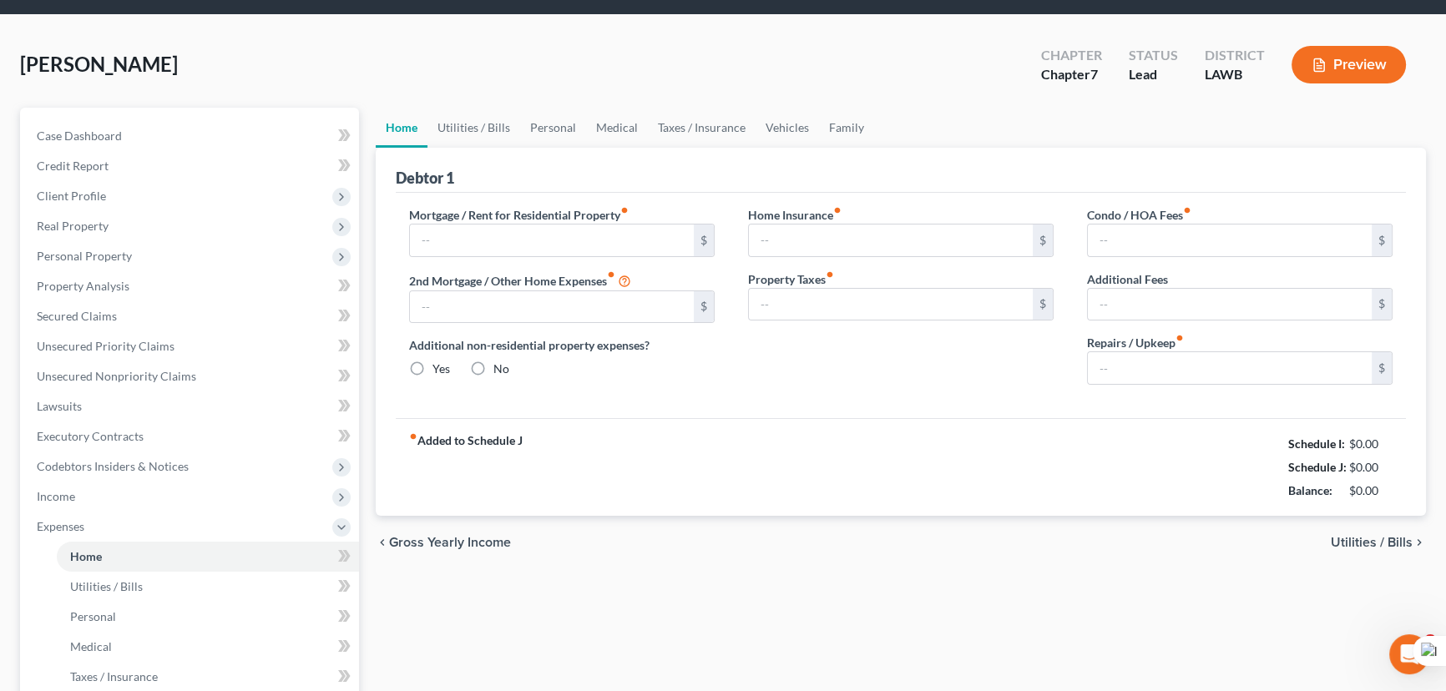
type input "0.00"
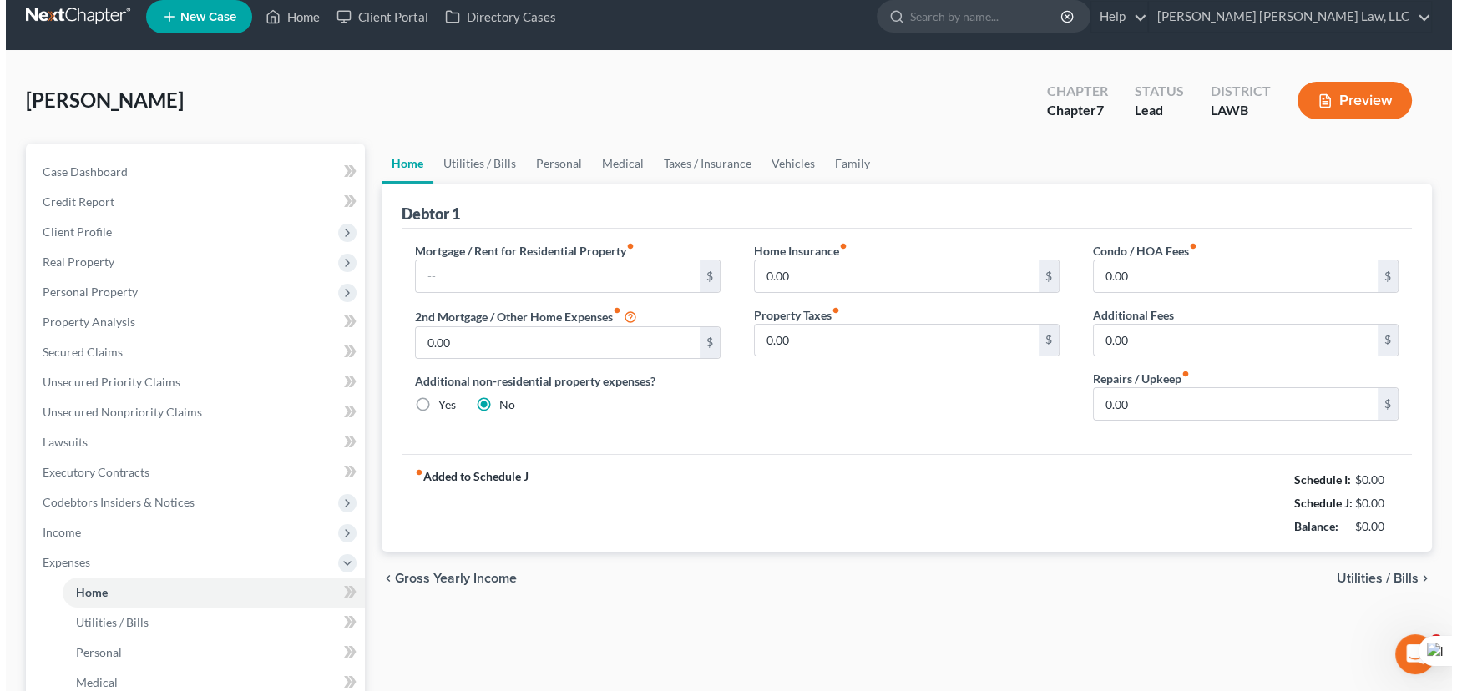
scroll to position [0, 0]
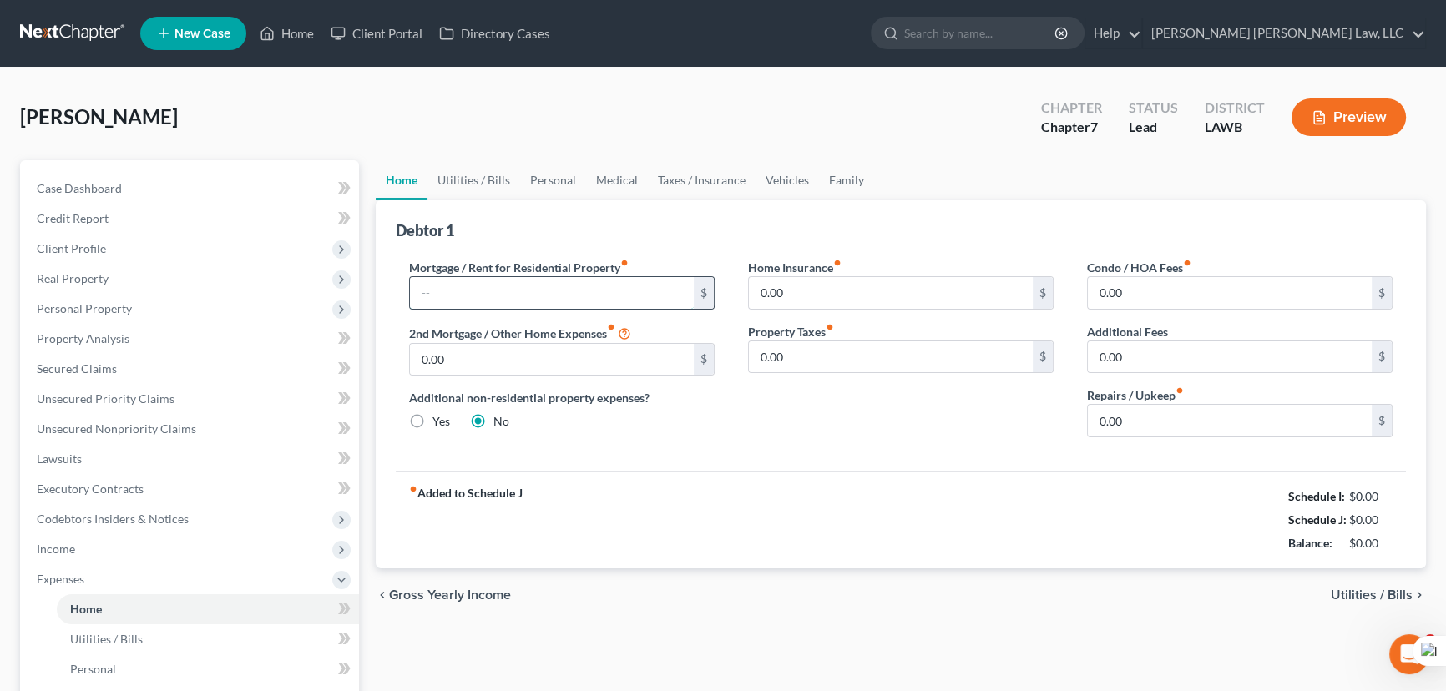
click at [563, 290] on input "text" at bounding box center [552, 293] width 284 height 32
click at [128, 370] on link "Secured Claims" at bounding box center [191, 369] width 336 height 30
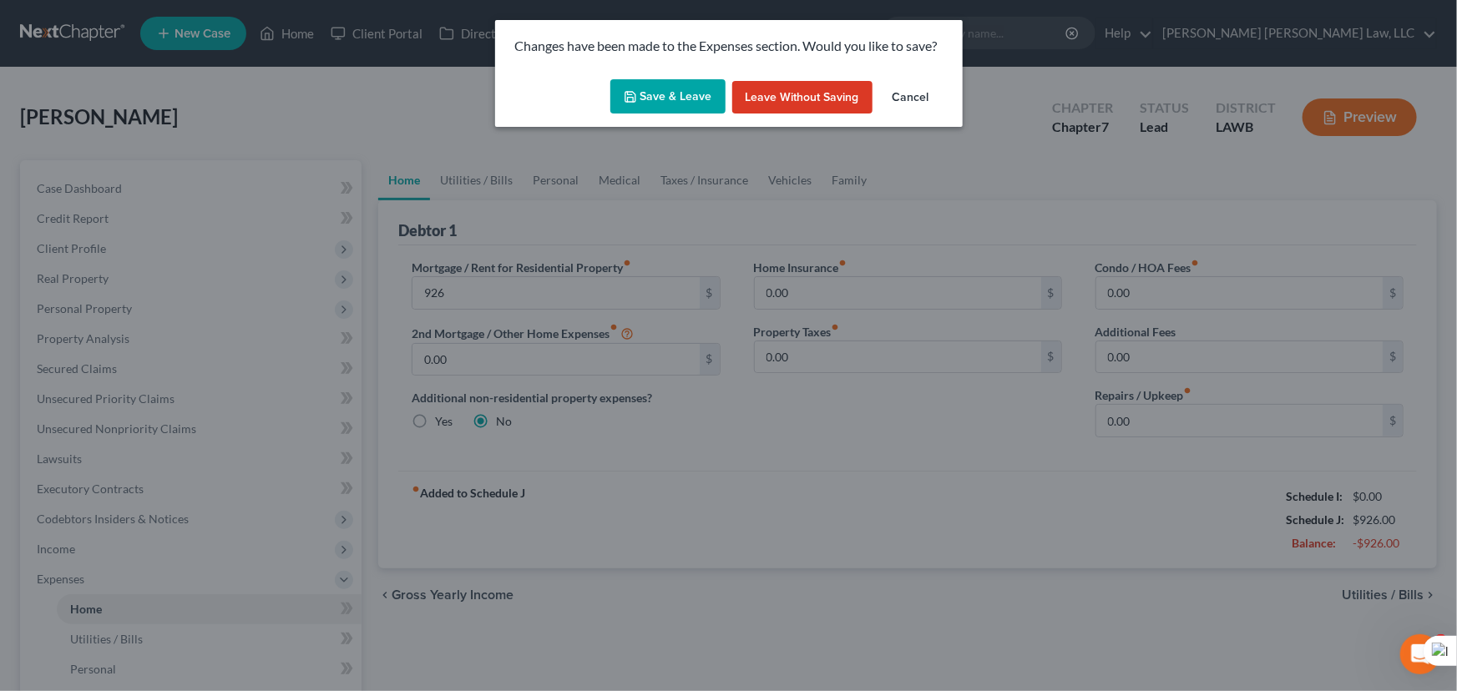
click at [652, 109] on button "Save & Leave" at bounding box center [667, 96] width 115 height 35
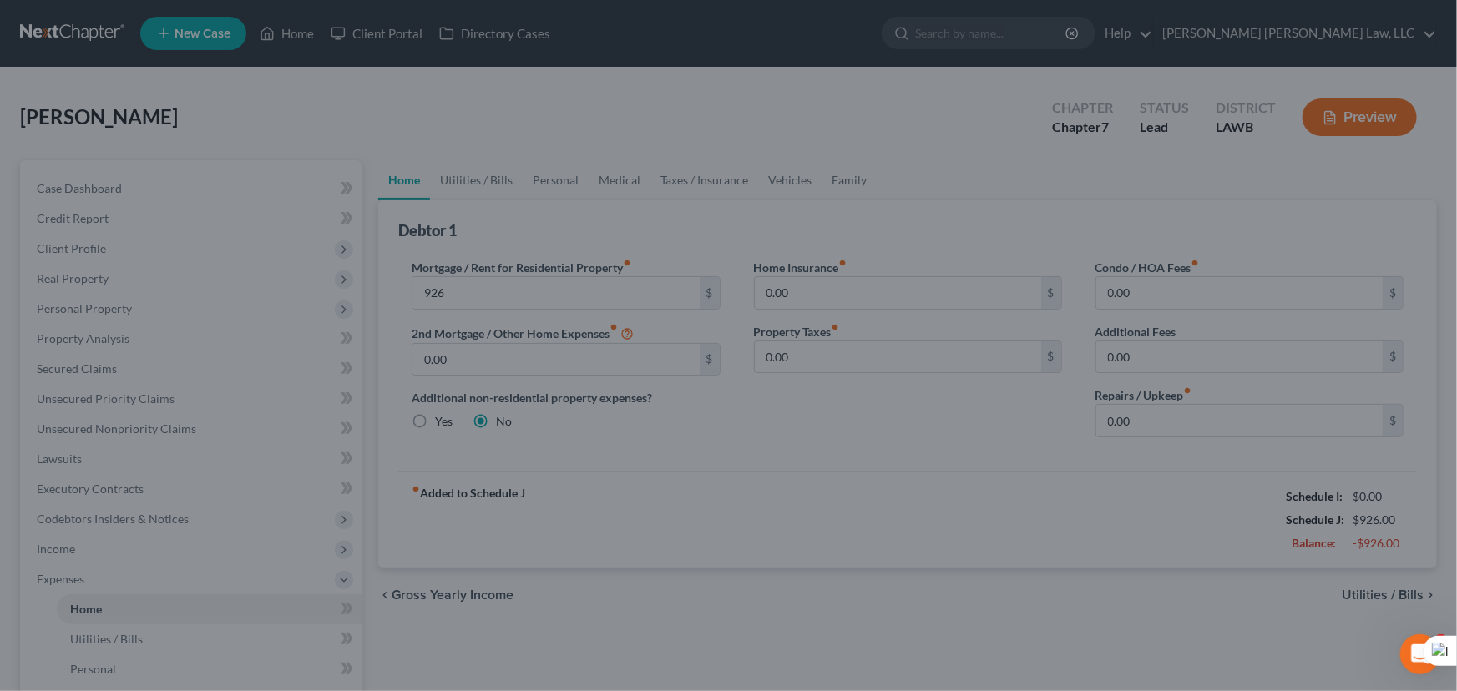
type input "926.00"
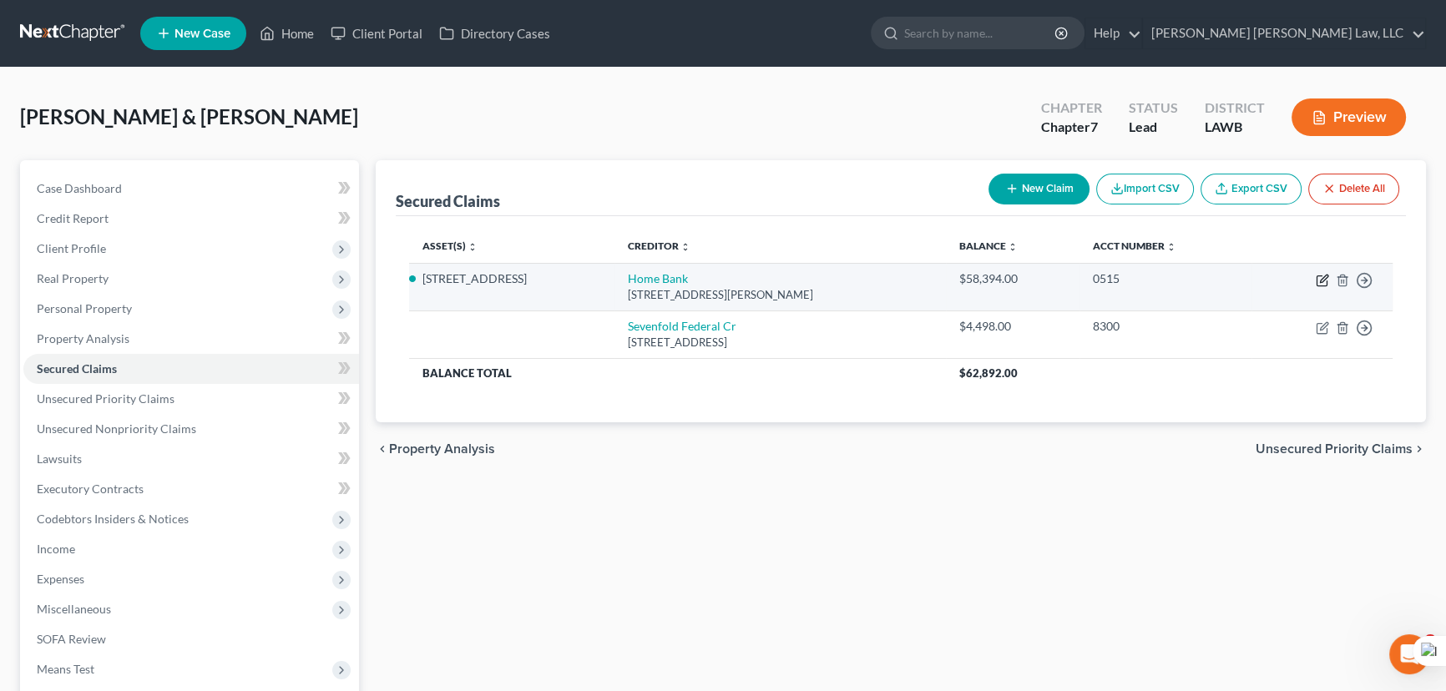
click at [1315, 281] on icon "button" at bounding box center [1321, 280] width 13 height 13
select select "19"
select select "4"
select select "0"
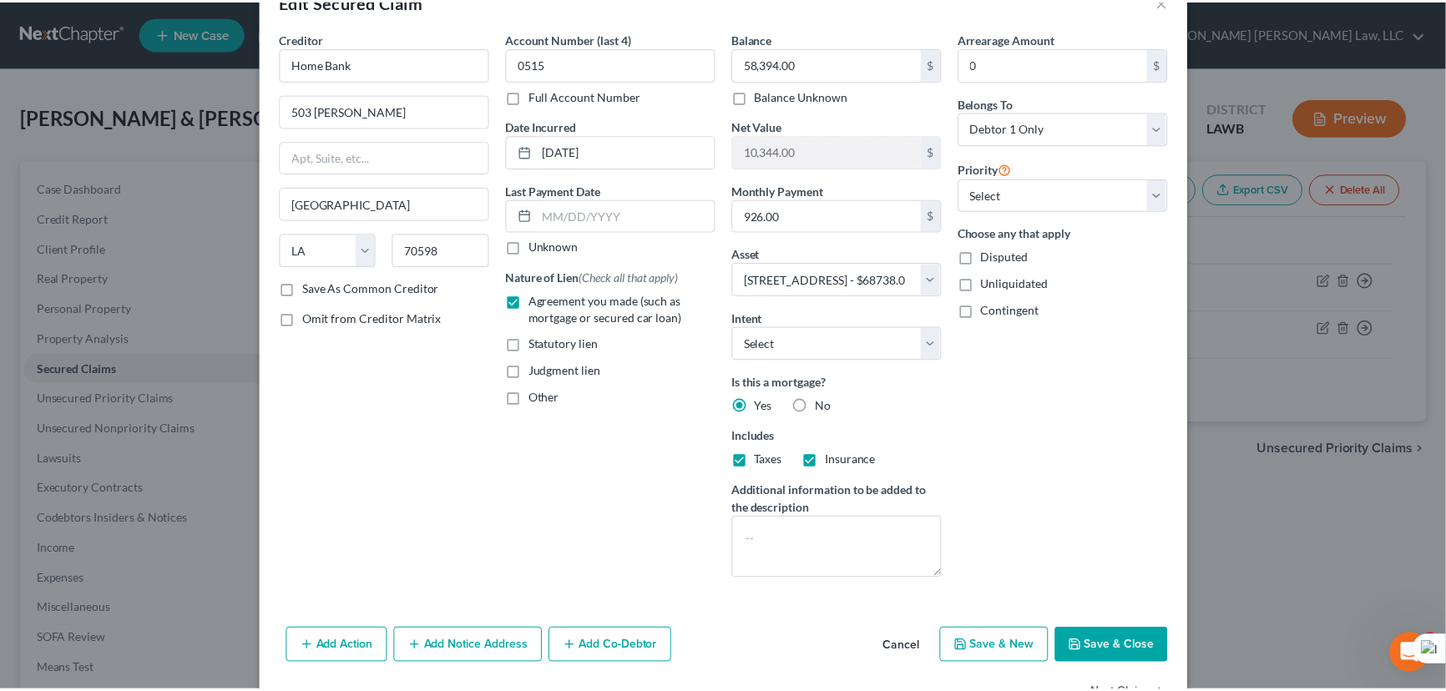
scroll to position [100, 0]
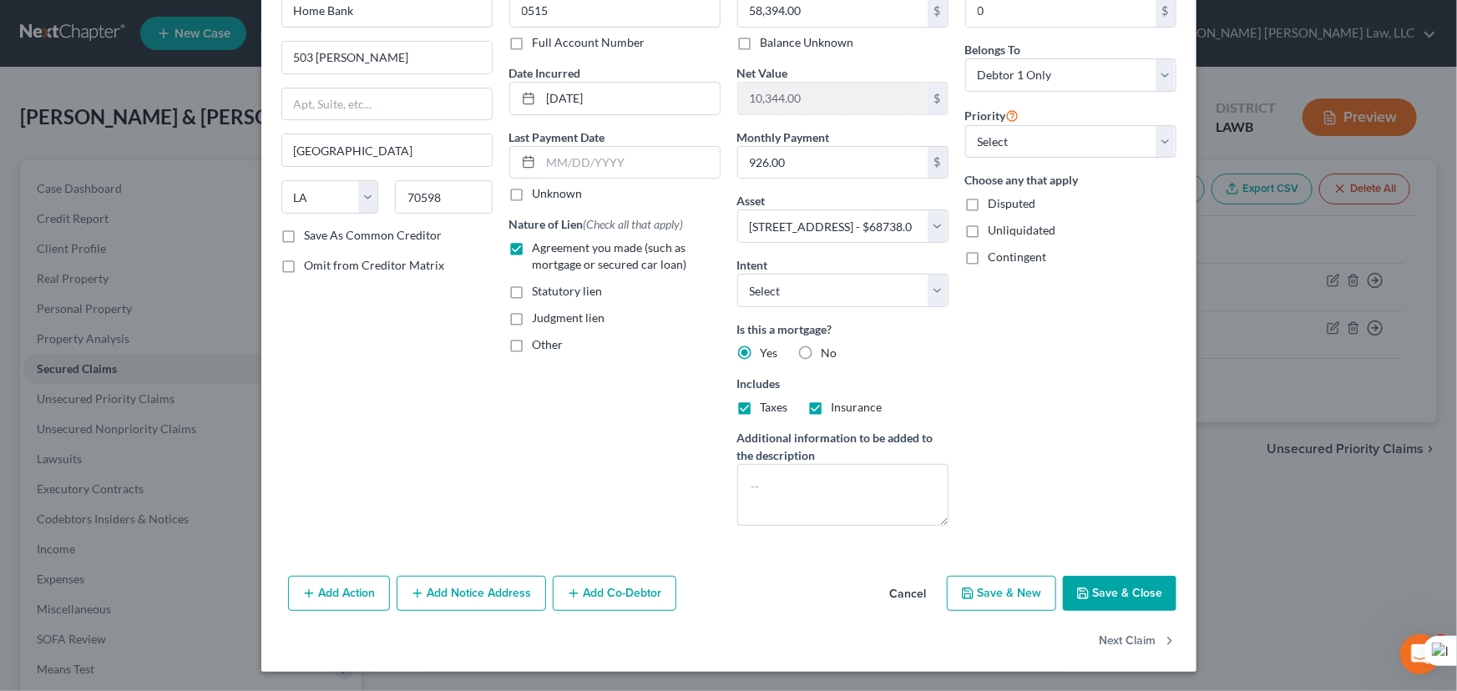
click at [1131, 569] on div "Add Action Add Notice Address Add Co-Debtor Cancel Save & New Save & Close" at bounding box center [728, 596] width 935 height 55
click at [1124, 590] on button "Save & Close" at bounding box center [1120, 593] width 114 height 35
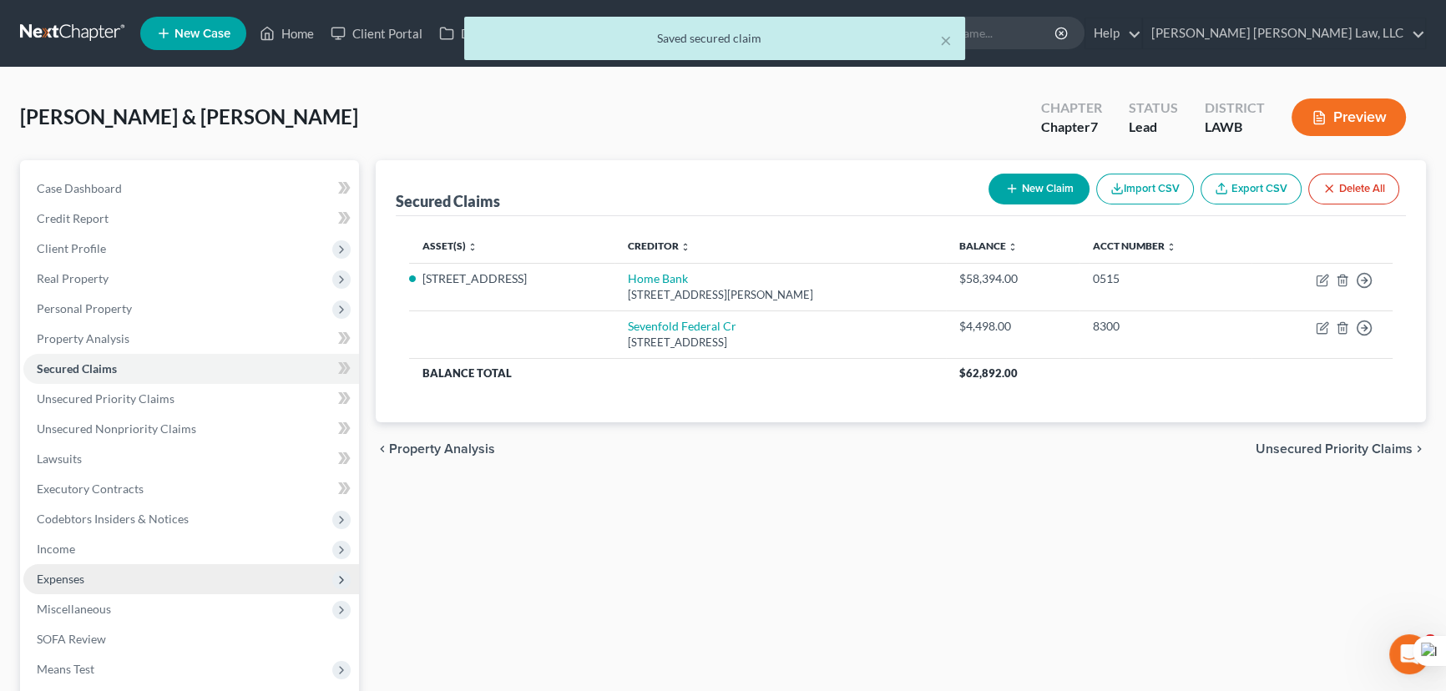
click at [91, 588] on span "Expenses" at bounding box center [191, 579] width 336 height 30
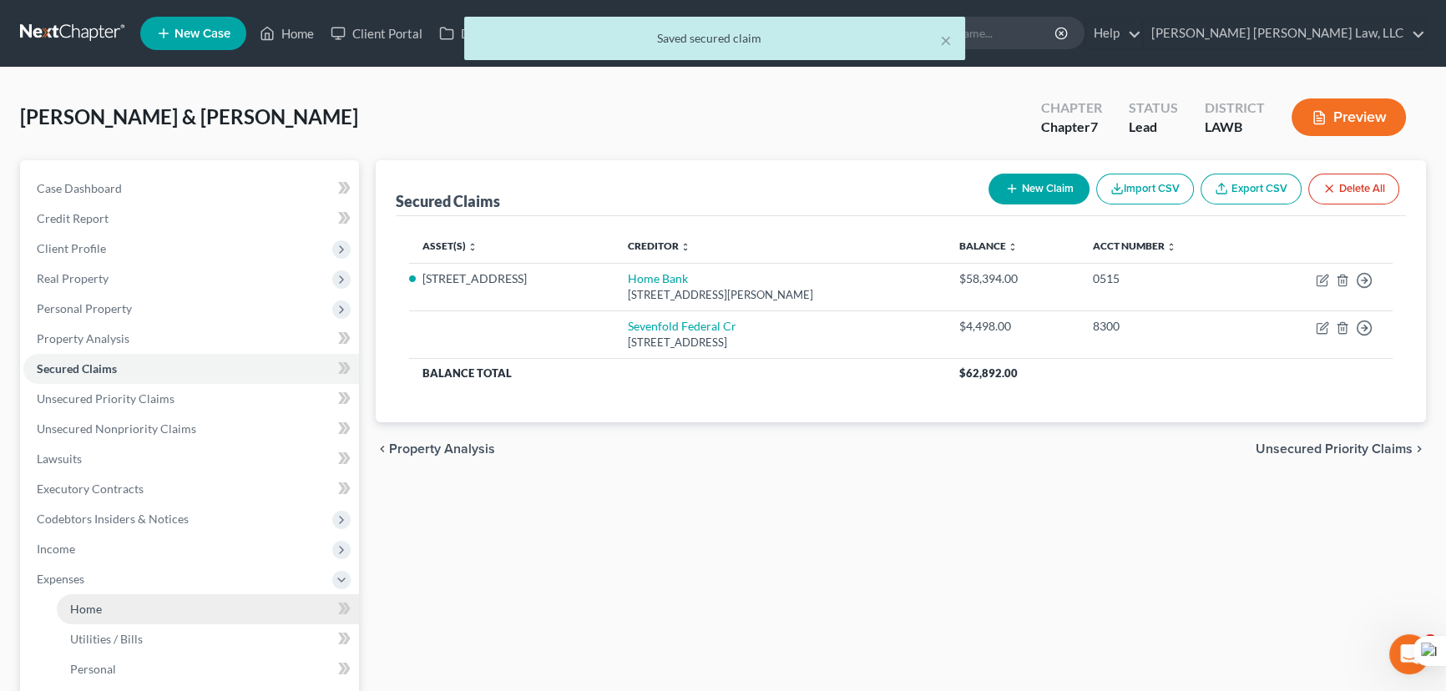
click at [126, 608] on link "Home" at bounding box center [208, 609] width 302 height 30
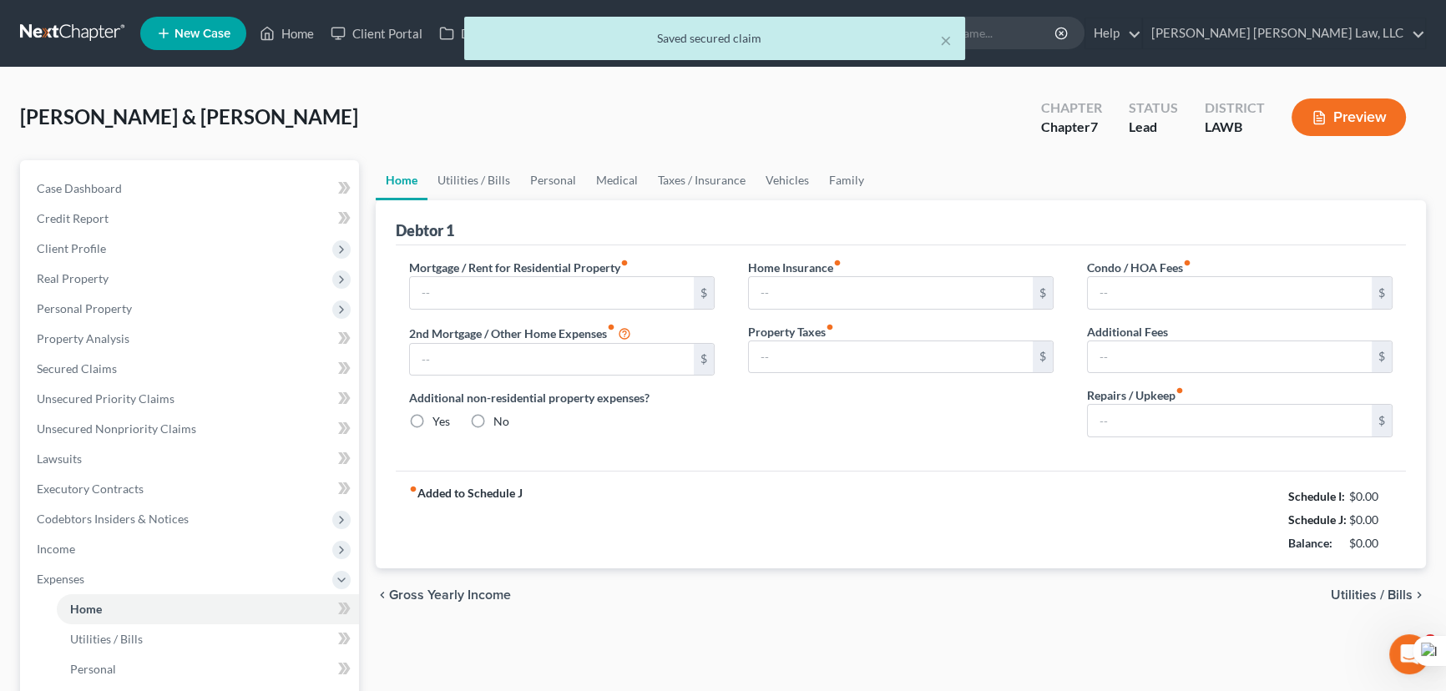
type input "926.00"
type input "0.00"
radio input "true"
type input "0.00"
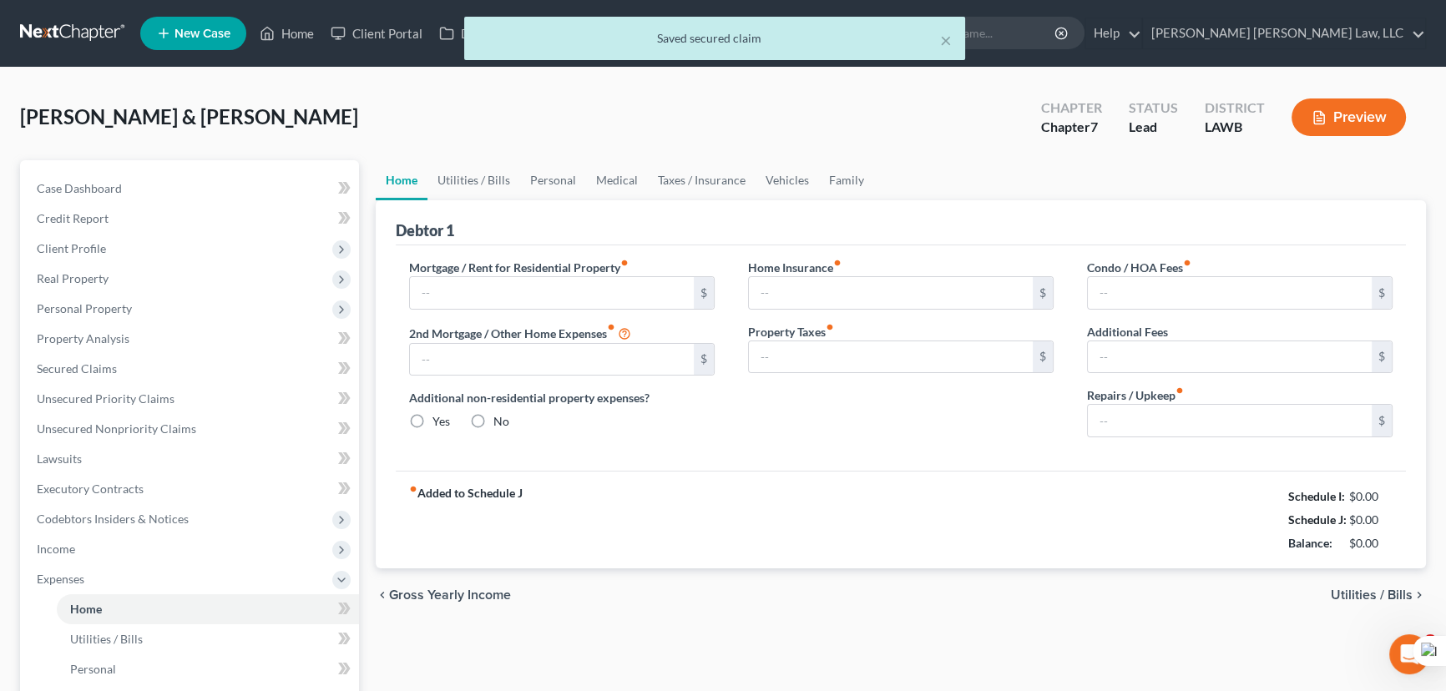
type input "0.00"
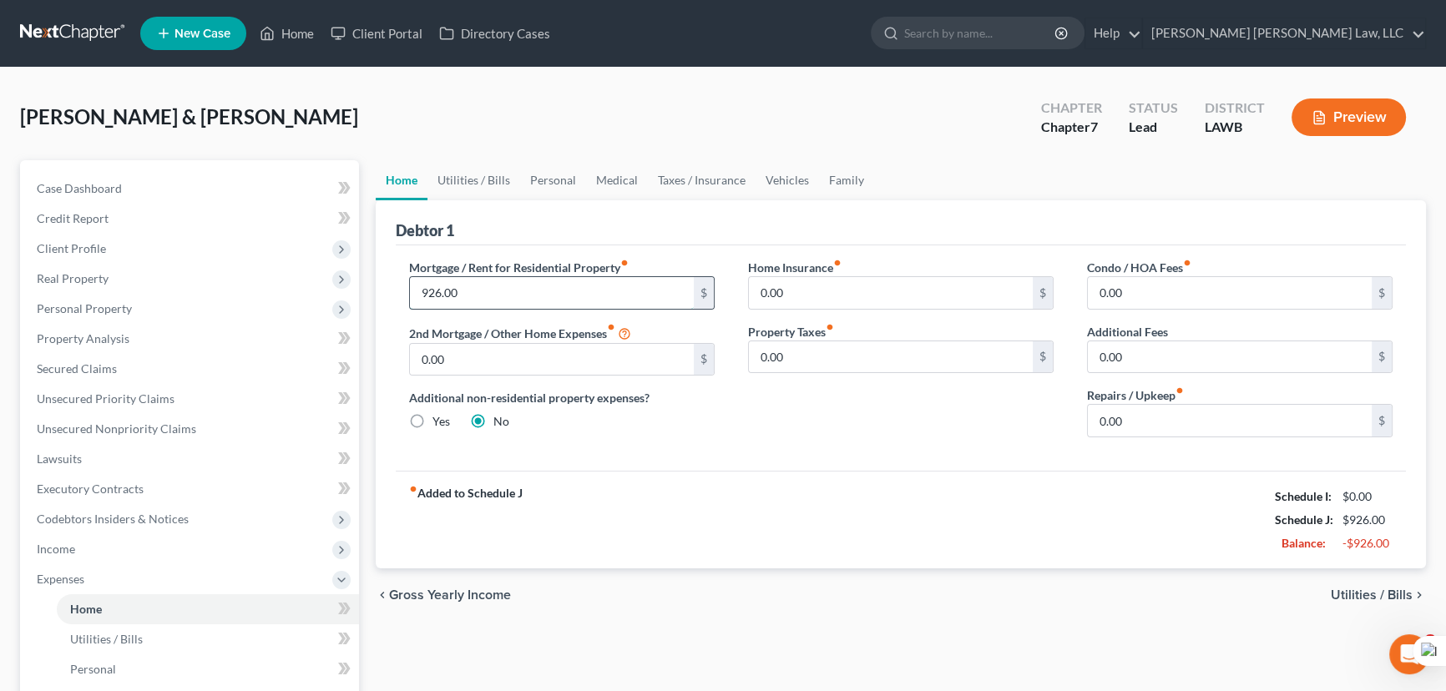
click at [534, 292] on input "926.00" at bounding box center [552, 293] width 284 height 32
click at [446, 179] on link "Utilities / Bills" at bounding box center [473, 180] width 93 height 40
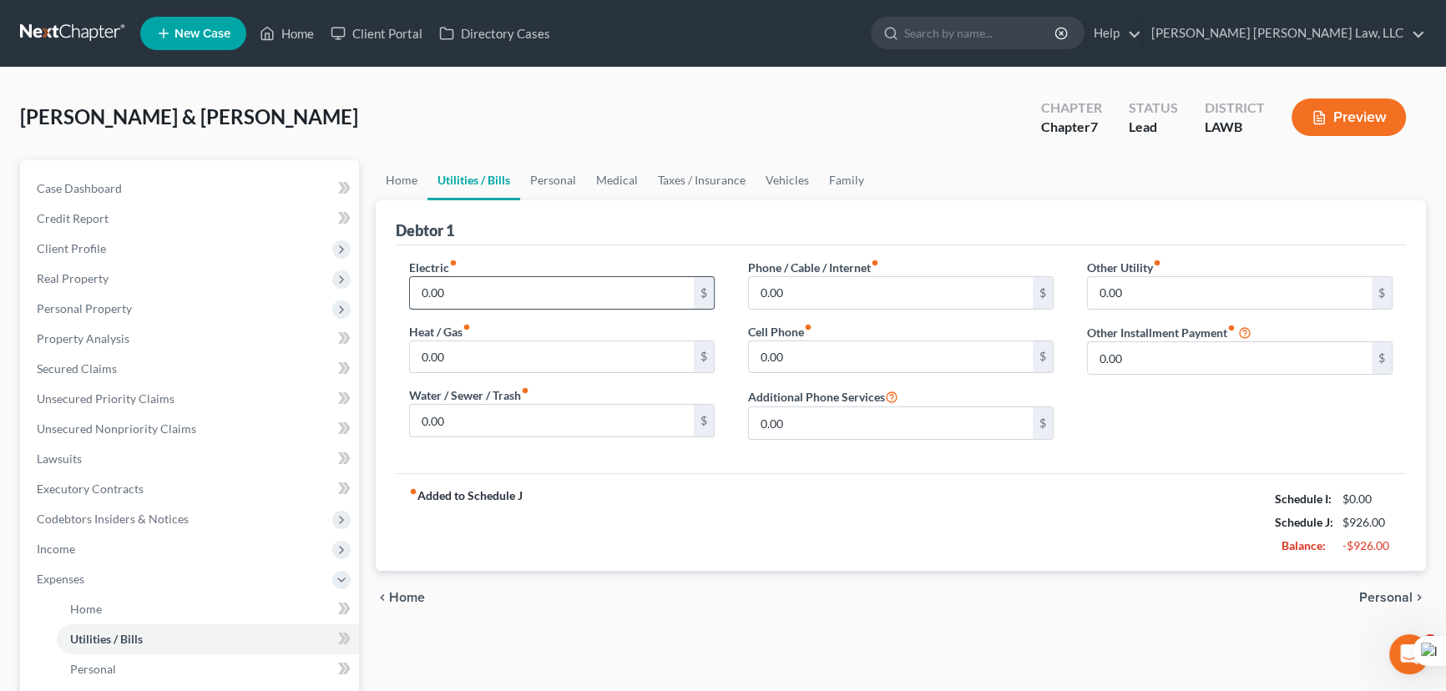
drag, startPoint x: 472, startPoint y: 274, endPoint x: 492, endPoint y: 299, distance: 32.6
click at [472, 274] on div "Electric fiber_manual_record 0.00 $" at bounding box center [561, 284] width 305 height 51
click at [489, 289] on input "0.00" at bounding box center [552, 293] width 284 height 32
type input "400"
click at [503, 419] on input "0.00" at bounding box center [552, 421] width 284 height 32
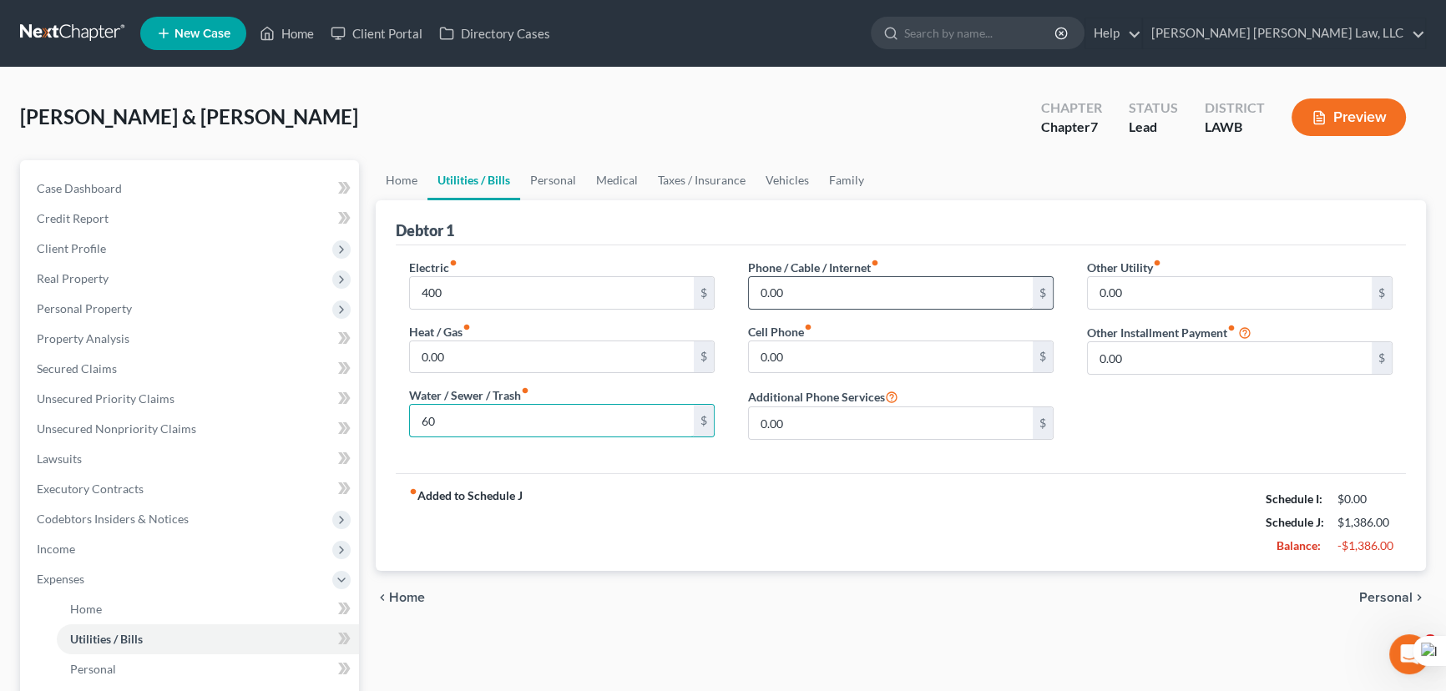
type input "60"
click at [891, 291] on input "0.00" at bounding box center [891, 293] width 284 height 32
type input "220"
click at [517, 175] on link "Utilities / Bills" at bounding box center [473, 180] width 93 height 40
click at [573, 167] on link "Personal" at bounding box center [553, 180] width 66 height 40
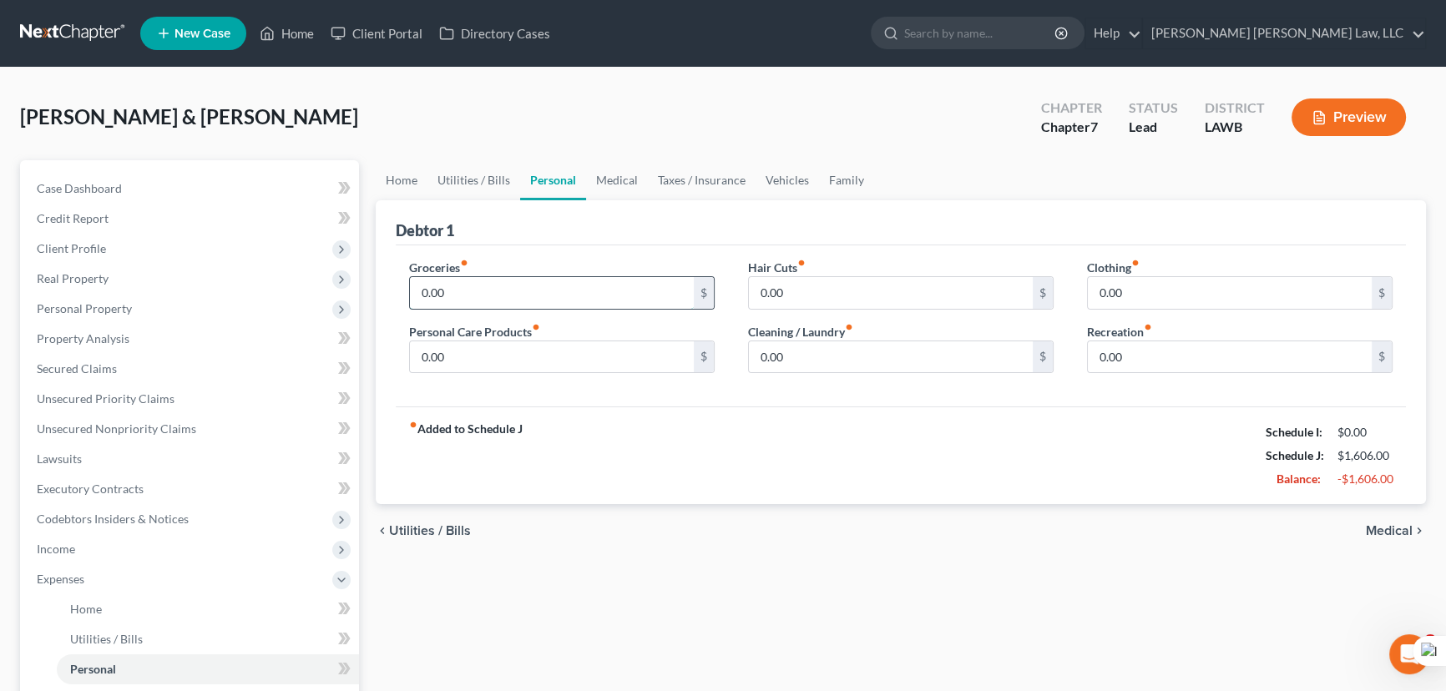
click at [490, 290] on input "0.00" at bounding box center [552, 293] width 284 height 32
type input "1,800"
type input "100"
click at [837, 285] on input "0.00" at bounding box center [891, 293] width 284 height 32
type input "100"
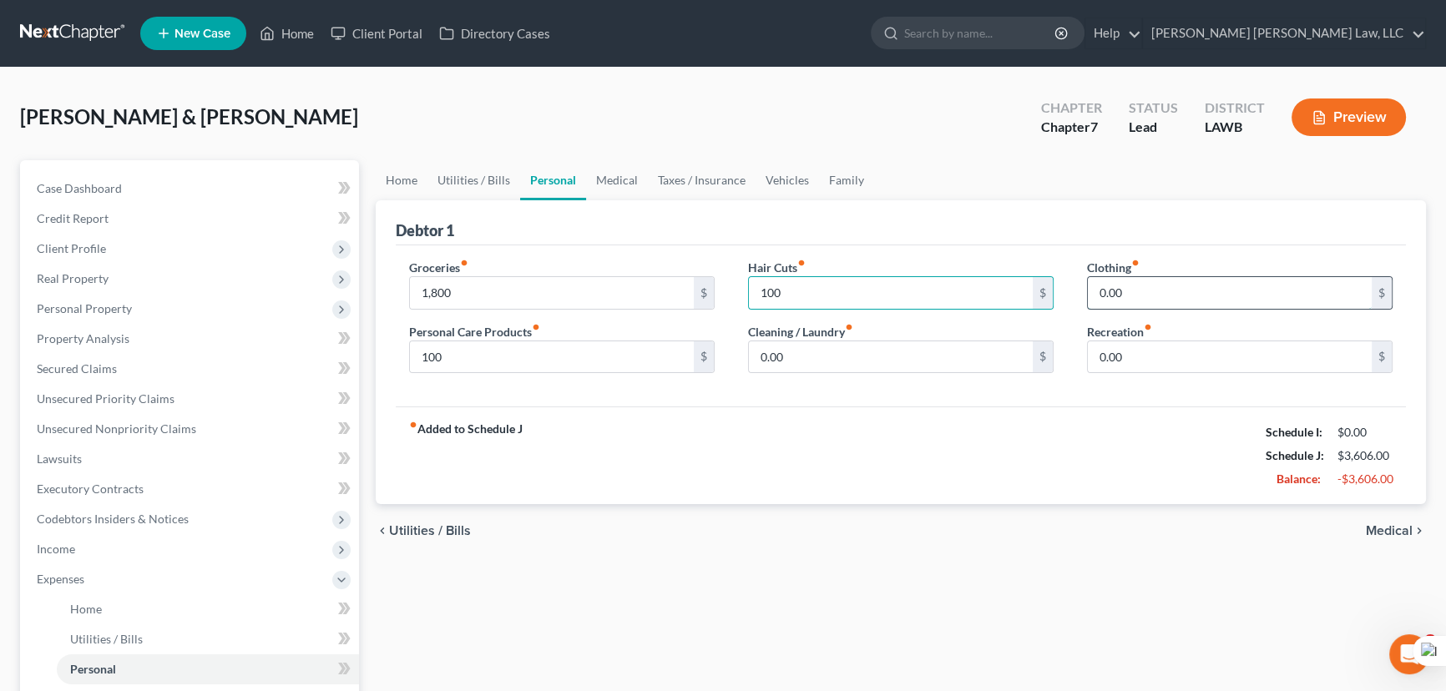
click at [1190, 280] on input "0.00" at bounding box center [1230, 293] width 284 height 32
type input "100"
drag, startPoint x: 638, startPoint y: 180, endPoint x: 553, endPoint y: 284, distance: 133.5
click at [638, 180] on link "Medical" at bounding box center [617, 180] width 62 height 40
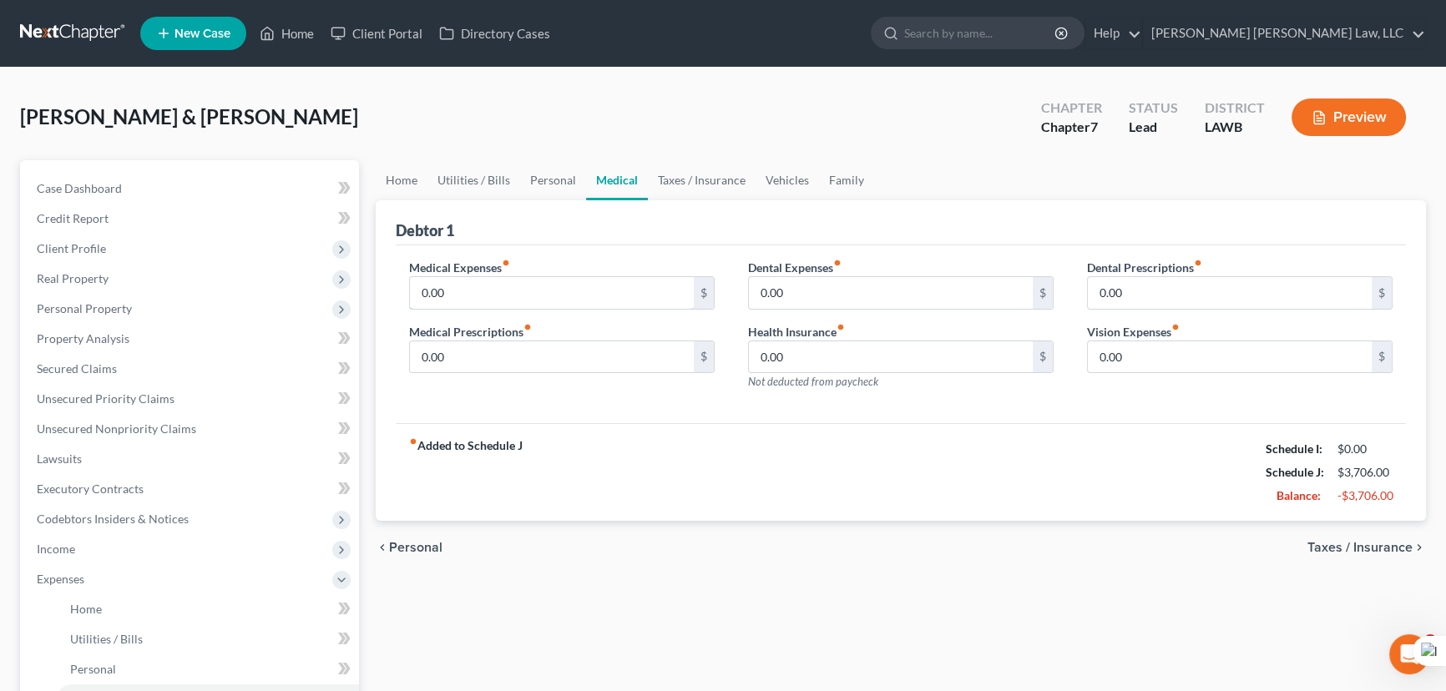
click at [551, 288] on input "0.00" at bounding box center [552, 293] width 284 height 32
type input "100"
click at [1172, 300] on input "0.00" at bounding box center [1230, 293] width 284 height 32
type input "200"
click at [773, 179] on link "Vehicles" at bounding box center [786, 180] width 63 height 40
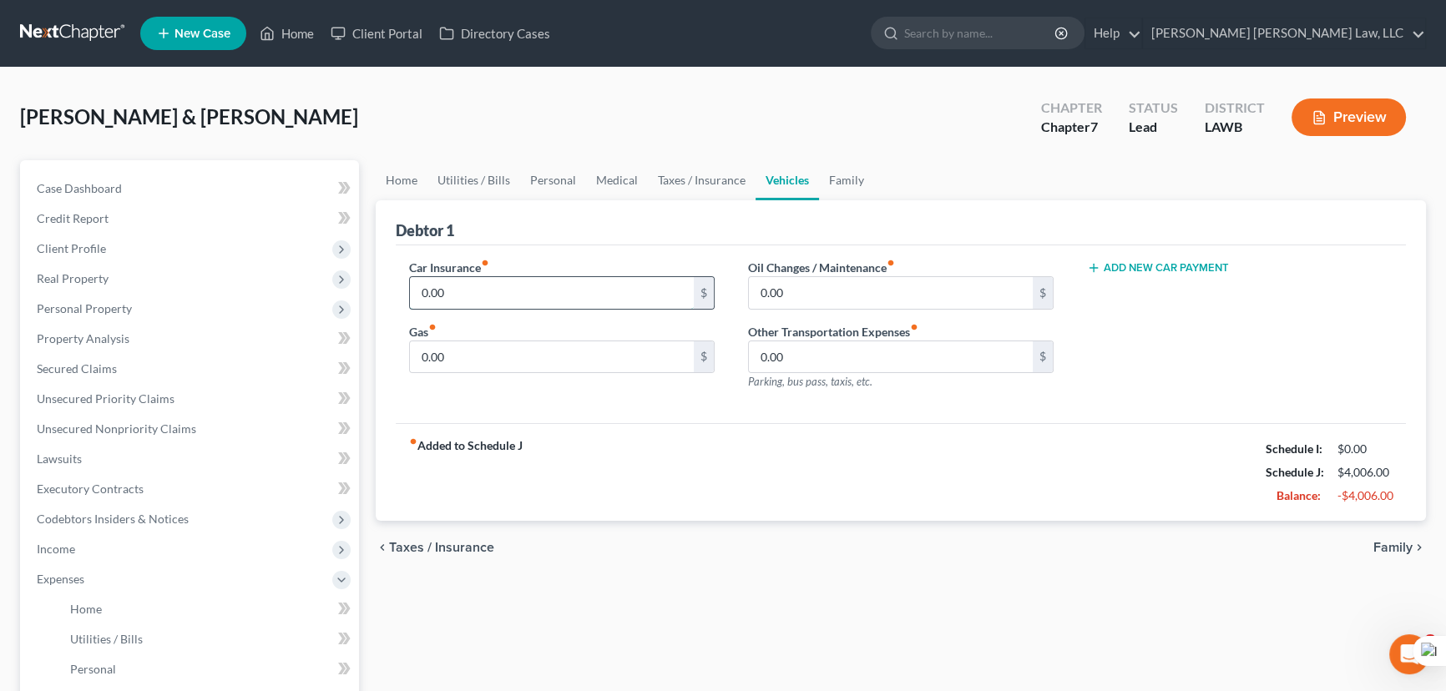
click at [461, 300] on input "0.00" at bounding box center [552, 293] width 284 height 32
click at [505, 370] on input "0.00" at bounding box center [552, 357] width 284 height 32
type input "400"
drag, startPoint x: 508, startPoint y: 310, endPoint x: 508, endPoint y: 292, distance: 18.4
click at [508, 310] on div "Car Insurance fiber_manual_record 0.00 $ Gas fiber_manual_record 400 $" at bounding box center [561, 331] width 339 height 145
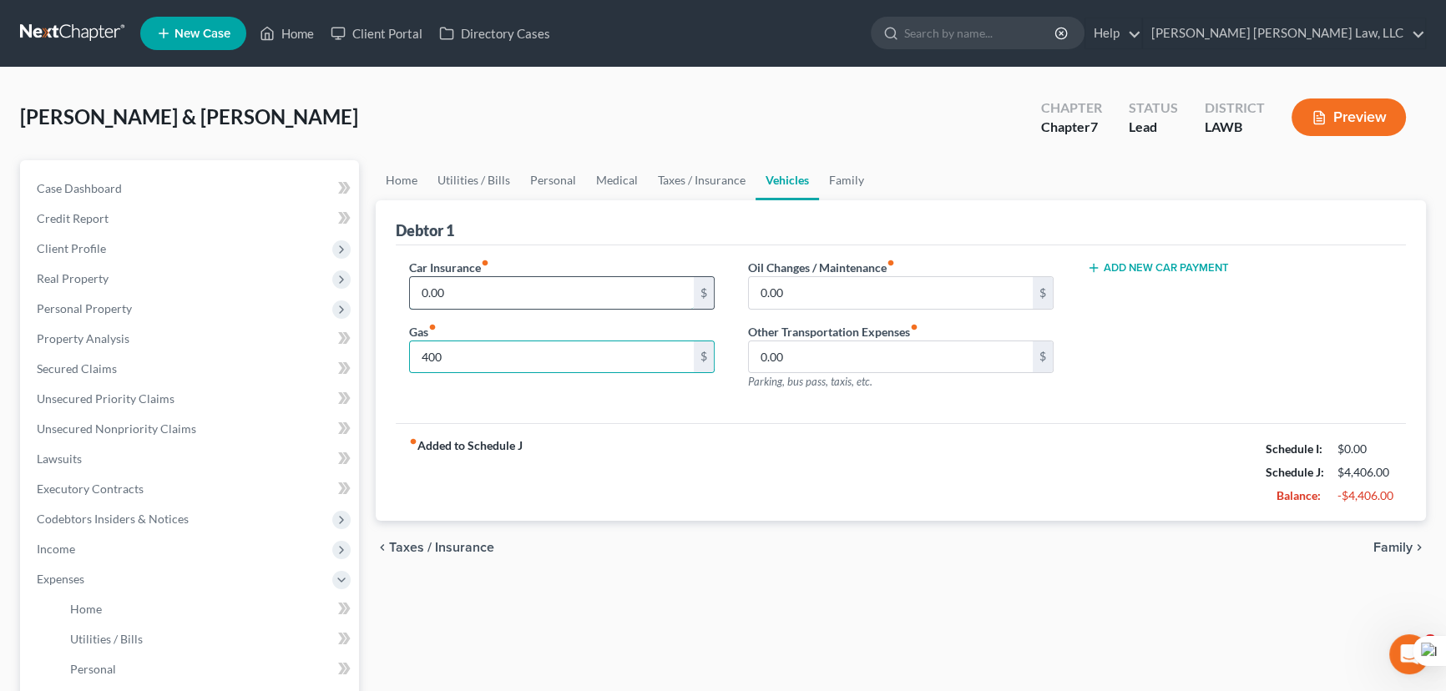
click at [508, 292] on input "0.00" at bounding box center [552, 293] width 284 height 32
click at [511, 282] on input "0.00" at bounding box center [552, 293] width 284 height 32
type input "0.00"
click at [869, 285] on input "0.00" at bounding box center [891, 293] width 284 height 32
type input "50"
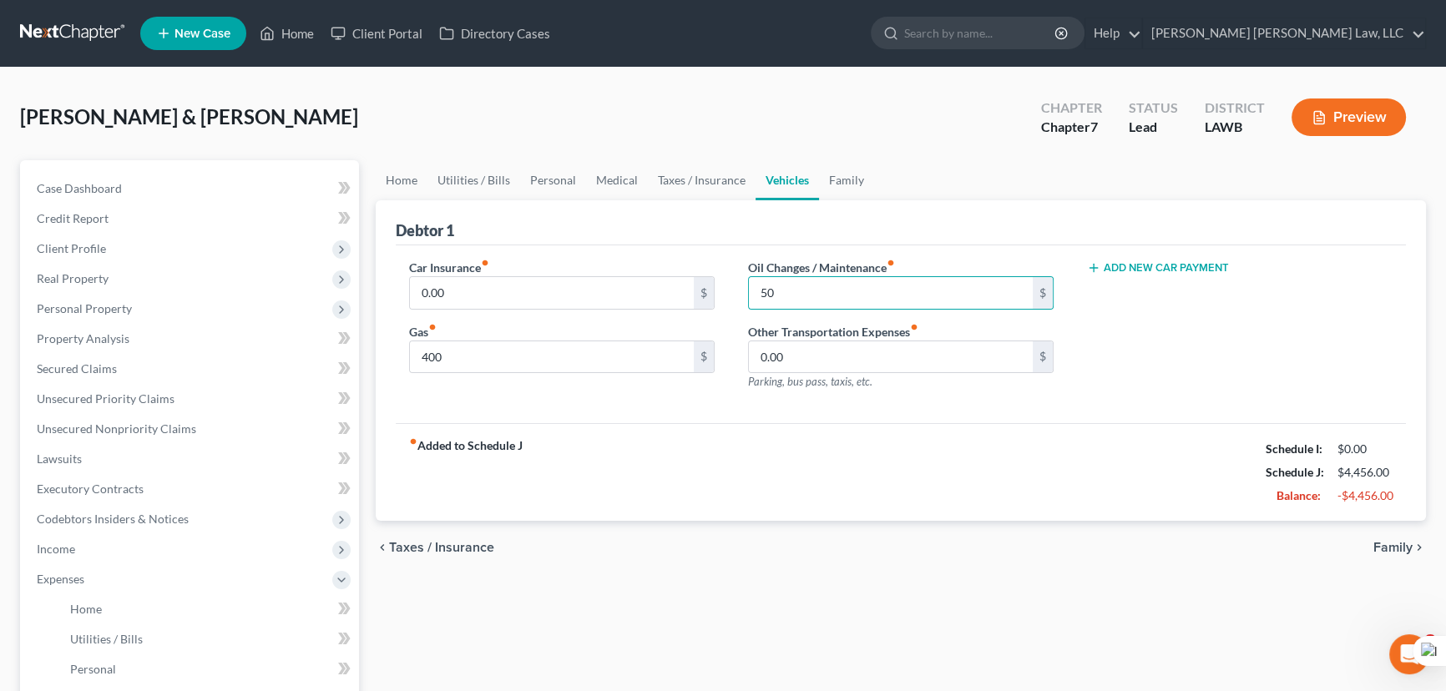
click at [1184, 268] on button "Add New Car Payment" at bounding box center [1158, 267] width 142 height 13
click at [1177, 289] on input "text" at bounding box center [1216, 293] width 257 height 32
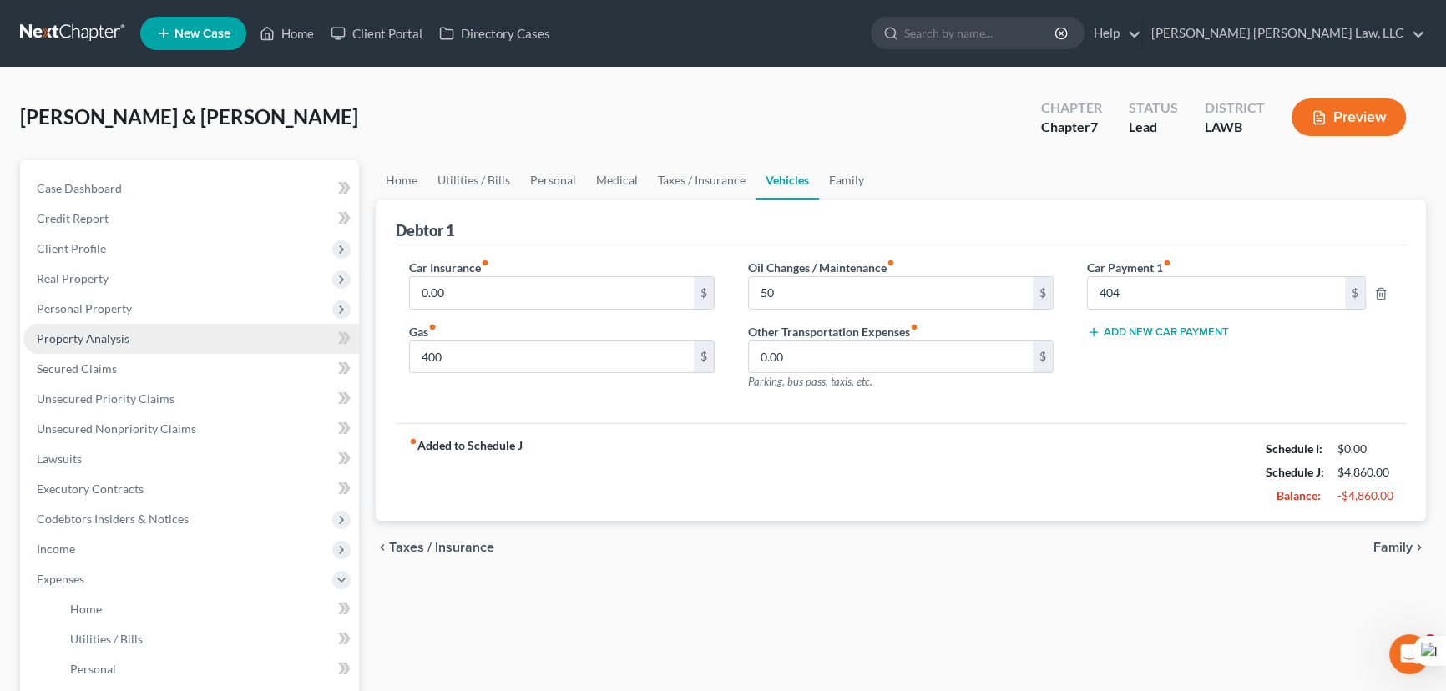
drag, startPoint x: 169, startPoint y: 295, endPoint x: 174, endPoint y: 334, distance: 38.7
click at [169, 295] on span "Personal Property" at bounding box center [191, 309] width 336 height 30
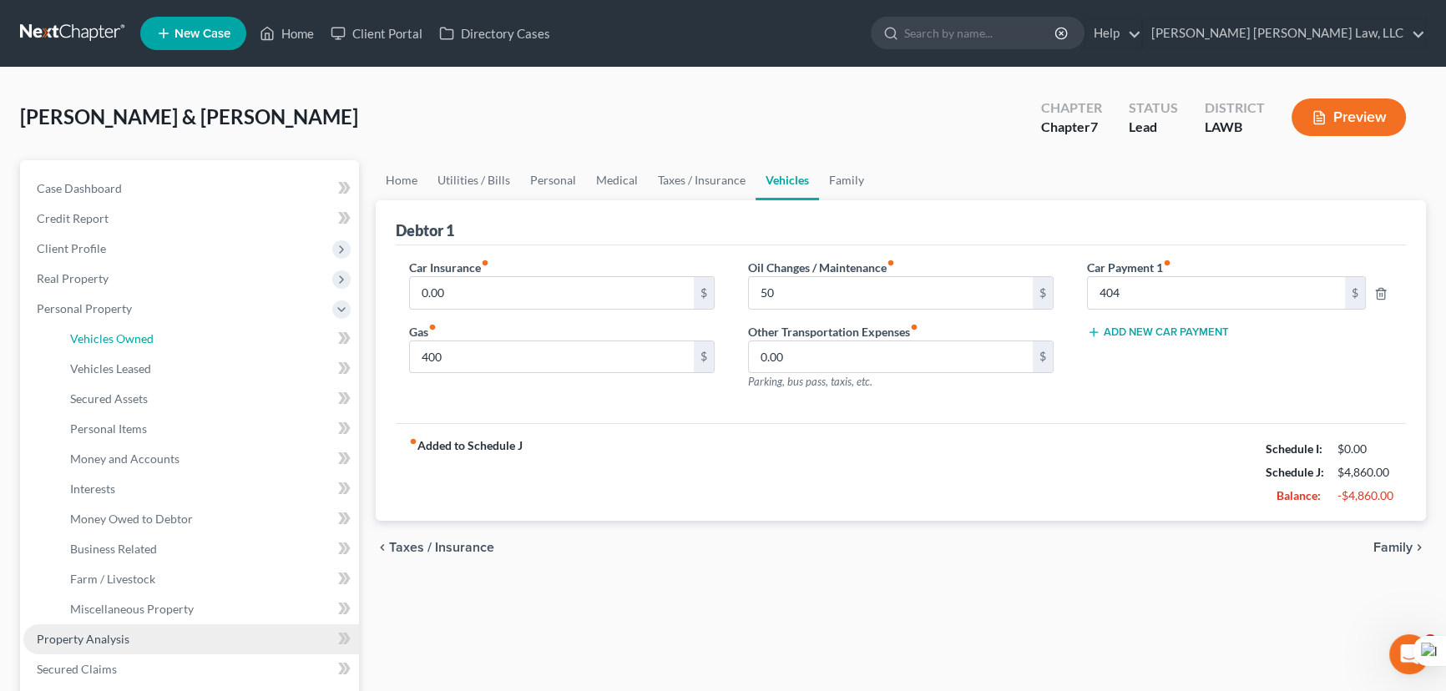
click at [174, 334] on link "Vehicles Owned" at bounding box center [208, 339] width 302 height 30
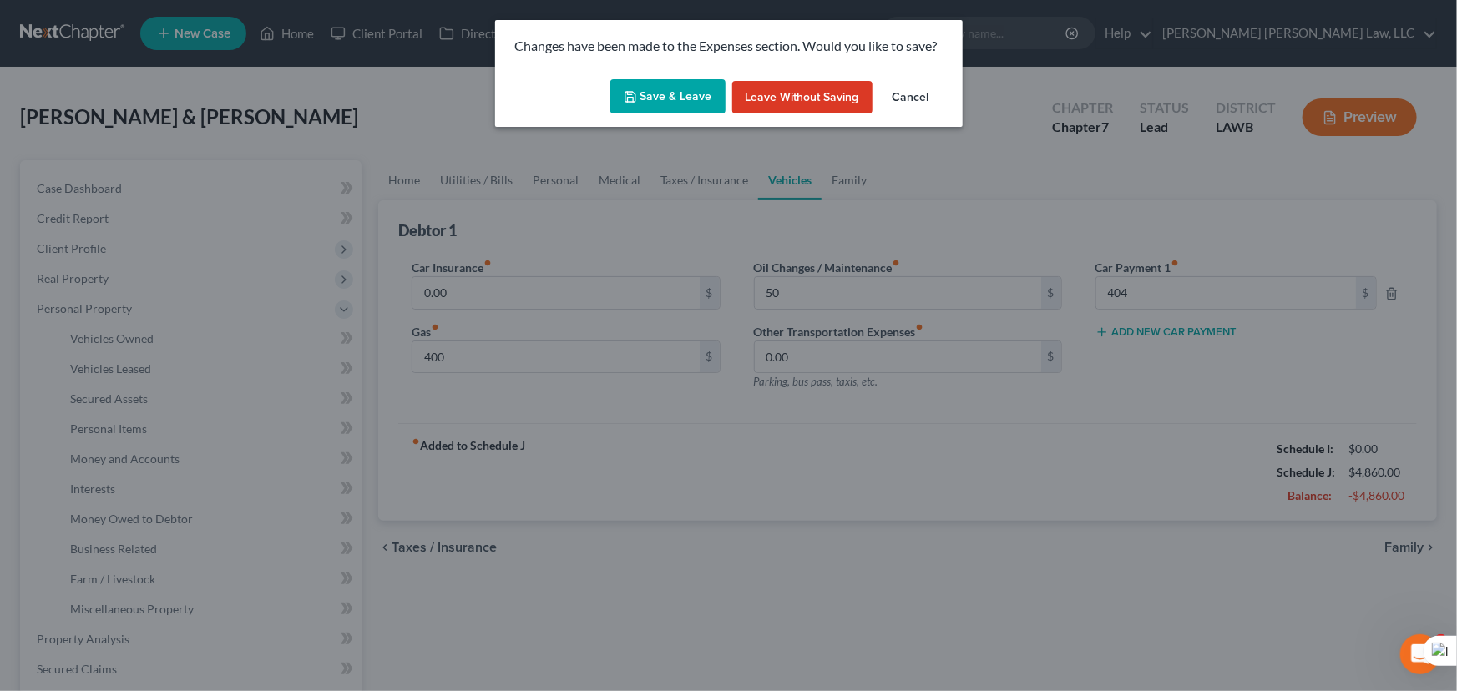
click at [634, 103] on button "Save & Leave" at bounding box center [667, 96] width 115 height 35
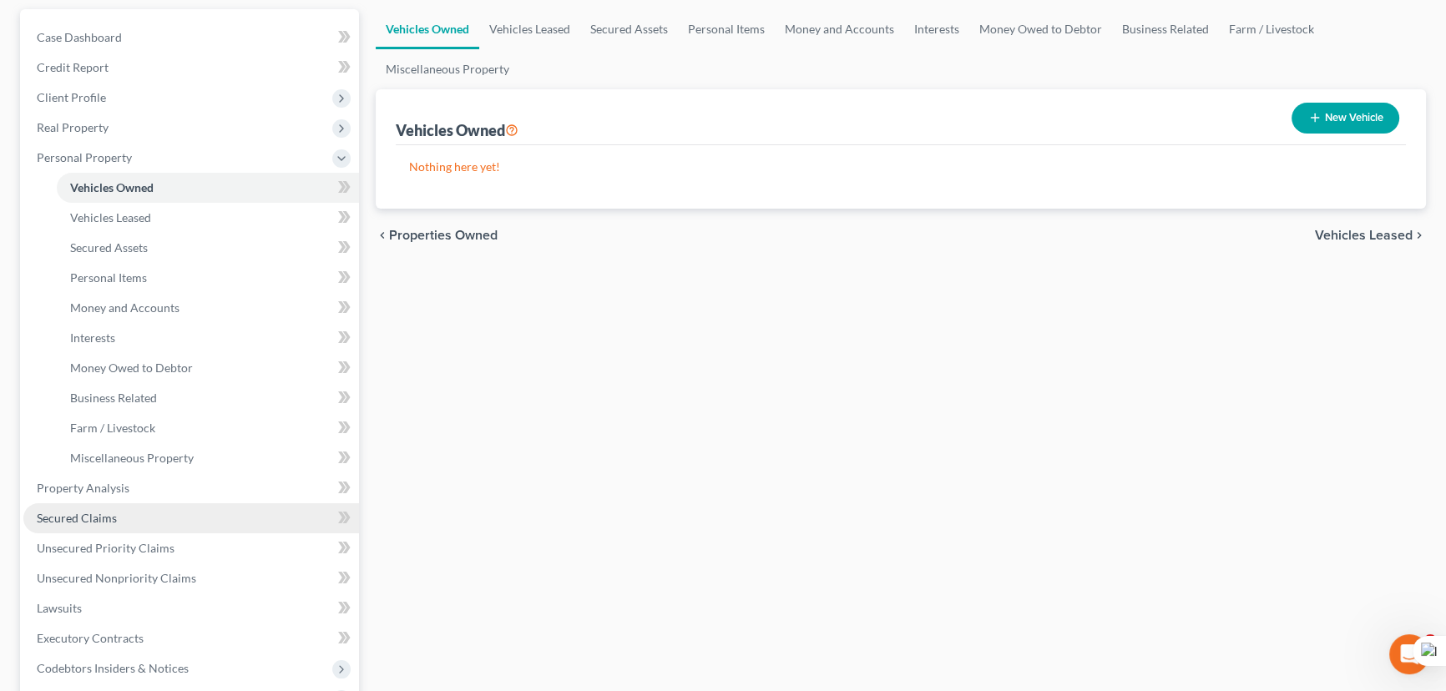
scroll to position [303, 0]
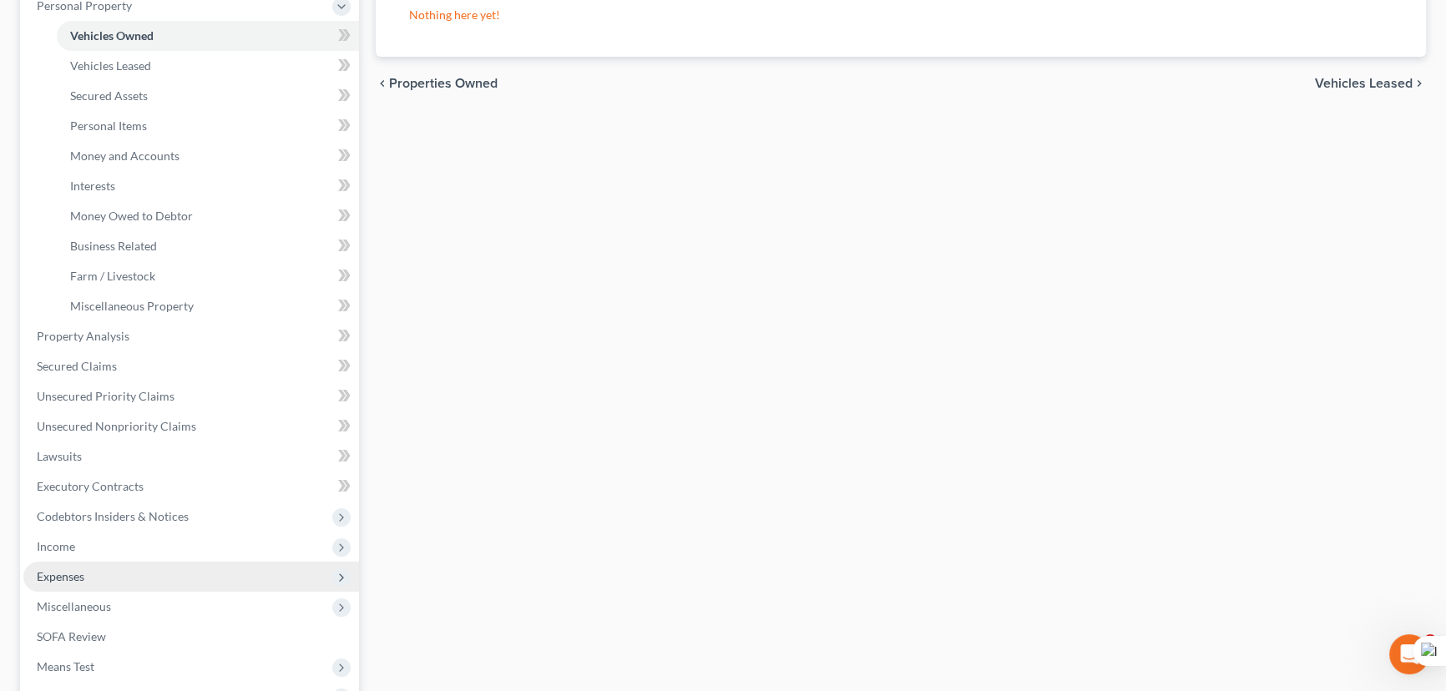
click at [124, 568] on span "Expenses" at bounding box center [191, 577] width 336 height 30
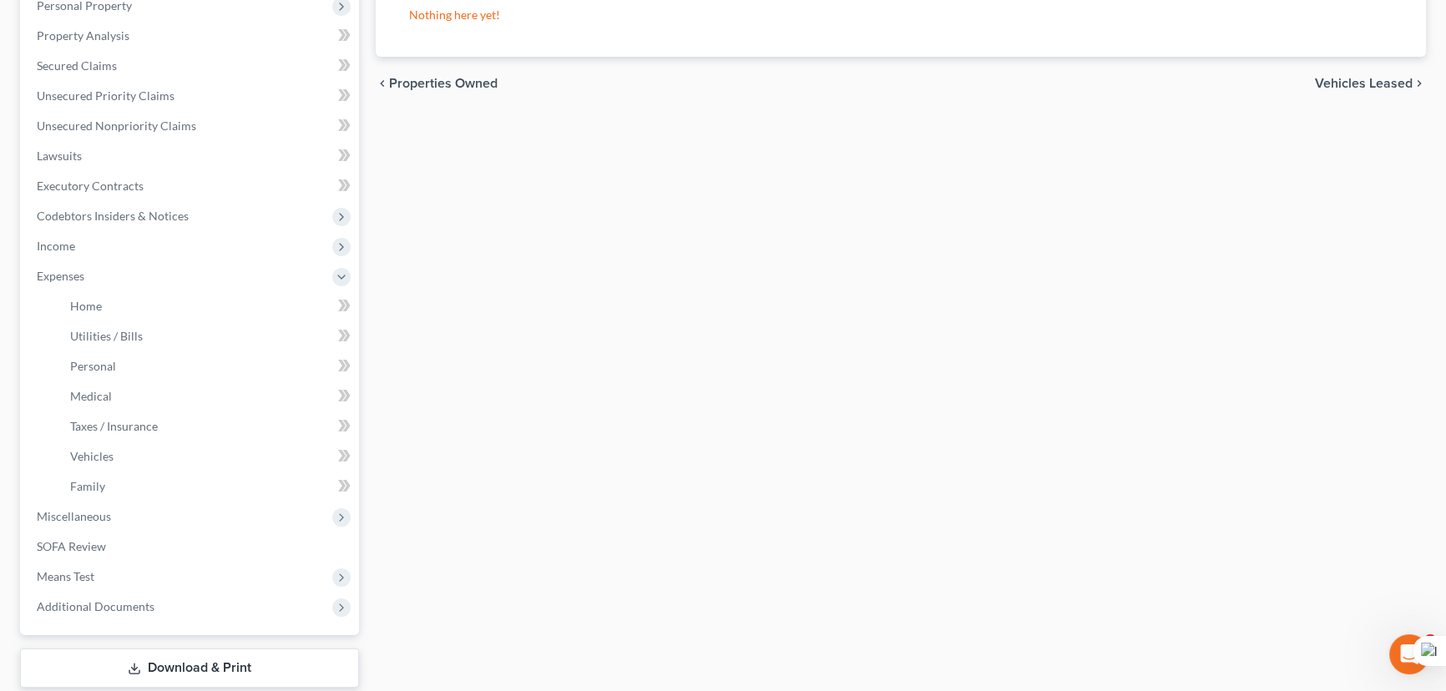
scroll to position [379, 0]
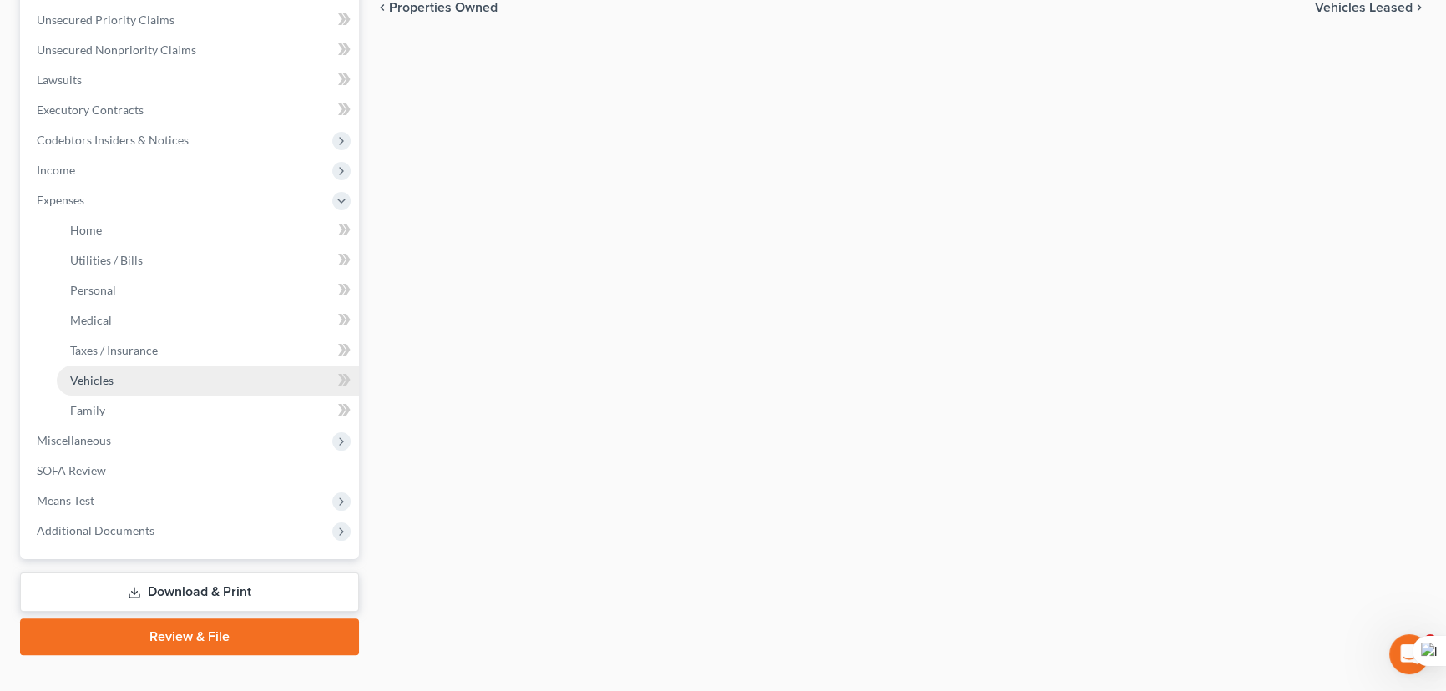
click at [149, 385] on link "Vehicles" at bounding box center [208, 381] width 302 height 30
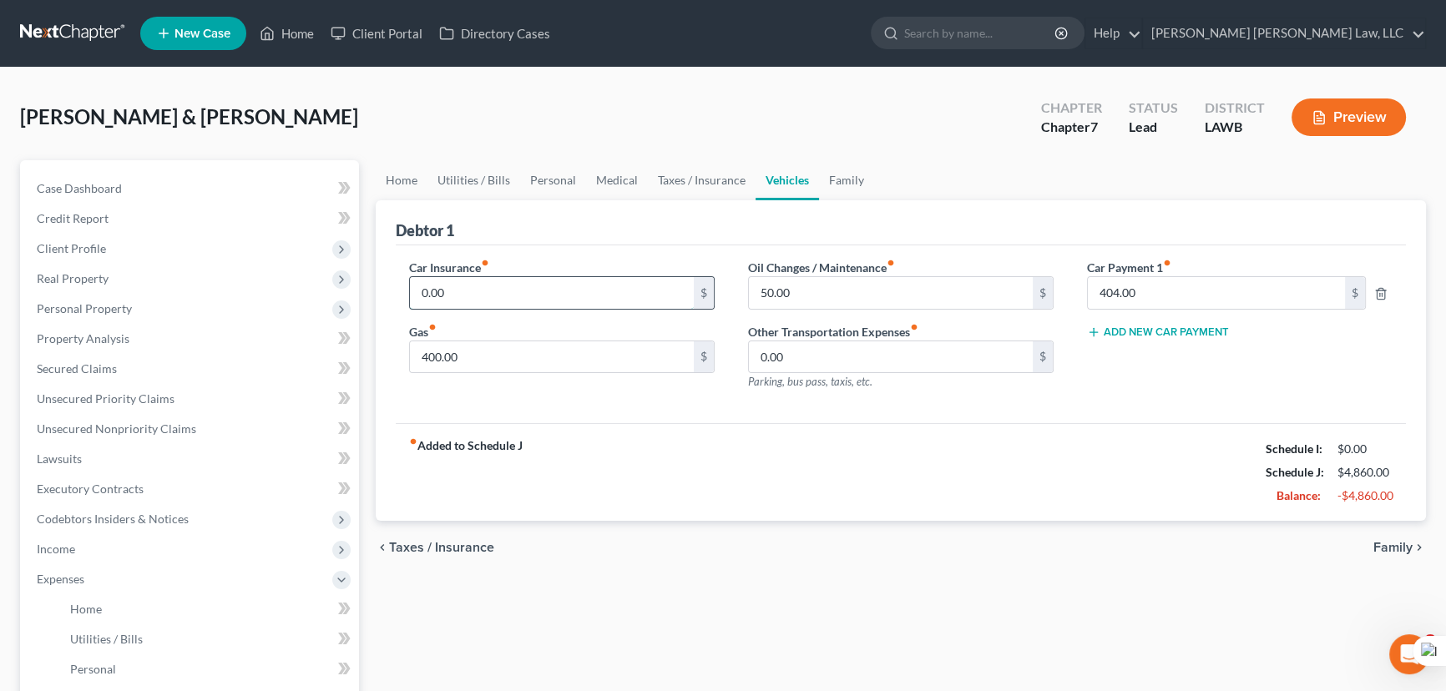
click at [525, 283] on input "0.00" at bounding box center [552, 293] width 284 height 32
click at [116, 375] on link "Secured Claims" at bounding box center [191, 369] width 336 height 30
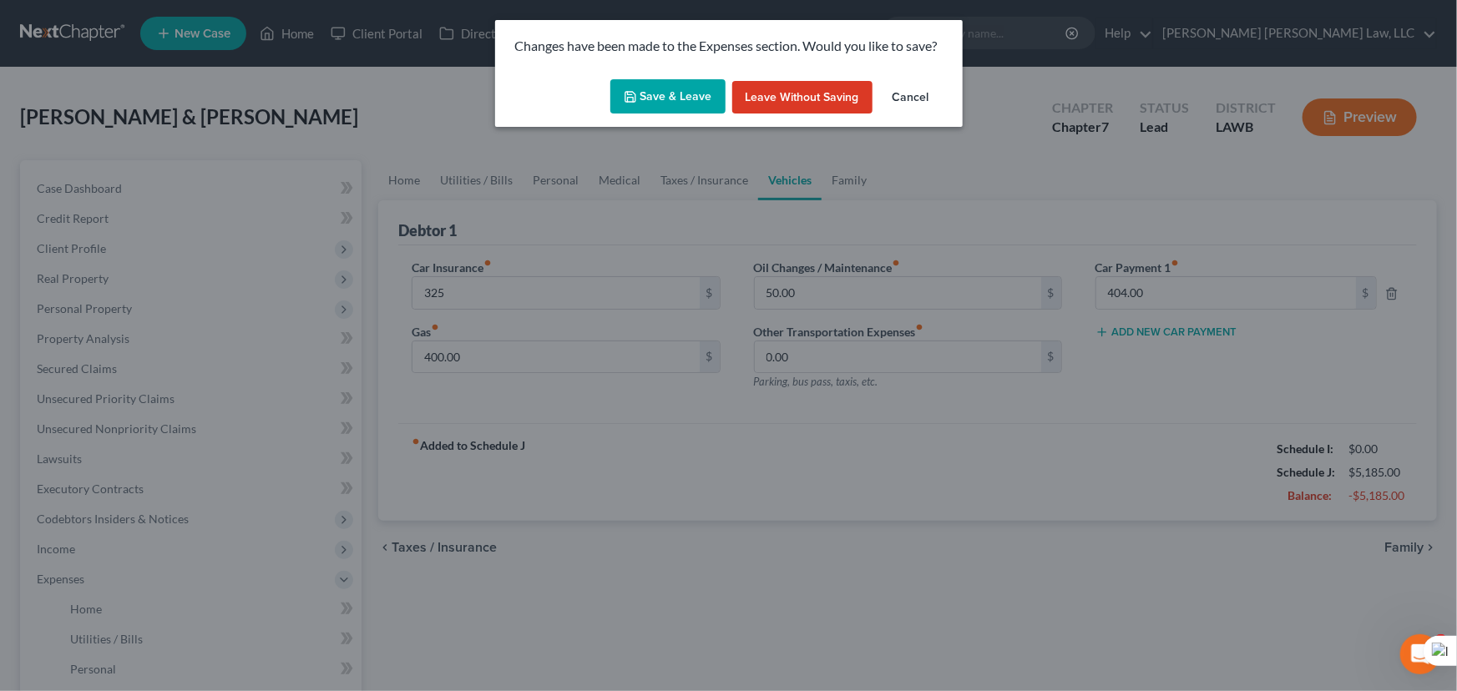
click at [691, 97] on button "Save & Leave" at bounding box center [667, 96] width 115 height 35
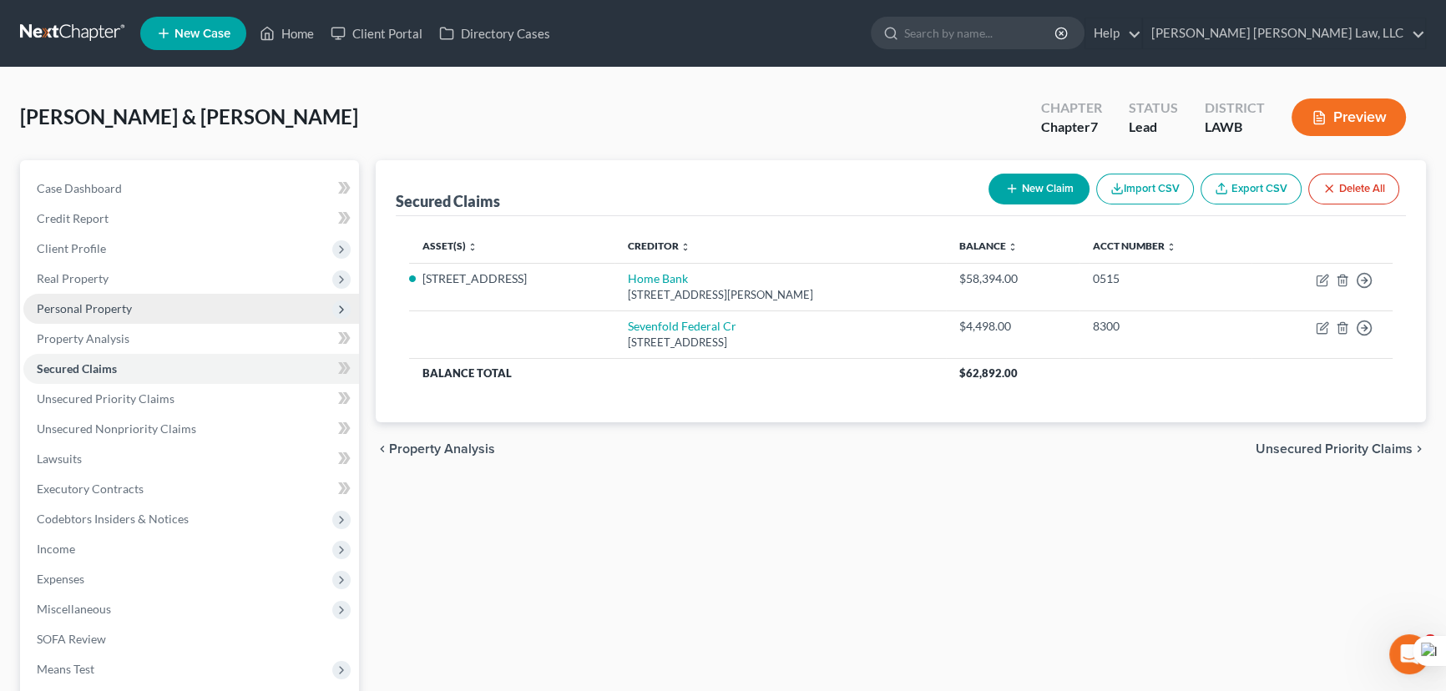
click at [210, 308] on span "Personal Property" at bounding box center [191, 309] width 336 height 30
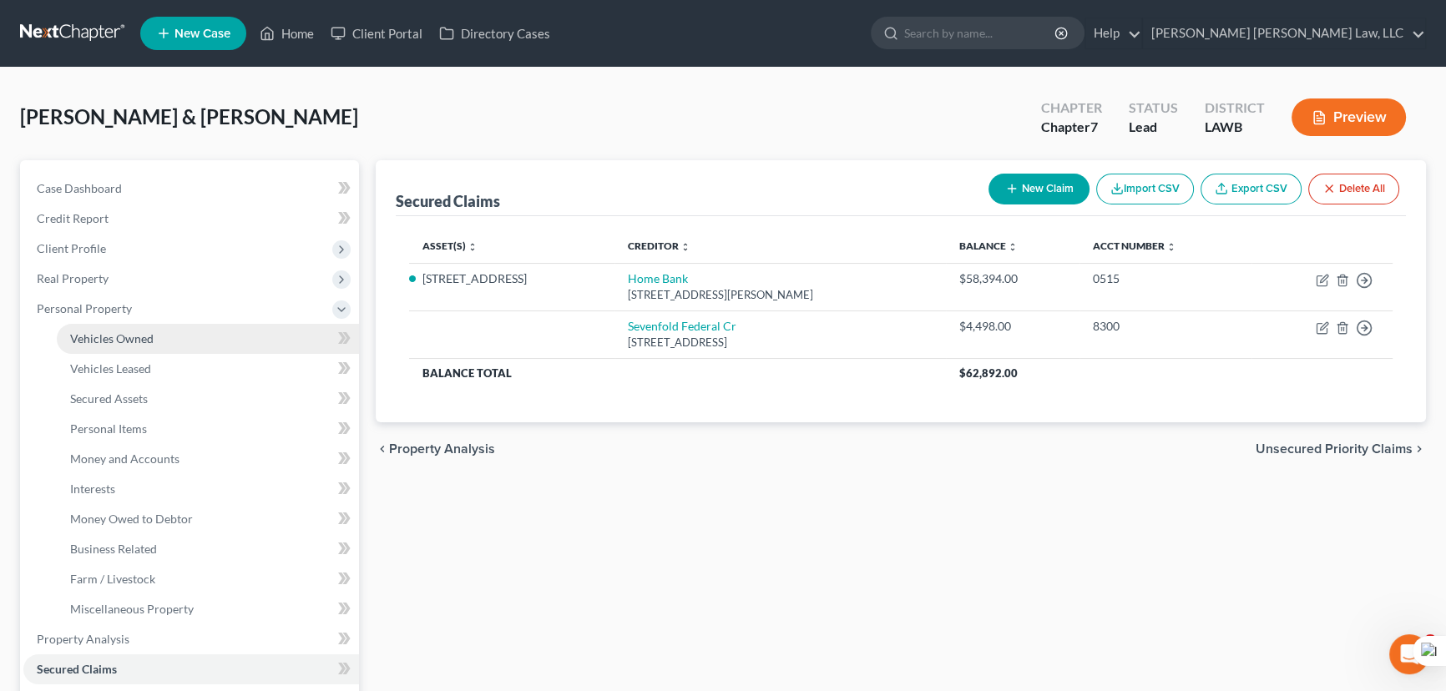
click at [212, 334] on link "Vehicles Owned" at bounding box center [208, 339] width 302 height 30
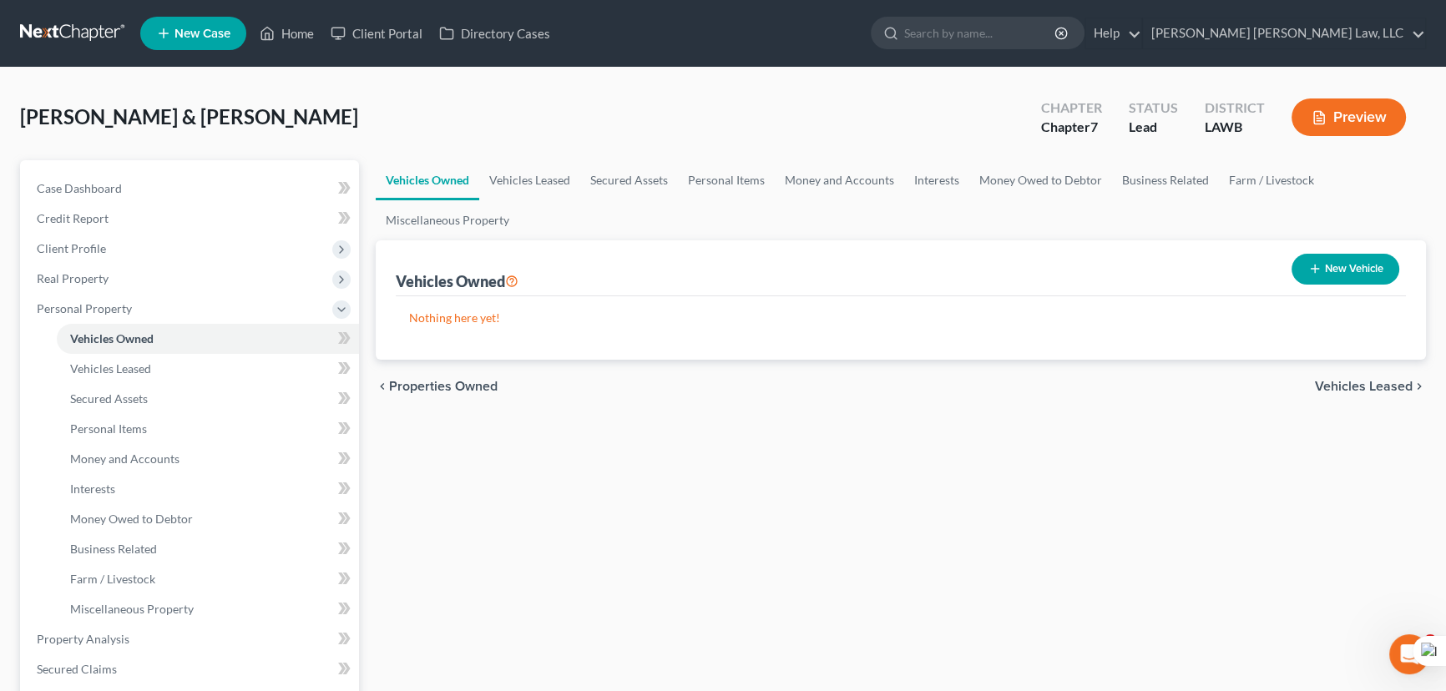
click at [1376, 276] on button "New Vehicle" at bounding box center [1345, 269] width 108 height 31
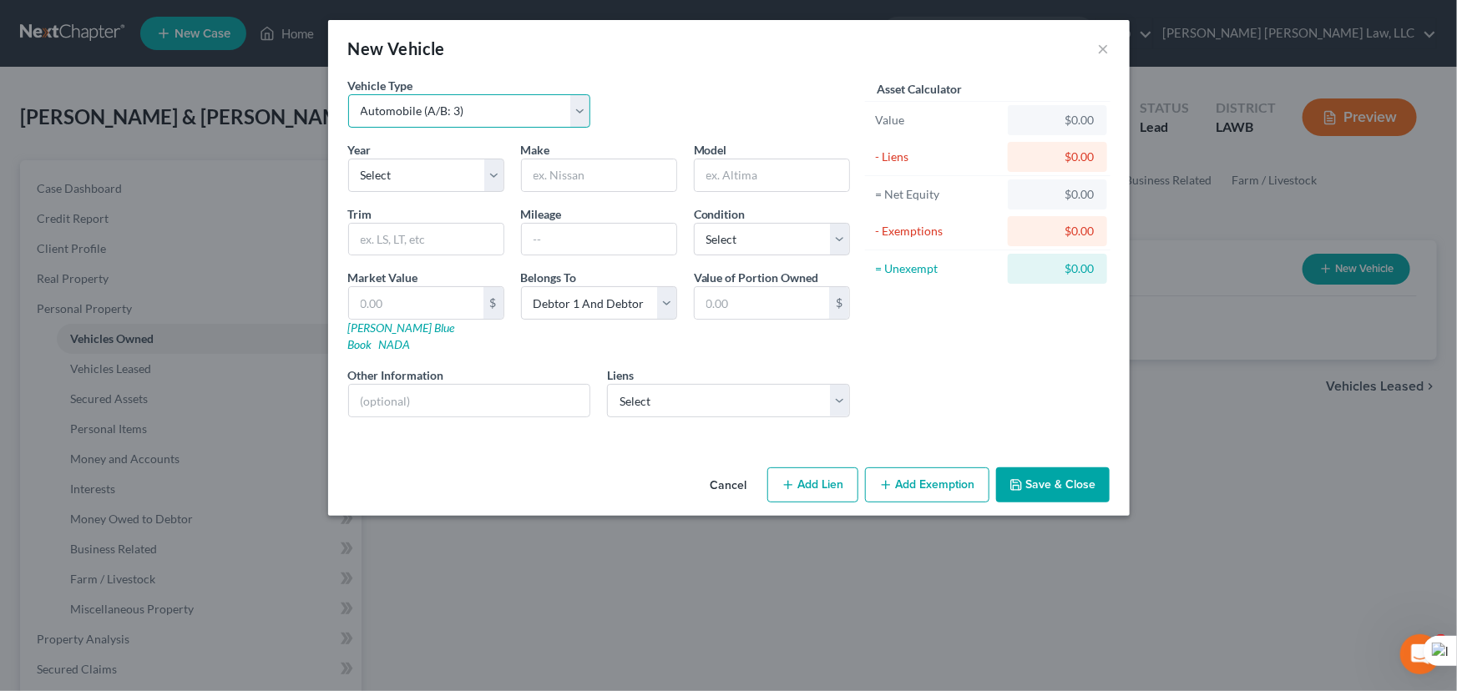
drag, startPoint x: 459, startPoint y: 105, endPoint x: 455, endPoint y: 125, distance: 20.5
click at [459, 105] on select "Select Automobile (A/B: 3) Truck (A/B: 3) Trailer (A/B: 4) Watercraft (A/B: 4) …" at bounding box center [469, 110] width 243 height 33
click at [348, 94] on select "Select Automobile (A/B: 3) Truck (A/B: 3) Trailer (A/B: 4) Watercraft (A/B: 4) …" at bounding box center [469, 110] width 243 height 33
click at [427, 159] on select "Select 2026 2025 2024 2023 2022 2021 2020 2019 2018 2017 2016 2015 2014 2013 20…" at bounding box center [426, 175] width 156 height 33
click at [348, 159] on select "Select 2026 2025 2024 2023 2022 2021 2020 2019 2018 2017 2016 2015 2014 2013 20…" at bounding box center [426, 175] width 156 height 33
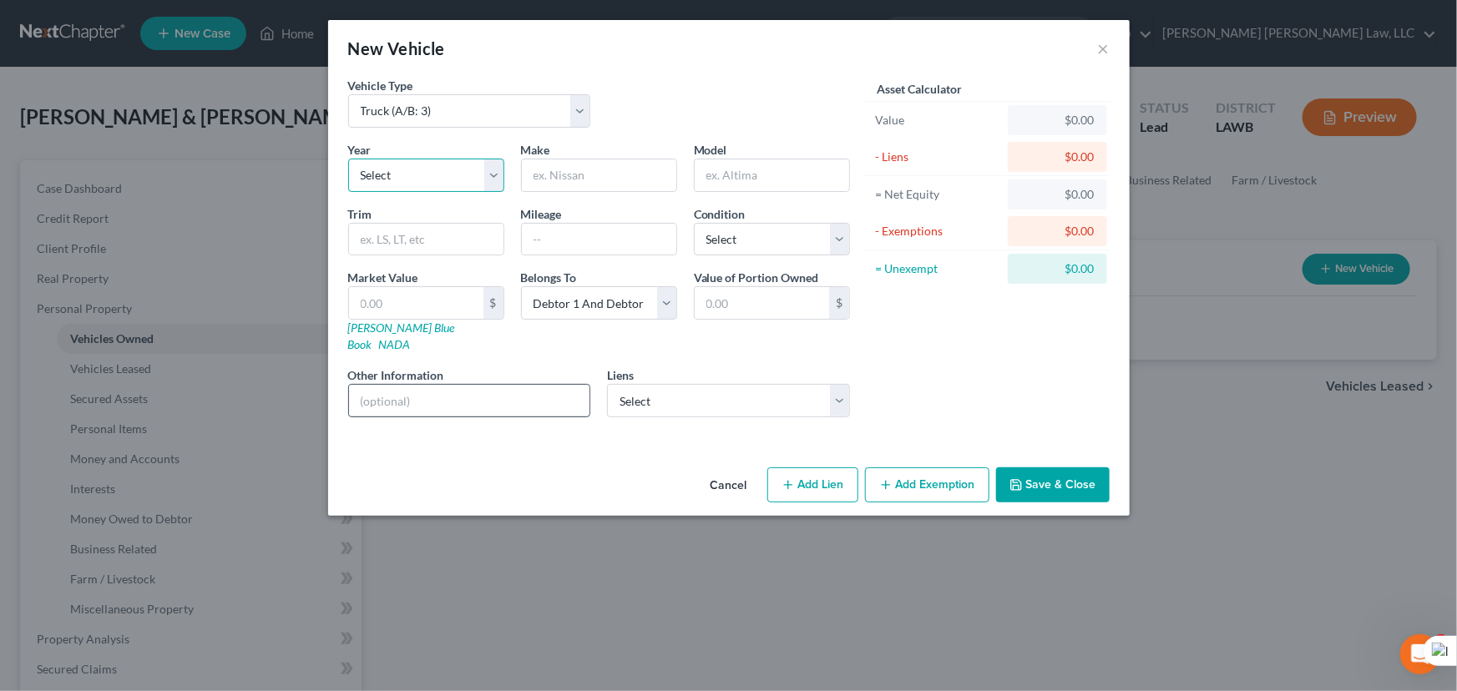
click at [422, 174] on select "Select 2026 2025 2024 2023 2022 2021 2020 2019 2018 2017 2016 2015 2014 2013 20…" at bounding box center [426, 175] width 156 height 33
click at [348, 159] on select "Select 2026 2025 2024 2023 2022 2021 2020 2019 2018 2017 2016 2015 2014 2013 20…" at bounding box center [426, 175] width 156 height 33
click at [584, 183] on input "text" at bounding box center [599, 175] width 154 height 32
click at [729, 260] on div "Year Select 2026 2025 2024 2023 2022 2021 2020 2019 2018 2017 2016 2015 2014 20…" at bounding box center [599, 286] width 518 height 290
click at [733, 243] on select "Select Excellent Very Good Good Fair Poor" at bounding box center [772, 239] width 156 height 33
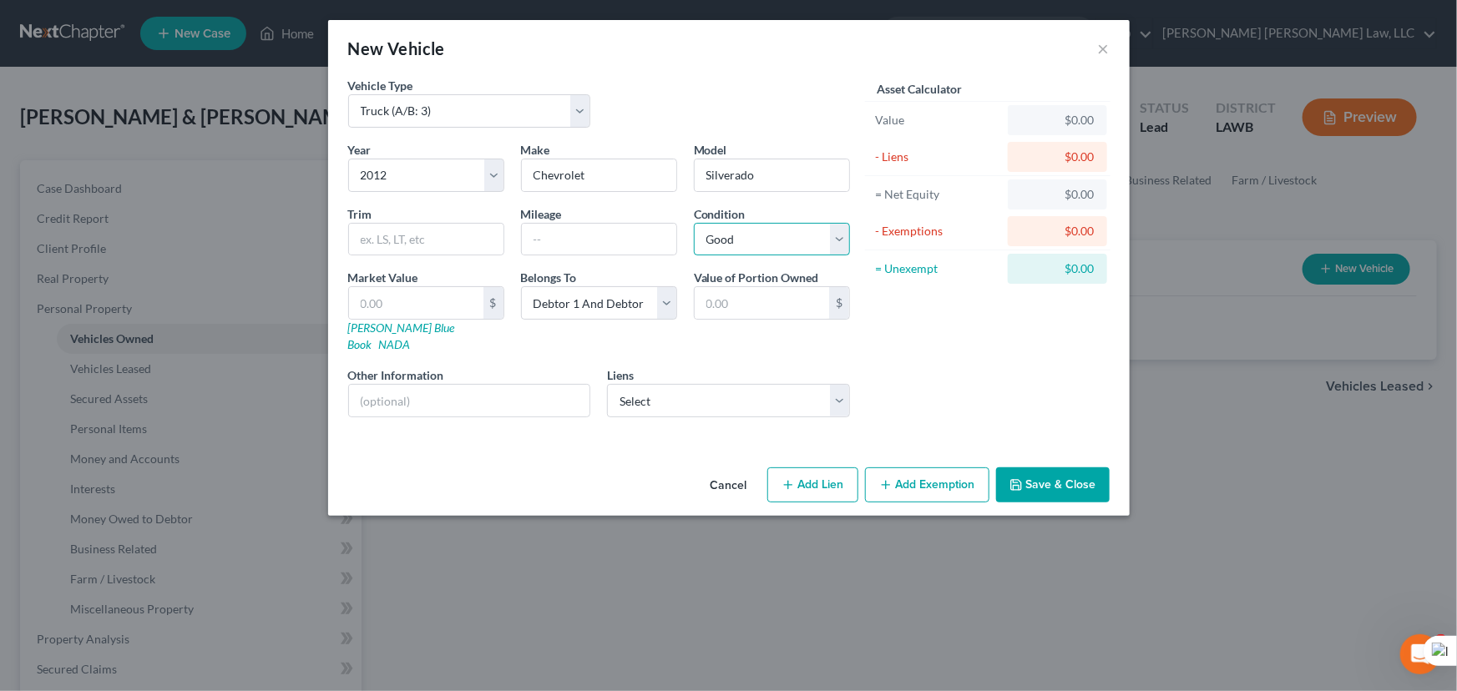
click at [694, 223] on select "Select Excellent Very Good Good Fair Poor" at bounding box center [772, 239] width 156 height 33
click at [655, 395] on select "Select Sevenfold Federal Cr - $4,498.00" at bounding box center [728, 400] width 243 height 33
drag, startPoint x: 960, startPoint y: 365, endPoint x: 462, endPoint y: 290, distance: 503.9
click at [960, 364] on div "Asset Calculator Value $0.00 - Liens $0.00 = Net Equity $0.00 - Exemptions $0.0…" at bounding box center [988, 254] width 260 height 354
drag, startPoint x: 419, startPoint y: 291, endPoint x: 892, endPoint y: 492, distance: 514.2
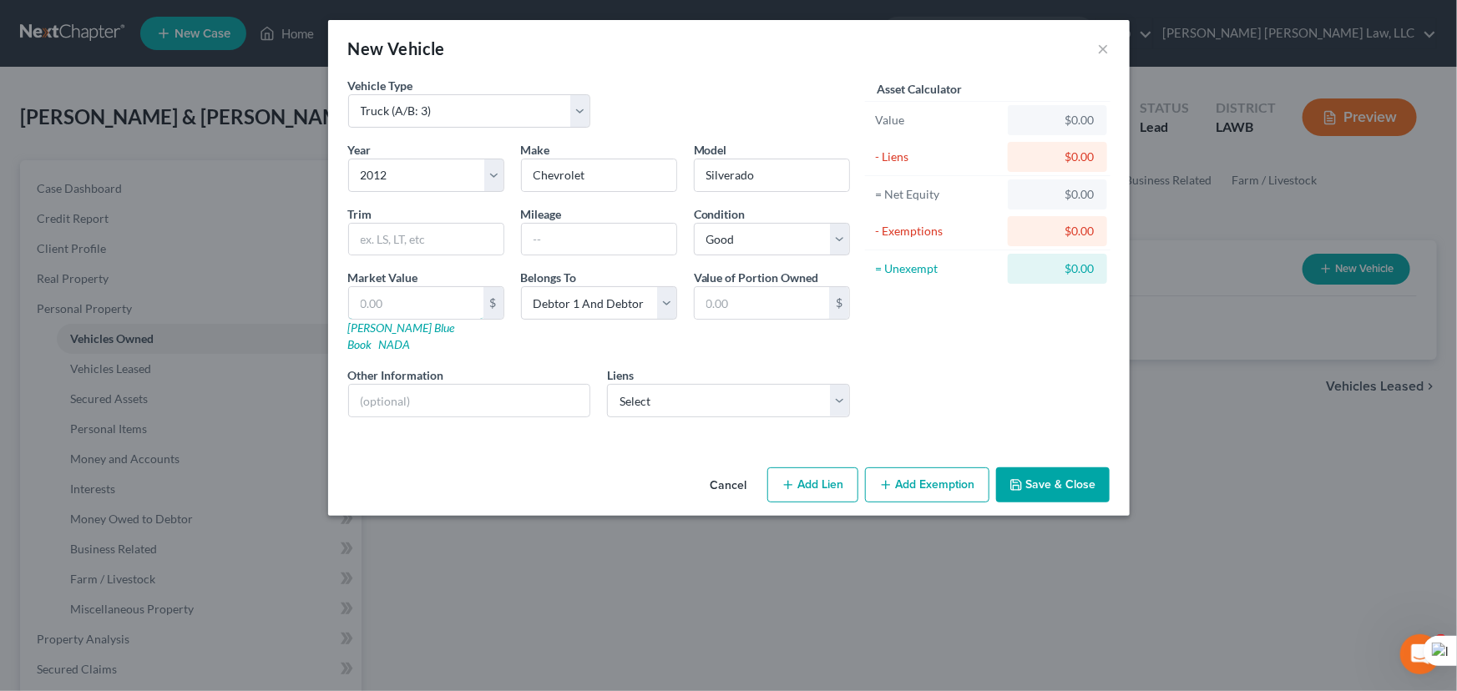
click at [419, 291] on input "text" at bounding box center [416, 303] width 134 height 32
click at [1016, 478] on icon "button" at bounding box center [1015, 484] width 13 height 13
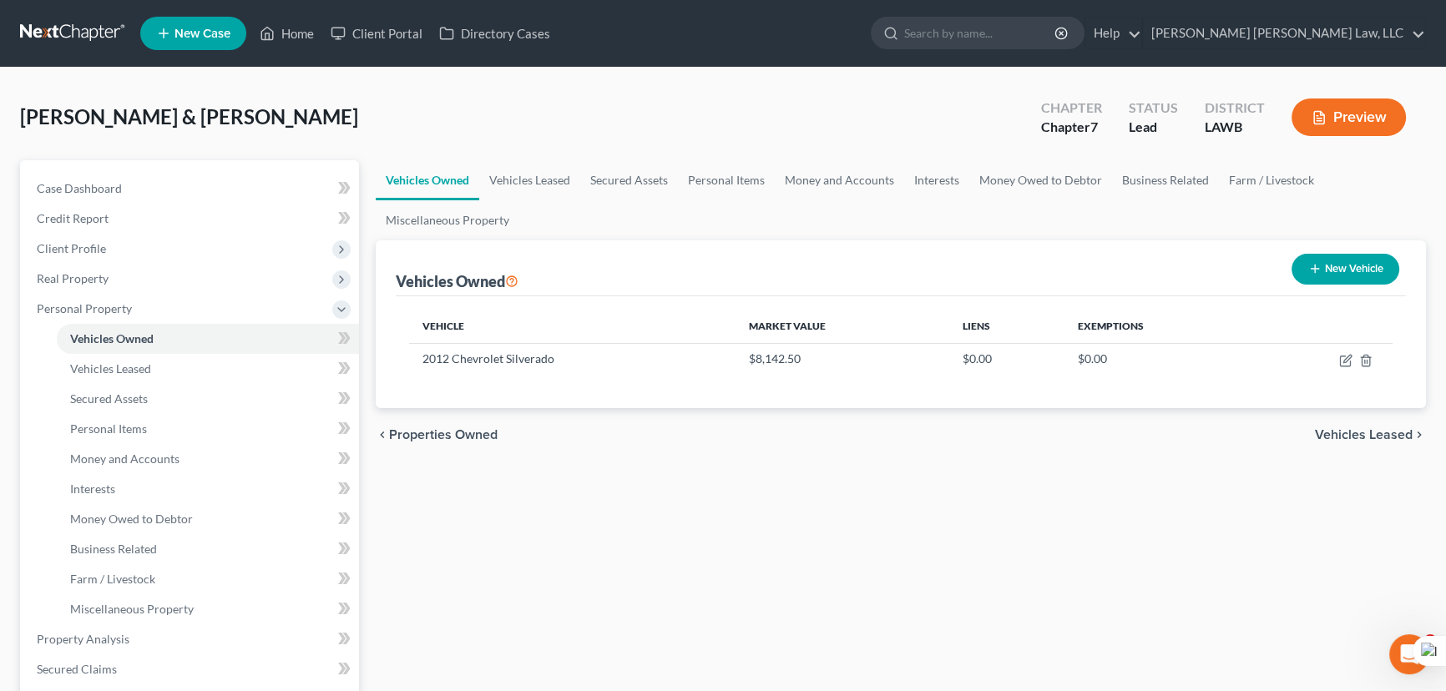
click at [1308, 262] on icon "button" at bounding box center [1314, 268] width 13 height 13
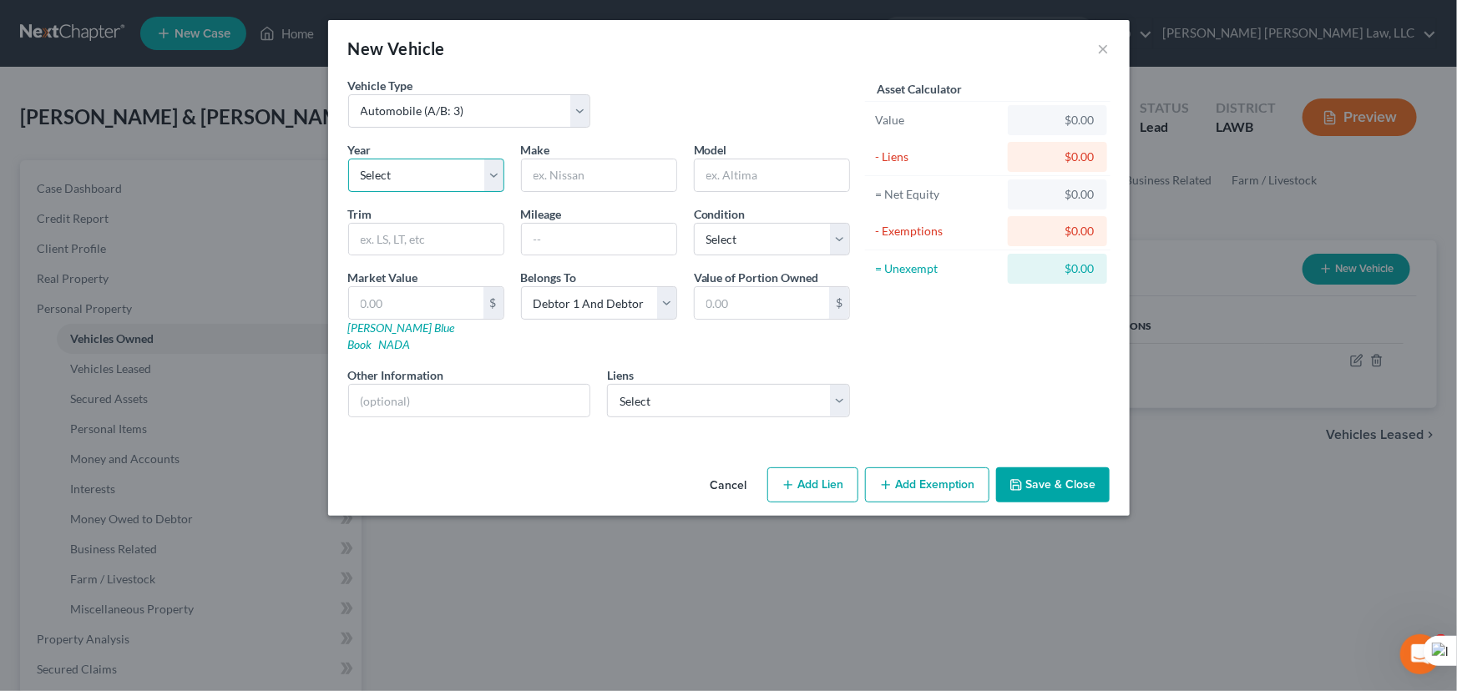
click at [464, 188] on select "Select 2026 2025 2024 2023 2022 2021 2020 2019 2018 2017 2016 2015 2014 2013 20…" at bounding box center [426, 175] width 156 height 33
click at [348, 159] on select "Select 2026 2025 2024 2023 2022 2021 2020 2019 2018 2017 2016 2015 2014 2013 20…" at bounding box center [426, 175] width 156 height 33
click at [654, 164] on input "text" at bounding box center [599, 175] width 154 height 32
click at [758, 246] on select "Select Excellent Very Good Good Fair Poor" at bounding box center [772, 239] width 156 height 33
click at [694, 223] on select "Select Excellent Very Good Good Fair Poor" at bounding box center [772, 239] width 156 height 33
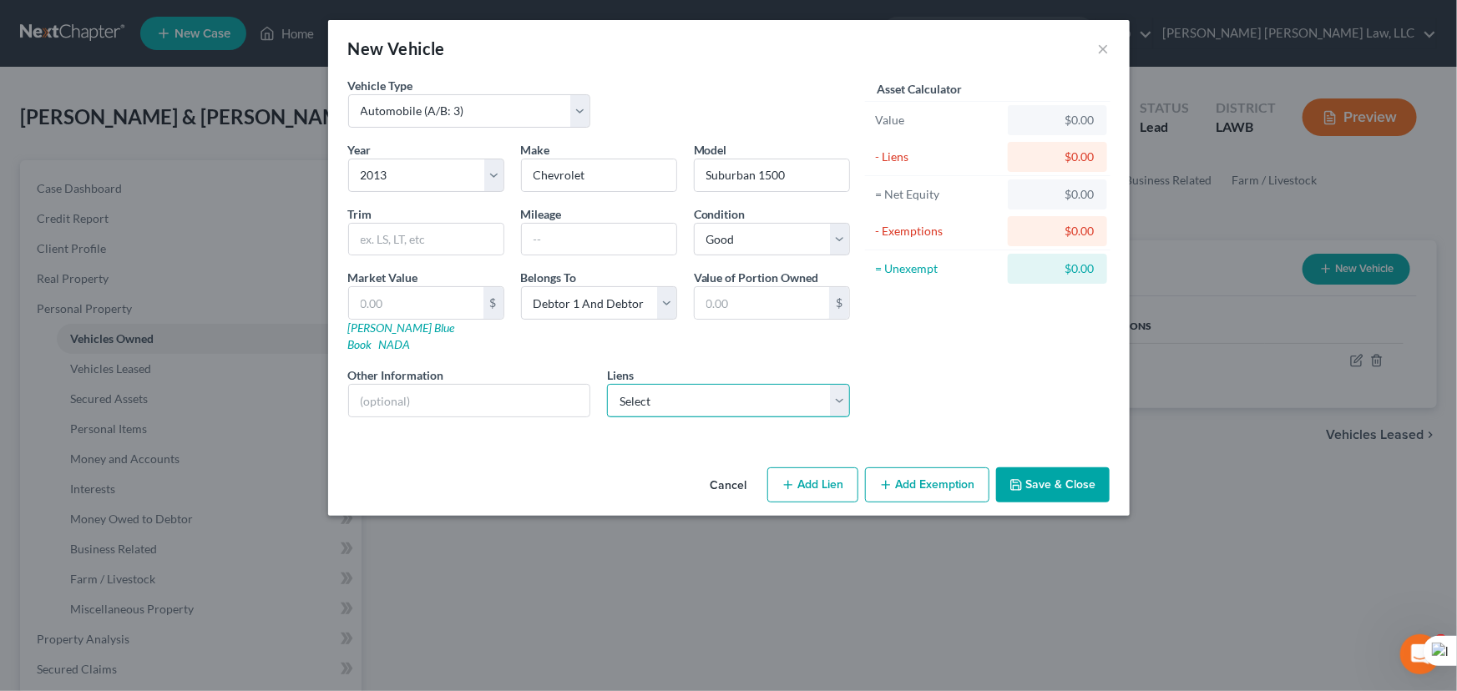
click at [709, 384] on select "Select Sevenfold Federal Cr - $4,498.00" at bounding box center [728, 400] width 243 height 33
click at [883, 334] on div "Asset Calculator Value $0.00 - Liens $0.00 = Net Equity $0.00 - Exemptions $0.0…" at bounding box center [988, 254] width 260 height 354
click at [362, 285] on label "Market Value" at bounding box center [383, 278] width 70 height 18
click at [386, 300] on input "text" at bounding box center [416, 303] width 134 height 32
click at [1058, 467] on button "Save & Close" at bounding box center [1053, 484] width 114 height 35
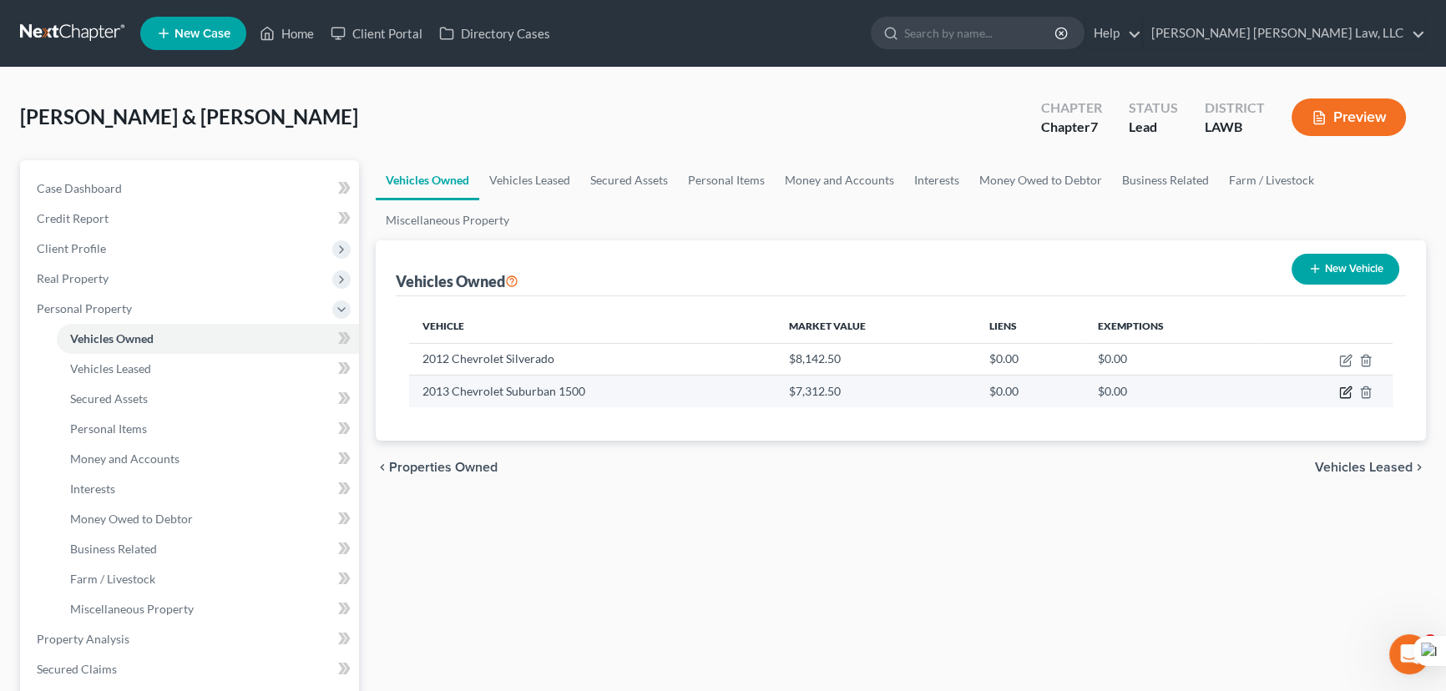
click at [1347, 387] on icon "button" at bounding box center [1347, 391] width 8 height 8
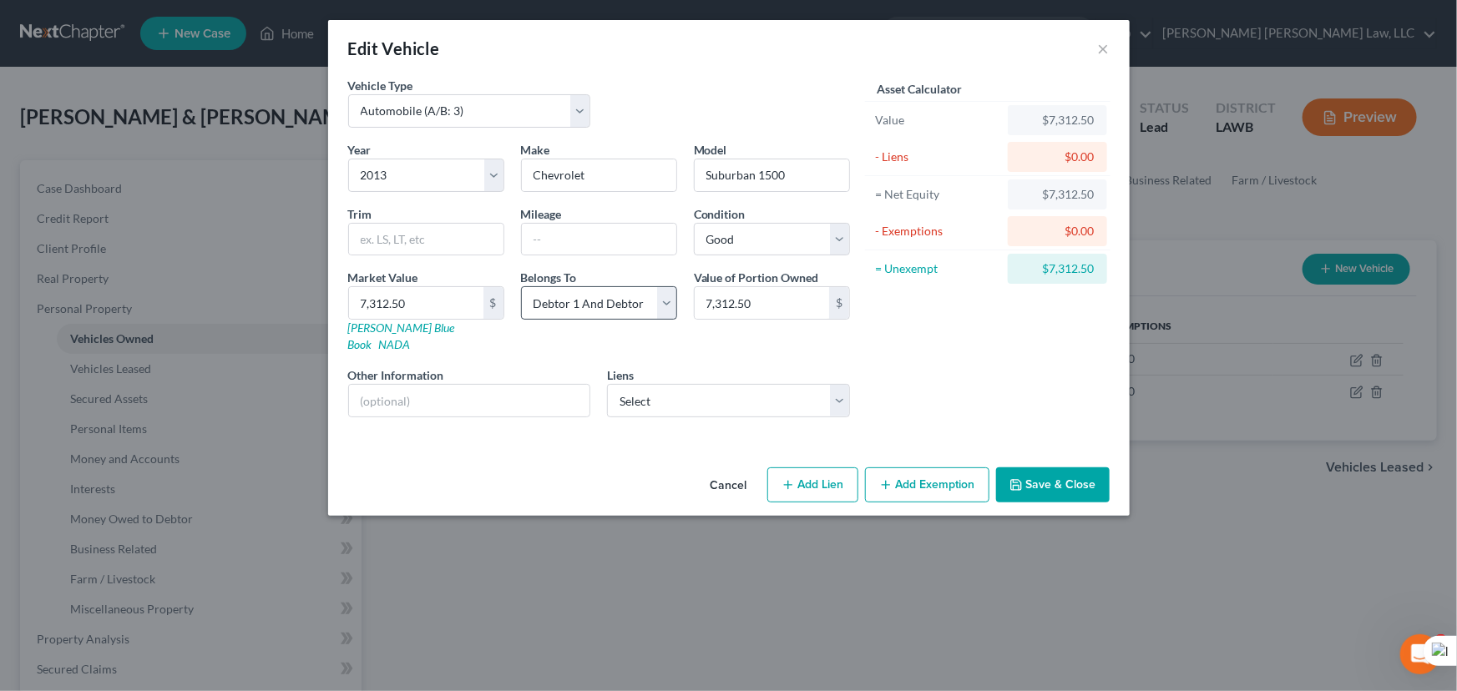
click at [915, 467] on button "Add Exemption" at bounding box center [927, 484] width 124 height 35
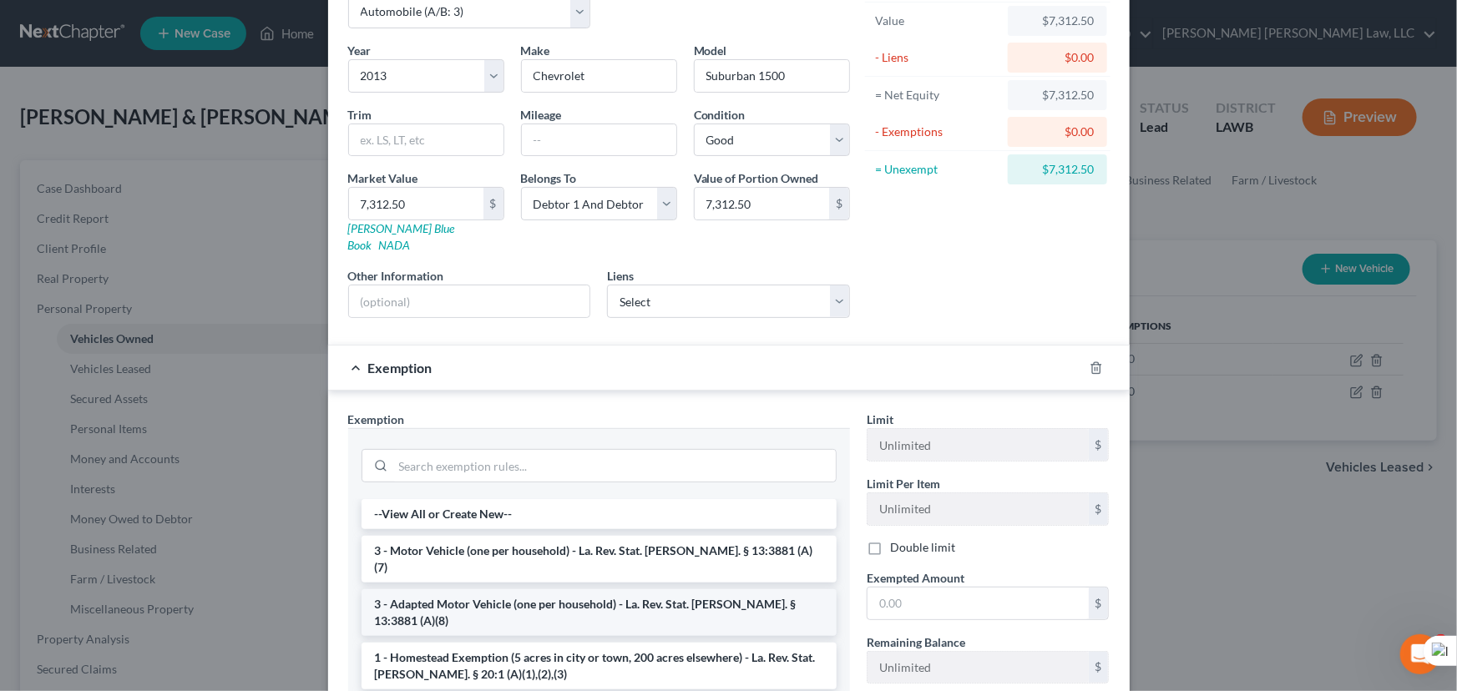
scroll to position [275, 0]
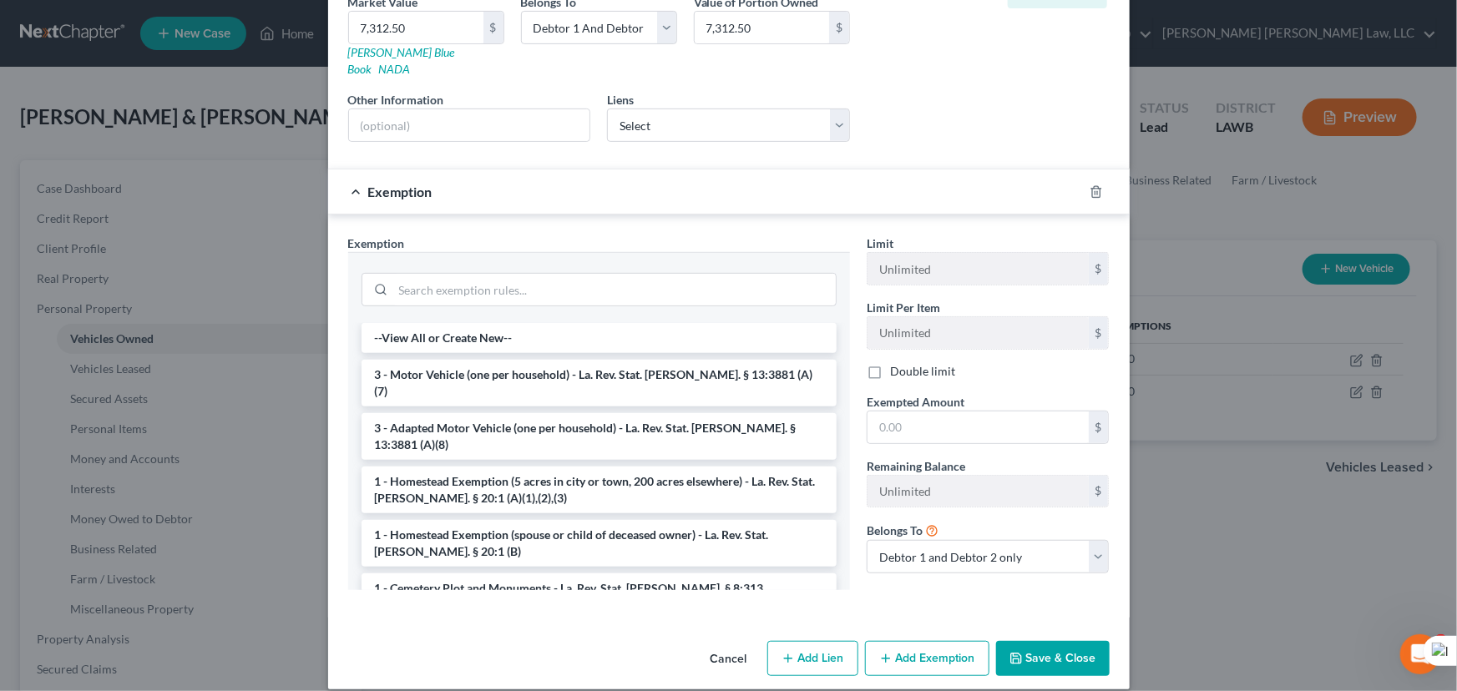
click at [551, 360] on li "3 - Motor Vehicle (one per household) - La. Rev. Stat. Ann. § 13:3881 (A)(7)" at bounding box center [598, 383] width 475 height 47
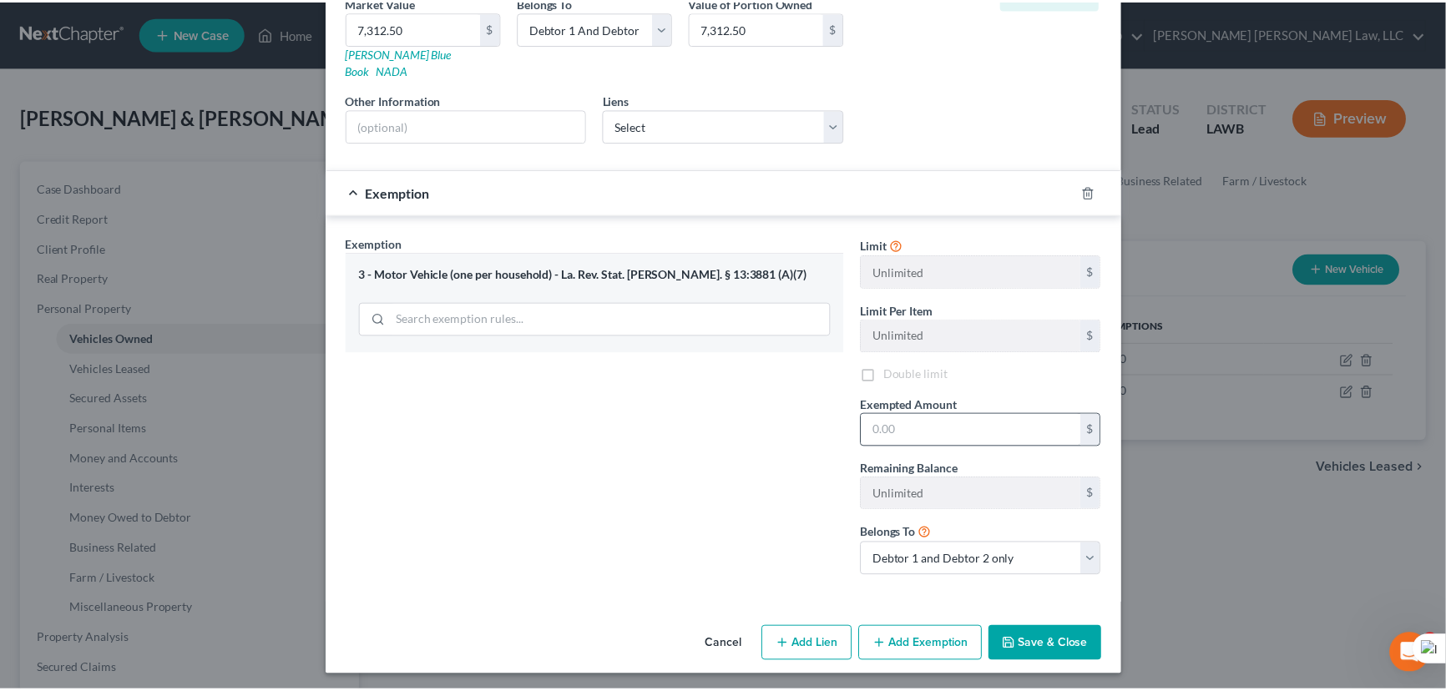
scroll to position [260, 0]
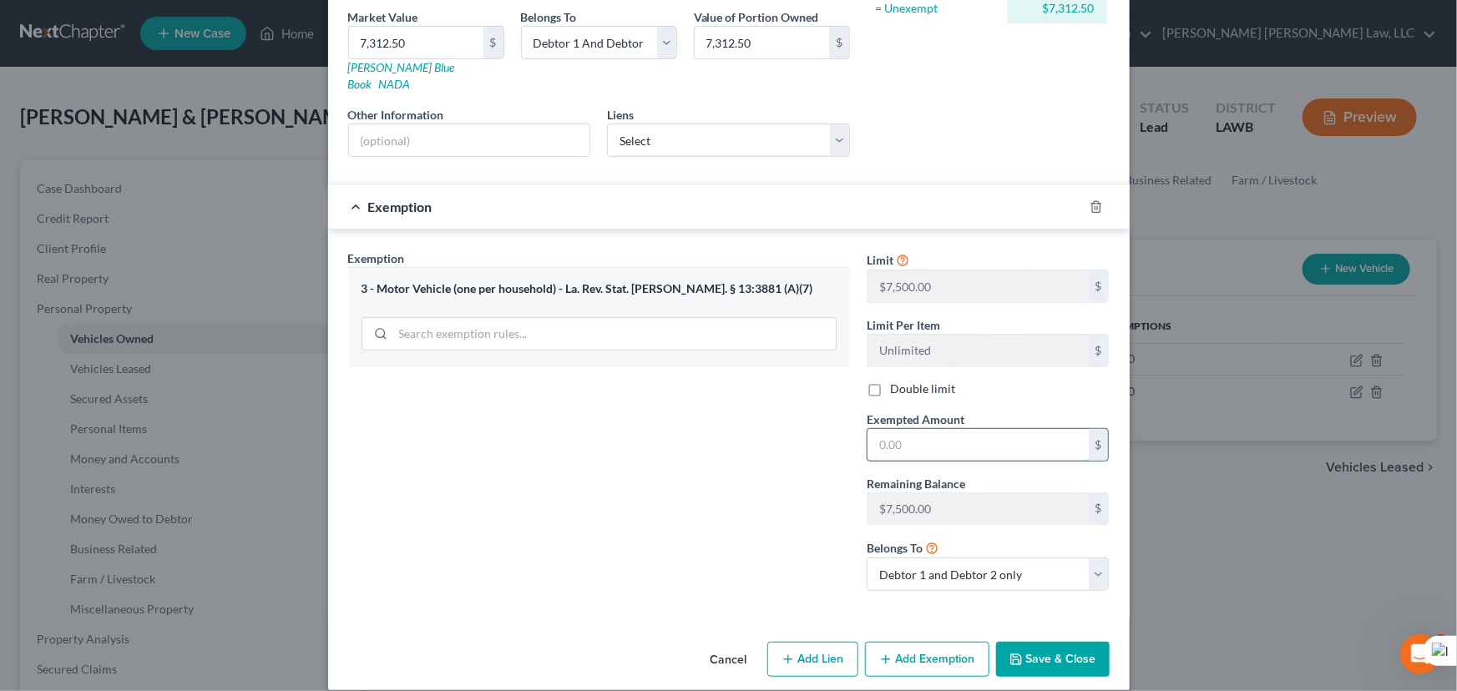
drag, startPoint x: 972, startPoint y: 430, endPoint x: 981, endPoint y: 439, distance: 12.4
click at [972, 430] on input "text" at bounding box center [977, 445] width 221 height 32
click at [1044, 642] on button "Save & Close" at bounding box center [1053, 659] width 114 height 35
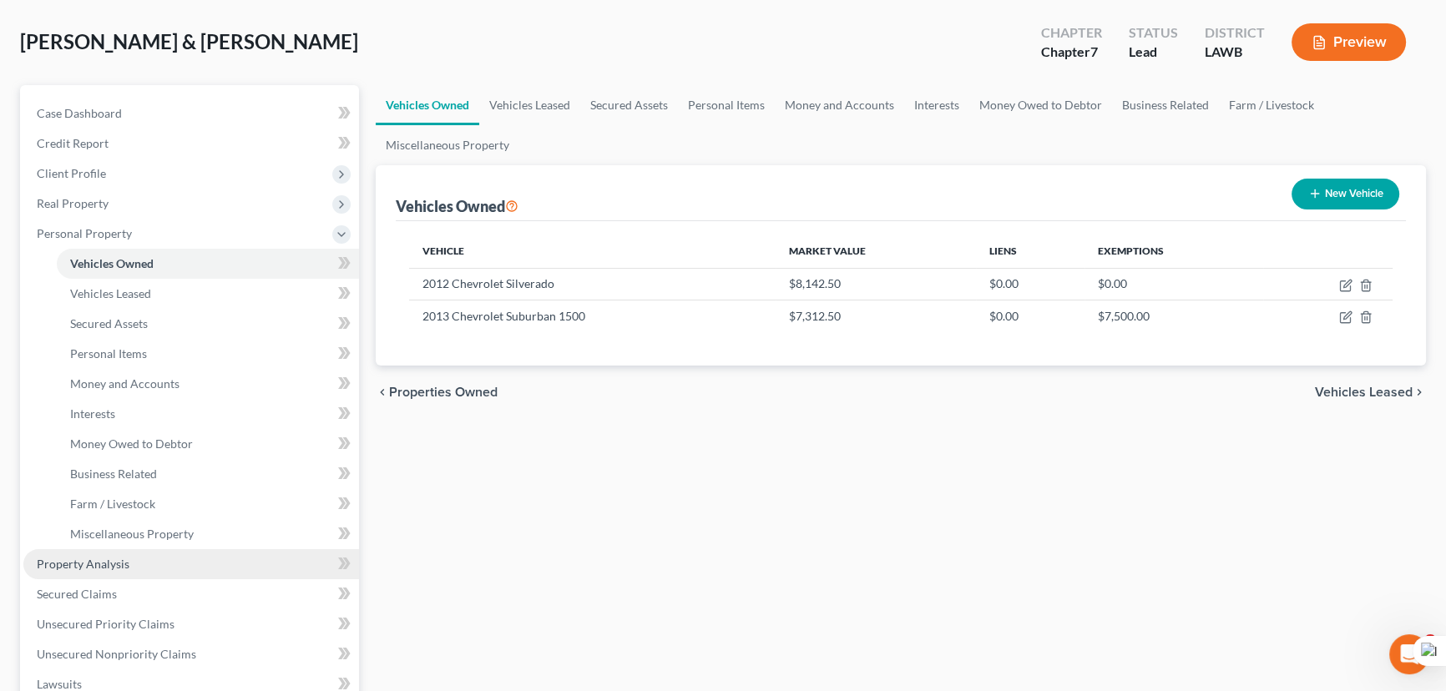
click at [189, 569] on link "Property Analysis" at bounding box center [191, 564] width 336 height 30
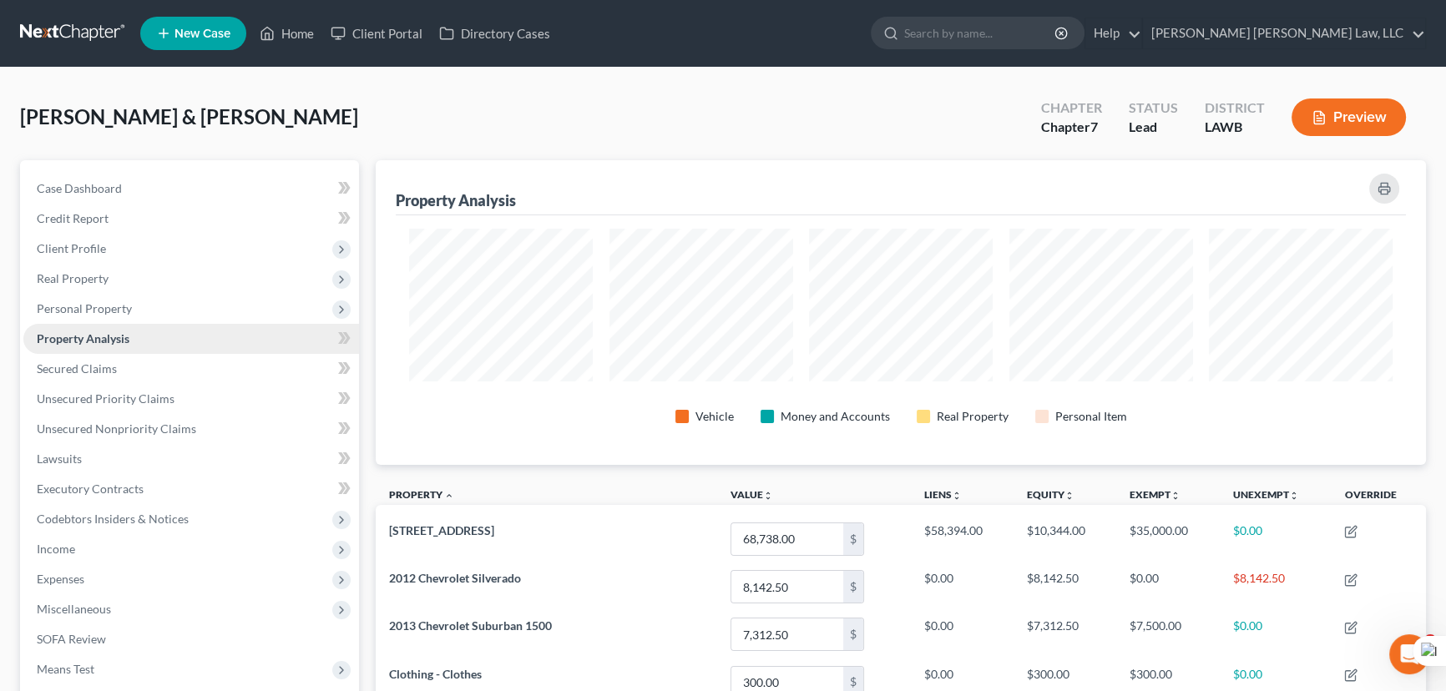
scroll to position [305, 1049]
click at [187, 367] on link "Secured Claims" at bounding box center [191, 369] width 336 height 30
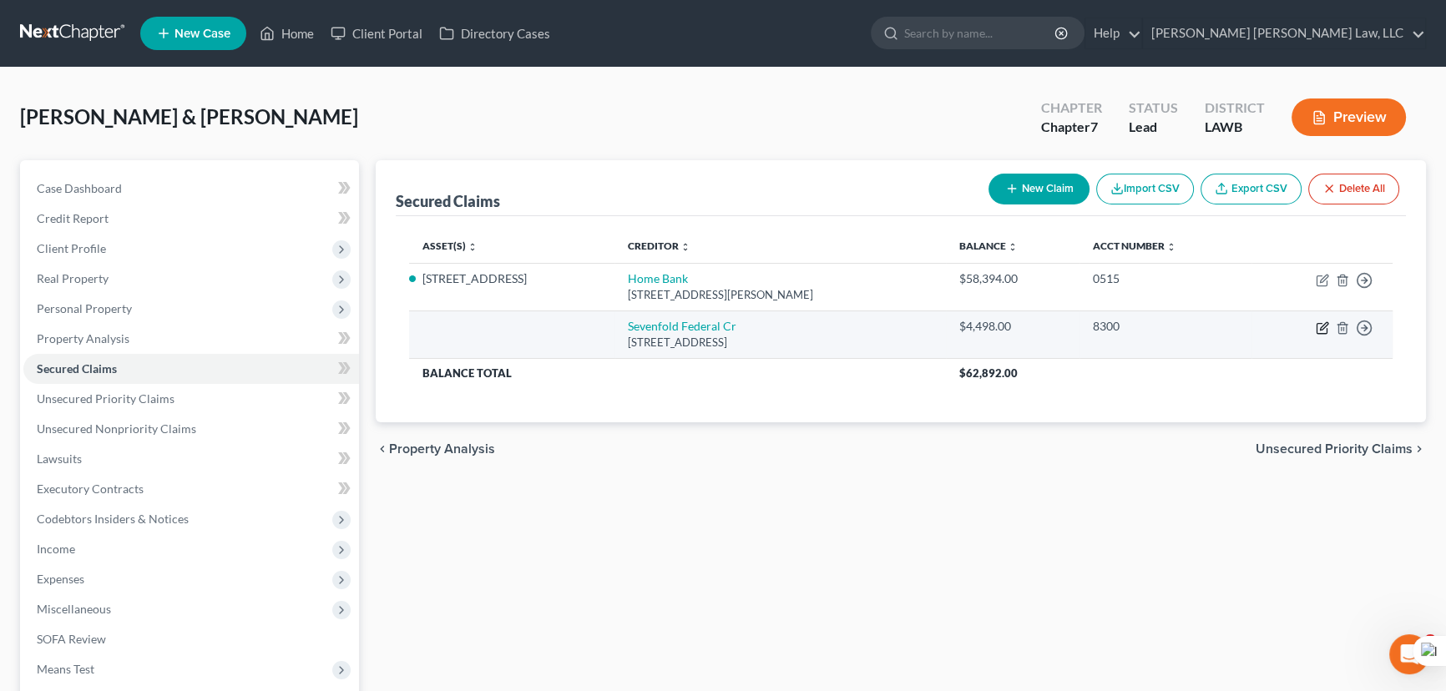
click at [1316, 325] on icon "button" at bounding box center [1321, 329] width 10 height 10
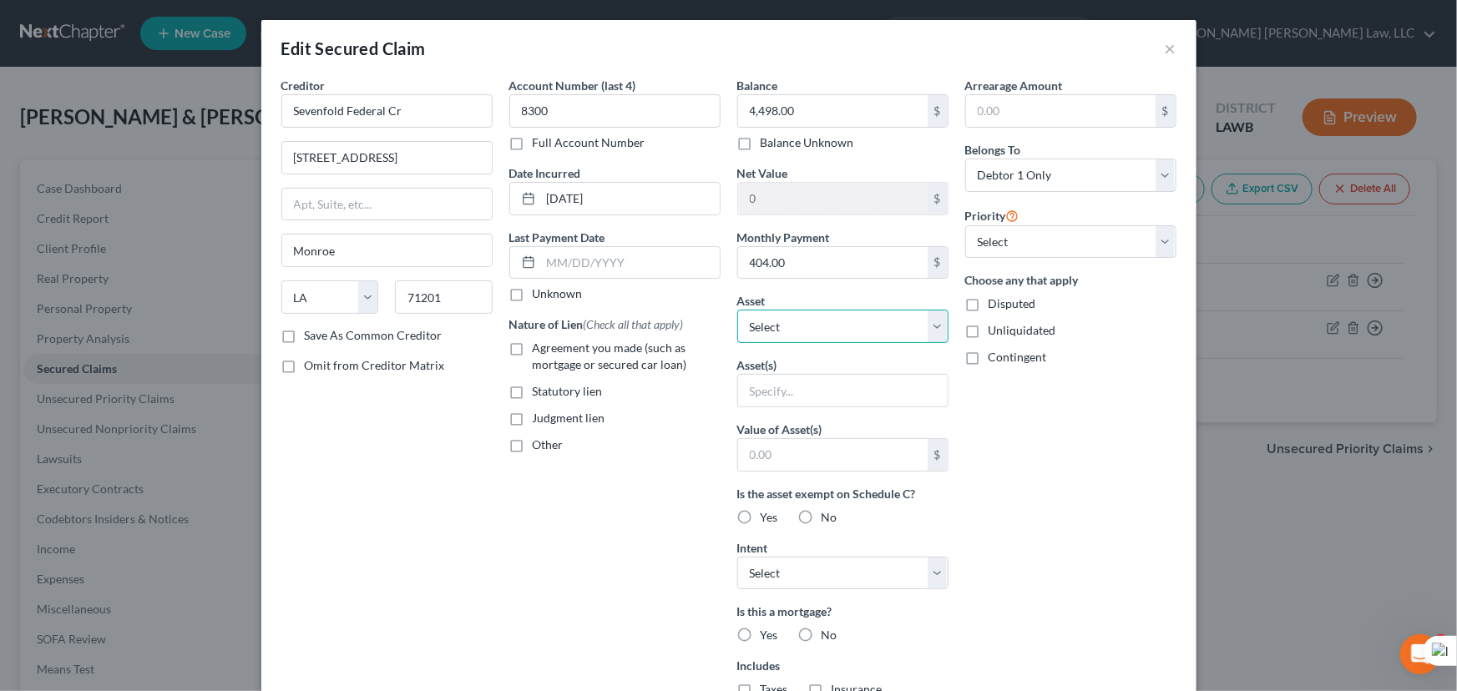
drag, startPoint x: 804, startPoint y: 324, endPoint x: 810, endPoint y: 339, distance: 16.4
click at [804, 324] on select "Select Other Multiple Assets 2012 Chevrolet Silverado - $8142.5 Origin Bank (Ch…" at bounding box center [842, 326] width 211 height 33
click at [737, 310] on select "Select Other Multiple Assets 2012 Chevrolet Silverado - $8142.5 Origin Bank (Ch…" at bounding box center [842, 326] width 211 height 33
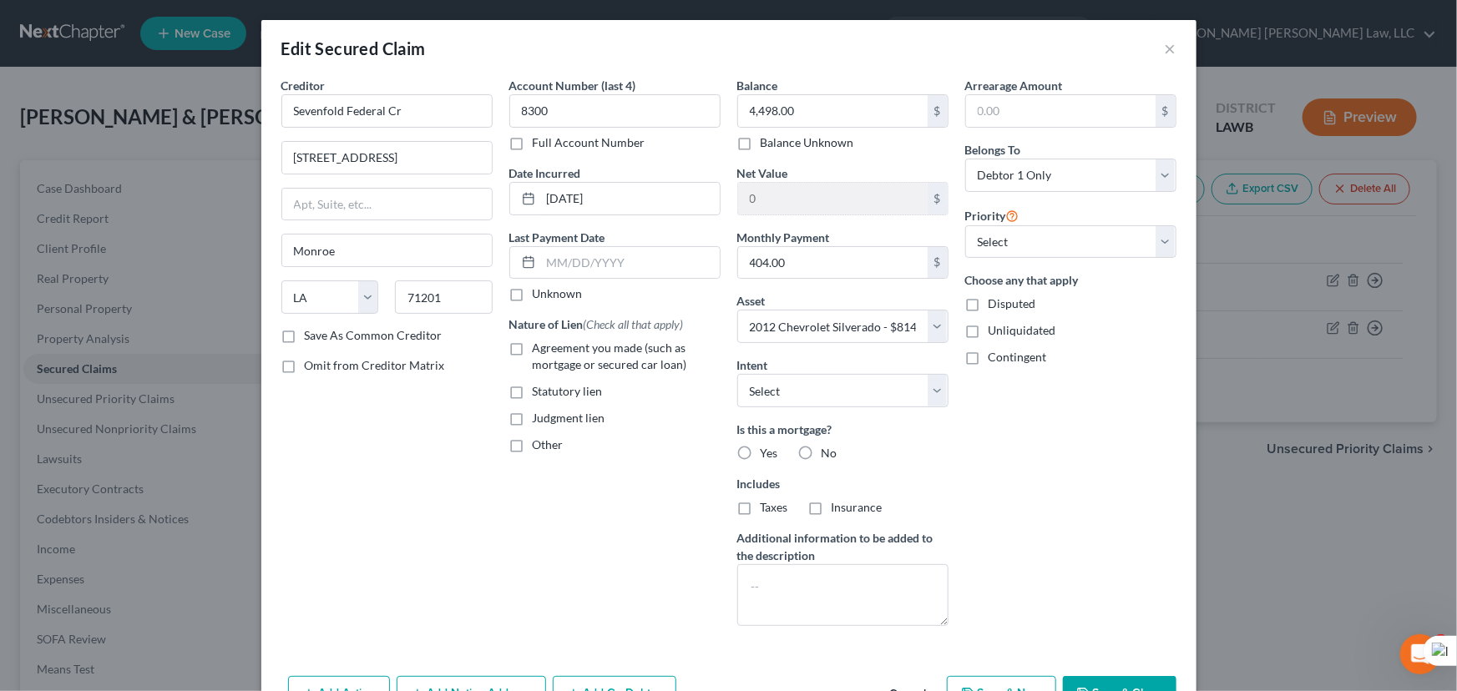
click at [533, 346] on label "Agreement you made (such as mortgage or secured car loan)" at bounding box center [627, 356] width 188 height 33
click at [539, 346] on input "Agreement you made (such as mortgage or secured car loan)" at bounding box center [544, 345] width 11 height 11
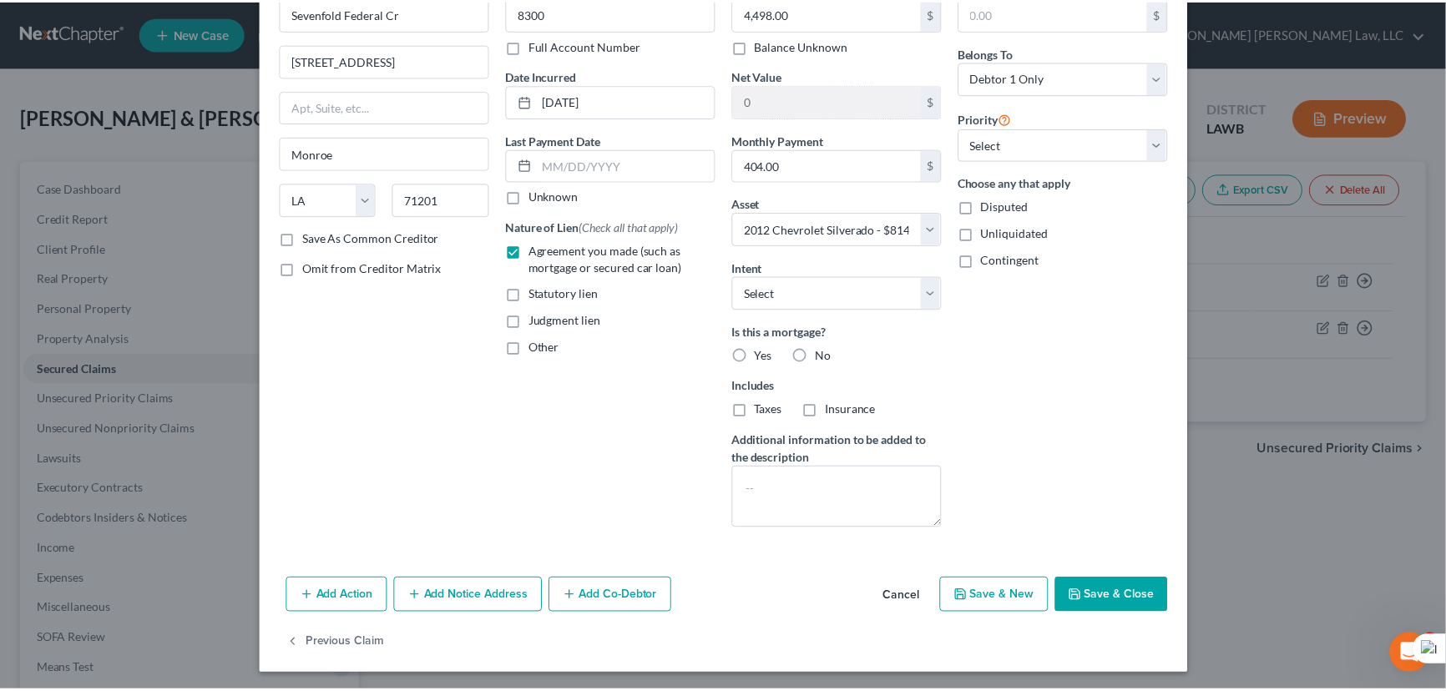
scroll to position [100, 0]
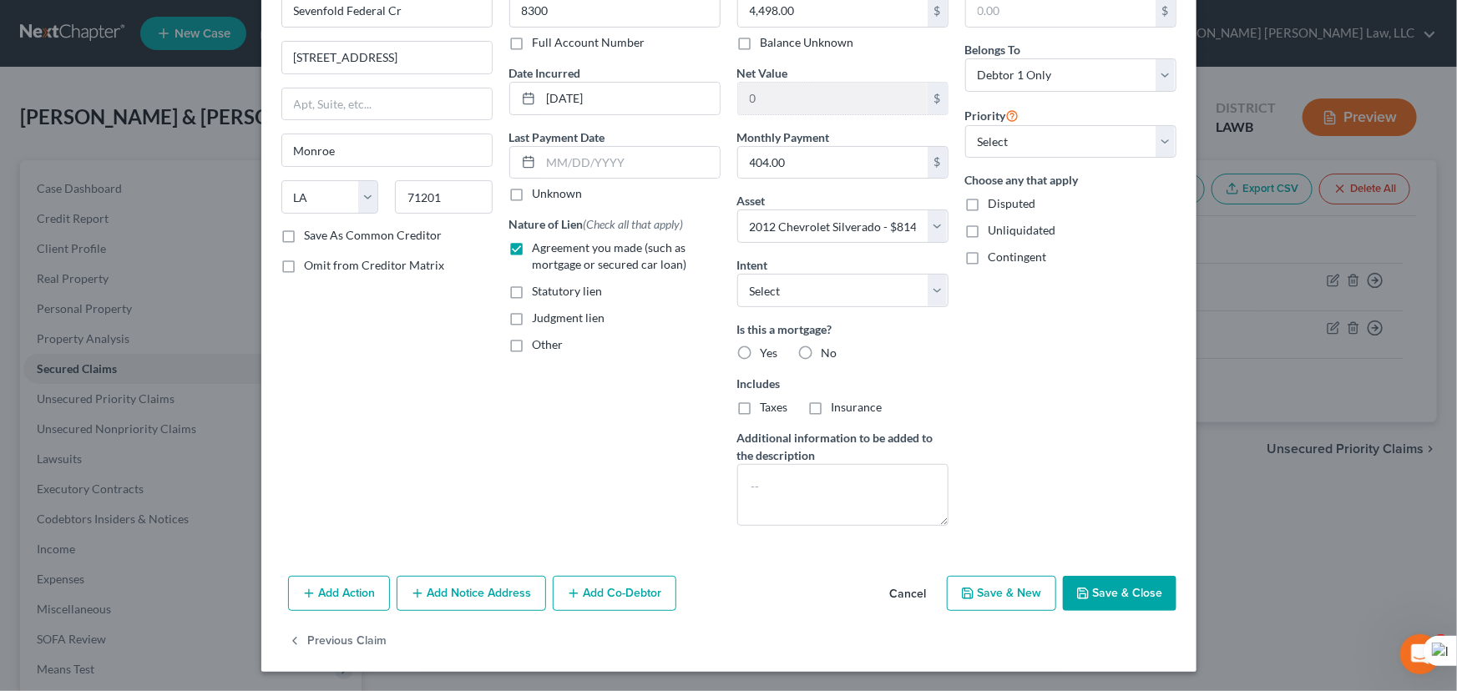
click at [1113, 596] on button "Save & Close" at bounding box center [1120, 593] width 114 height 35
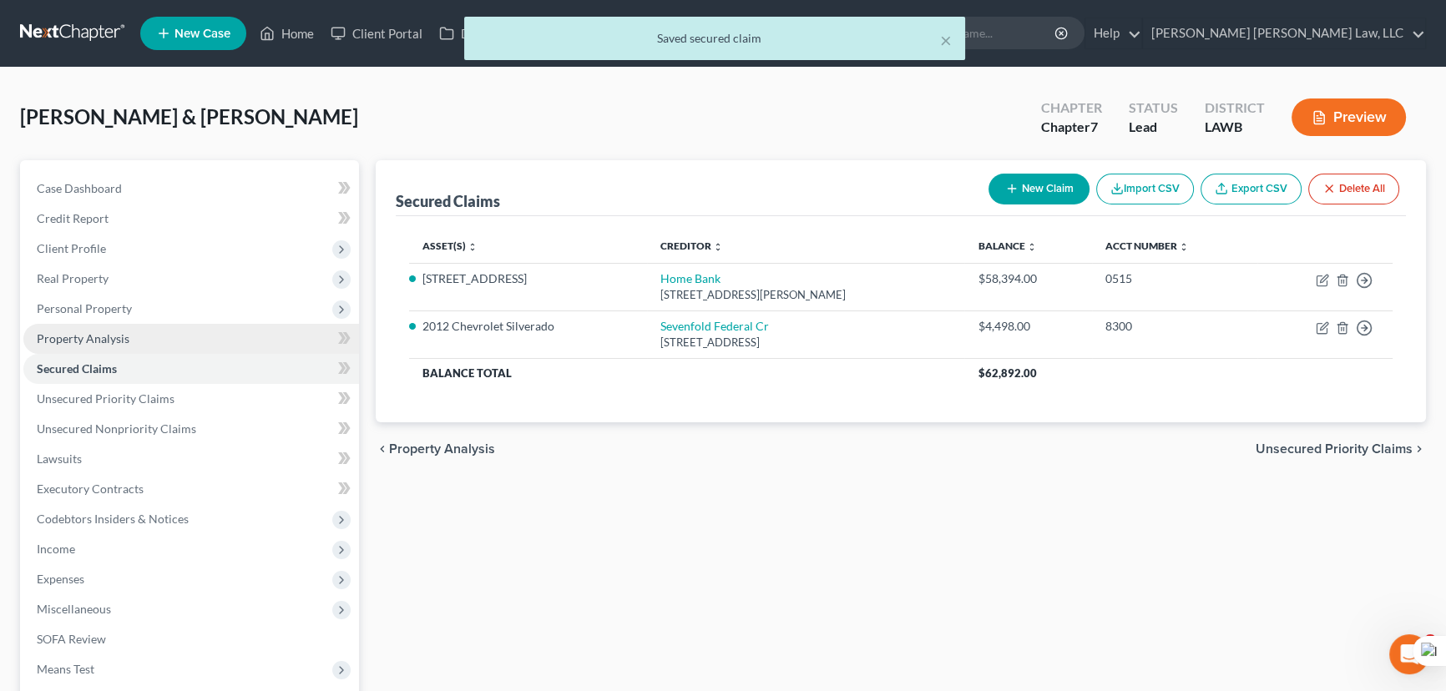
click at [144, 342] on link "Property Analysis" at bounding box center [191, 339] width 336 height 30
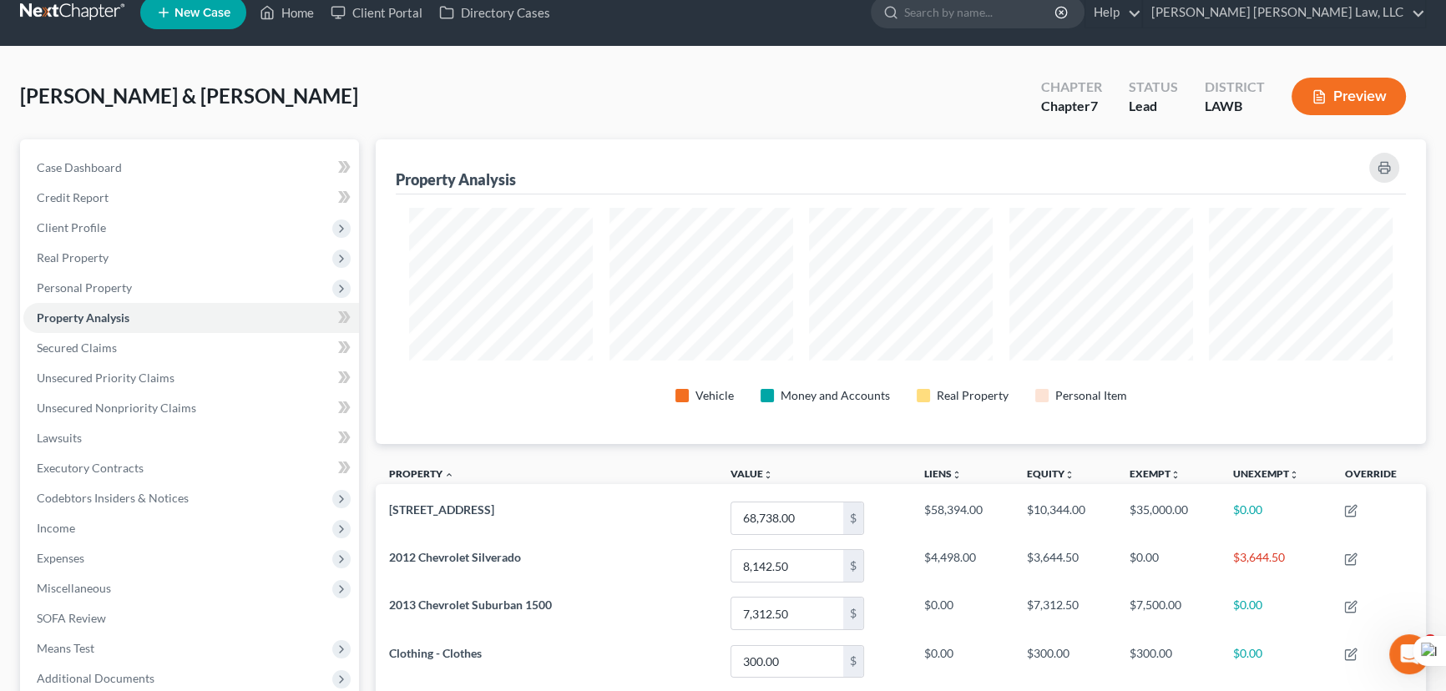
scroll to position [16, 0]
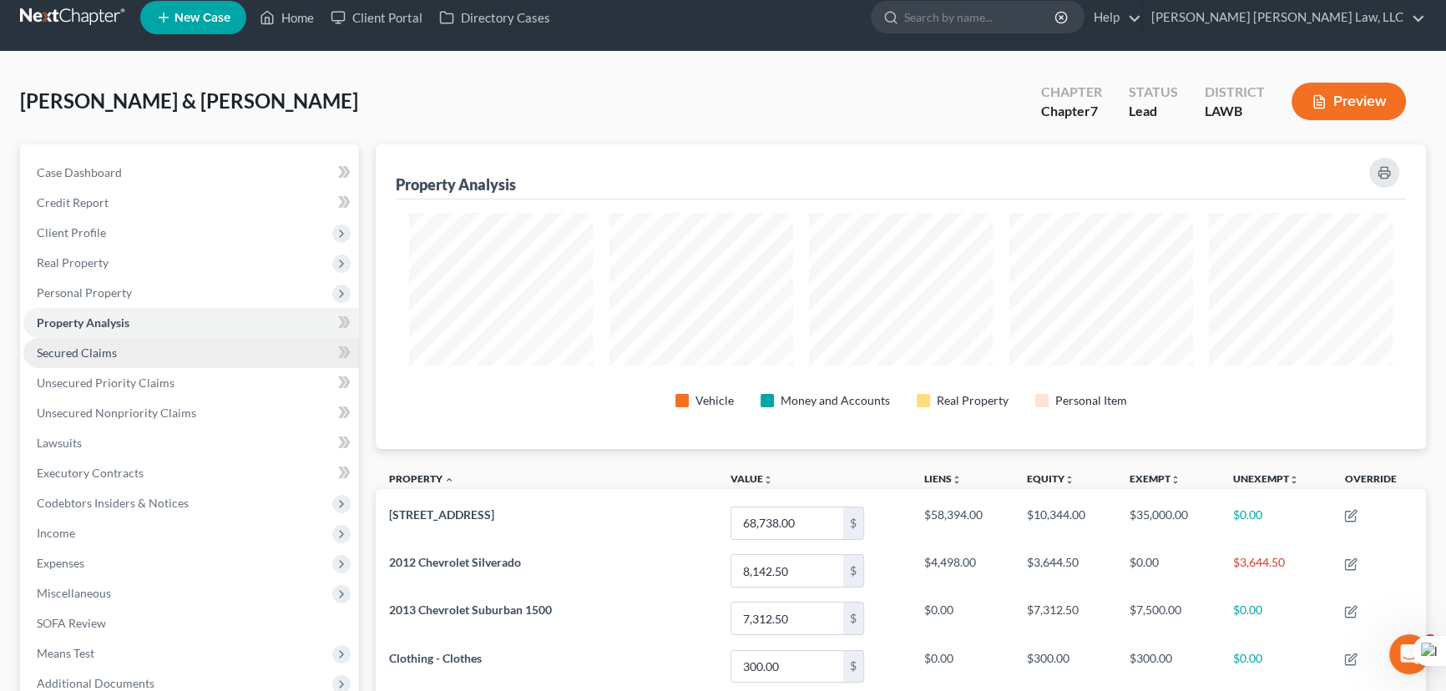
click at [217, 361] on link "Secured Claims" at bounding box center [191, 353] width 336 height 30
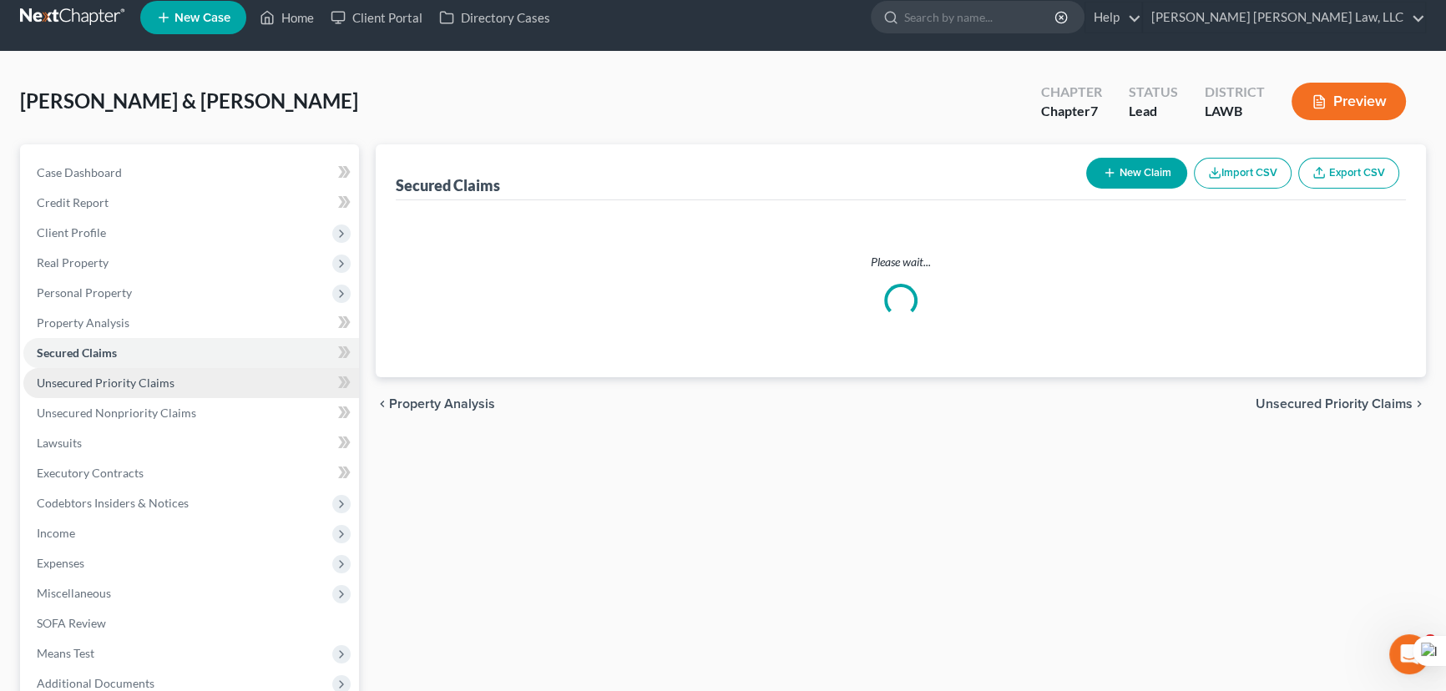
click at [217, 386] on link "Unsecured Priority Claims" at bounding box center [191, 383] width 336 height 30
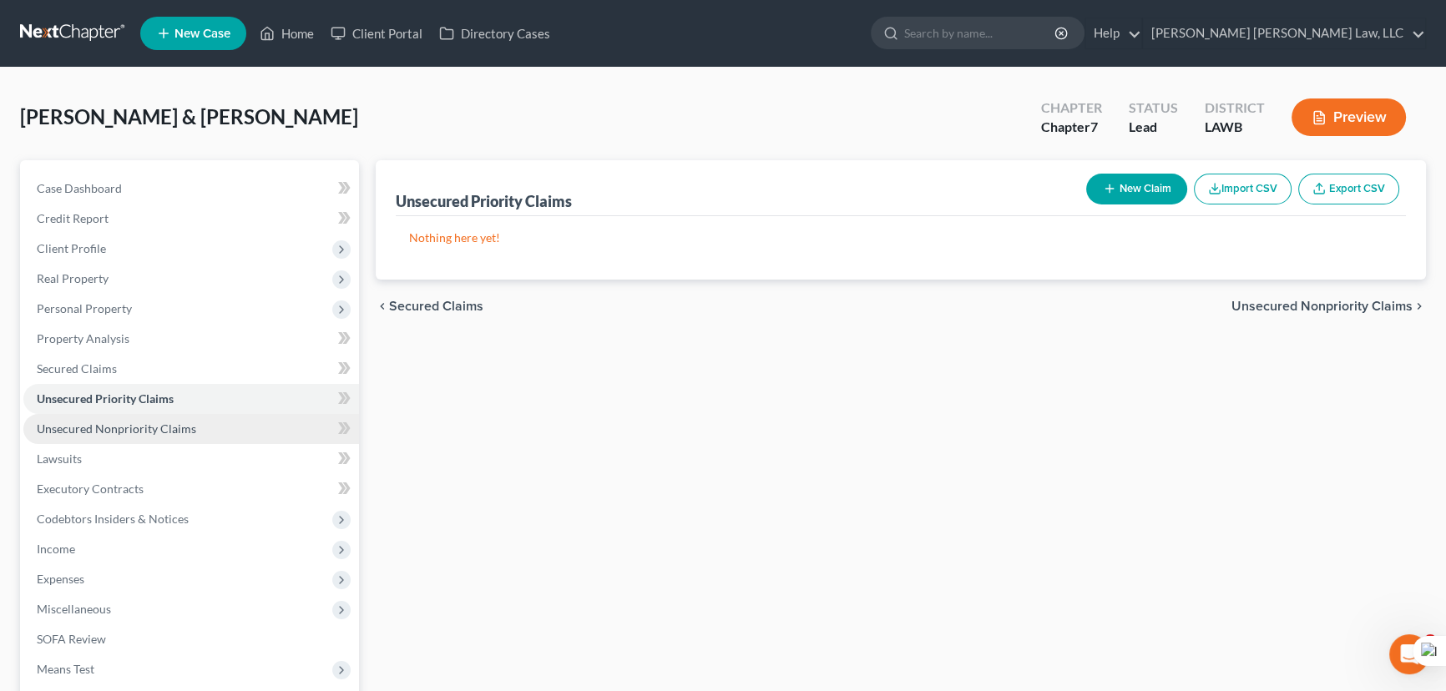
click at [227, 427] on link "Unsecured Nonpriority Claims" at bounding box center [191, 429] width 336 height 30
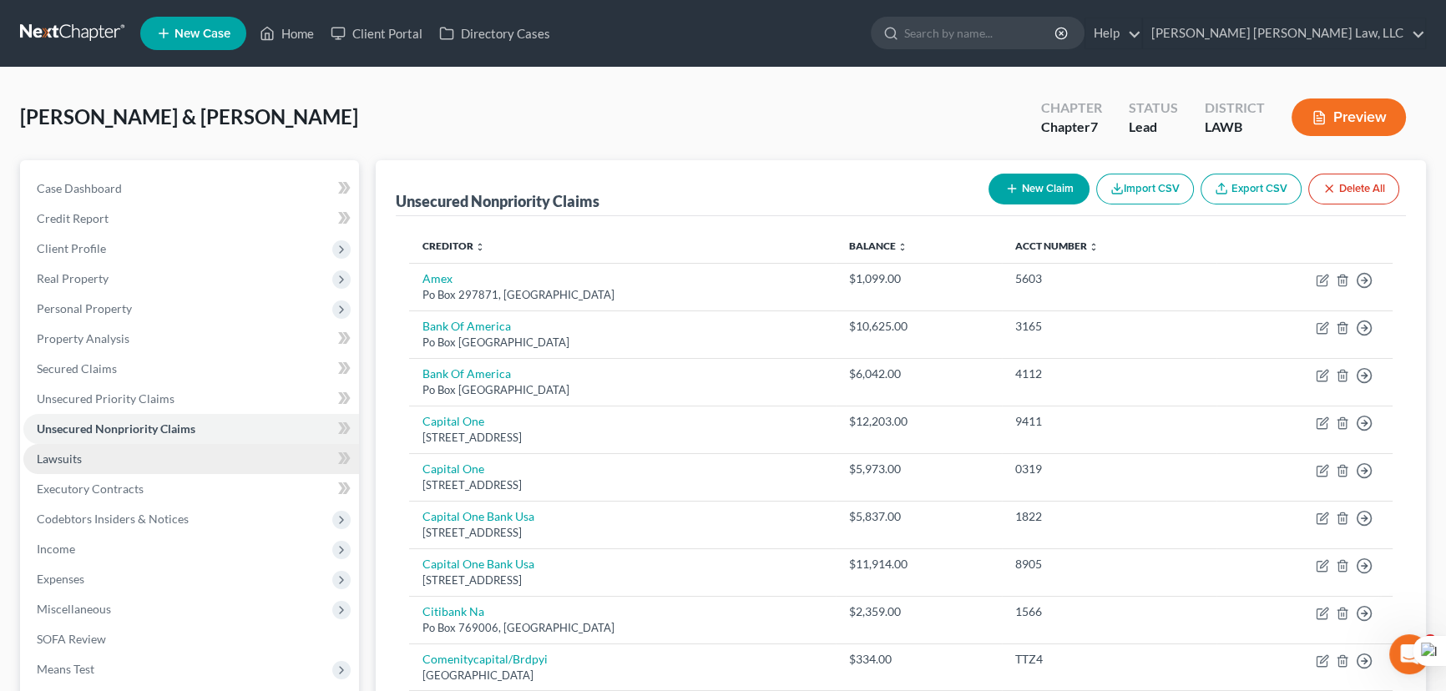
click at [202, 464] on link "Lawsuits" at bounding box center [191, 459] width 336 height 30
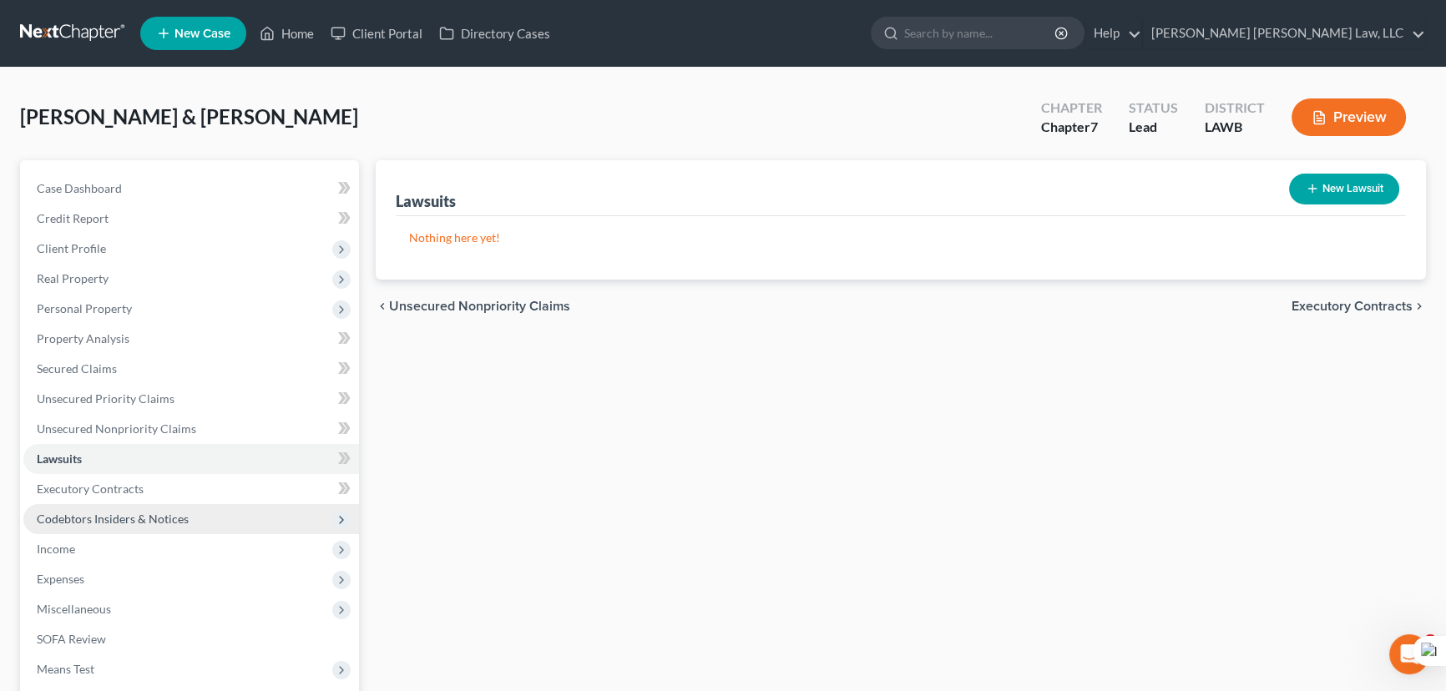
click at [200, 521] on span "Codebtors Insiders & Notices" at bounding box center [191, 519] width 336 height 30
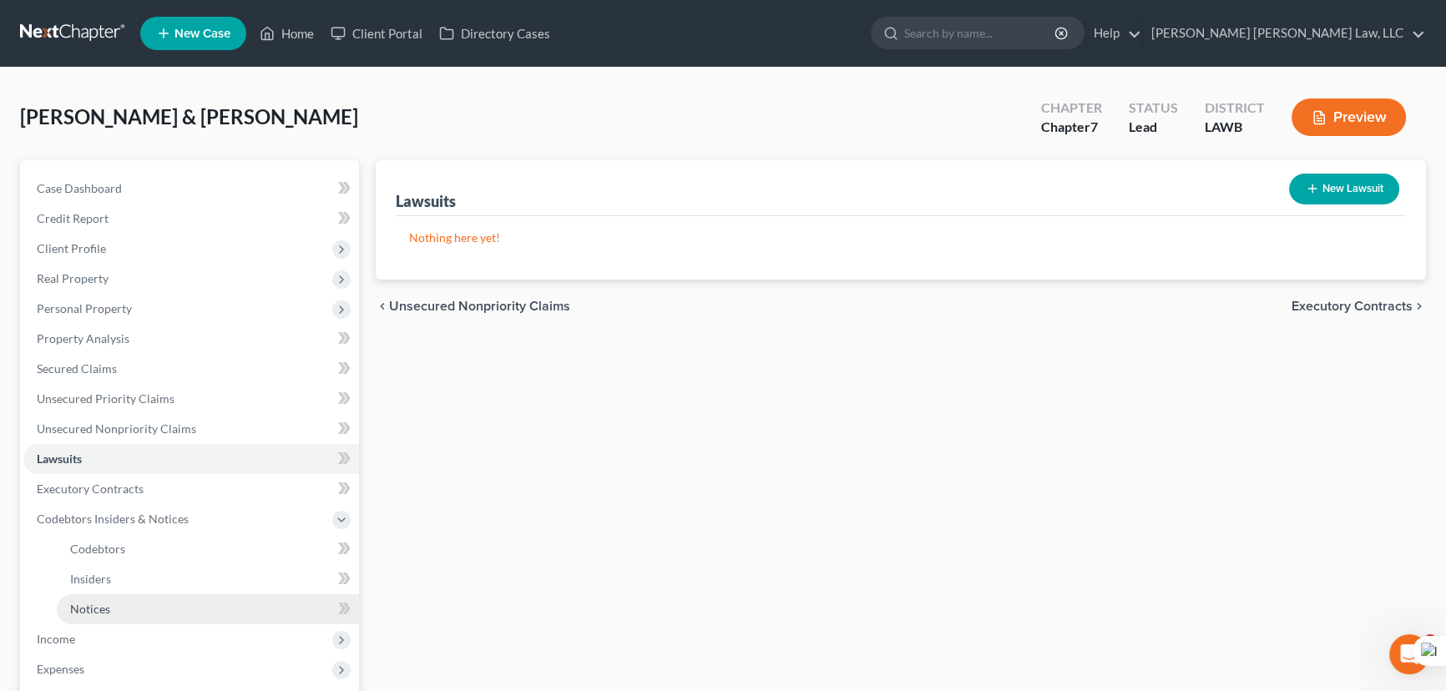
click at [185, 607] on link "Notices" at bounding box center [208, 609] width 302 height 30
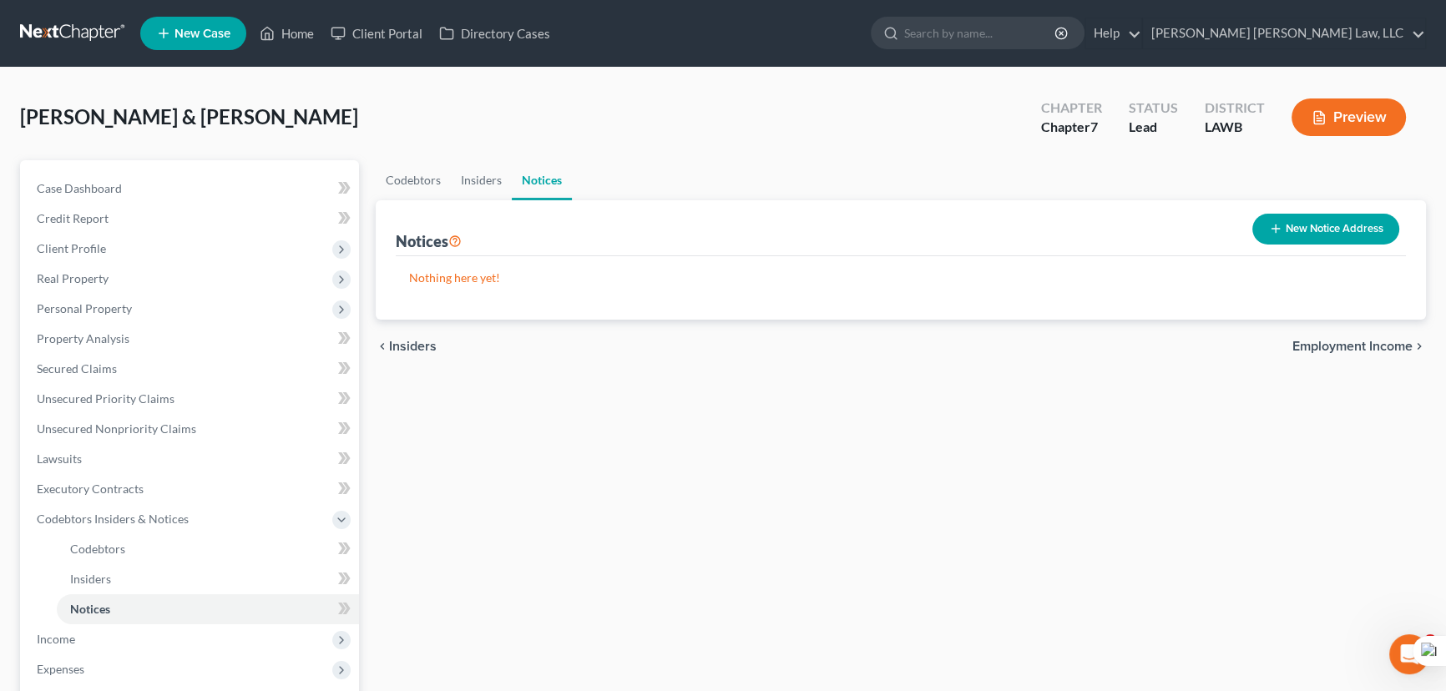
click at [1285, 229] on button "New Notice Address" at bounding box center [1325, 229] width 147 height 31
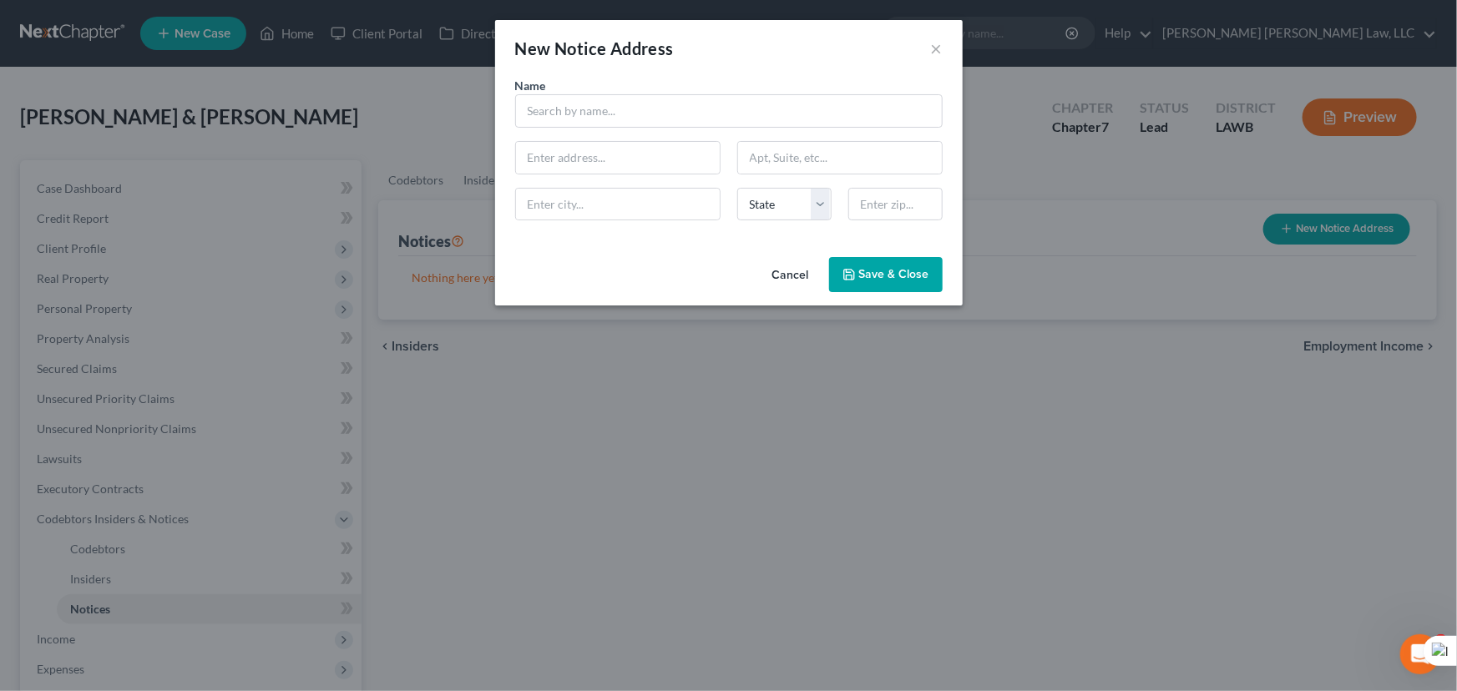
click at [624, 87] on div "Name *" at bounding box center [729, 102] width 444 height 51
click at [634, 131] on div "Name * State AL AK AR AZ CA CO CT DE DC FL GA GU HI ID IL IN IA KS KY LA ME MD …" at bounding box center [729, 155] width 444 height 157
click at [633, 109] on input "text" at bounding box center [728, 110] width 427 height 33
click at [558, 119] on input "text" at bounding box center [728, 110] width 427 height 33
click at [910, 267] on span "Save & Close" at bounding box center [894, 274] width 70 height 14
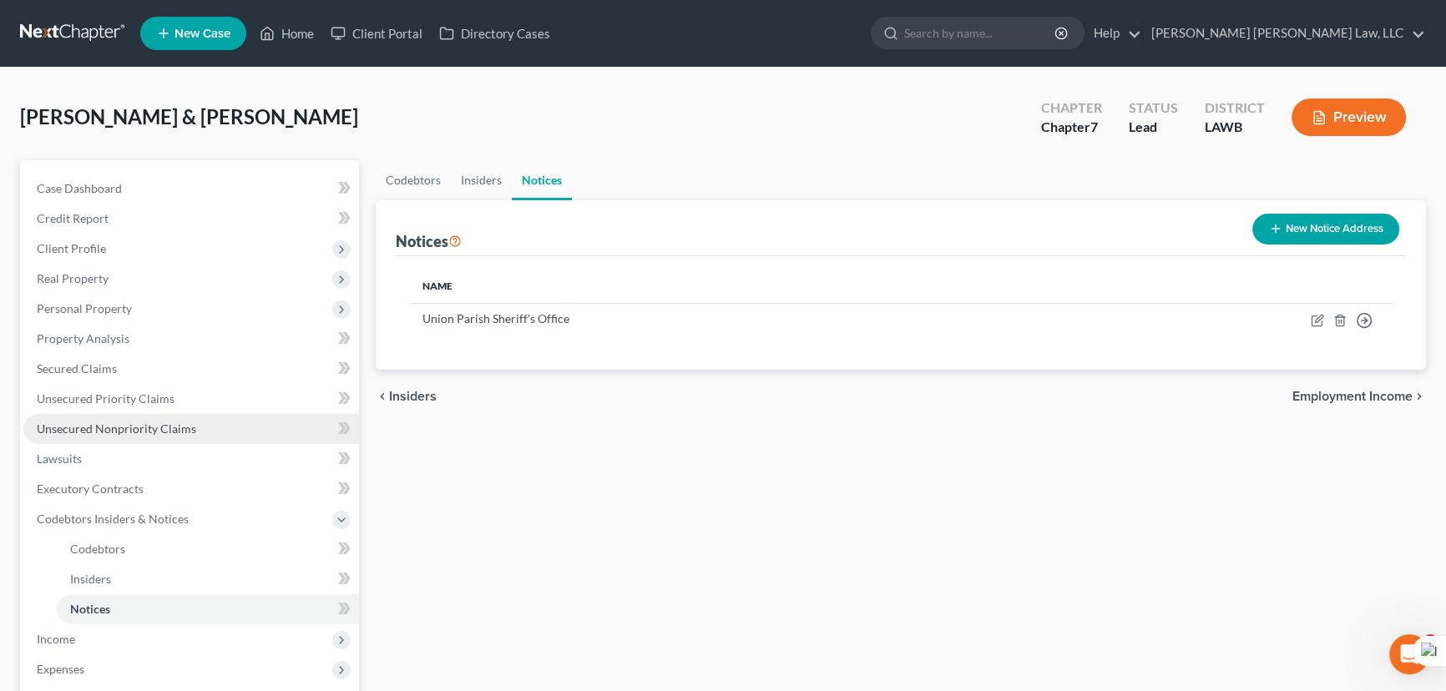
click at [140, 416] on link "Unsecured Nonpriority Claims" at bounding box center [191, 429] width 336 height 30
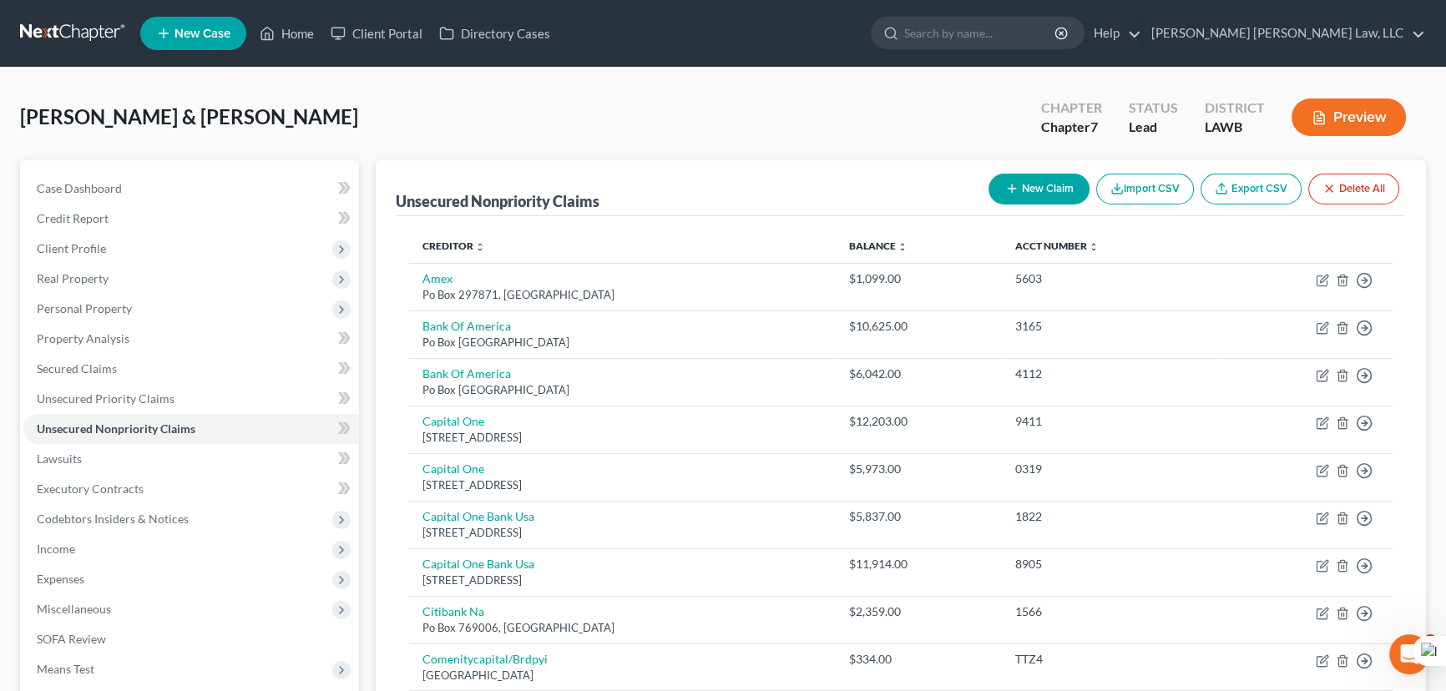
click at [1017, 181] on button "New Claim" at bounding box center [1038, 189] width 101 height 31
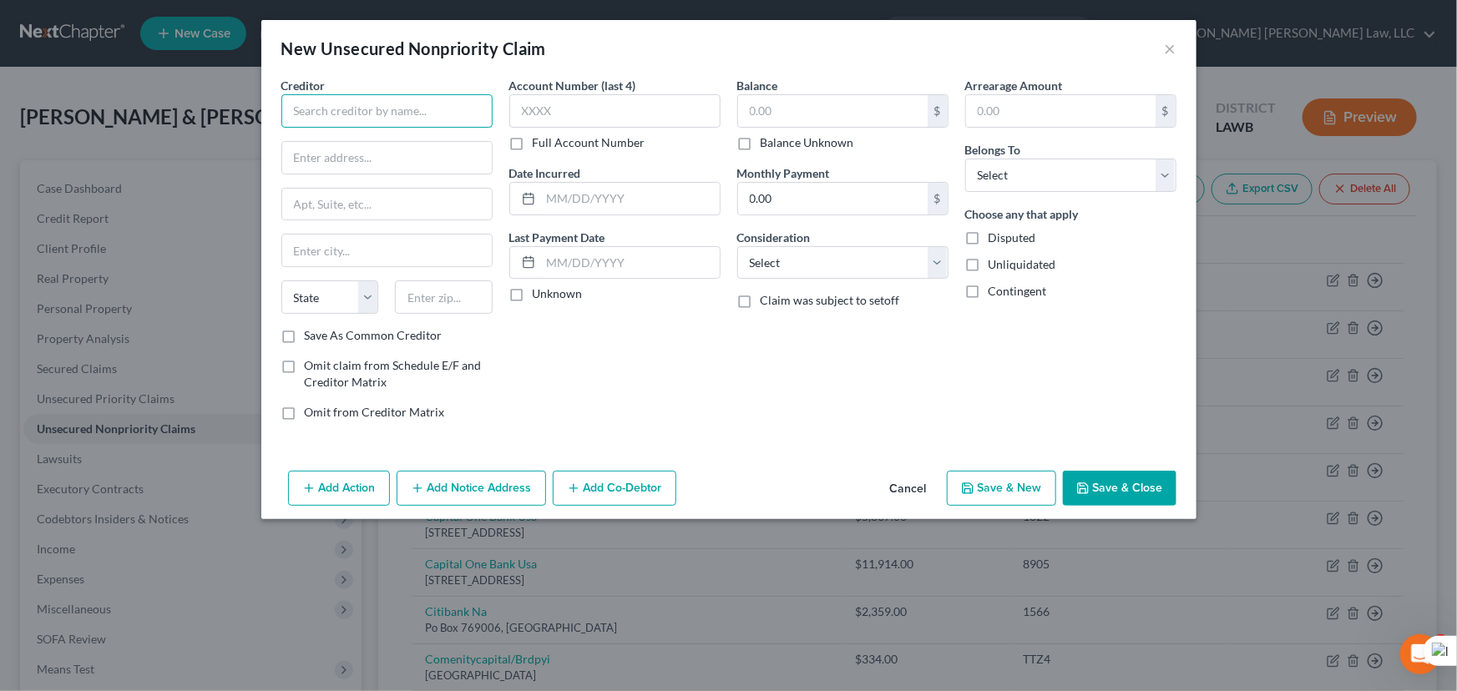
click at [435, 111] on input "text" at bounding box center [386, 110] width 211 height 33
click at [423, 144] on input "text" at bounding box center [387, 158] width 210 height 32
click at [878, 109] on input "text" at bounding box center [832, 111] width 189 height 32
drag, startPoint x: 1027, startPoint y: 169, endPoint x: 1027, endPoint y: 186, distance: 16.7
click at [1027, 169] on select "Select Debtor 1 Only Debtor 2 Only Debtor 1 And Debtor 2 Only At Least One Of T…" at bounding box center [1070, 175] width 211 height 33
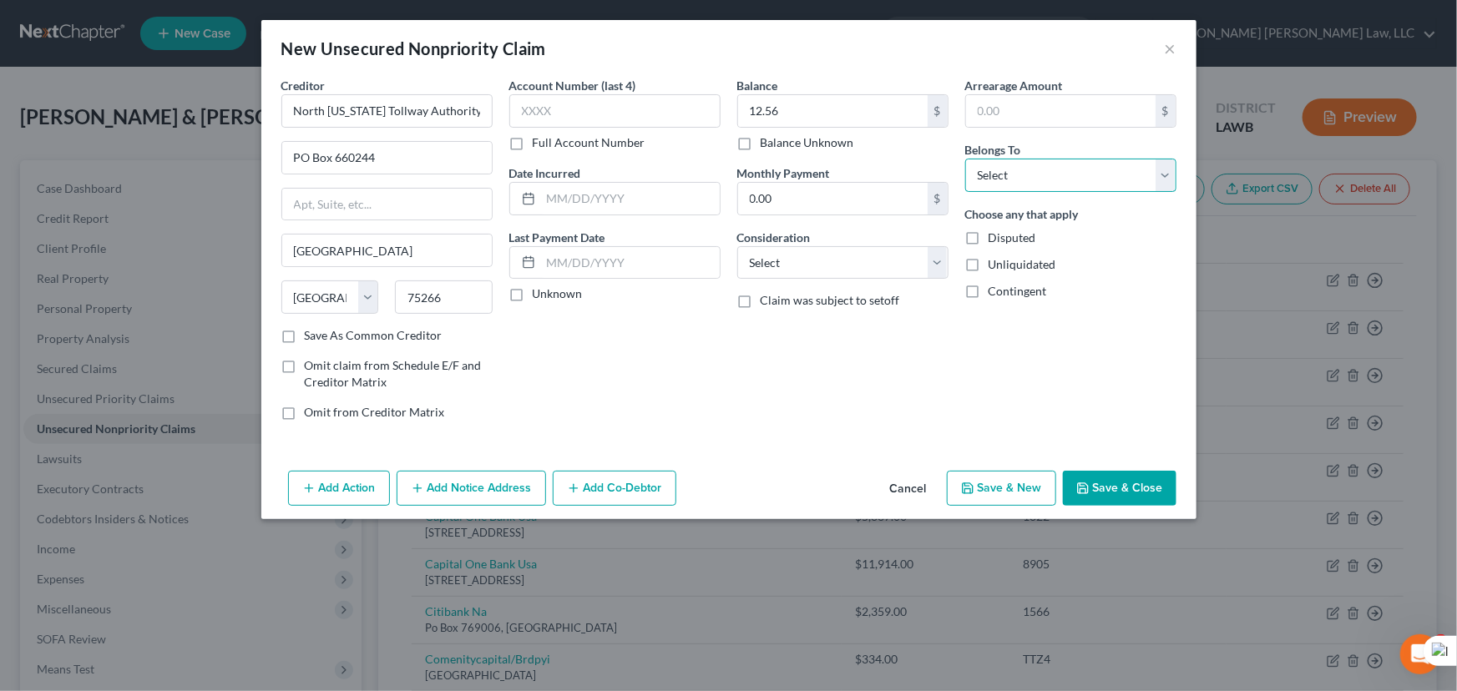
click at [965, 159] on select "Select Debtor 1 Only Debtor 2 Only Debtor 1 And Debtor 2 Only At Least One Of T…" at bounding box center [1070, 175] width 211 height 33
click at [1035, 177] on select "Select Debtor 1 Only Debtor 2 Only Debtor 1 And Debtor 2 Only At Least One Of T…" at bounding box center [1070, 175] width 211 height 33
click at [965, 159] on select "Select Debtor 1 Only Debtor 2 Only Debtor 1 And Debtor 2 Only At Least One Of T…" at bounding box center [1070, 175] width 211 height 33
click at [1100, 482] on button "Save & Close" at bounding box center [1120, 488] width 114 height 35
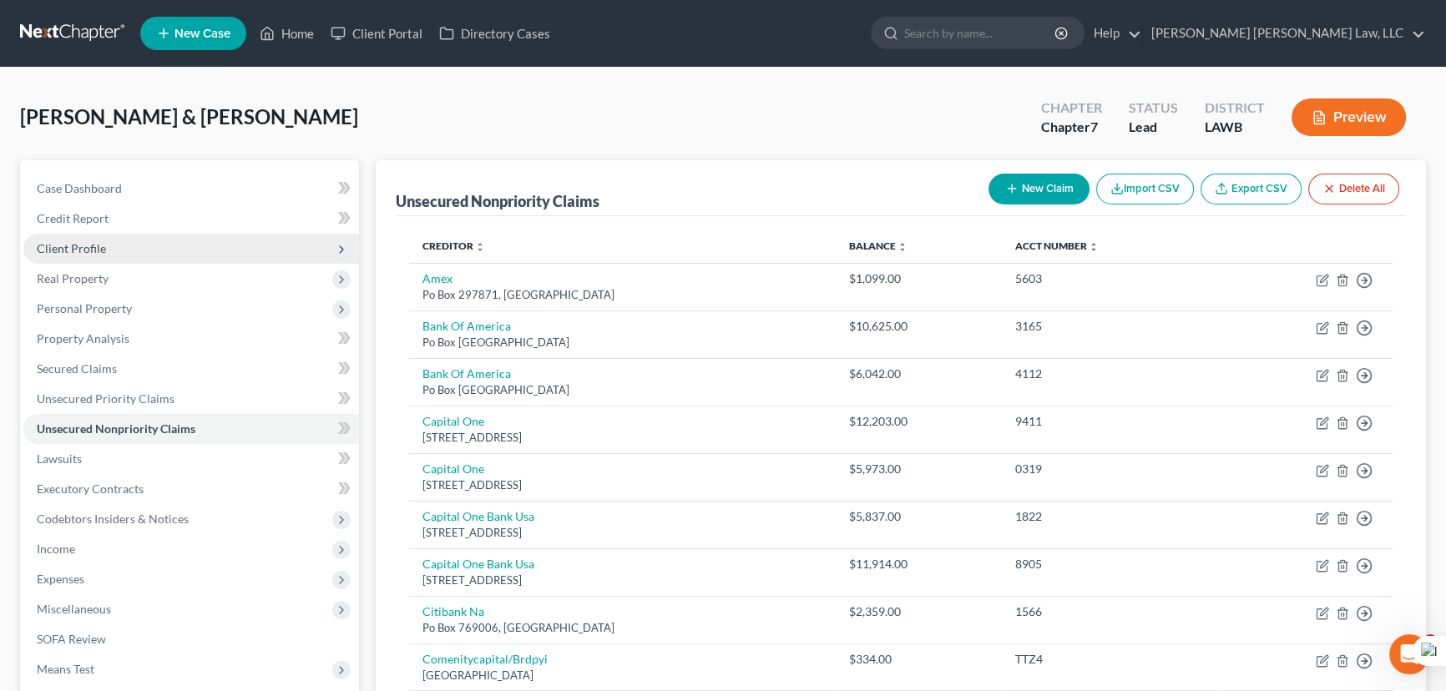
click at [98, 241] on span "Client Profile" at bounding box center [71, 248] width 69 height 14
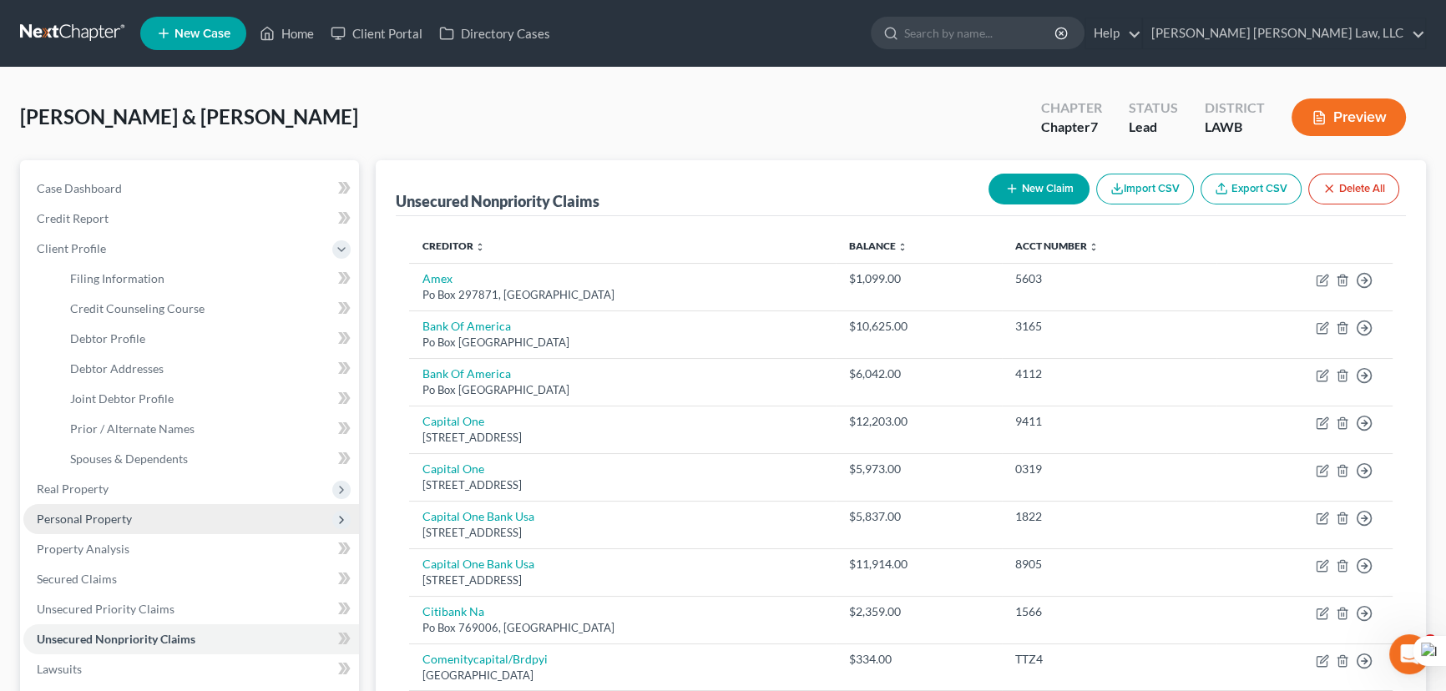
click at [134, 510] on span "Personal Property" at bounding box center [191, 519] width 336 height 30
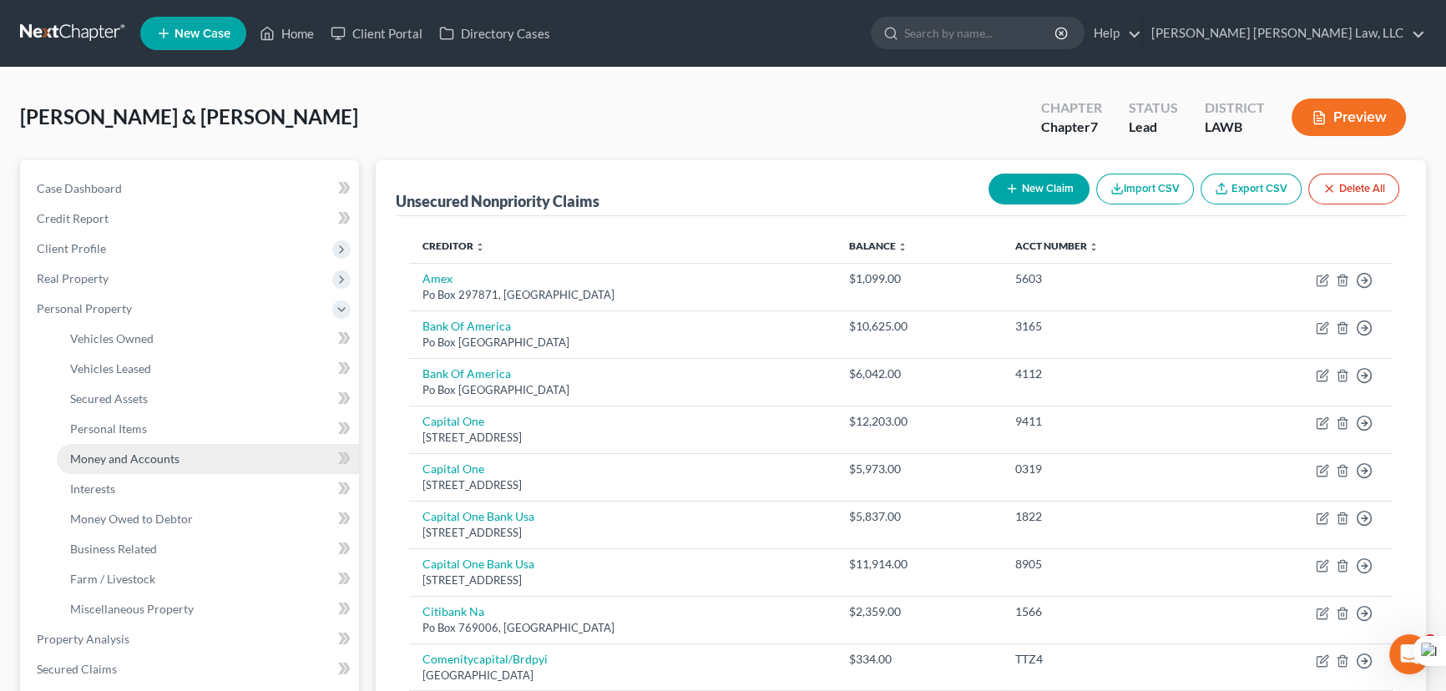
click at [171, 463] on span "Money and Accounts" at bounding box center [124, 459] width 109 height 14
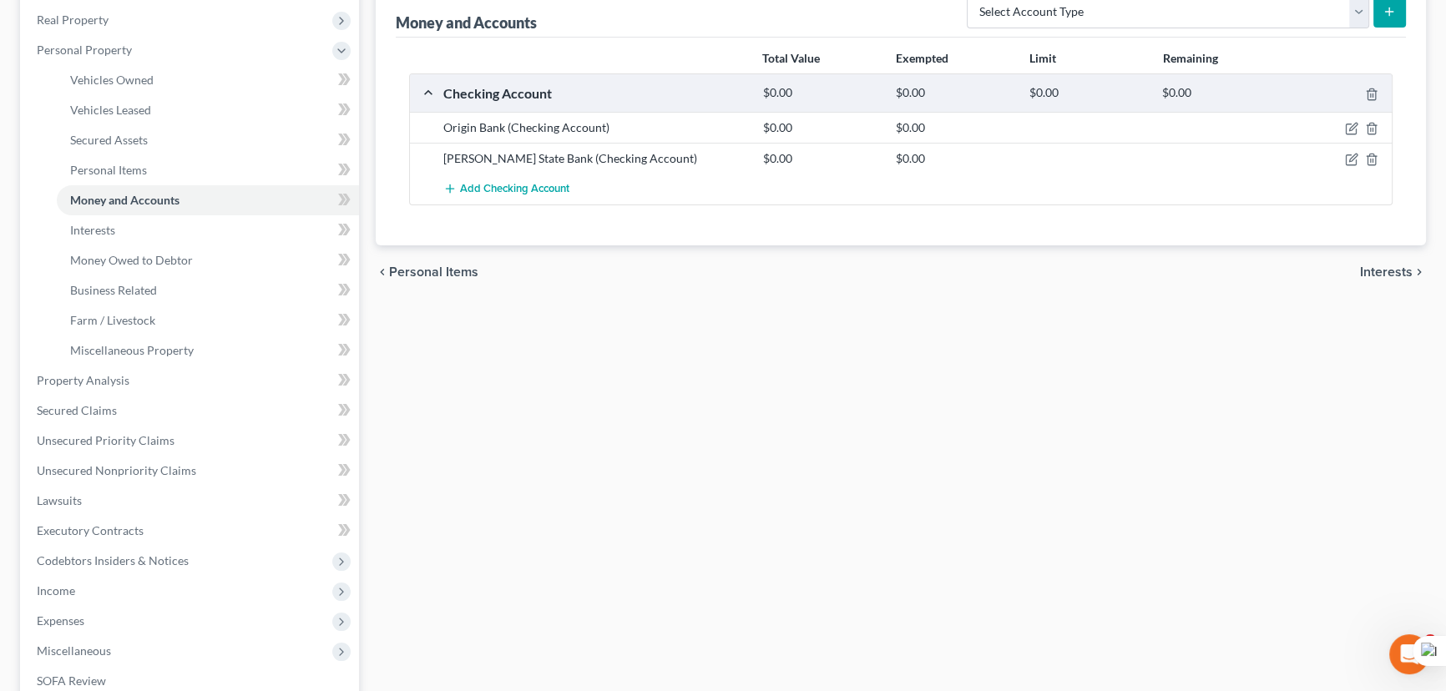
scroll to position [494, 0]
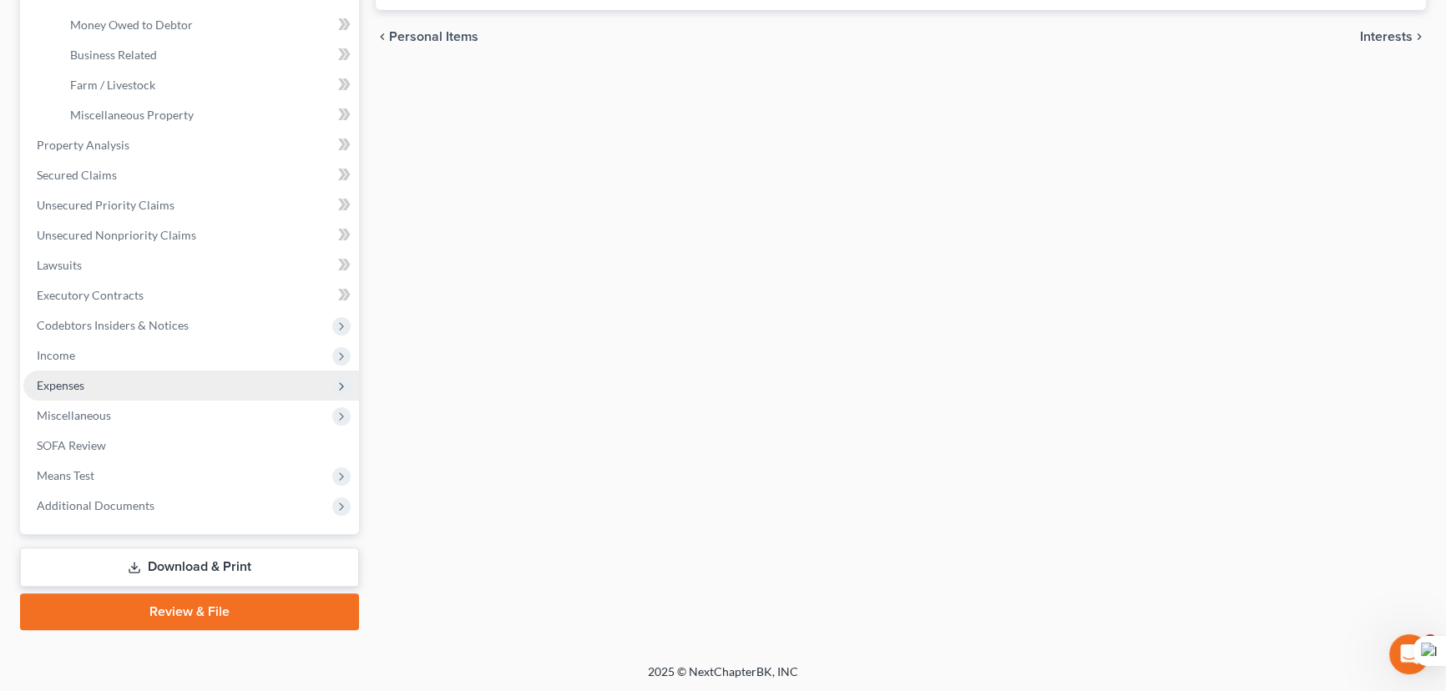
click at [112, 356] on span "Income" at bounding box center [191, 356] width 336 height 30
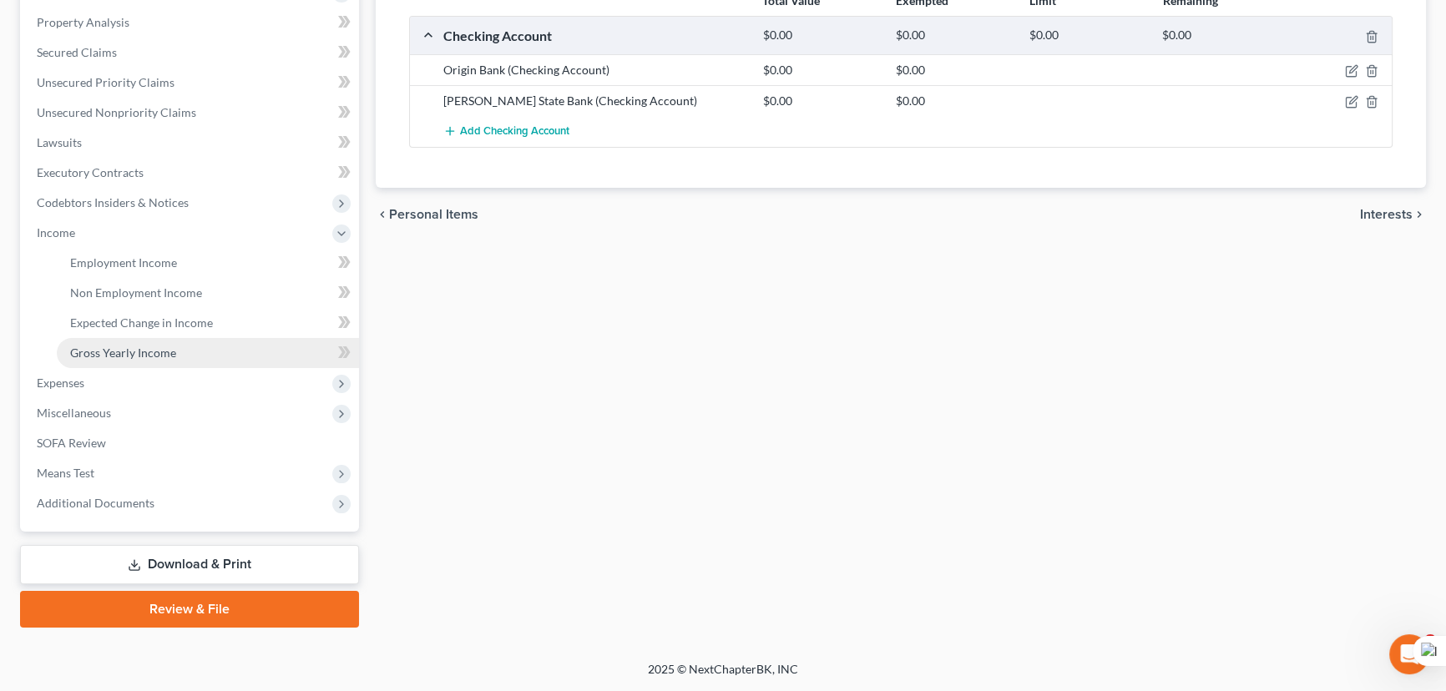
scroll to position [314, 0]
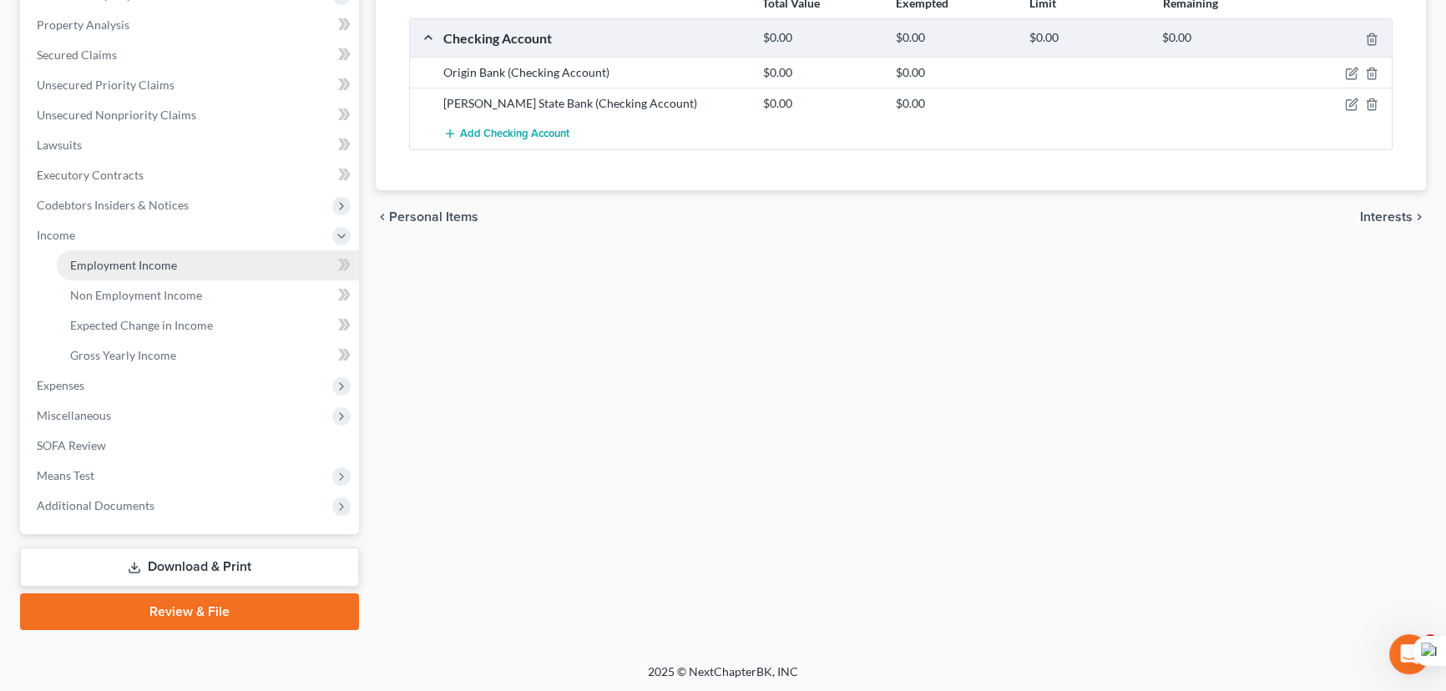
click at [162, 265] on span "Employment Income" at bounding box center [123, 265] width 107 height 14
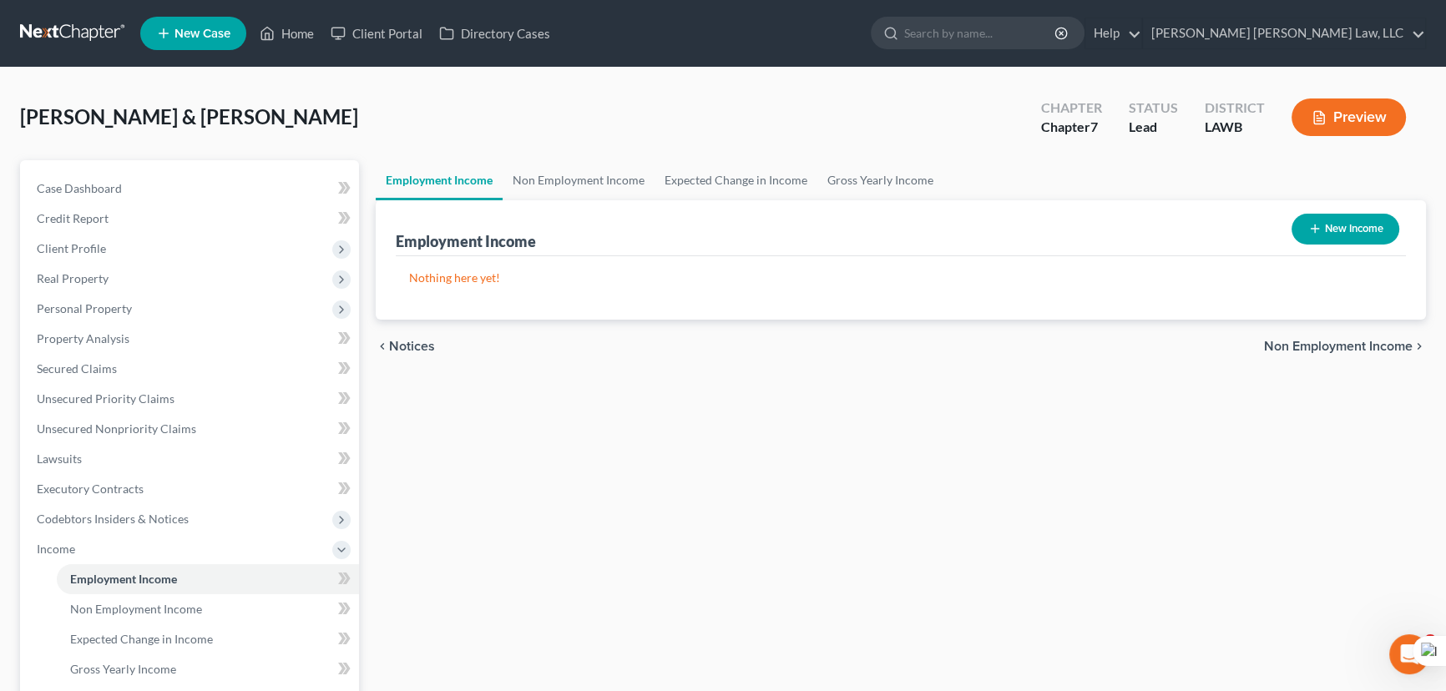
click at [1320, 228] on button "New Income" at bounding box center [1345, 229] width 108 height 31
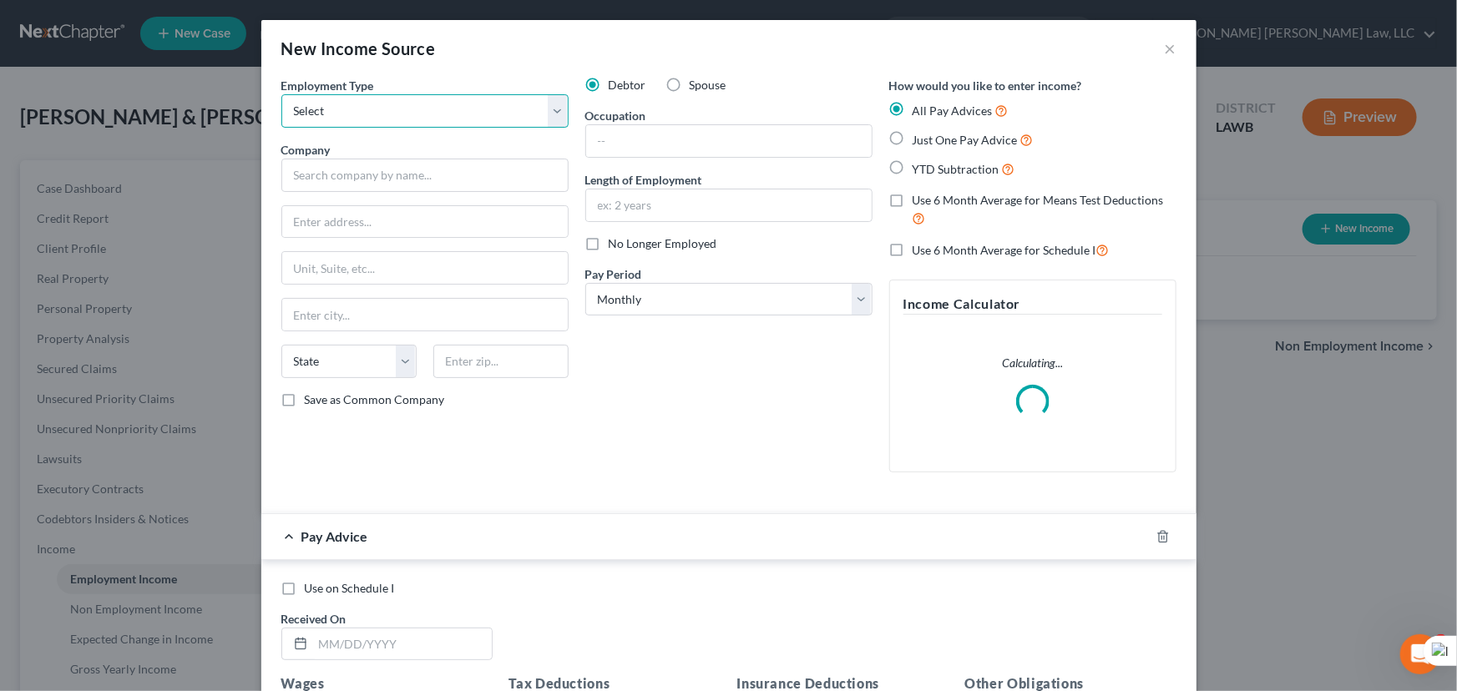
drag, startPoint x: 373, startPoint y: 117, endPoint x: 374, endPoint y: 125, distance: 8.4
click at [373, 117] on select "Select Full or Part Time Employment Self Employment" at bounding box center [424, 110] width 287 height 33
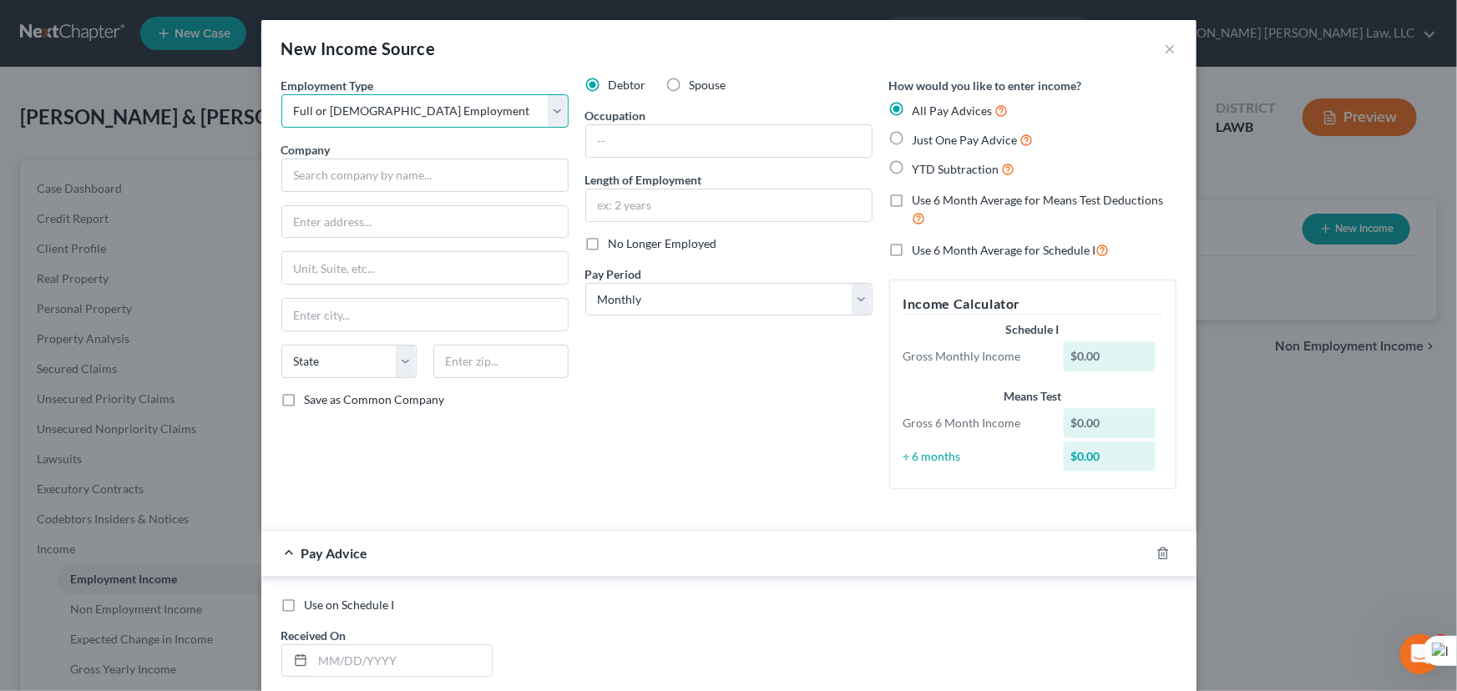
click at [281, 94] on select "Select Full or Part Time Employment Self Employment" at bounding box center [424, 110] width 287 height 33
click at [392, 177] on input "text" at bounding box center [424, 175] width 287 height 33
click at [703, 142] on input "text" at bounding box center [728, 141] width 285 height 32
click at [644, 135] on input "text" at bounding box center [728, 141] width 285 height 32
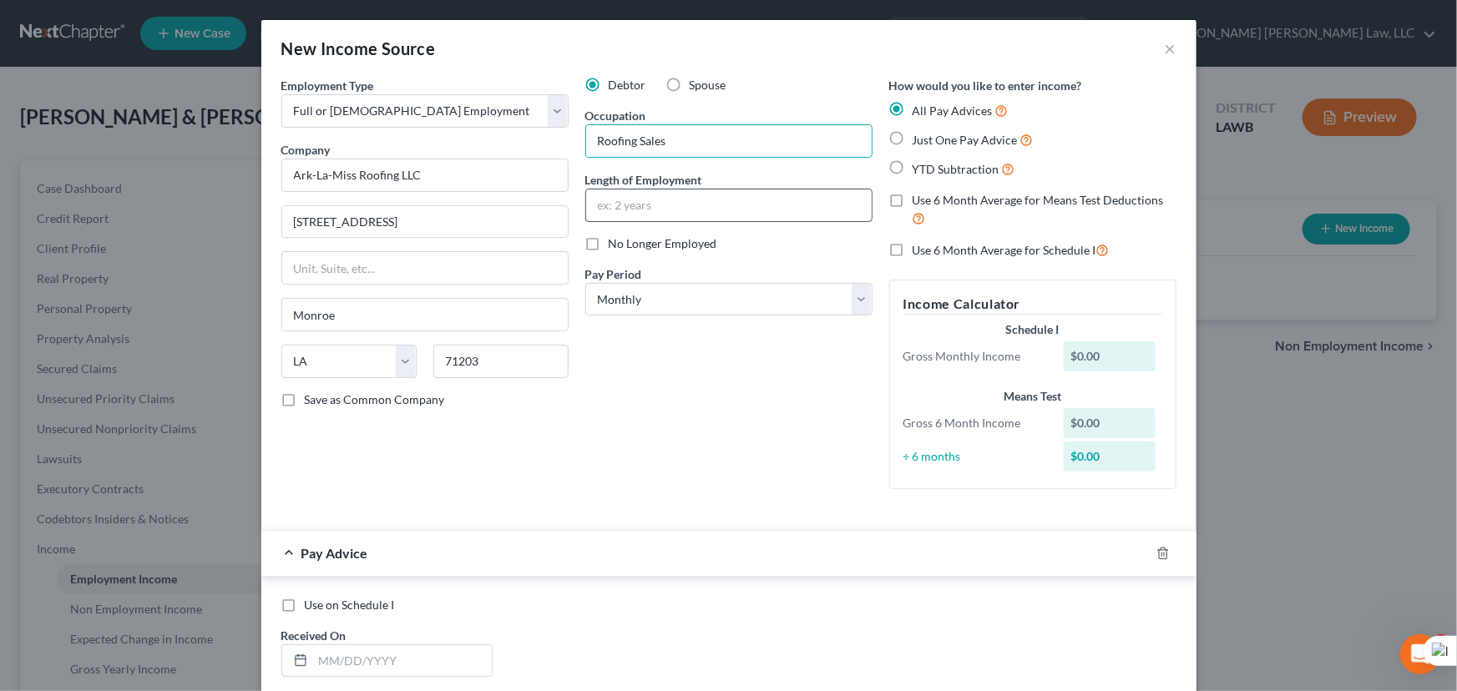
click at [723, 204] on input "text" at bounding box center [728, 205] width 285 height 32
drag, startPoint x: 706, startPoint y: 299, endPoint x: 705, endPoint y: 313, distance: 14.2
click at [706, 299] on select "Select Monthly Twice Monthly Every Other Week Weekly" at bounding box center [728, 299] width 287 height 33
click at [585, 283] on select "Select Monthly Twice Monthly Every Other Week Weekly" at bounding box center [728, 299] width 287 height 33
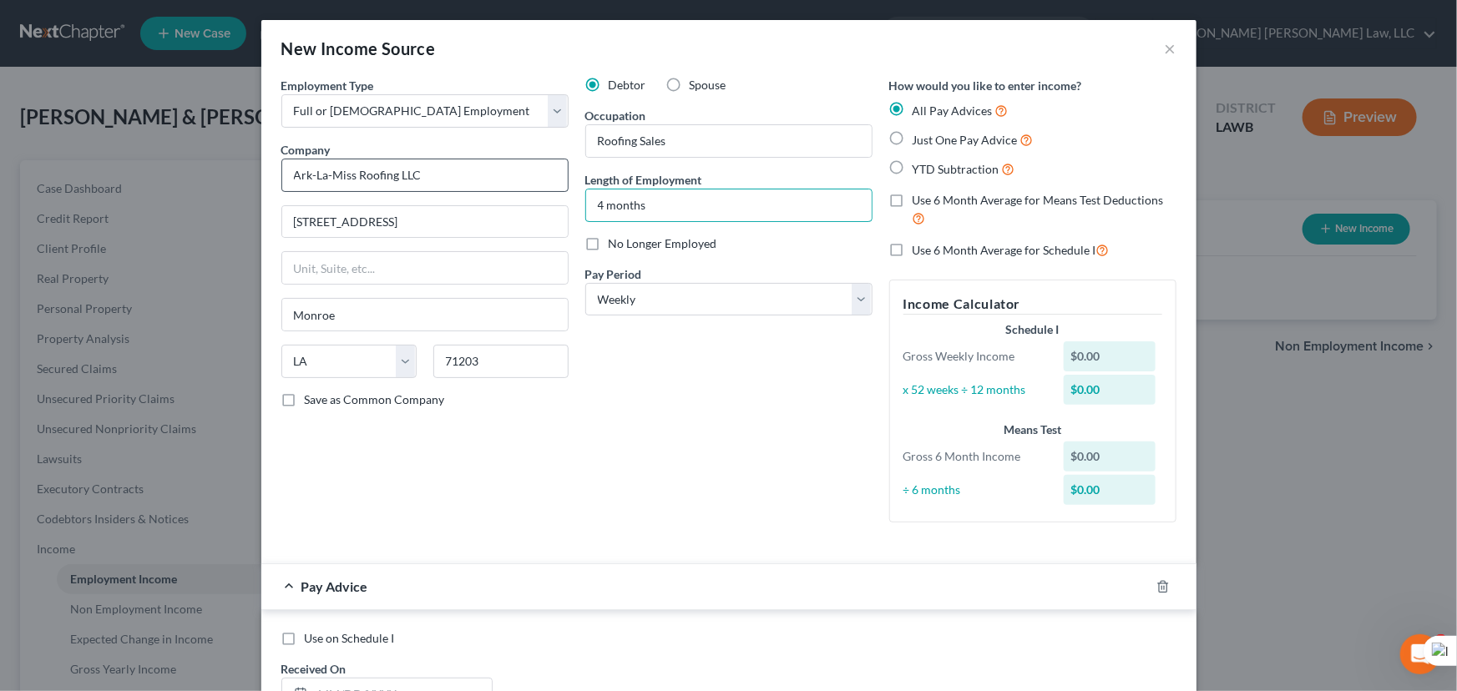
drag, startPoint x: 721, startPoint y: 204, endPoint x: 338, endPoint y: 175, distance: 384.2
click at [339, 175] on div "Employment Type * Select Full or Part Time Employment Self Employment Company *…" at bounding box center [728, 313] width 911 height 473
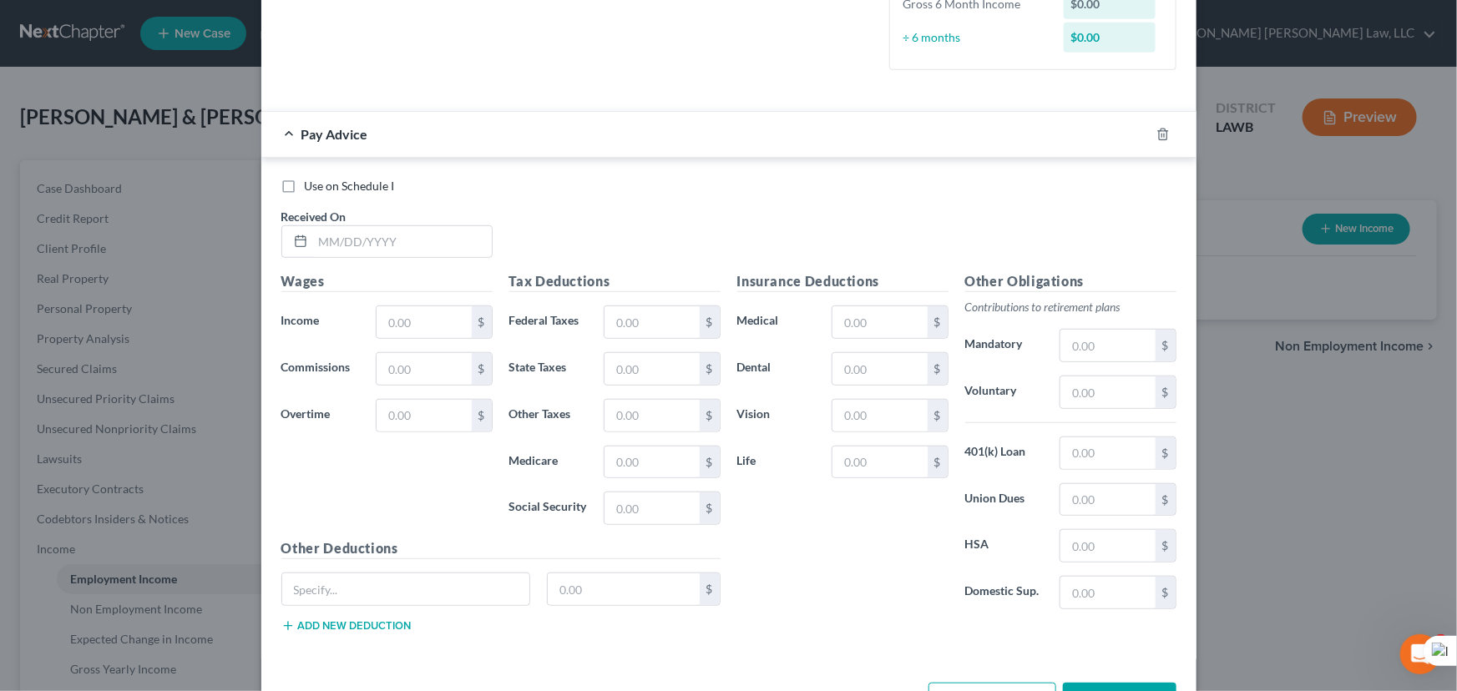
scroll to position [455, 0]
drag, startPoint x: 434, startPoint y: 251, endPoint x: 433, endPoint y: 238, distance: 13.4
click at [434, 251] on input "text" at bounding box center [402, 240] width 179 height 32
click at [433, 238] on input "text" at bounding box center [402, 240] width 179 height 32
drag, startPoint x: 386, startPoint y: 240, endPoint x: 800, endPoint y: 277, distance: 415.6
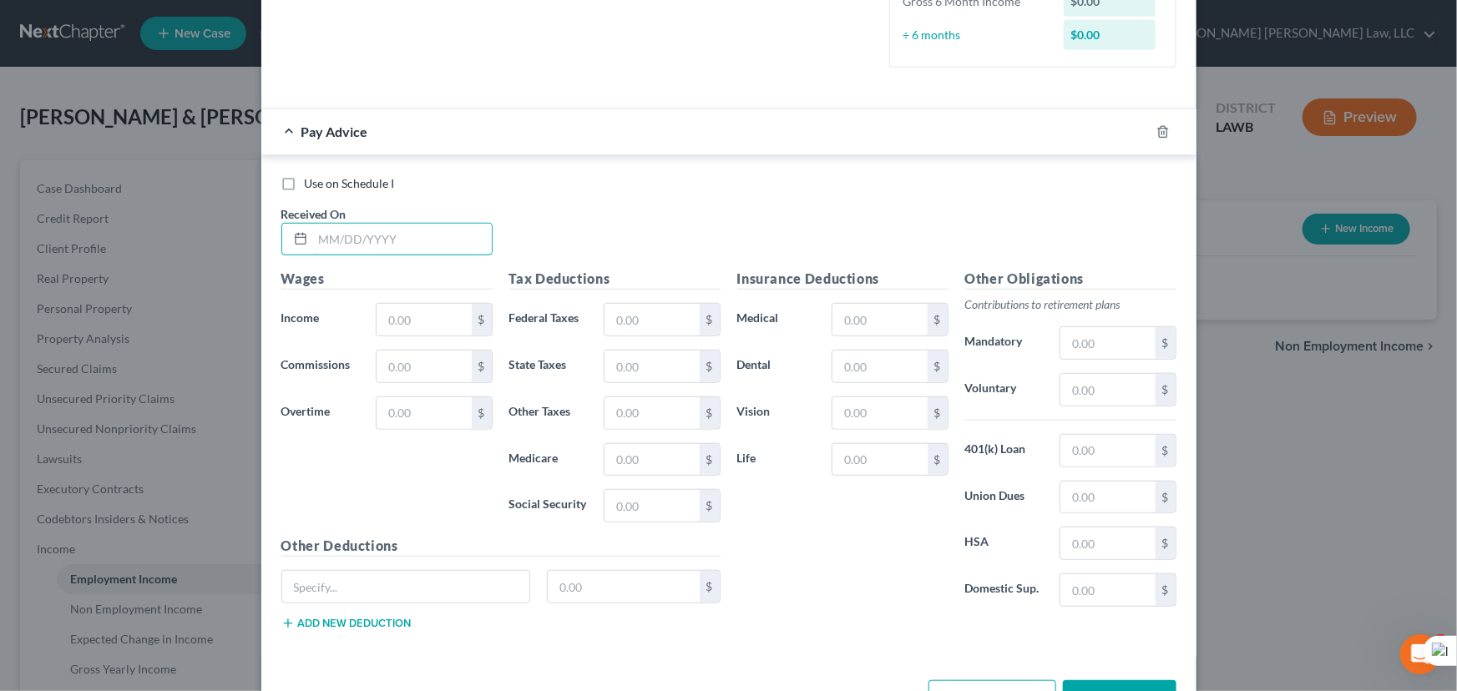
click at [386, 240] on input "text" at bounding box center [402, 240] width 179 height 32
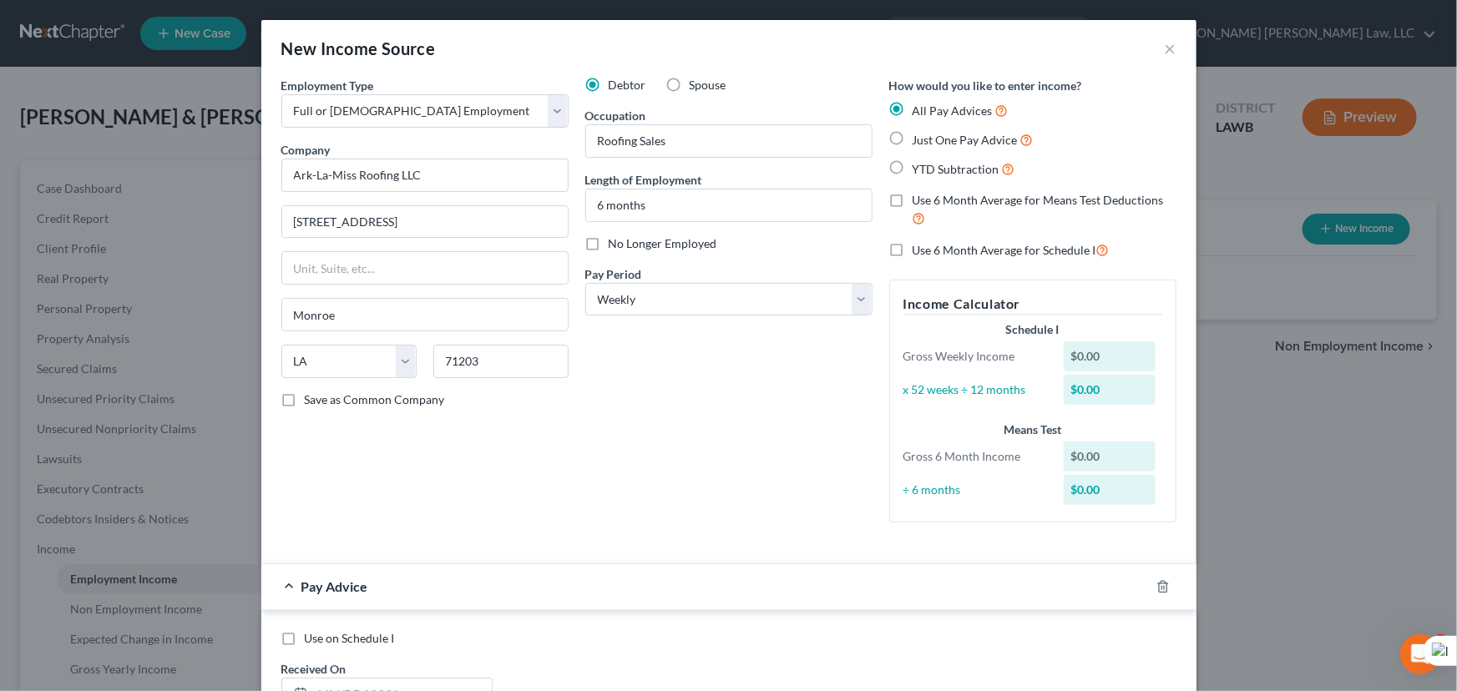
click at [912, 142] on label "Just One Pay Advice" at bounding box center [972, 139] width 121 height 19
click at [919, 141] on input "Just One Pay Advice" at bounding box center [924, 135] width 11 height 11
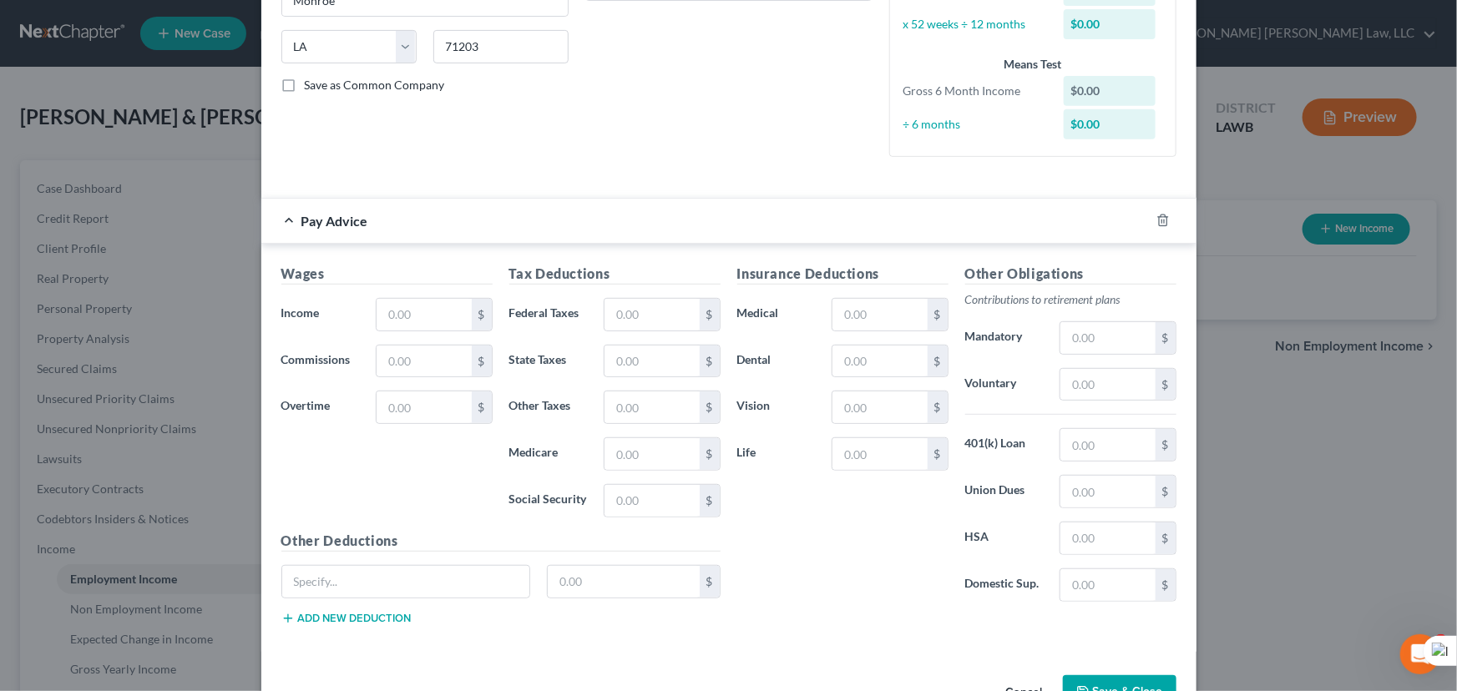
scroll to position [365, 0]
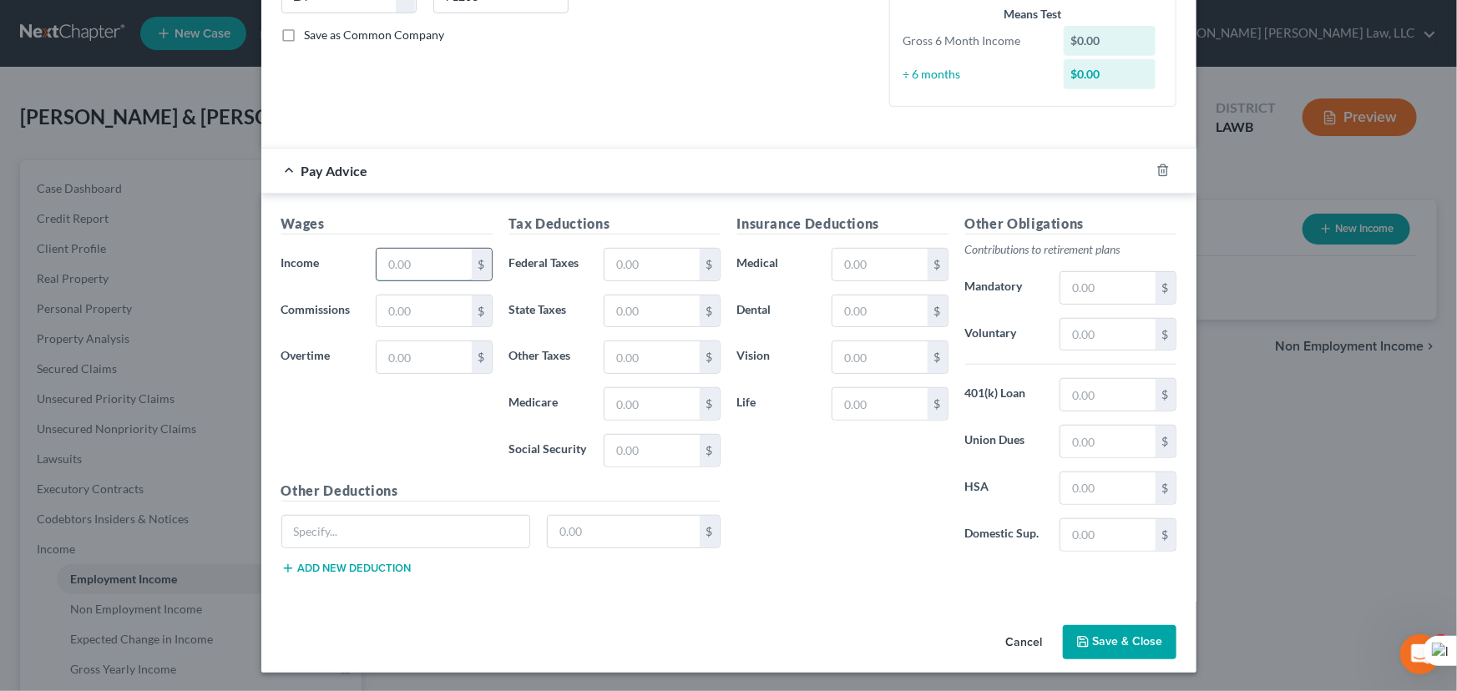
click at [421, 267] on input "text" at bounding box center [423, 265] width 94 height 32
click at [640, 249] on input "text" at bounding box center [651, 265] width 94 height 32
click at [1144, 650] on button "Save & Close" at bounding box center [1120, 642] width 114 height 35
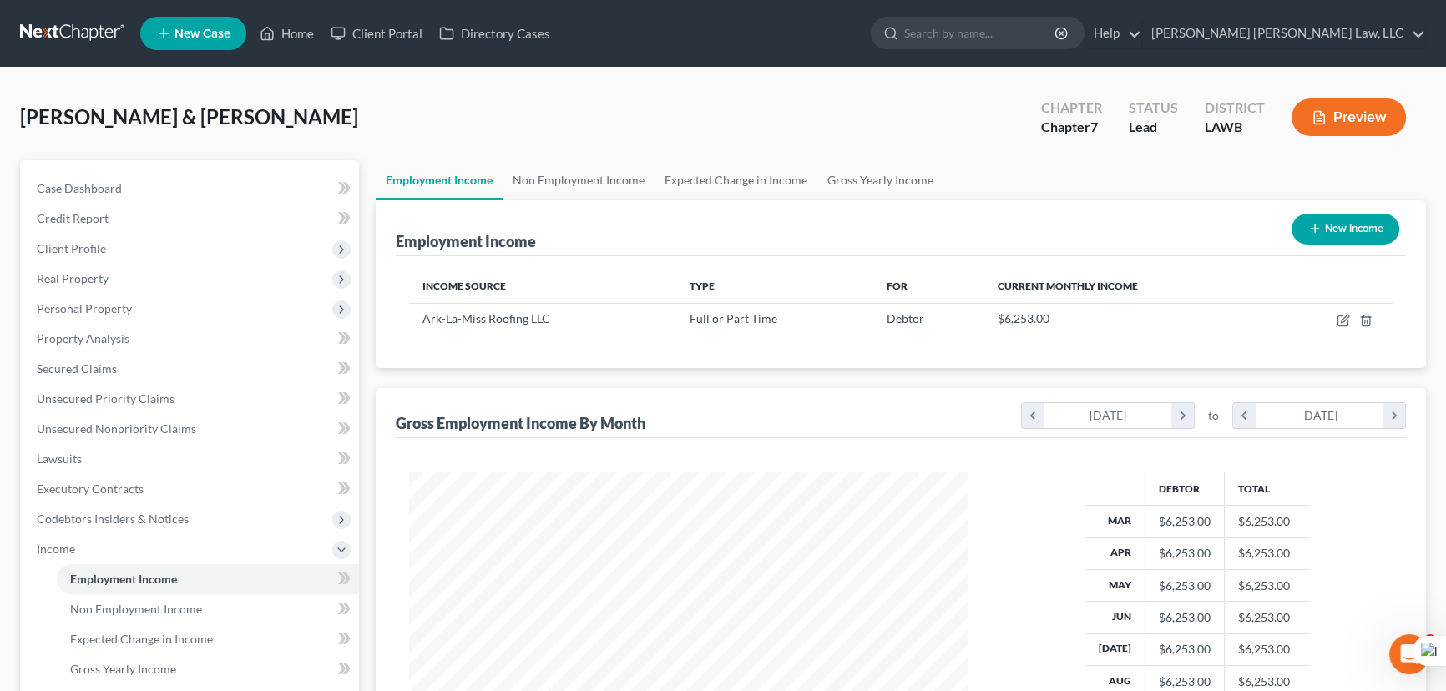
scroll to position [314, 0]
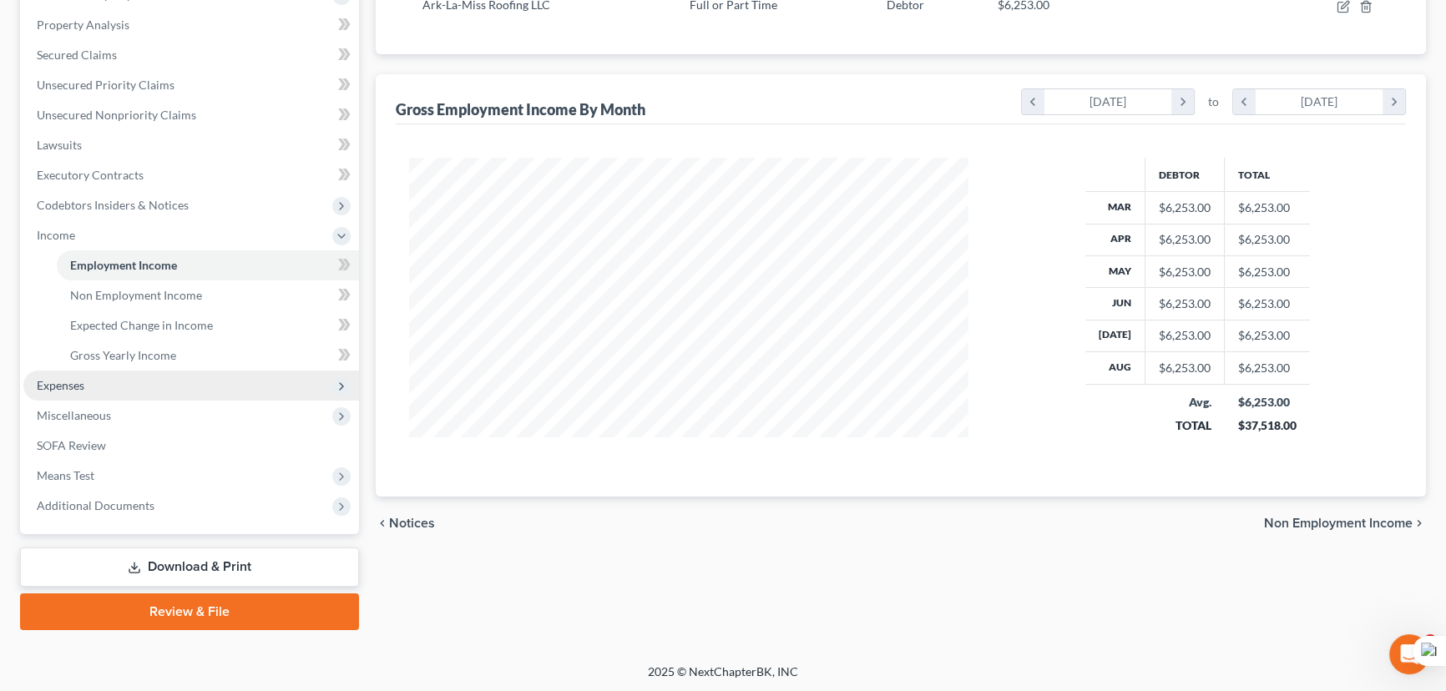
click at [197, 380] on span "Expenses" at bounding box center [191, 386] width 336 height 30
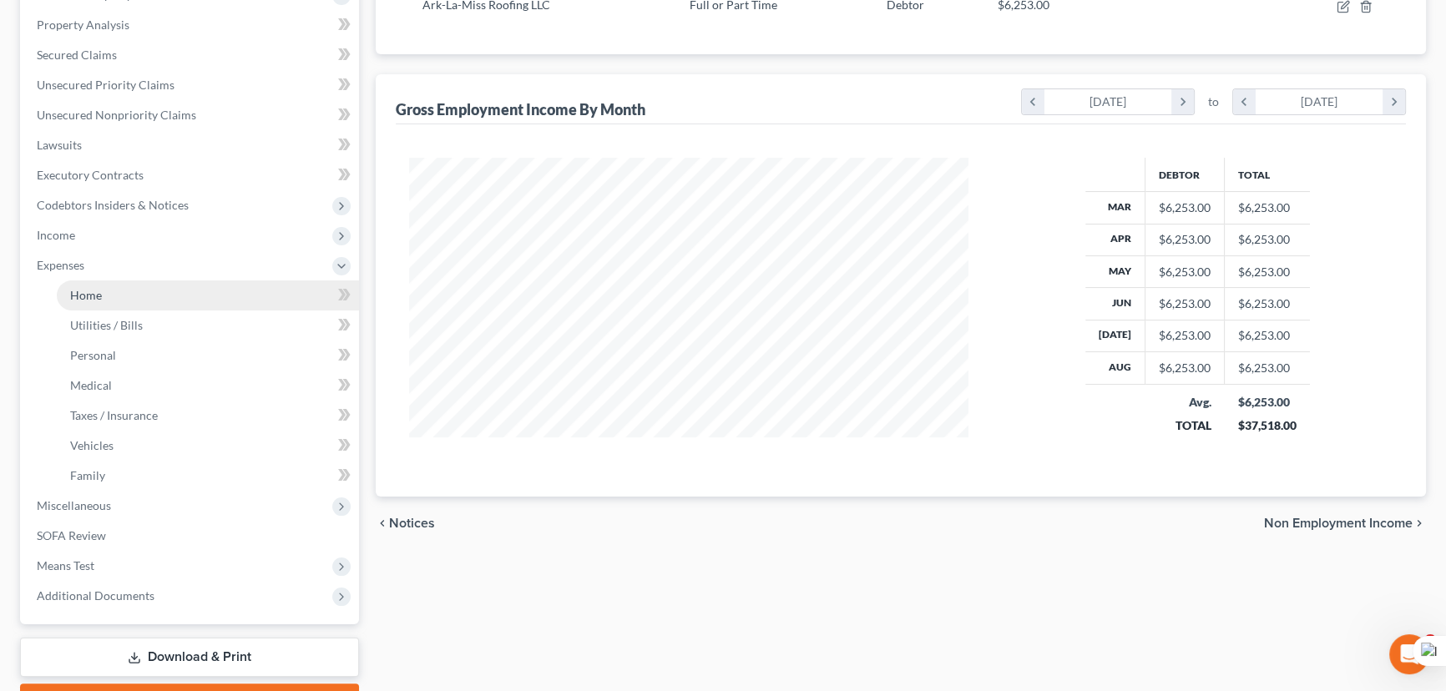
click at [172, 296] on link "Home" at bounding box center [208, 295] width 302 height 30
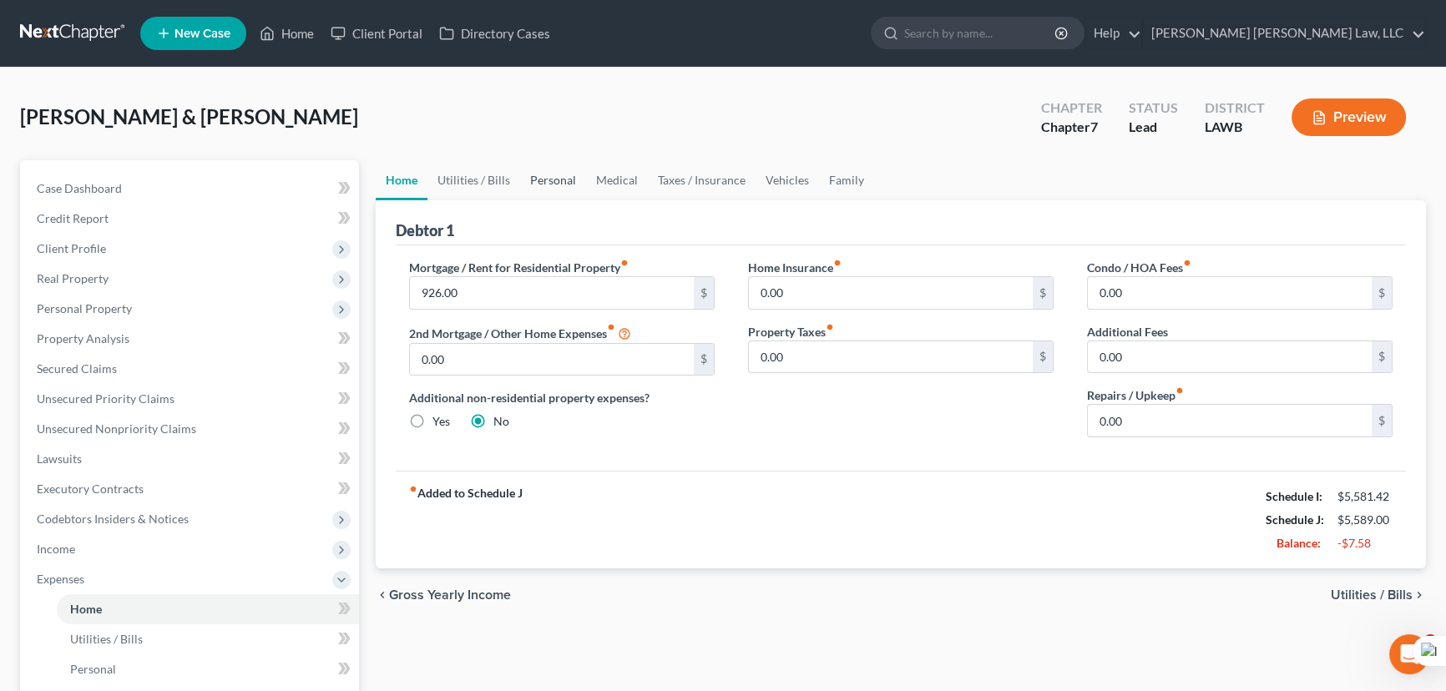
click at [544, 177] on link "Personal" at bounding box center [553, 180] width 66 height 40
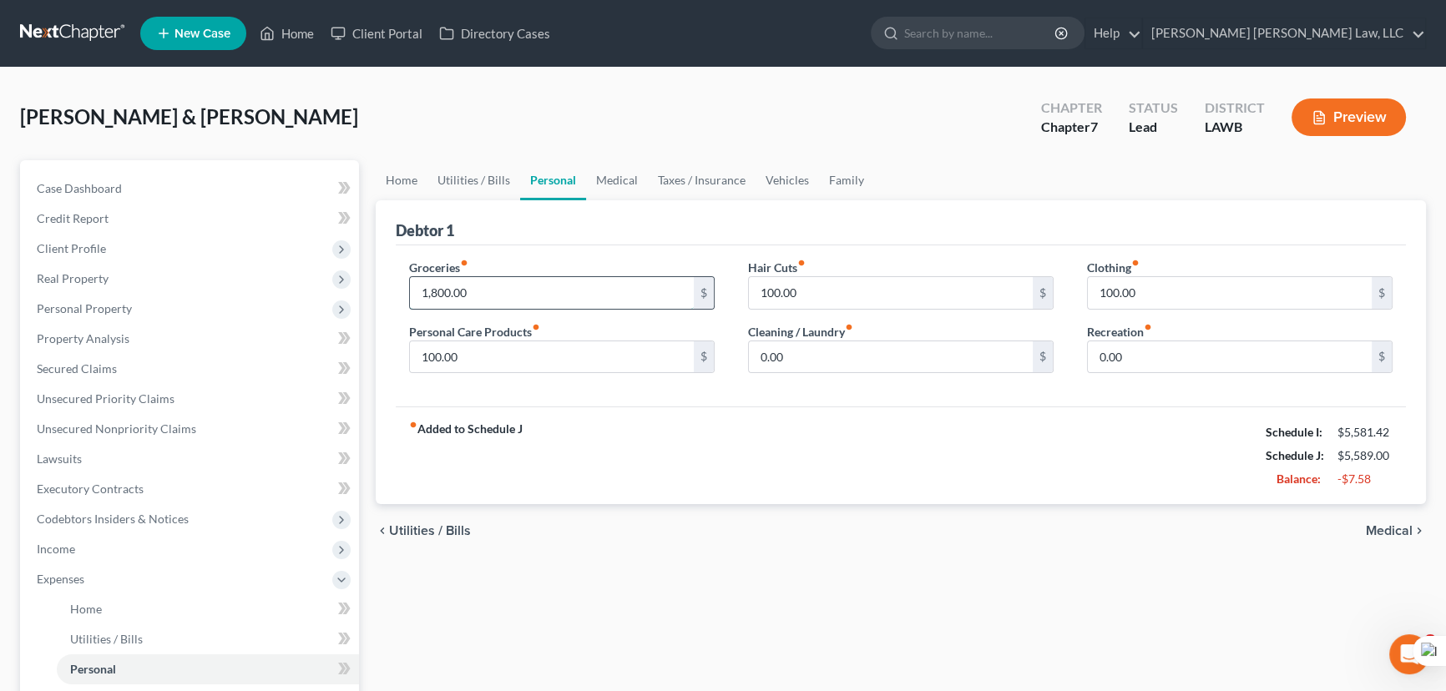
click at [504, 300] on input "1,800.00" at bounding box center [552, 293] width 284 height 32
click at [208, 356] on link "Secured Claims" at bounding box center [191, 369] width 336 height 30
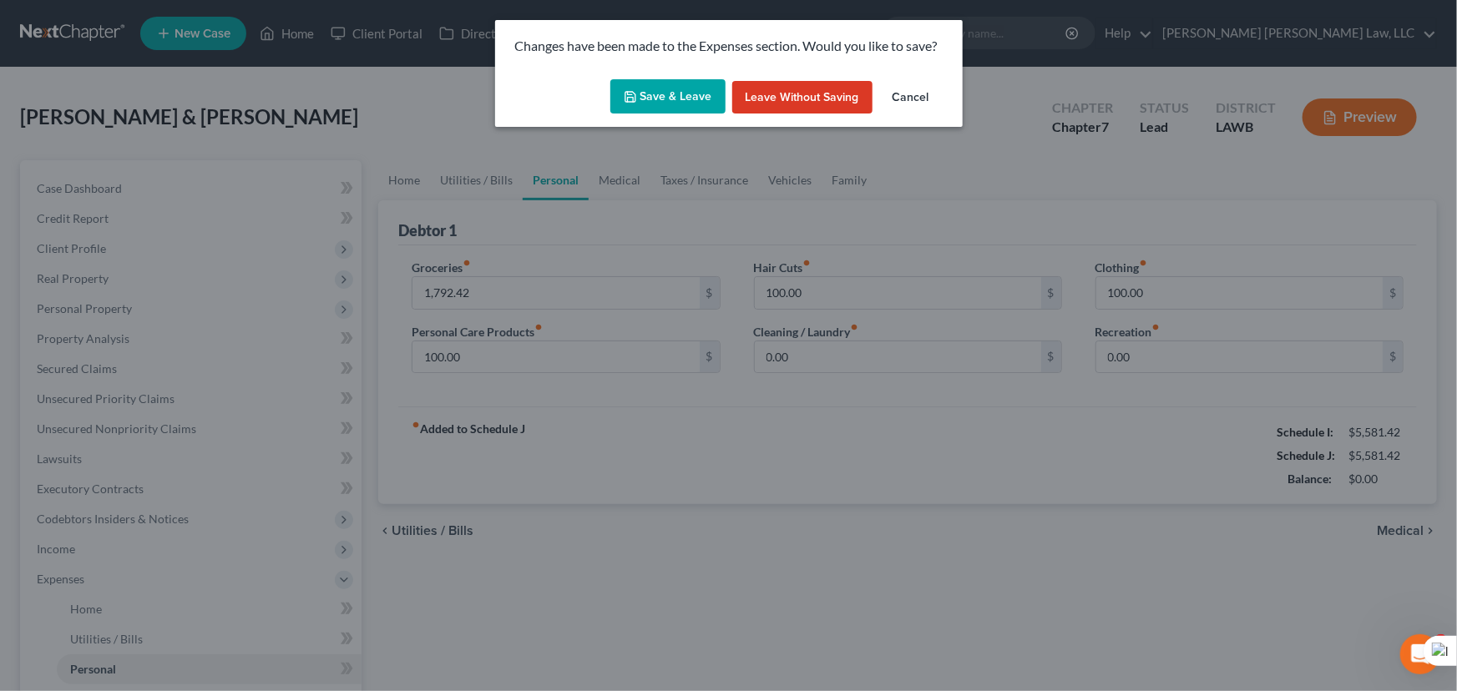
click at [660, 88] on button "Save & Leave" at bounding box center [667, 96] width 115 height 35
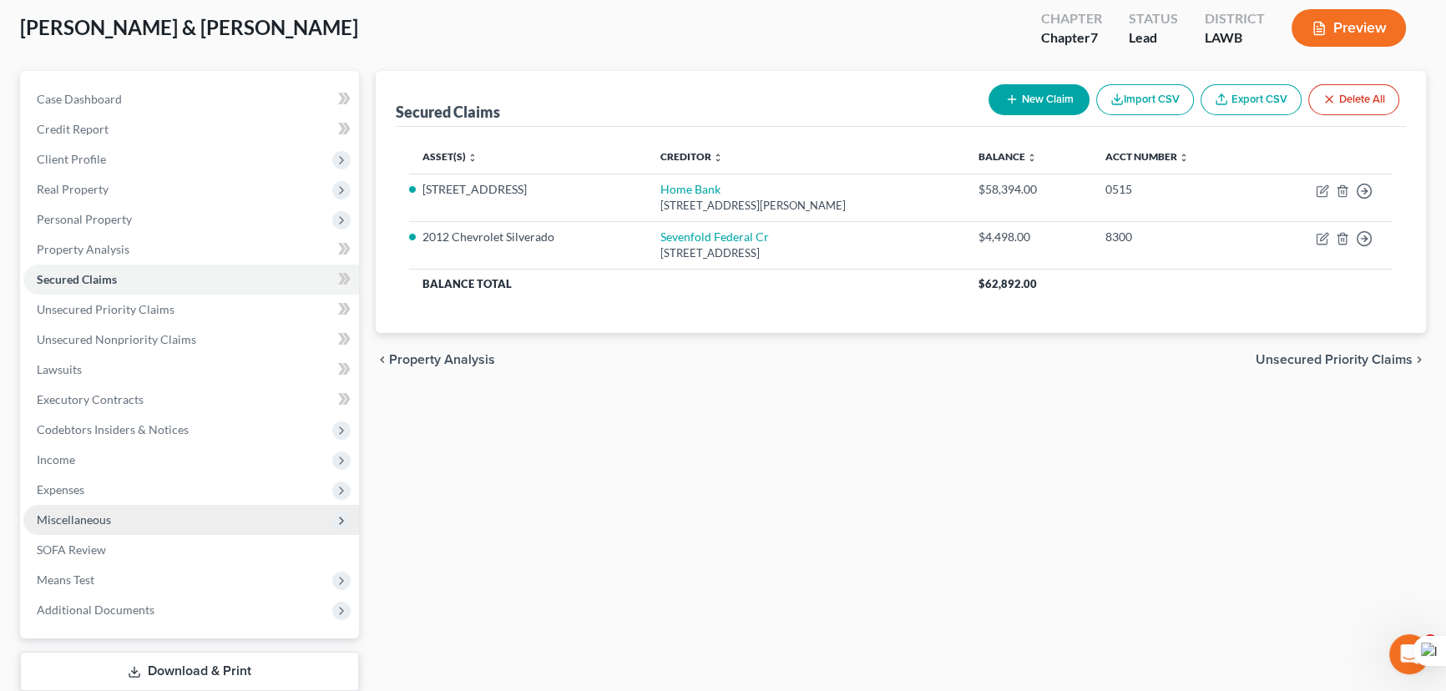
scroll to position [151, 0]
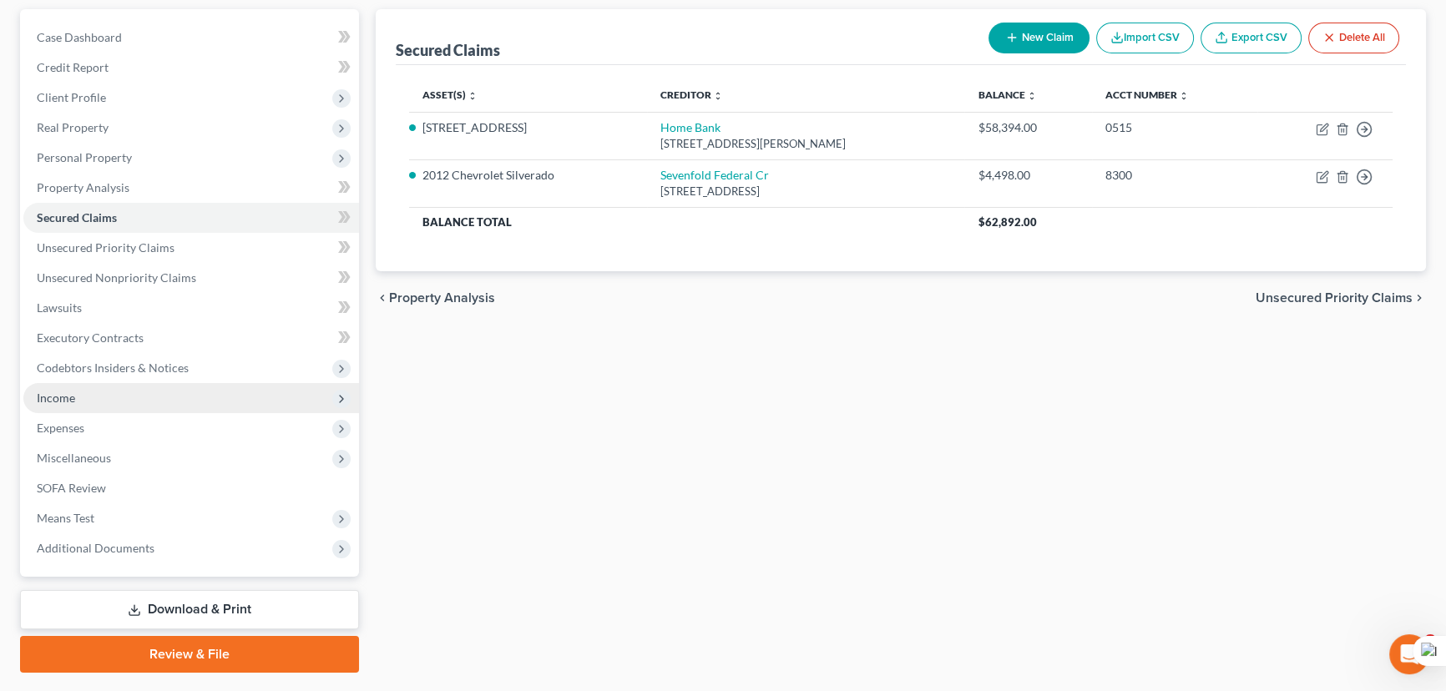
click at [148, 395] on span "Income" at bounding box center [191, 398] width 336 height 30
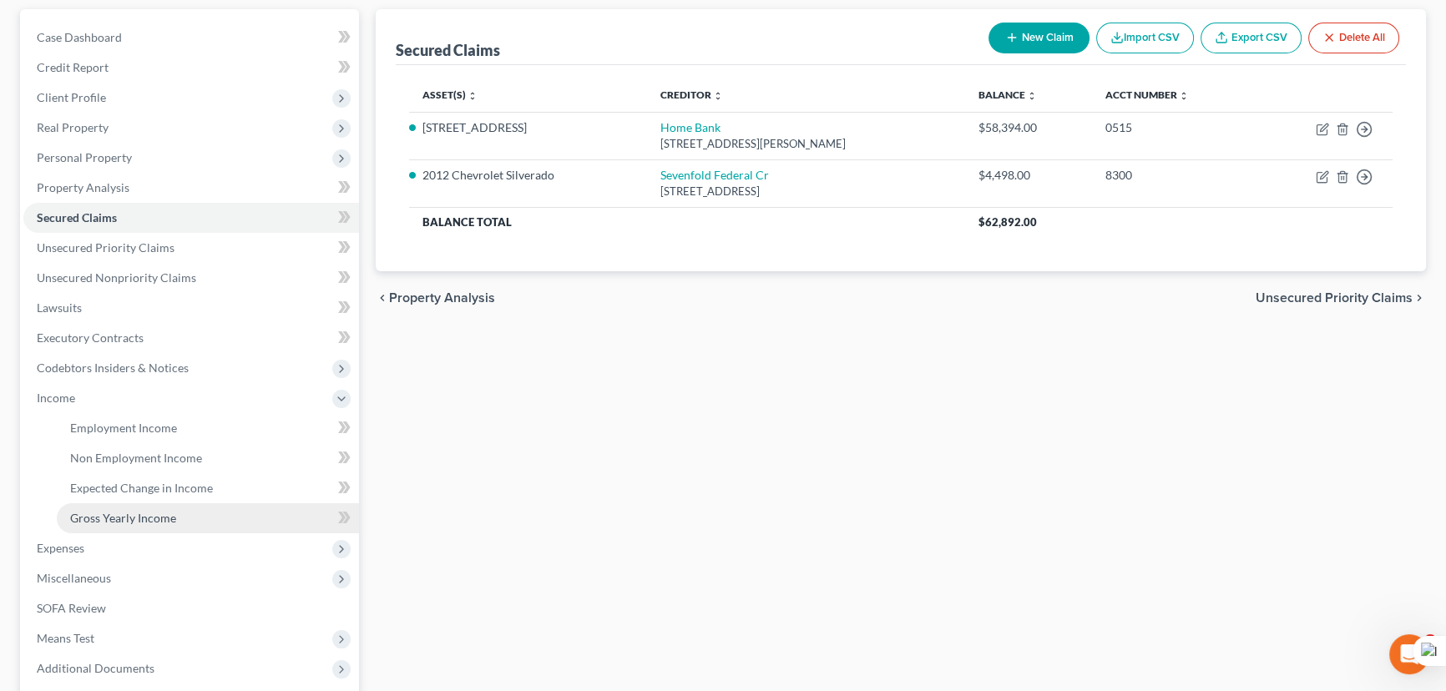
click at [189, 519] on link "Gross Yearly Income" at bounding box center [208, 518] width 302 height 30
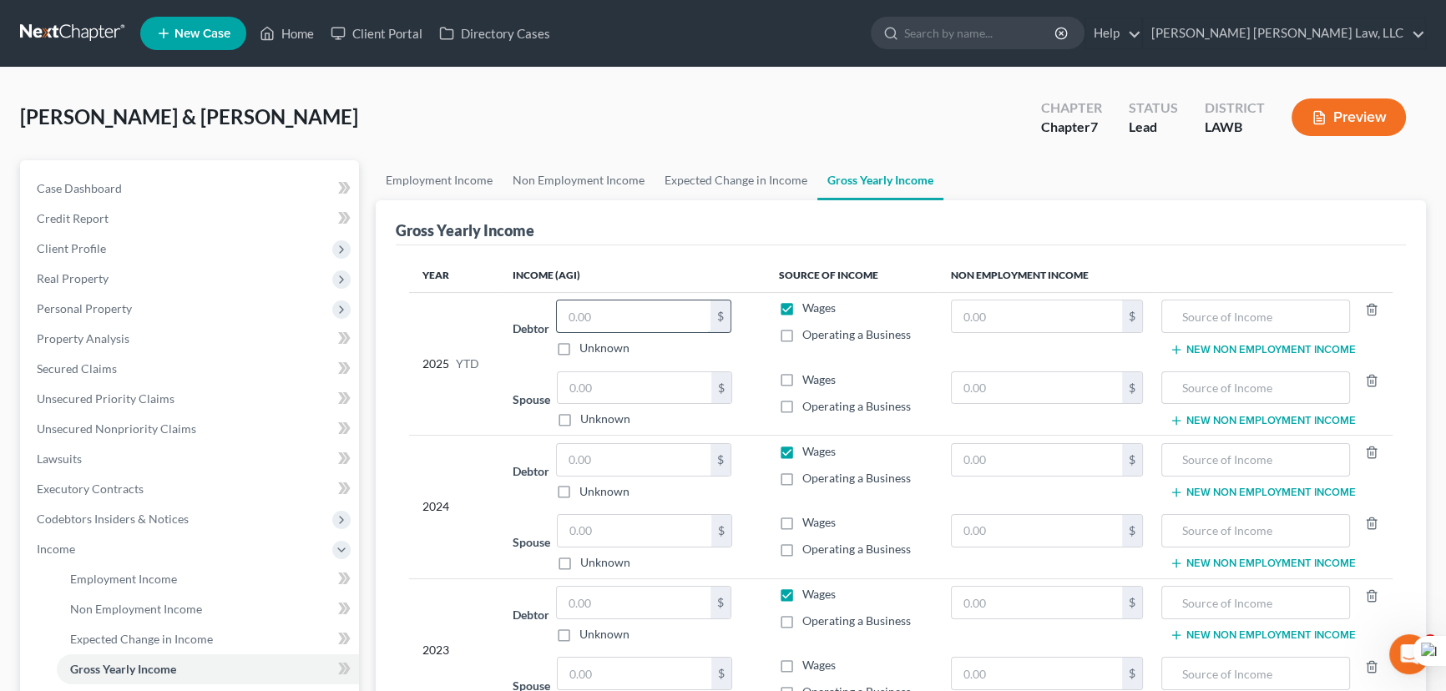
click at [624, 313] on input "text" at bounding box center [634, 316] width 154 height 32
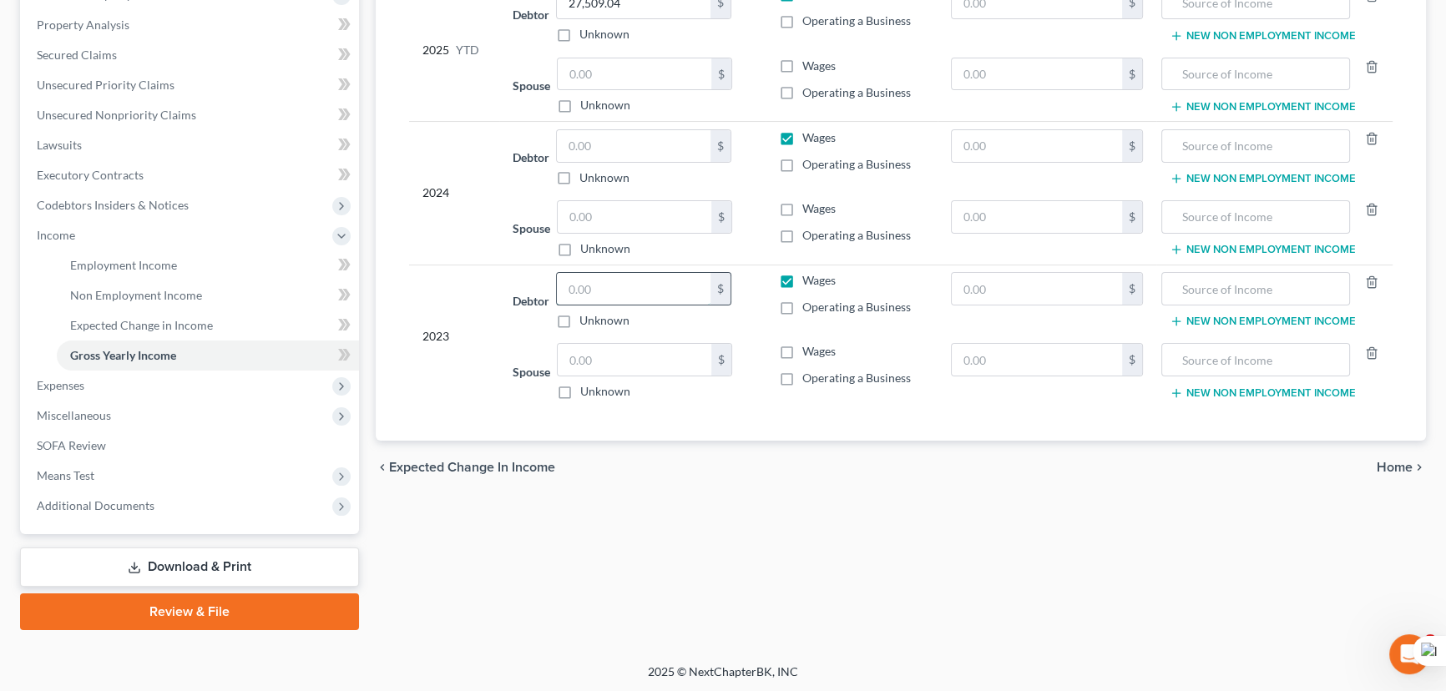
click at [601, 290] on input "text" at bounding box center [634, 289] width 154 height 32
click at [642, 145] on input "text" at bounding box center [634, 146] width 154 height 32
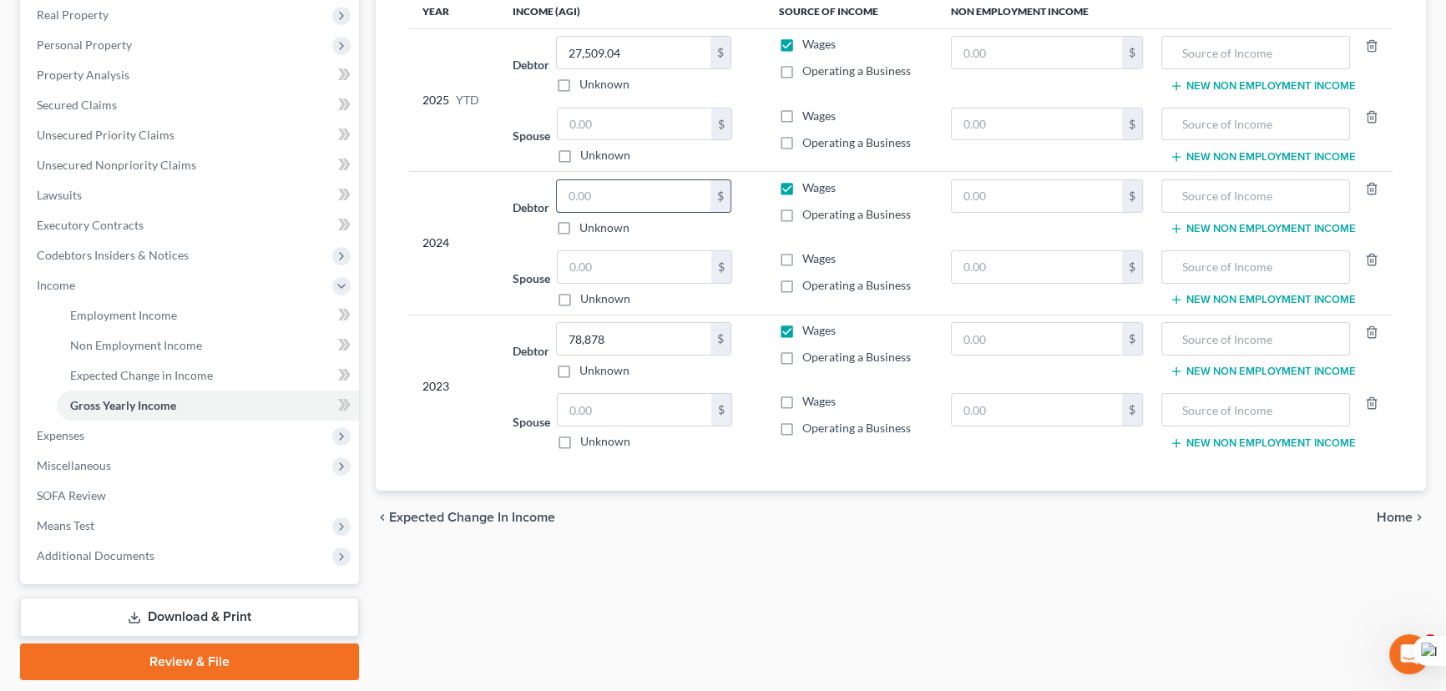
scroll to position [162, 0]
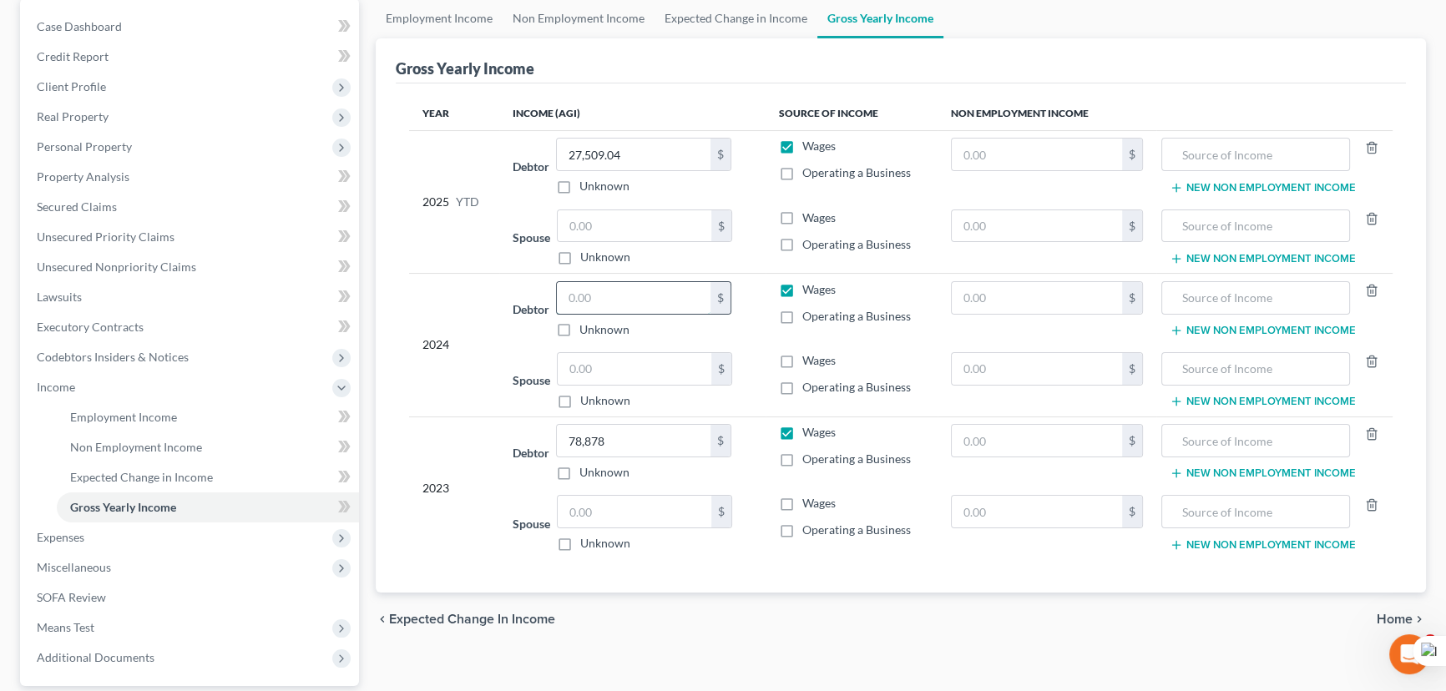
click at [624, 285] on input "text" at bounding box center [634, 298] width 154 height 32
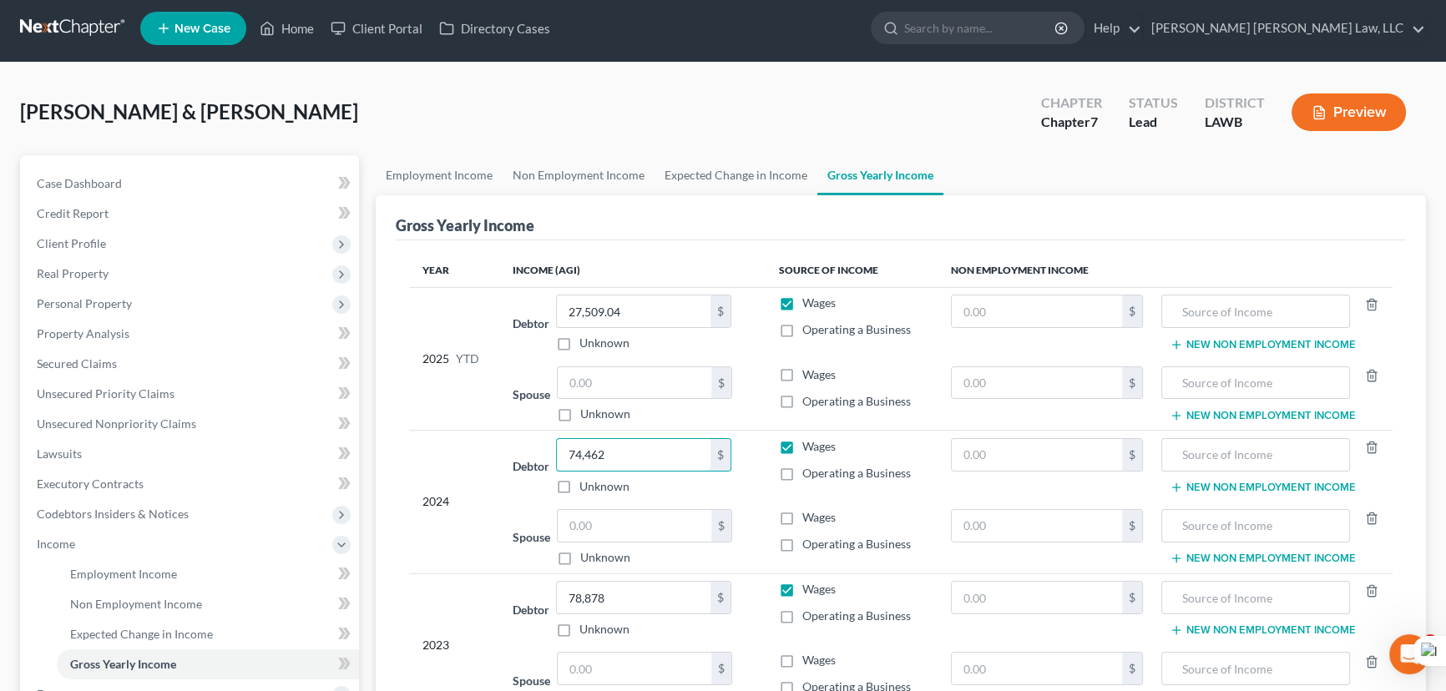
scroll to position [0, 0]
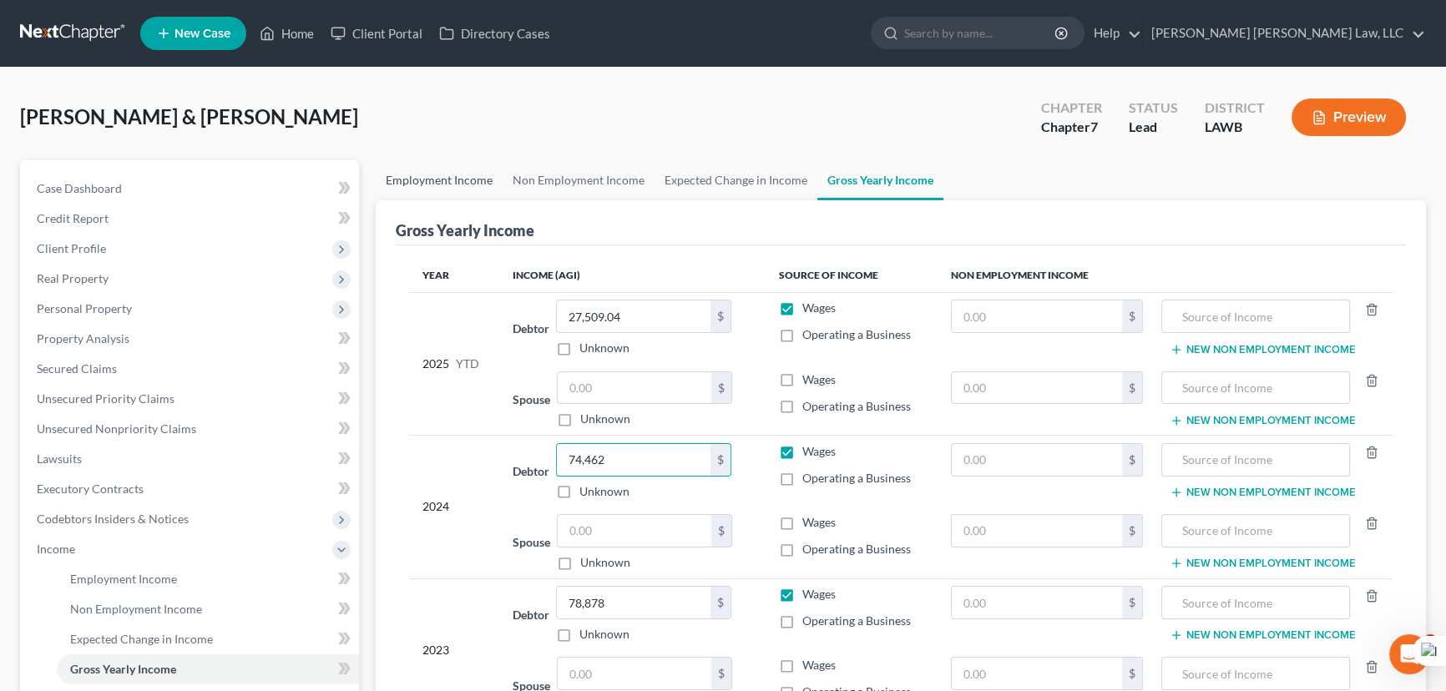
drag, startPoint x: 411, startPoint y: 183, endPoint x: 478, endPoint y: 176, distance: 67.9
click at [411, 183] on link "Employment Income" at bounding box center [439, 180] width 127 height 40
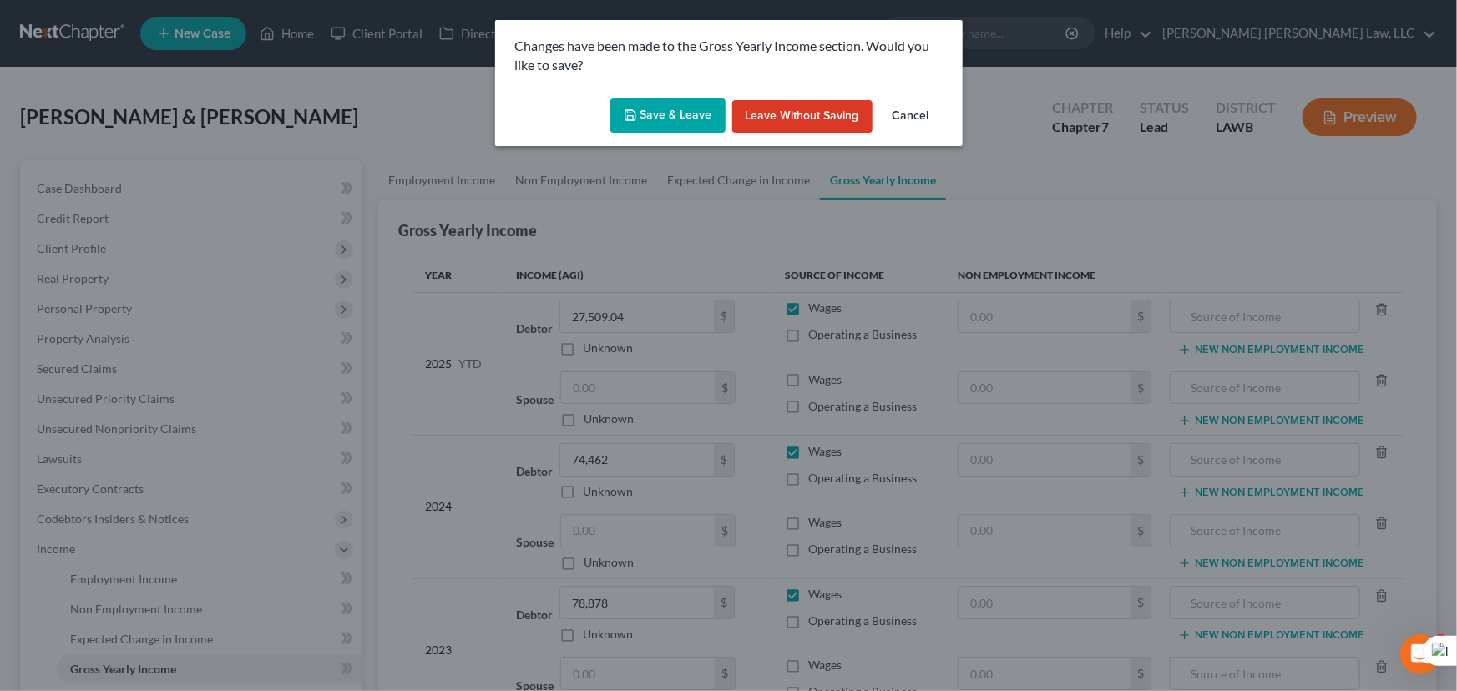
click at [669, 120] on button "Save & Leave" at bounding box center [667, 115] width 115 height 35
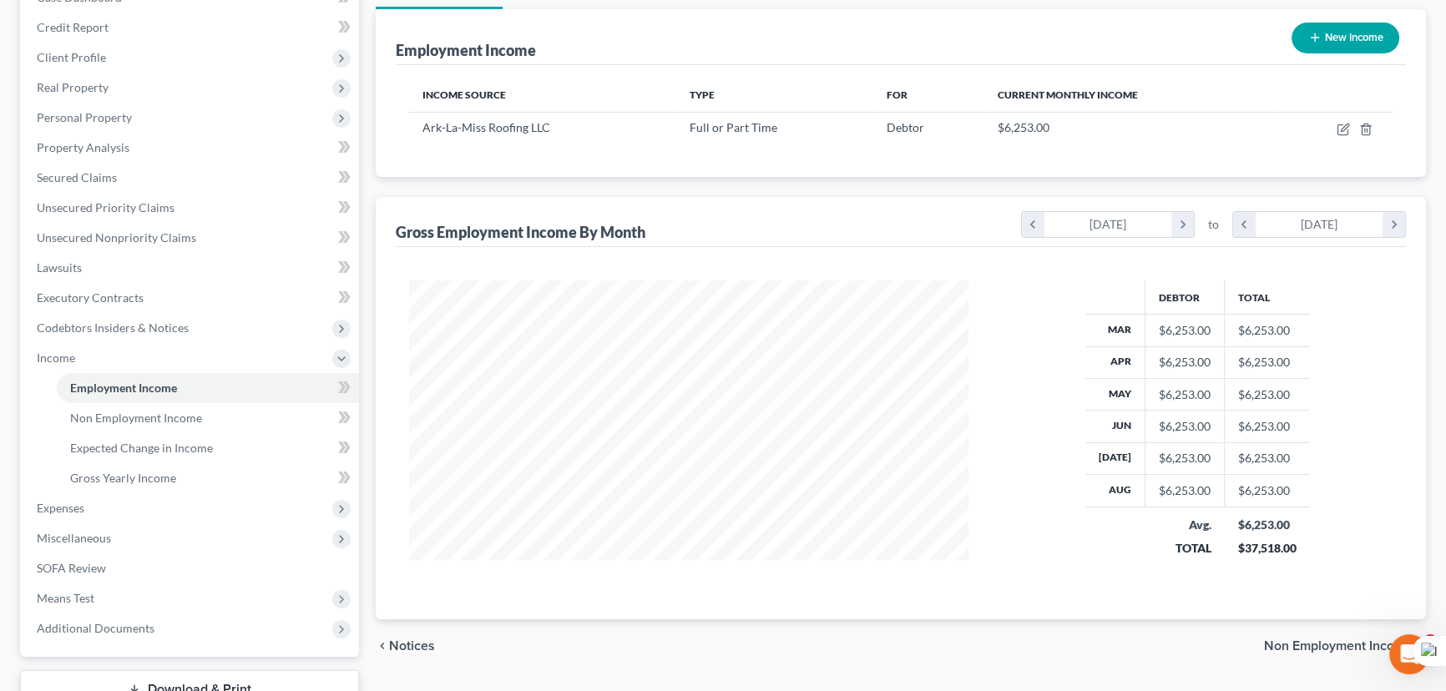
scroll to position [314, 0]
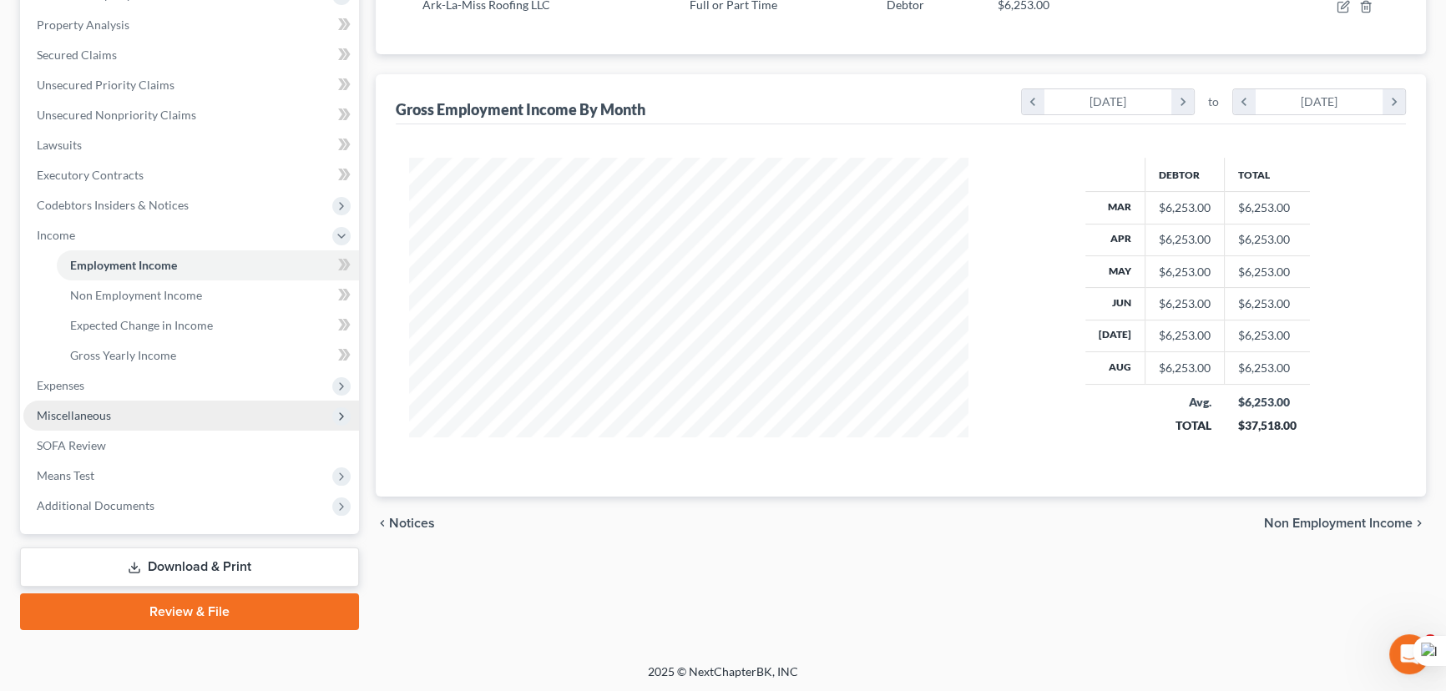
drag, startPoint x: 70, startPoint y: 393, endPoint x: 171, endPoint y: 427, distance: 106.6
click at [70, 393] on span "Expenses" at bounding box center [191, 386] width 336 height 30
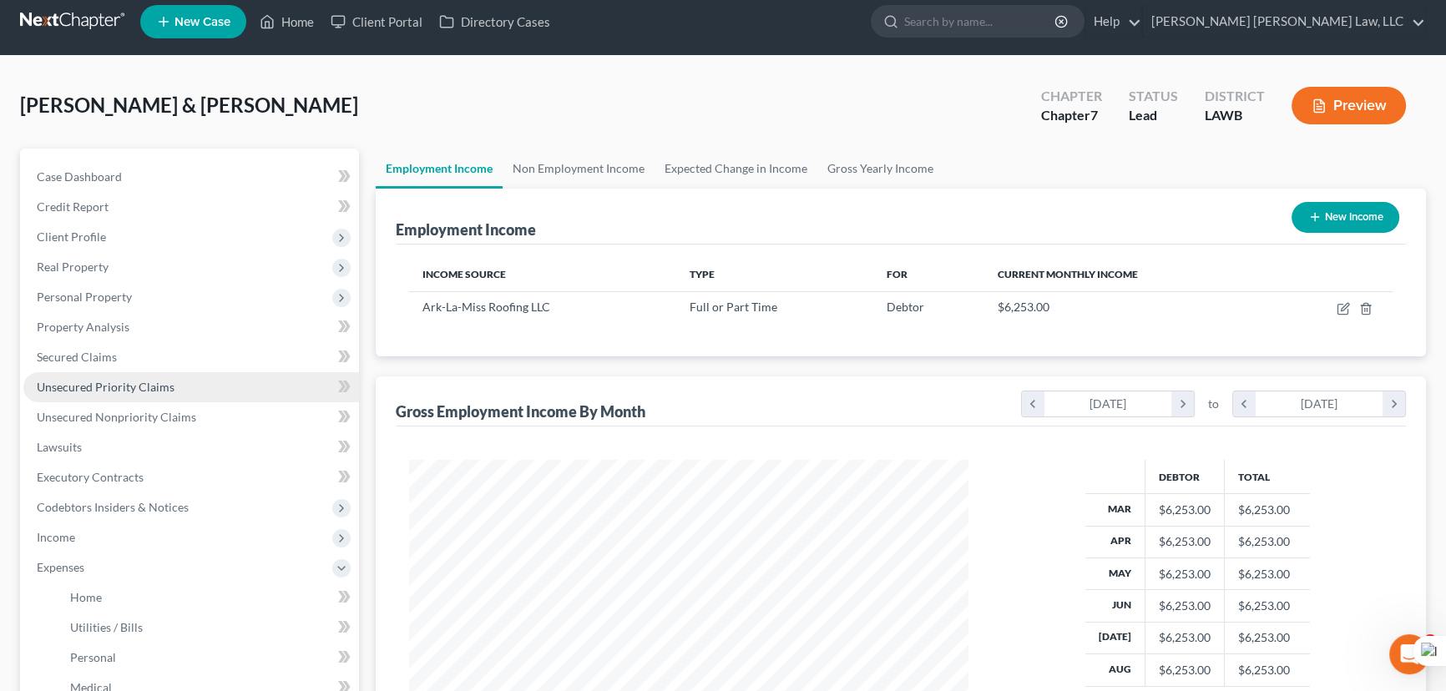
scroll to position [10, 0]
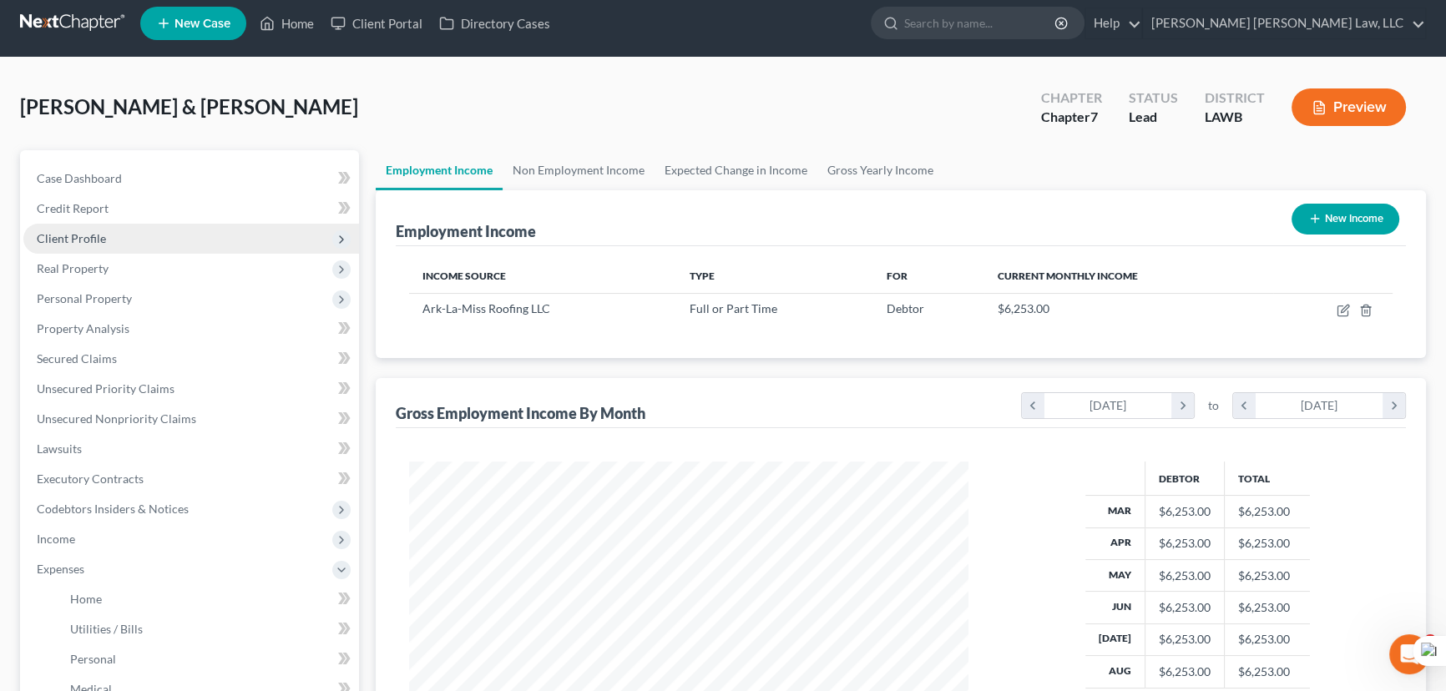
click at [117, 235] on span "Client Profile" at bounding box center [191, 239] width 336 height 30
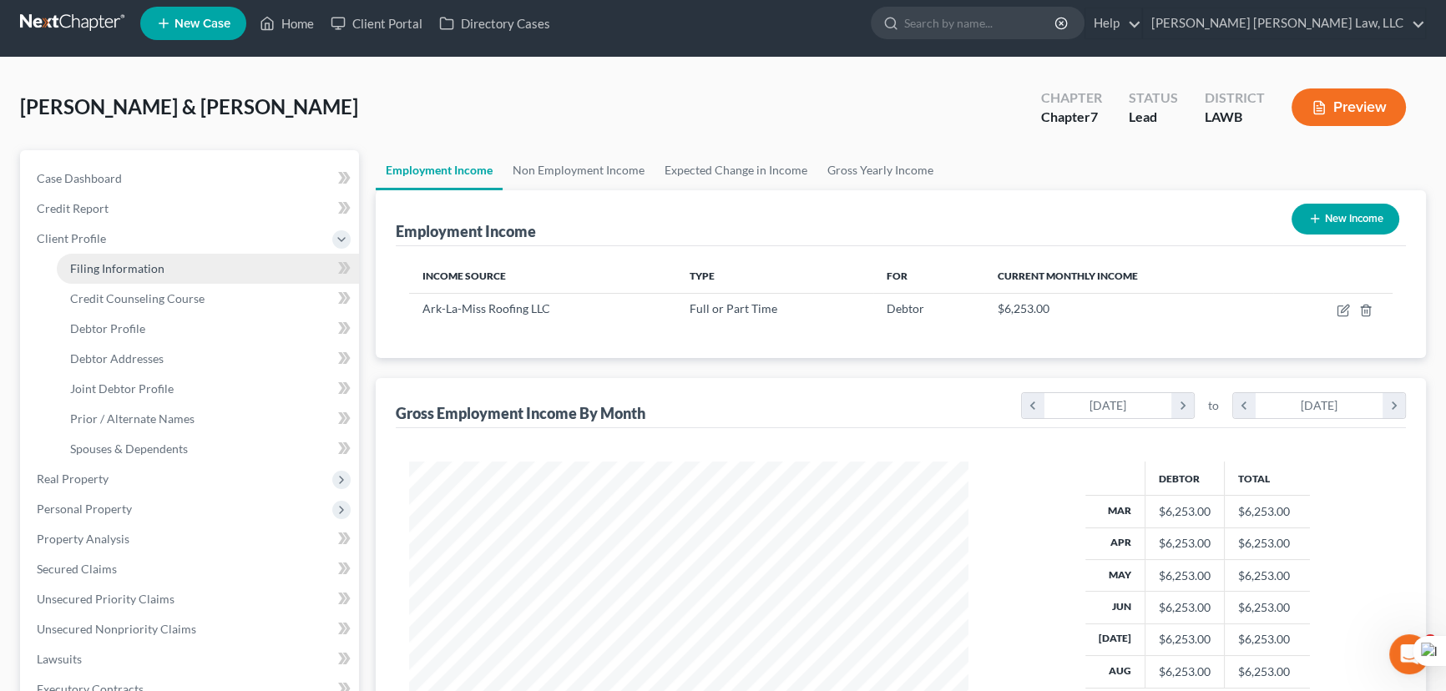
click at [133, 271] on span "Filing Information" at bounding box center [117, 268] width 94 height 14
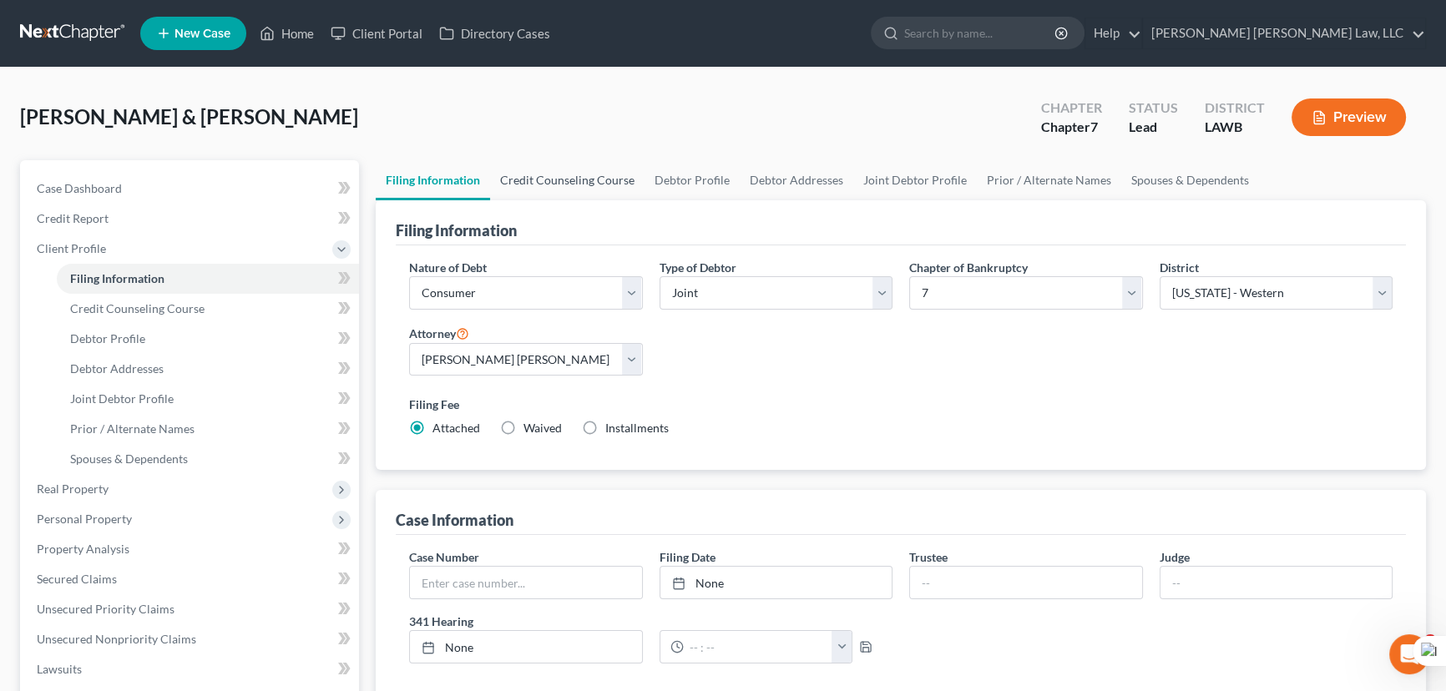
click at [536, 174] on link "Credit Counseling Course" at bounding box center [567, 180] width 154 height 40
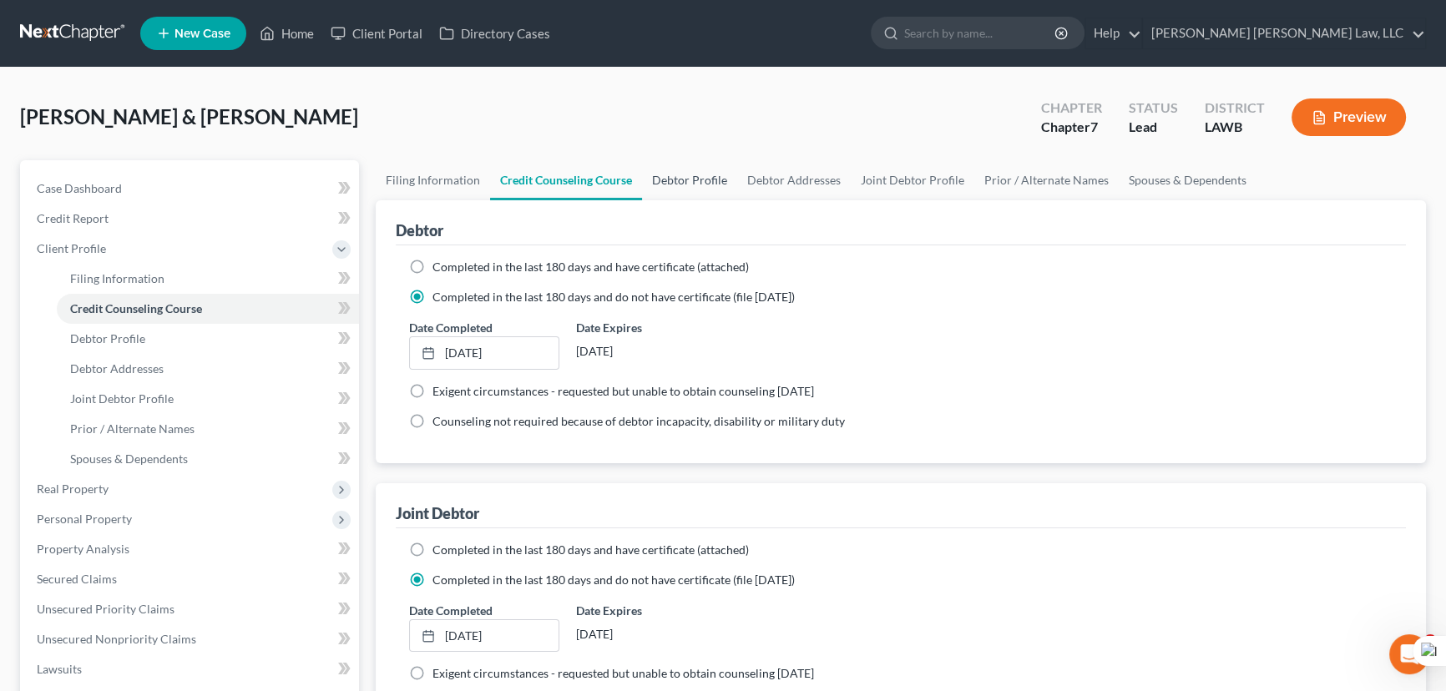
click at [706, 178] on link "Debtor Profile" at bounding box center [689, 180] width 95 height 40
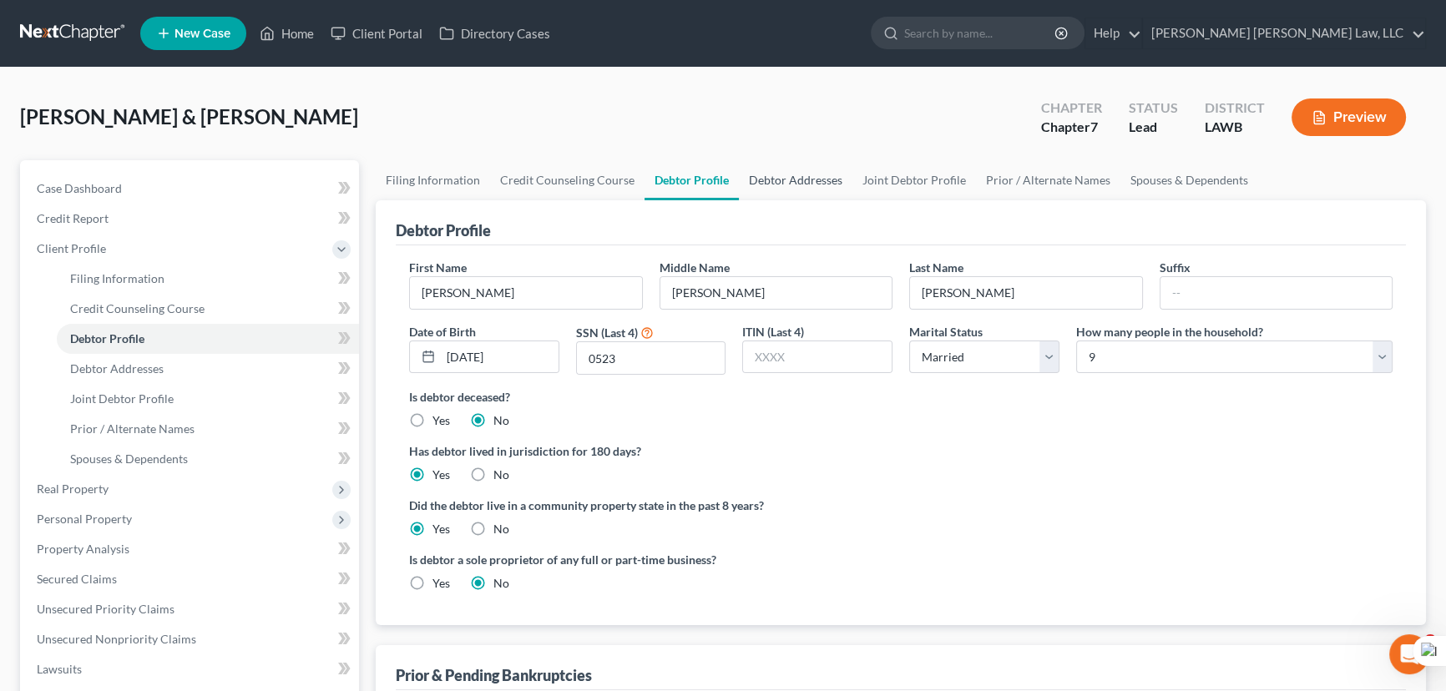
click at [759, 180] on link "Debtor Addresses" at bounding box center [796, 180] width 114 height 40
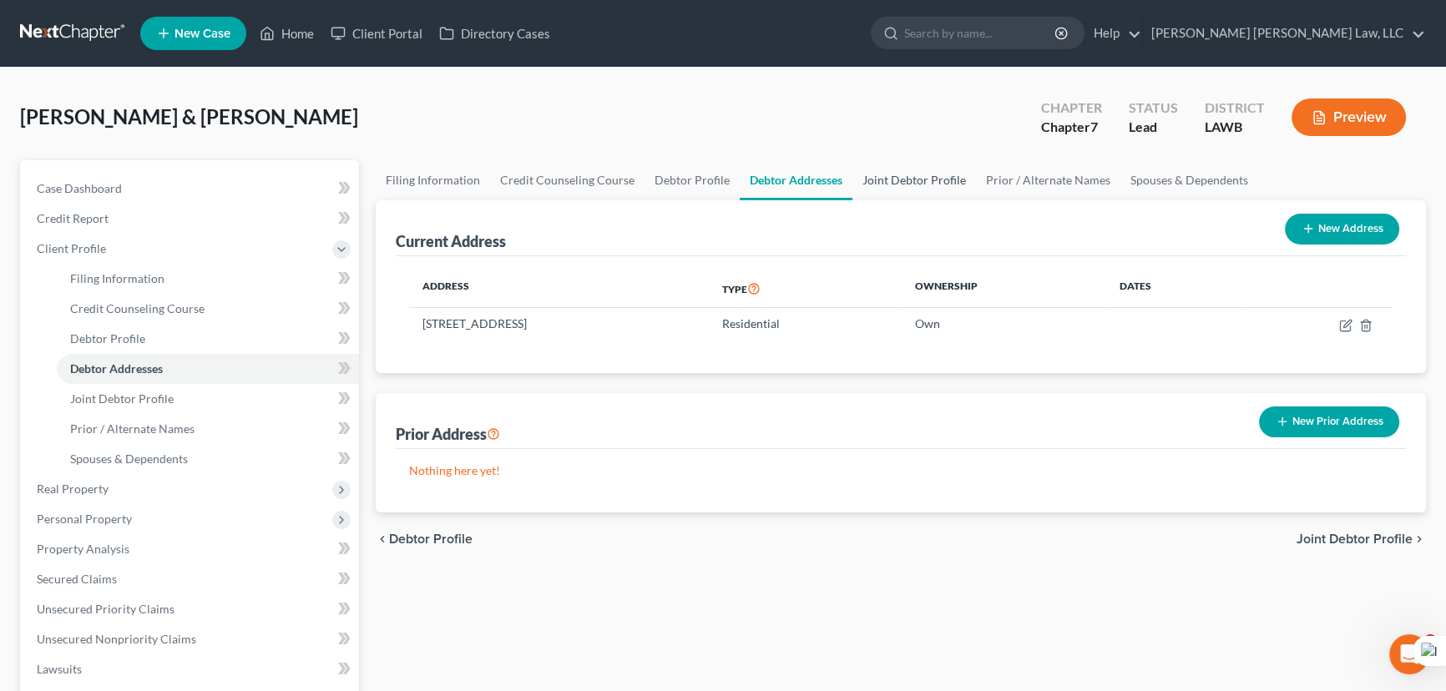
click at [852, 185] on link "Joint Debtor Profile" at bounding box center [914, 180] width 124 height 40
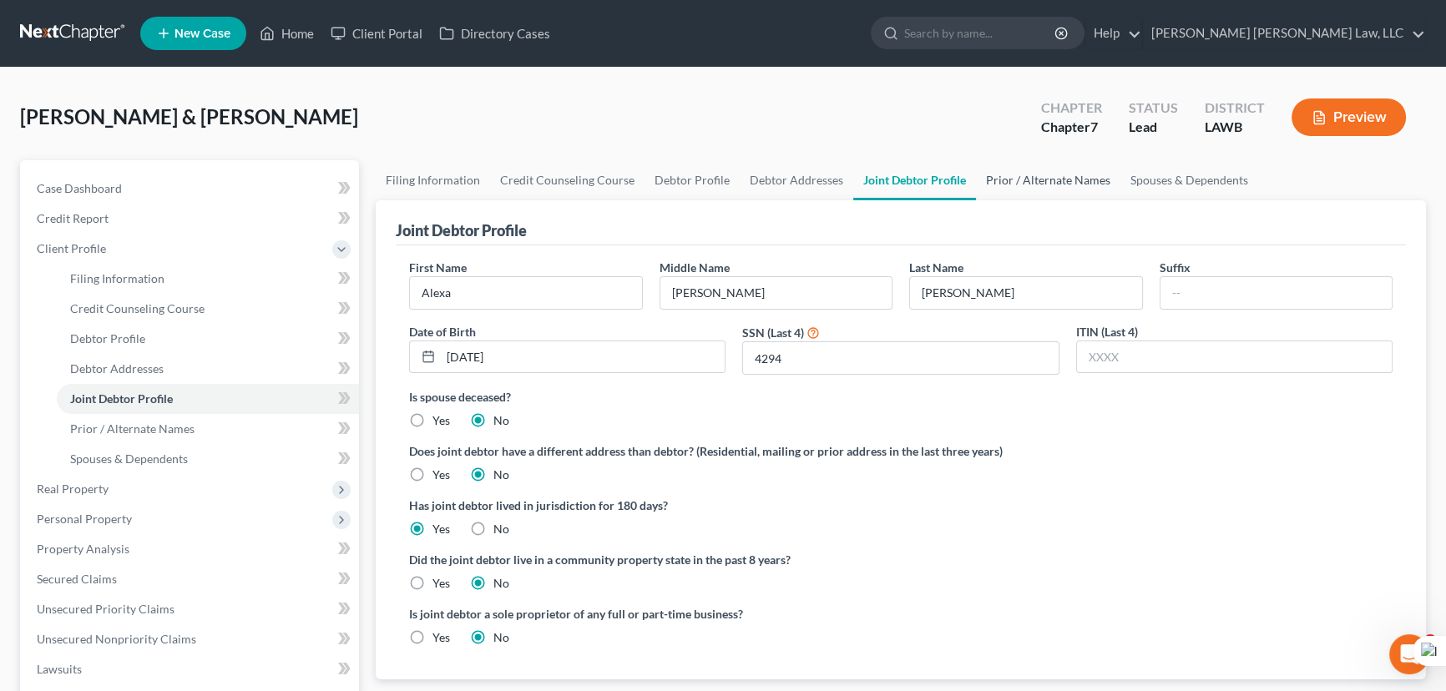
click at [1012, 189] on link "Prior / Alternate Names" at bounding box center [1048, 180] width 144 height 40
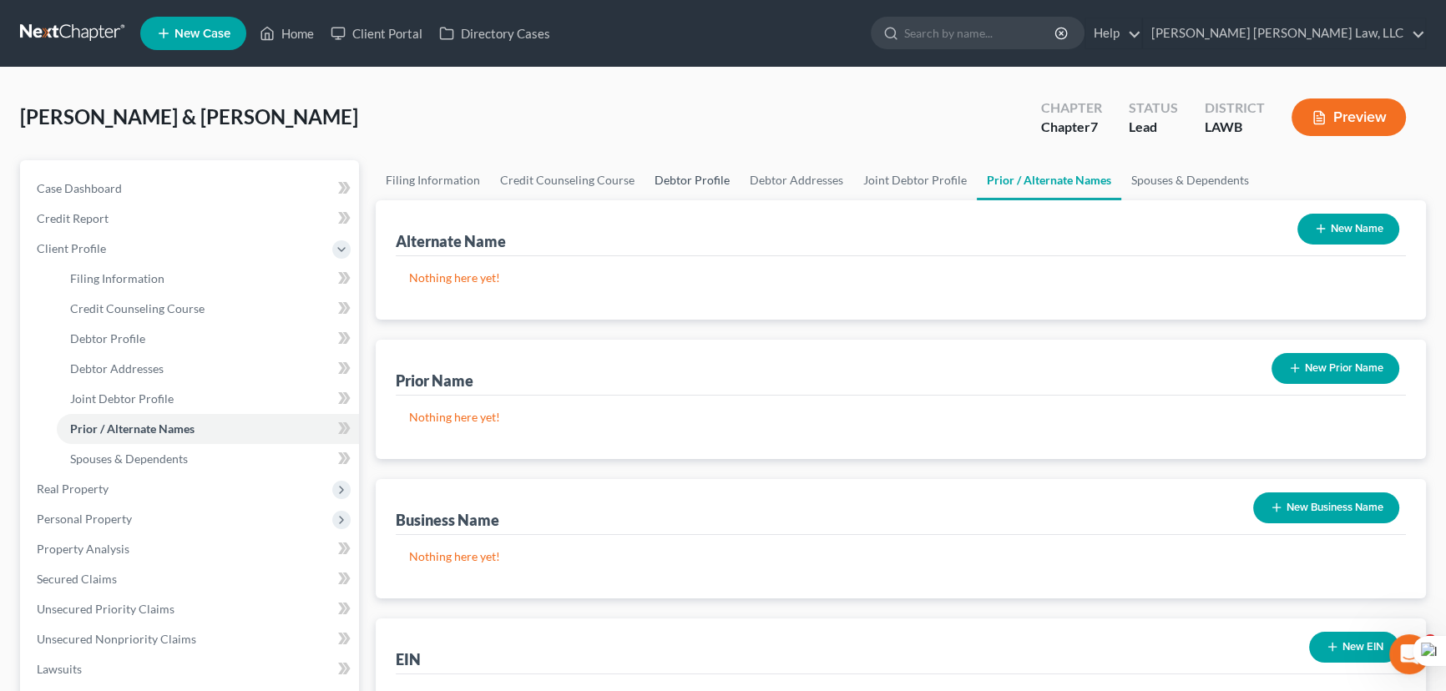
click at [685, 188] on link "Debtor Profile" at bounding box center [691, 180] width 95 height 40
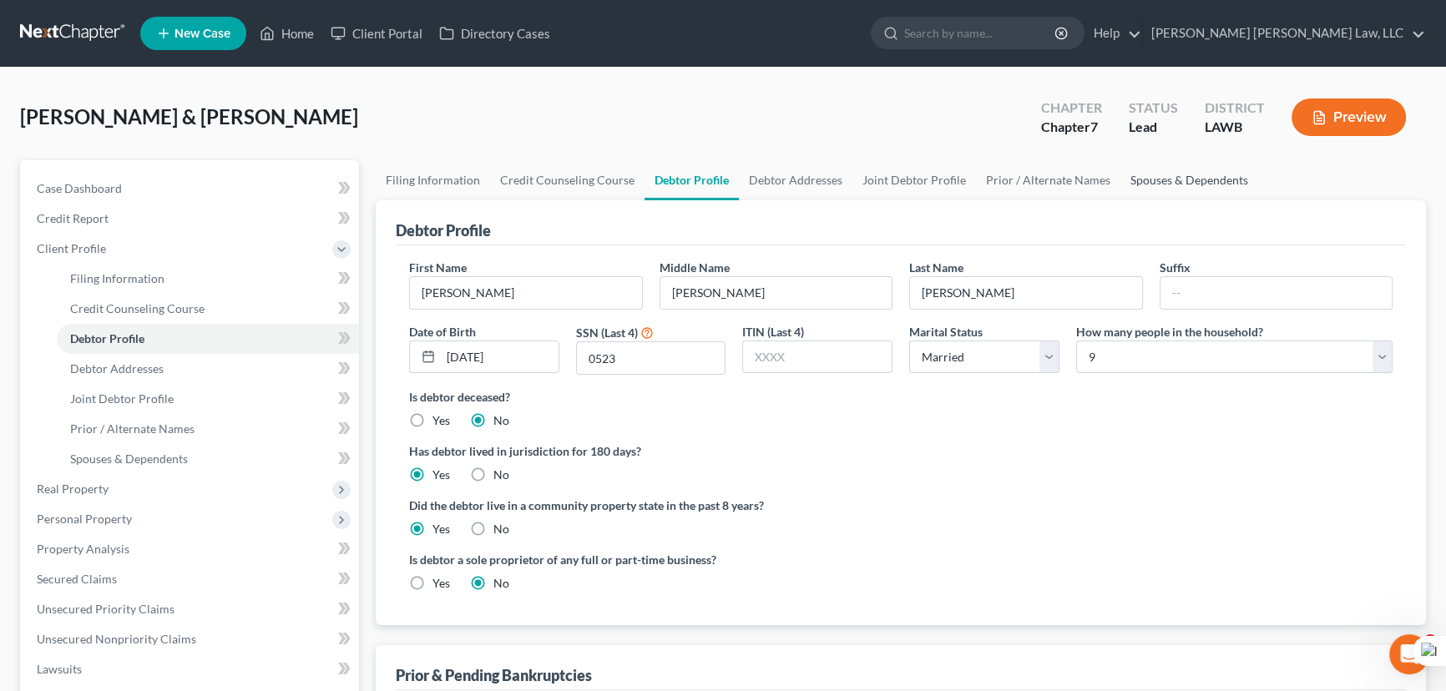
click at [1144, 178] on link "Spouses & Dependents" at bounding box center [1189, 180] width 138 height 40
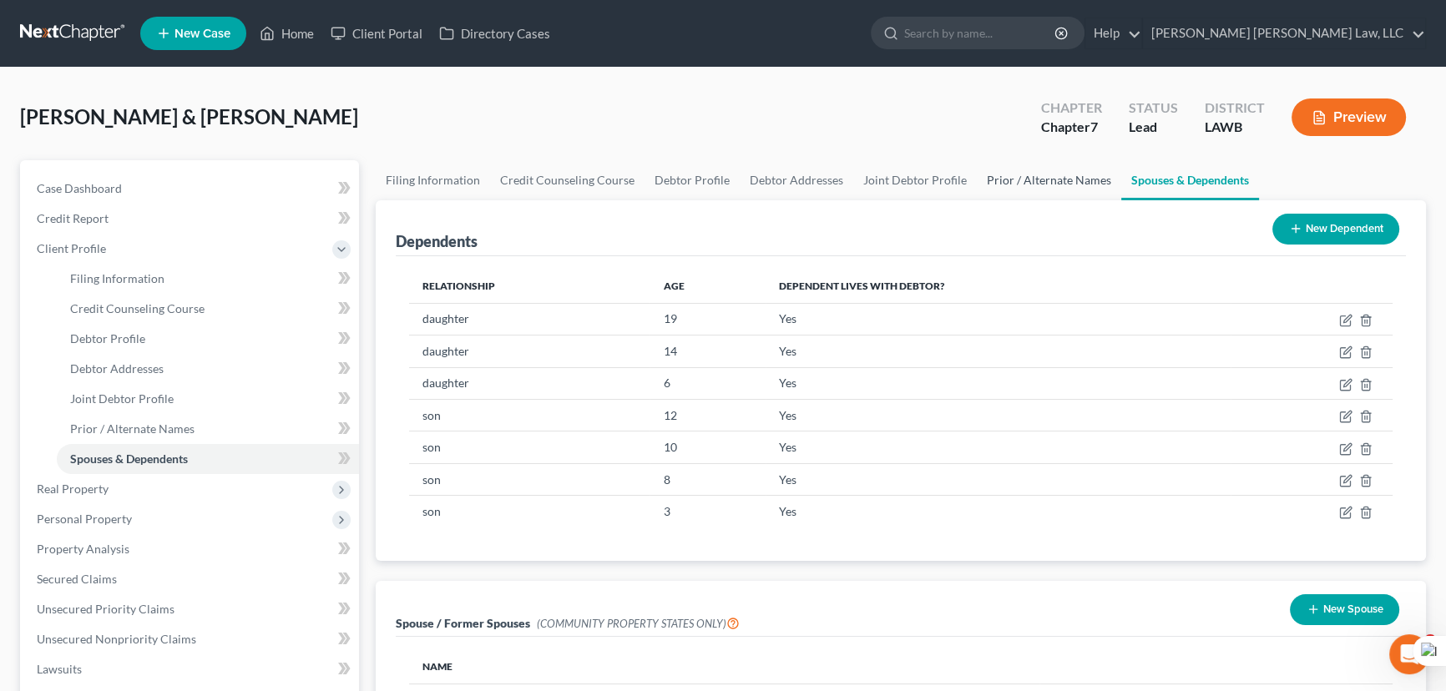
click at [981, 172] on link "Prior / Alternate Names" at bounding box center [1049, 180] width 144 height 40
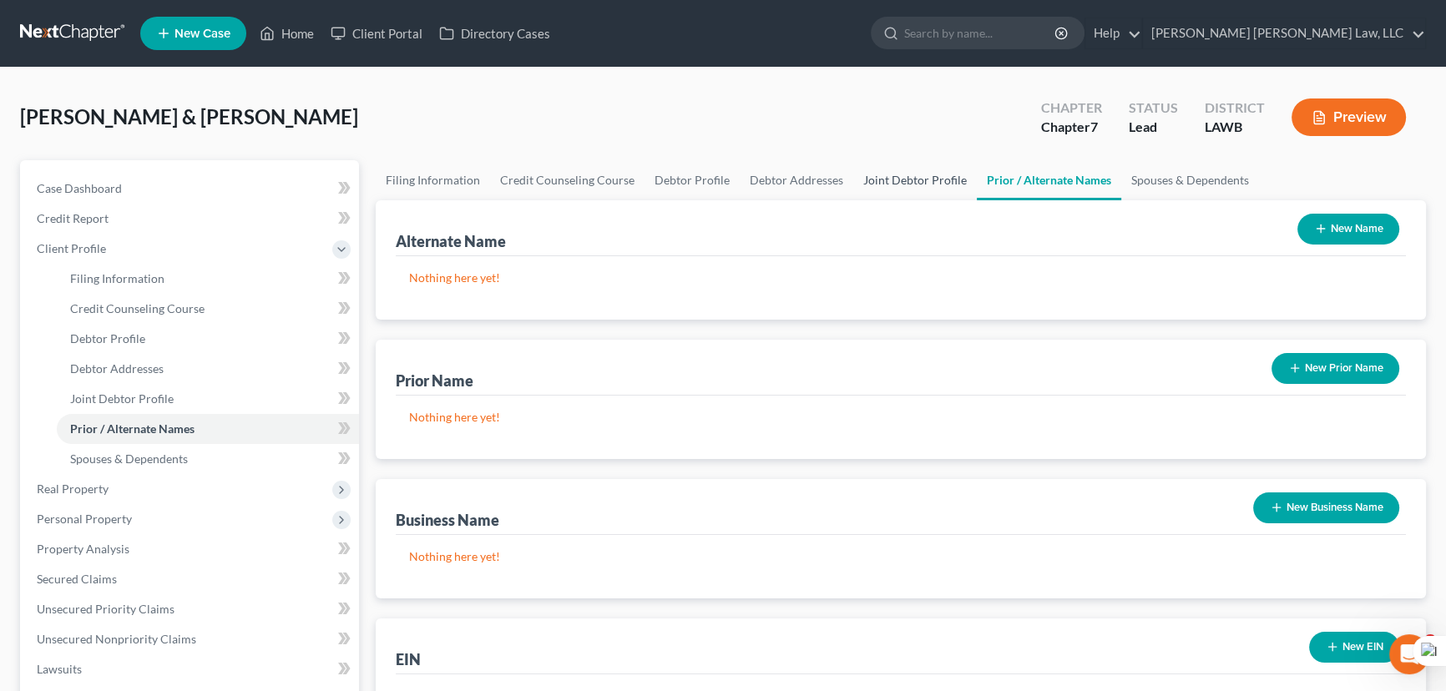
click at [892, 176] on link "Joint Debtor Profile" at bounding box center [915, 180] width 124 height 40
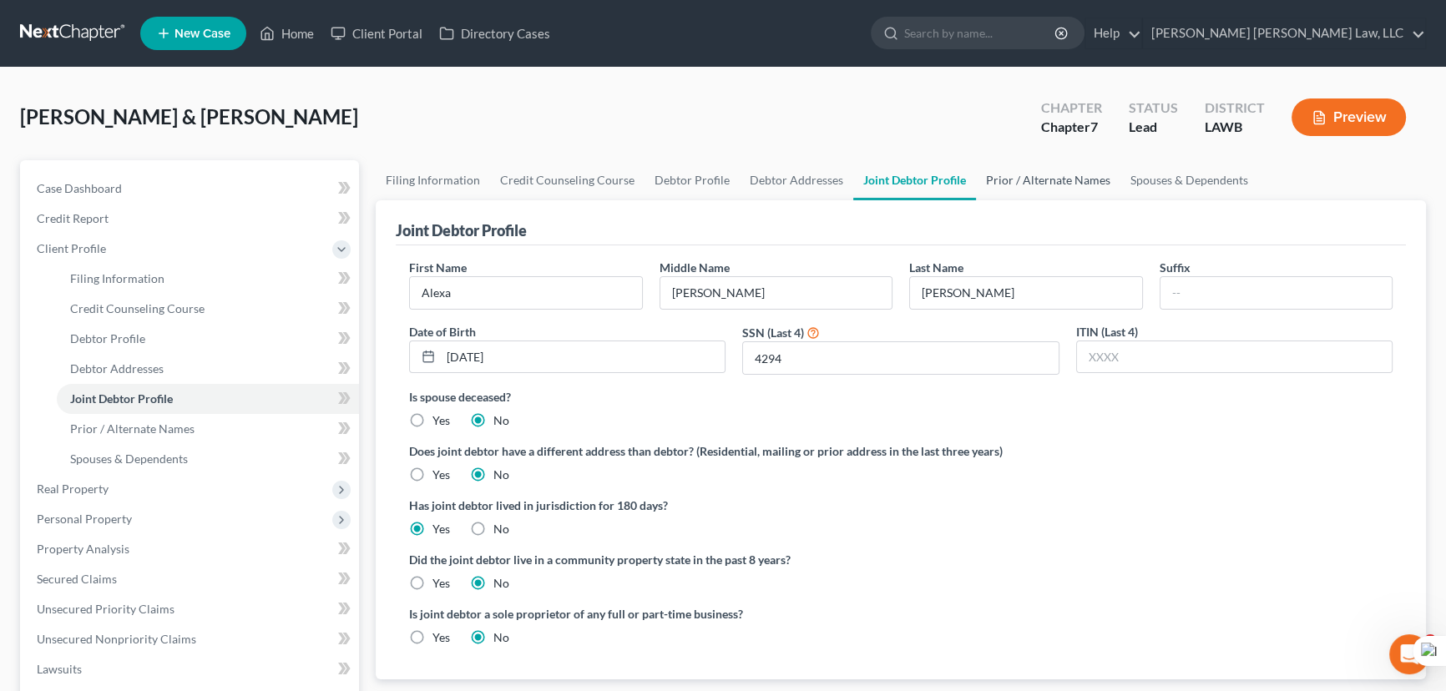
click at [998, 183] on link "Prior / Alternate Names" at bounding box center [1048, 180] width 144 height 40
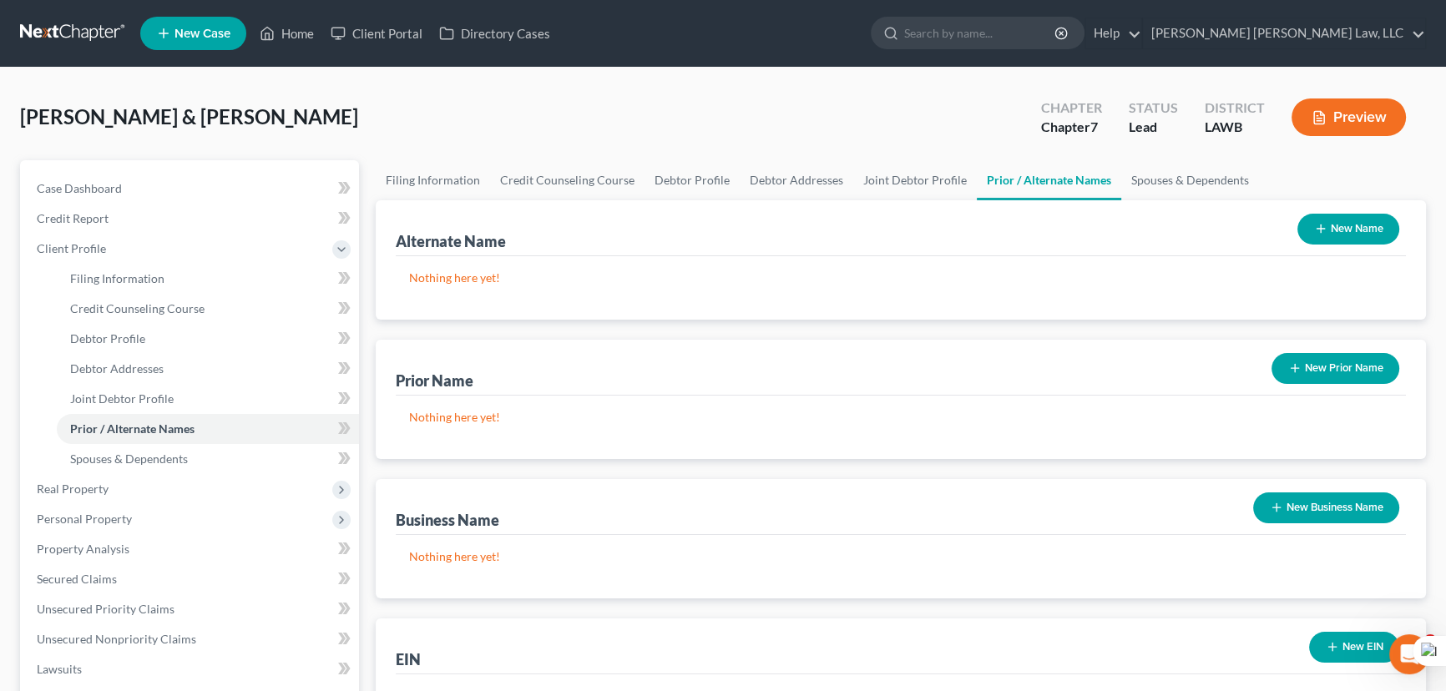
click at [1360, 231] on button "New Name" at bounding box center [1348, 229] width 102 height 31
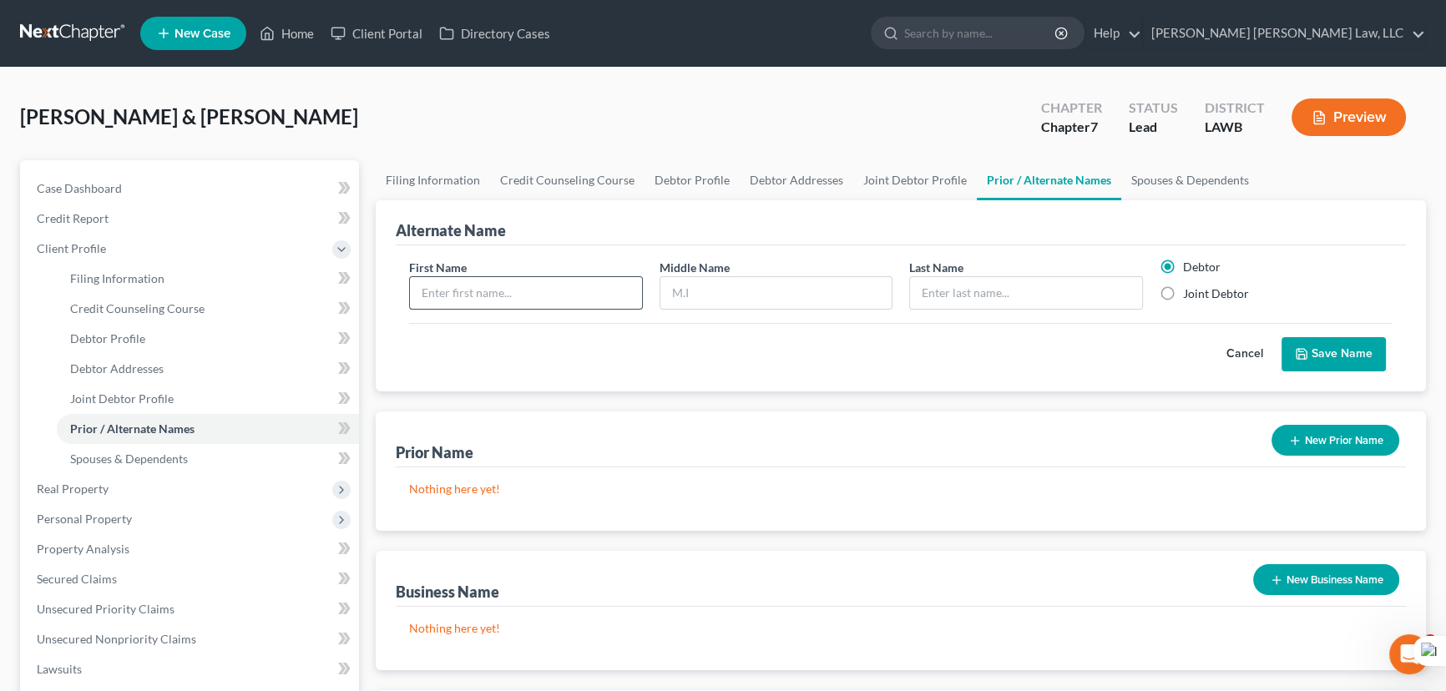
click at [543, 285] on input "text" at bounding box center [526, 293] width 232 height 32
click at [1344, 345] on button "Save Name" at bounding box center [1333, 354] width 104 height 35
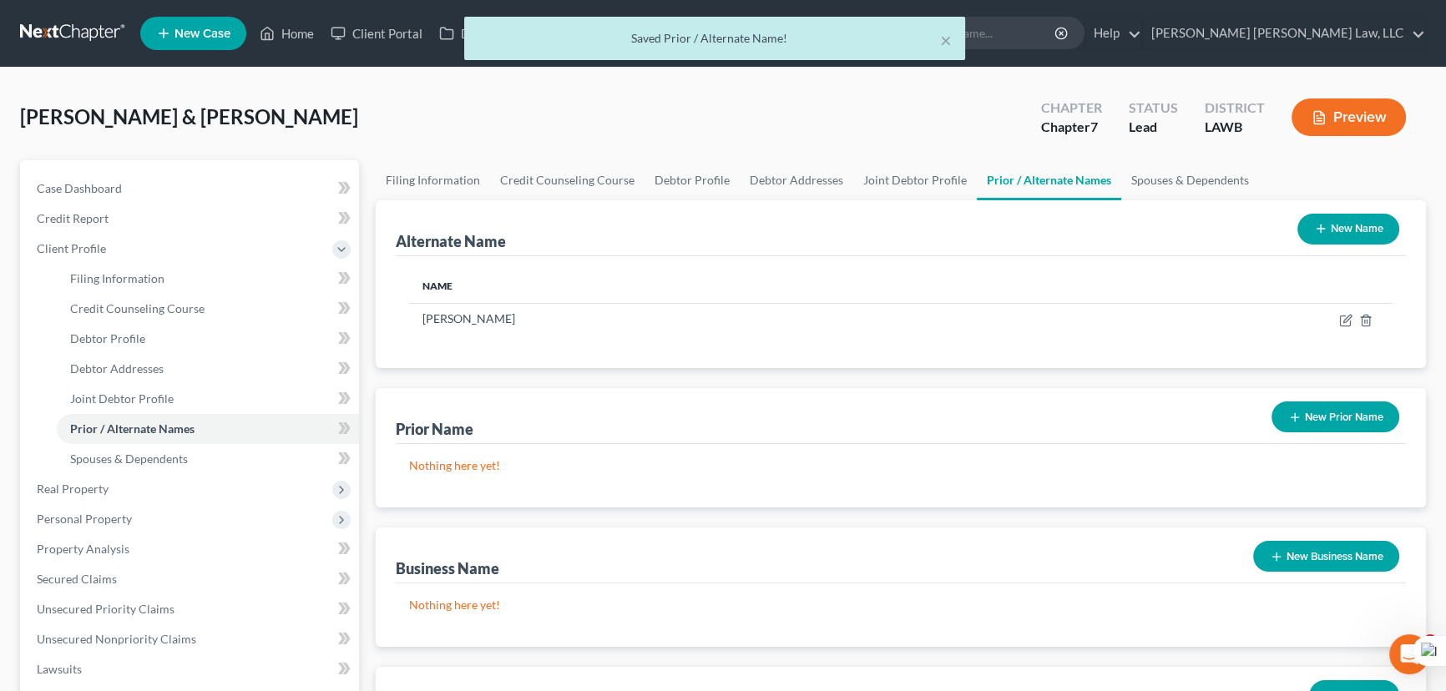
click at [1342, 224] on button "New Name" at bounding box center [1348, 229] width 102 height 31
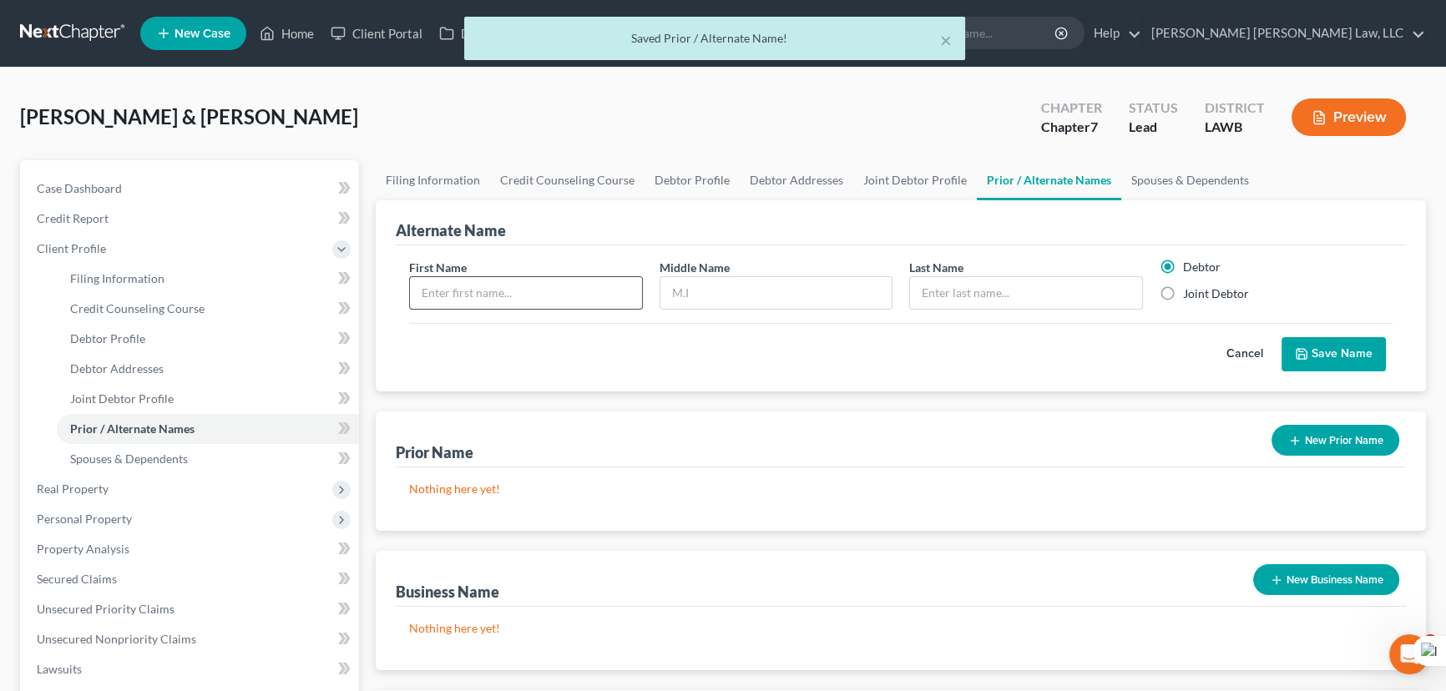
click at [485, 300] on input "text" at bounding box center [526, 293] width 232 height 32
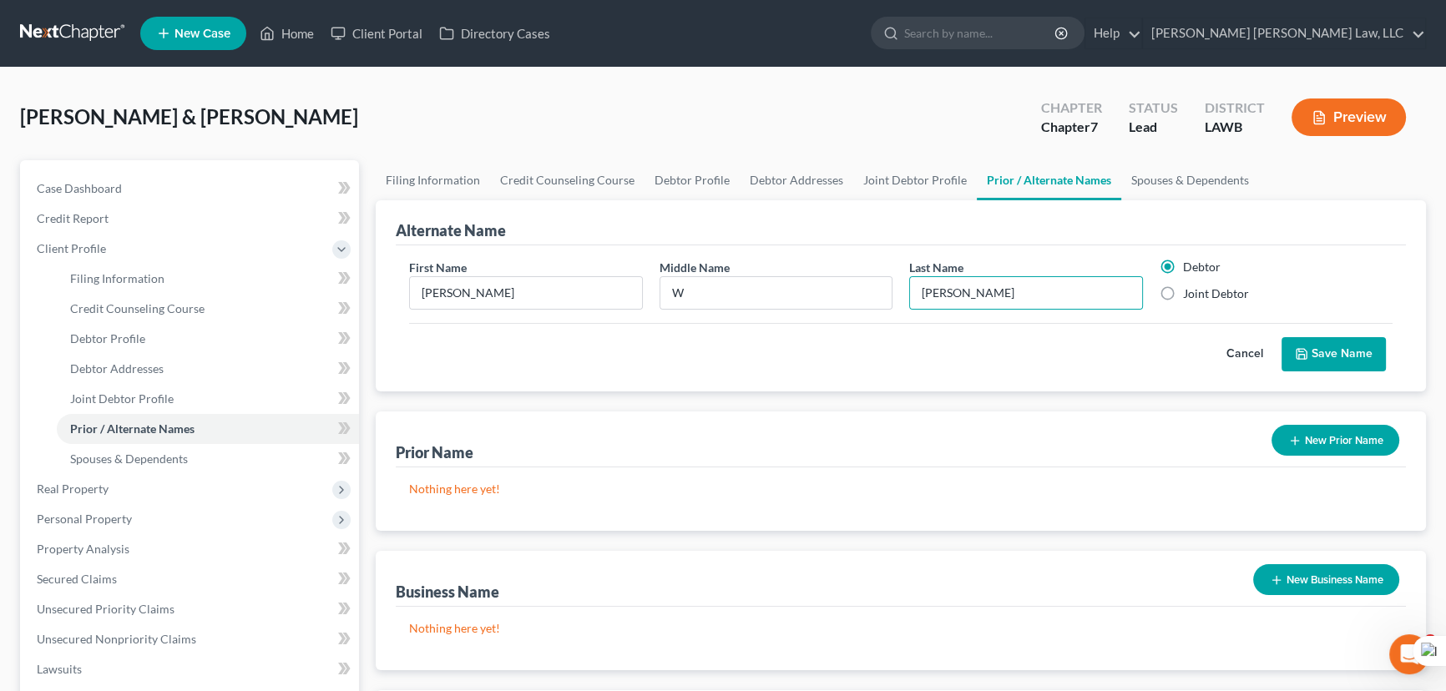
click at [1325, 359] on button "Save Name" at bounding box center [1333, 354] width 104 height 35
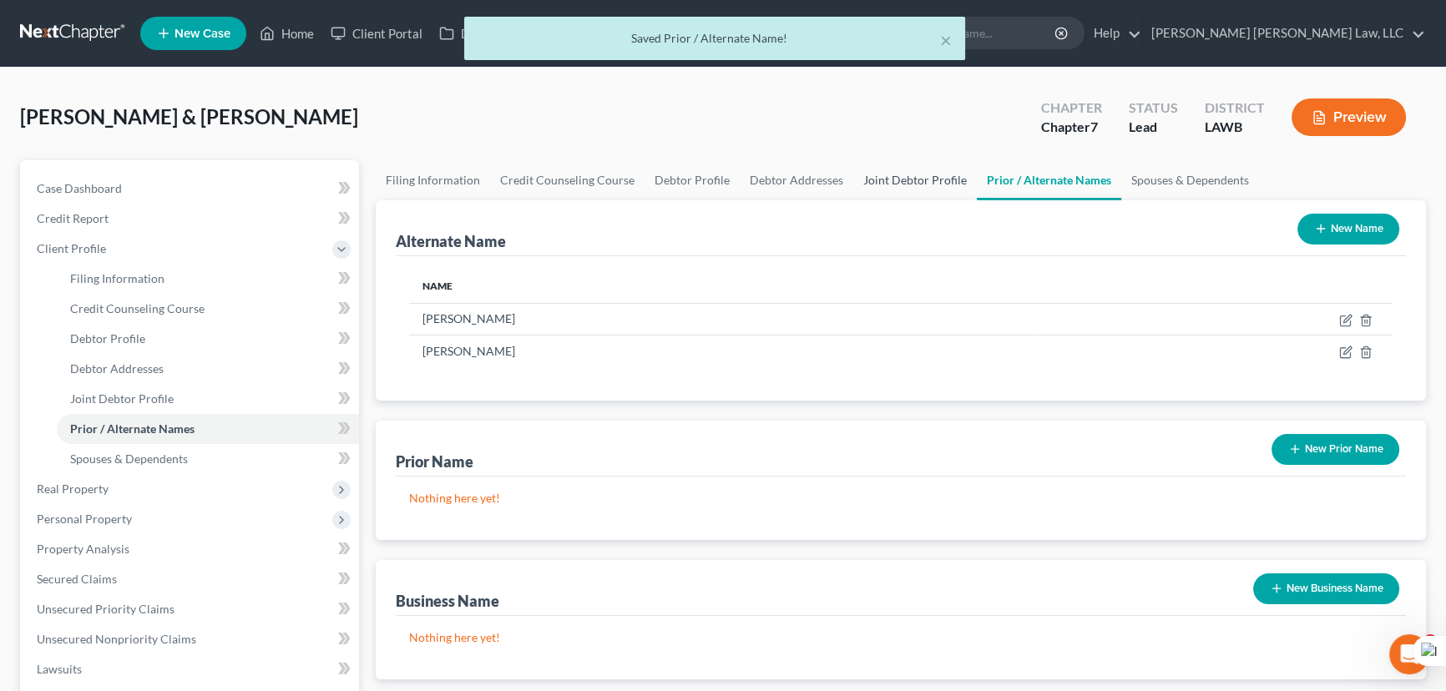
click at [899, 168] on link "Joint Debtor Profile" at bounding box center [915, 180] width 124 height 40
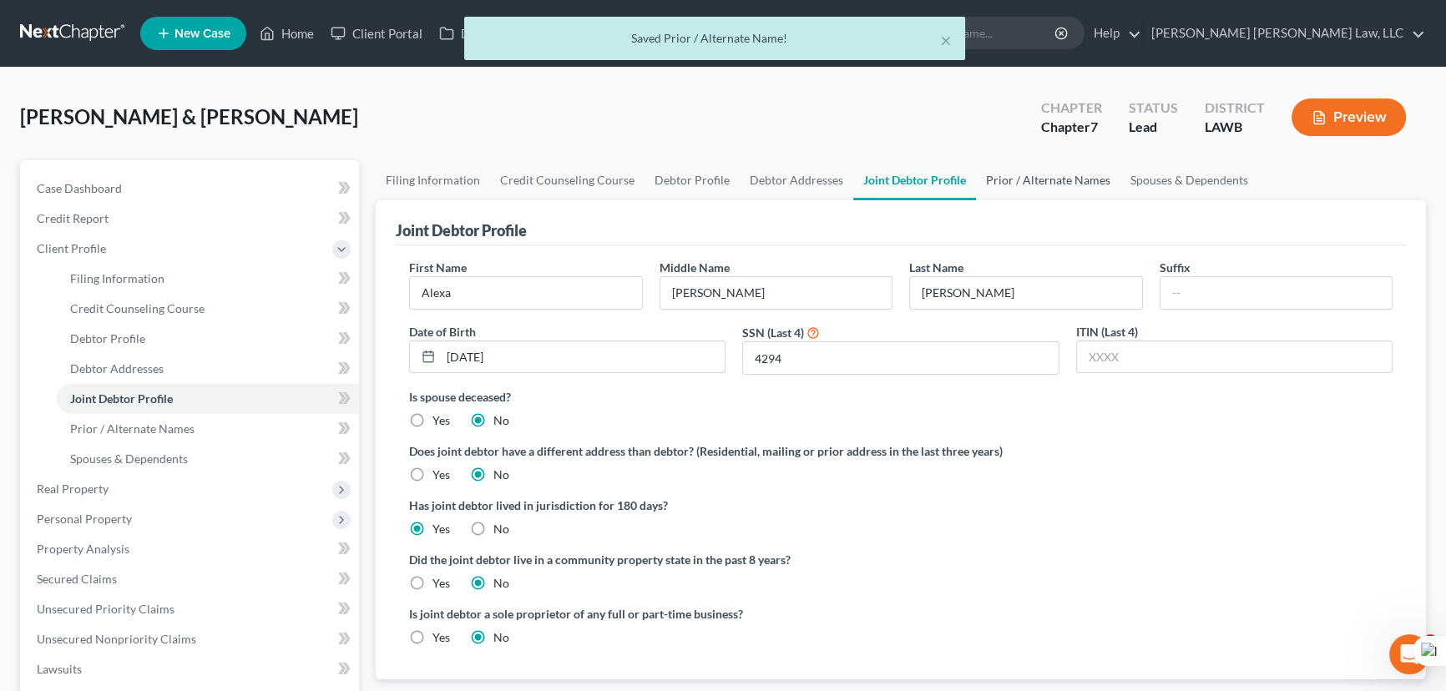
click at [1029, 181] on link "Prior / Alternate Names" at bounding box center [1048, 180] width 144 height 40
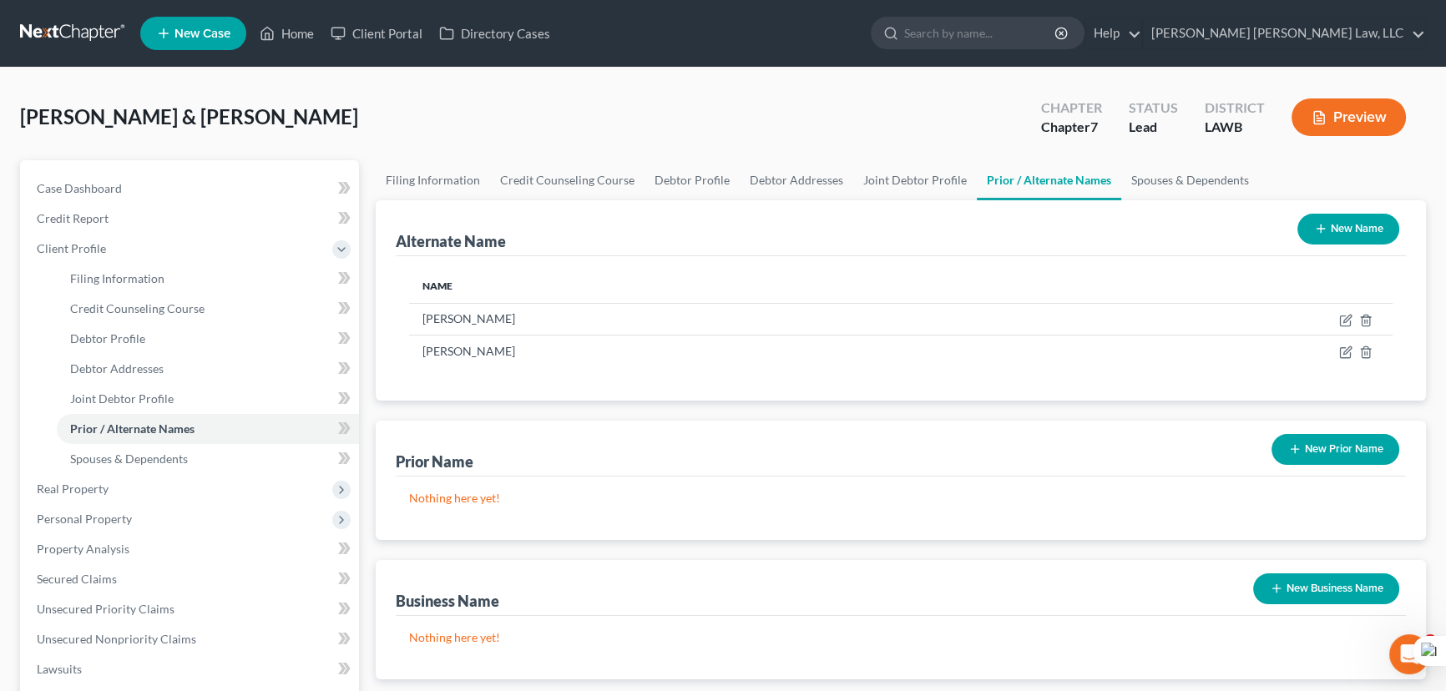
click at [1334, 228] on button "New Name" at bounding box center [1348, 229] width 102 height 31
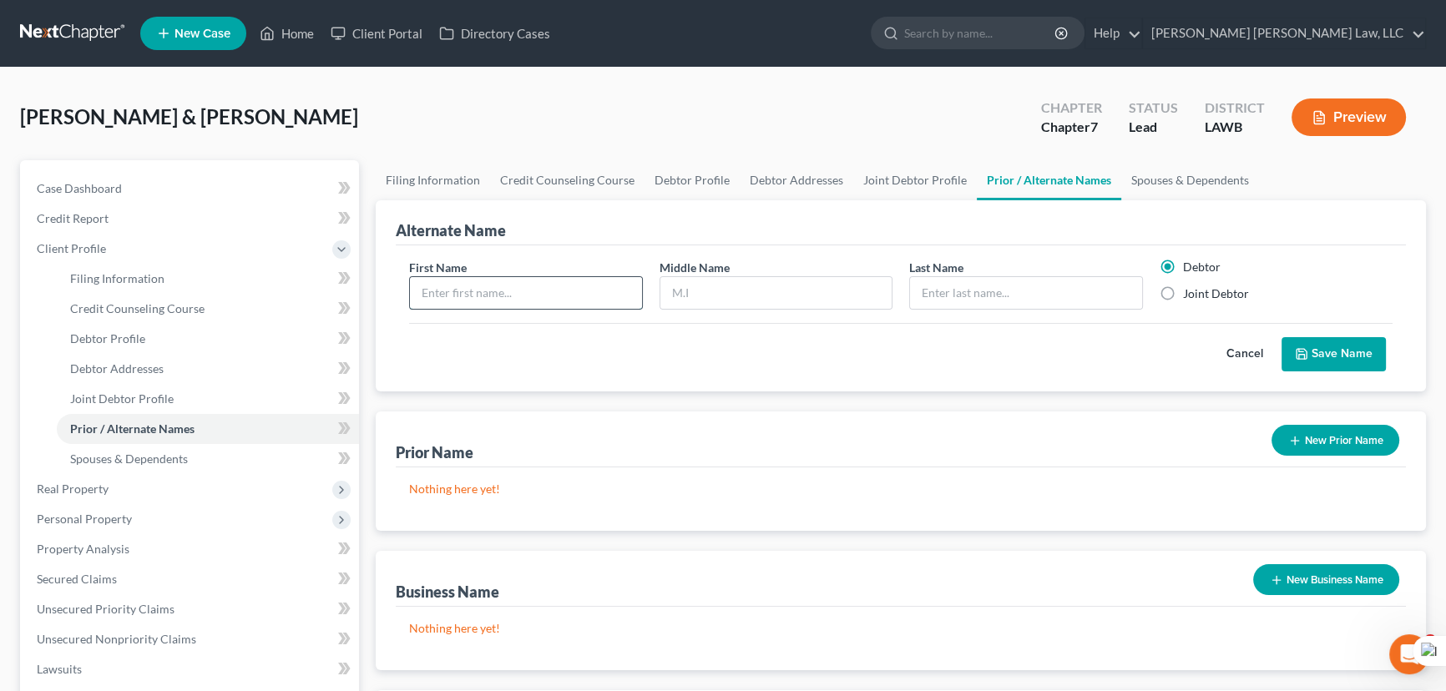
click at [543, 300] on input "text" at bounding box center [526, 293] width 232 height 32
click at [1183, 288] on label "Joint Debtor" at bounding box center [1216, 293] width 66 height 17
click at [1189, 288] on input "Joint Debtor" at bounding box center [1194, 290] width 11 height 11
click at [1335, 354] on button "Save Name" at bounding box center [1333, 354] width 104 height 35
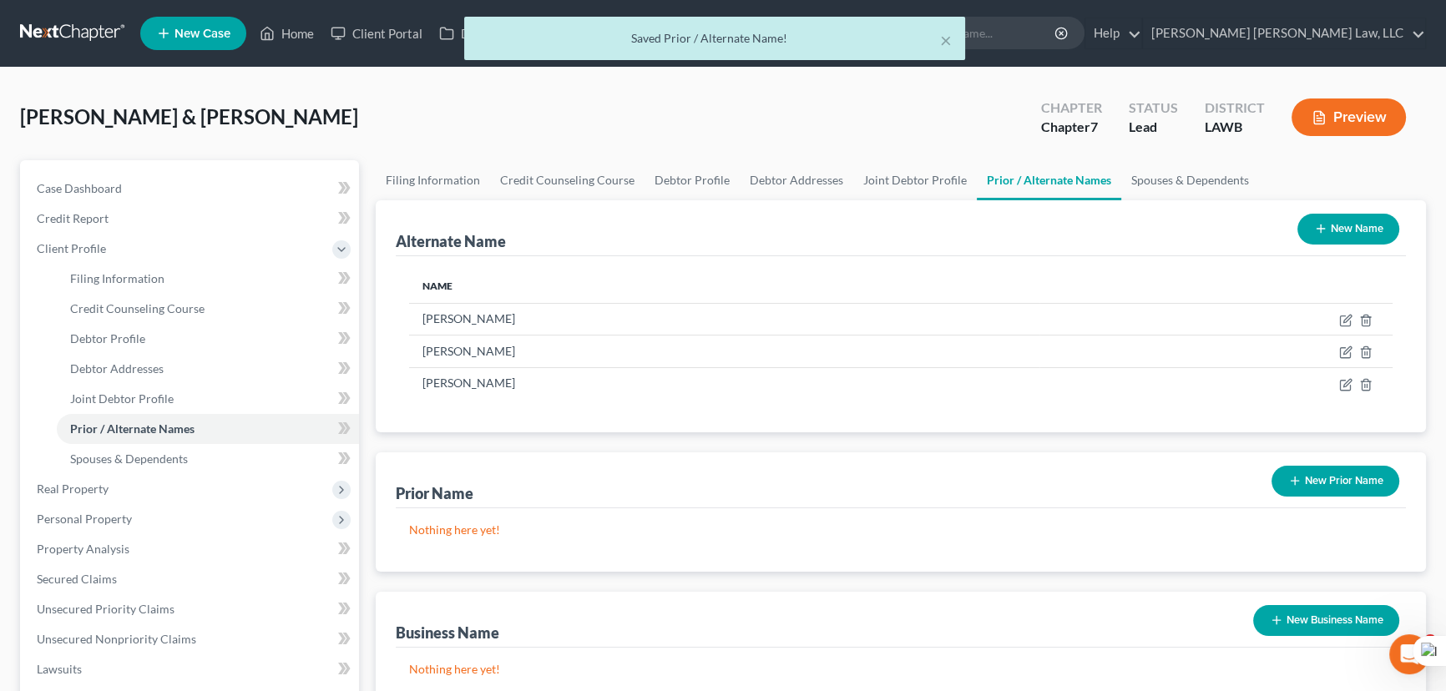
click at [1356, 227] on button "New Name" at bounding box center [1348, 229] width 102 height 31
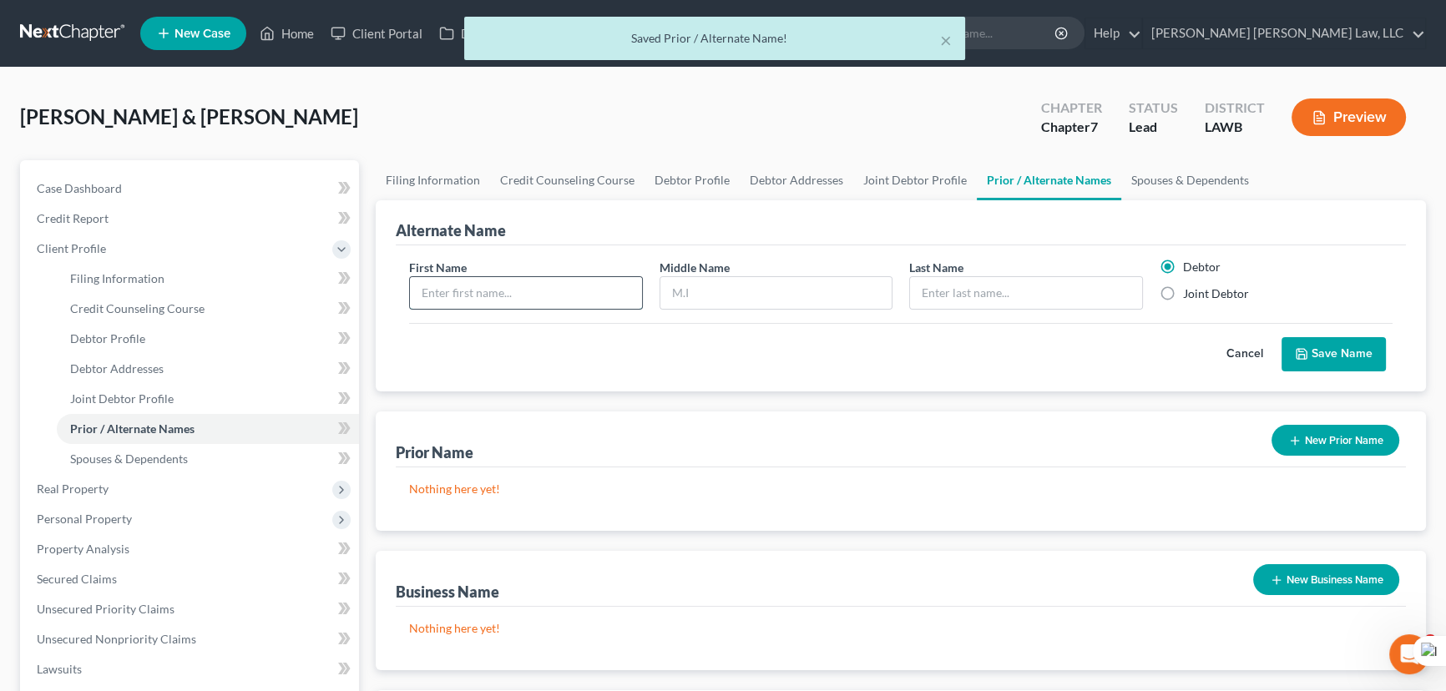
click at [588, 284] on input "text" at bounding box center [526, 293] width 232 height 32
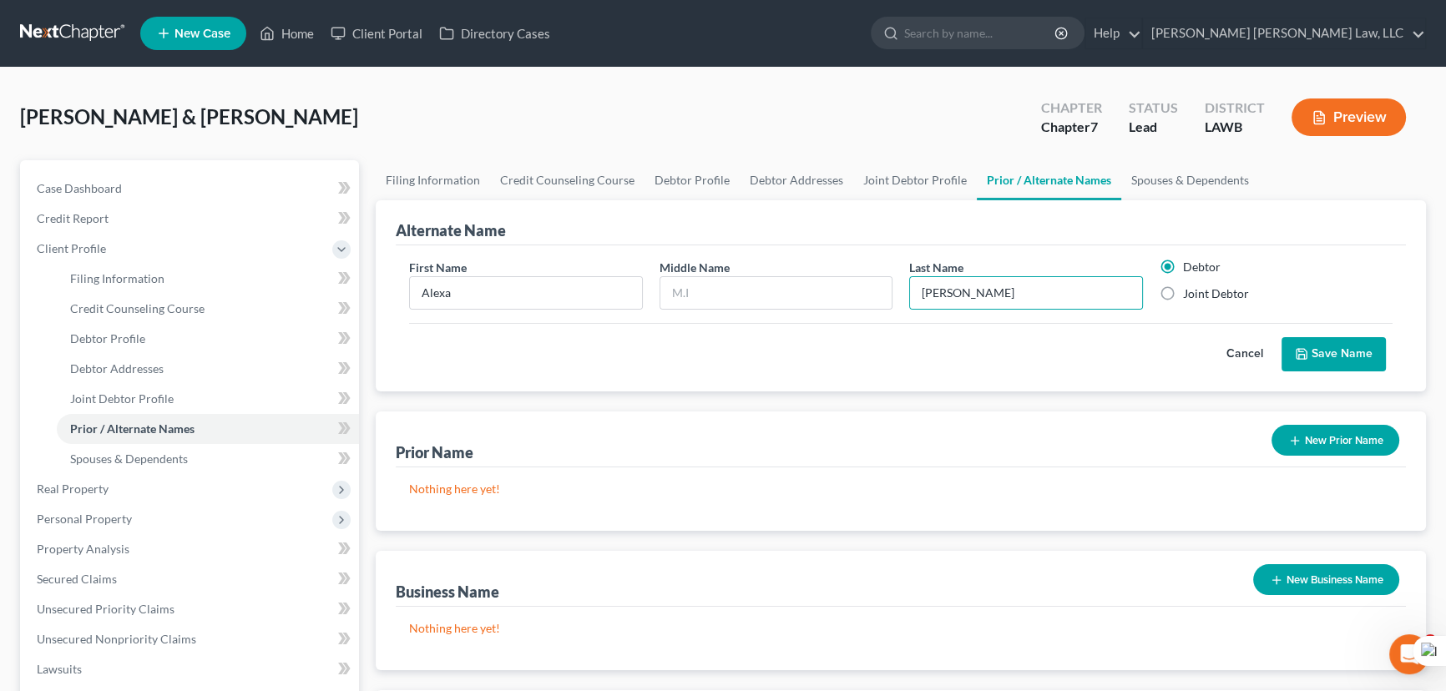
click at [1183, 292] on label "Joint Debtor" at bounding box center [1216, 293] width 66 height 17
click at [1189, 292] on input "Joint Debtor" at bounding box center [1194, 290] width 11 height 11
click at [1310, 351] on button "Save Name" at bounding box center [1333, 354] width 104 height 35
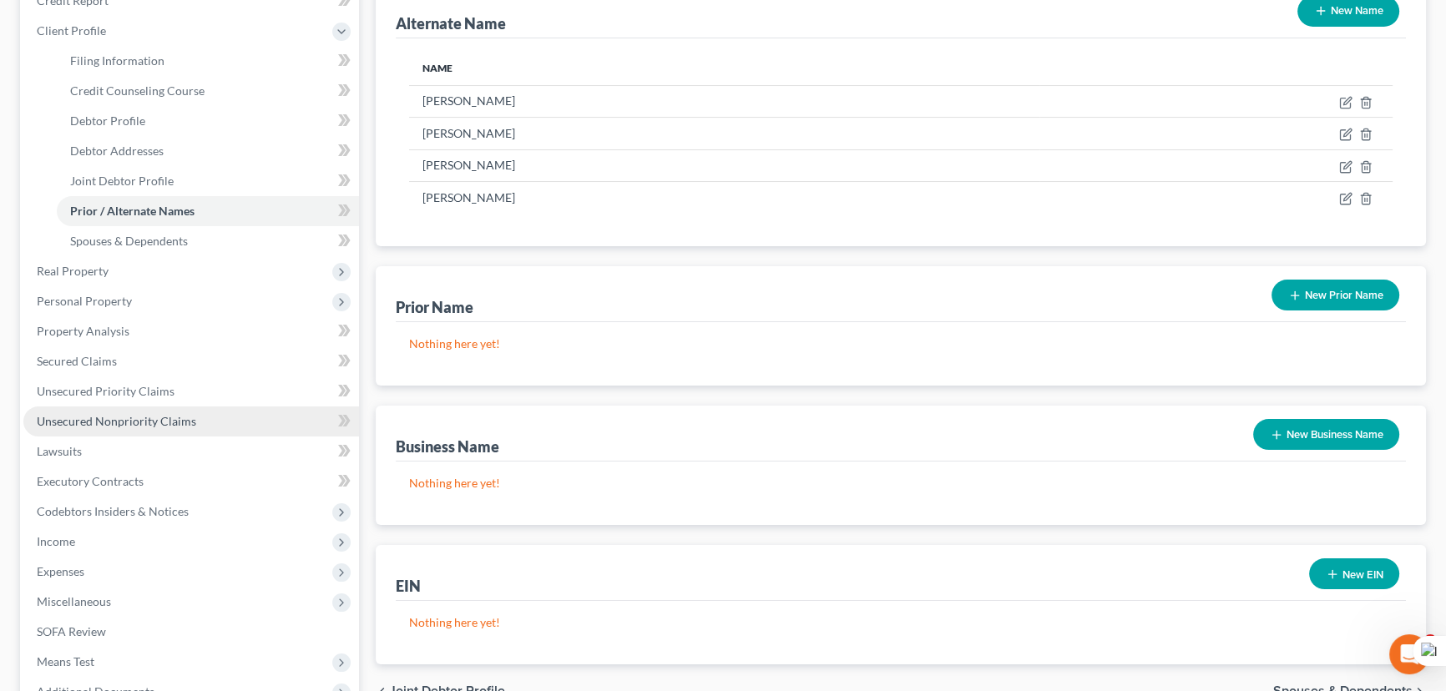
scroll to position [303, 0]
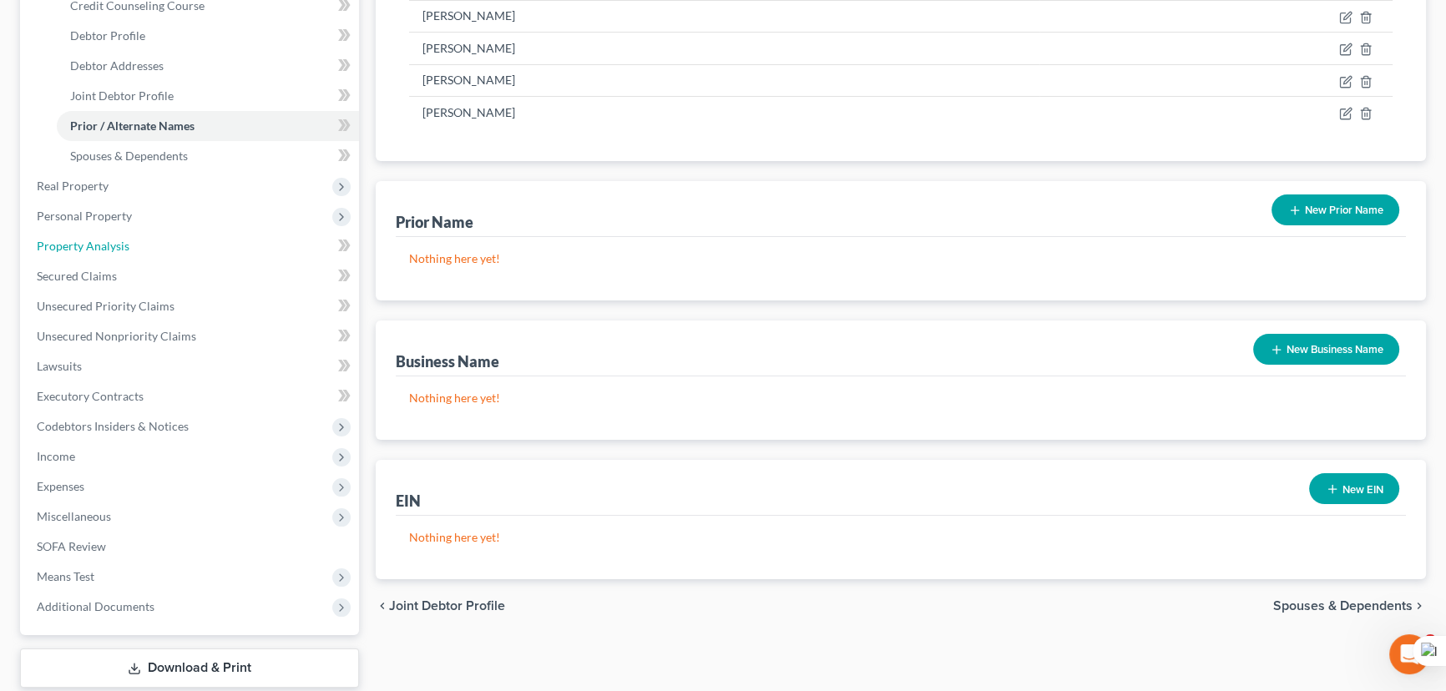
drag, startPoint x: 156, startPoint y: 251, endPoint x: 744, endPoint y: 345, distance: 595.0
click at [156, 251] on link "Property Analysis" at bounding box center [191, 246] width 336 height 30
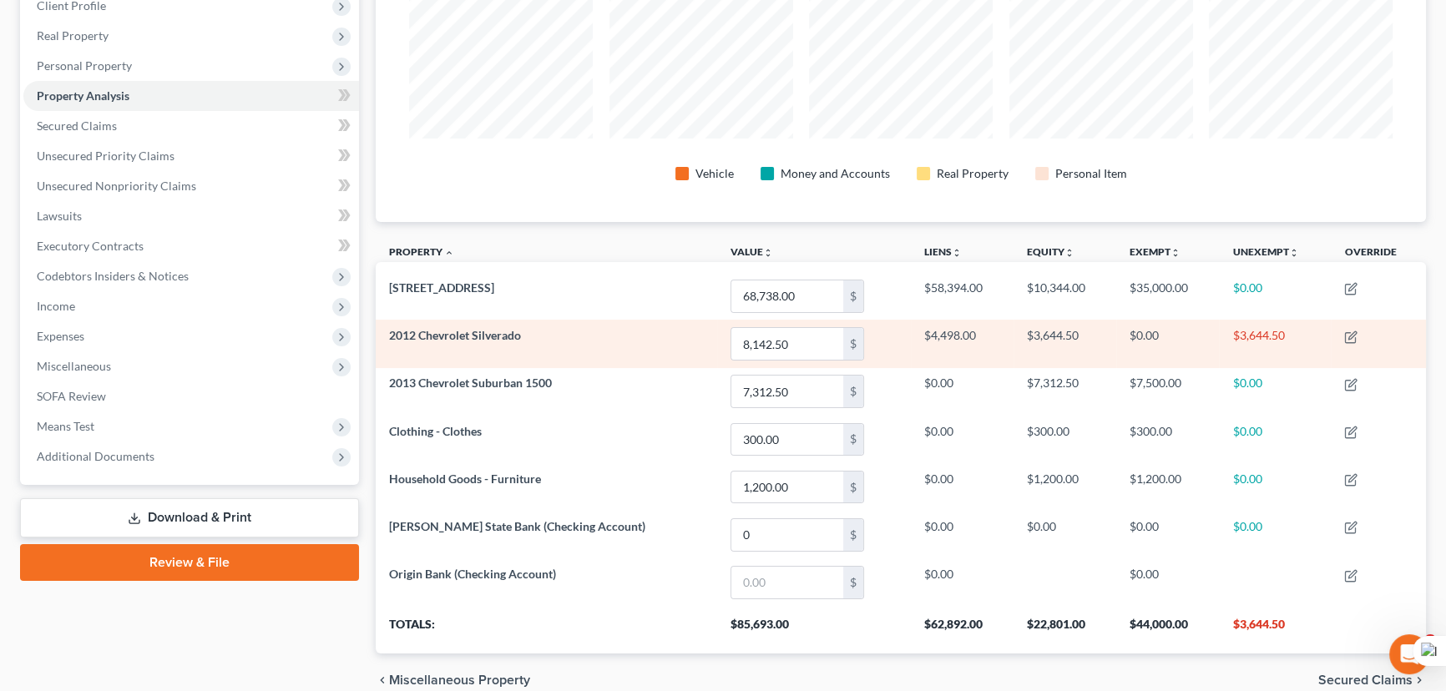
scroll to position [319, 0]
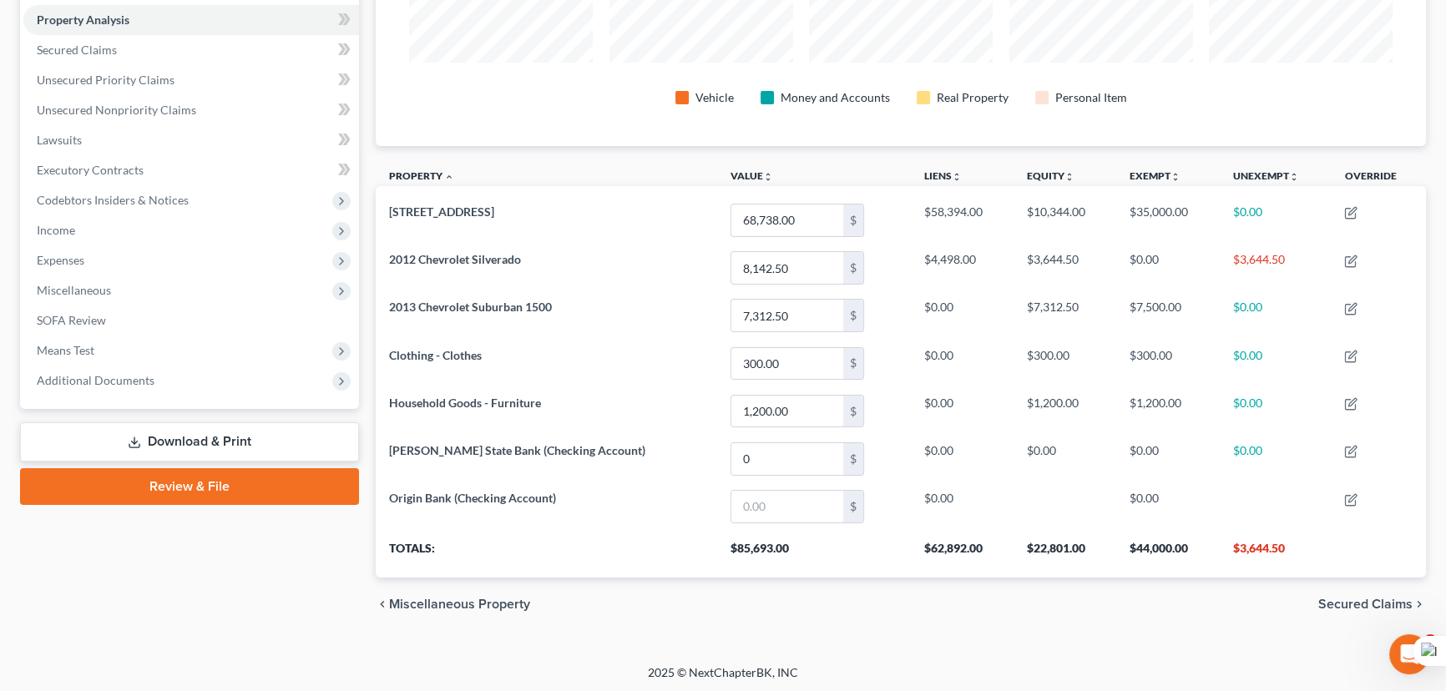
click at [98, 393] on div "Case Dashboard Payments Invoices Payments Payments Credit Report Client Profile…" at bounding box center [189, 125] width 339 height 568
click at [100, 382] on span "Additional Documents" at bounding box center [96, 380] width 118 height 14
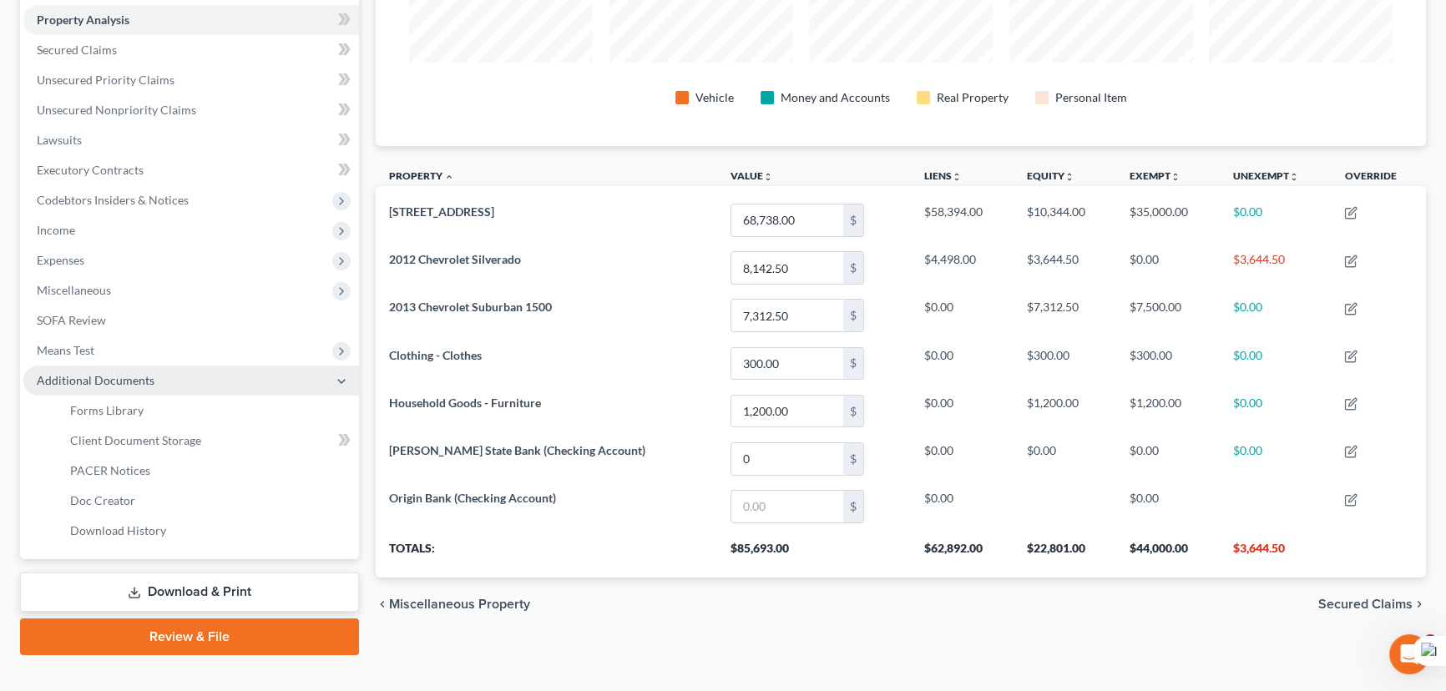
click at [109, 375] on span "Additional Documents" at bounding box center [96, 380] width 118 height 14
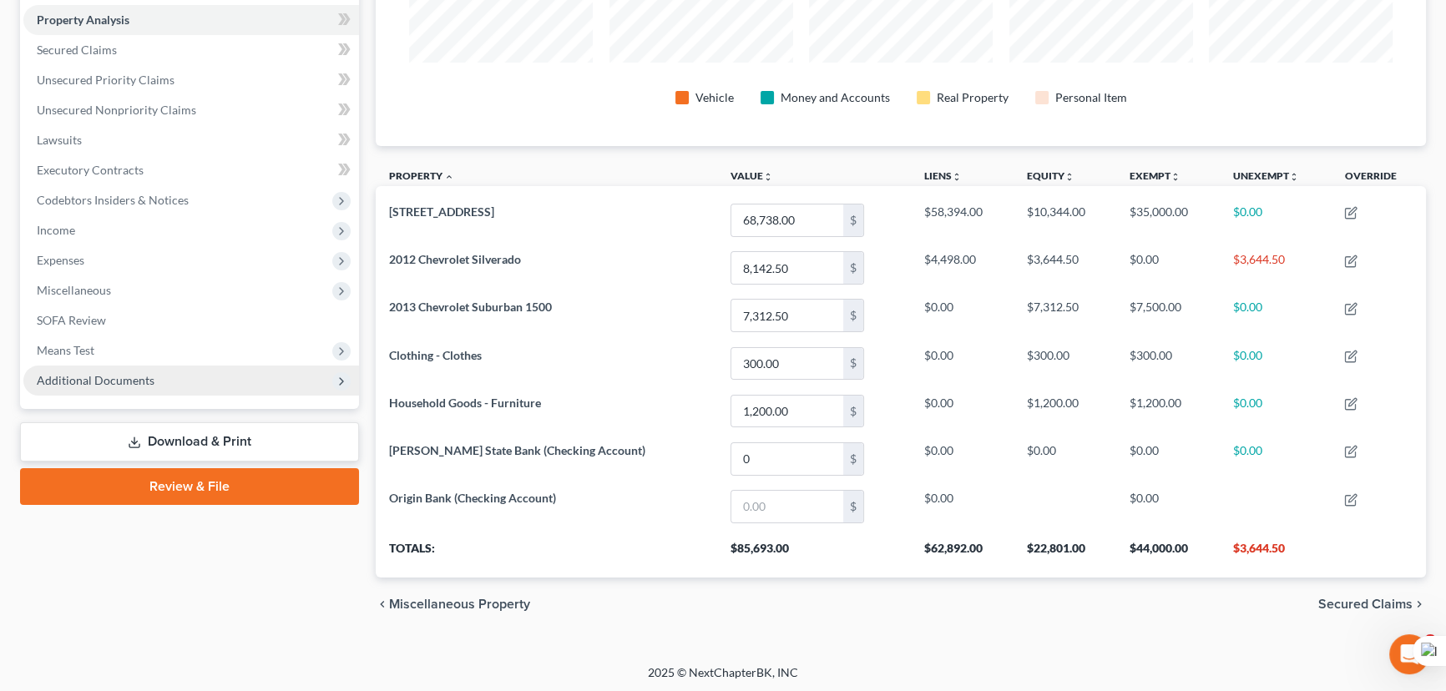
click at [189, 371] on span "Additional Documents" at bounding box center [191, 381] width 336 height 30
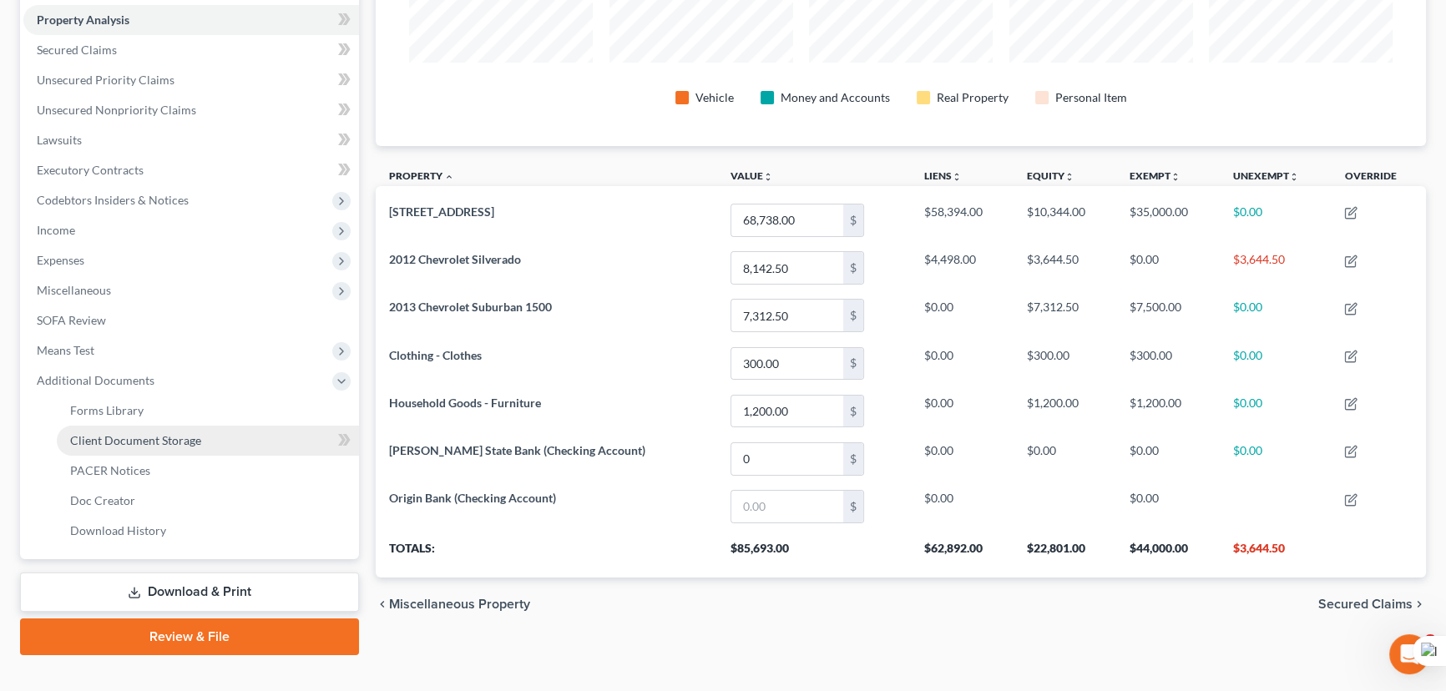
click at [269, 441] on link "Client Document Storage" at bounding box center [208, 441] width 302 height 30
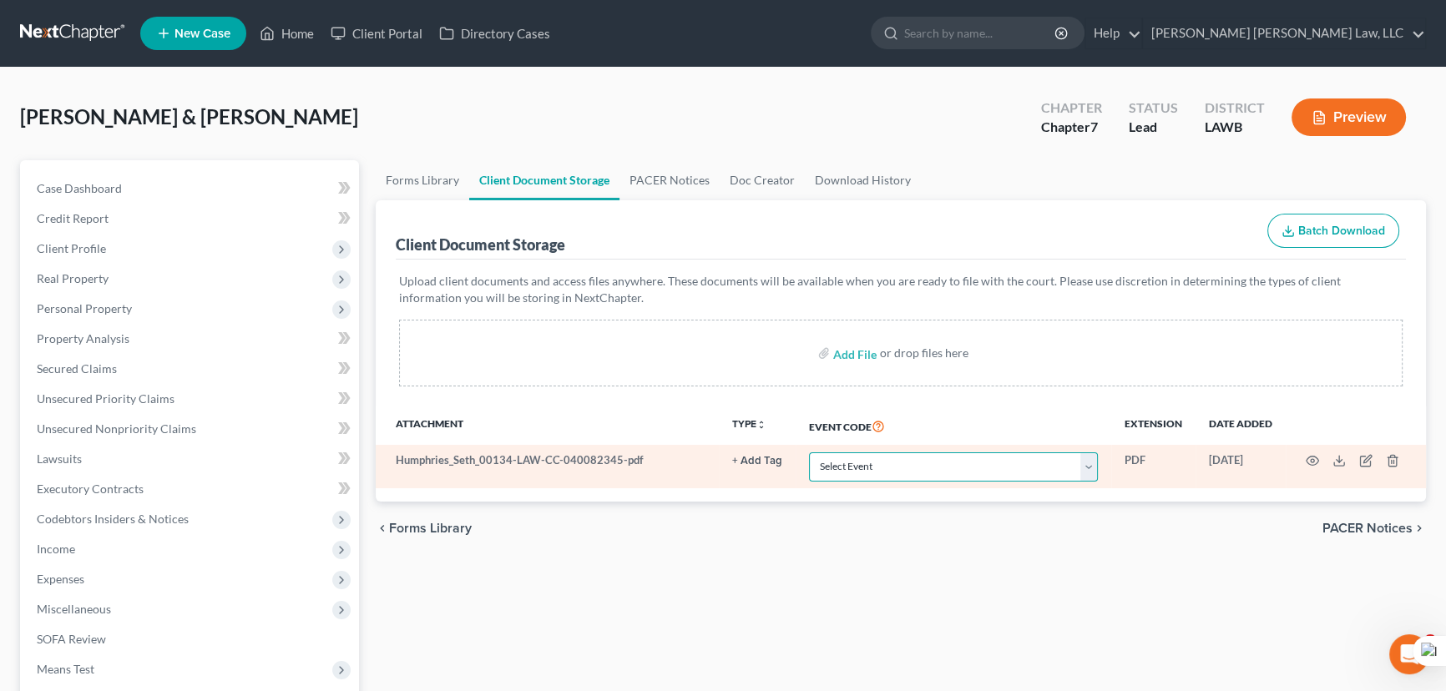
drag, startPoint x: 901, startPoint y: 460, endPoint x: 907, endPoint y: 451, distance: 10.9
click at [901, 461] on select "Select Event 20 Largest Unsecured Creditors Amended Creditor Matrix (Fee) Amend…" at bounding box center [953, 466] width 289 height 29
click at [809, 452] on select "Select Event 20 Largest Unsecured Creditors Amended Creditor Matrix (Fee) Amend…" at bounding box center [953, 466] width 289 height 29
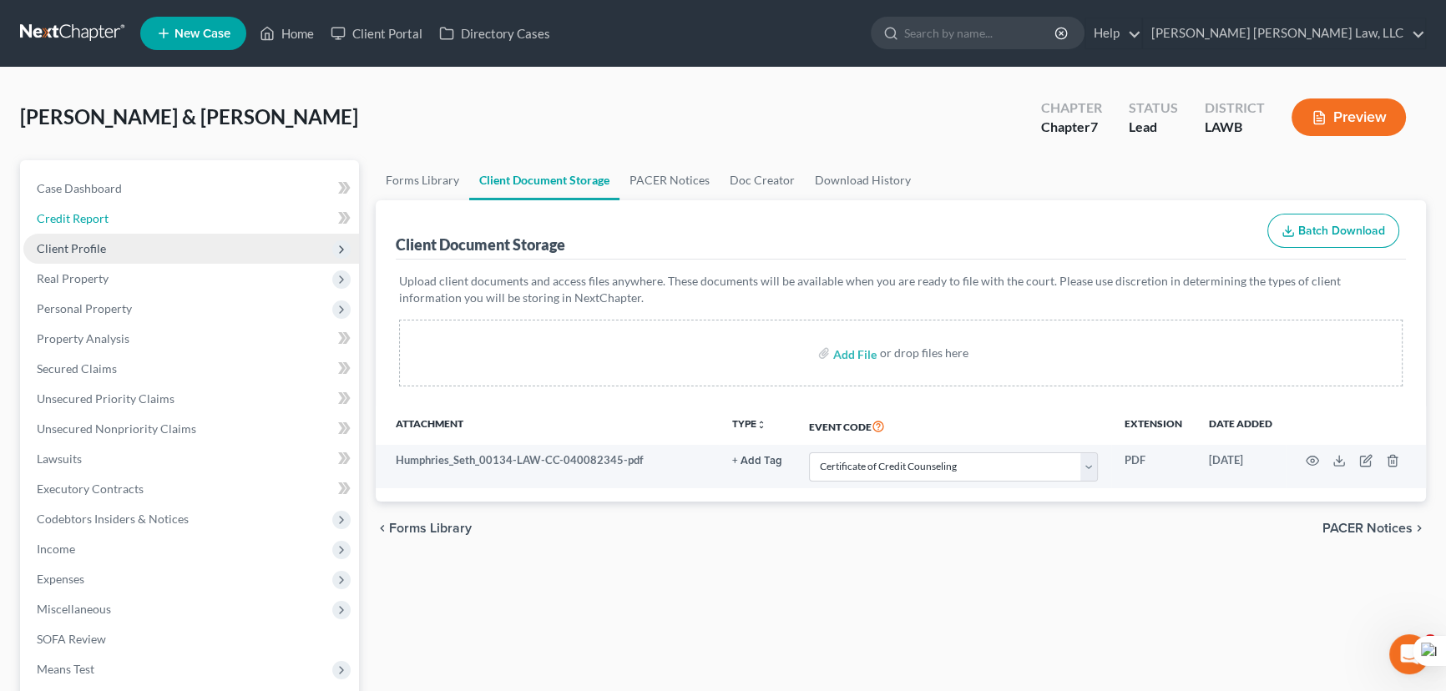
drag, startPoint x: 76, startPoint y: 229, endPoint x: 84, endPoint y: 249, distance: 21.7
click at [76, 229] on link "Credit Report" at bounding box center [191, 219] width 336 height 30
click at [84, 249] on span "Client Profile" at bounding box center [71, 248] width 69 height 14
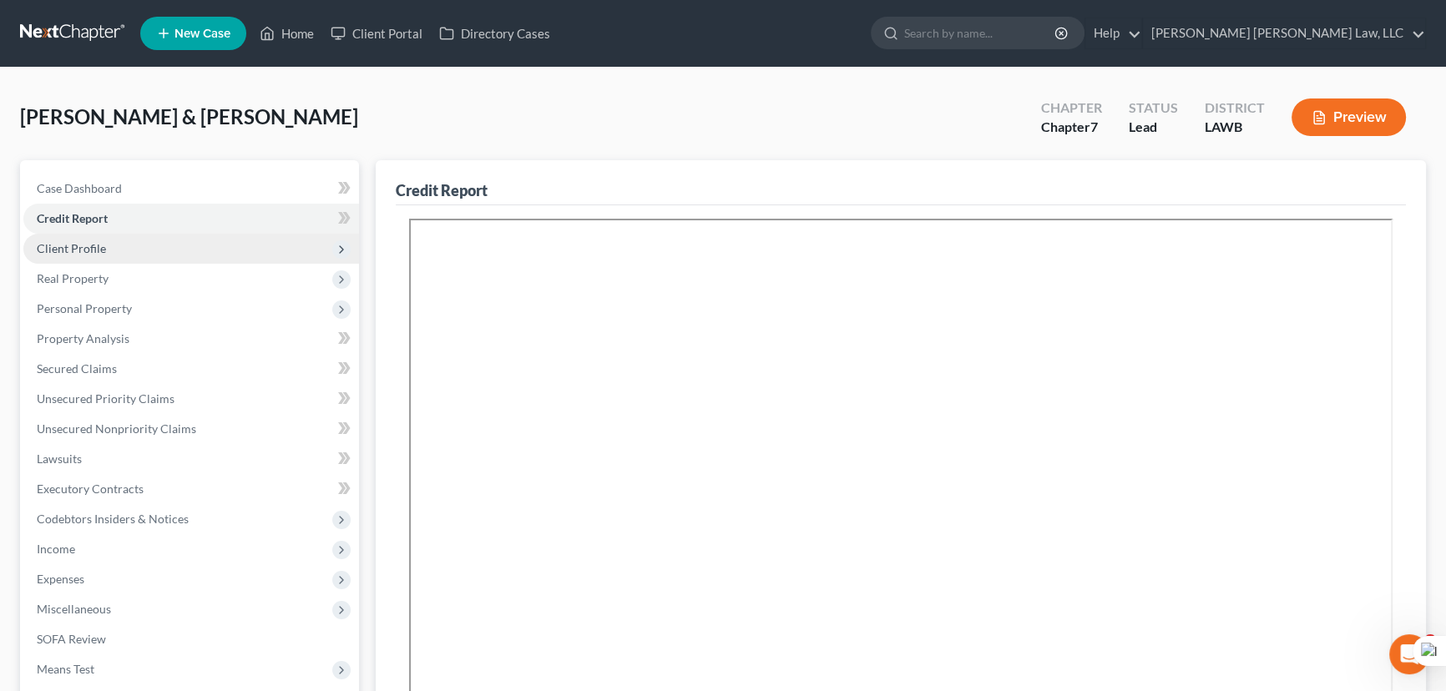
click at [162, 250] on span "Client Profile" at bounding box center [191, 249] width 336 height 30
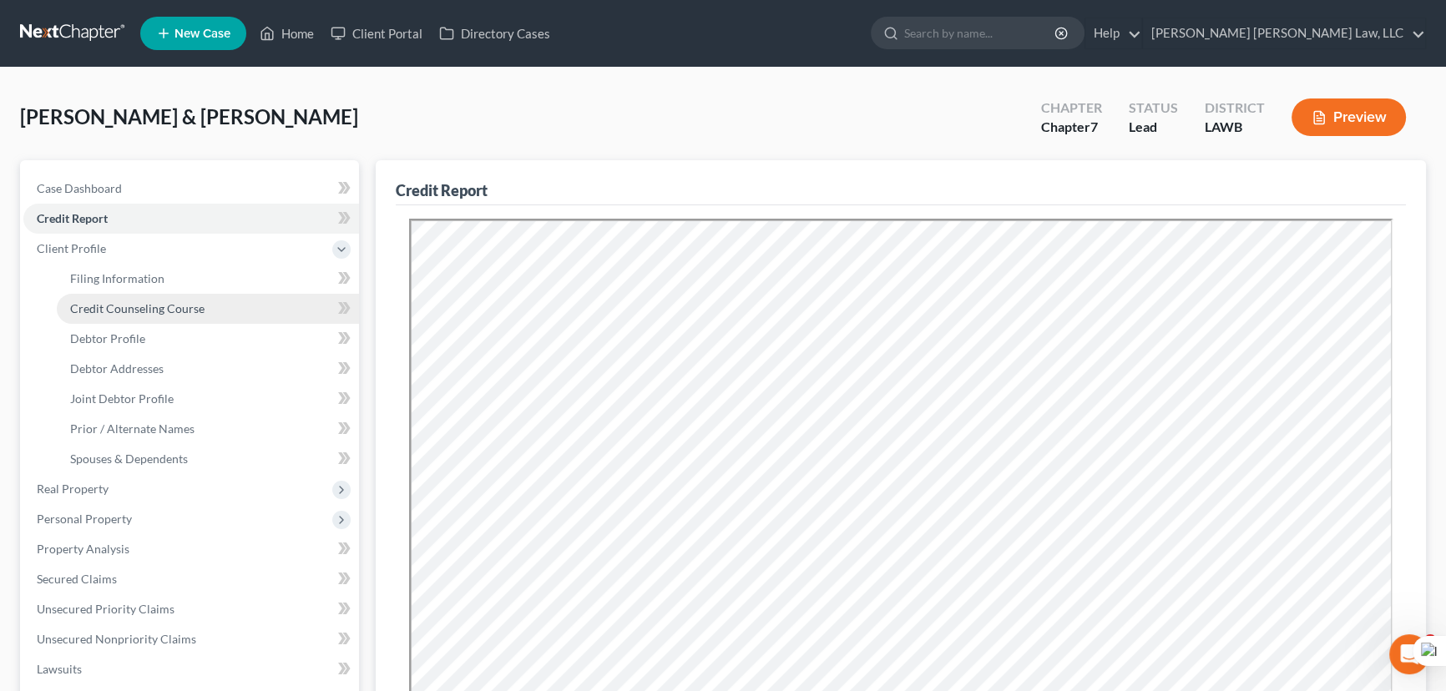
click at [165, 296] on link "Credit Counseling Course" at bounding box center [208, 309] width 302 height 30
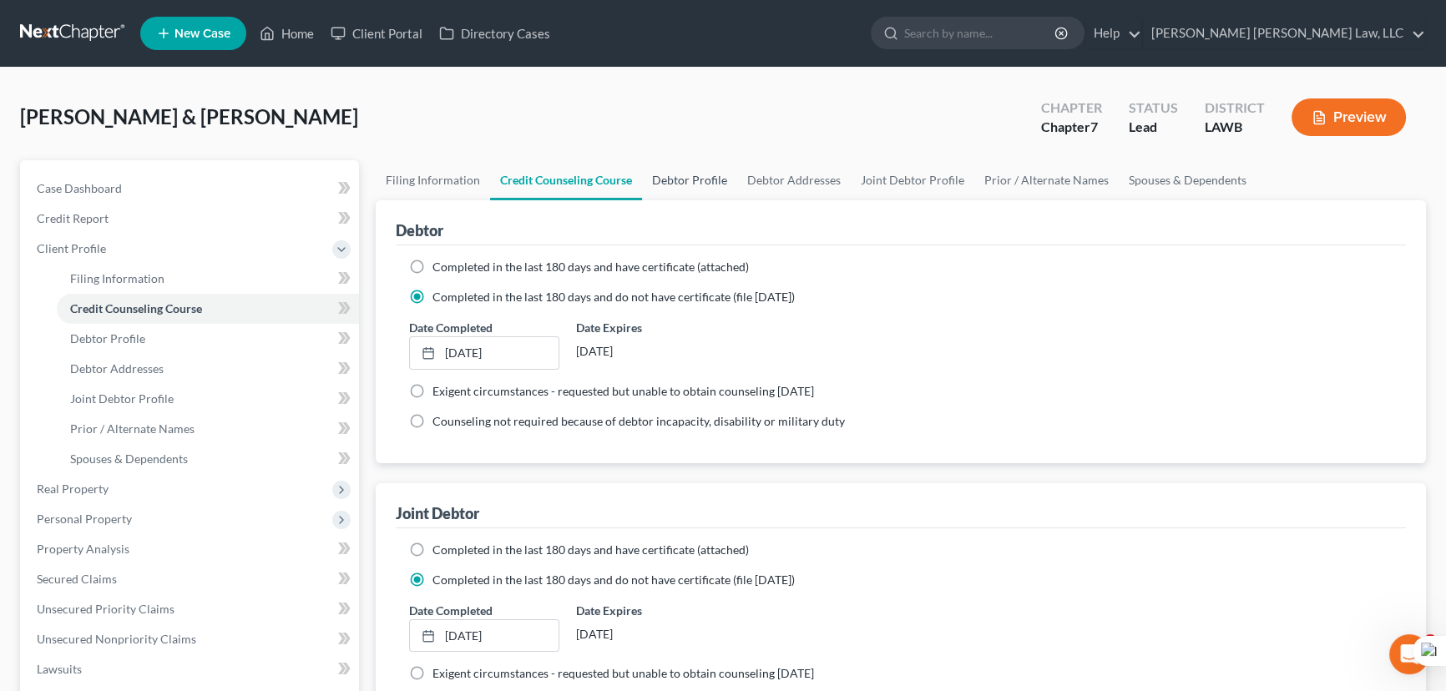
click at [679, 190] on link "Debtor Profile" at bounding box center [689, 180] width 95 height 40
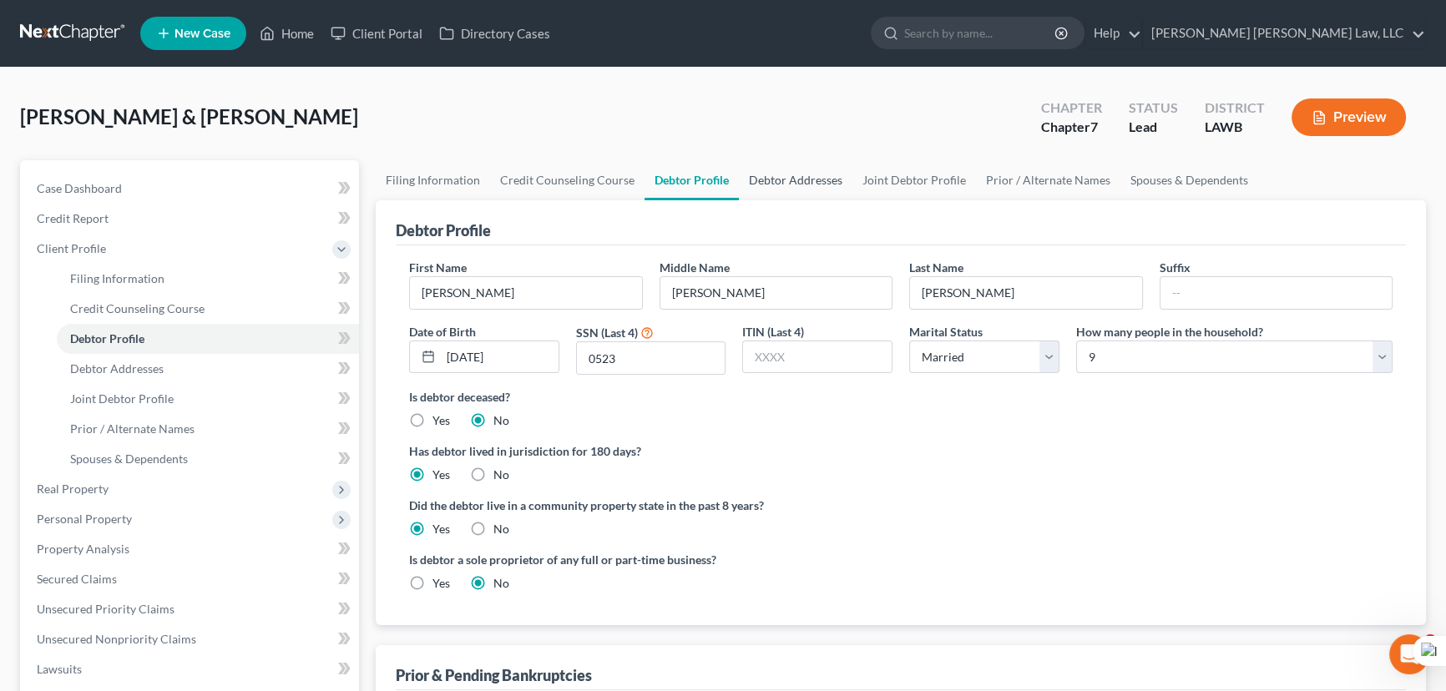
click at [775, 175] on link "Debtor Addresses" at bounding box center [796, 180] width 114 height 40
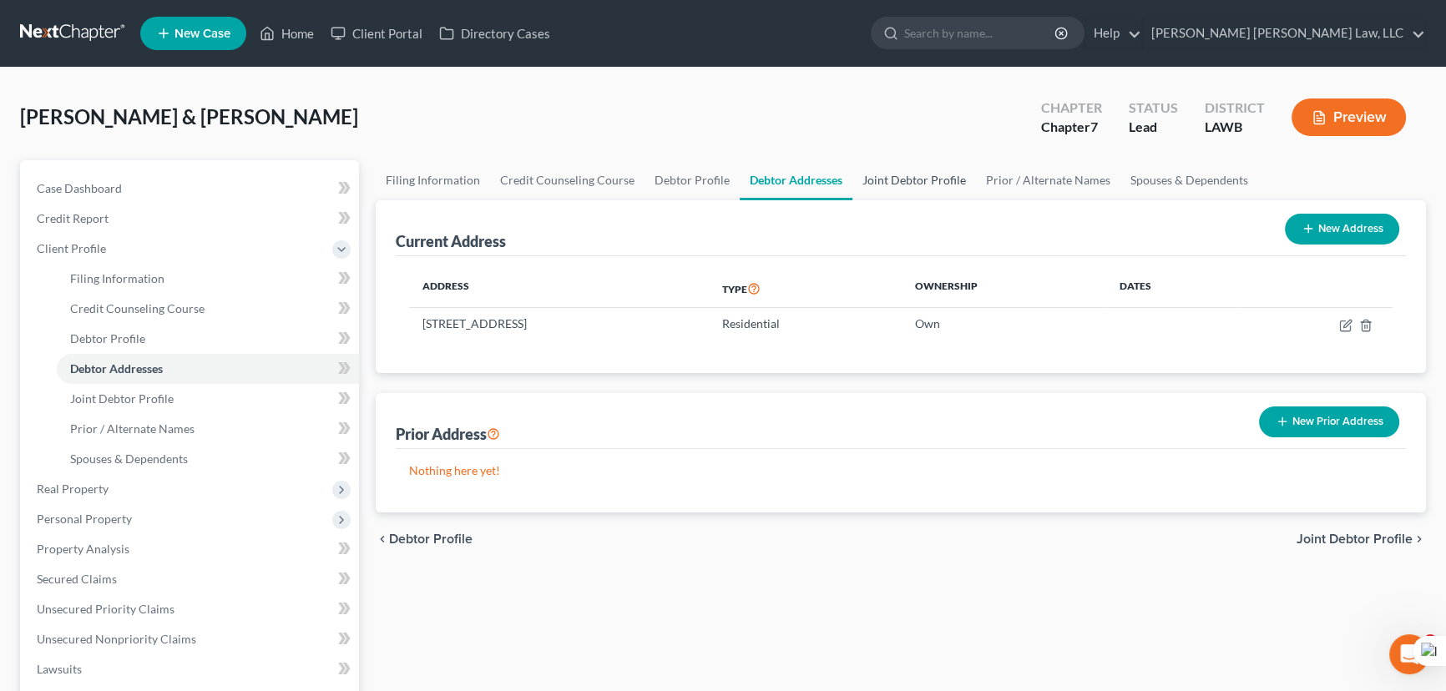
click at [895, 173] on link "Joint Debtor Profile" at bounding box center [914, 180] width 124 height 40
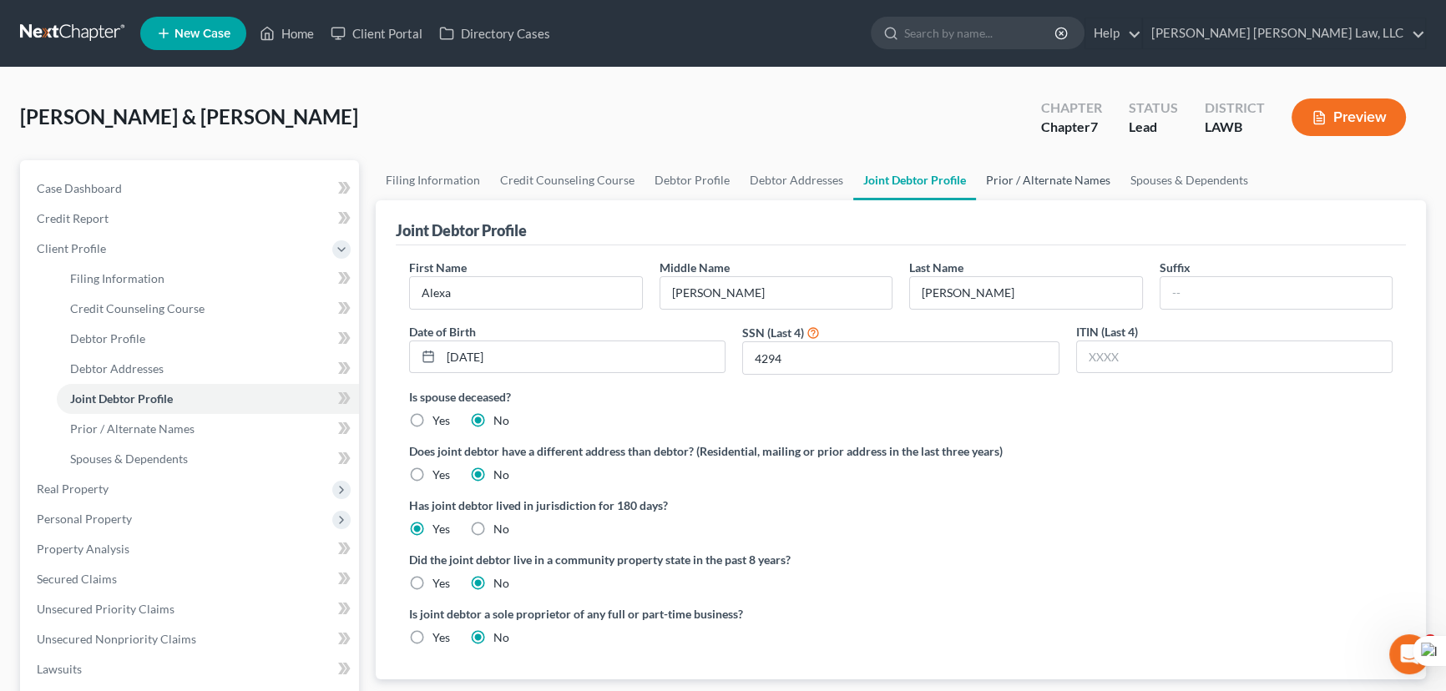
click at [1078, 184] on link "Prior / Alternate Names" at bounding box center [1048, 180] width 144 height 40
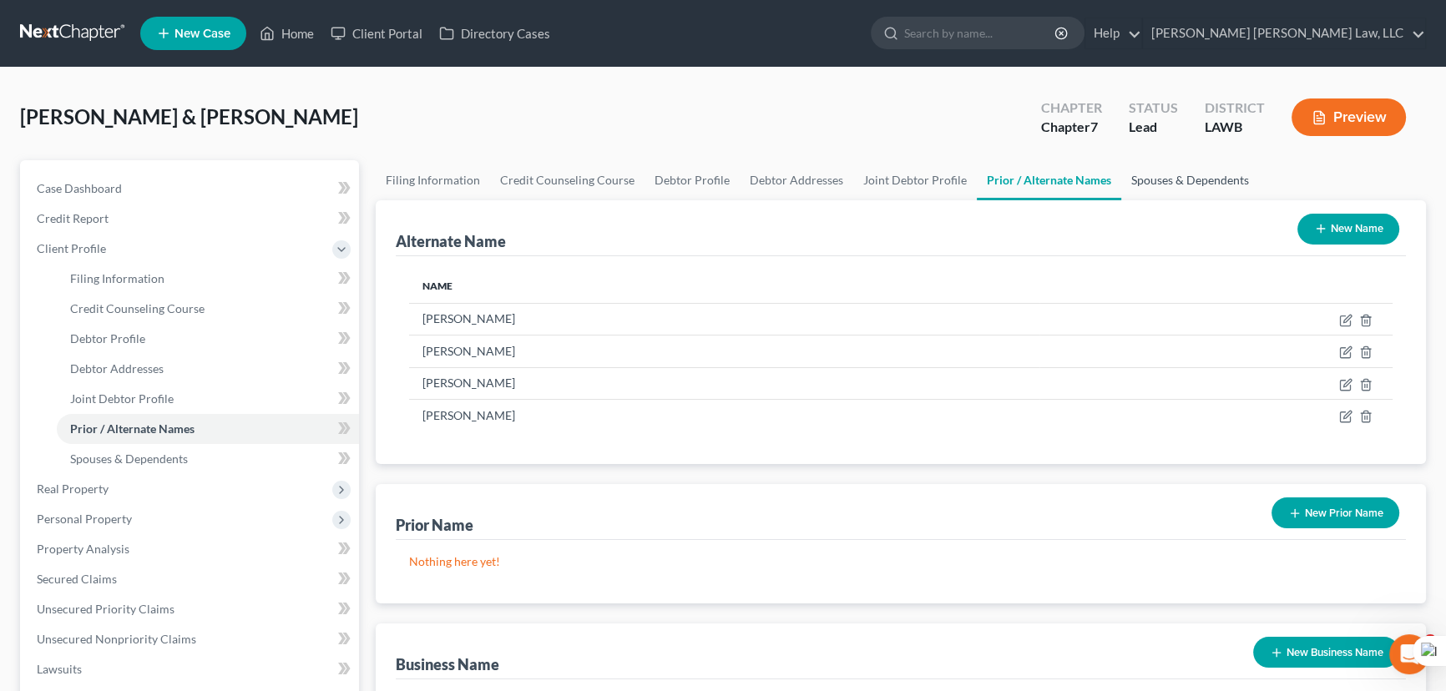
click at [1169, 178] on link "Spouses & Dependents" at bounding box center [1190, 180] width 138 height 40
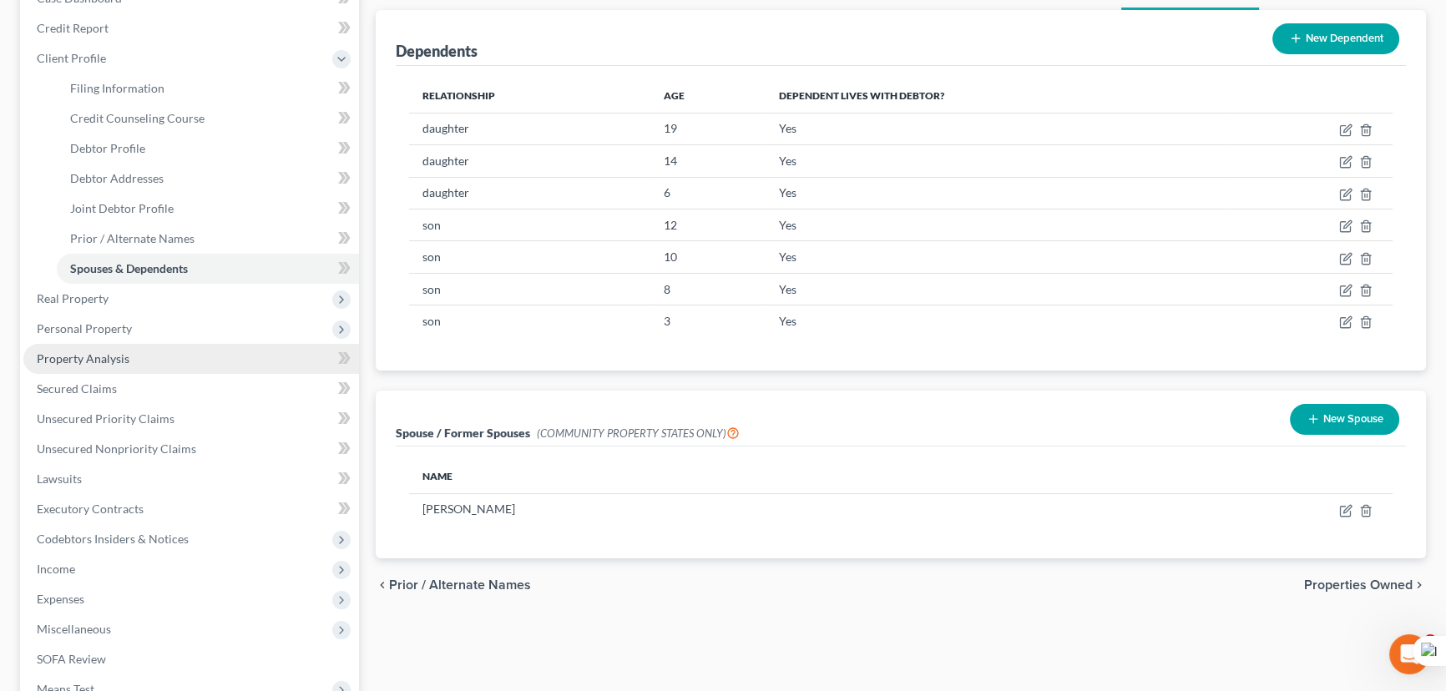
scroll to position [227, 0]
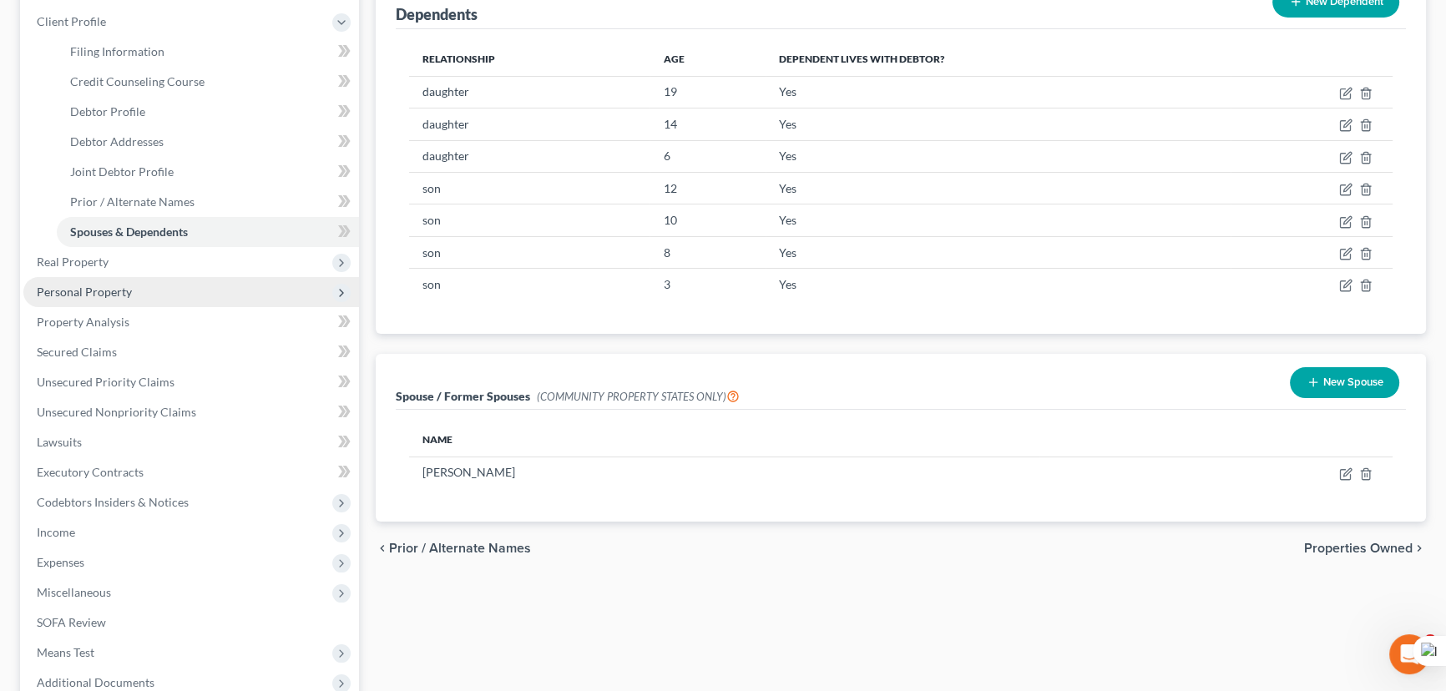
click at [191, 282] on span "Personal Property" at bounding box center [191, 292] width 336 height 30
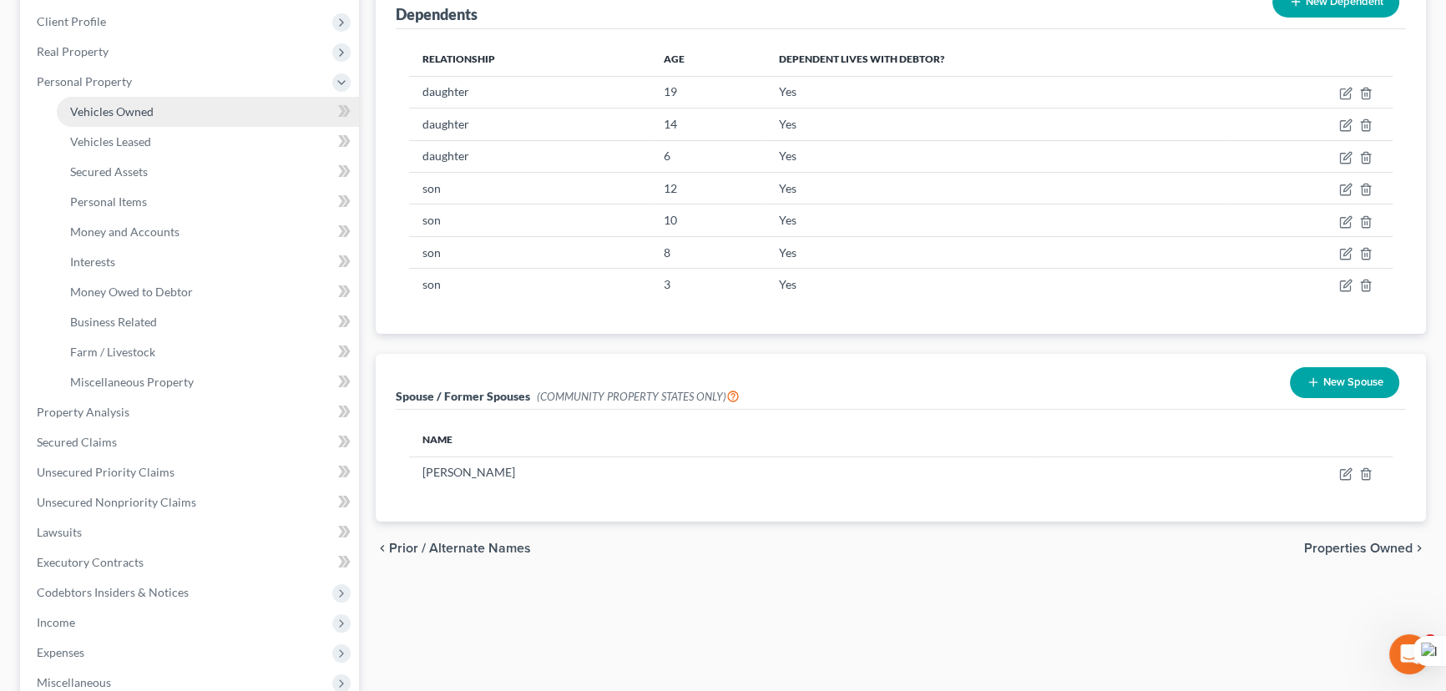
click at [202, 117] on link "Vehicles Owned" at bounding box center [208, 112] width 302 height 30
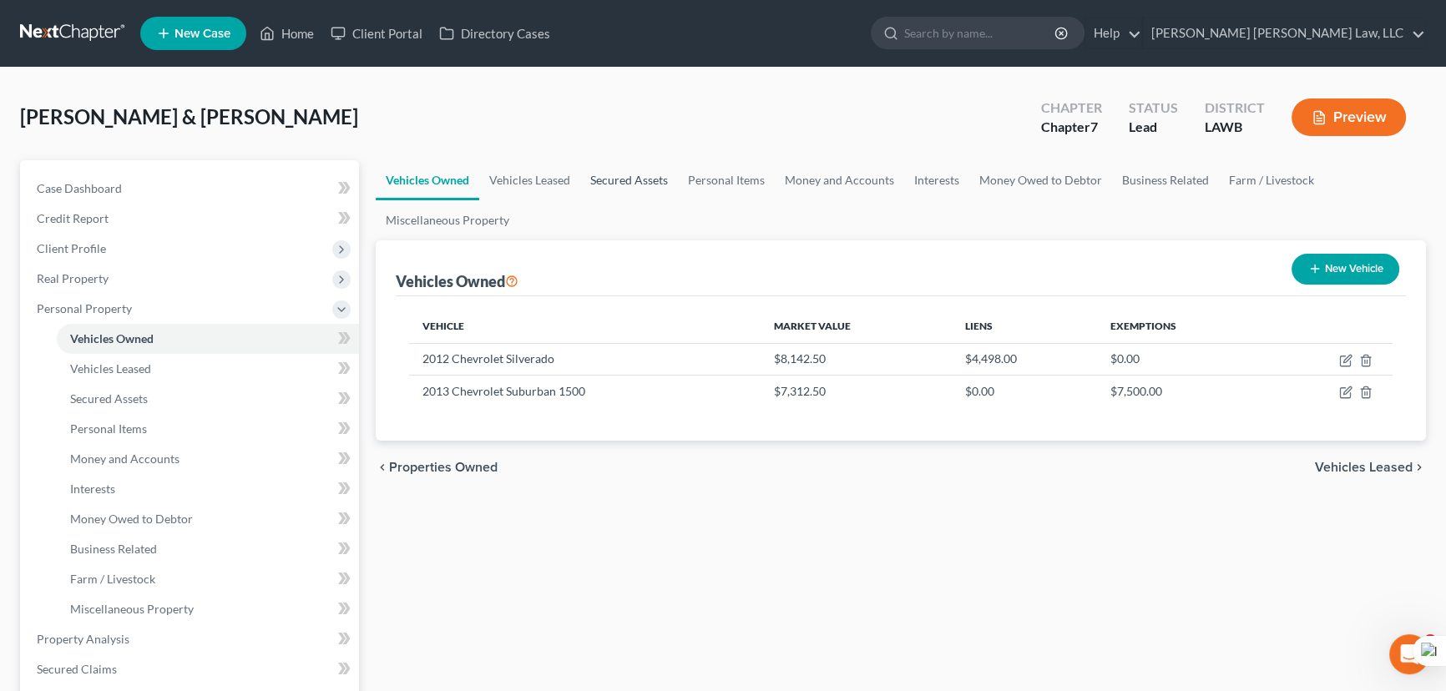
click at [624, 176] on link "Secured Assets" at bounding box center [629, 180] width 98 height 40
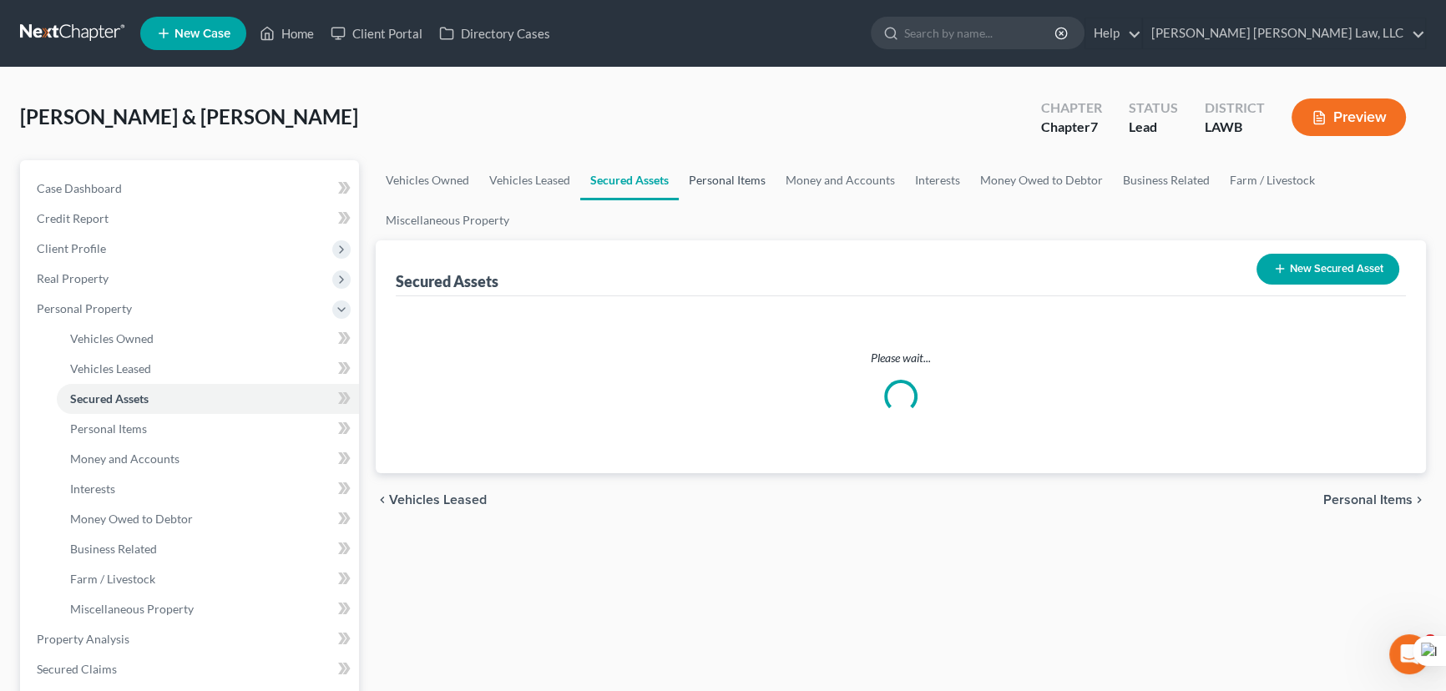
click at [714, 182] on link "Personal Items" at bounding box center [727, 180] width 97 height 40
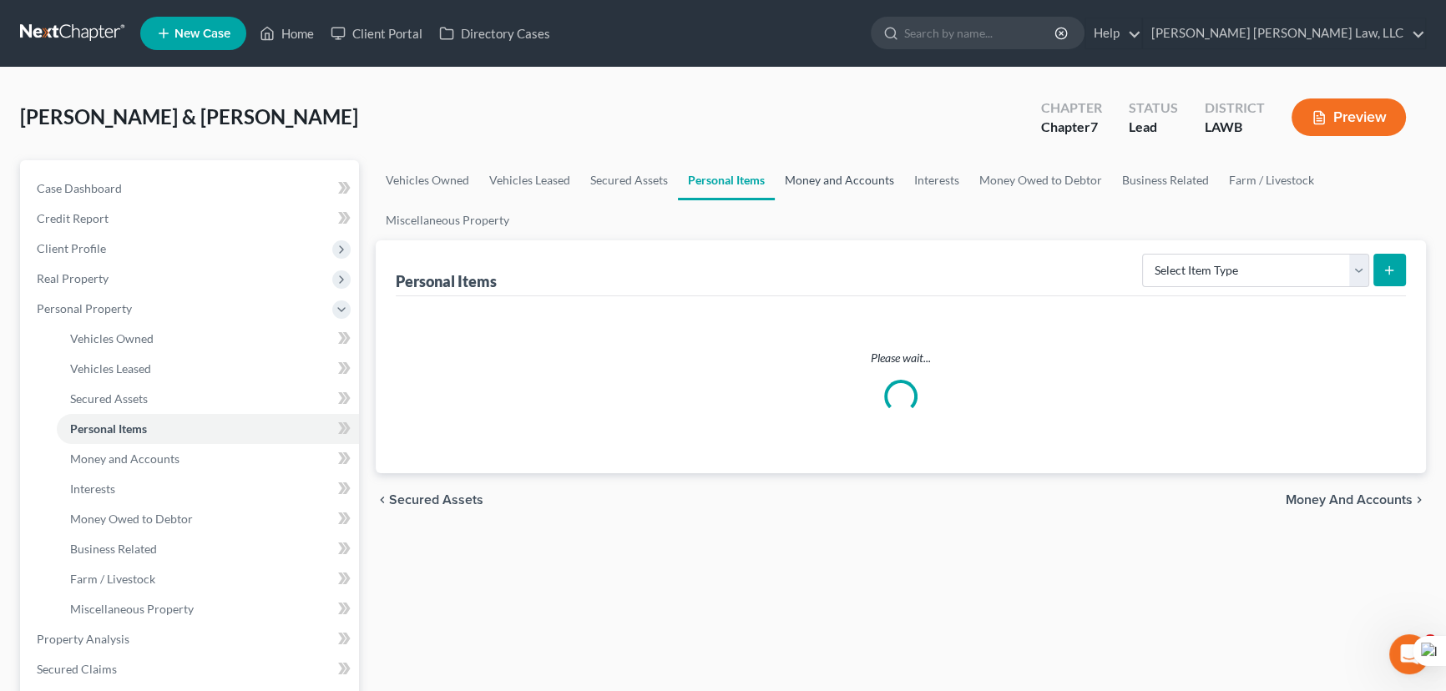
click at [871, 175] on link "Money and Accounts" at bounding box center [839, 180] width 129 height 40
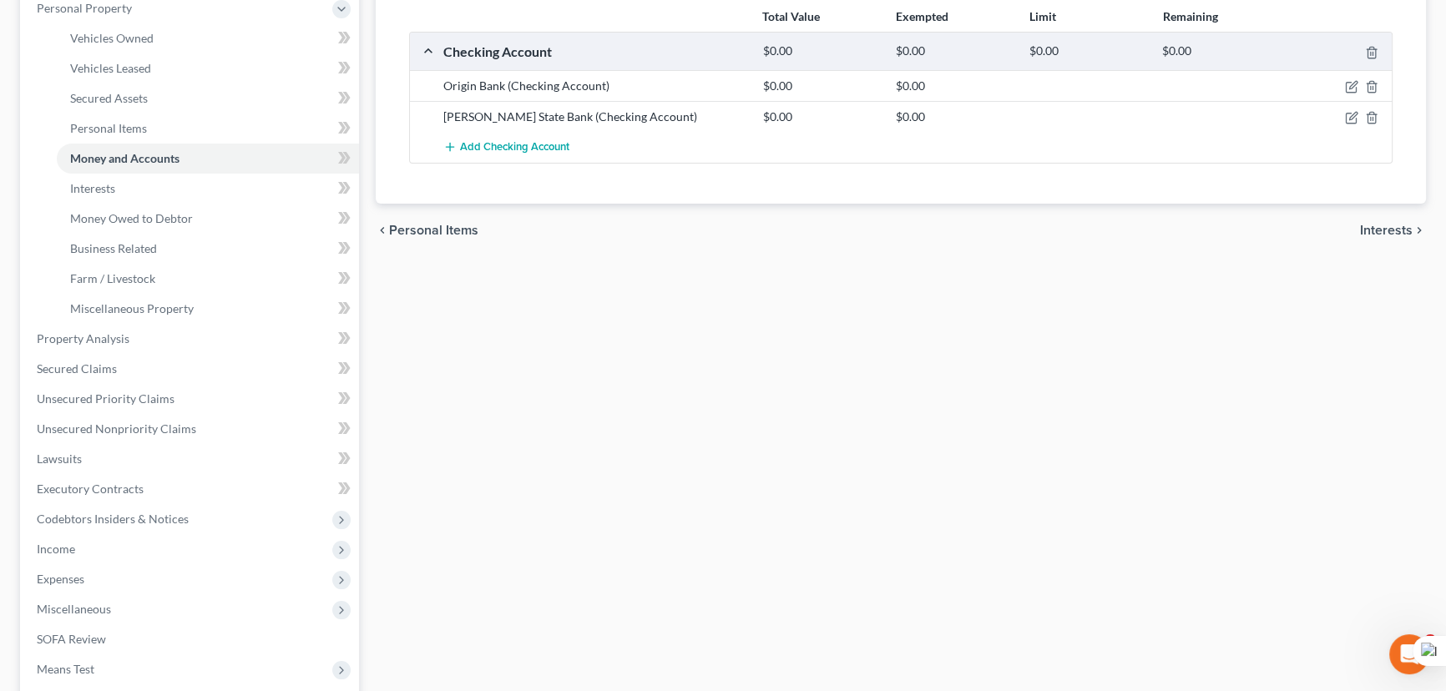
scroll to position [303, 0]
click at [183, 366] on link "Secured Claims" at bounding box center [191, 366] width 336 height 30
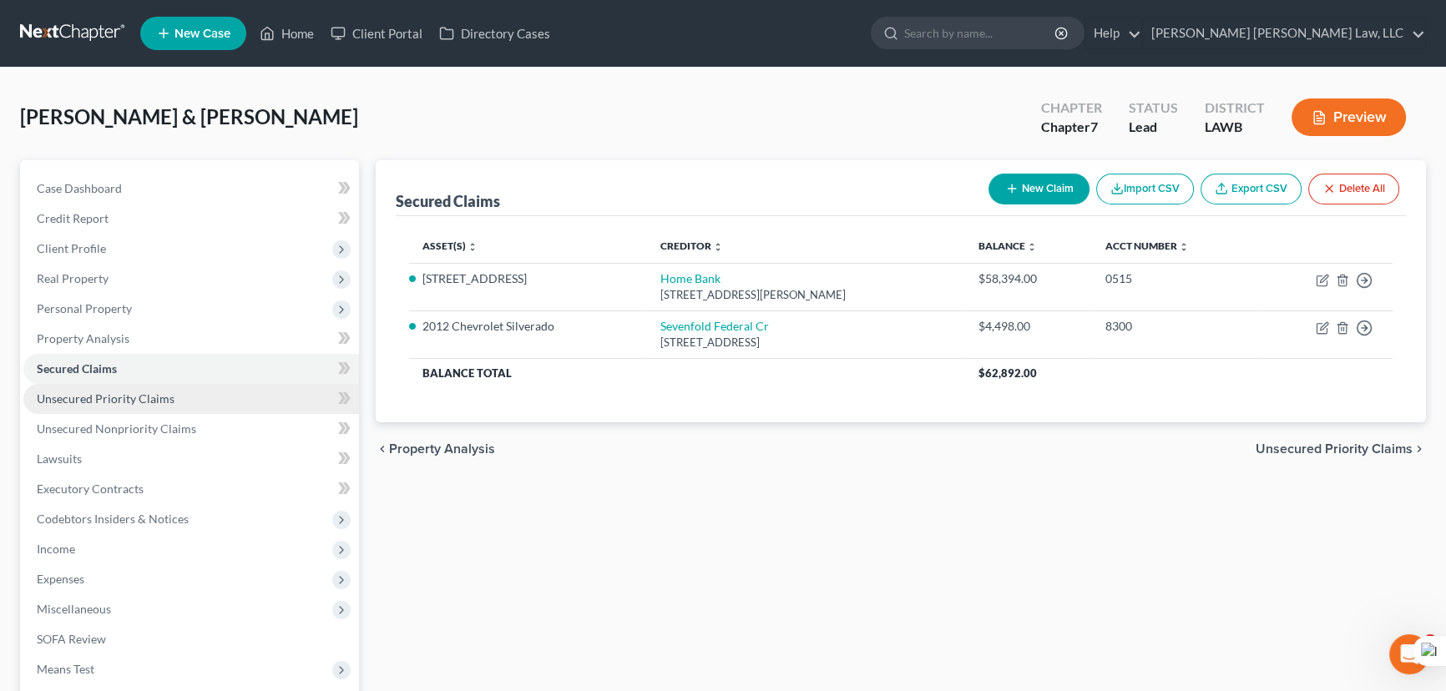
click at [149, 401] on span "Unsecured Priority Claims" at bounding box center [106, 398] width 138 height 14
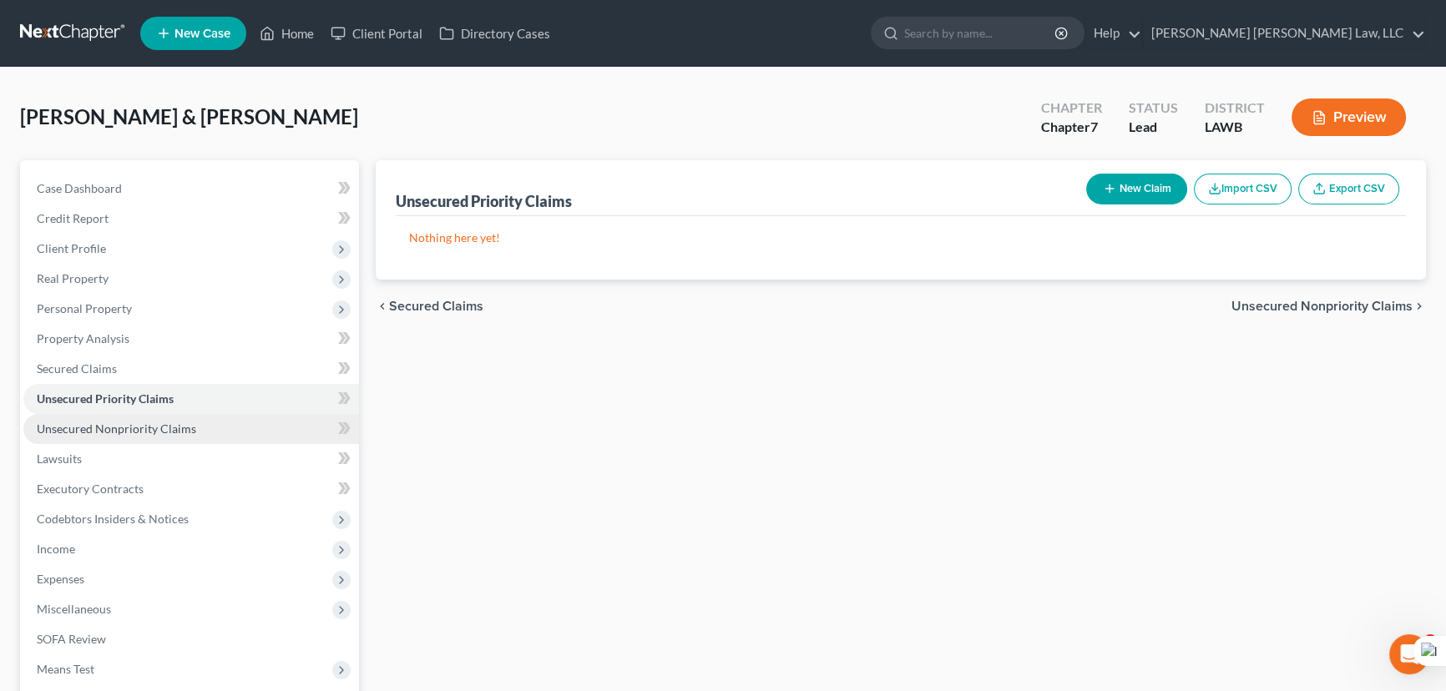
click at [174, 417] on link "Unsecured Nonpriority Claims" at bounding box center [191, 429] width 336 height 30
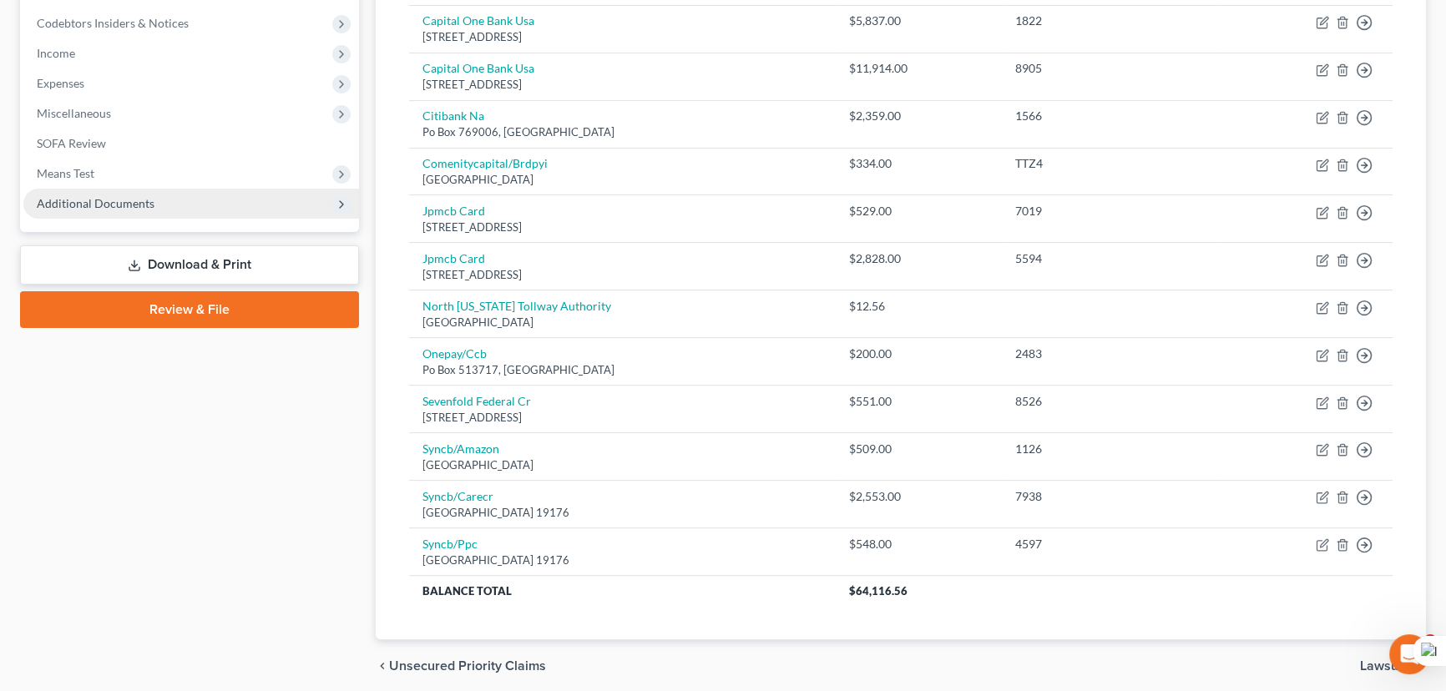
scroll to position [331, 0]
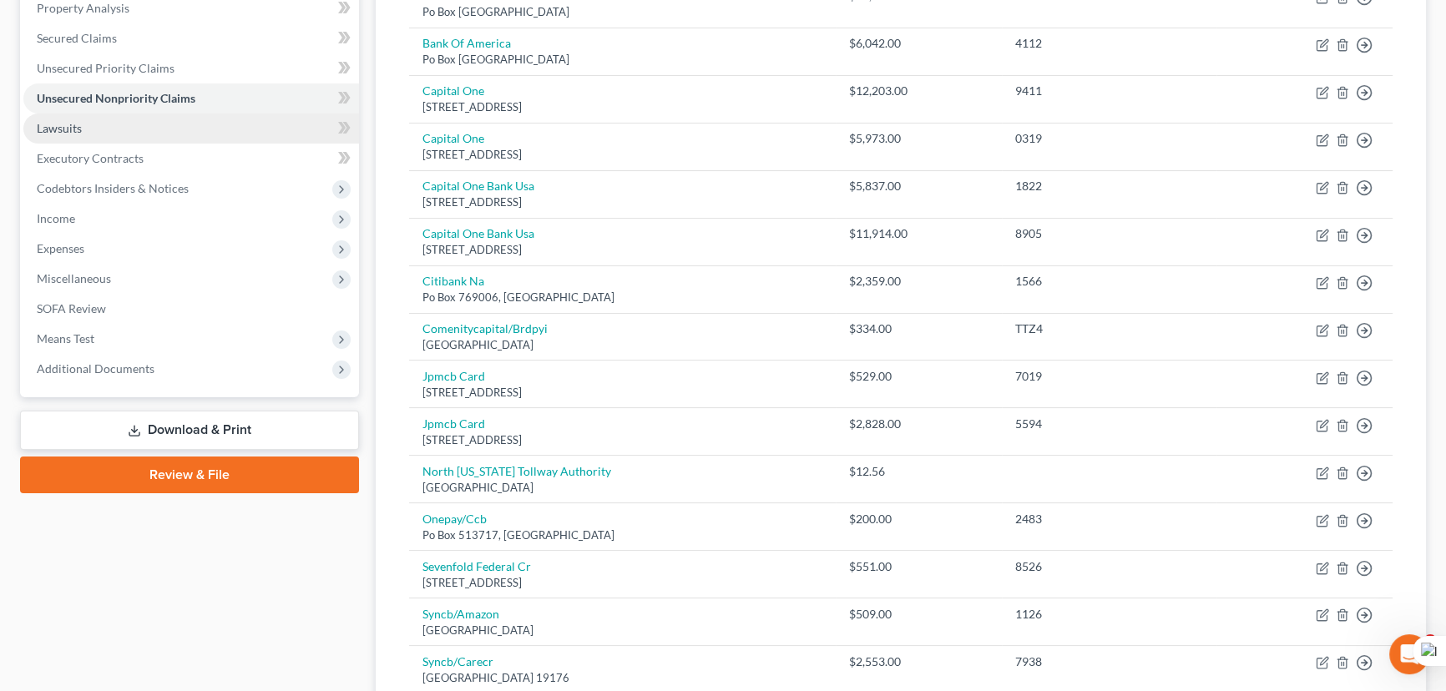
click at [158, 134] on link "Lawsuits" at bounding box center [191, 129] width 336 height 30
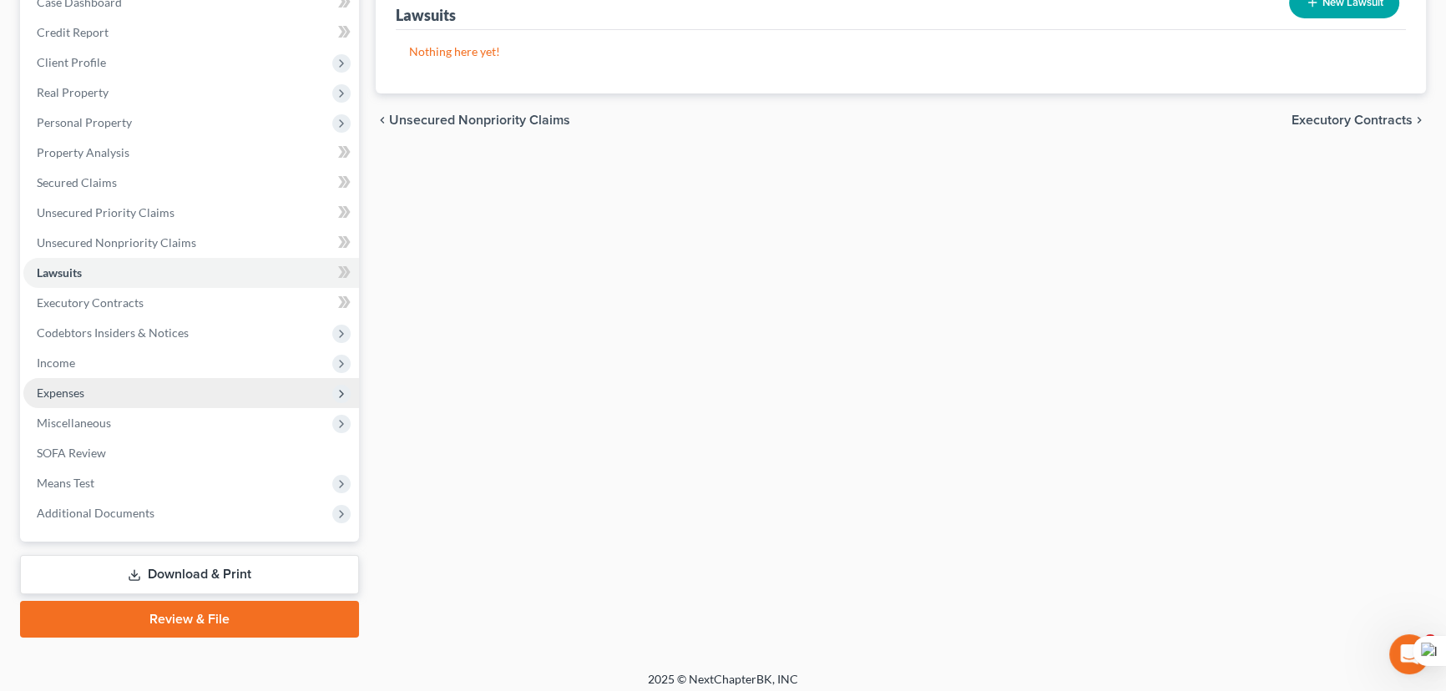
scroll to position [194, 0]
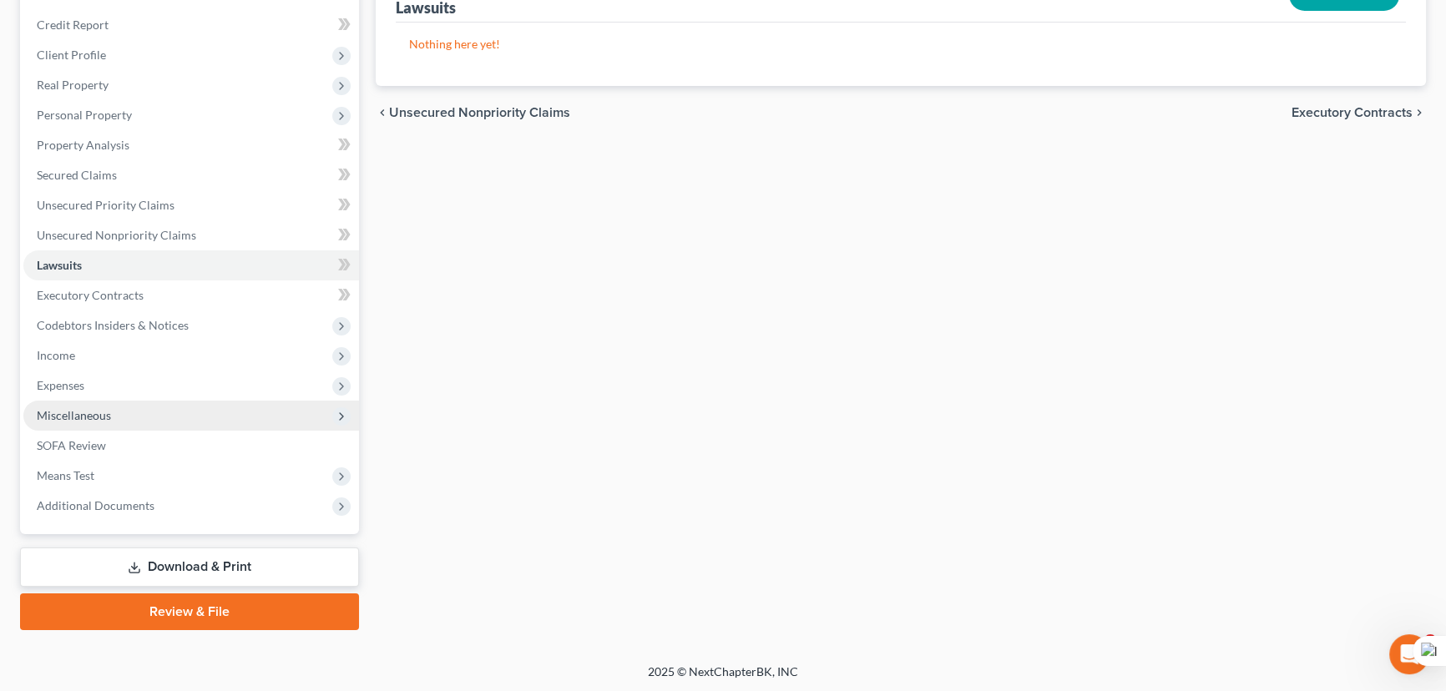
drag, startPoint x: 173, startPoint y: 320, endPoint x: 184, endPoint y: 405, distance: 85.9
click at [173, 320] on span "Codebtors Insiders & Notices" at bounding box center [113, 325] width 152 height 14
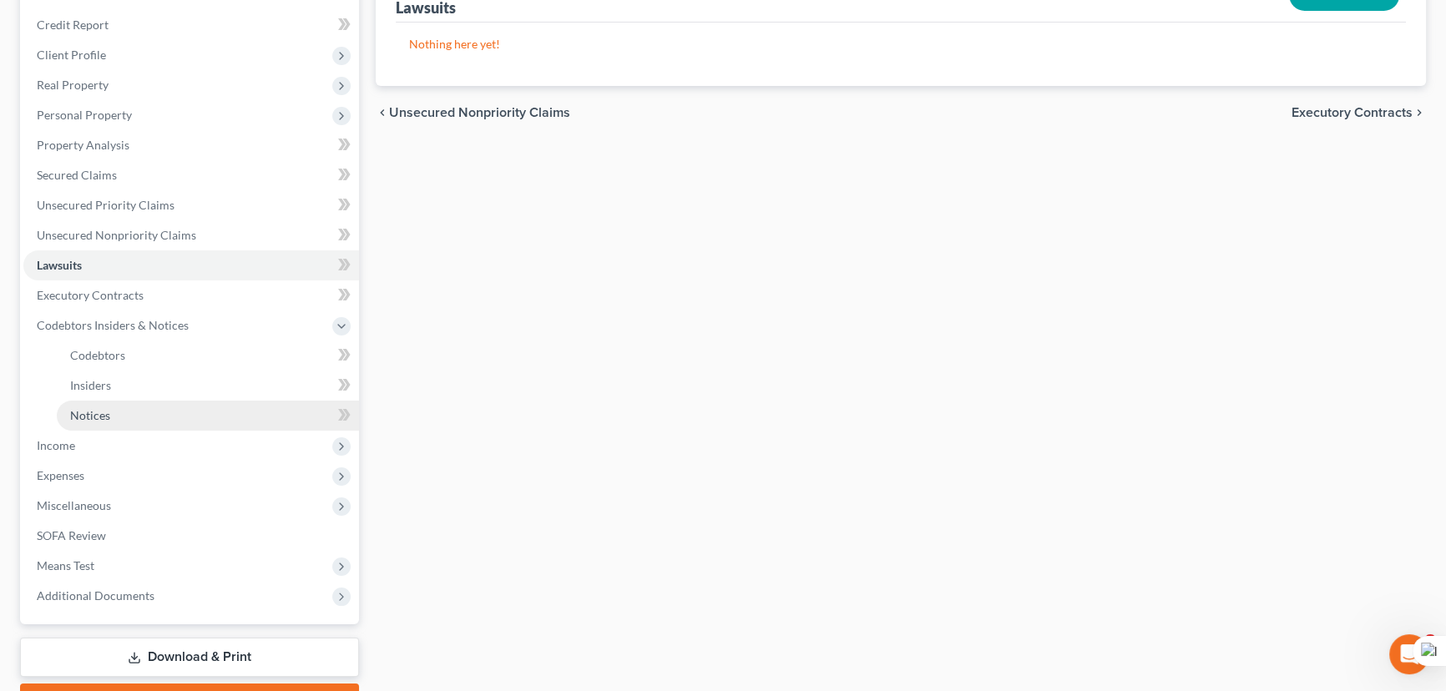
click at [183, 406] on link "Notices" at bounding box center [208, 416] width 302 height 30
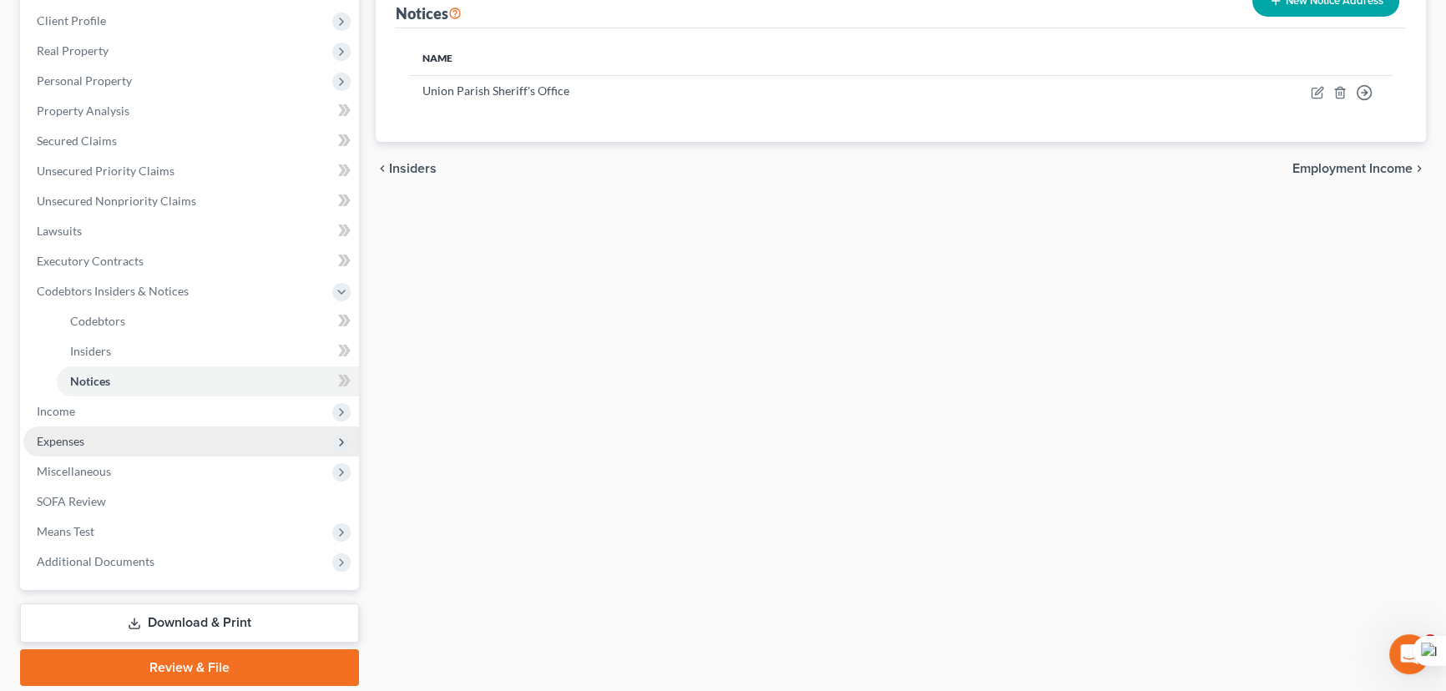
scroll to position [284, 0]
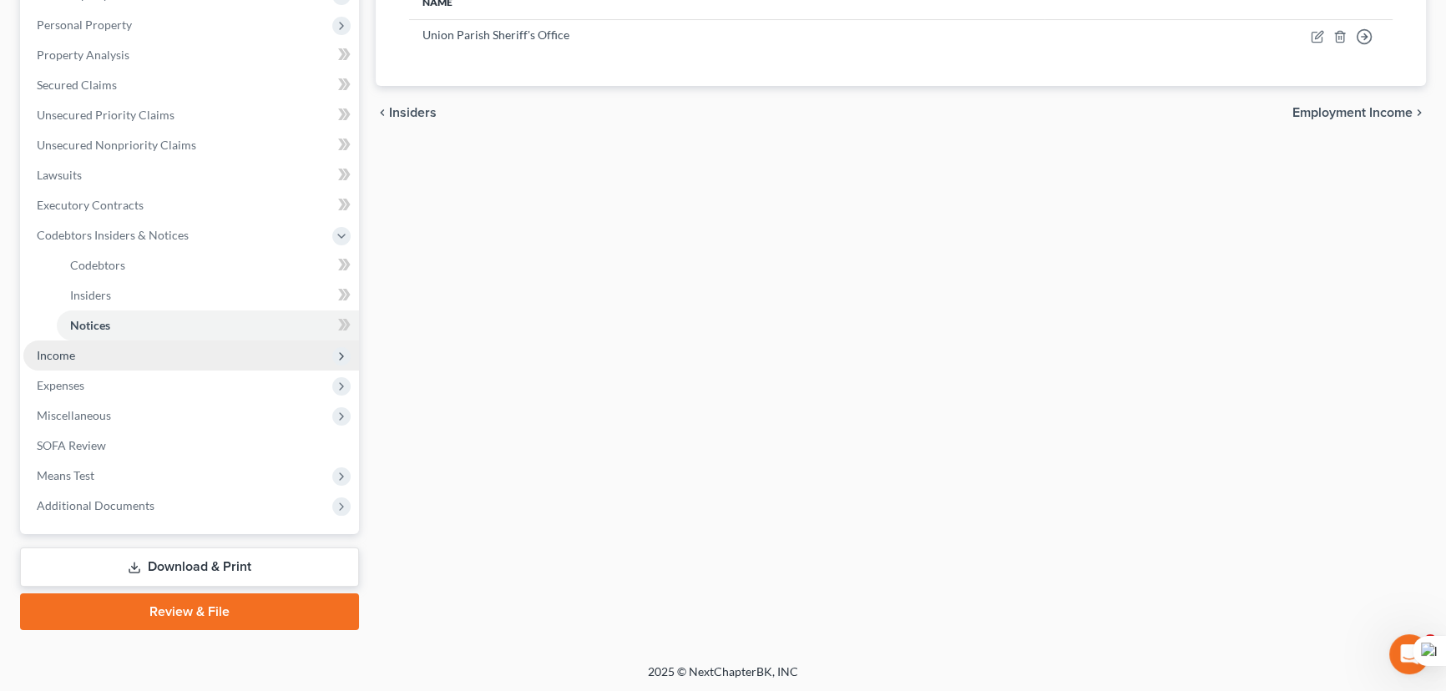
click at [215, 346] on span "Income" at bounding box center [191, 356] width 336 height 30
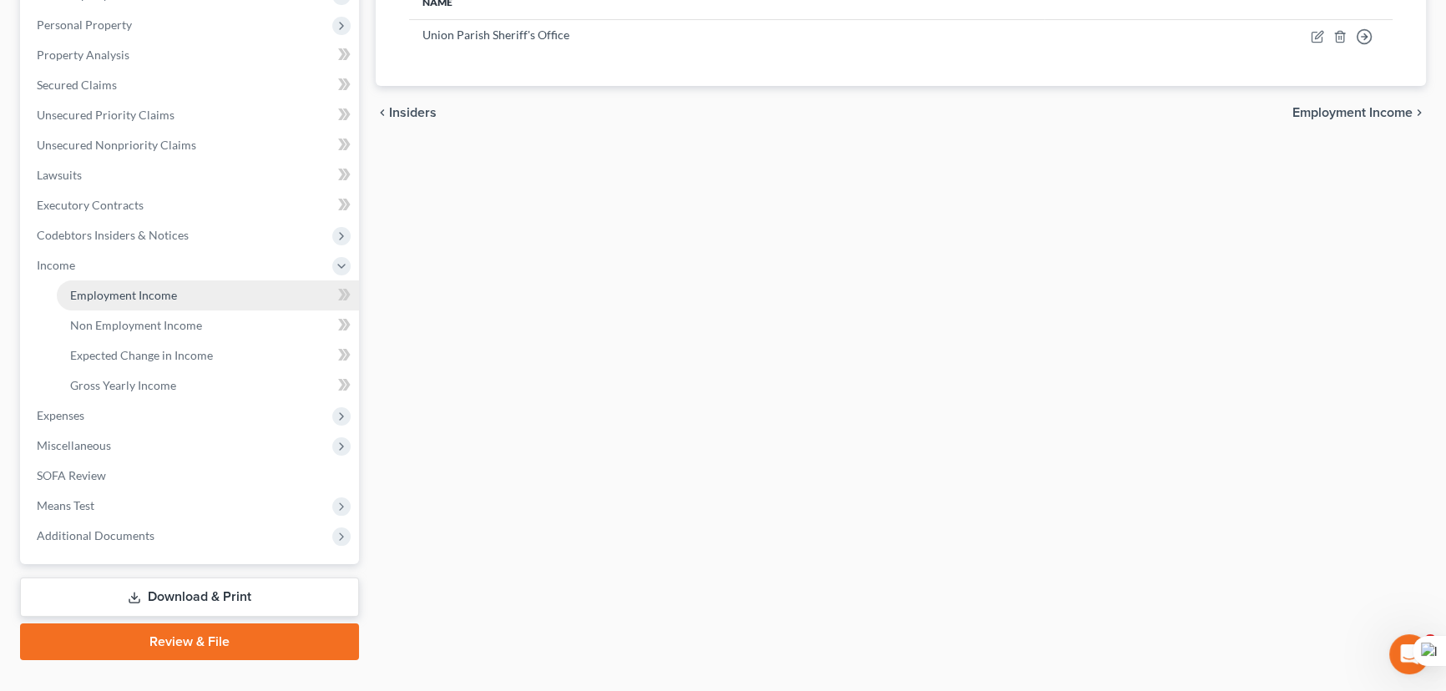
click at [191, 280] on link "Employment Income" at bounding box center [208, 295] width 302 height 30
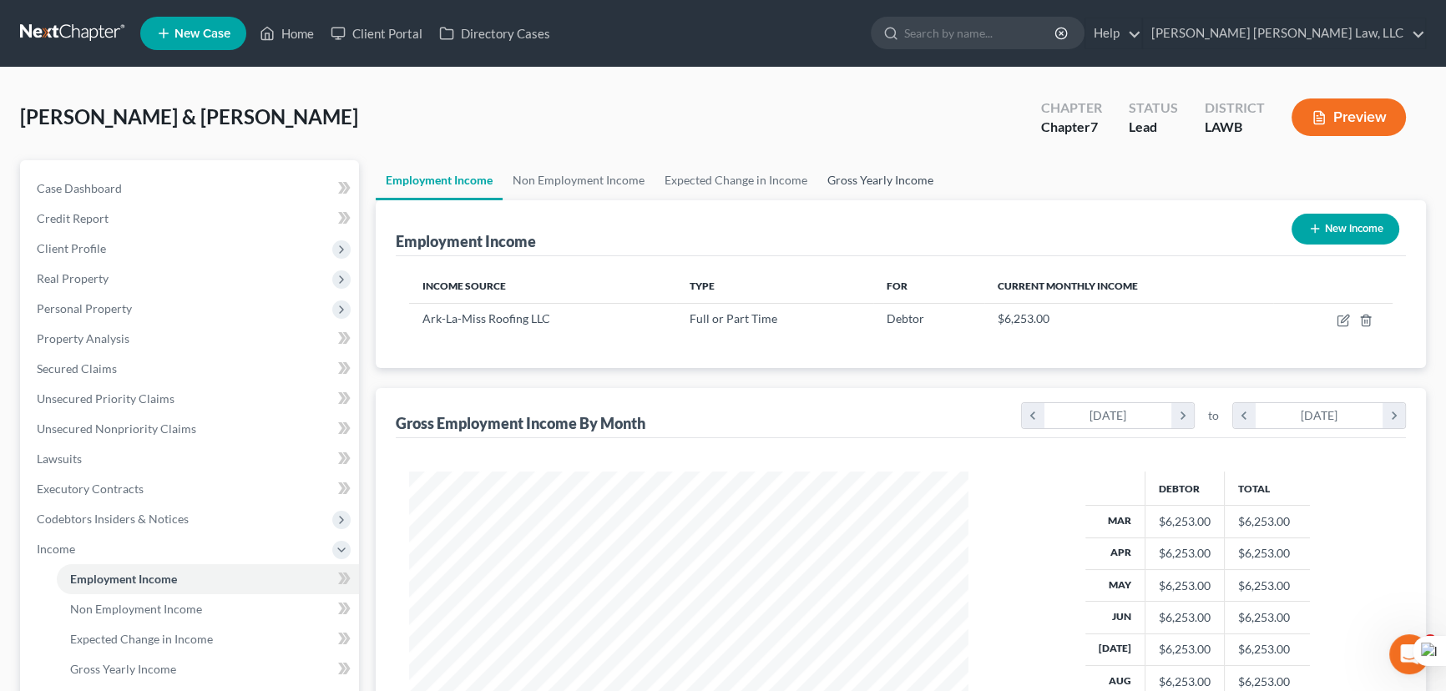
scroll to position [299, 593]
click at [876, 166] on link "Gross Yearly Income" at bounding box center [880, 180] width 126 height 40
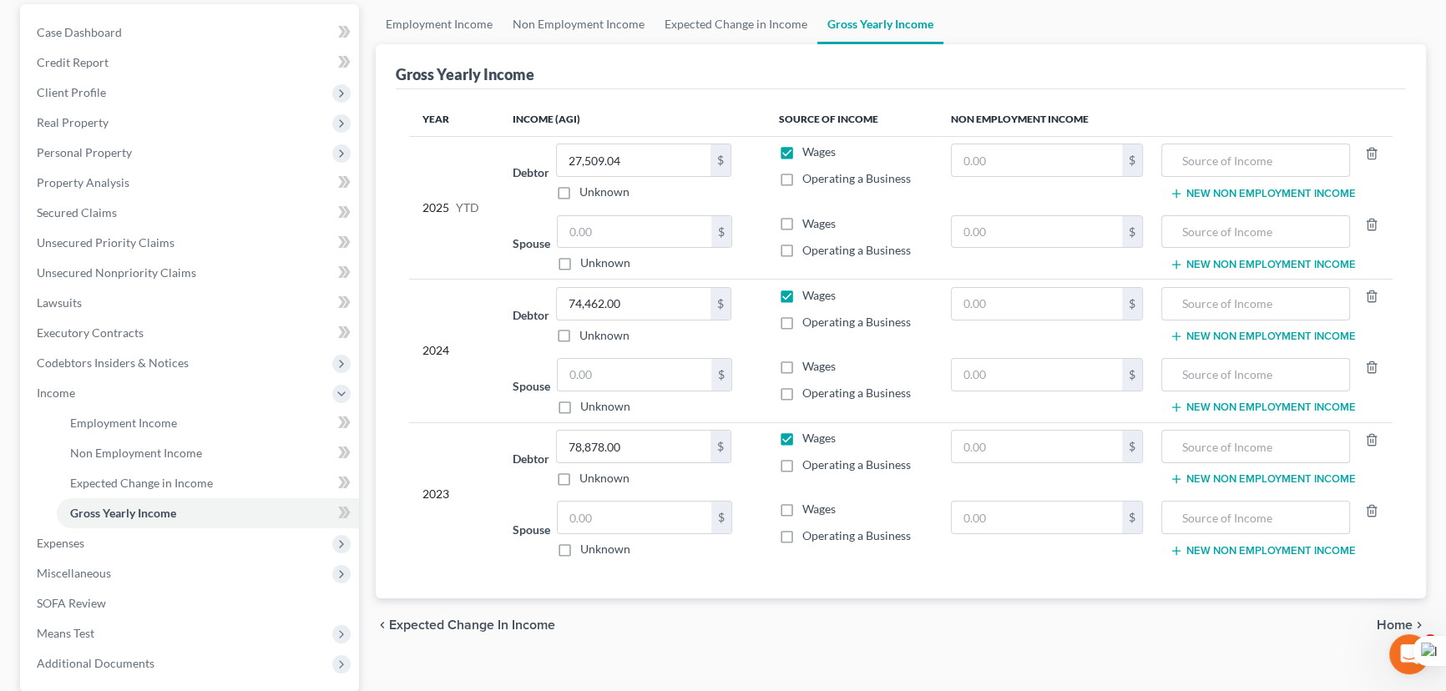
scroll to position [314, 0]
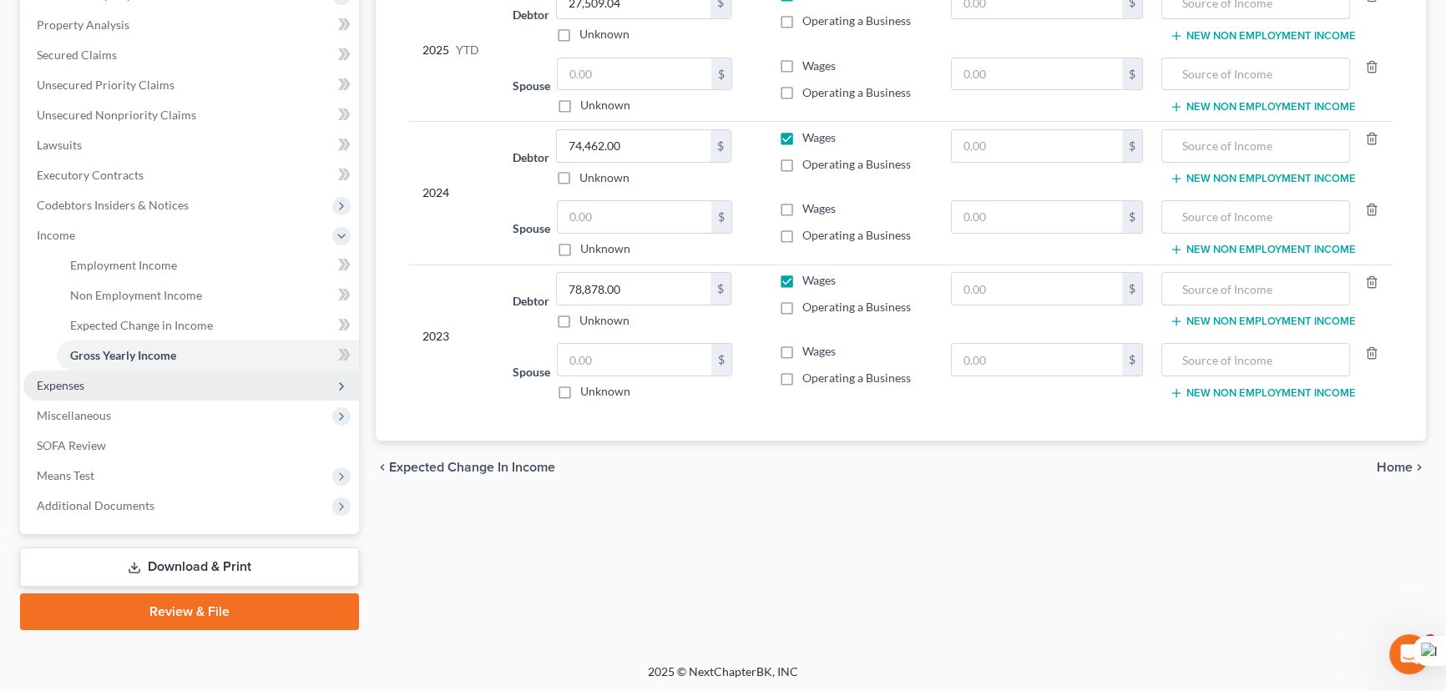
click at [127, 371] on span "Expenses" at bounding box center [191, 386] width 336 height 30
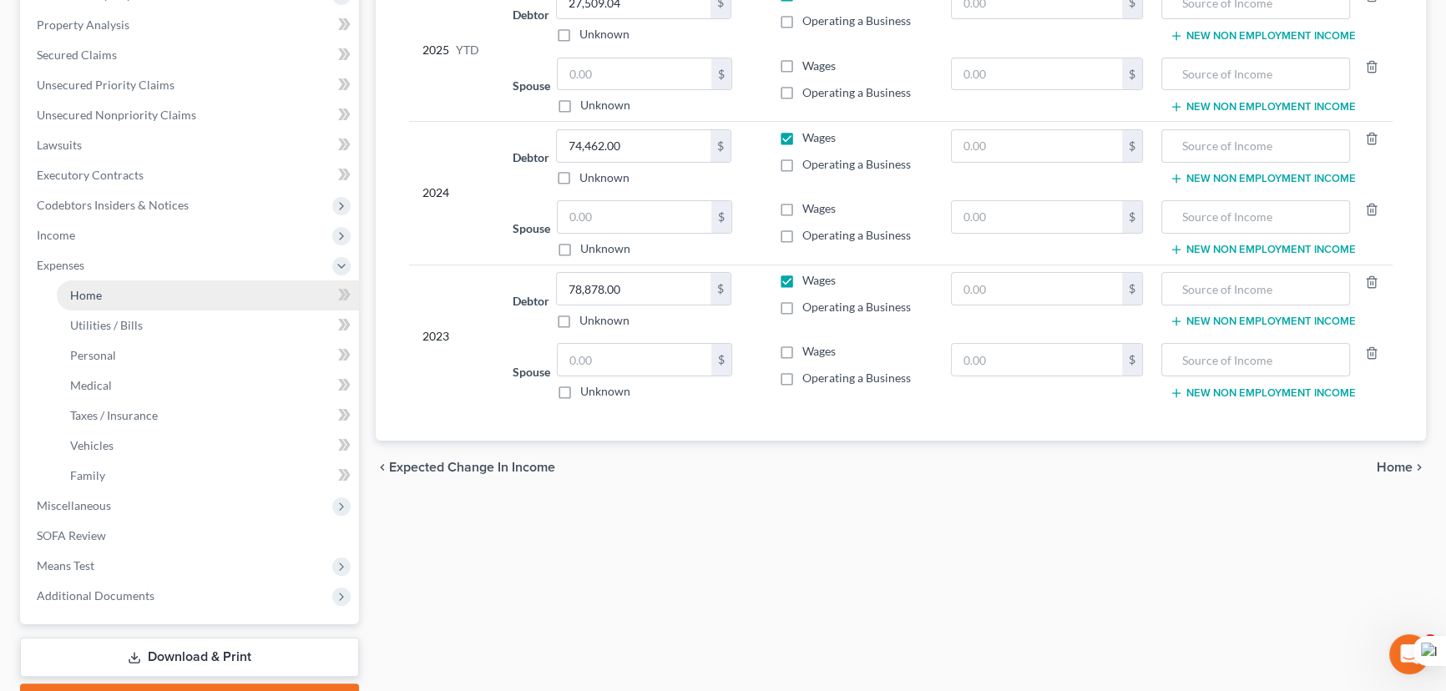
click at [144, 288] on link "Home" at bounding box center [208, 295] width 302 height 30
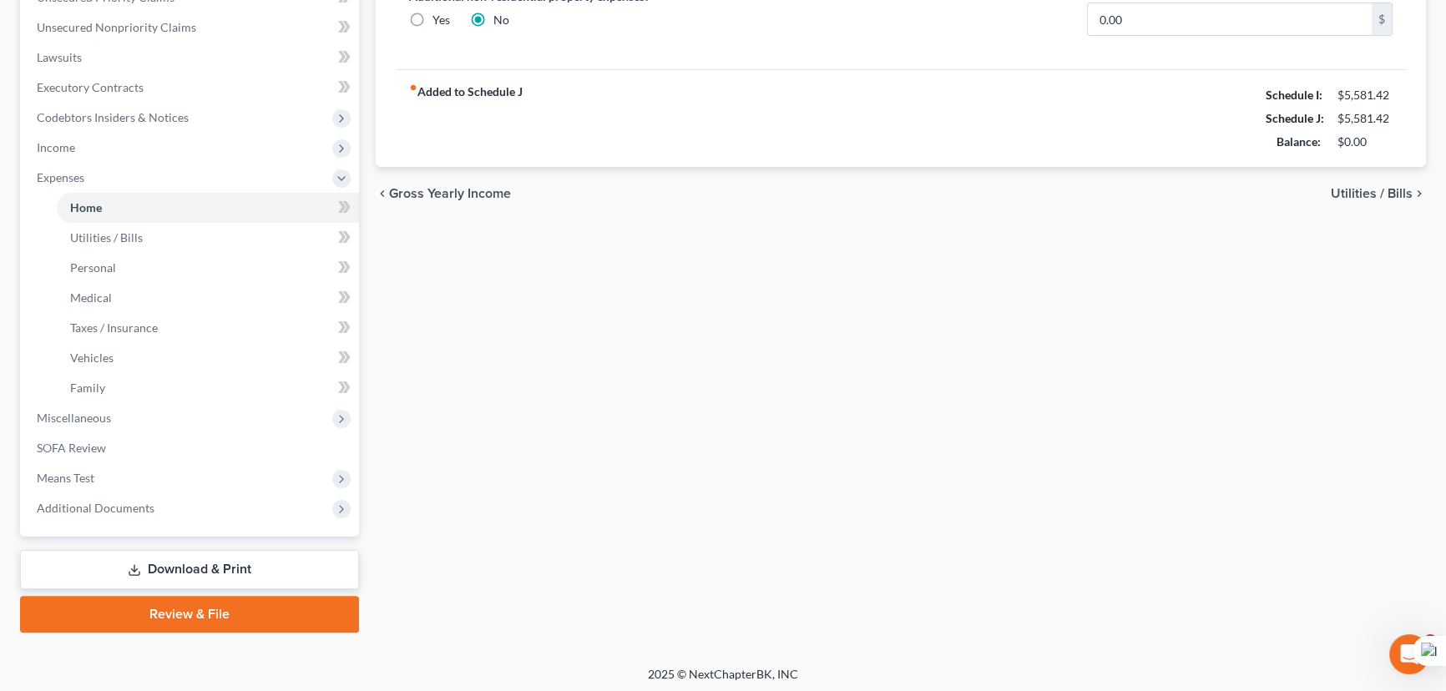
scroll to position [404, 0]
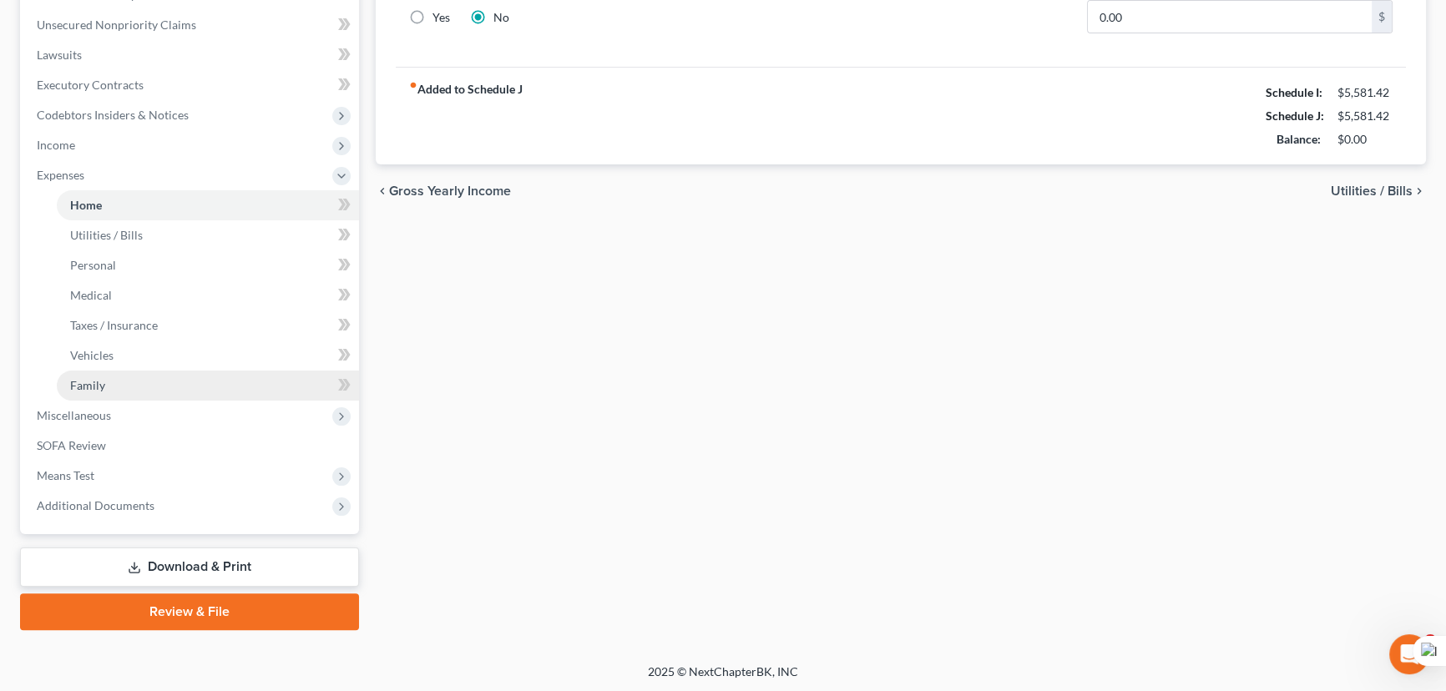
click at [90, 411] on span "Miscellaneous" at bounding box center [74, 415] width 74 height 14
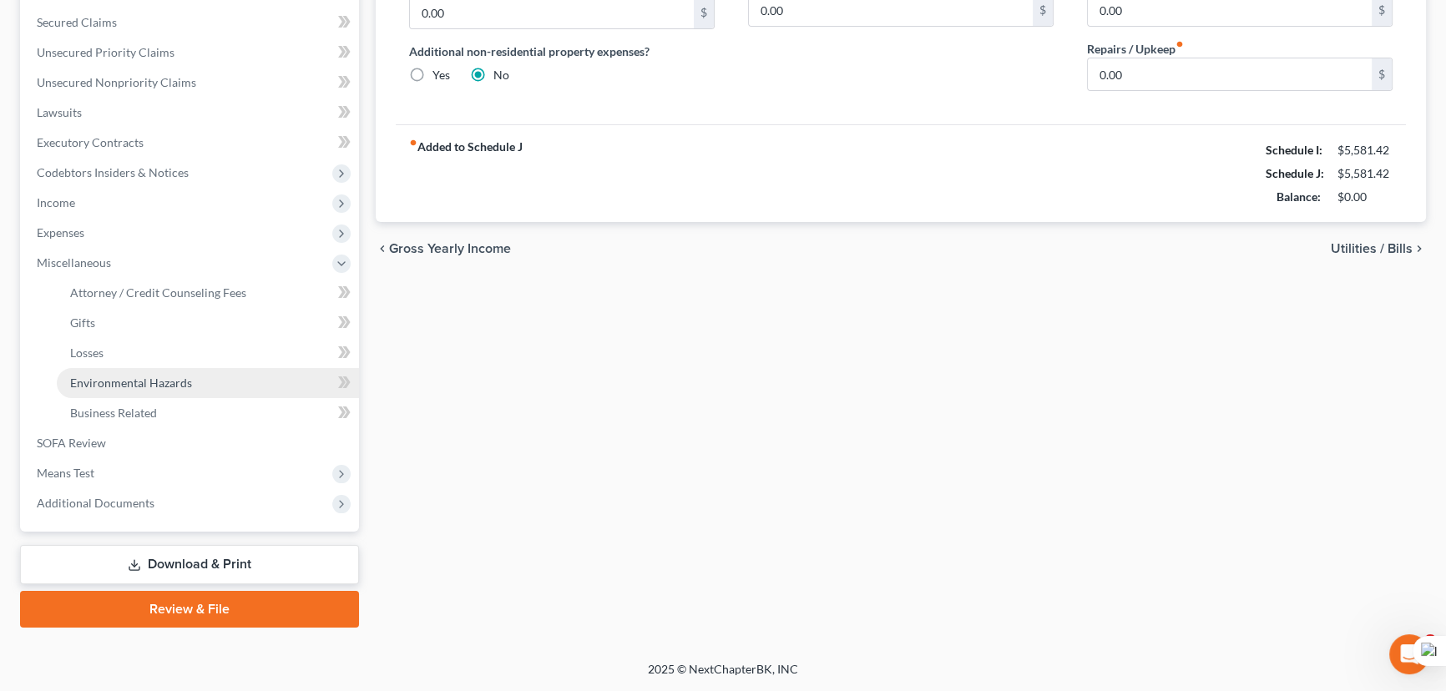
scroll to position [344, 0]
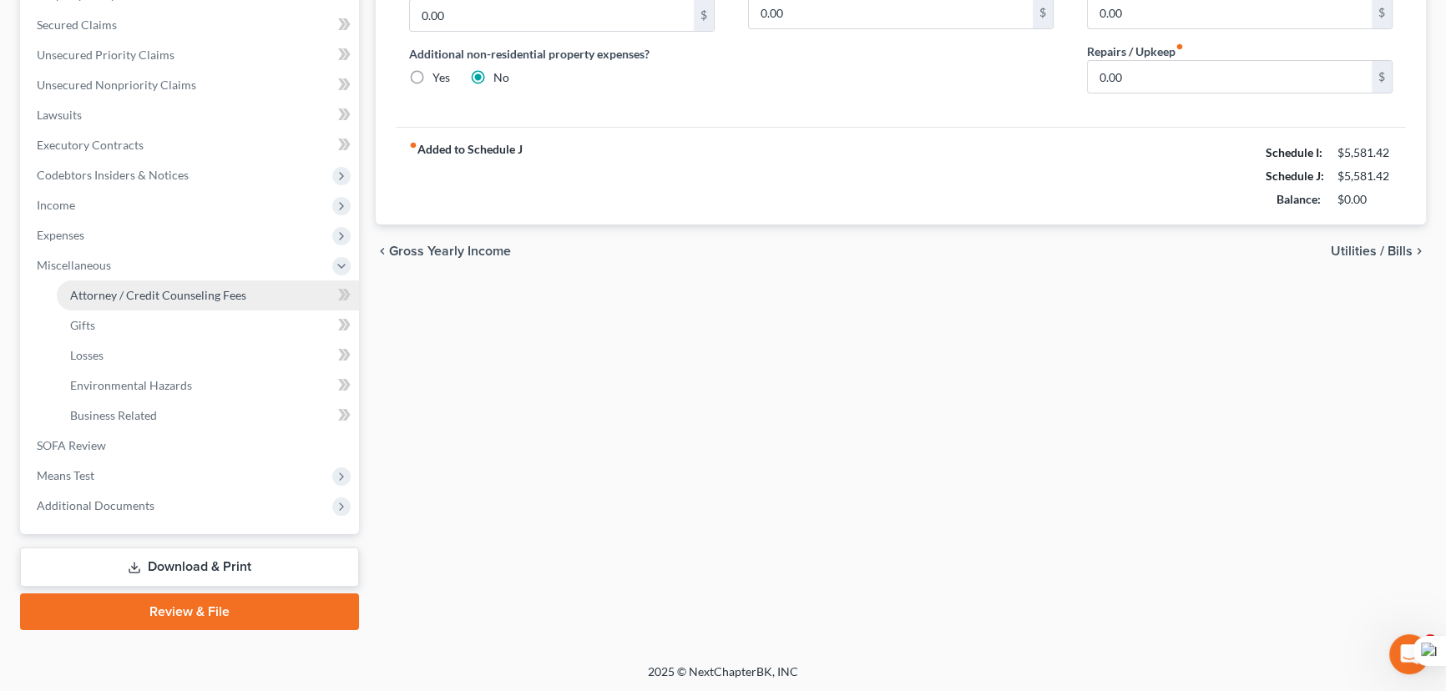
click at [164, 294] on span "Attorney / Credit Counseling Fees" at bounding box center [158, 295] width 176 height 14
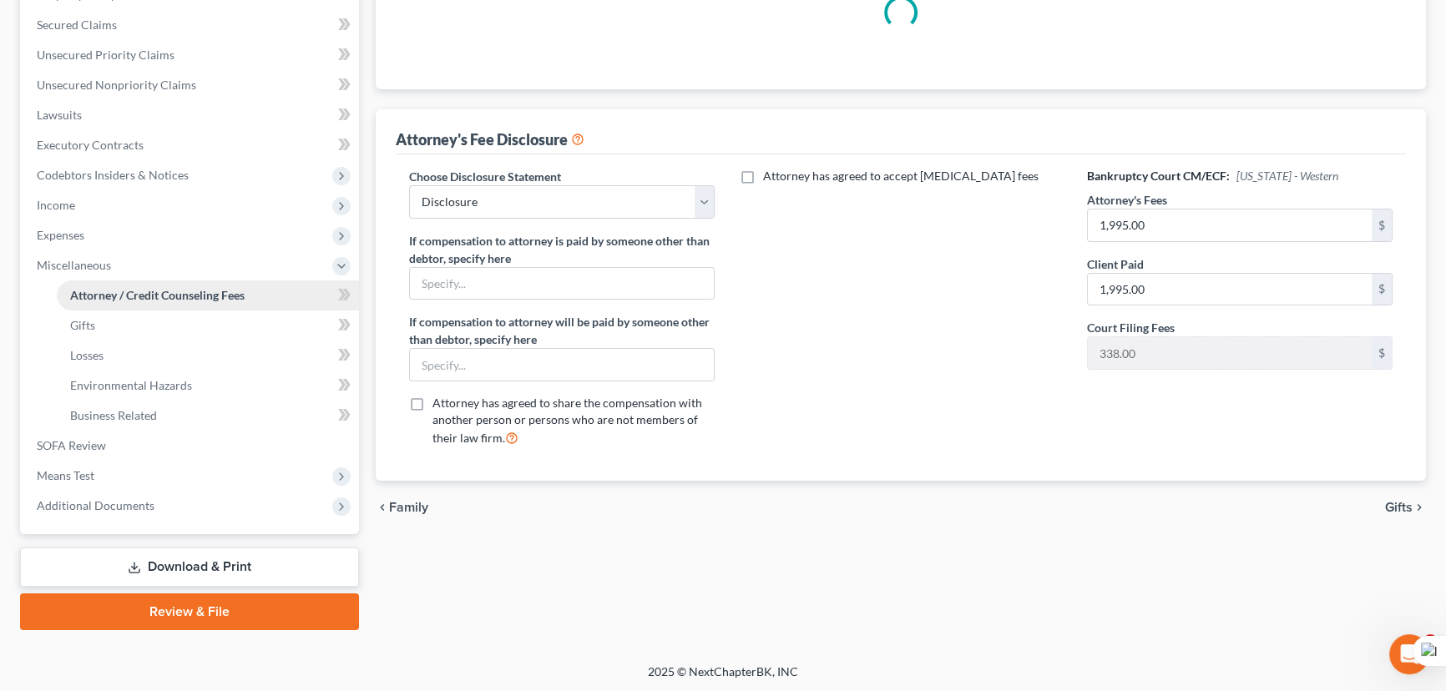
scroll to position [243, 0]
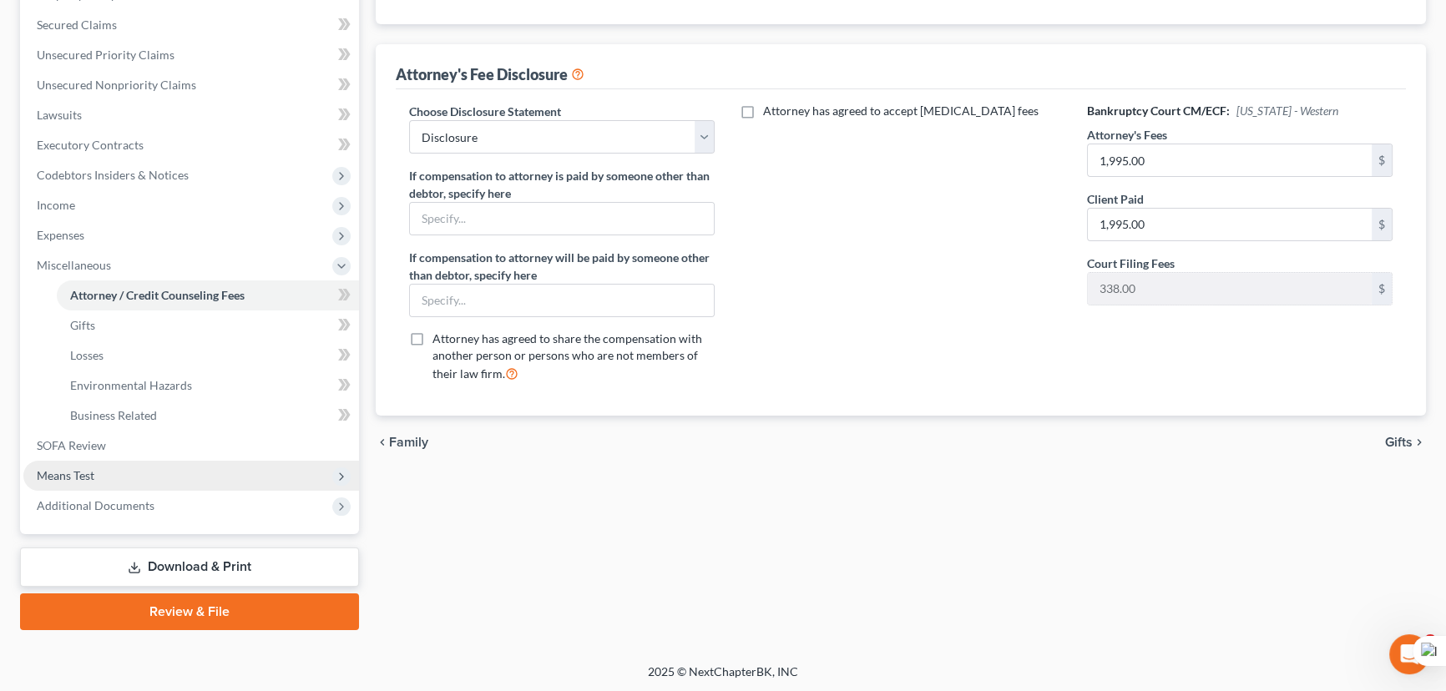
click at [134, 467] on span "Means Test" at bounding box center [191, 476] width 336 height 30
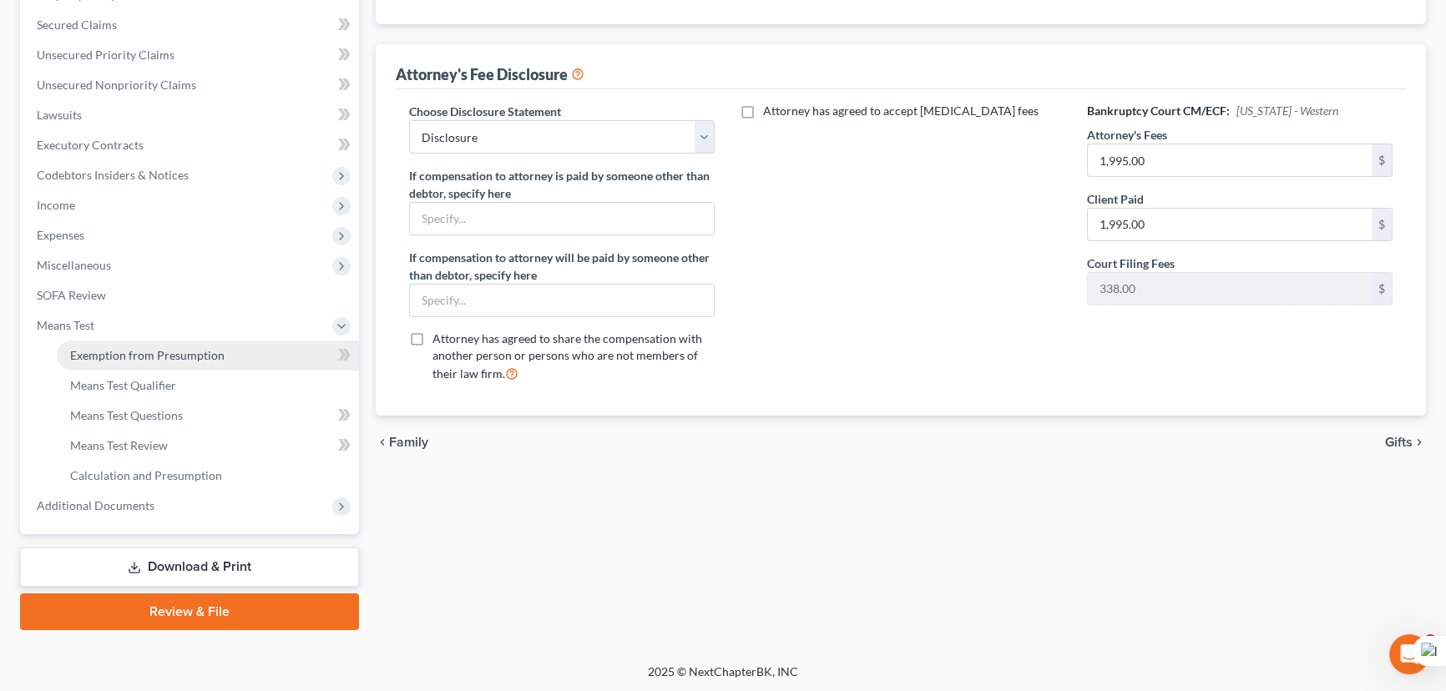
click at [145, 358] on span "Exemption from Presumption" at bounding box center [147, 355] width 154 height 14
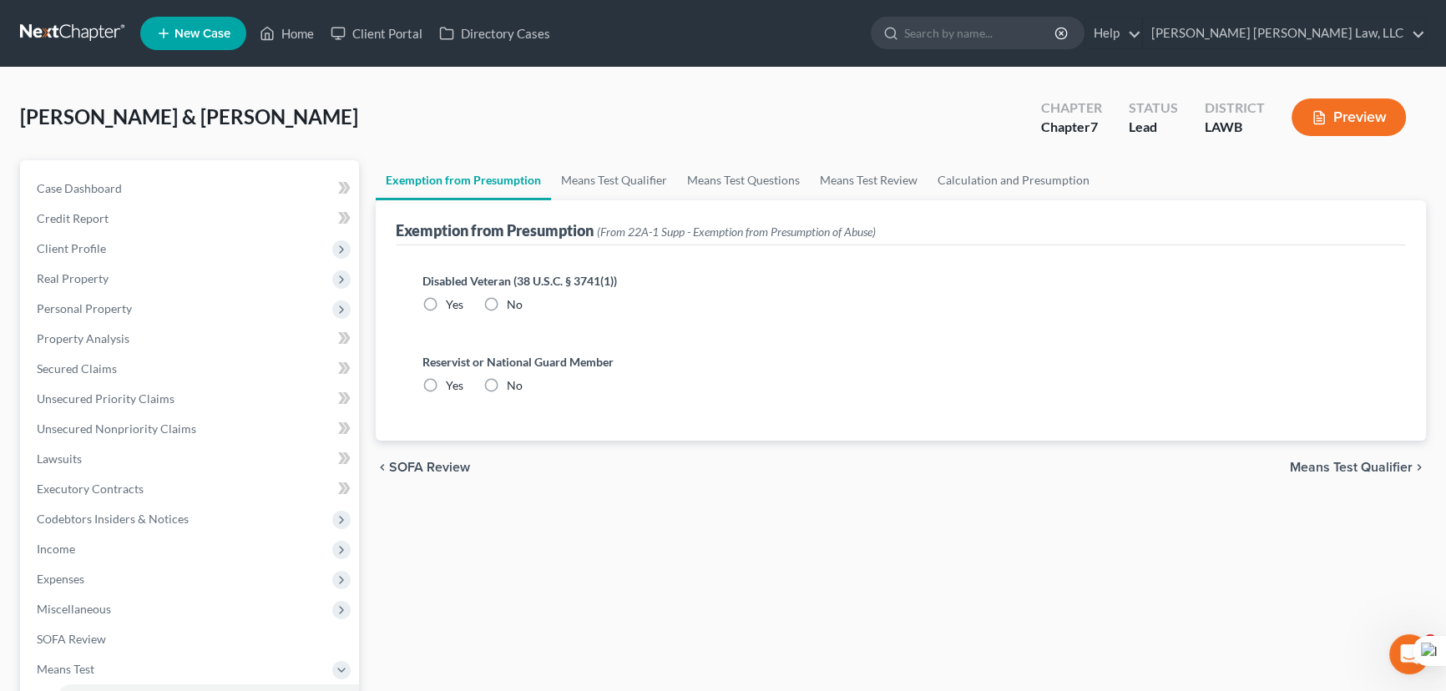
click at [507, 305] on label "No" at bounding box center [515, 304] width 16 height 17
click at [513, 305] on input "No" at bounding box center [518, 301] width 11 height 11
click at [507, 383] on label "No" at bounding box center [515, 385] width 16 height 17
click at [513, 383] on input "No" at bounding box center [518, 382] width 11 height 11
click at [1324, 467] on span "Means Test Qualifier" at bounding box center [1351, 467] width 123 height 13
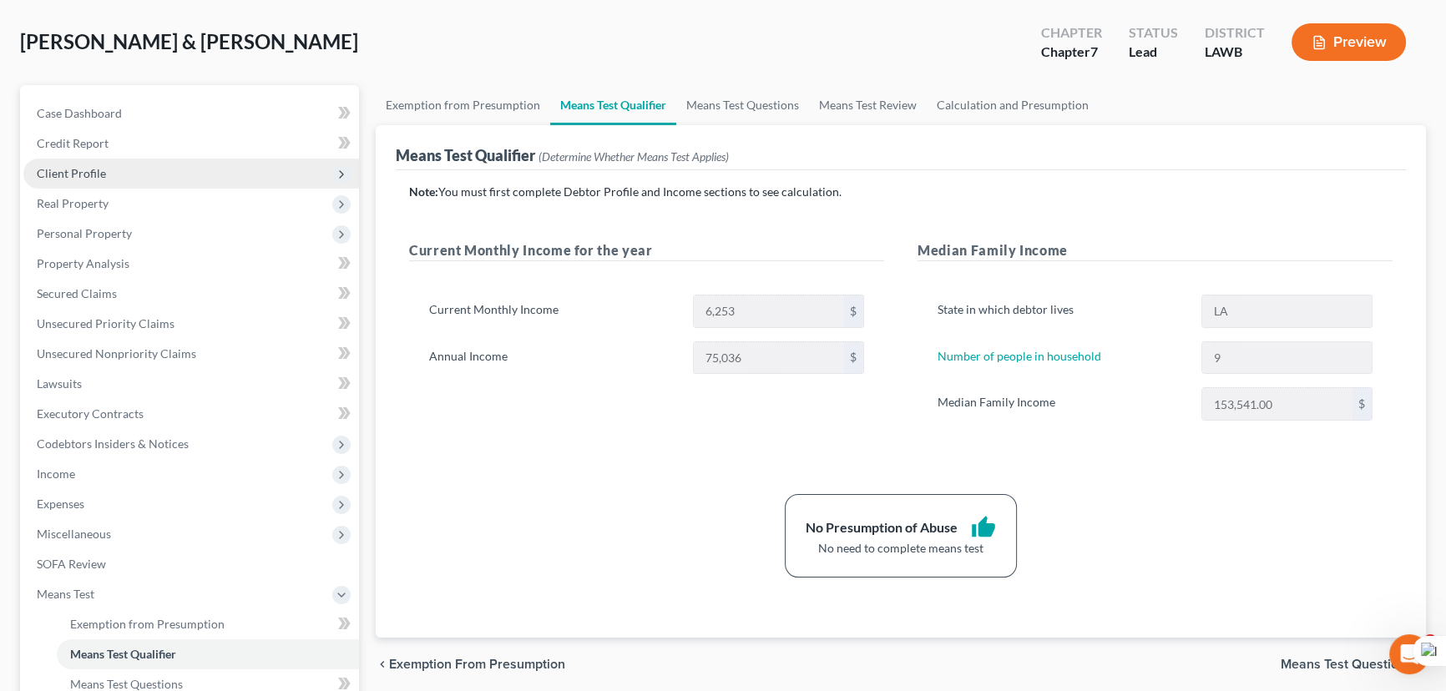
click at [116, 164] on span "Client Profile" at bounding box center [191, 174] width 336 height 30
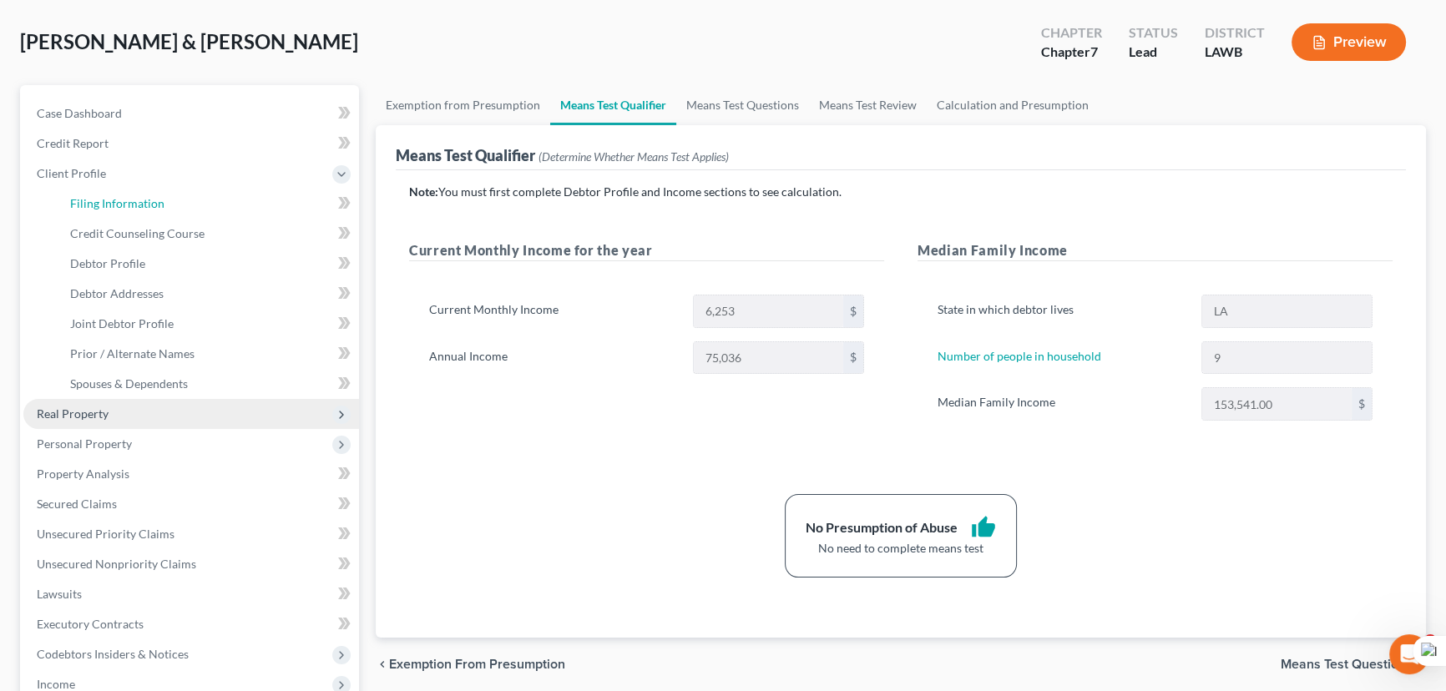
click at [121, 207] on span "Filing Information" at bounding box center [117, 203] width 94 height 14
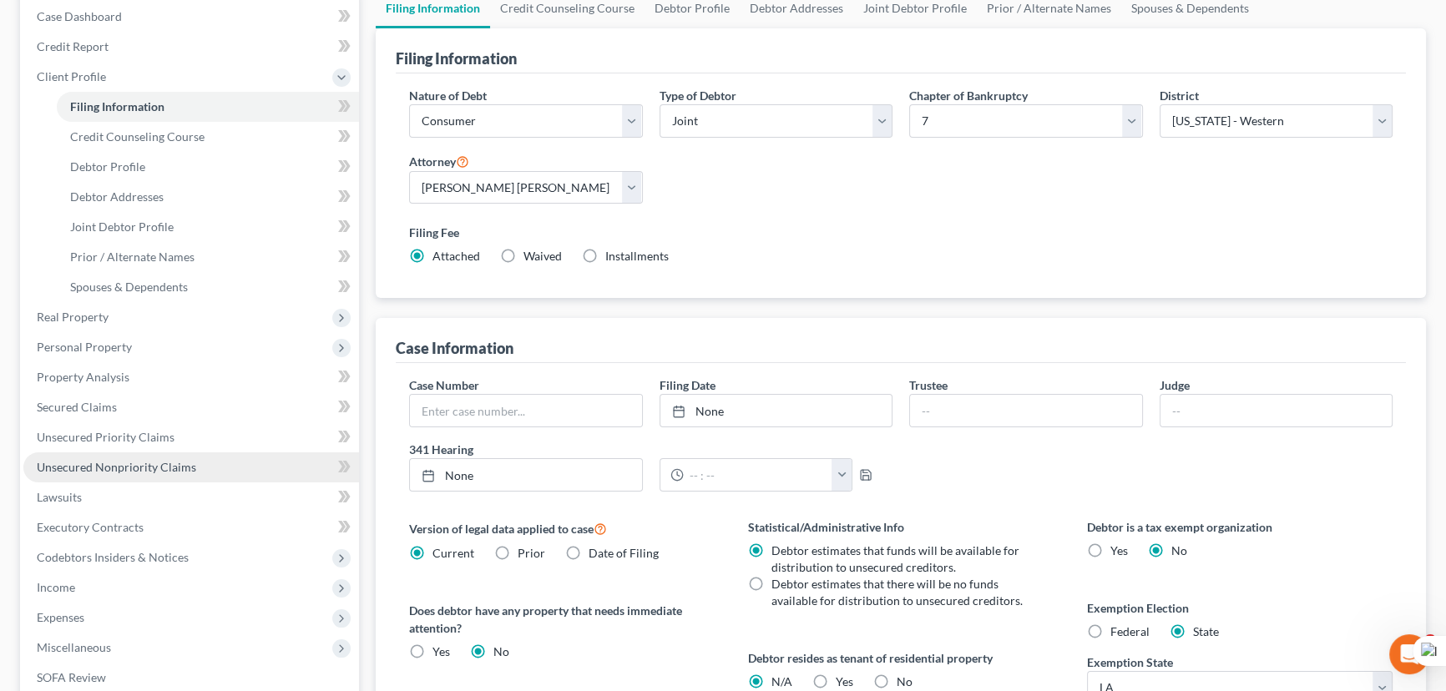
scroll to position [303, 0]
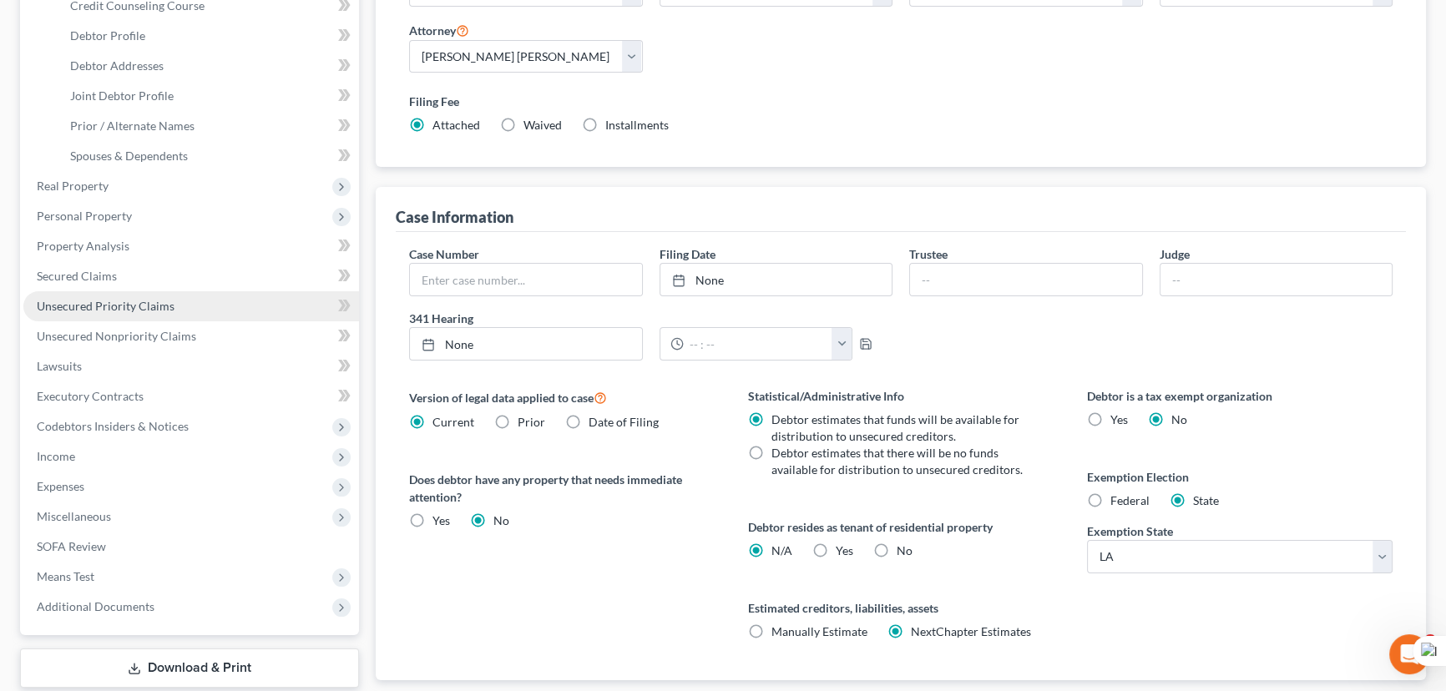
drag, startPoint x: 144, startPoint y: 209, endPoint x: 178, endPoint y: 291, distance: 89.1
click at [144, 209] on span "Personal Property" at bounding box center [191, 216] width 336 height 30
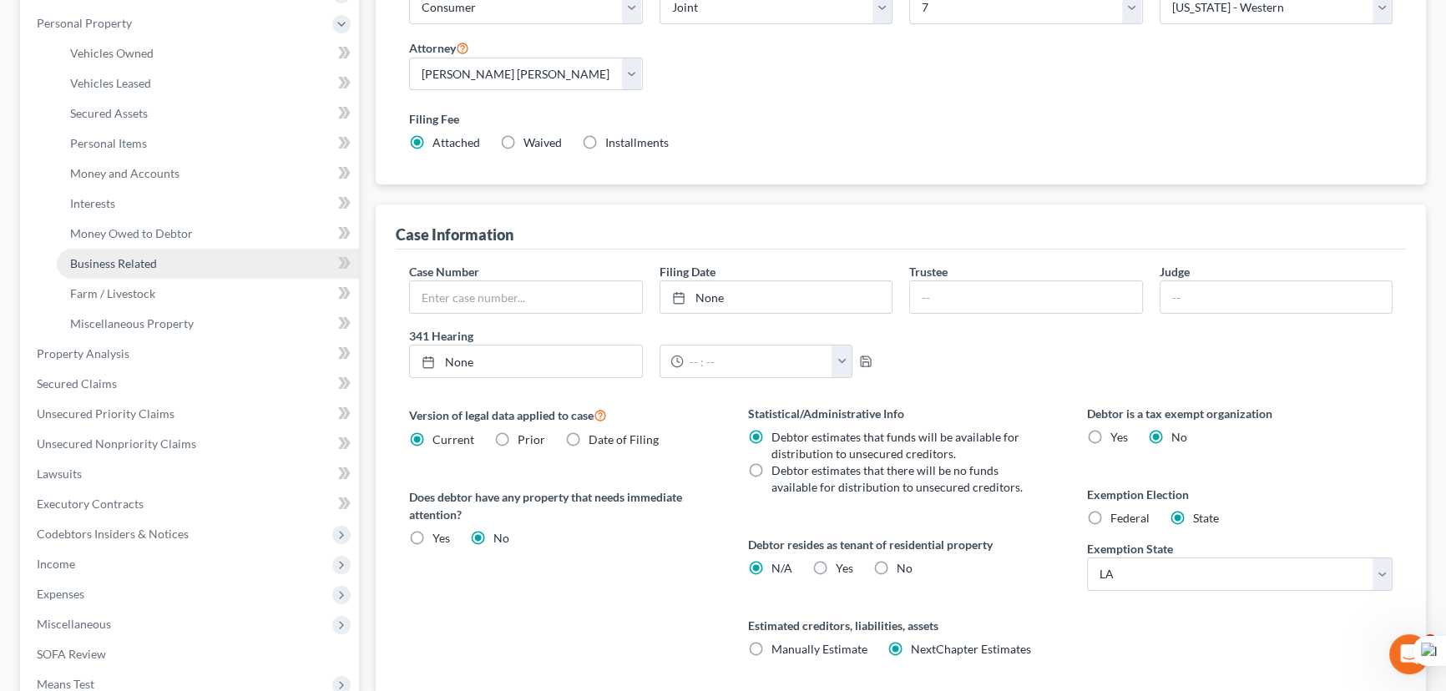
scroll to position [227, 0]
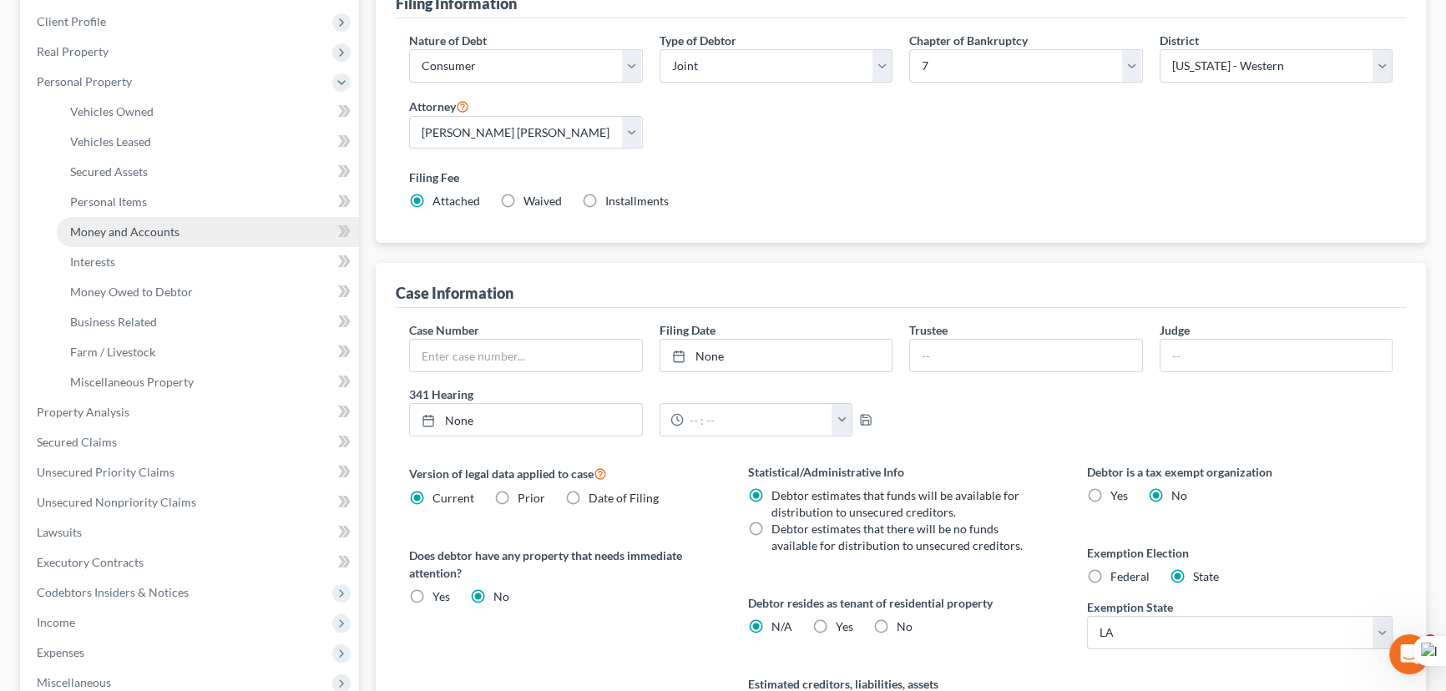
click at [150, 225] on span "Money and Accounts" at bounding box center [124, 232] width 109 height 14
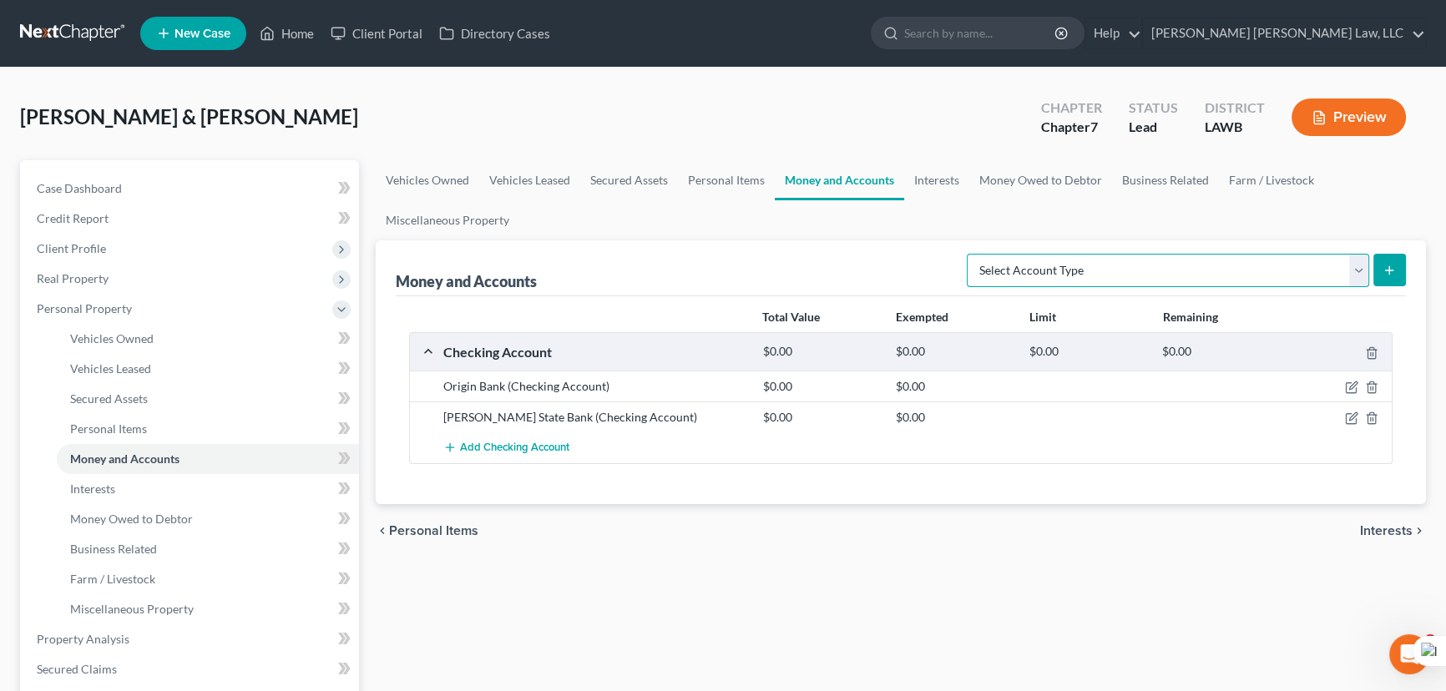
drag, startPoint x: 1277, startPoint y: 265, endPoint x: 1269, endPoint y: 284, distance: 20.9
click at [1277, 265] on select "Select Account Type Brokerage (A/B: 18, SOFA: 20) Cash on Hand (A/B: 16) Certif…" at bounding box center [1168, 270] width 402 height 33
click at [972, 254] on select "Select Account Type Brokerage (A/B: 18, SOFA: 20) Cash on Hand (A/B: 16) Certif…" at bounding box center [1168, 270] width 402 height 33
click at [1391, 272] on icon "submit" at bounding box center [1388, 270] width 13 height 13
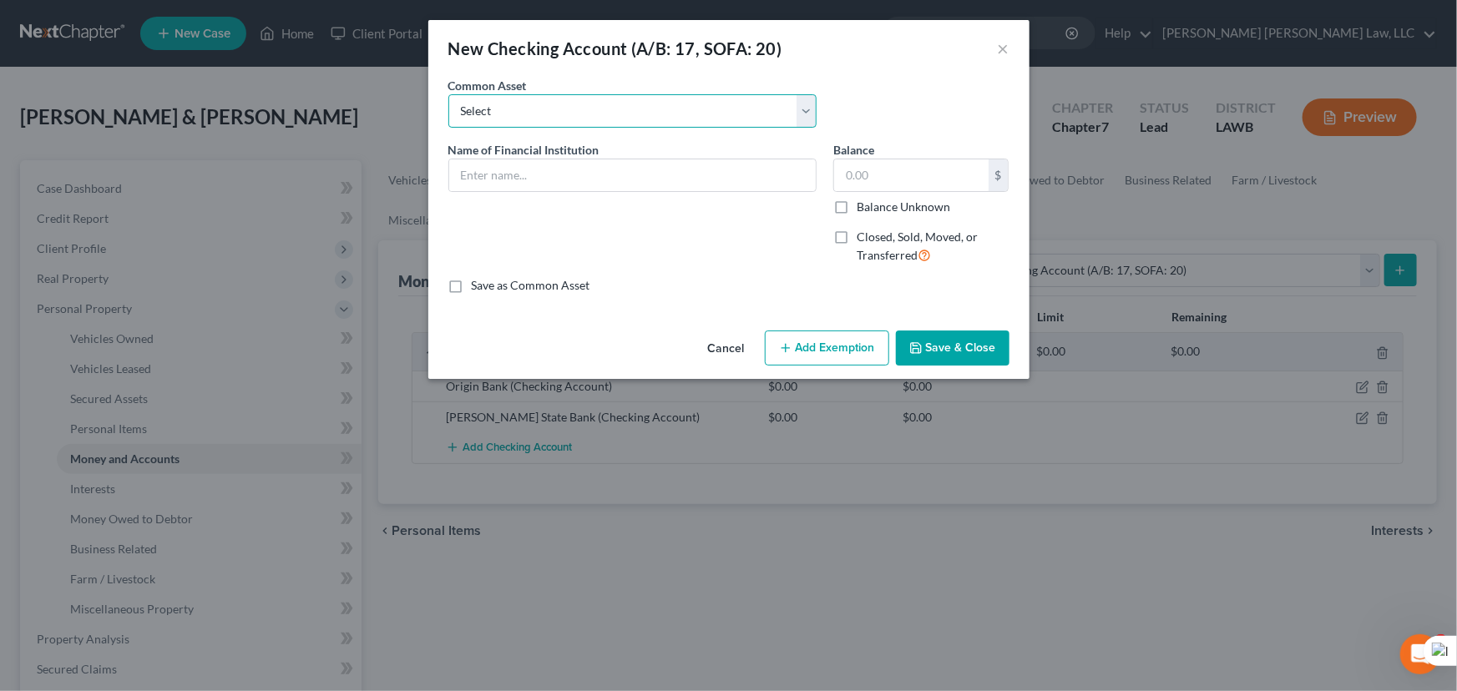
drag, startPoint x: 684, startPoint y: 114, endPoint x: 682, endPoint y: 124, distance: 11.1
click at [684, 114] on select "Select Current Bank Sevenfold Credit Union Apple Cash First Horizon Bank Centri…" at bounding box center [632, 110] width 368 height 33
drag, startPoint x: 939, startPoint y: 78, endPoint x: 667, endPoint y: 173, distance: 288.3
click at [939, 78] on div "Common Asset Select Current Bank Sevenfold Credit Union Apple Cash First Horizo…" at bounding box center [729, 109] width 578 height 64
click at [667, 173] on input "text" at bounding box center [632, 175] width 366 height 32
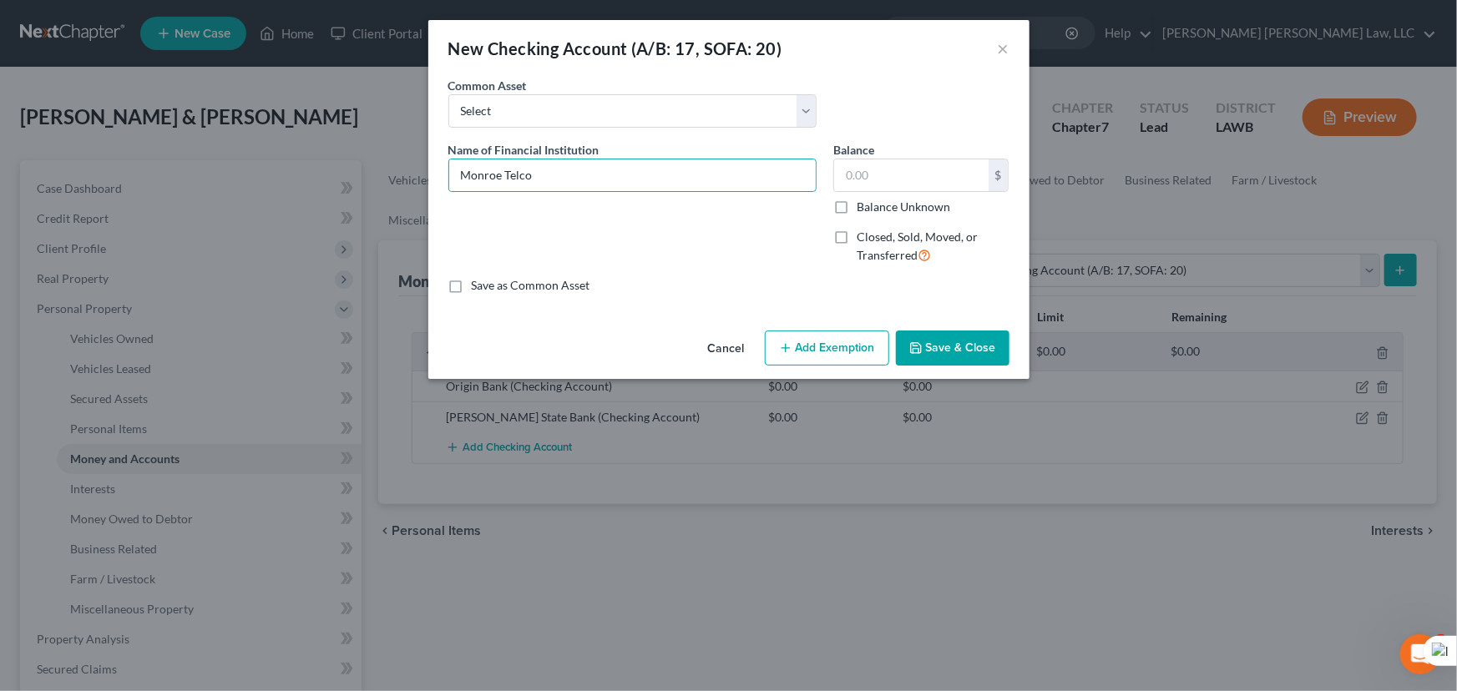
click at [935, 348] on button "Save & Close" at bounding box center [953, 348] width 114 height 35
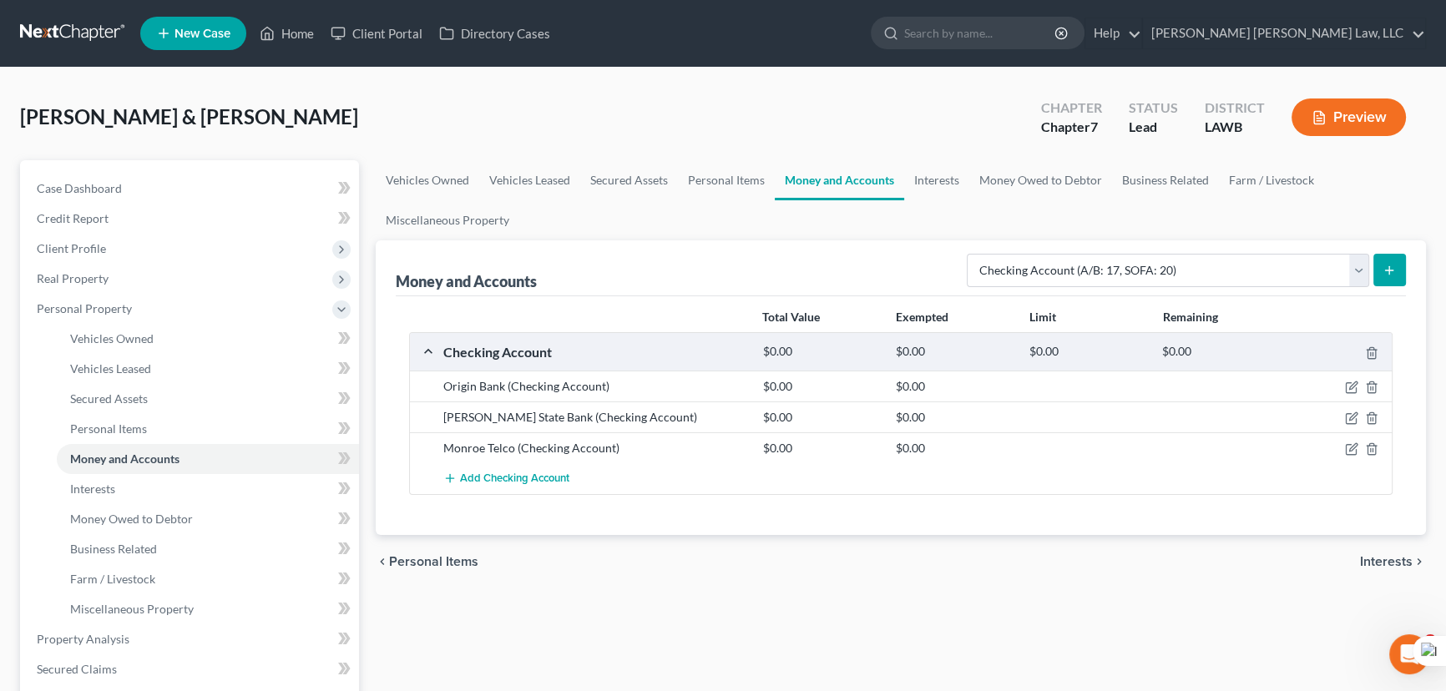
click at [67, 32] on link at bounding box center [73, 33] width 107 height 30
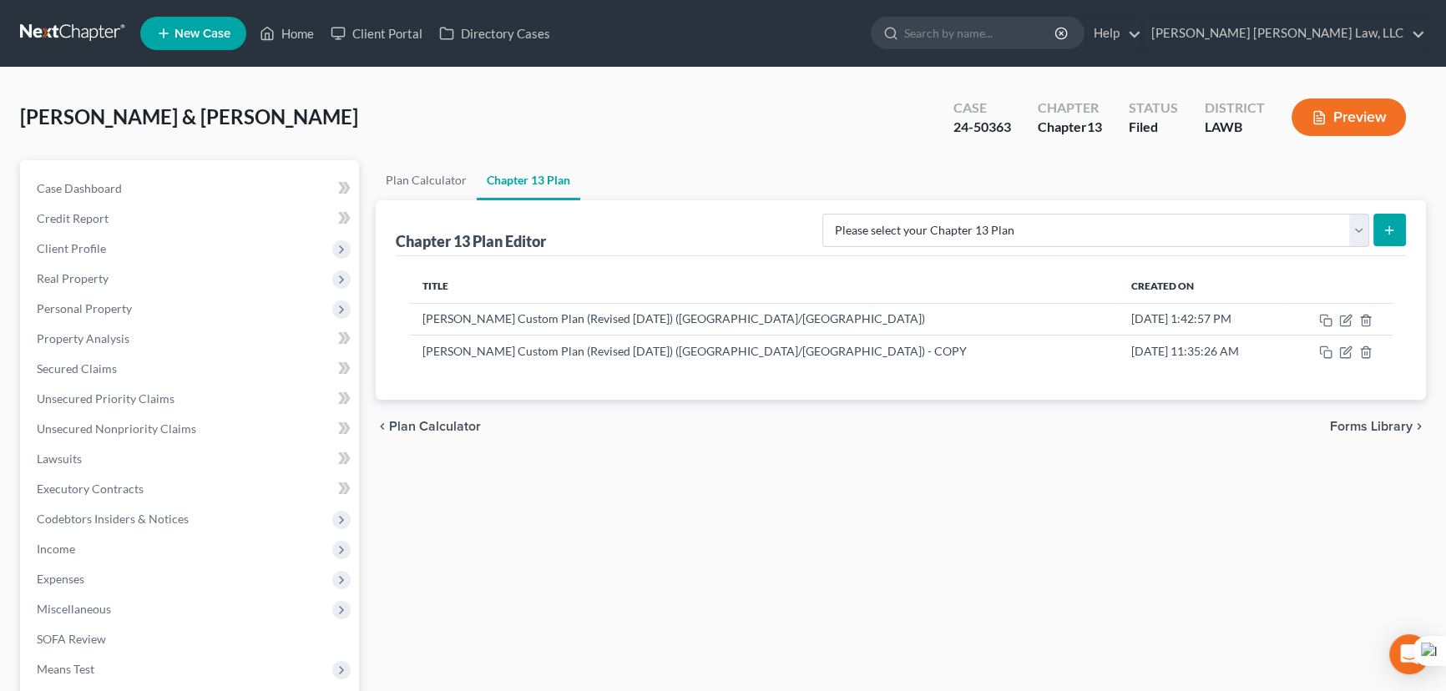
click at [28, 33] on link at bounding box center [73, 33] width 107 height 30
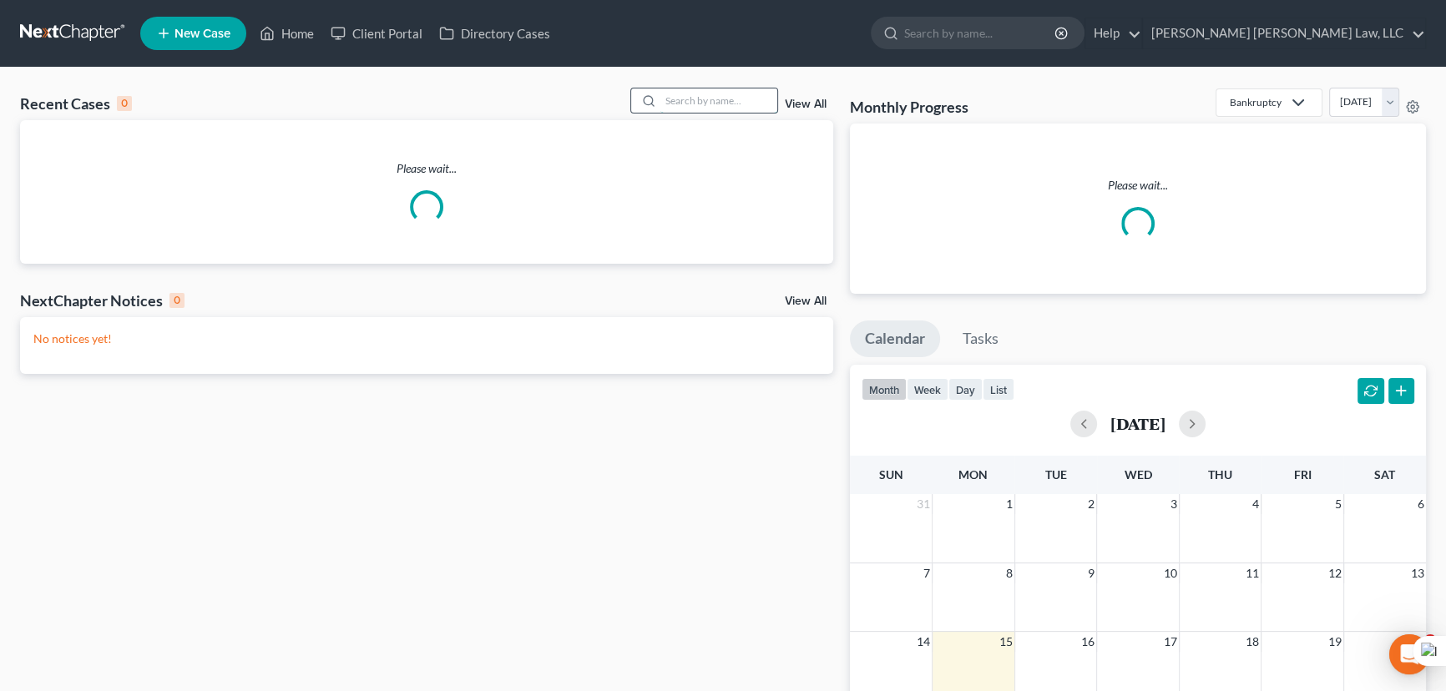
click at [731, 104] on input "search" at bounding box center [718, 100] width 117 height 24
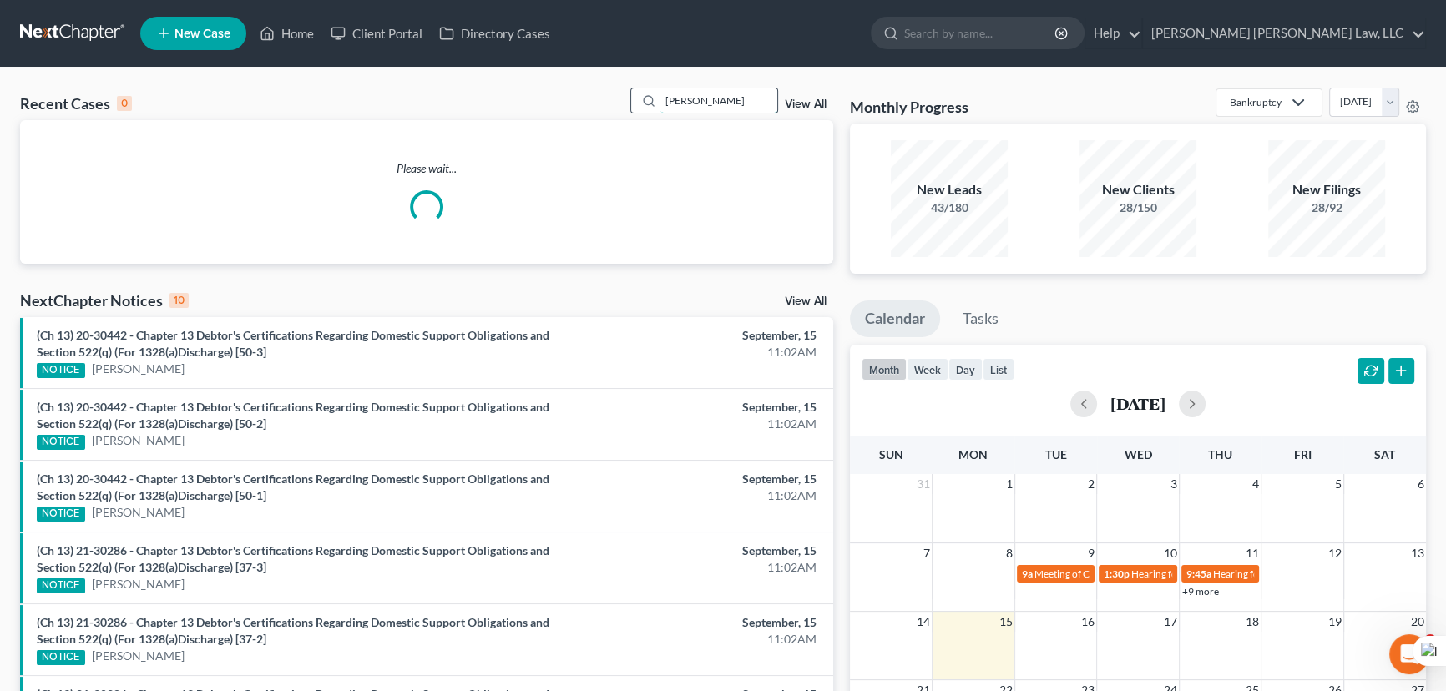
type input "humphries"
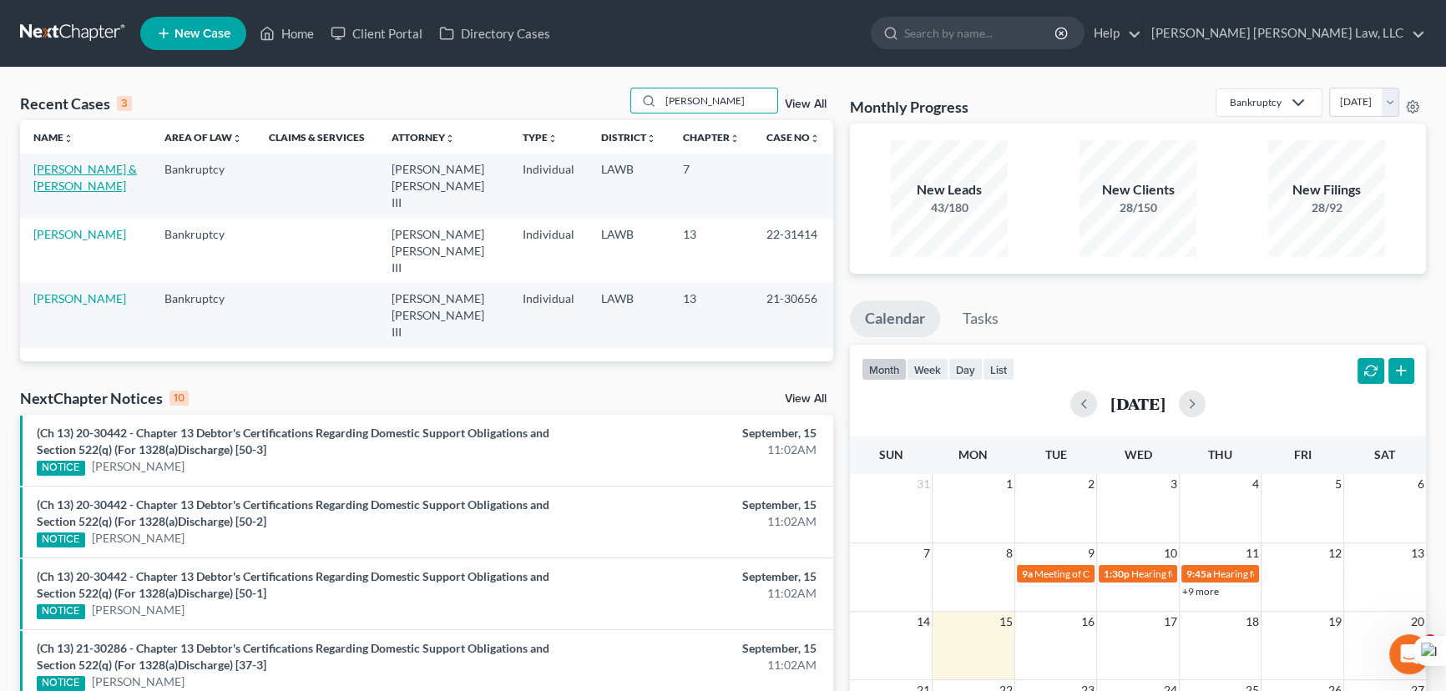
click at [75, 171] on link "[PERSON_NAME] & [PERSON_NAME]" at bounding box center [84, 177] width 103 height 31
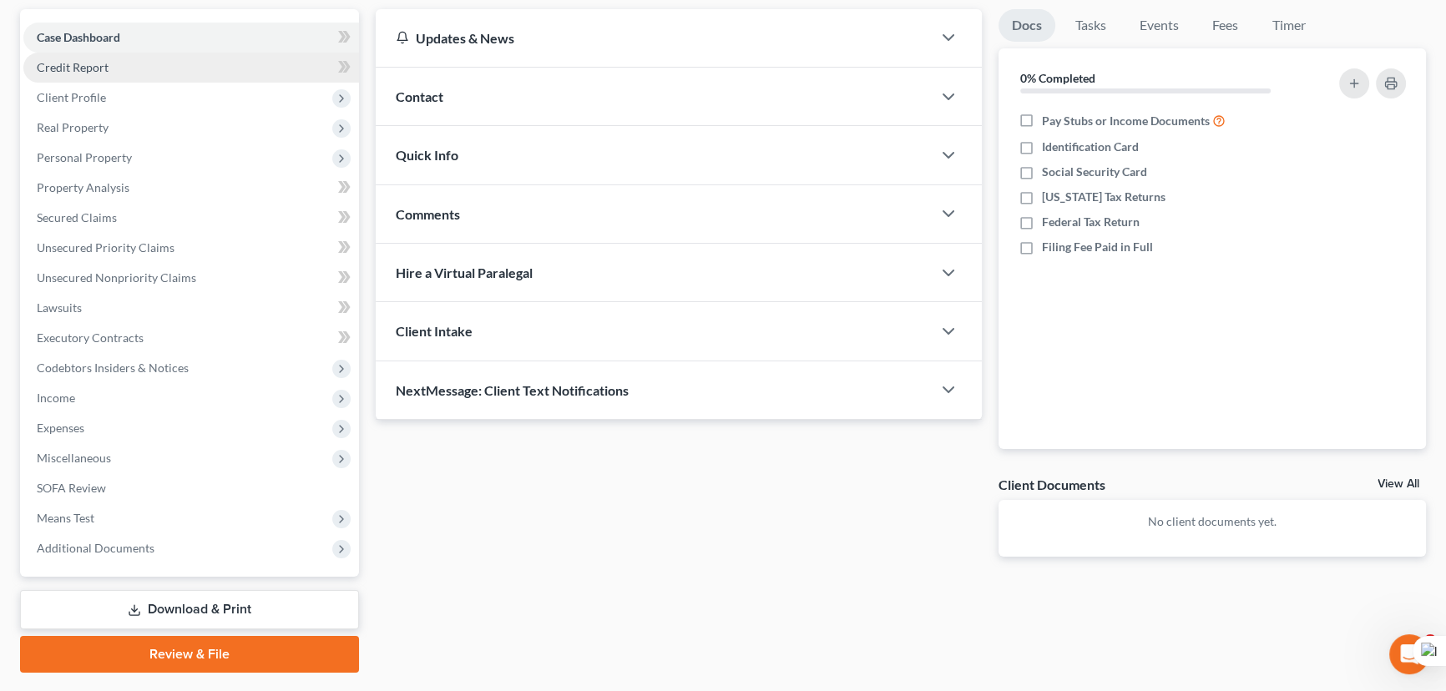
scroll to position [75, 0]
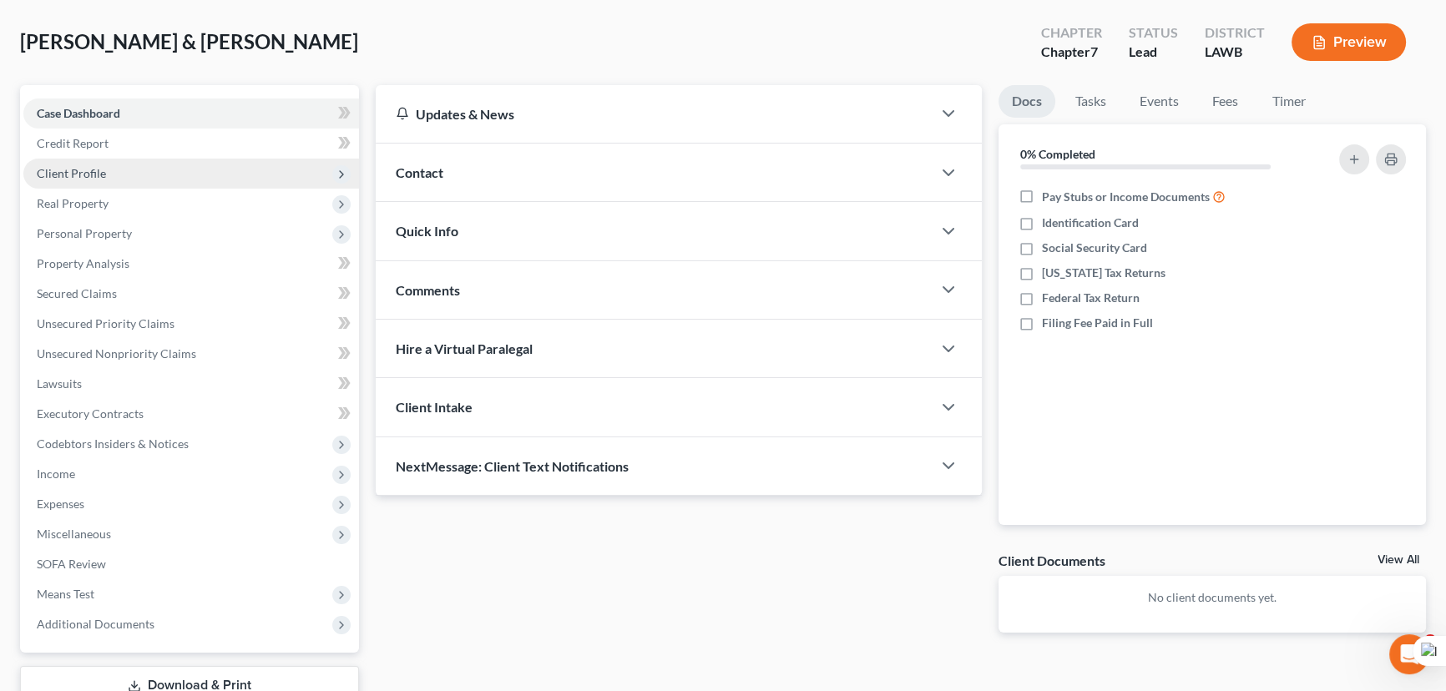
click at [136, 170] on span "Client Profile" at bounding box center [191, 174] width 336 height 30
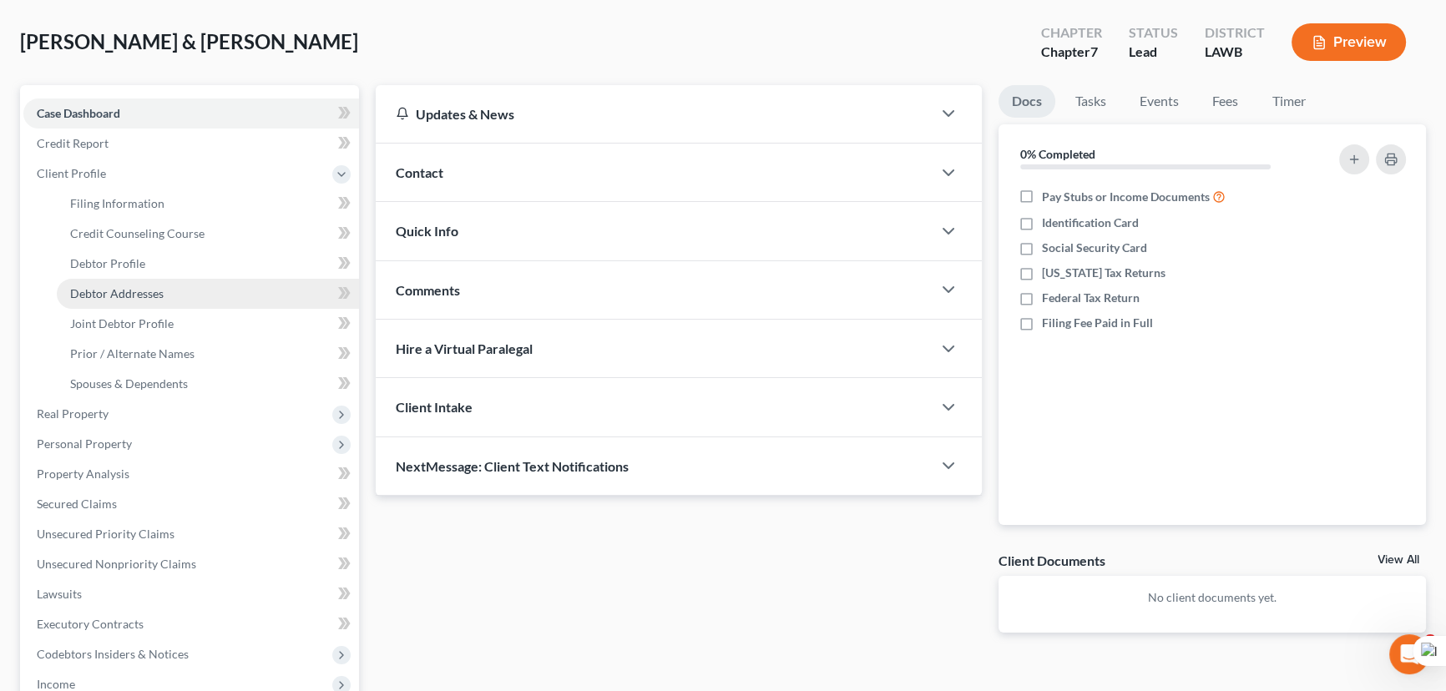
click at [152, 291] on span "Debtor Addresses" at bounding box center [116, 293] width 93 height 14
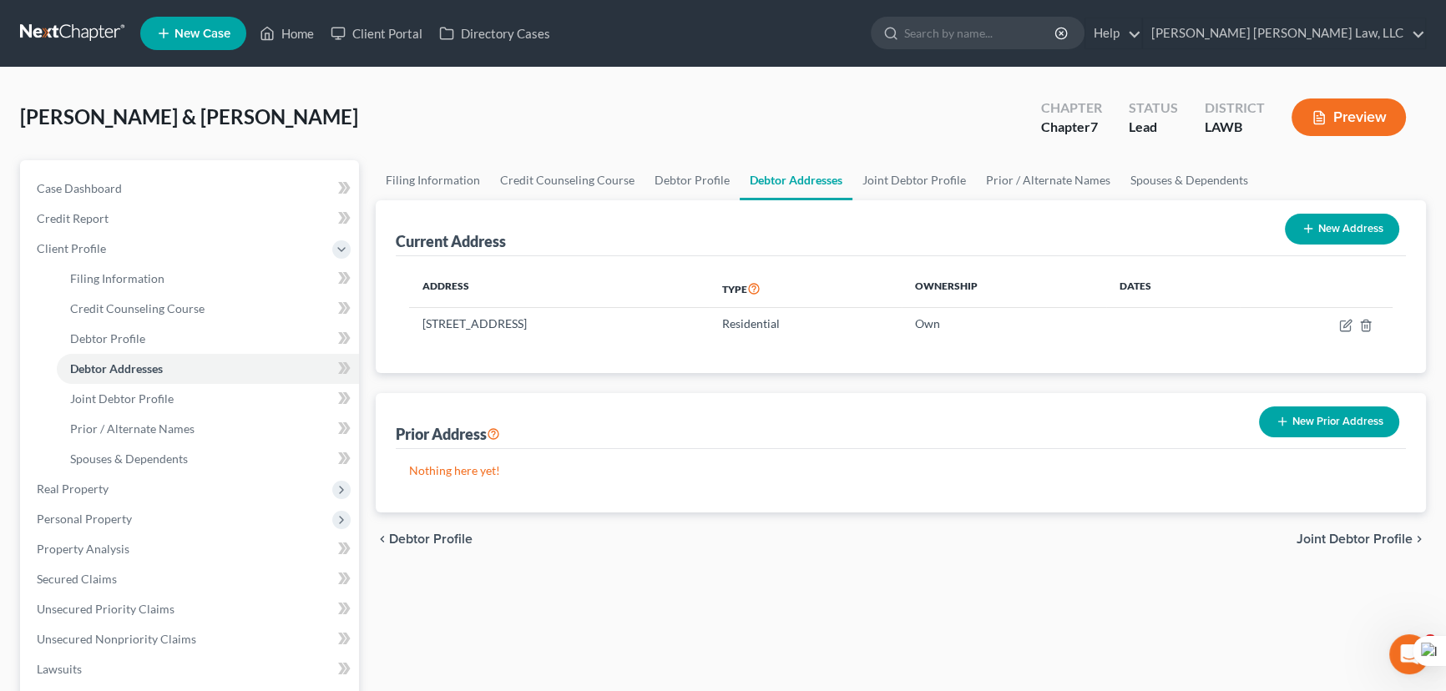
click at [1276, 160] on ul "Filing Information Credit Counseling Course Debtor Profile Debtor Addresses Joi…" at bounding box center [901, 180] width 1050 height 40
click at [1277, 169] on ul "Filing Information Credit Counseling Course Debtor Profile Debtor Addresses Joi…" at bounding box center [901, 180] width 1050 height 40
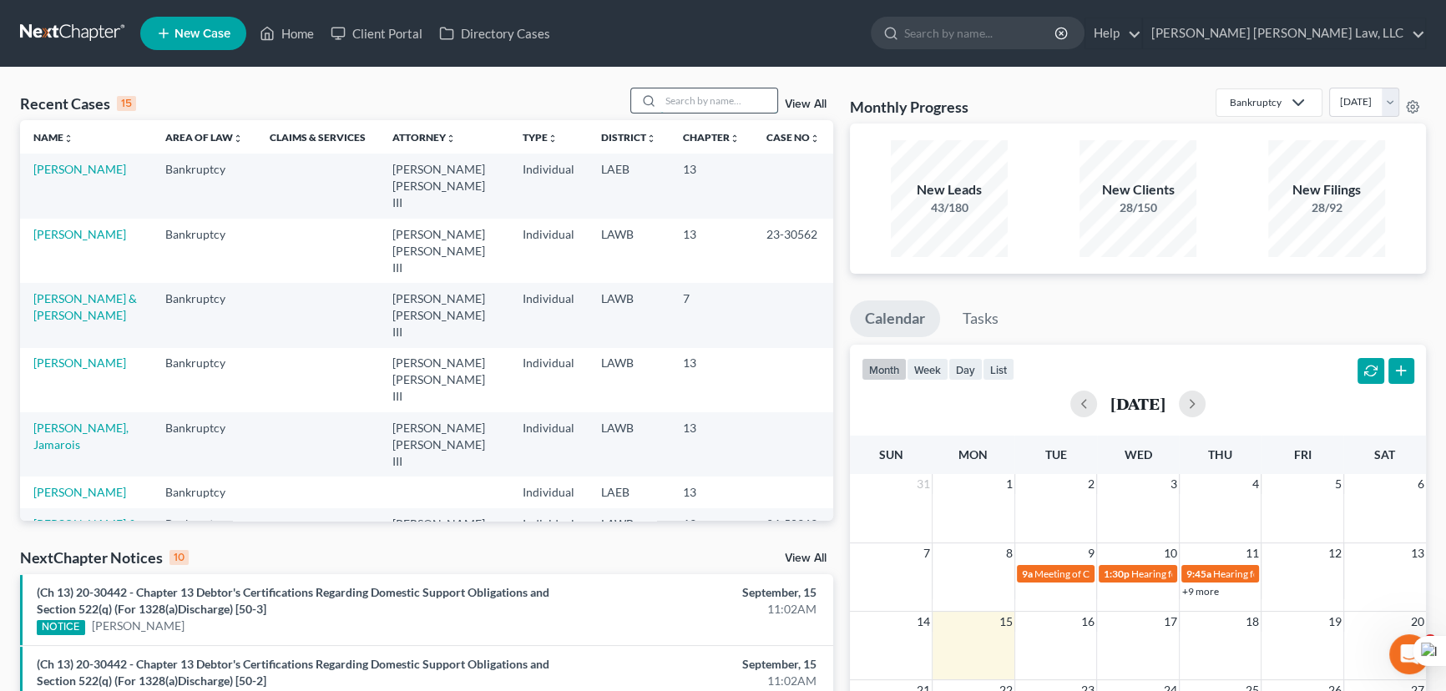
click at [724, 98] on input "search" at bounding box center [718, 100] width 117 height 24
type input "[PERSON_NAME]"
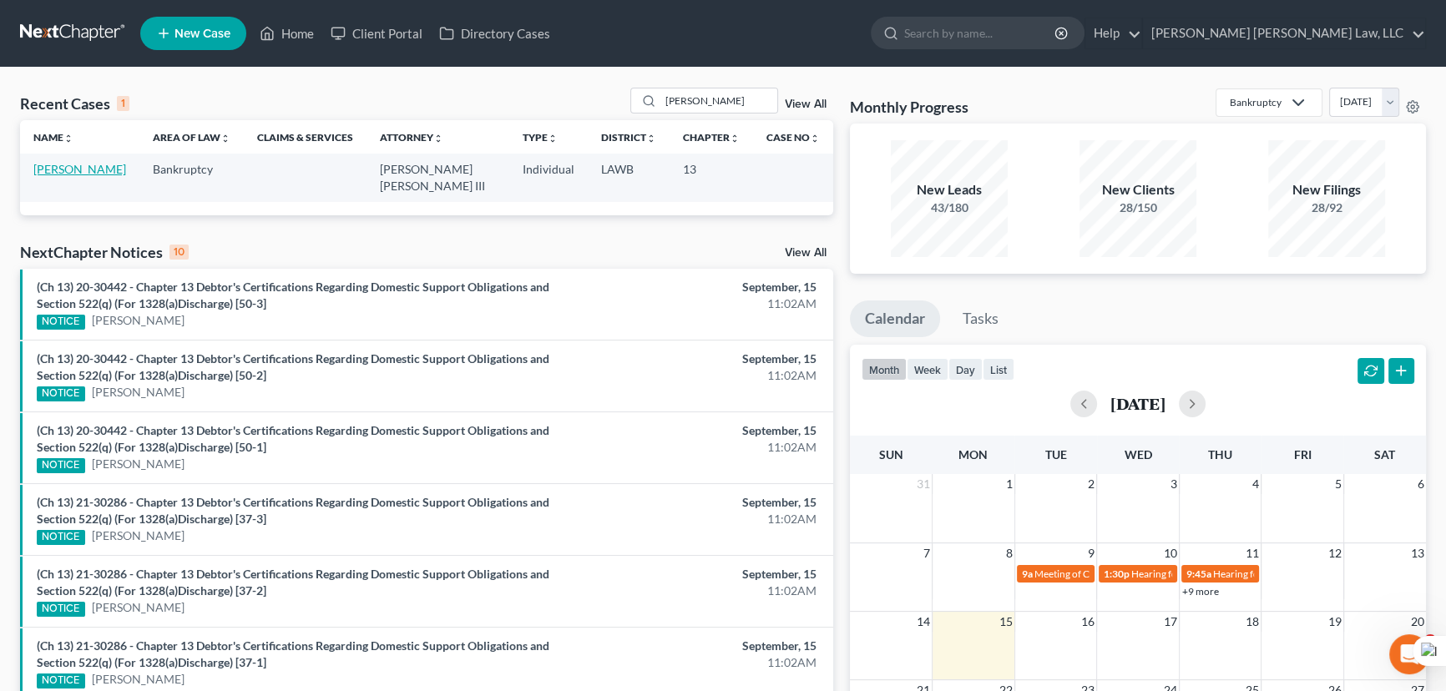
click at [62, 167] on link "[PERSON_NAME]" at bounding box center [79, 169] width 93 height 14
